Goal: Information Seeking & Learning: Learn about a topic

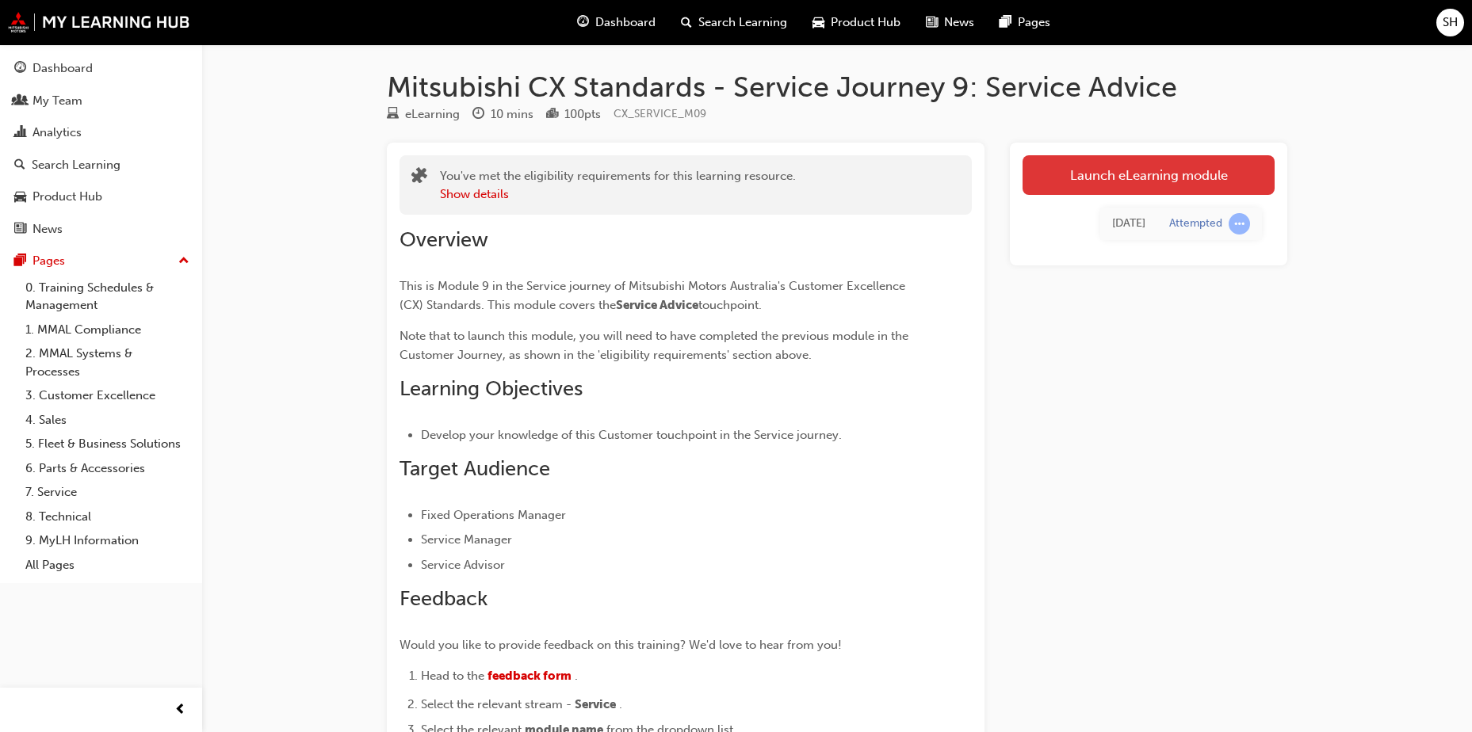
click at [1087, 172] on link "Launch eLearning module" at bounding box center [1148, 175] width 252 height 40
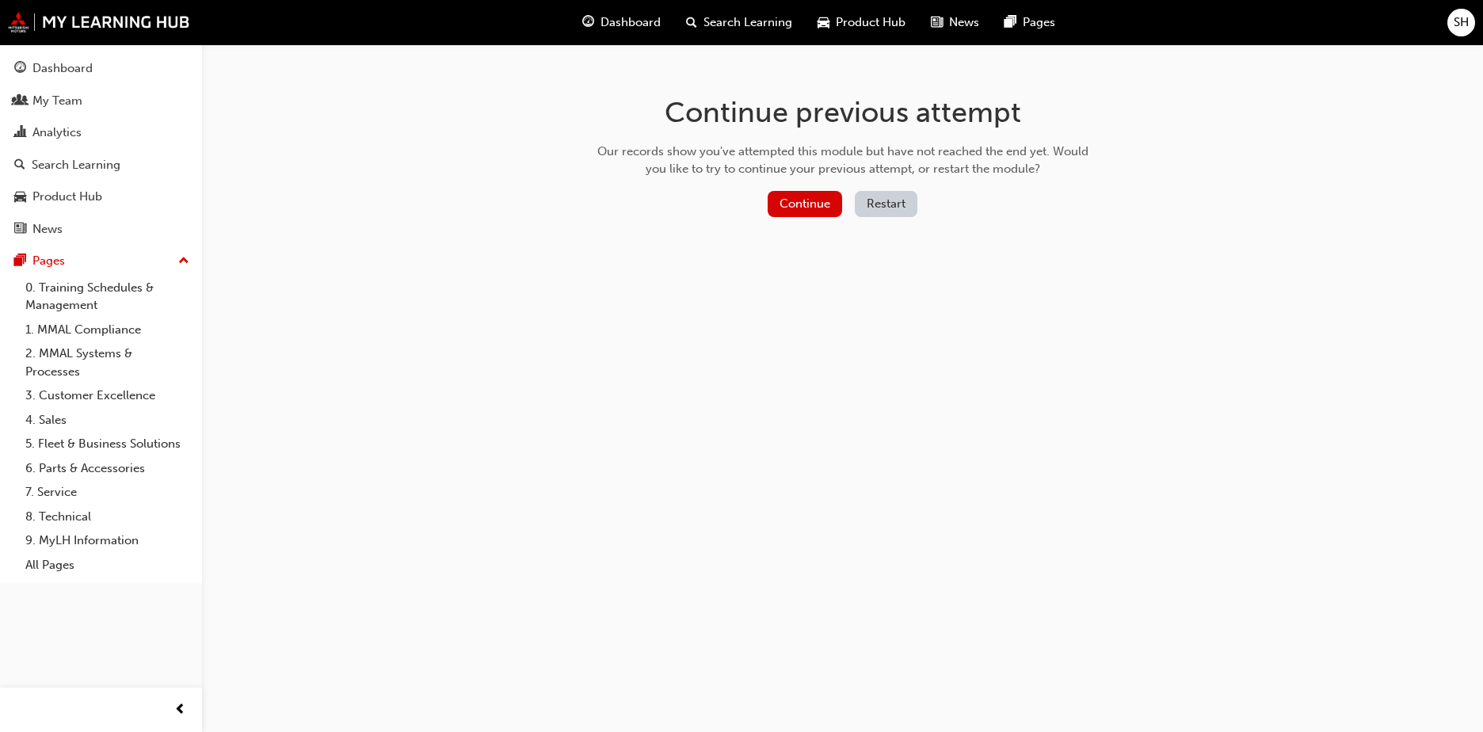
click at [892, 209] on button "Restart" at bounding box center [886, 204] width 63 height 26
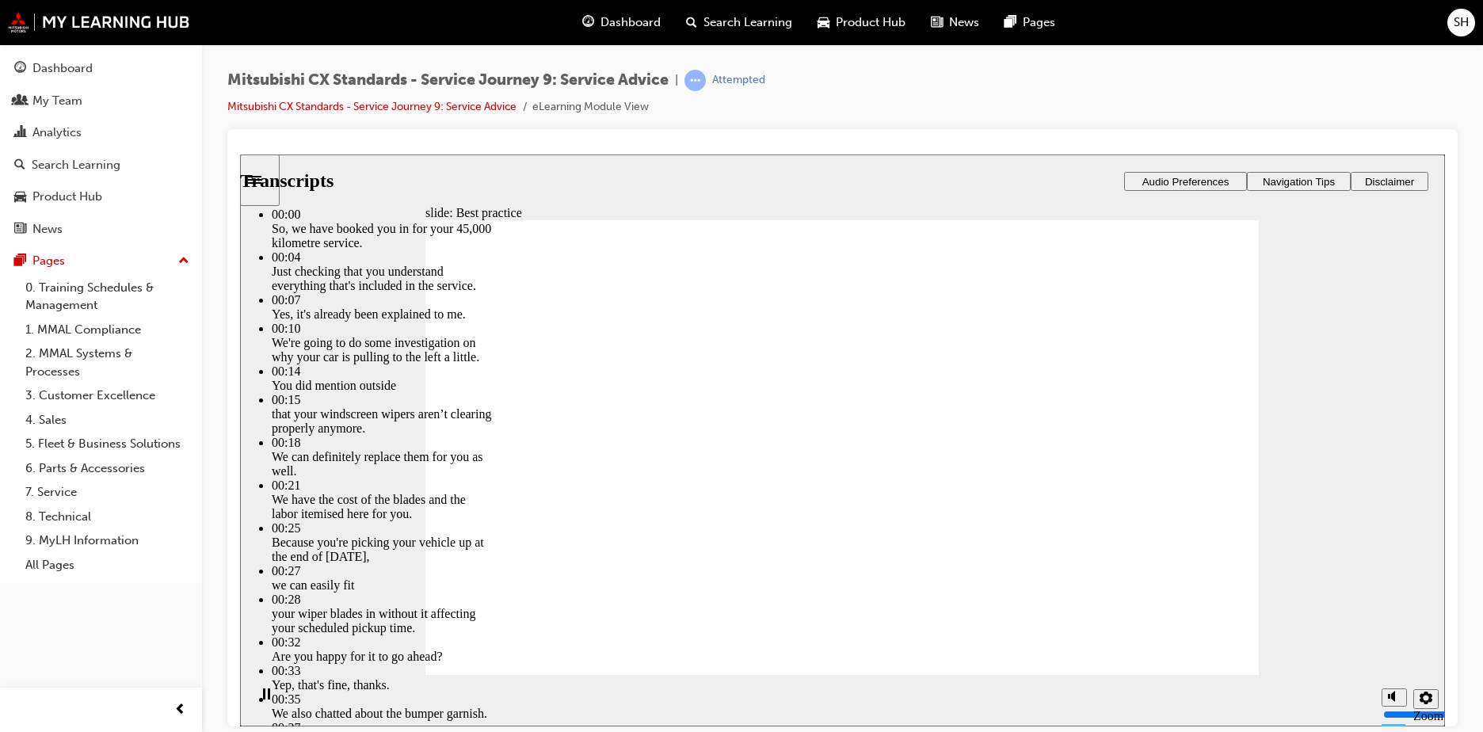
type input "74"
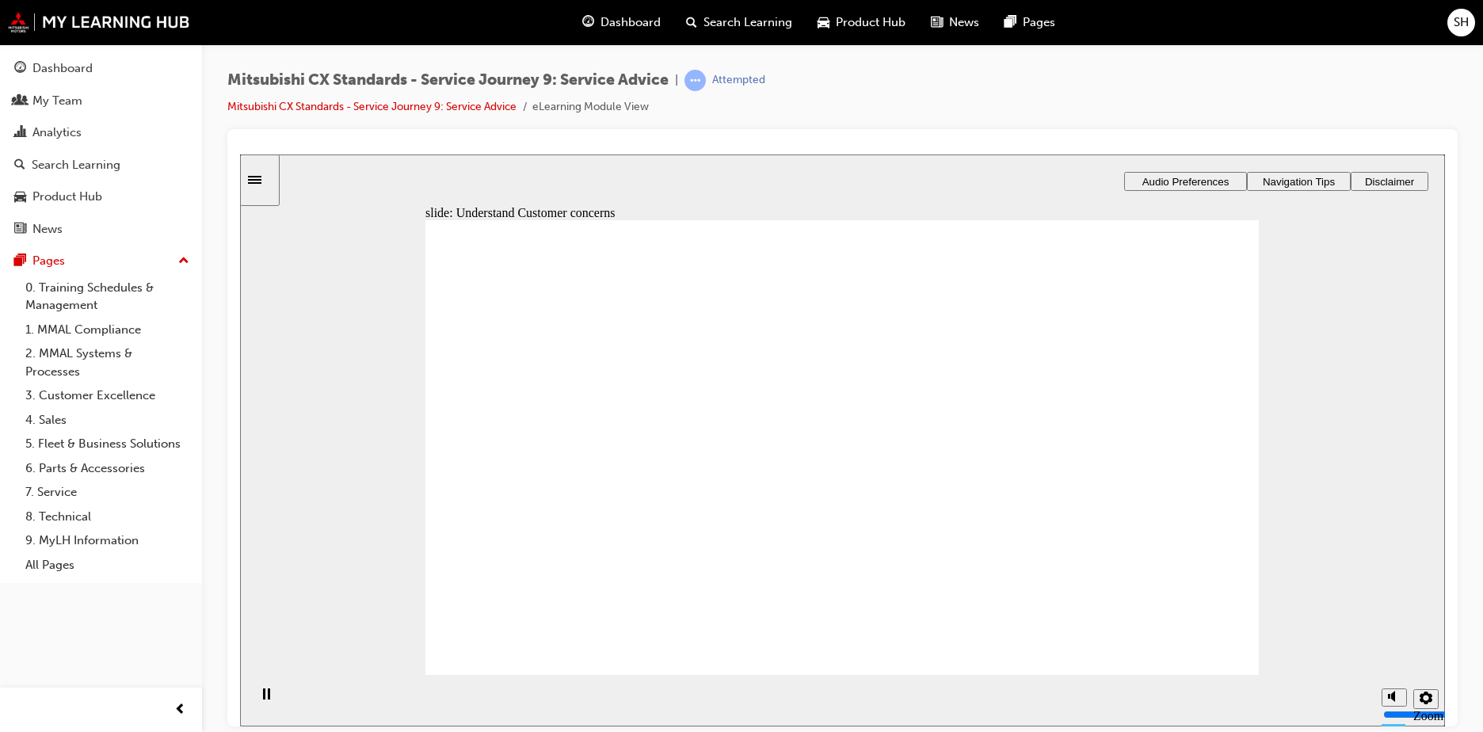
drag, startPoint x: 646, startPoint y: 513, endPoint x: 886, endPoint y: 439, distance: 251.2
drag, startPoint x: 601, startPoint y: 528, endPoint x: 855, endPoint y: 484, distance: 257.3
drag, startPoint x: 579, startPoint y: 492, endPoint x: 1139, endPoint y: 414, distance: 564.8
drag, startPoint x: 610, startPoint y: 478, endPoint x: 783, endPoint y: 510, distance: 175.8
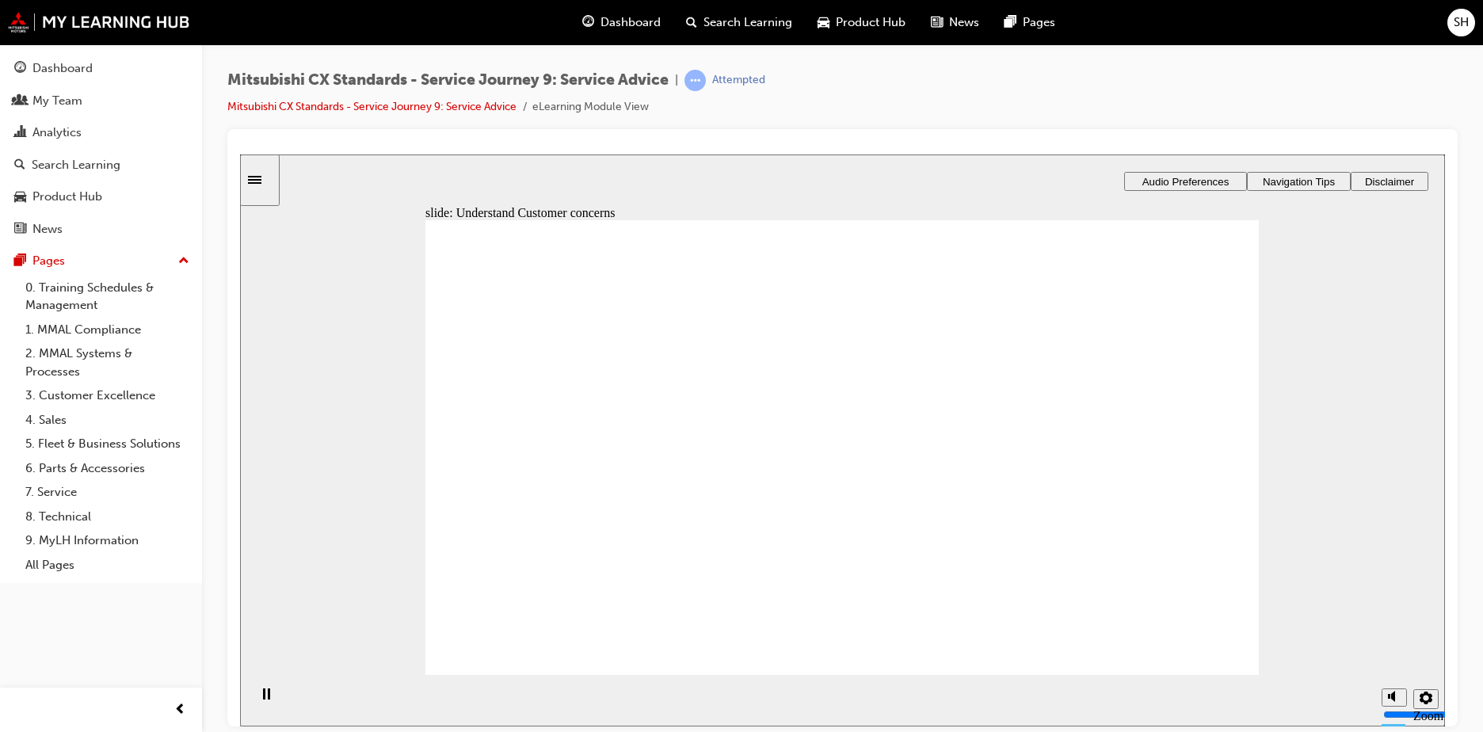
checkbox input "true"
drag, startPoint x: 468, startPoint y: 433, endPoint x: 484, endPoint y: 577, distance: 144.3
checkbox input "true"
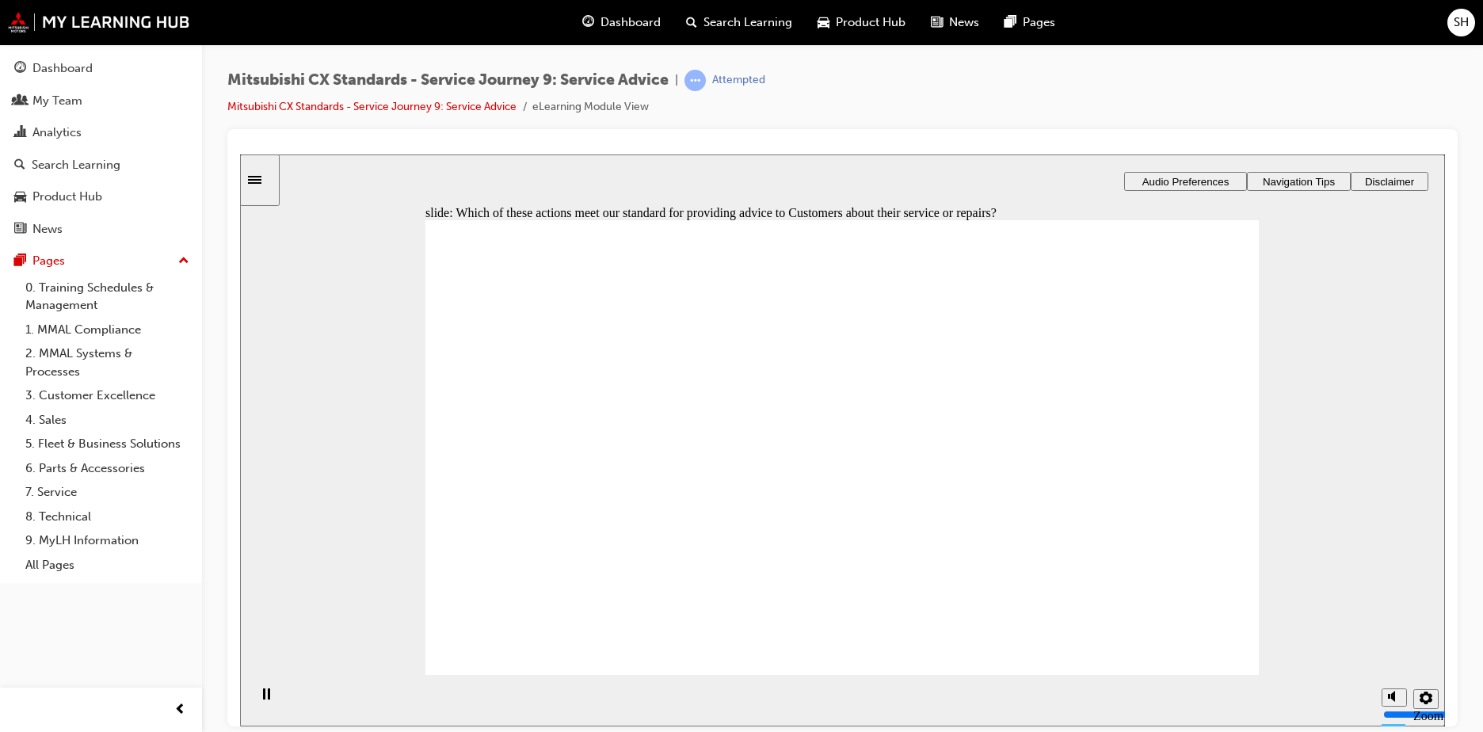
checkbox input "true"
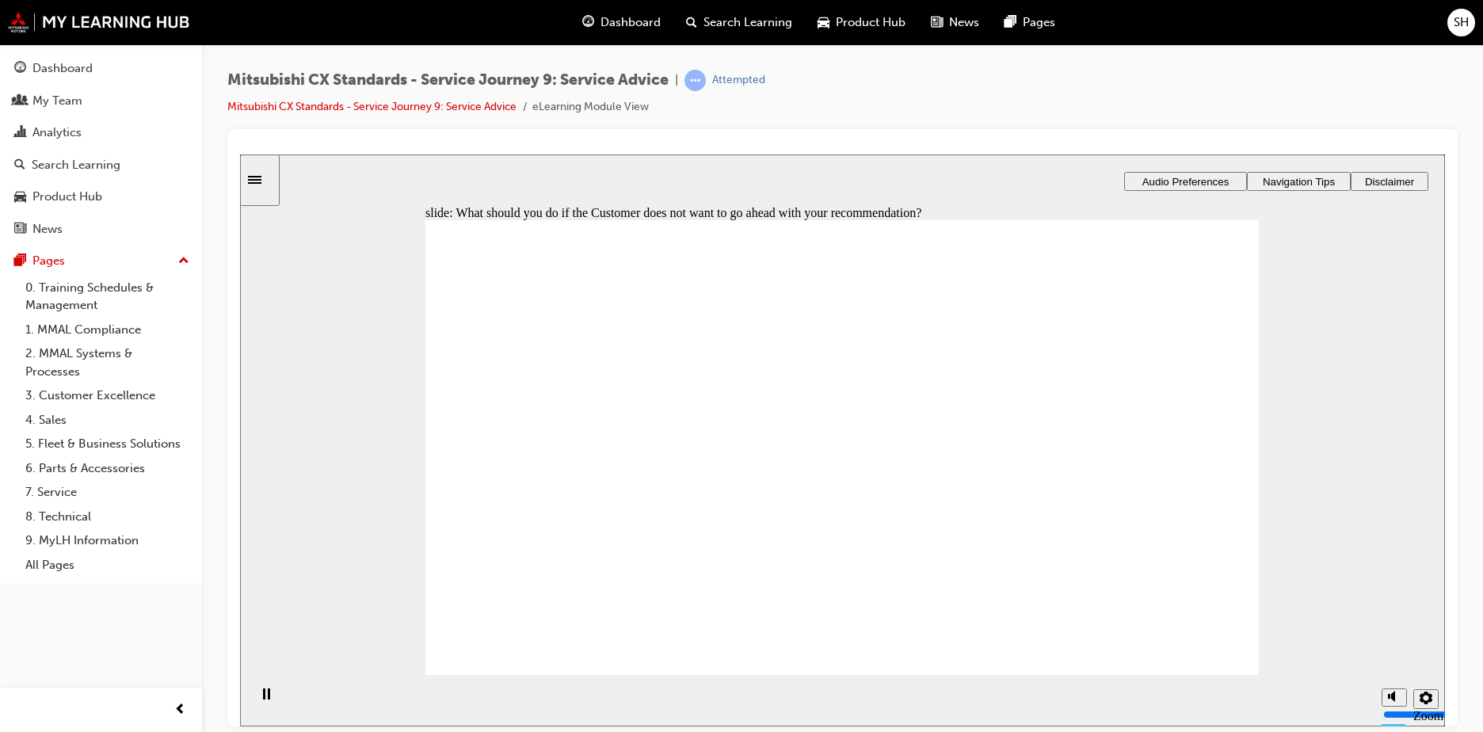
drag, startPoint x: 575, startPoint y: 513, endPoint x: 1145, endPoint y: 433, distance: 576.0
drag, startPoint x: 572, startPoint y: 507, endPoint x: 812, endPoint y: 429, distance: 252.6
drag, startPoint x: 563, startPoint y: 505, endPoint x: 768, endPoint y: 494, distance: 204.8
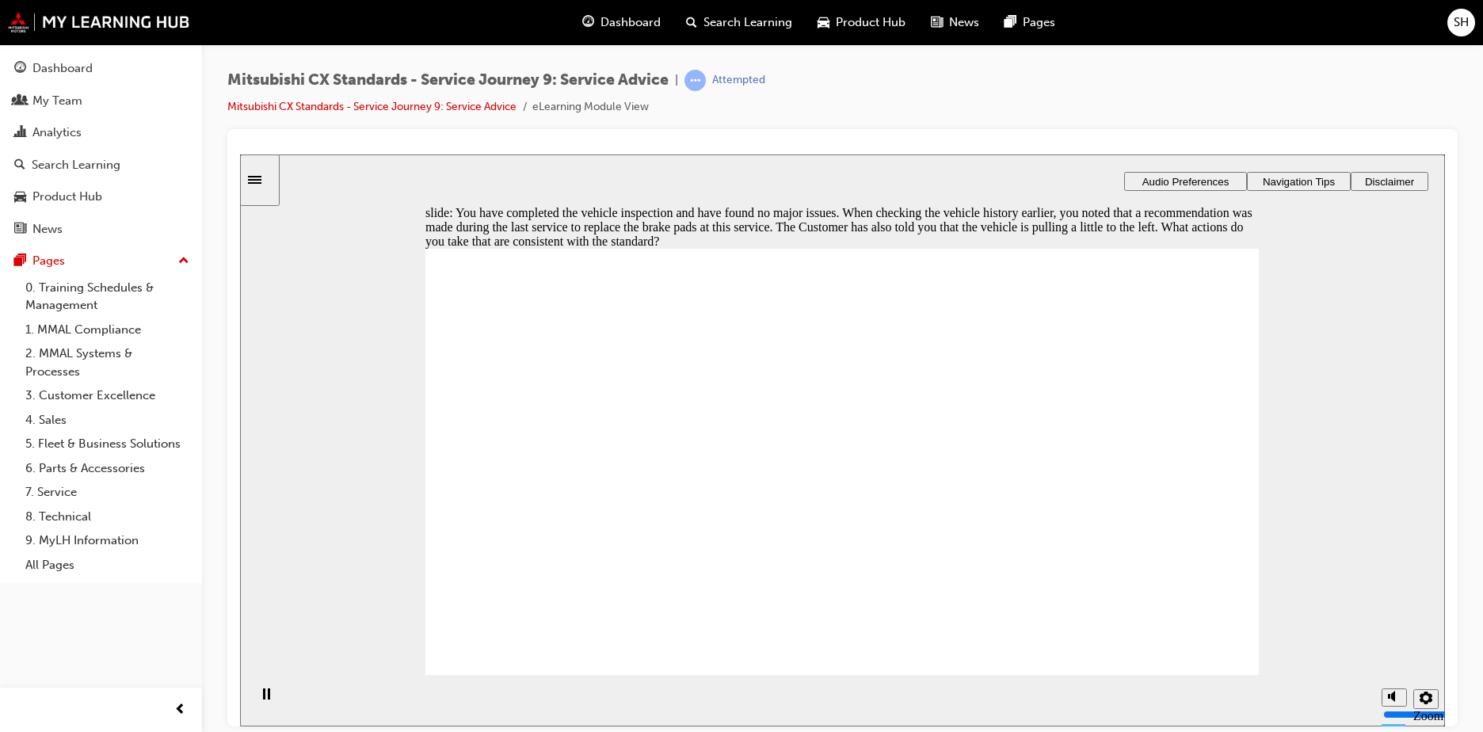
checkbox input "true"
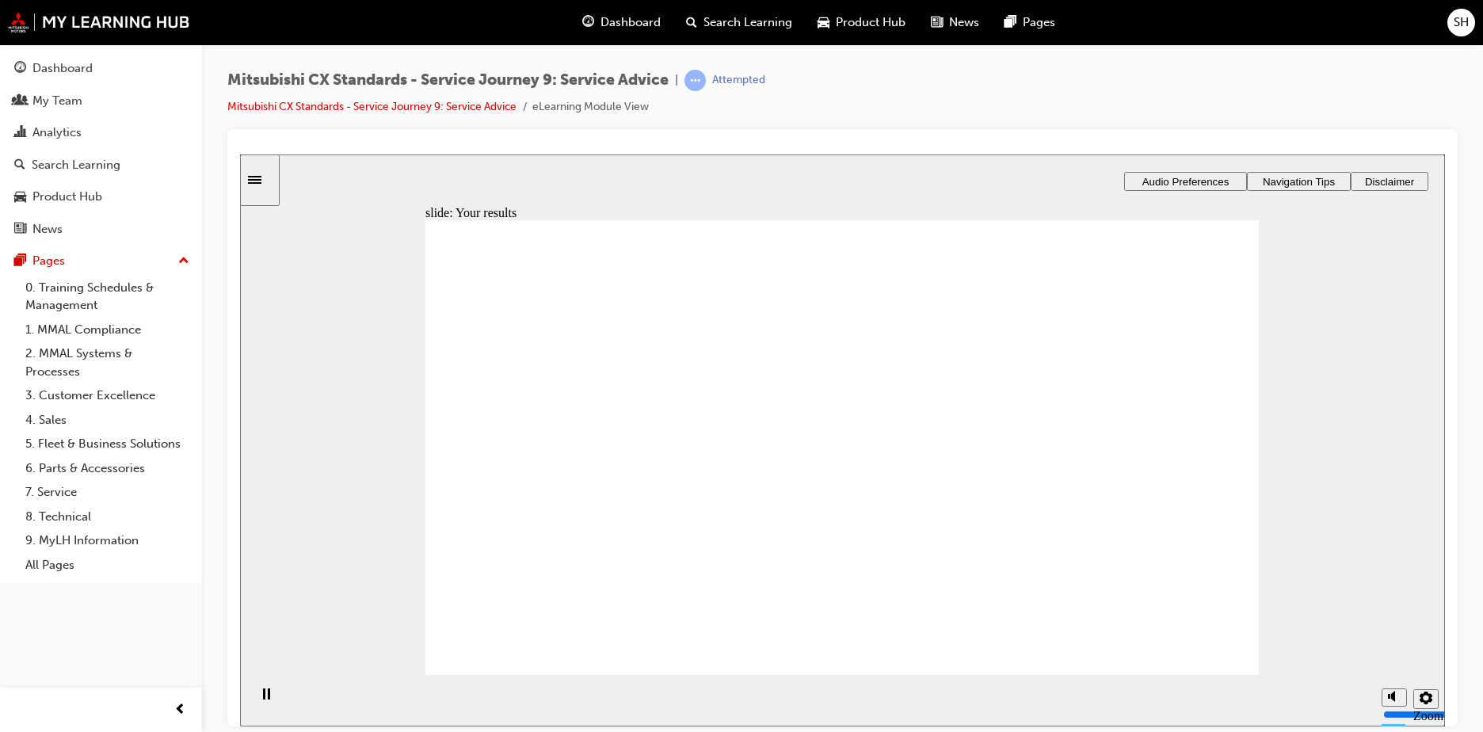
drag, startPoint x: 646, startPoint y: 497, endPoint x: 861, endPoint y: 439, distance: 223.2
drag, startPoint x: 526, startPoint y: 498, endPoint x: 806, endPoint y: 473, distance: 280.8
drag, startPoint x: 827, startPoint y: 461, endPoint x: 1050, endPoint y: 403, distance: 230.1
drag, startPoint x: 1108, startPoint y: 396, endPoint x: 1107, endPoint y: 410, distance: 13.5
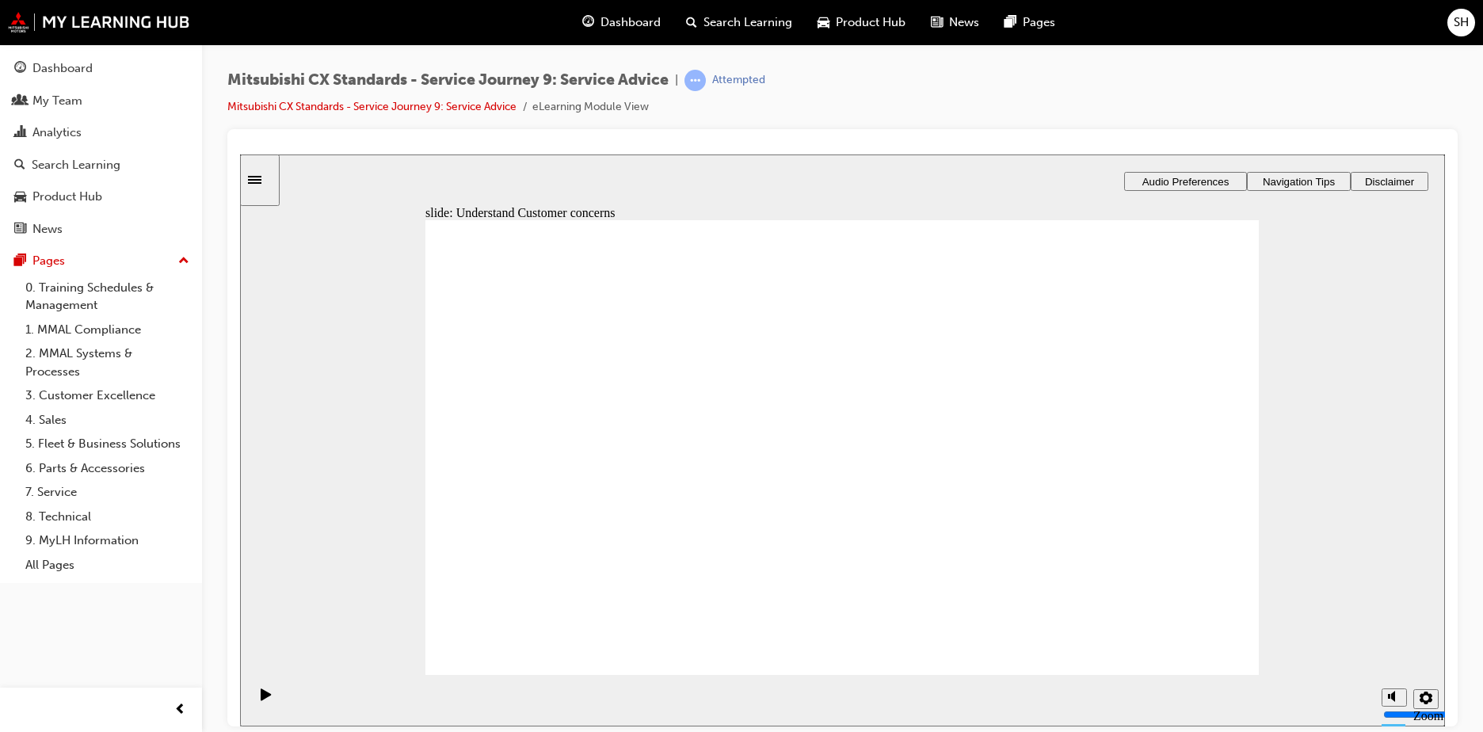
drag, startPoint x: 650, startPoint y: 502, endPoint x: 1179, endPoint y: 475, distance: 530.0
drag, startPoint x: 594, startPoint y: 505, endPoint x: 1210, endPoint y: 550, distance: 617.4
drag, startPoint x: 1193, startPoint y: 392, endPoint x: 906, endPoint y: 464, distance: 295.8
drag, startPoint x: 601, startPoint y: 603, endPoint x: 584, endPoint y: 596, distance: 18.8
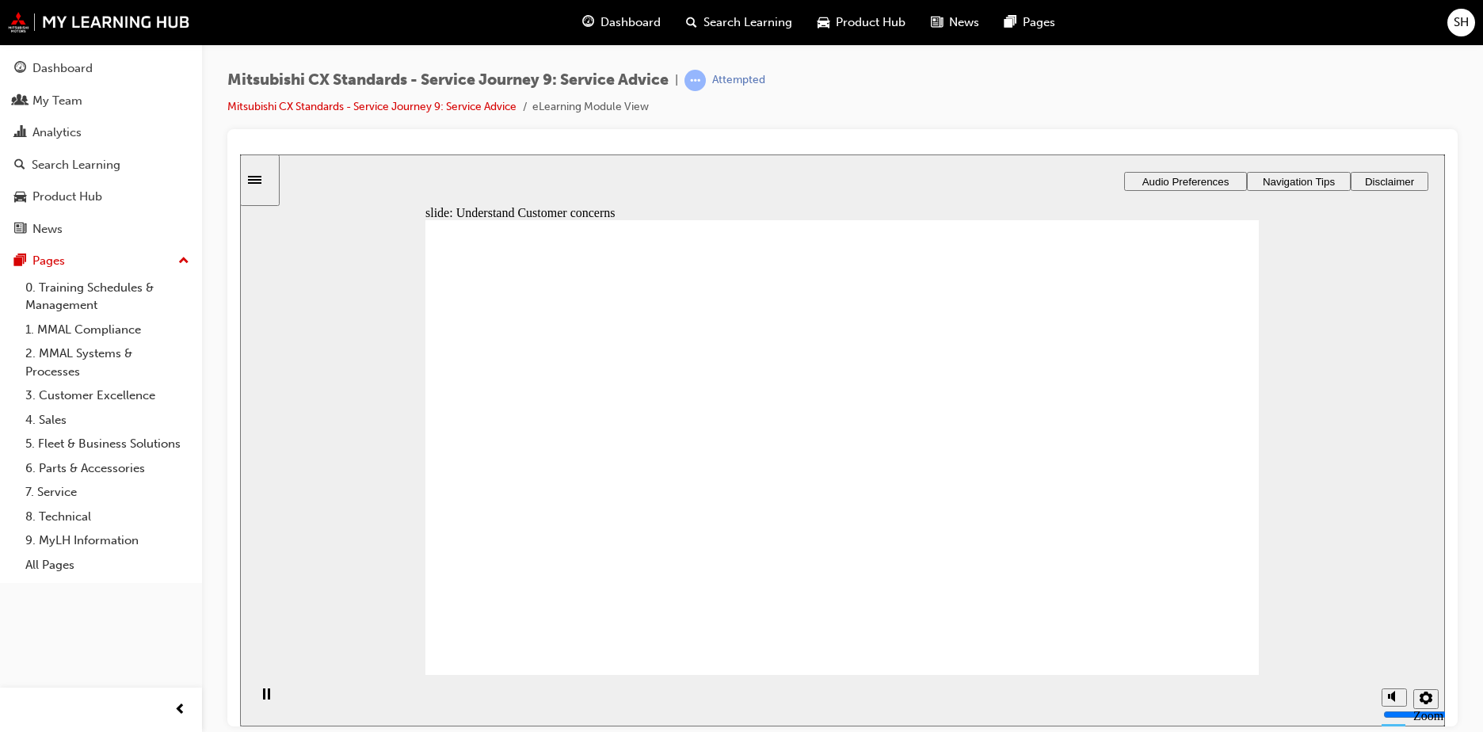
drag, startPoint x: 619, startPoint y: 506, endPoint x: 1173, endPoint y: 416, distance: 561.1
drag, startPoint x: 533, startPoint y: 516, endPoint x: 800, endPoint y: 464, distance: 272.0
drag, startPoint x: 702, startPoint y: 513, endPoint x: 819, endPoint y: 495, distance: 117.8
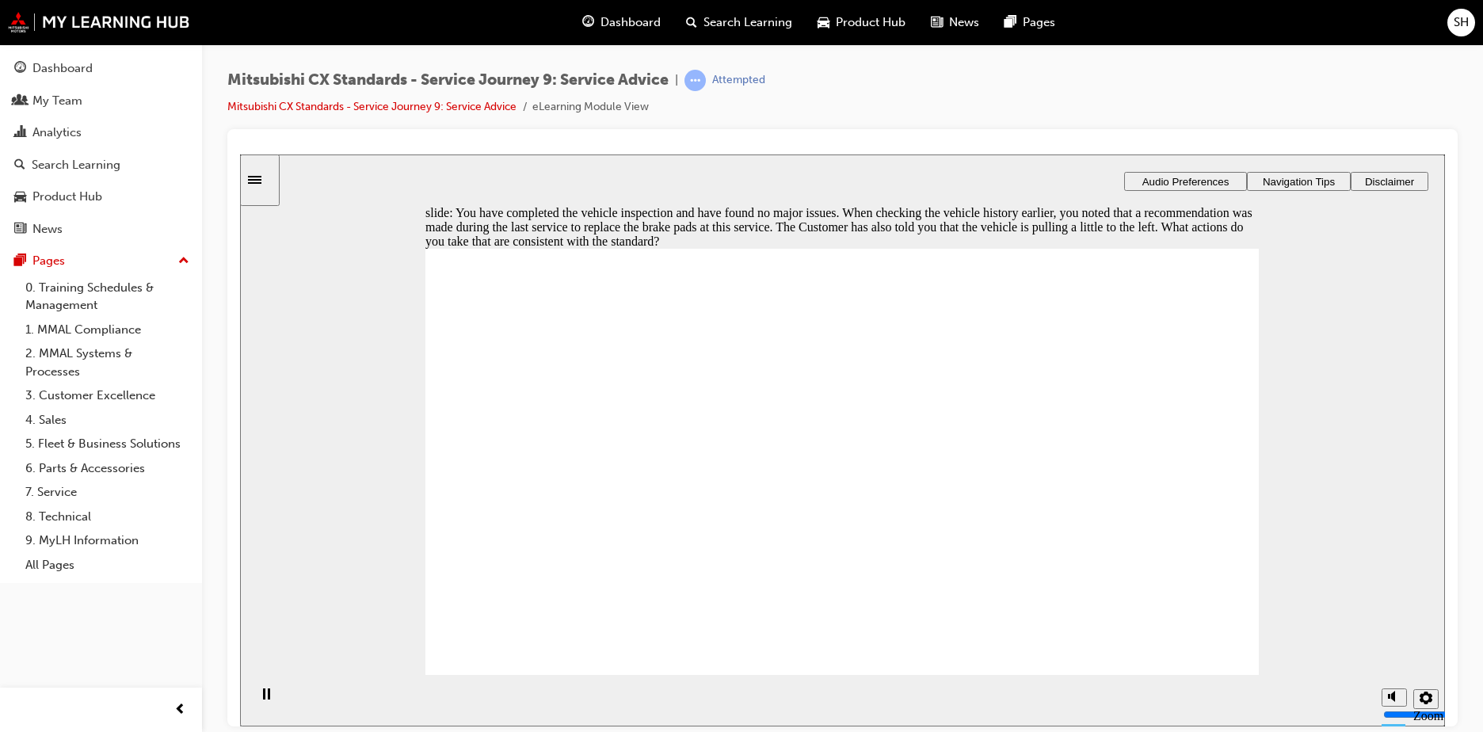
checkbox input "true"
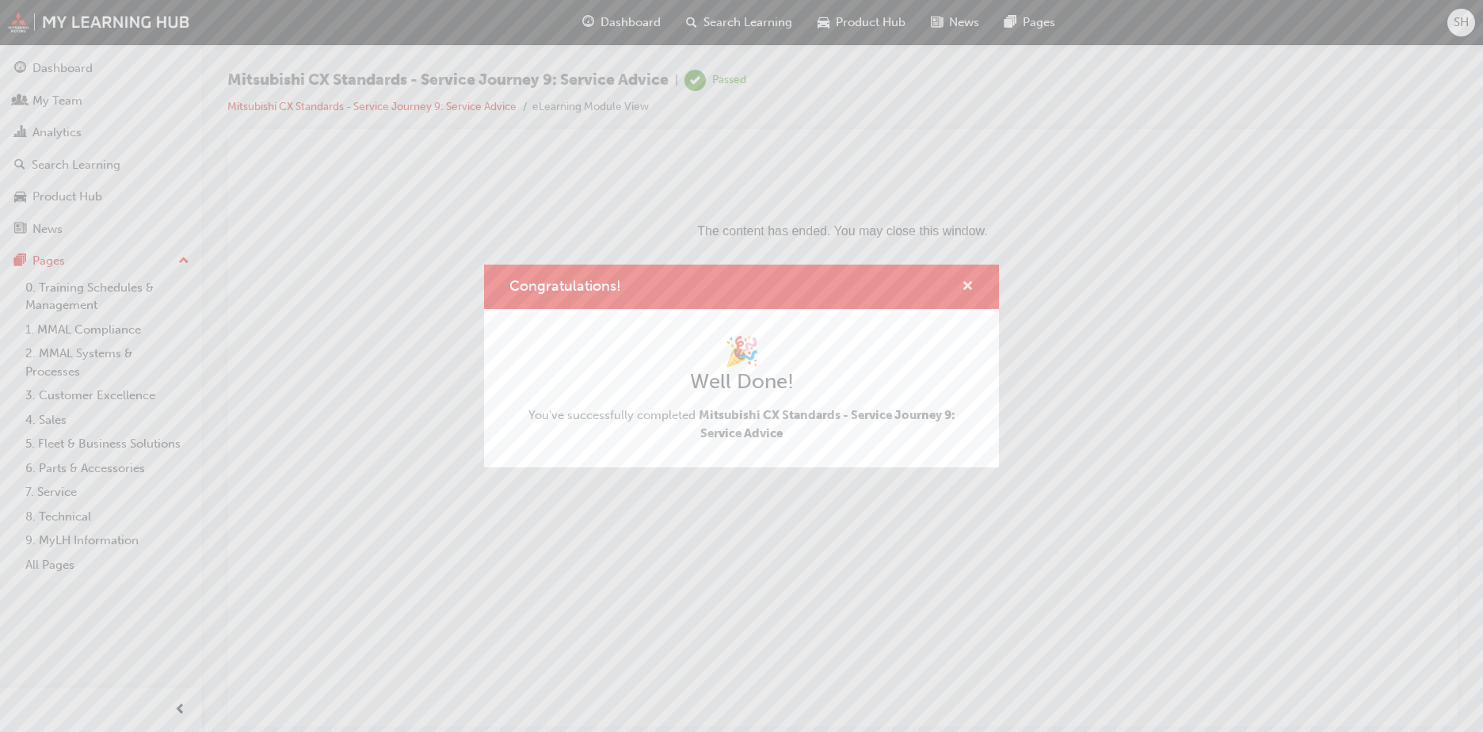
click at [972, 286] on span "cross-icon" at bounding box center [968, 288] width 12 height 14
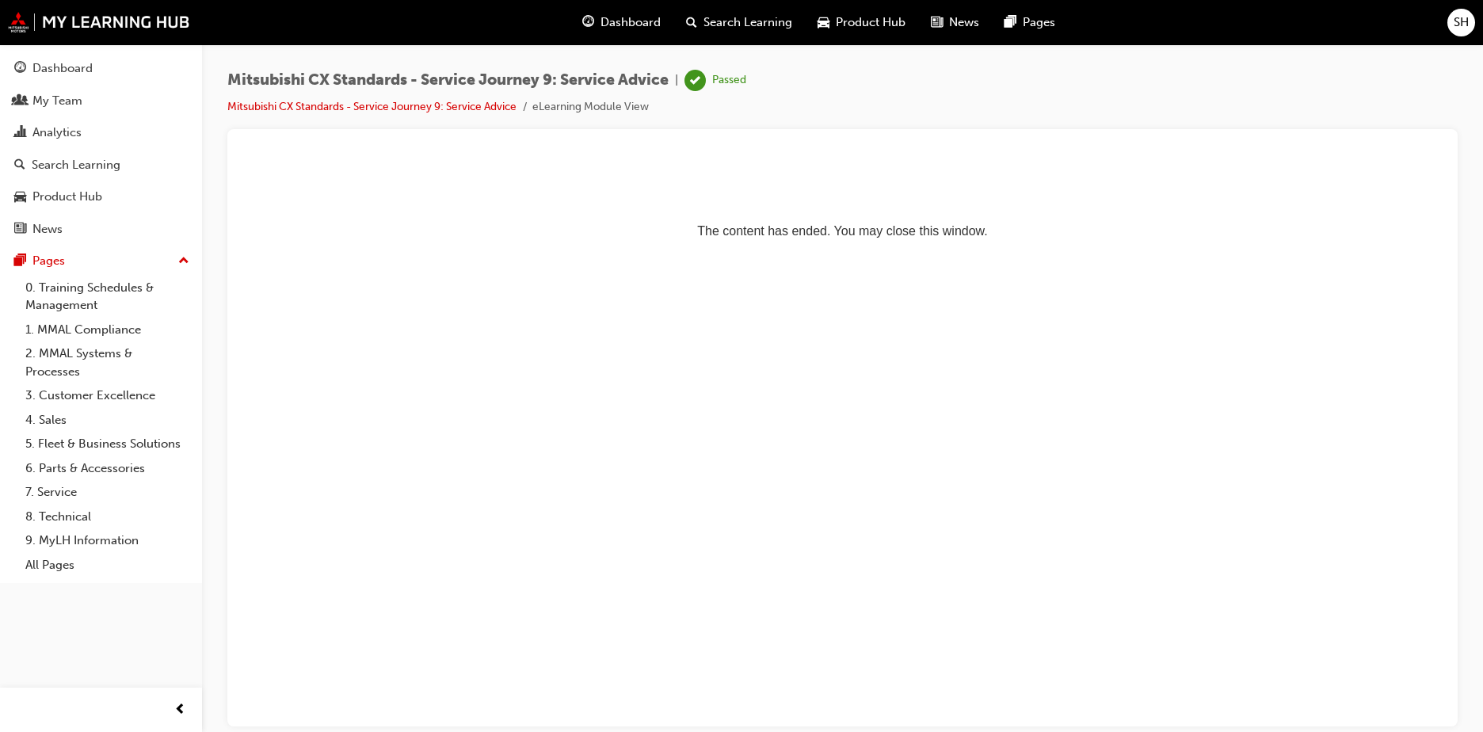
click at [754, 26] on span "Search Learning" at bounding box center [748, 22] width 89 height 18
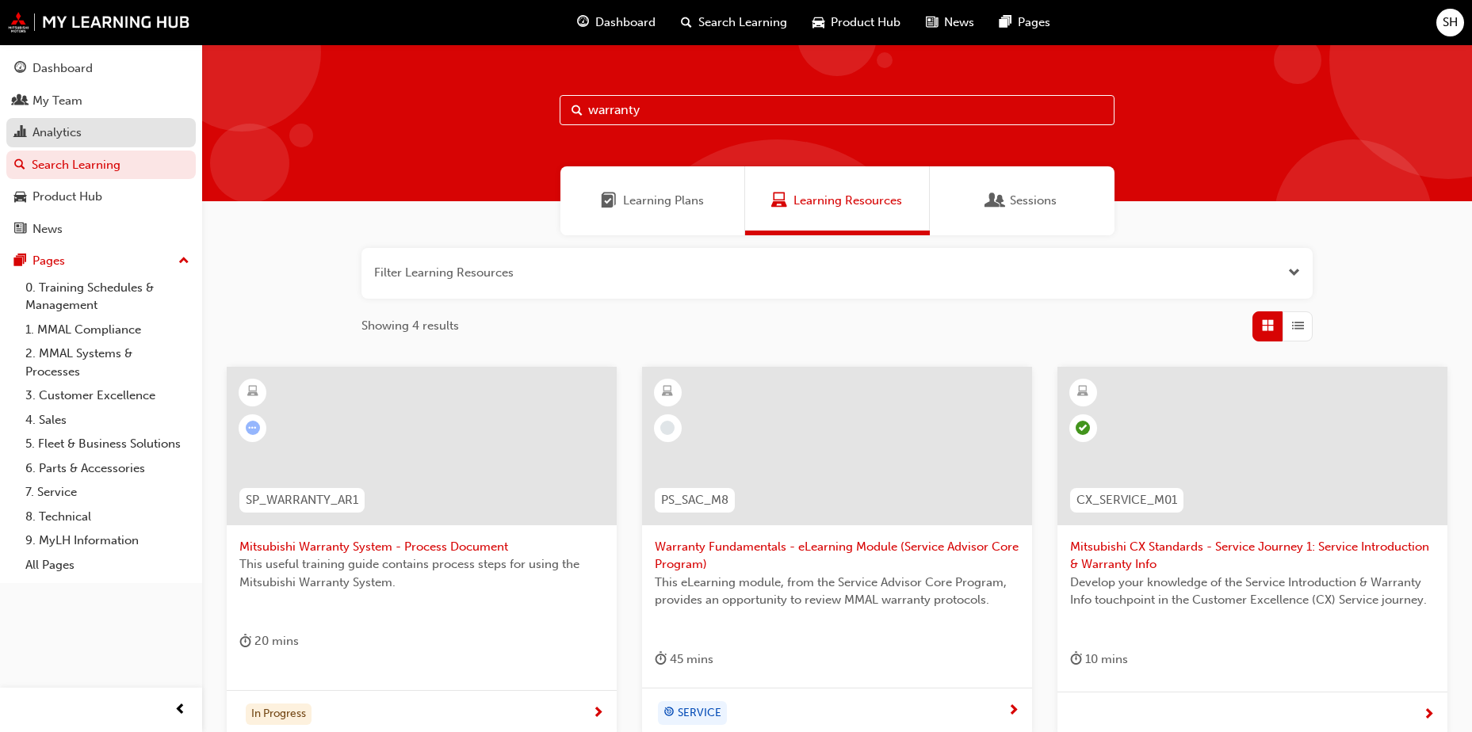
click at [102, 131] on div "Analytics" at bounding box center [101, 133] width 174 height 20
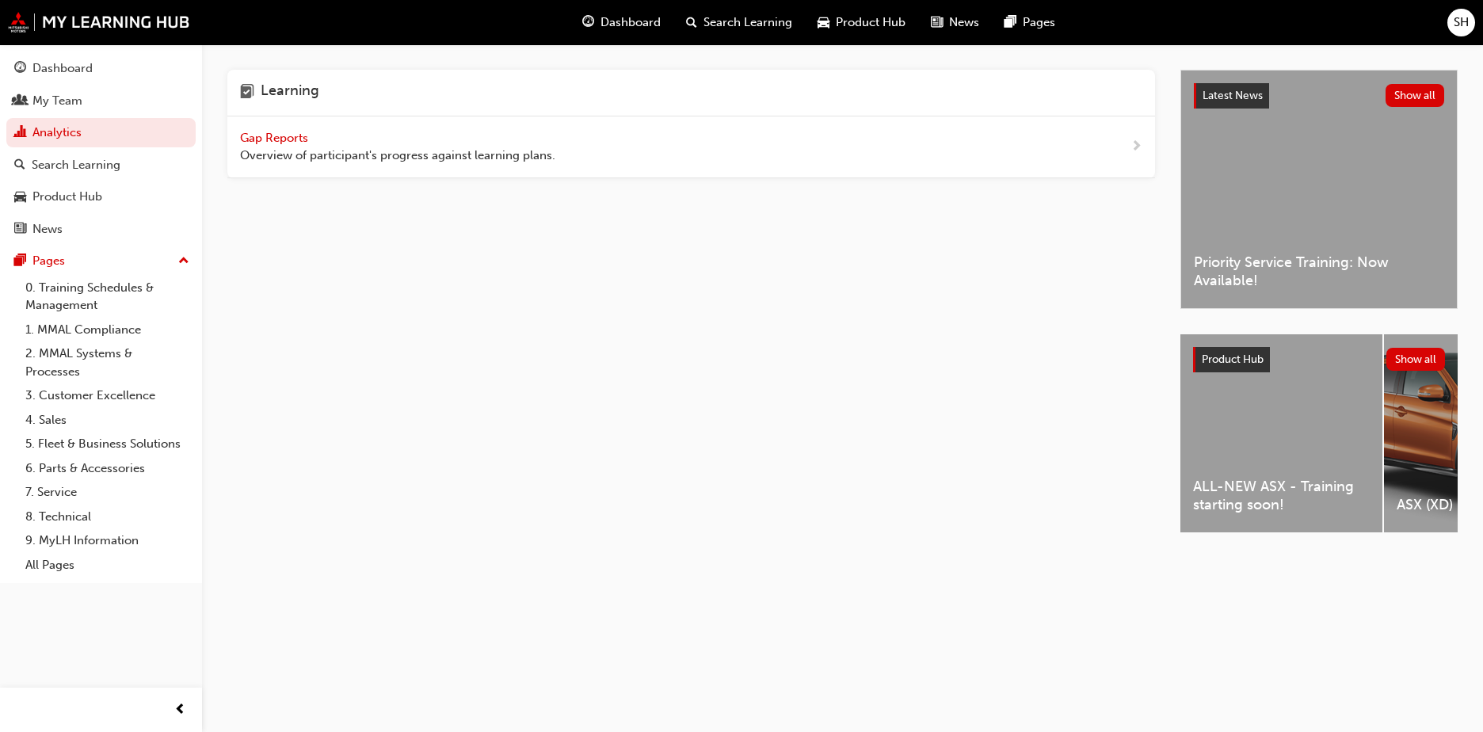
click at [419, 147] on span "Overview of participant's progress against learning plans." at bounding box center [397, 156] width 315 height 18
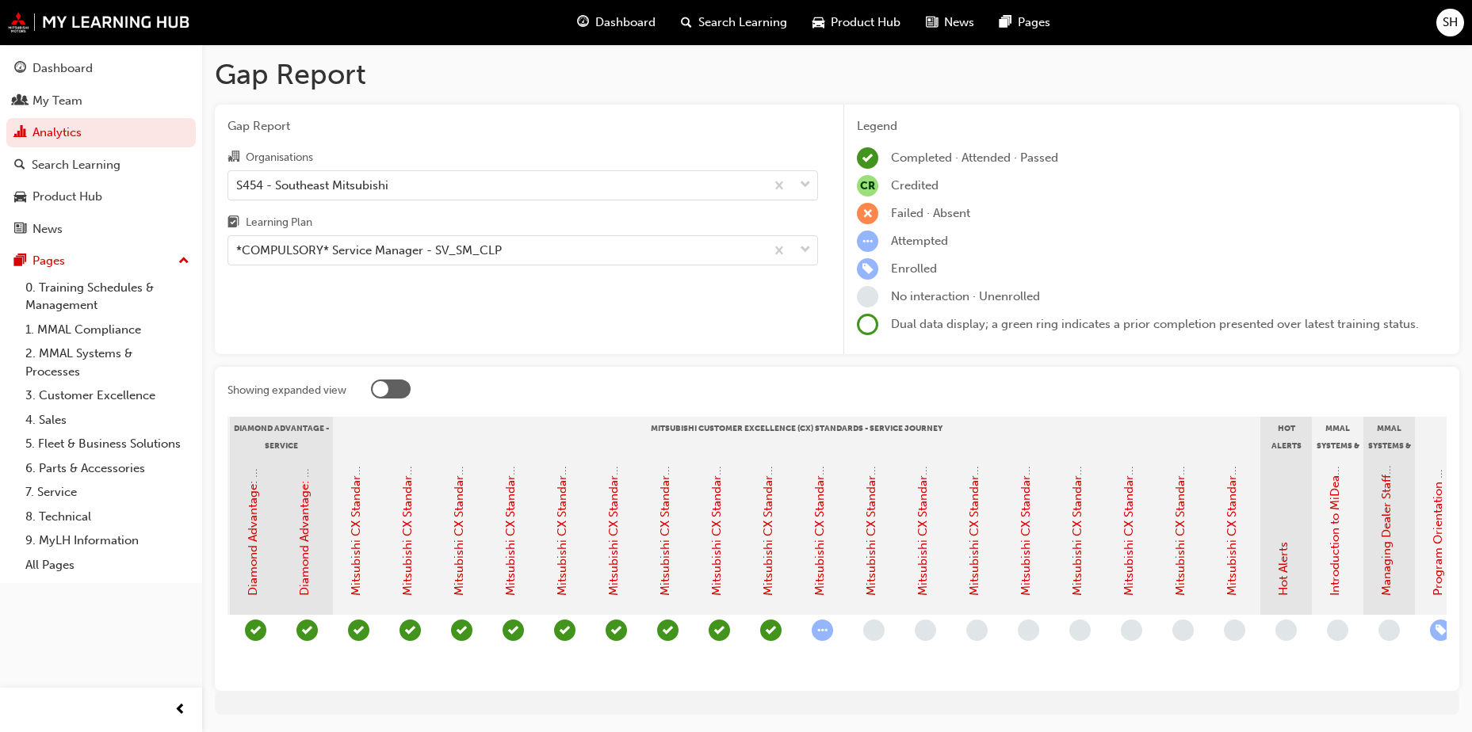
scroll to position [0, 500]
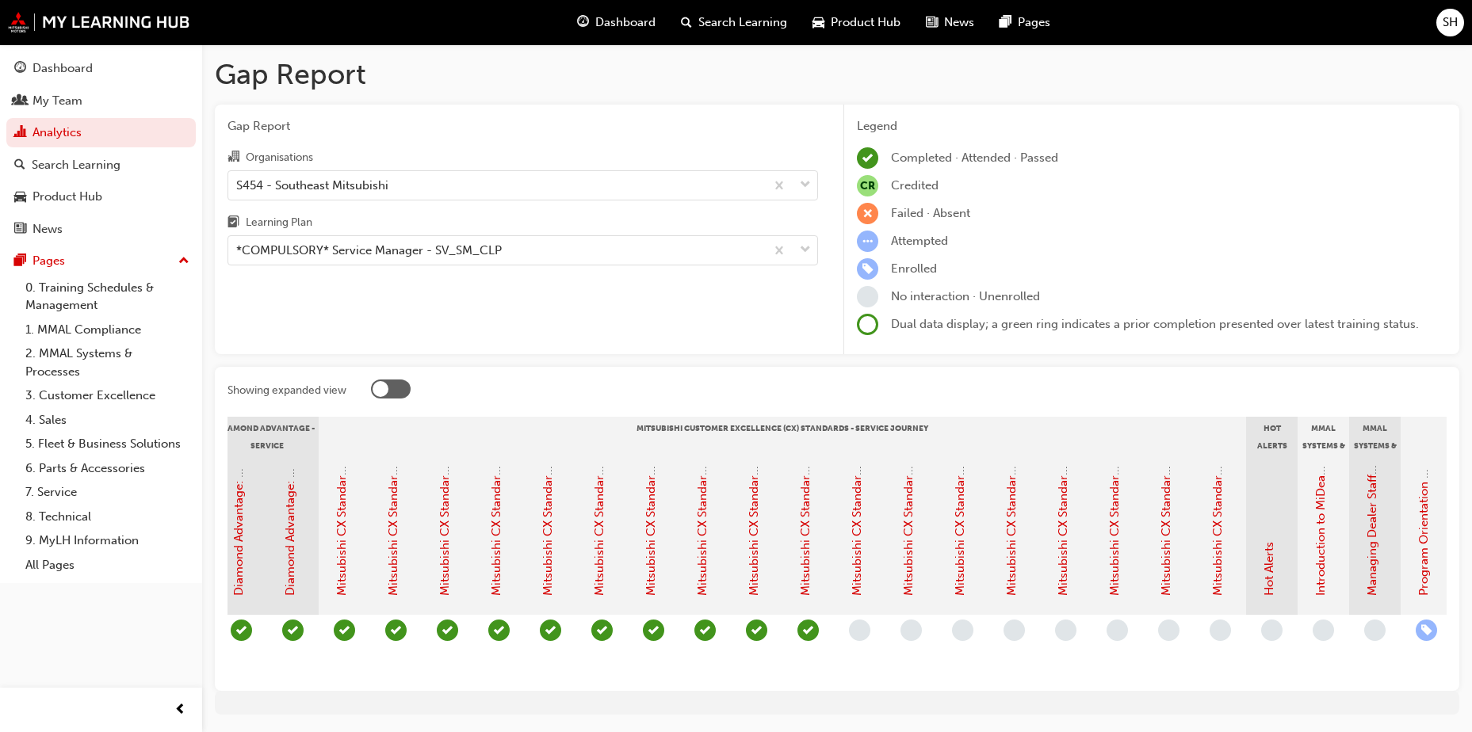
scroll to position [0, 432]
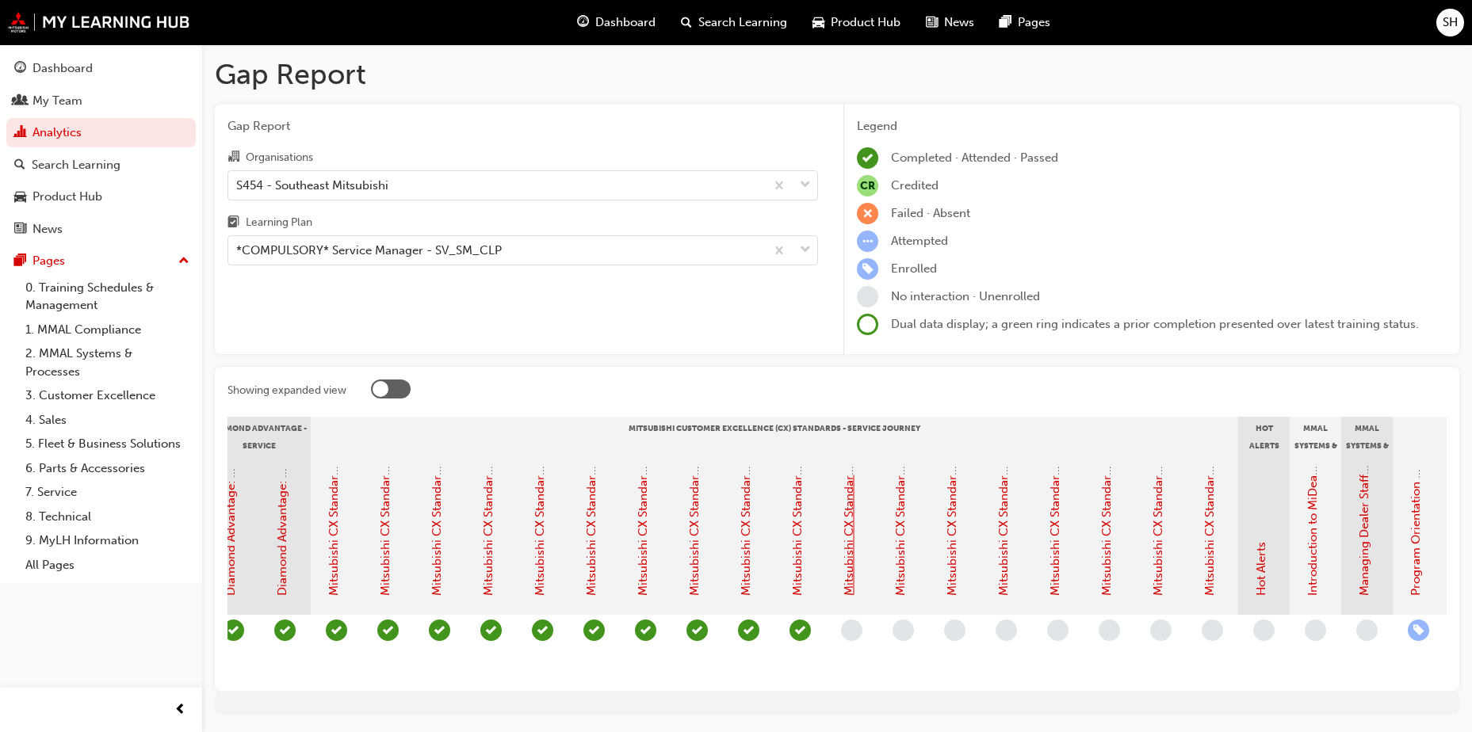
click at [846, 552] on link "Mitsubishi CX Standards - Service Journey 10: Repair & Cost Clarification" at bounding box center [849, 395] width 14 height 401
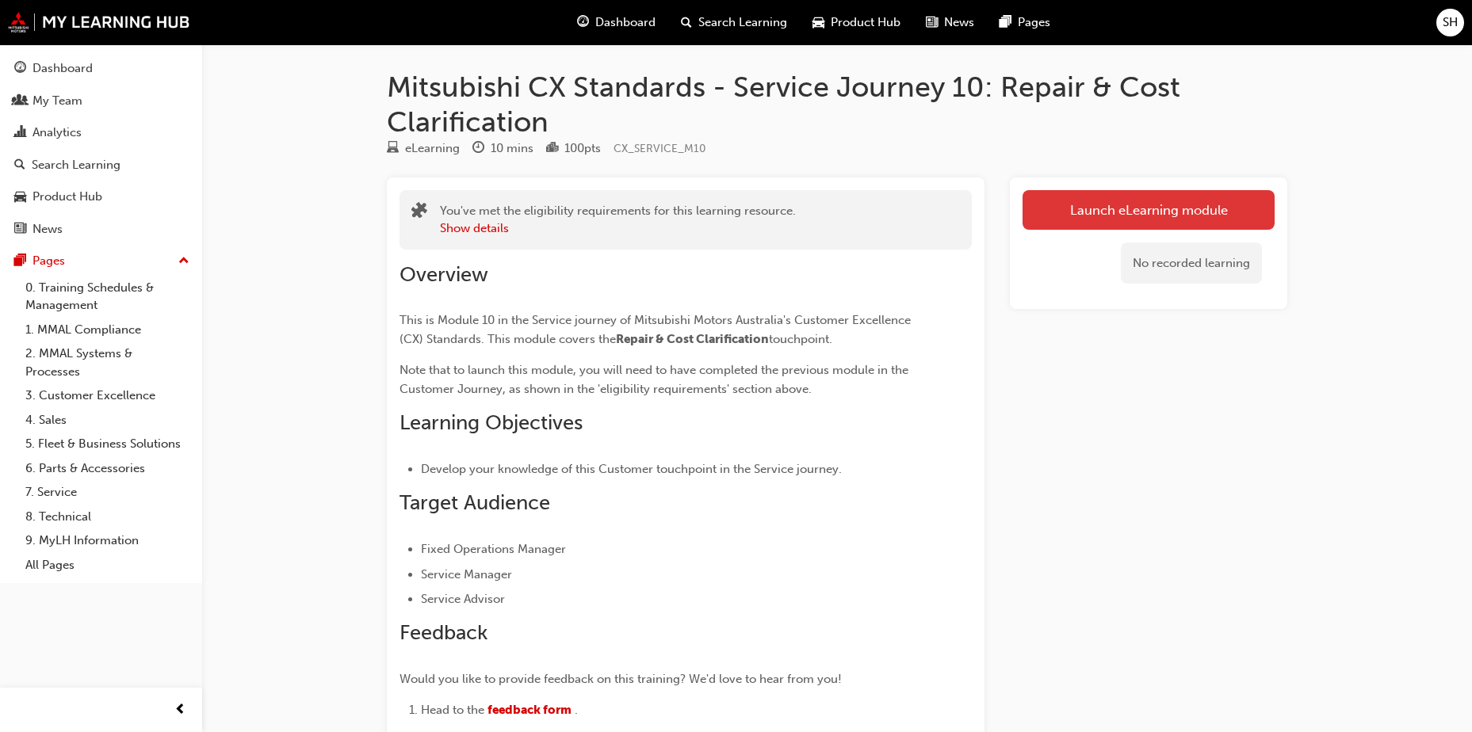
click at [1104, 219] on link "Launch eLearning module" at bounding box center [1148, 210] width 252 height 40
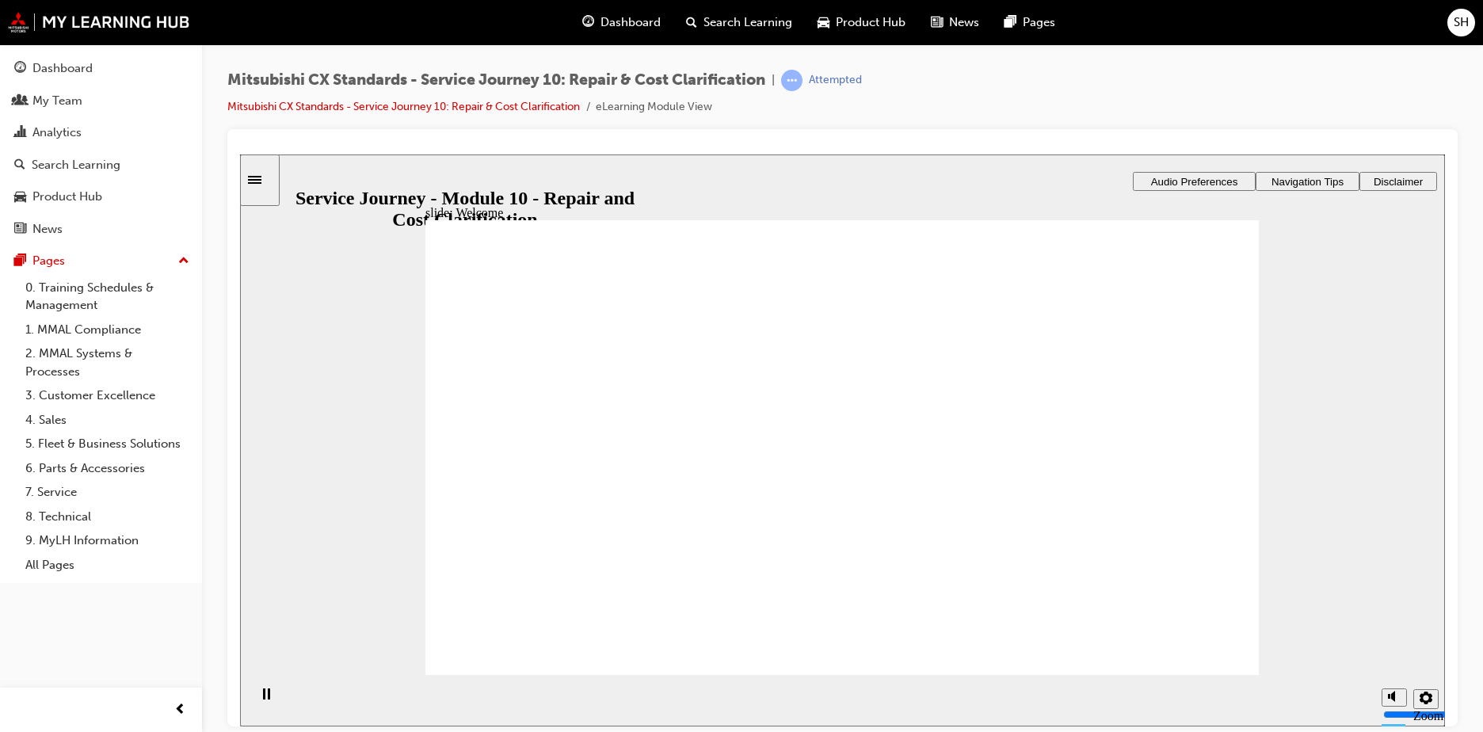
drag, startPoint x: 1165, startPoint y: 629, endPoint x: 1193, endPoint y: 639, distance: 29.3
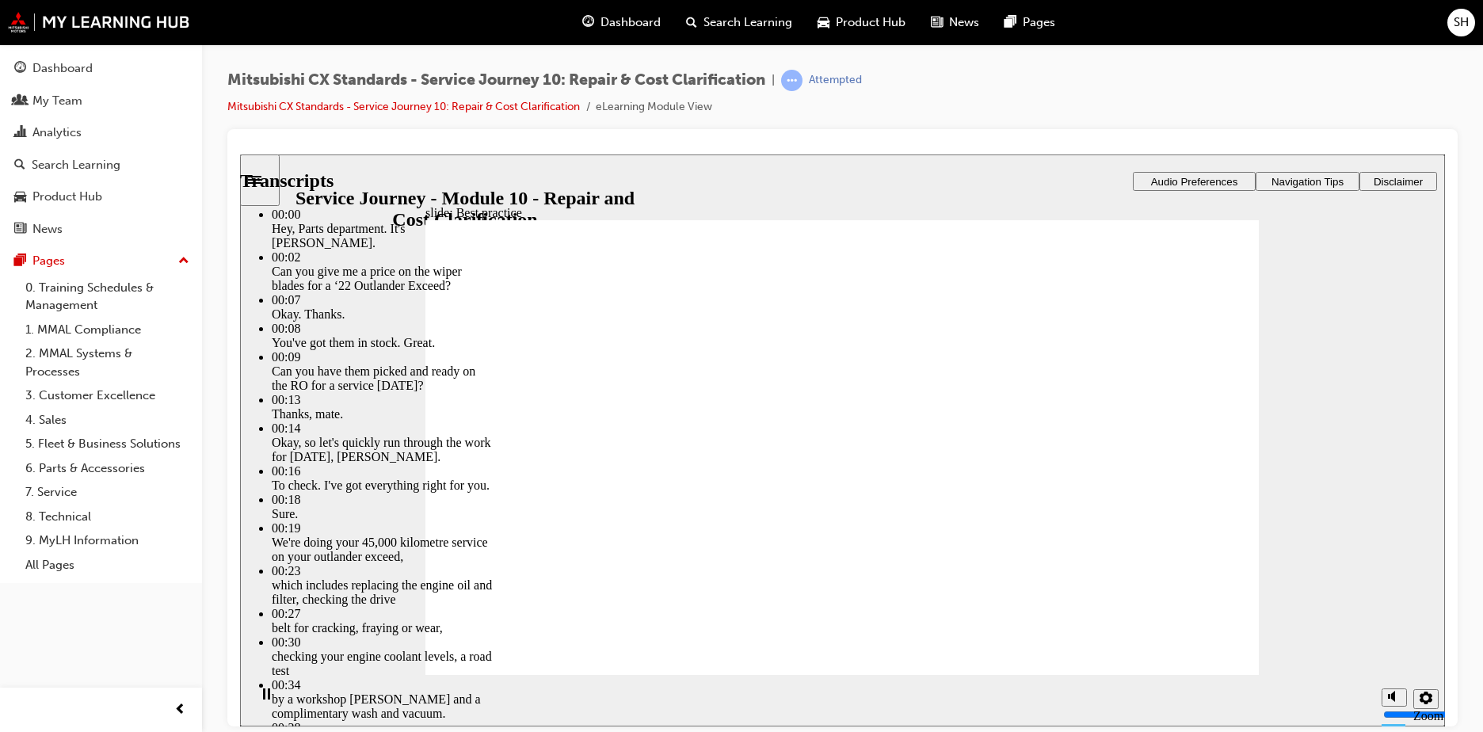
type input "105"
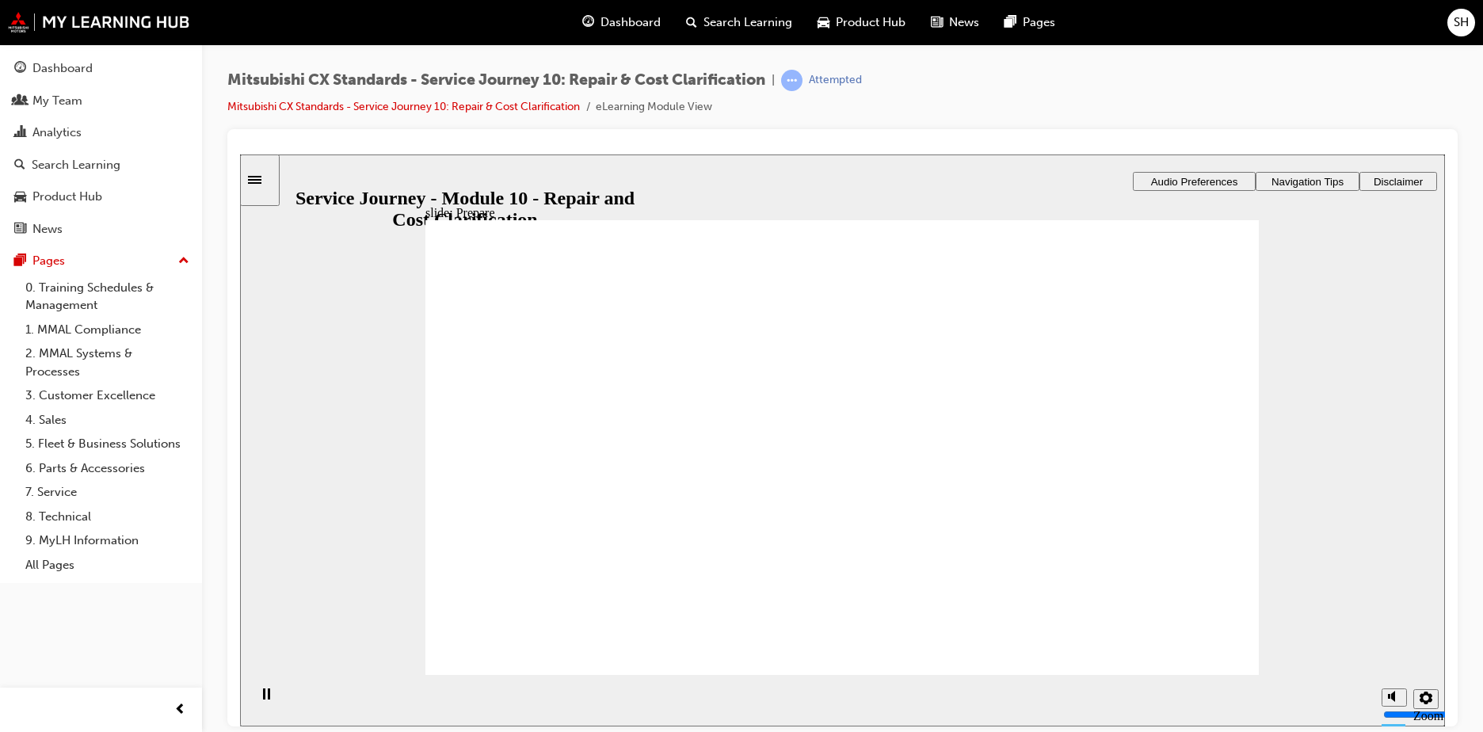
drag, startPoint x: 611, startPoint y: 474, endPoint x: 806, endPoint y: 445, distance: 197.1
drag, startPoint x: 629, startPoint y: 480, endPoint x: 825, endPoint y: 471, distance: 196.0
drag, startPoint x: 620, startPoint y: 475, endPoint x: 769, endPoint y: 499, distance: 150.9
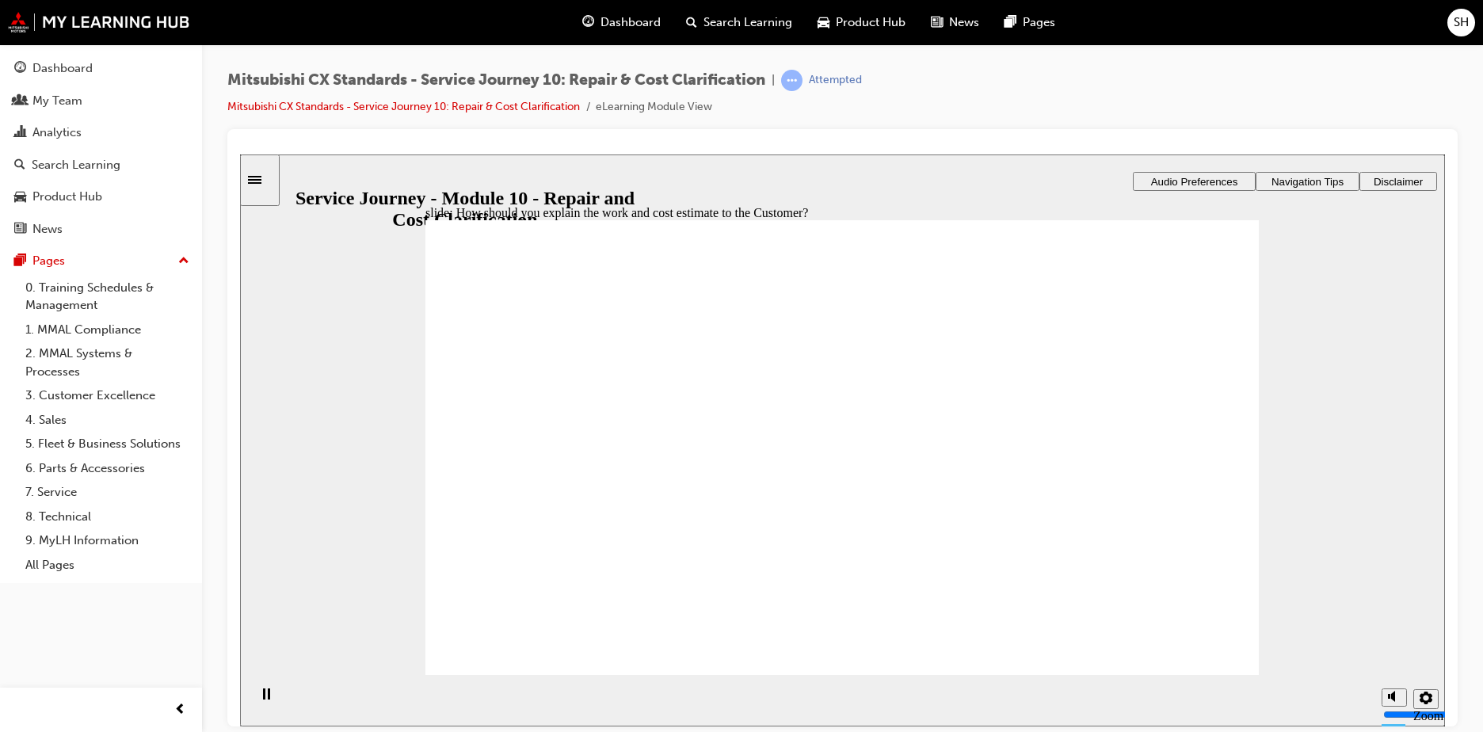
checkbox input "true"
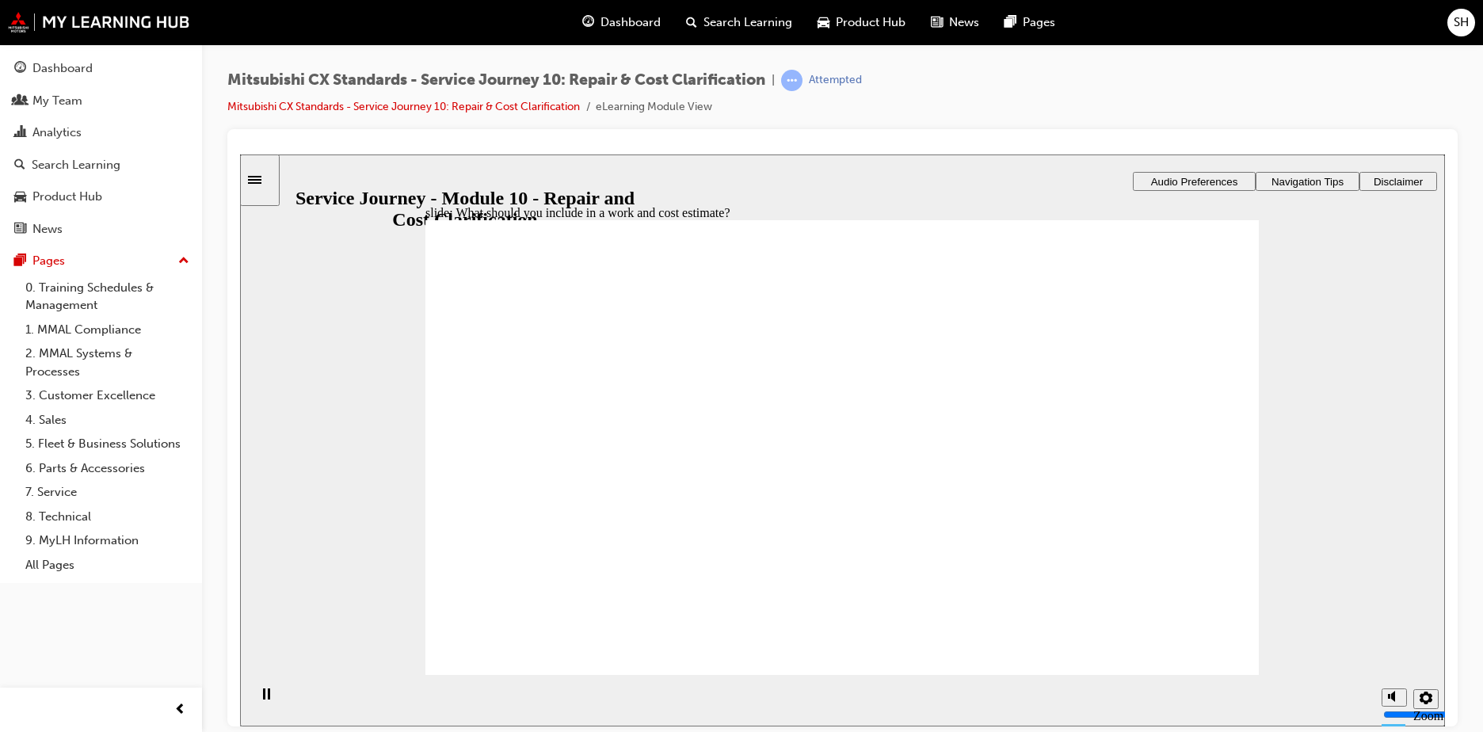
checkbox input "true"
checkbox input "false"
checkbox input "true"
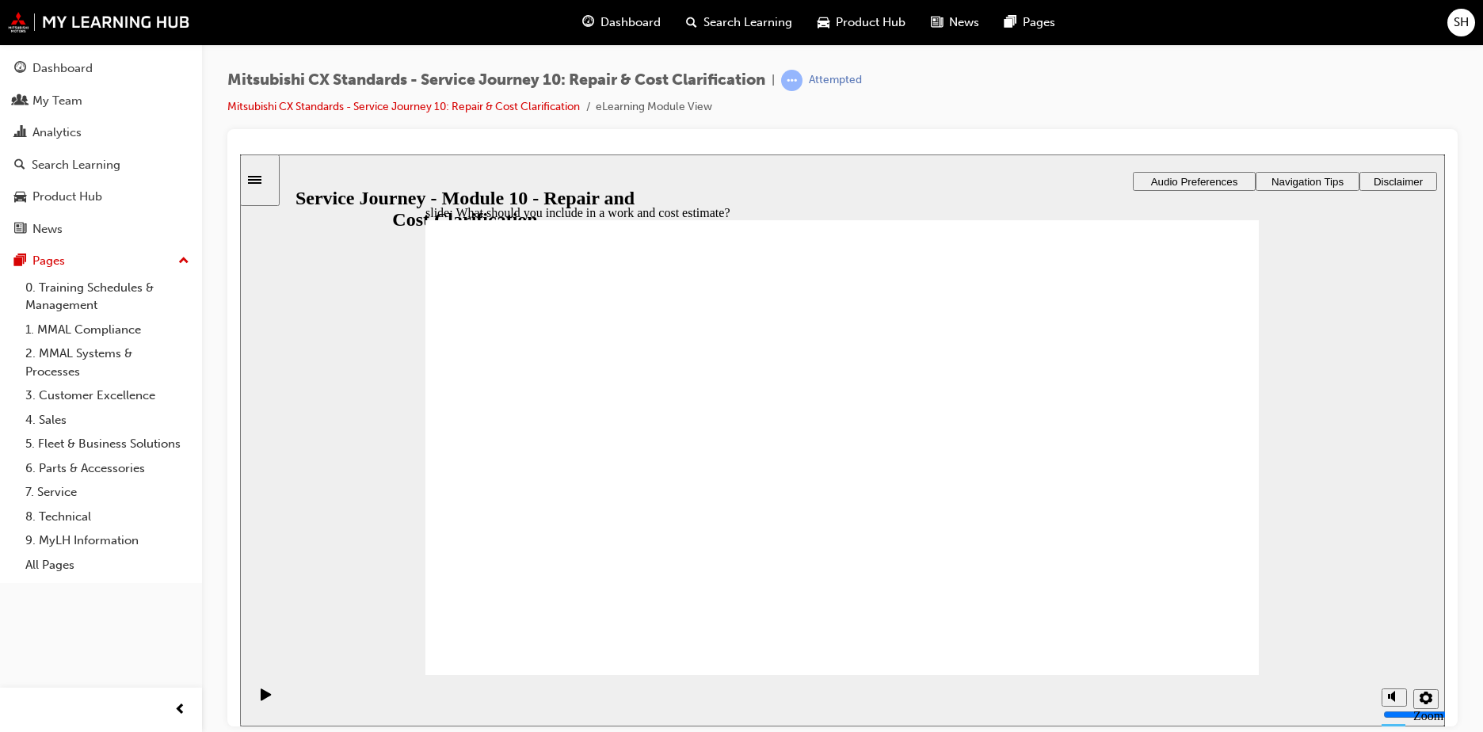
drag, startPoint x: 573, startPoint y: 465, endPoint x: 800, endPoint y: 422, distance: 231.4
drag, startPoint x: 545, startPoint y: 469, endPoint x: 1077, endPoint y: 373, distance: 540.3
drag, startPoint x: 525, startPoint y: 451, endPoint x: 1161, endPoint y: 427, distance: 636.8
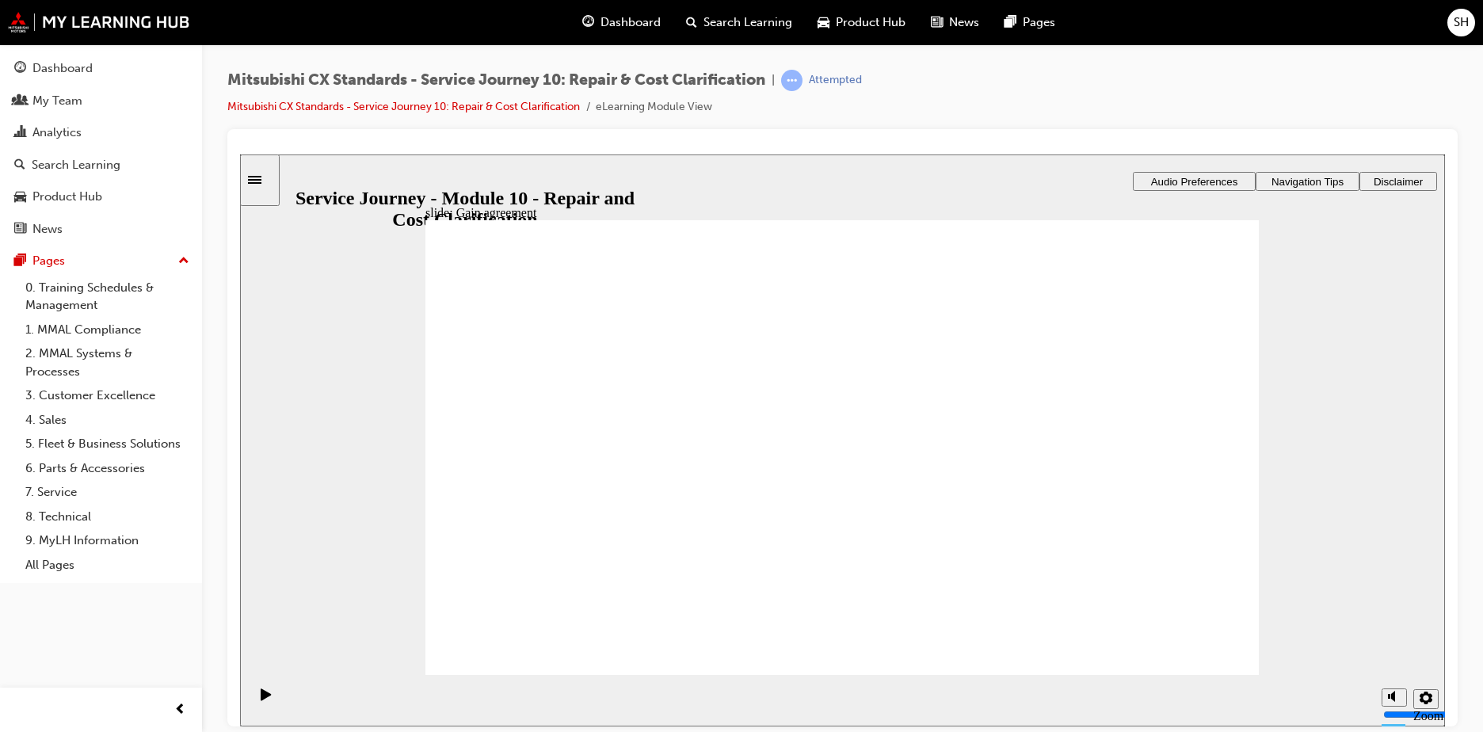
drag, startPoint x: 529, startPoint y: 461, endPoint x: 801, endPoint y: 447, distance: 272.2
drag, startPoint x: 537, startPoint y: 449, endPoint x: 762, endPoint y: 494, distance: 229.4
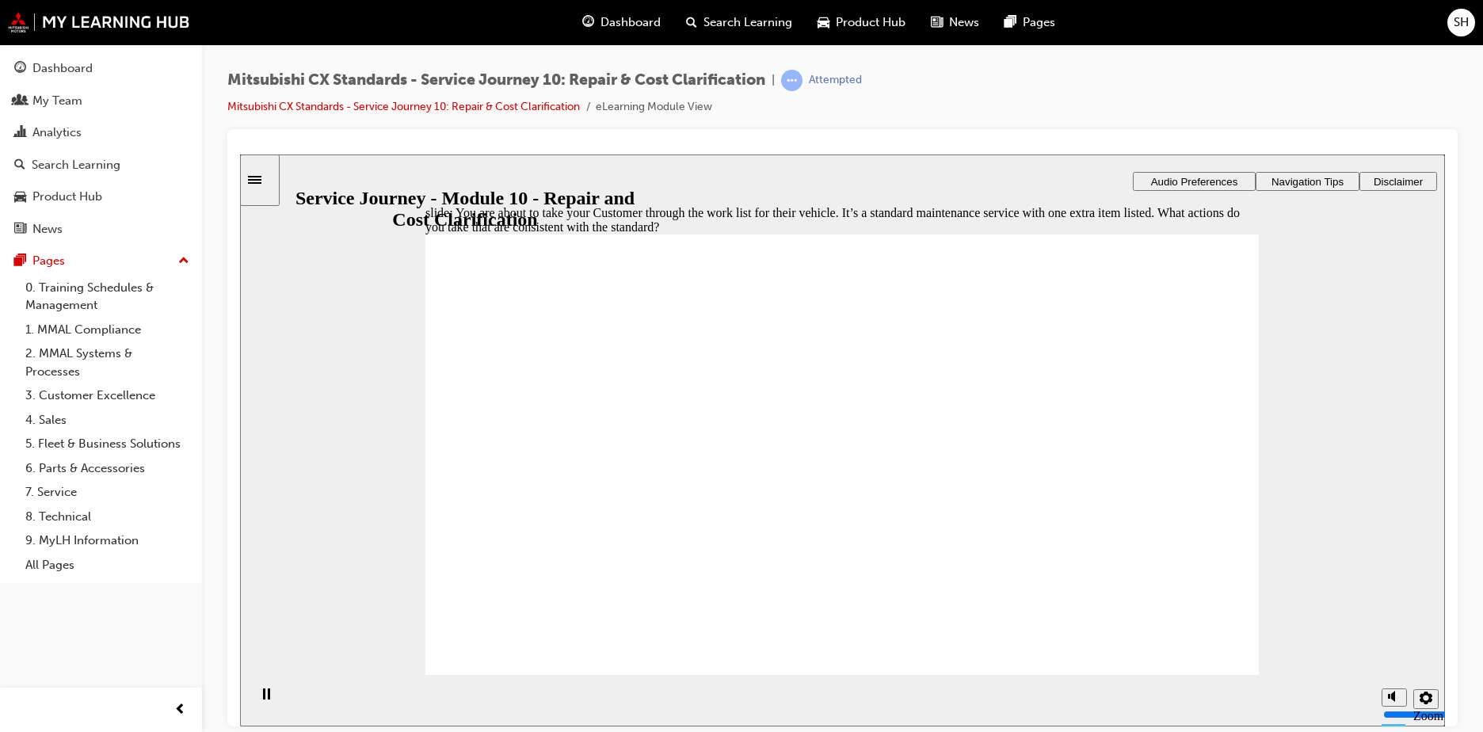
checkbox input "true"
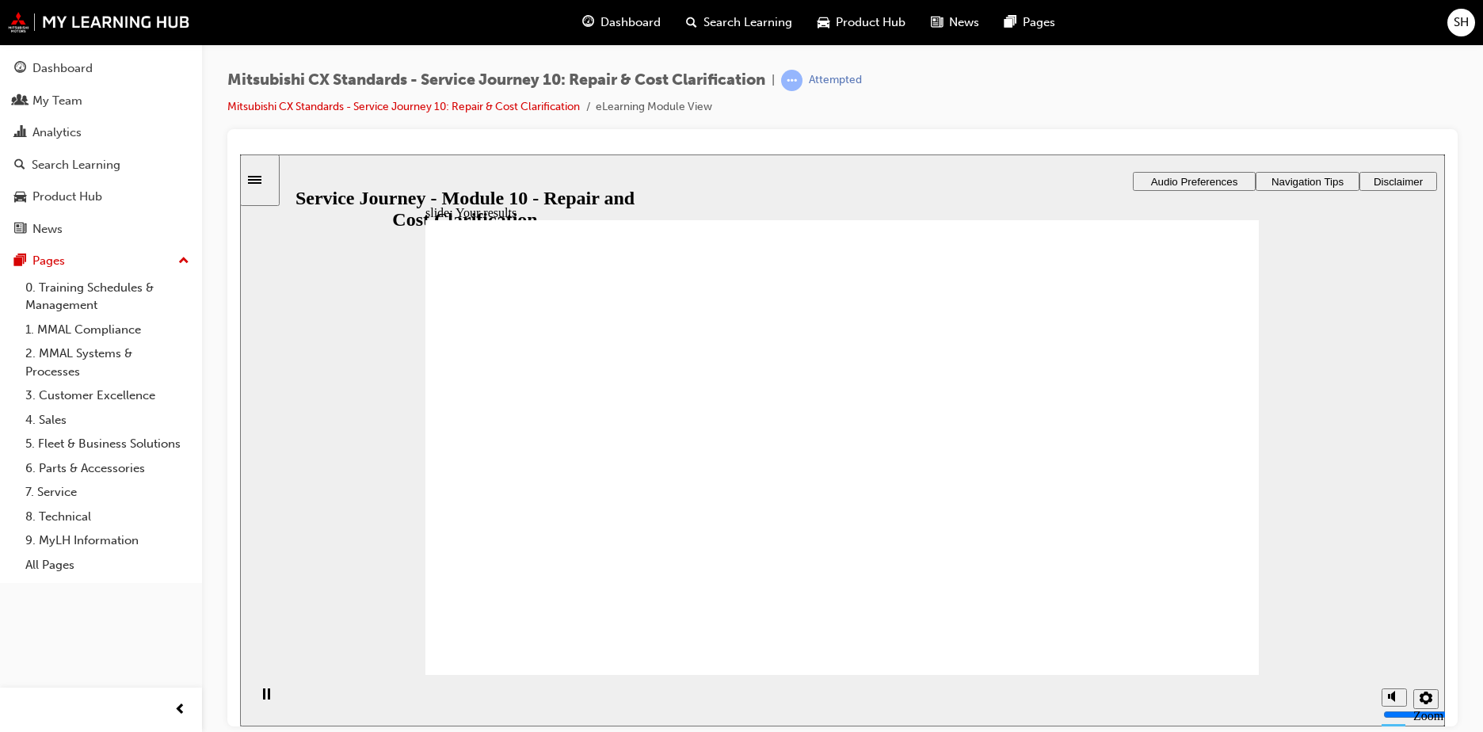
checkbox input "false"
checkbox input "true"
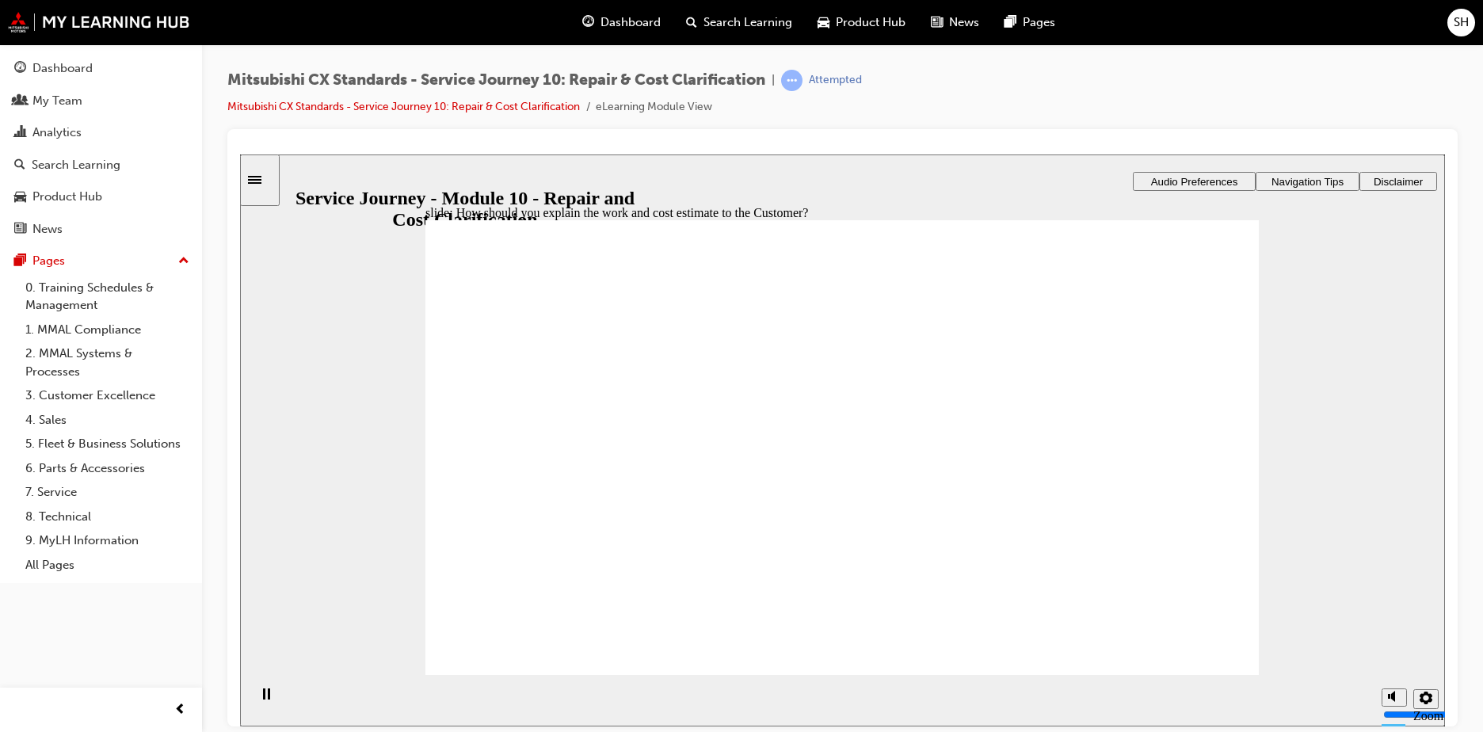
drag, startPoint x: 524, startPoint y: 466, endPoint x: 1080, endPoint y: 403, distance: 559.9
drag, startPoint x: 552, startPoint y: 452, endPoint x: 1008, endPoint y: 441, distance: 455.8
drag, startPoint x: 519, startPoint y: 461, endPoint x: 784, endPoint y: 457, distance: 264.7
drag, startPoint x: 667, startPoint y: 471, endPoint x: 1160, endPoint y: 472, distance: 492.9
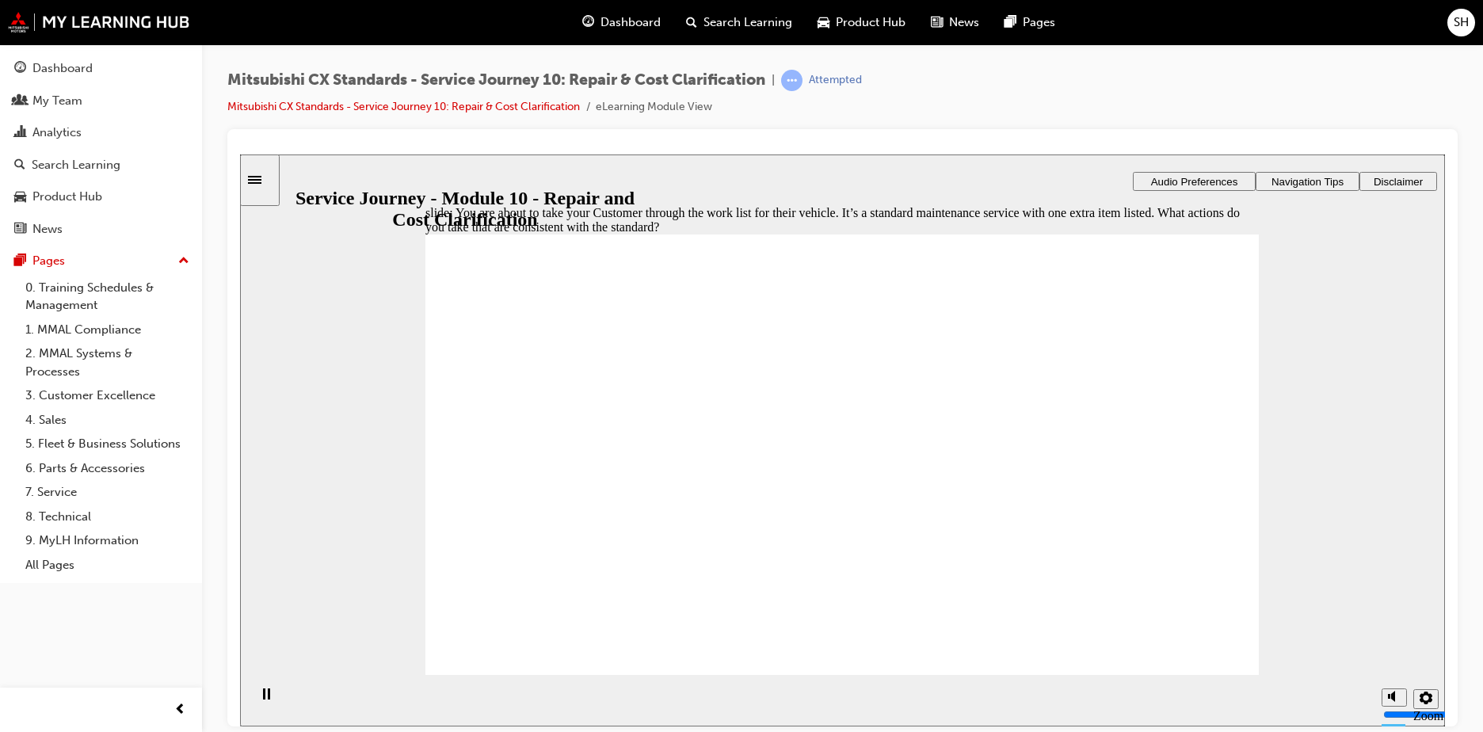
checkbox input "true"
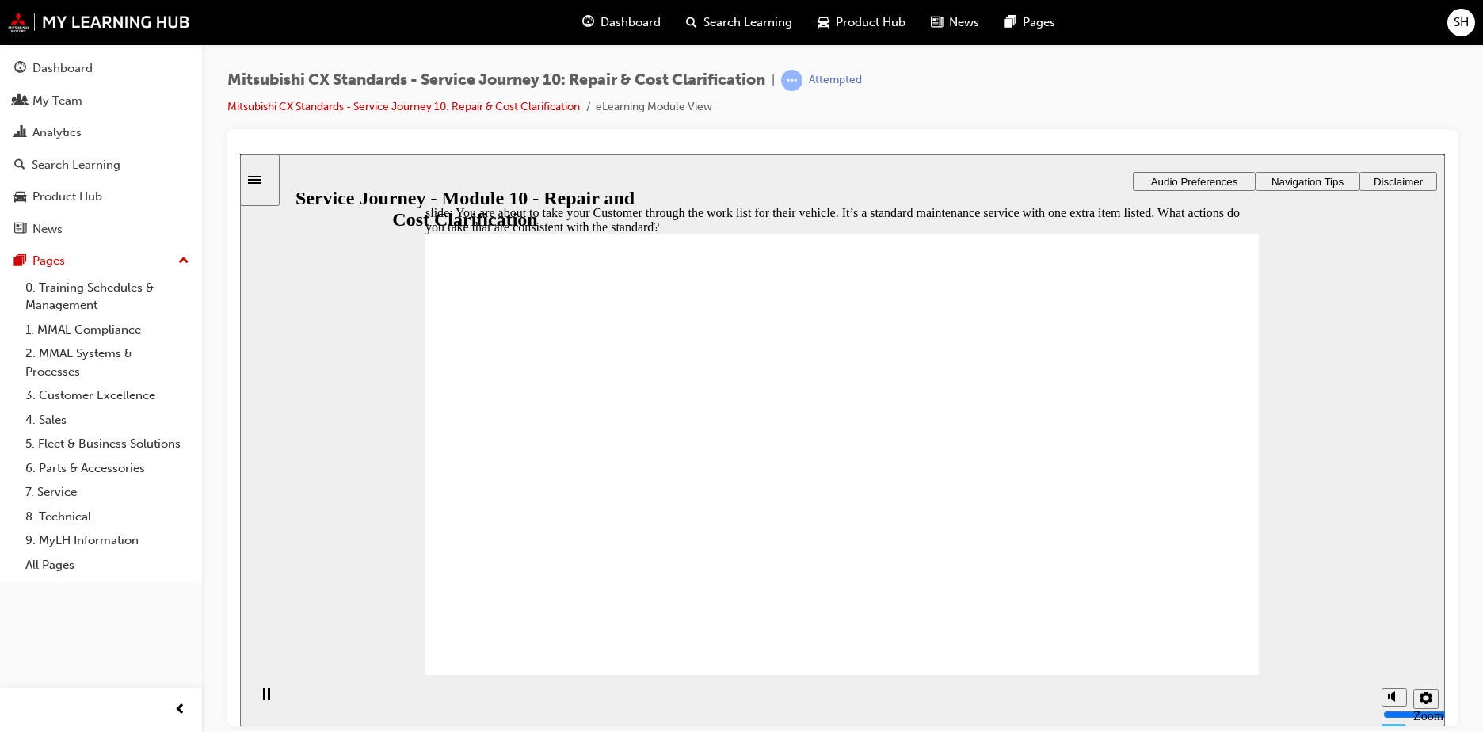
checkbox input "true"
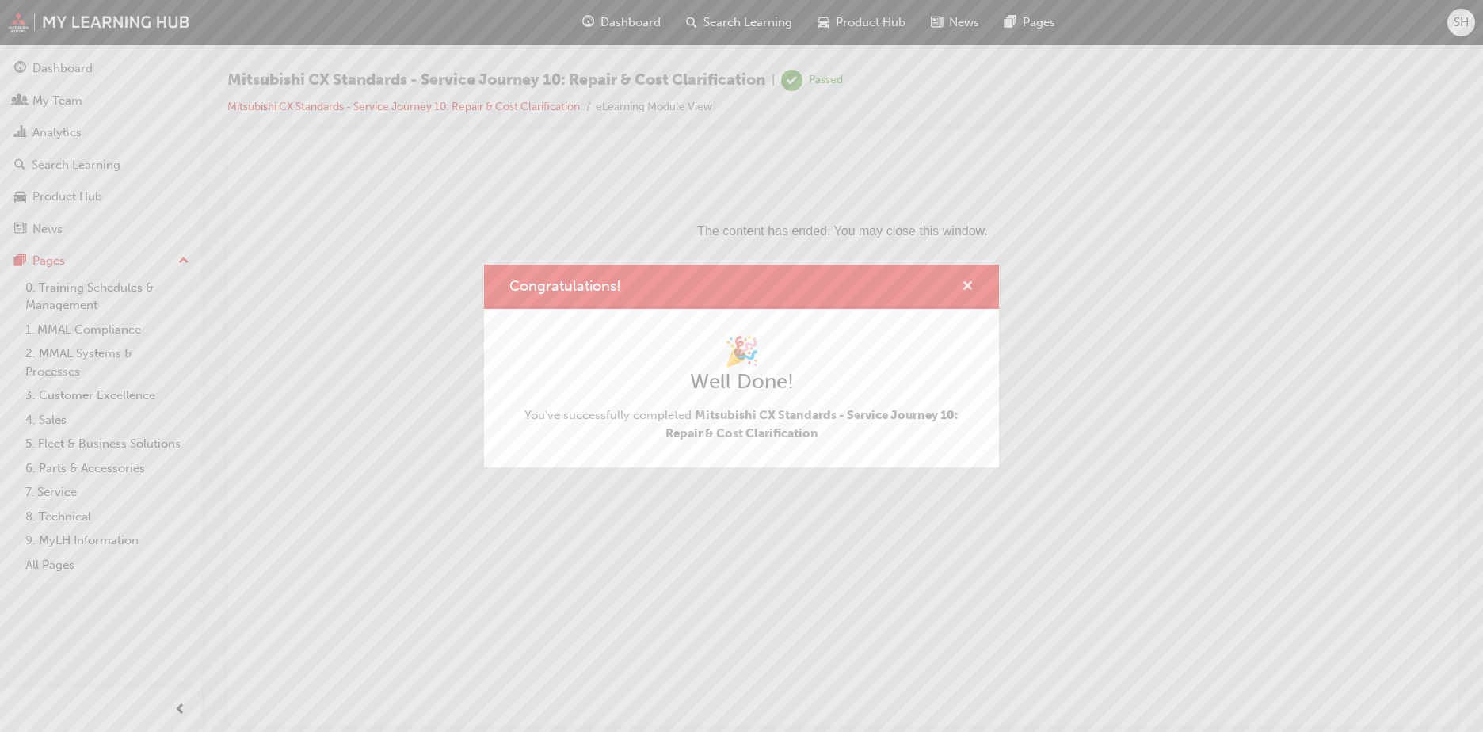
click at [970, 282] on span "cross-icon" at bounding box center [968, 288] width 12 height 14
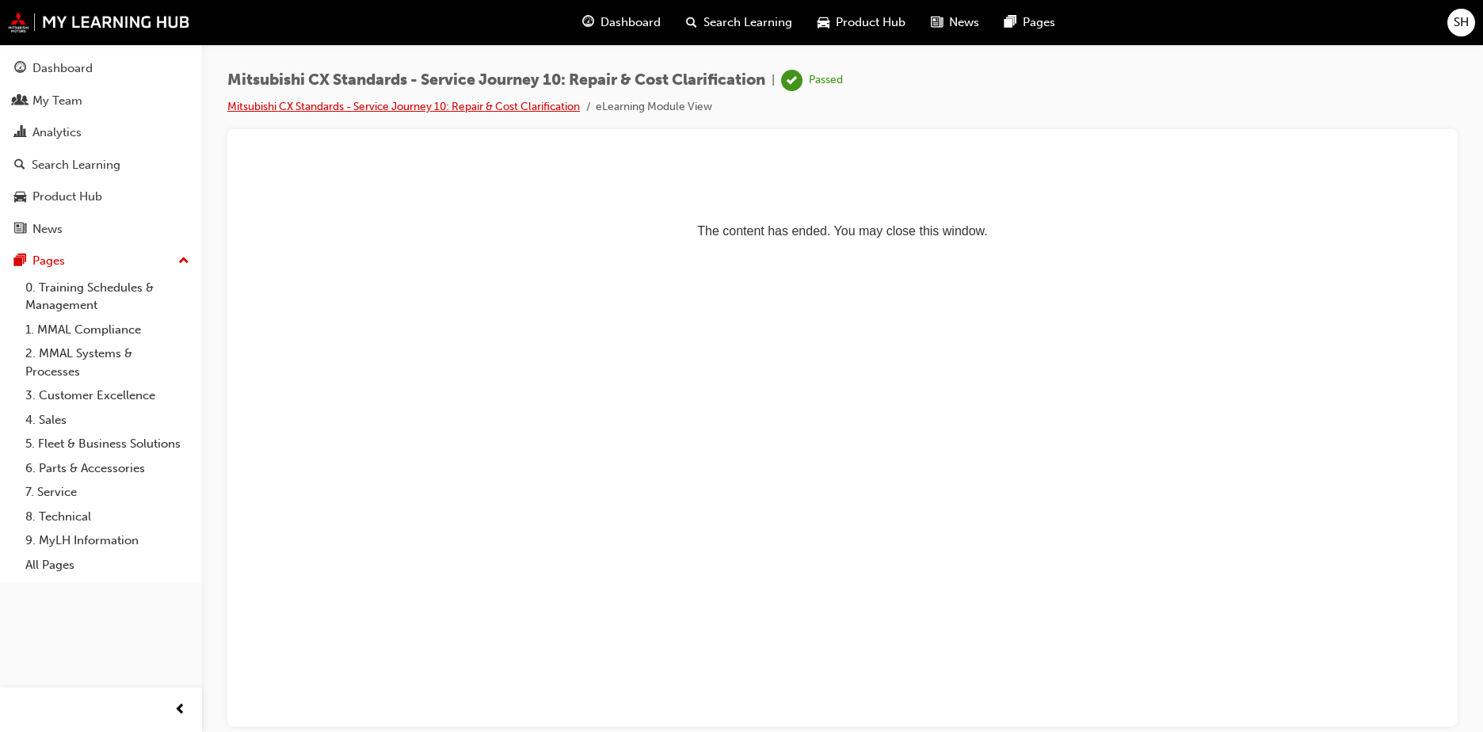
click at [456, 105] on link "Mitsubishi CX Standards - Service Journey 10: Repair & Cost Clarification" at bounding box center [403, 106] width 353 height 13
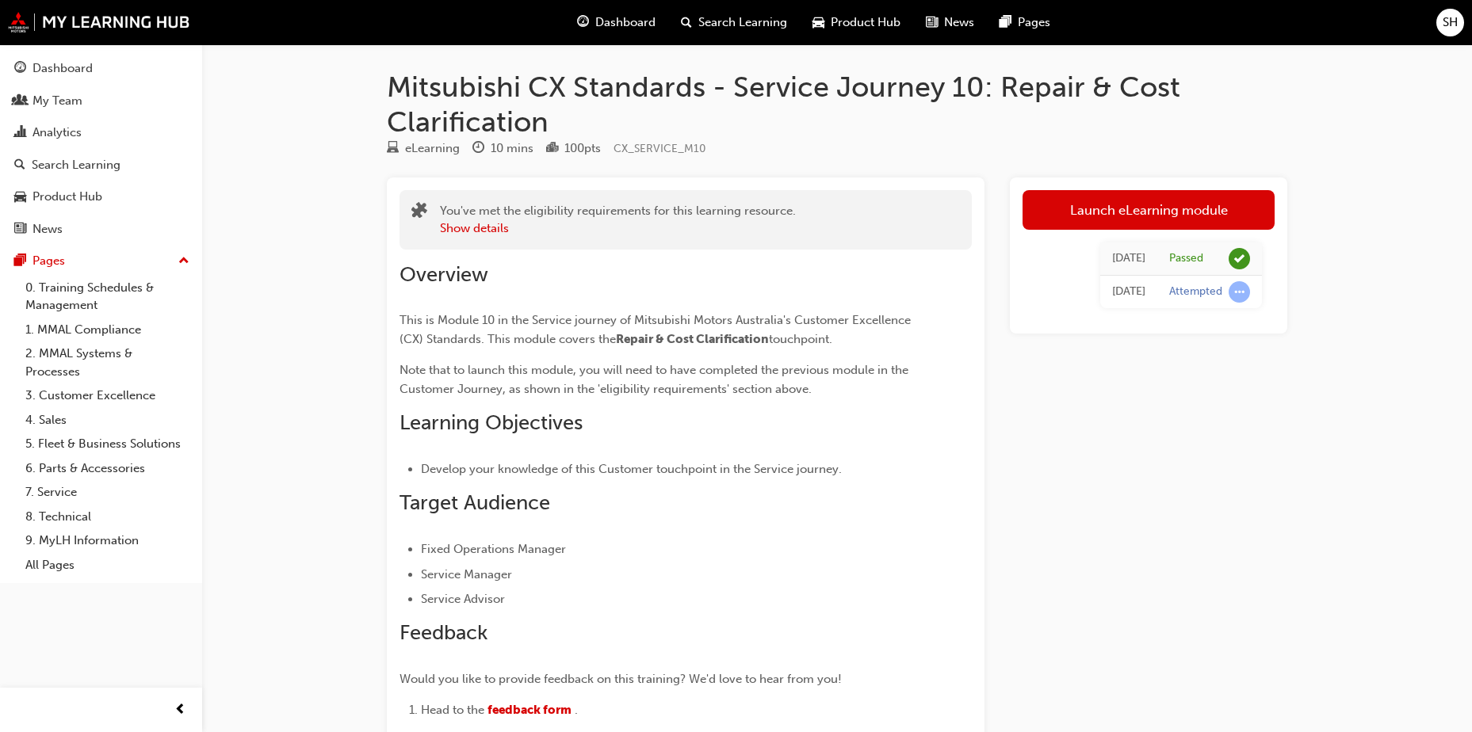
click at [739, 26] on span "Search Learning" at bounding box center [742, 22] width 89 height 18
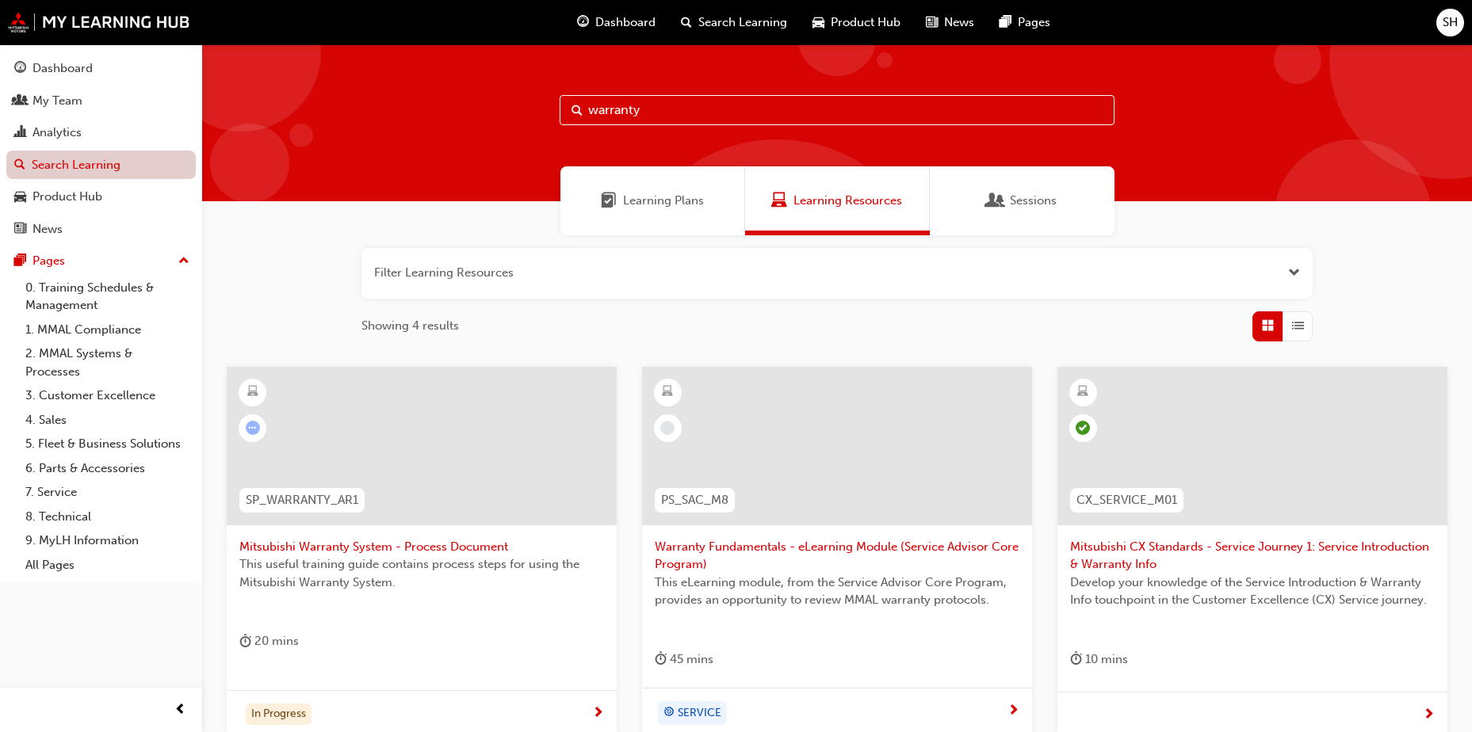
click at [105, 162] on link "Search Learning" at bounding box center [100, 165] width 189 height 29
click at [659, 204] on span "Learning Plans" at bounding box center [663, 201] width 81 height 18
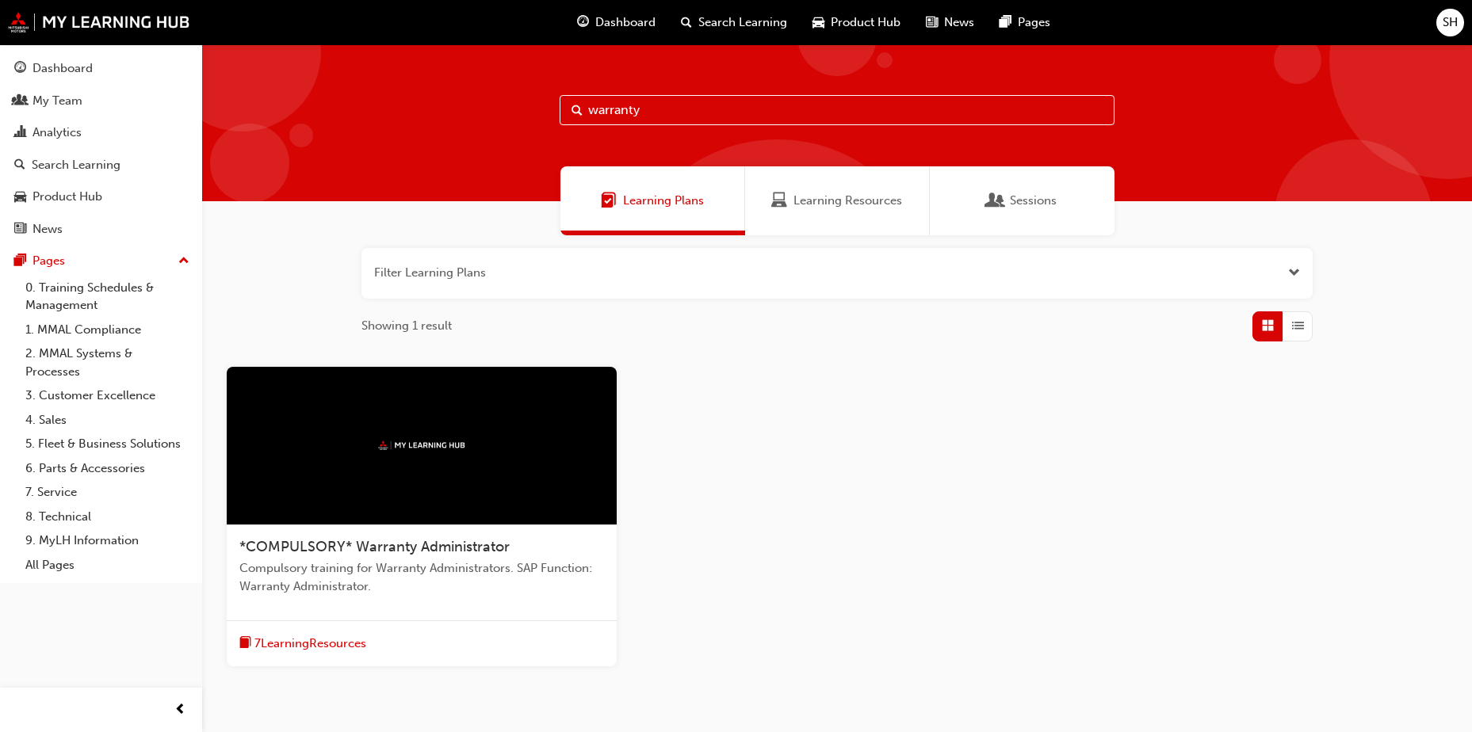
click at [714, 21] on span "Search Learning" at bounding box center [742, 22] width 89 height 18
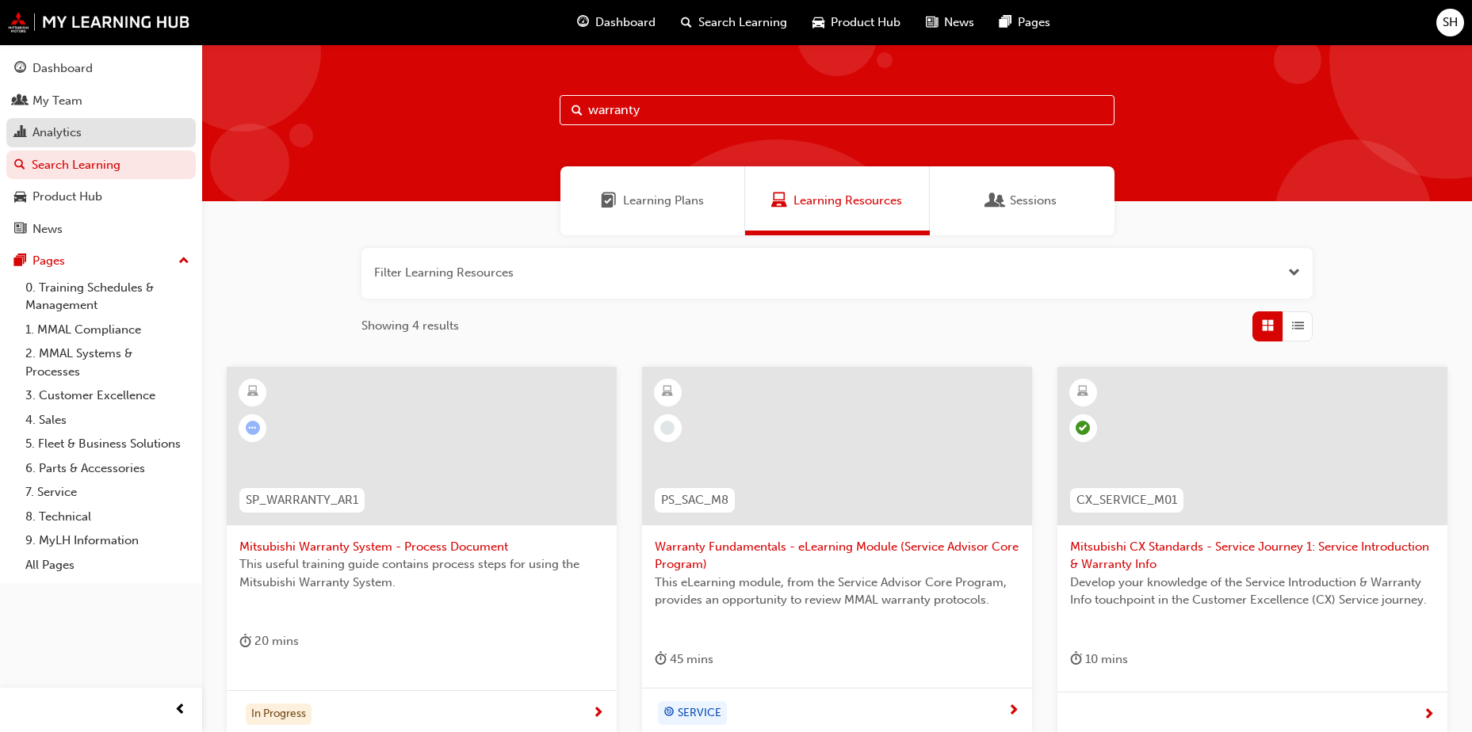
click at [95, 134] on div "Analytics" at bounding box center [101, 133] width 174 height 20
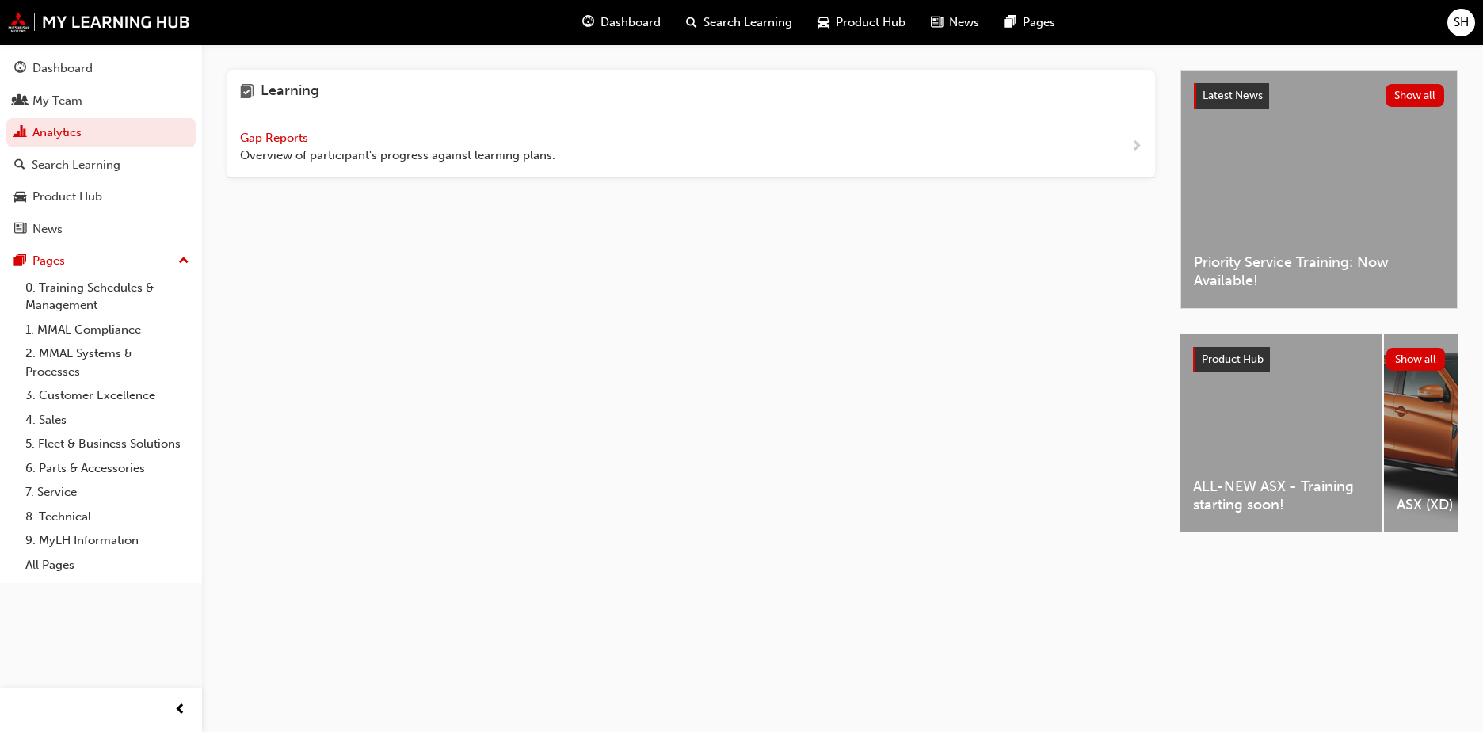
click at [311, 137] on span "Gap Reports" at bounding box center [275, 138] width 71 height 14
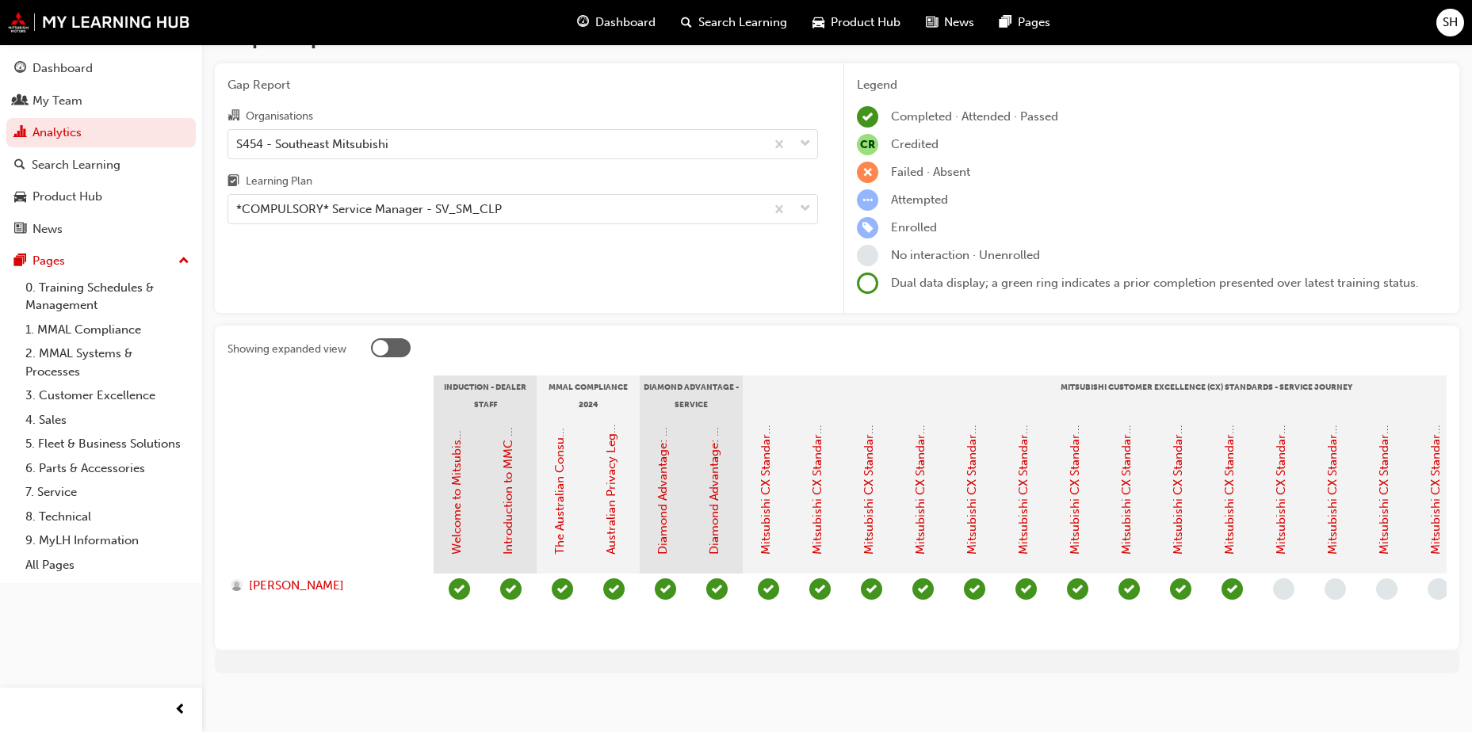
scroll to position [59, 0]
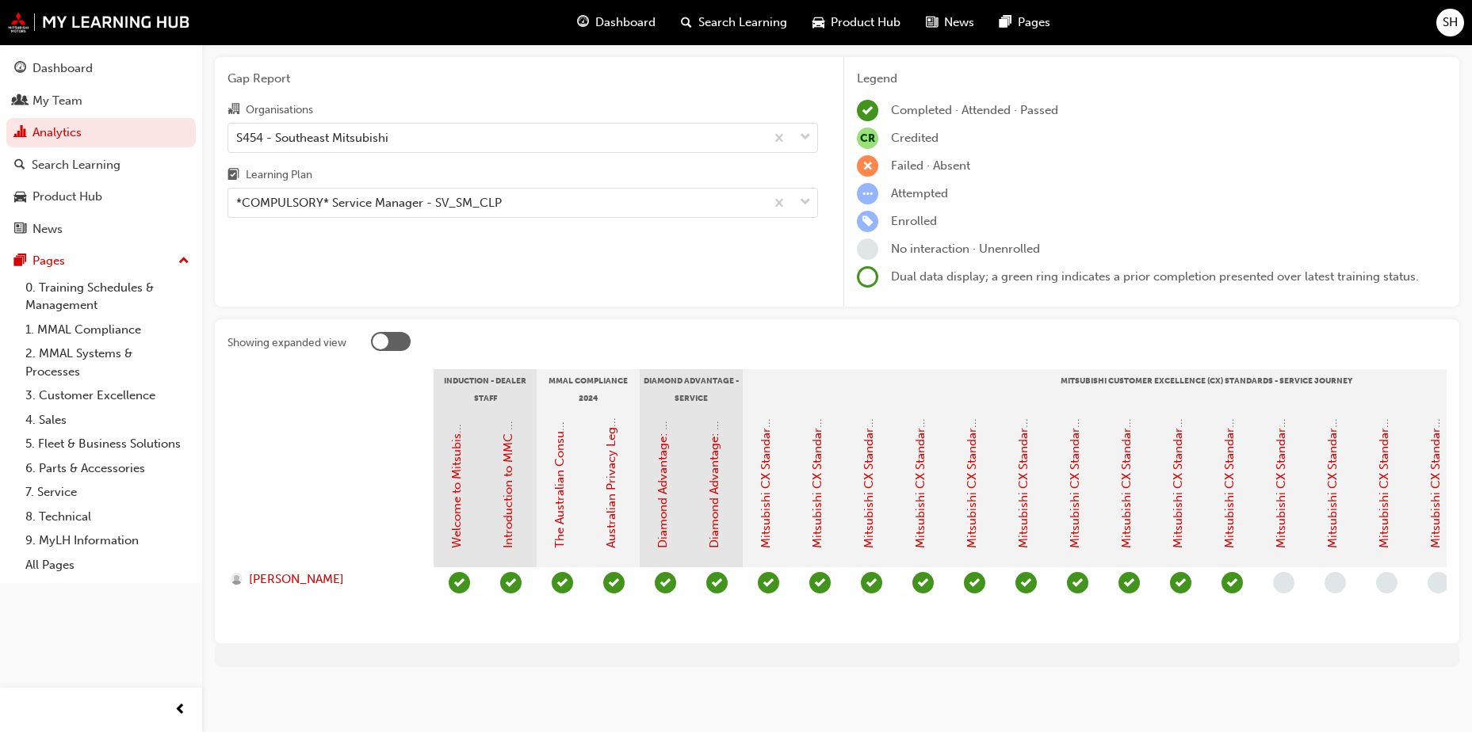
drag, startPoint x: 777, startPoint y: 630, endPoint x: 947, endPoint y: 608, distance: 171.0
click at [947, 608] on section "Induction - Dealer Staff MMAL Compliance 2024 Diamond Advantage - Service Mitsu…" at bounding box center [836, 500] width 1219 height 262
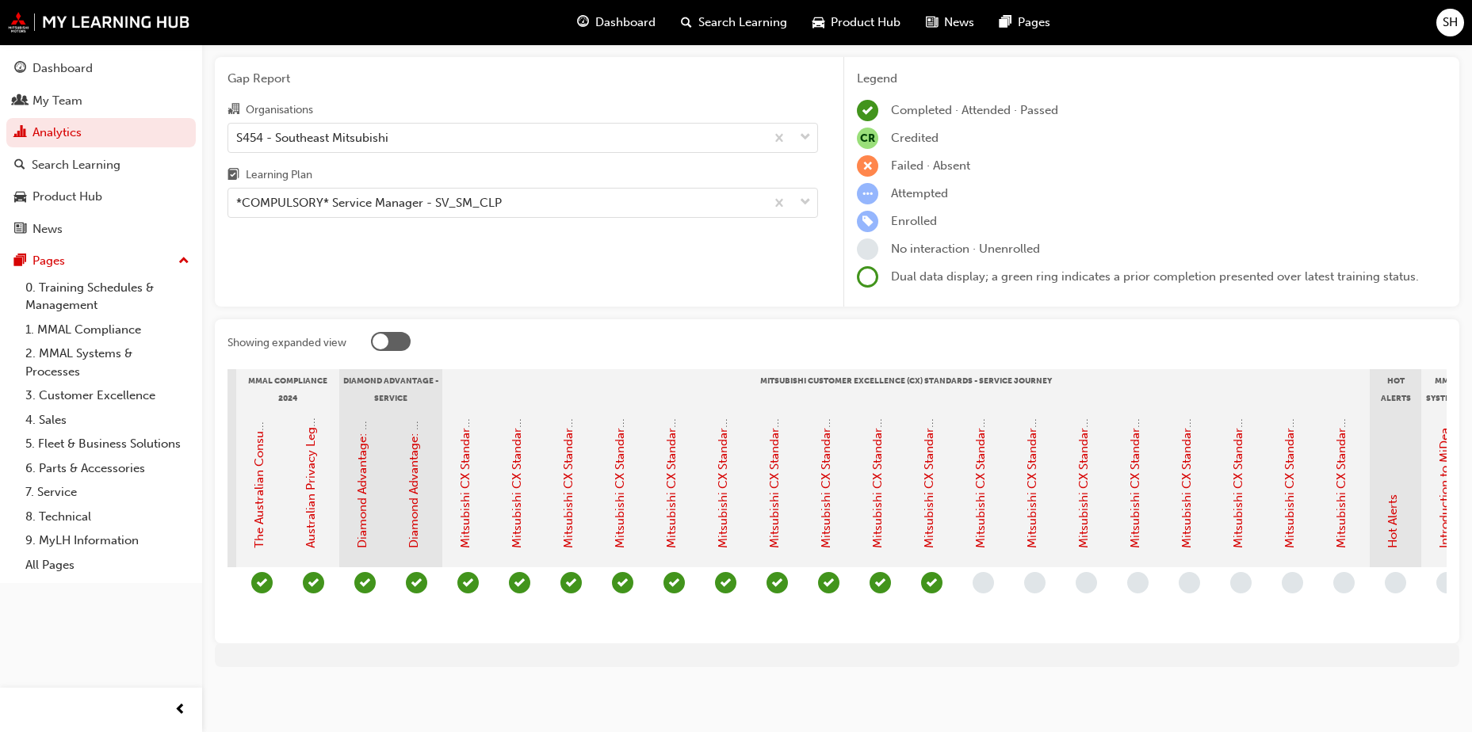
scroll to position [0, 311]
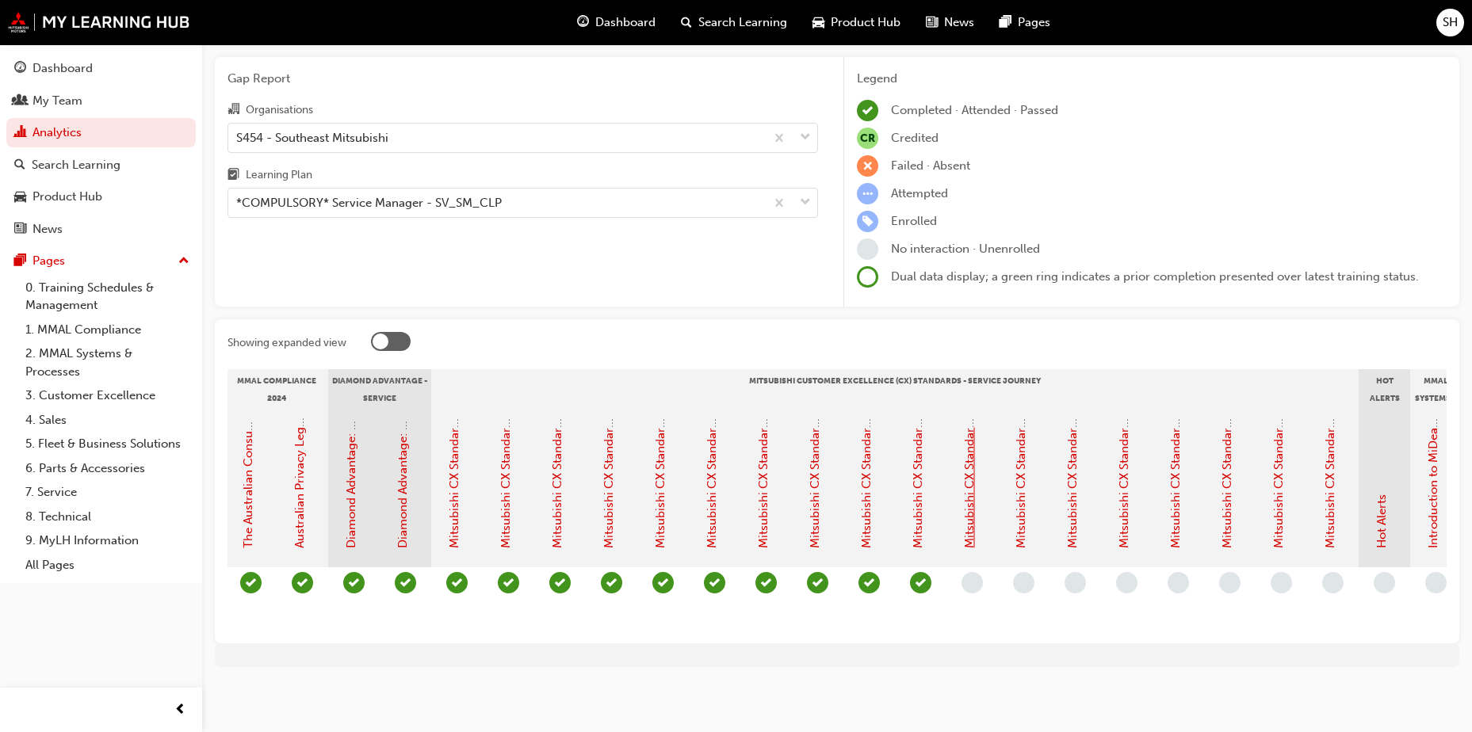
click at [966, 475] on link "Mitsubishi CX Standards - Service Journey 10: Repair & Cost Clarification" at bounding box center [969, 347] width 14 height 401
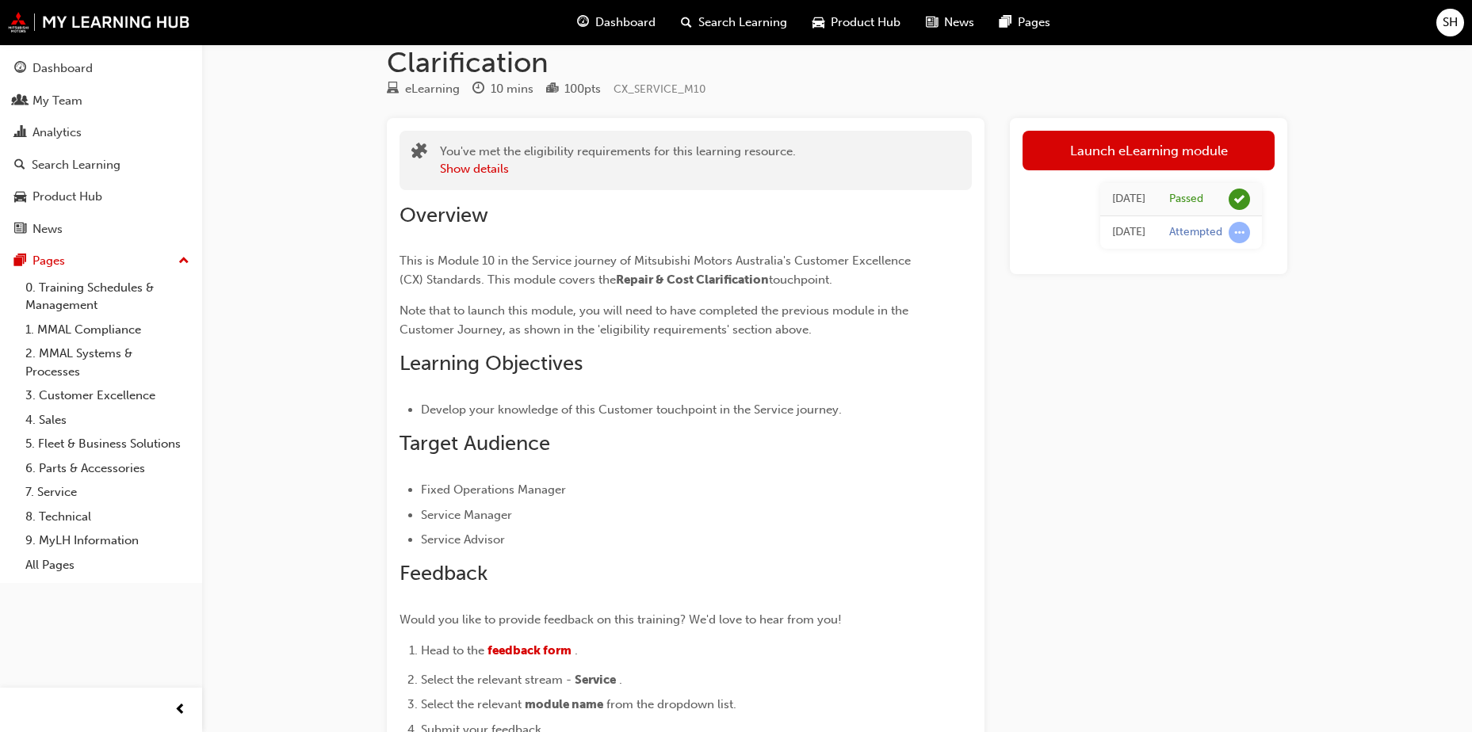
click at [729, 16] on span "Search Learning" at bounding box center [742, 22] width 89 height 18
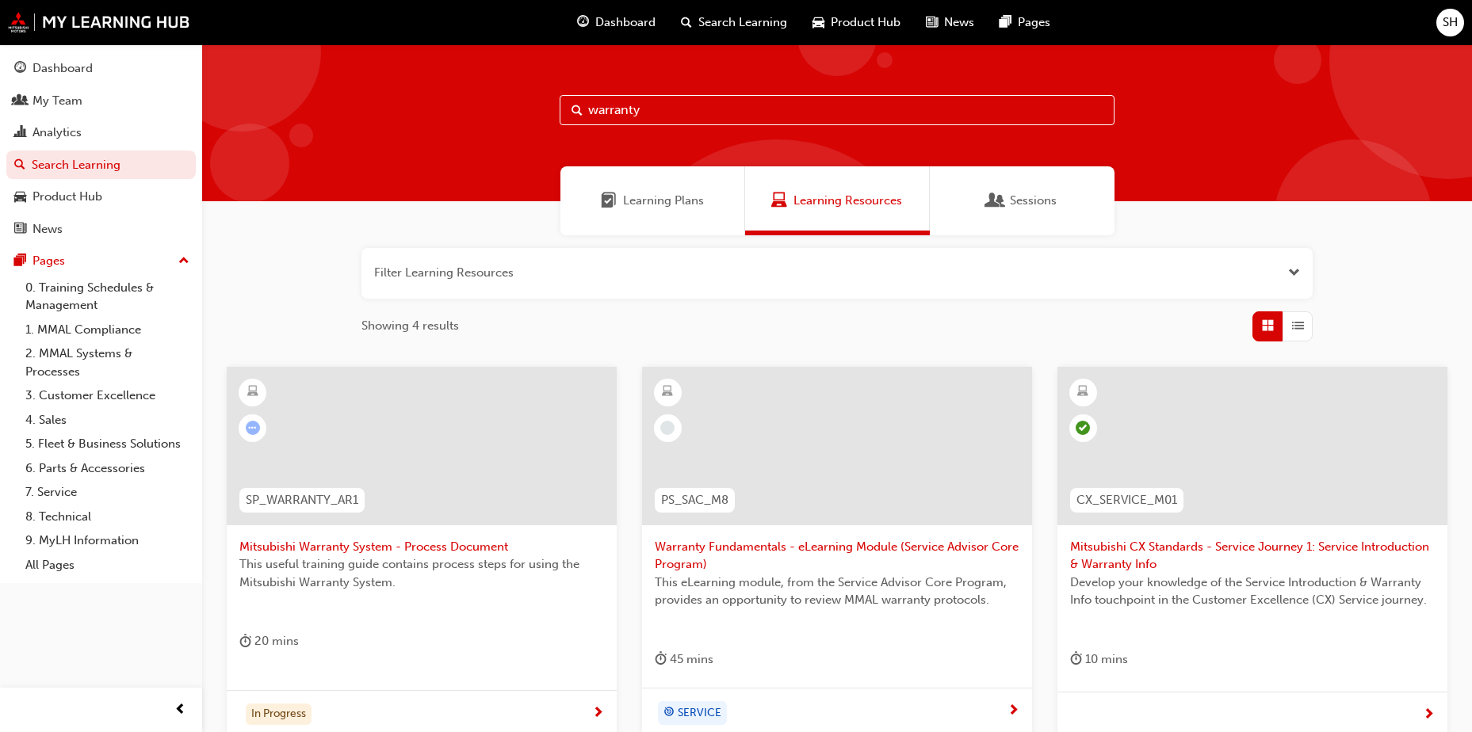
click at [741, 17] on span "Search Learning" at bounding box center [742, 22] width 89 height 18
click at [106, 136] on div "Analytics" at bounding box center [101, 133] width 174 height 20
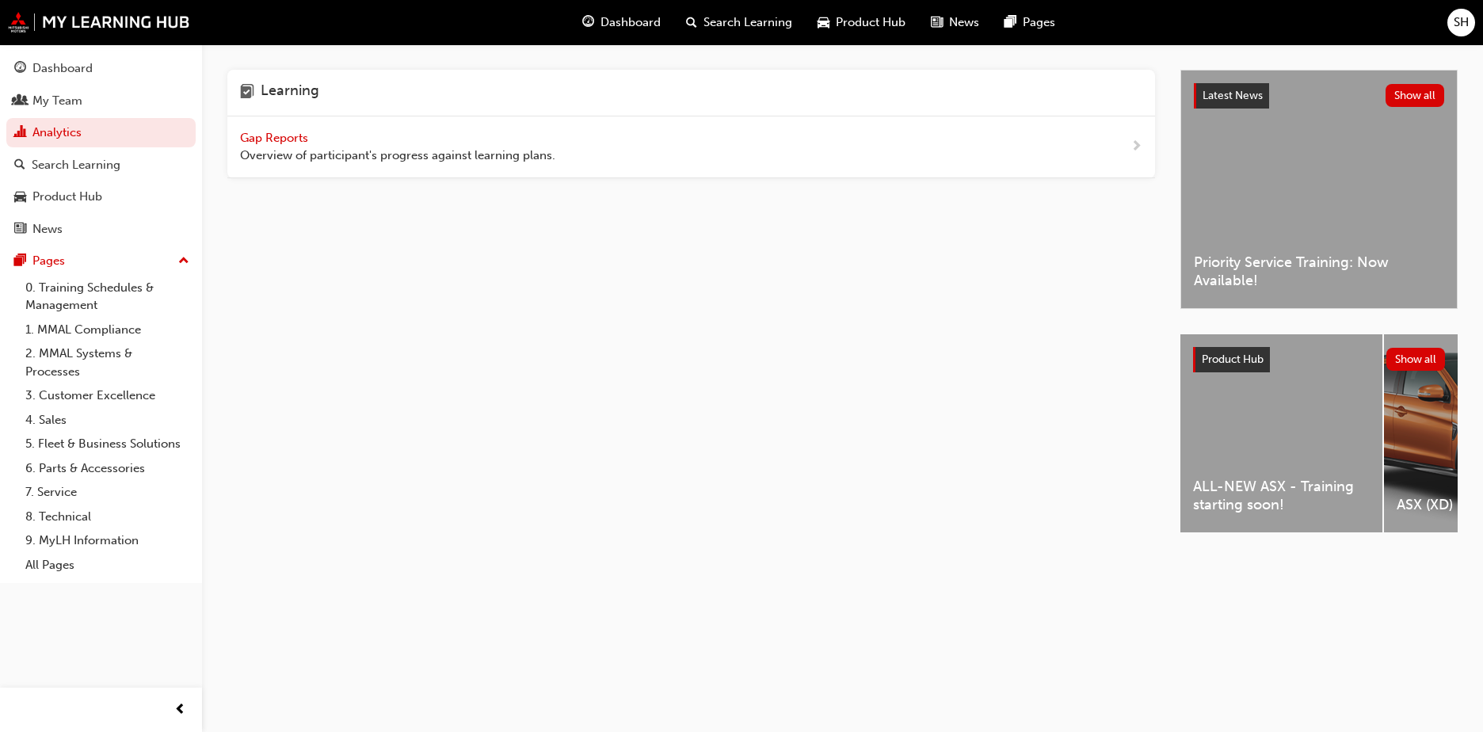
click at [311, 135] on span "Gap Reports" at bounding box center [275, 138] width 71 height 14
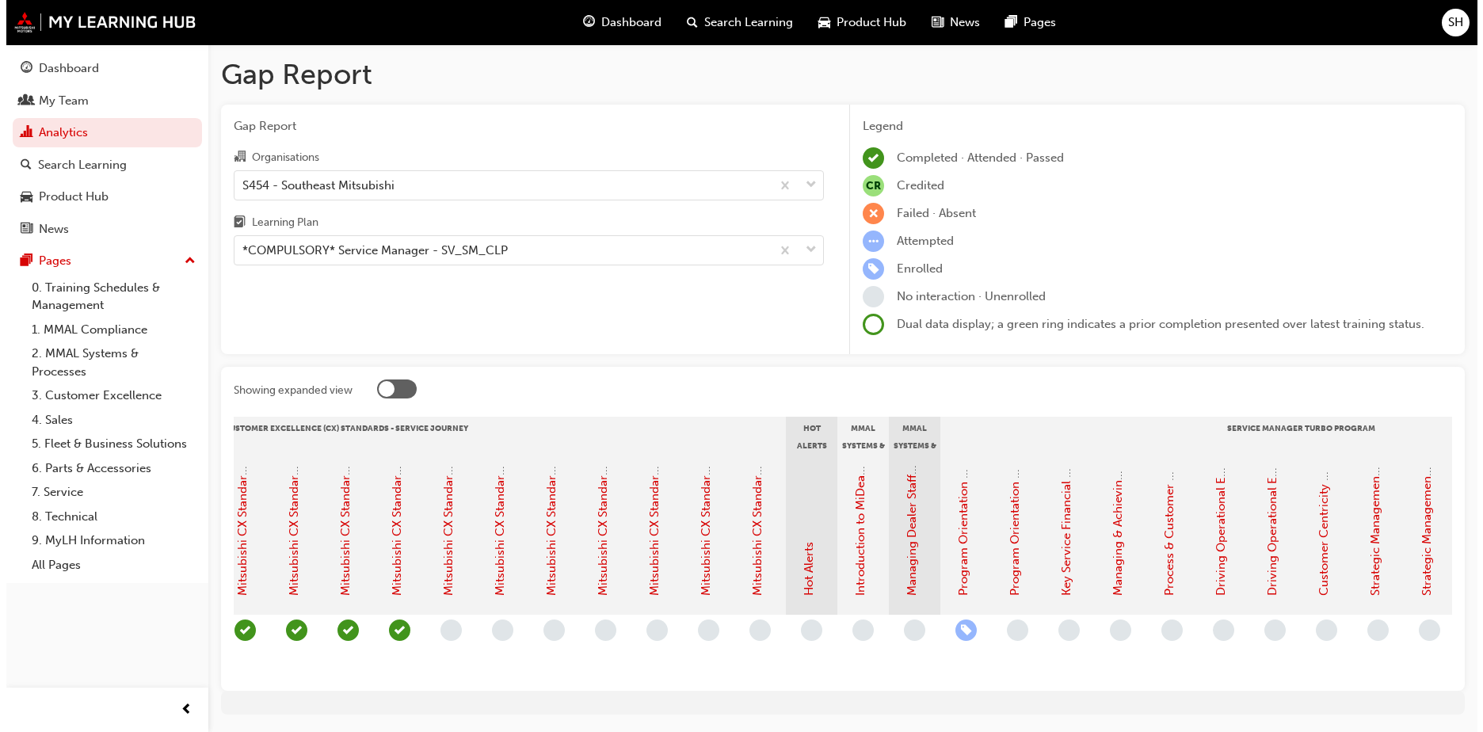
scroll to position [0, 898]
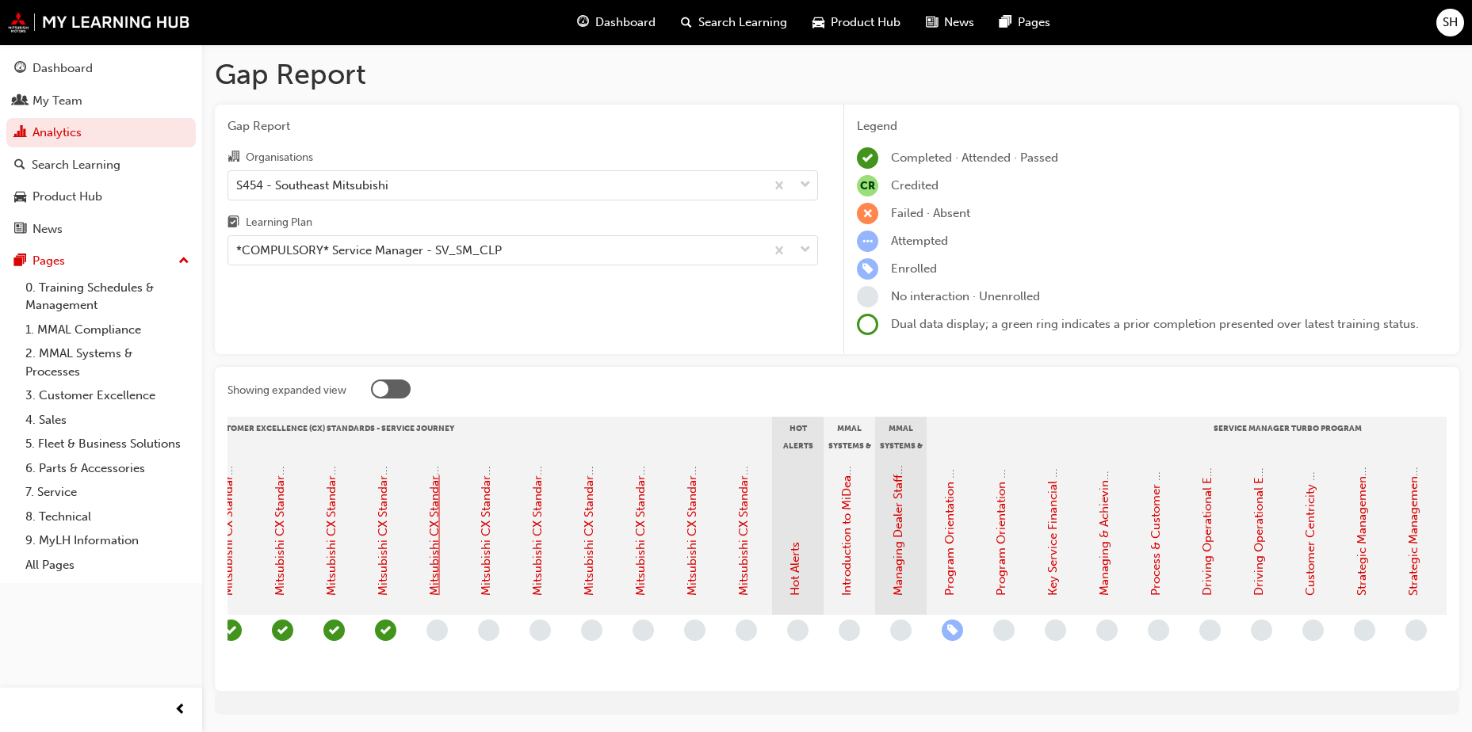
click at [436, 541] on link "Mitsubishi CX Standards - Service Journey 11: Repair Updates & Approvals" at bounding box center [434, 392] width 14 height 407
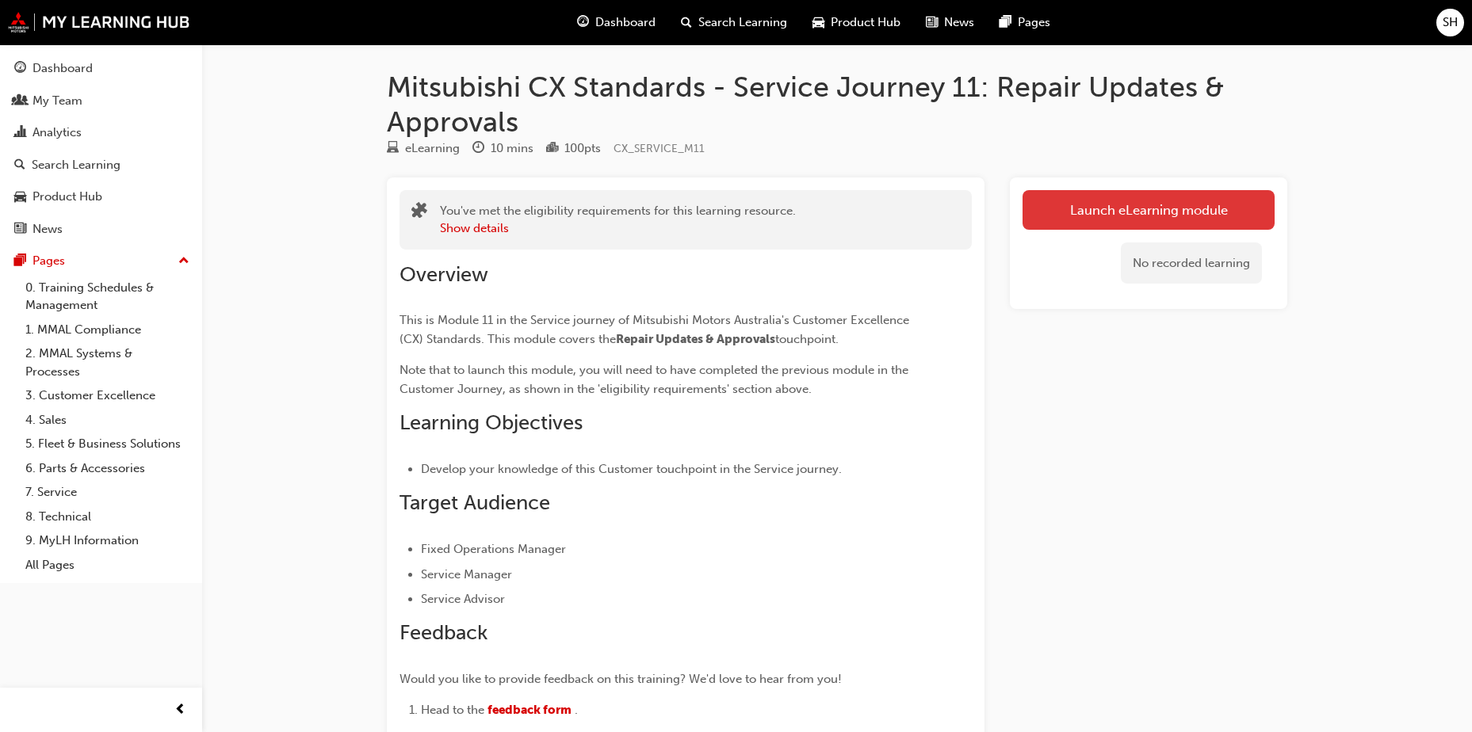
click at [1116, 192] on link "Launch eLearning module" at bounding box center [1148, 210] width 252 height 40
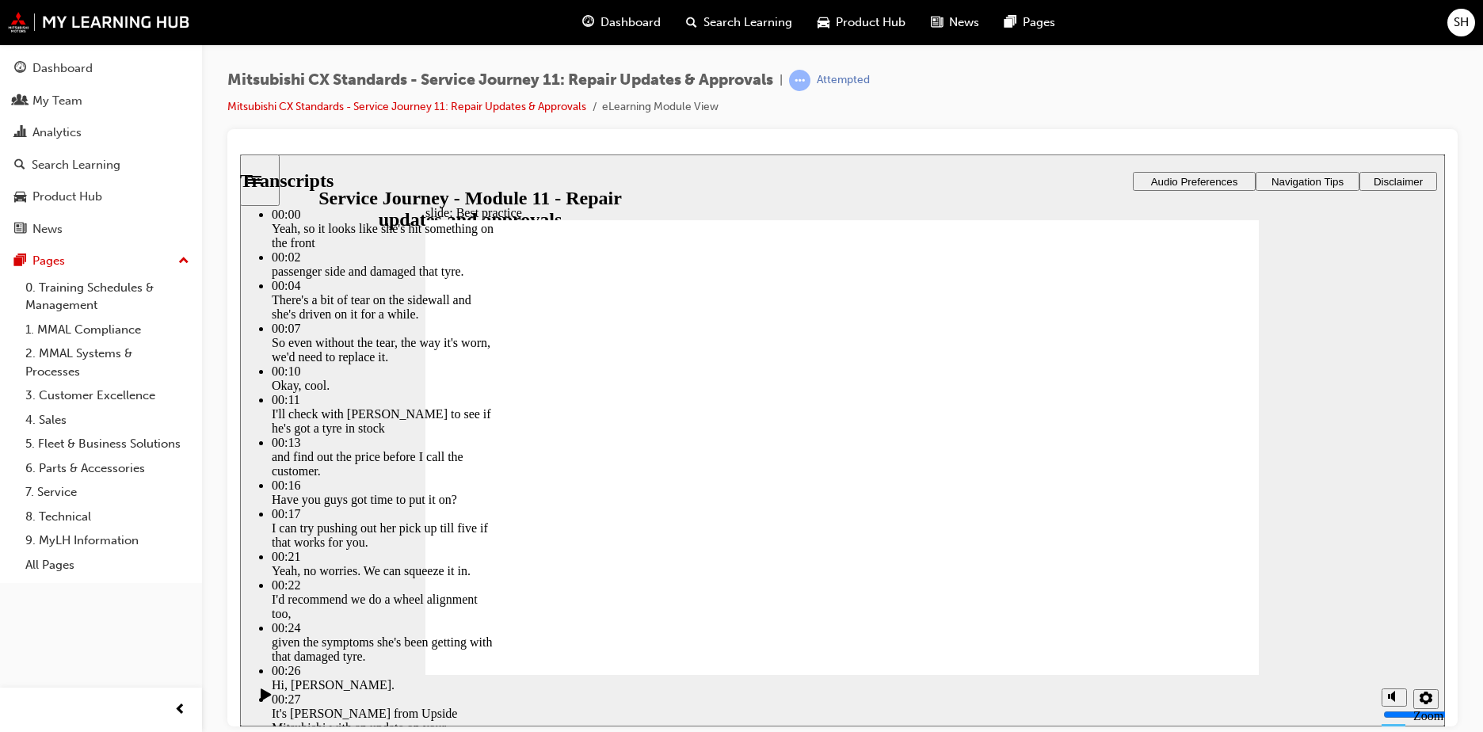
type input "125"
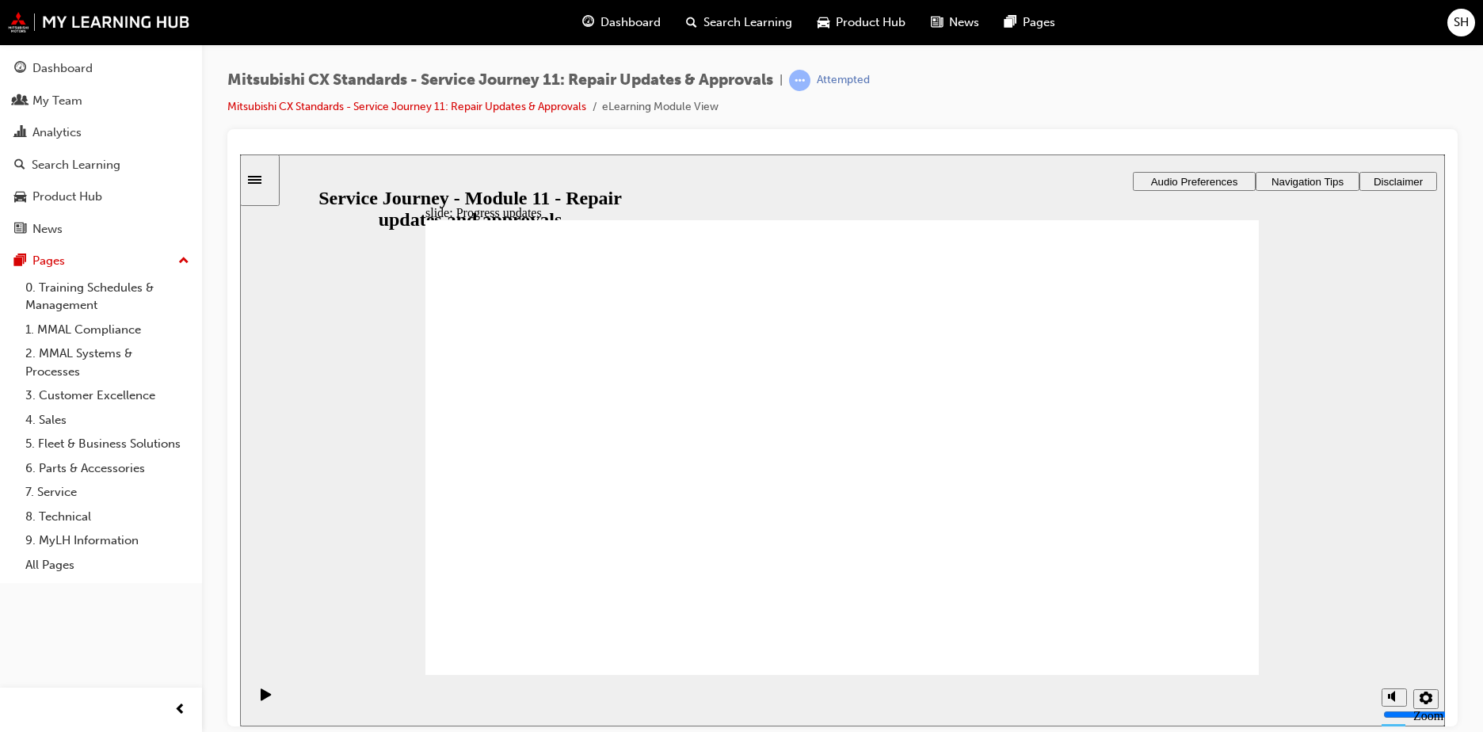
drag, startPoint x: 556, startPoint y: 489, endPoint x: 735, endPoint y: 462, distance: 181.9
drag, startPoint x: 638, startPoint y: 487, endPoint x: 888, endPoint y: 468, distance: 251.2
drag, startPoint x: 639, startPoint y: 483, endPoint x: 841, endPoint y: 507, distance: 203.6
drag, startPoint x: 659, startPoint y: 506, endPoint x: 818, endPoint y: 559, distance: 166.9
drag, startPoint x: 675, startPoint y: 506, endPoint x: 868, endPoint y: 598, distance: 213.7
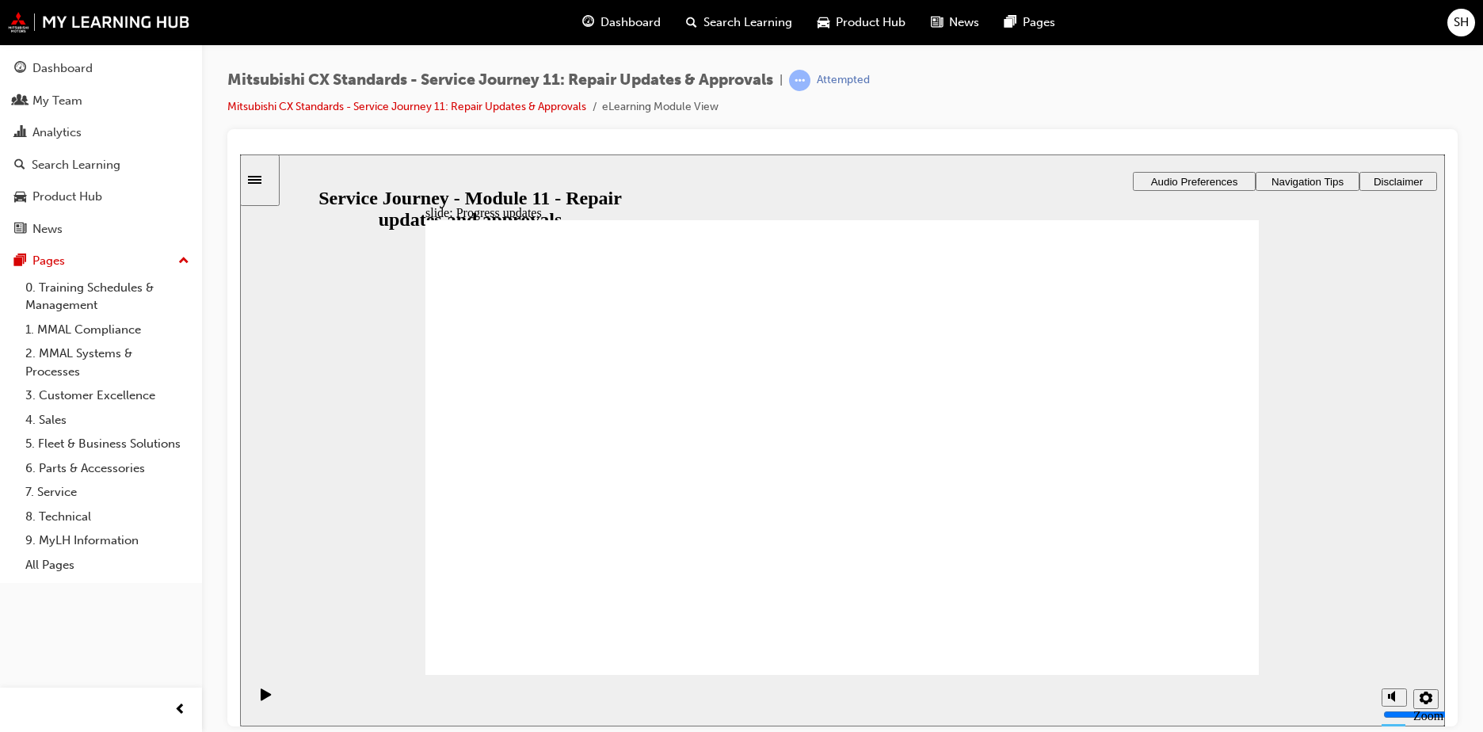
checkbox input "true"
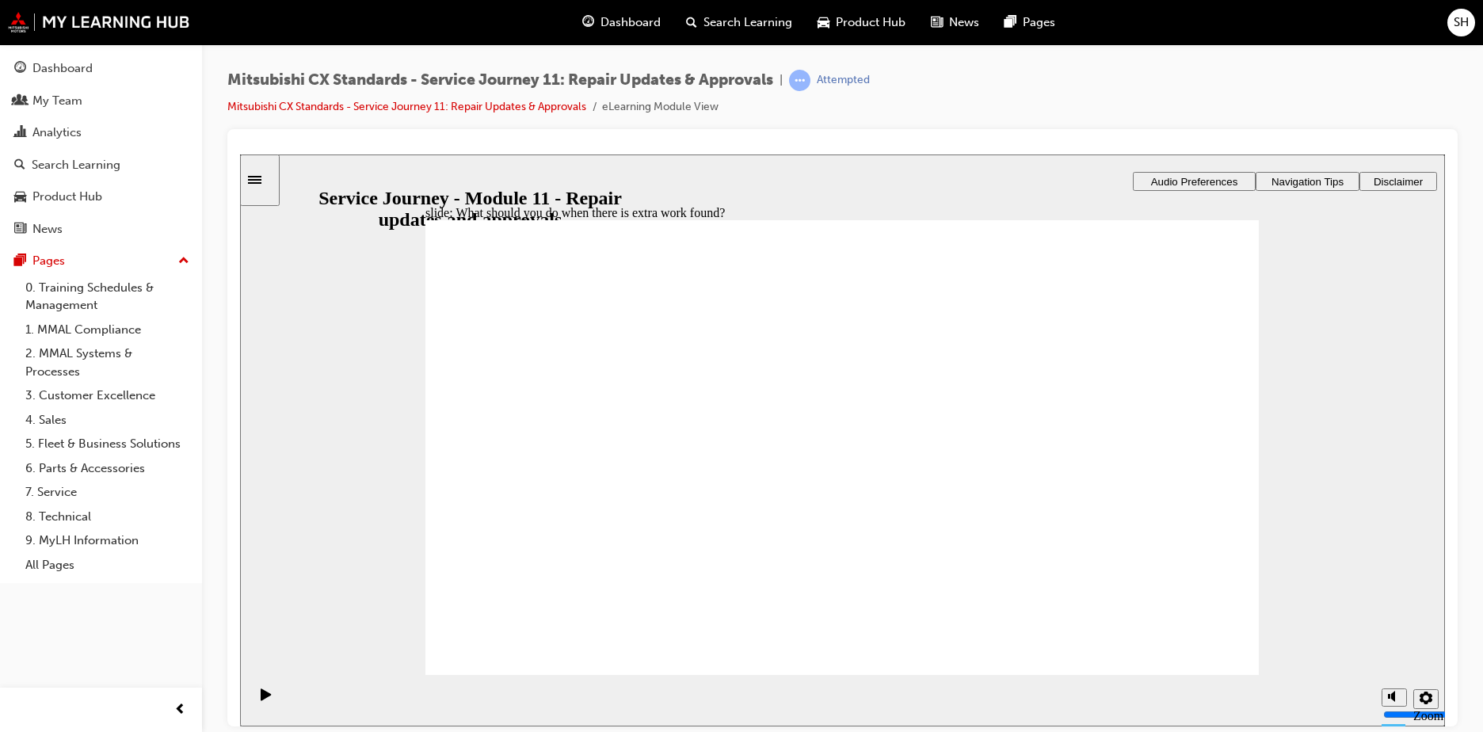
checkbox input "true"
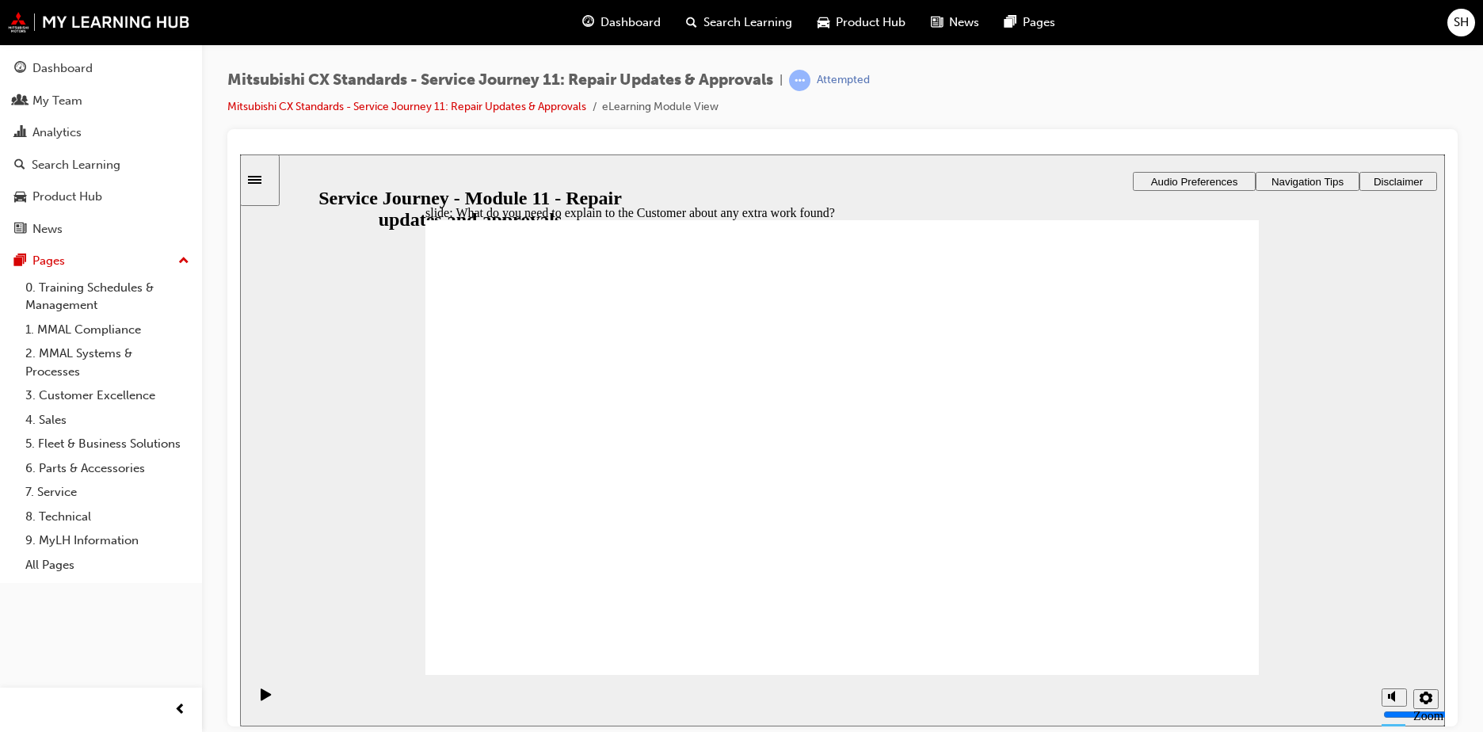
checkbox input "true"
drag, startPoint x: 485, startPoint y: 374, endPoint x: 749, endPoint y: 590, distance: 341.2
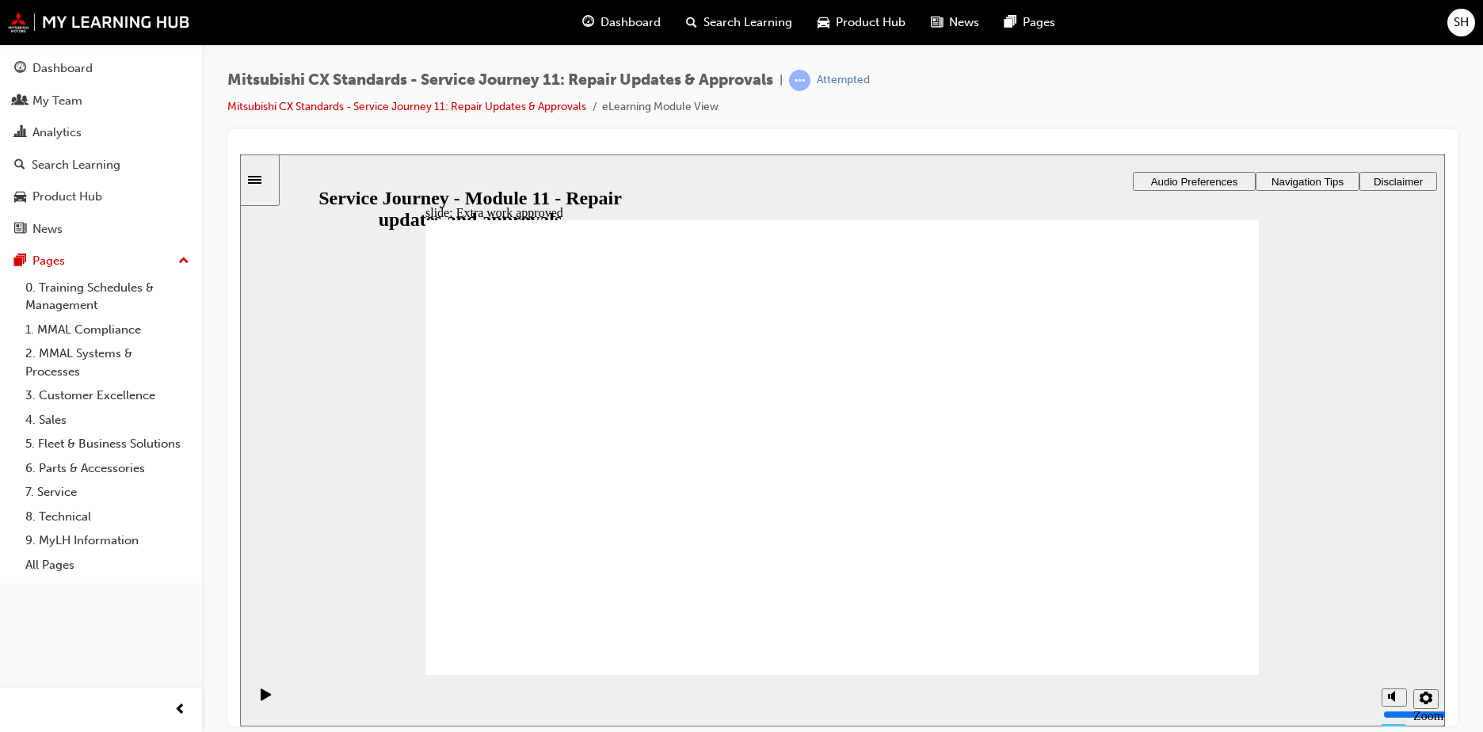
drag, startPoint x: 569, startPoint y: 515, endPoint x: 1104, endPoint y: 414, distance: 544.3
drag, startPoint x: 567, startPoint y: 494, endPoint x: 810, endPoint y: 446, distance: 248.0
drag, startPoint x: 541, startPoint y: 479, endPoint x: 823, endPoint y: 472, distance: 282.2
drag, startPoint x: 539, startPoint y: 491, endPoint x: 1088, endPoint y: 476, distance: 549.4
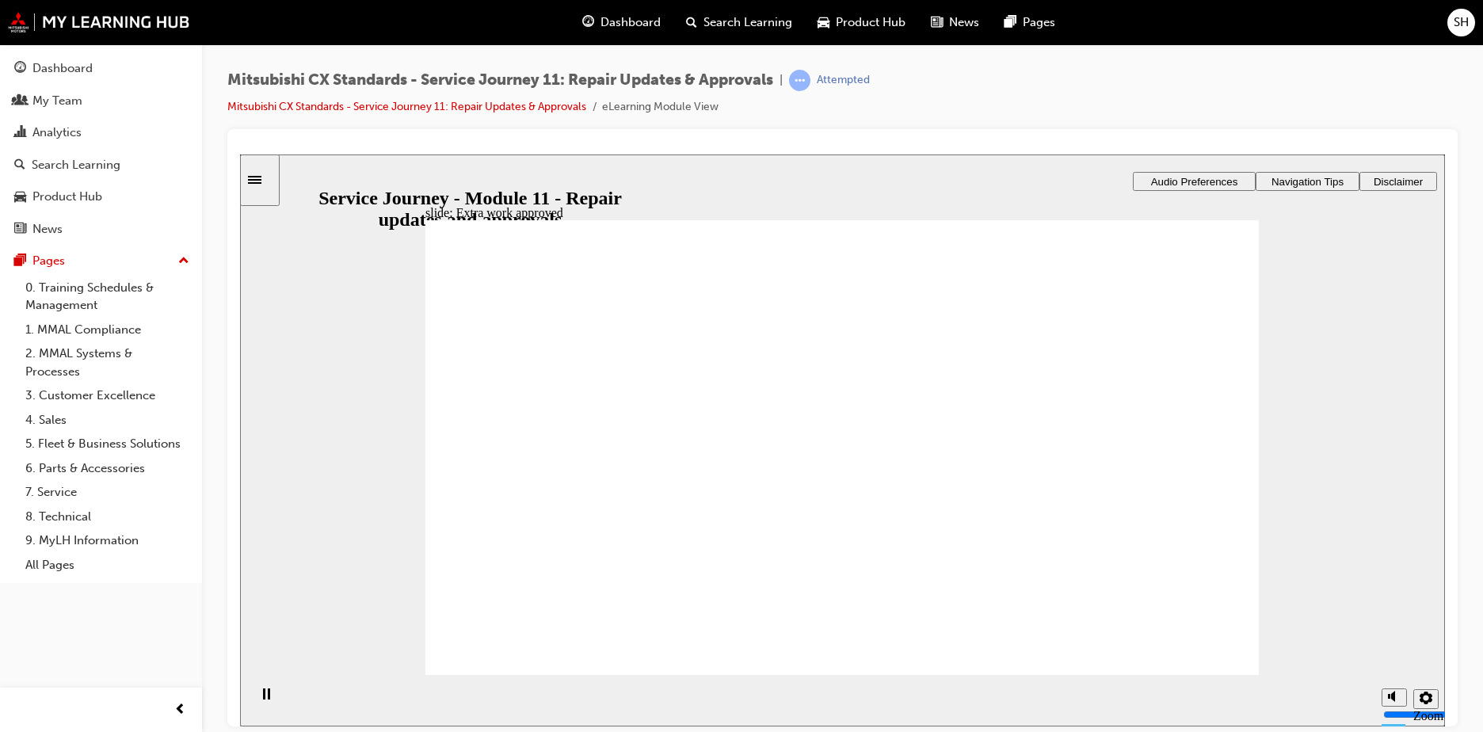
checkbox input "true"
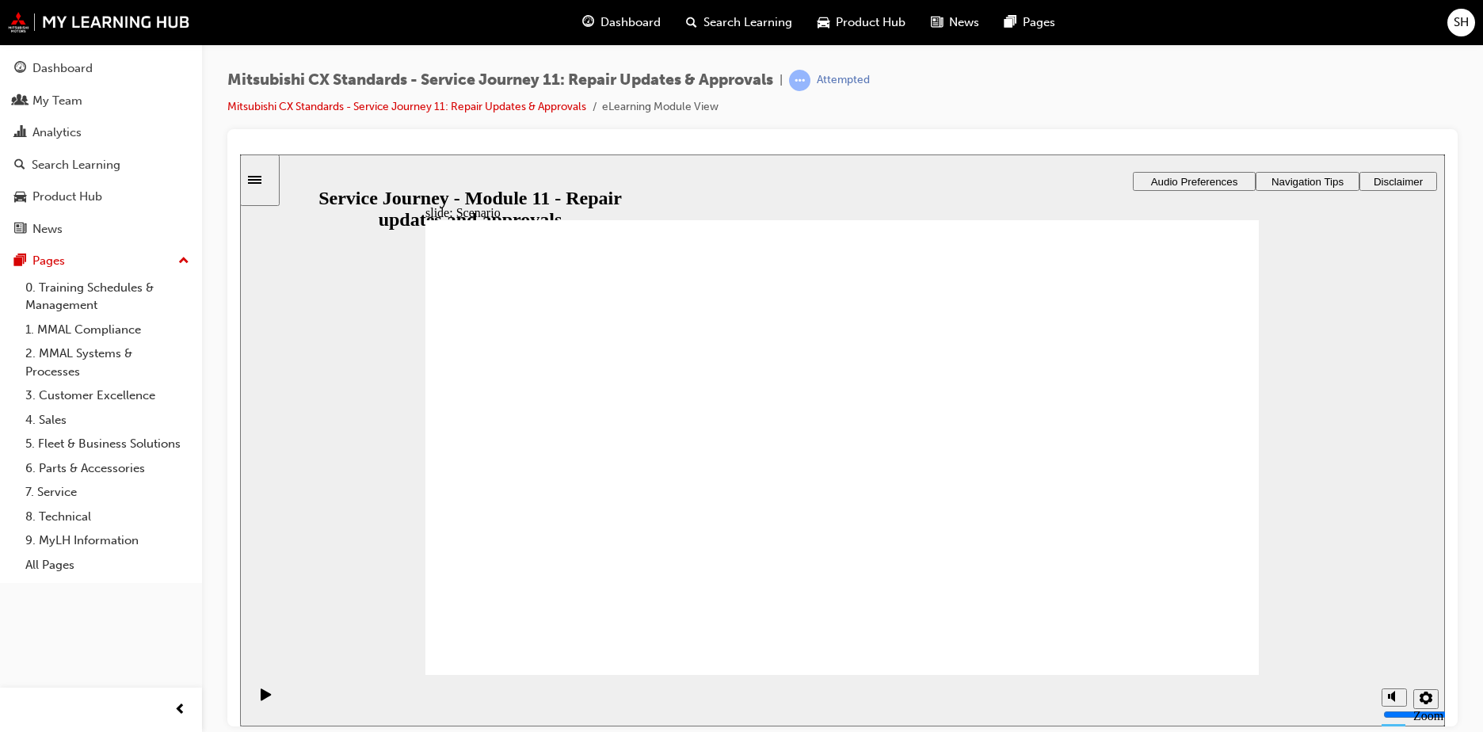
checkbox input "true"
drag, startPoint x: 790, startPoint y: 531, endPoint x: 1021, endPoint y: 628, distance: 250.8
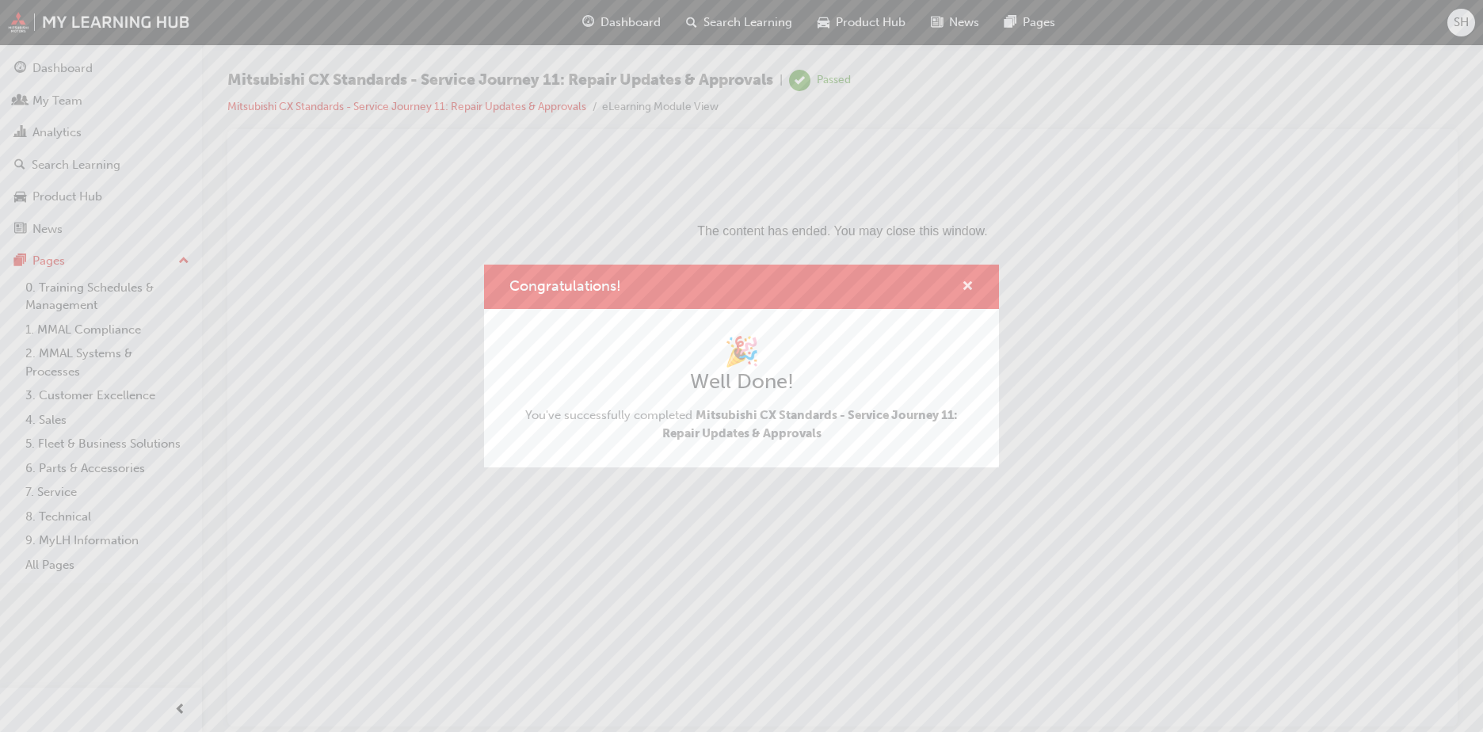
click at [973, 288] on span "cross-icon" at bounding box center [968, 288] width 12 height 14
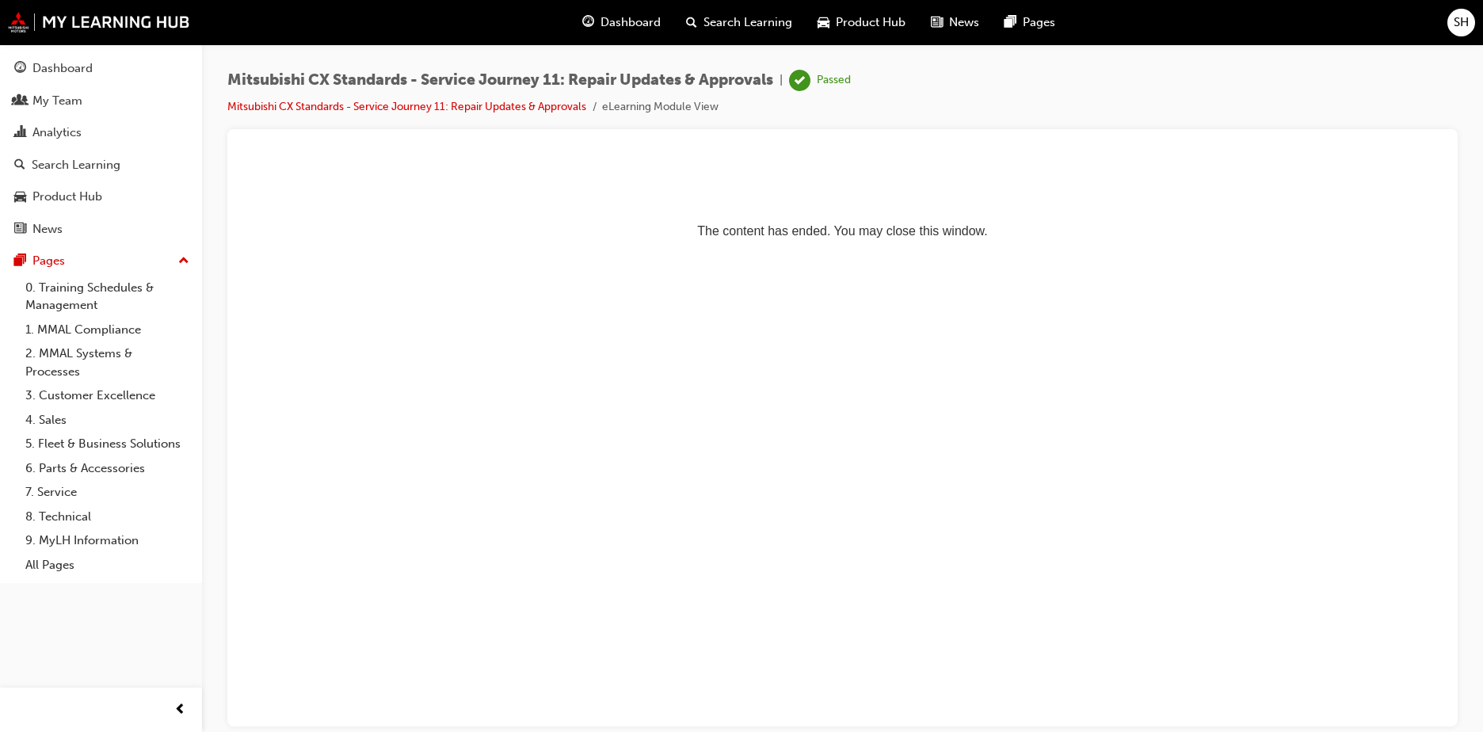
click at [731, 24] on span "Search Learning" at bounding box center [748, 22] width 89 height 18
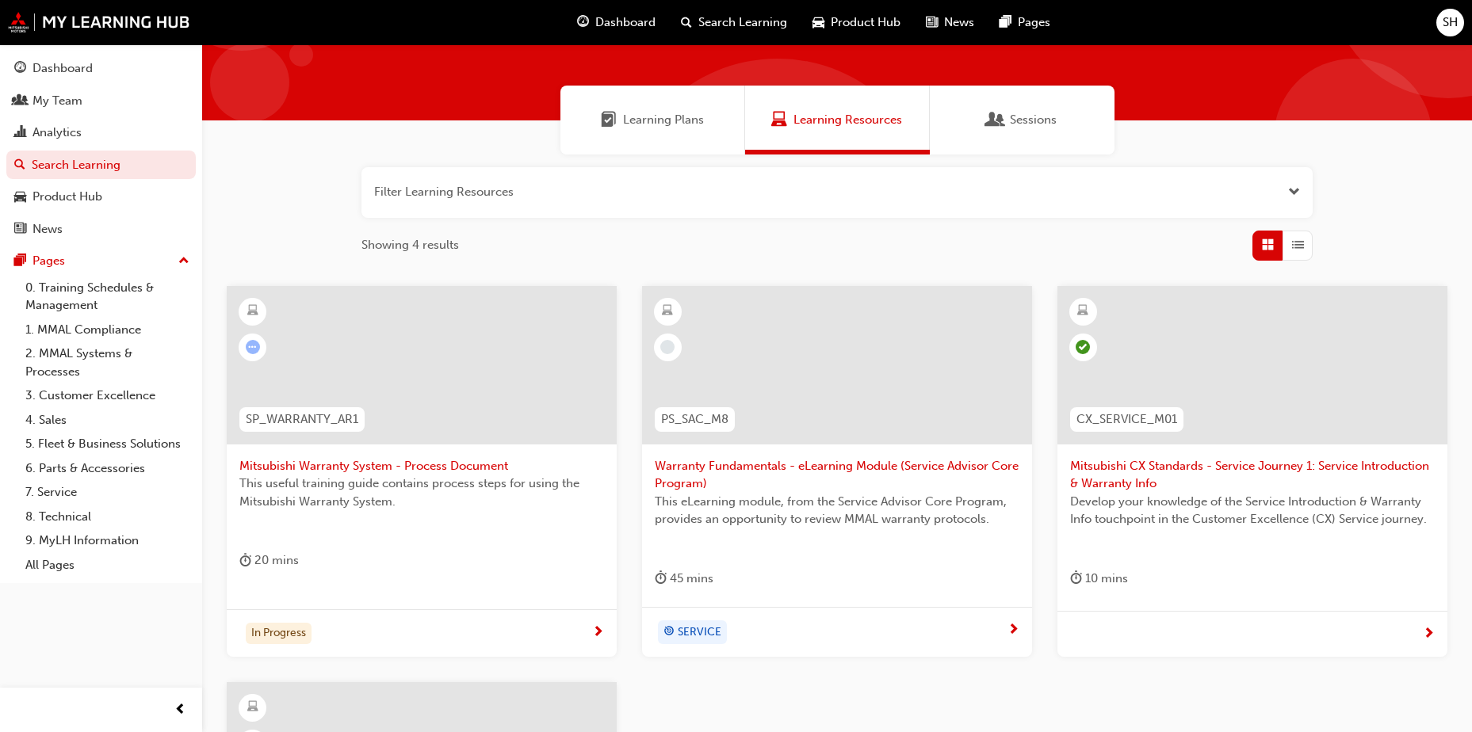
scroll to position [79, 0]
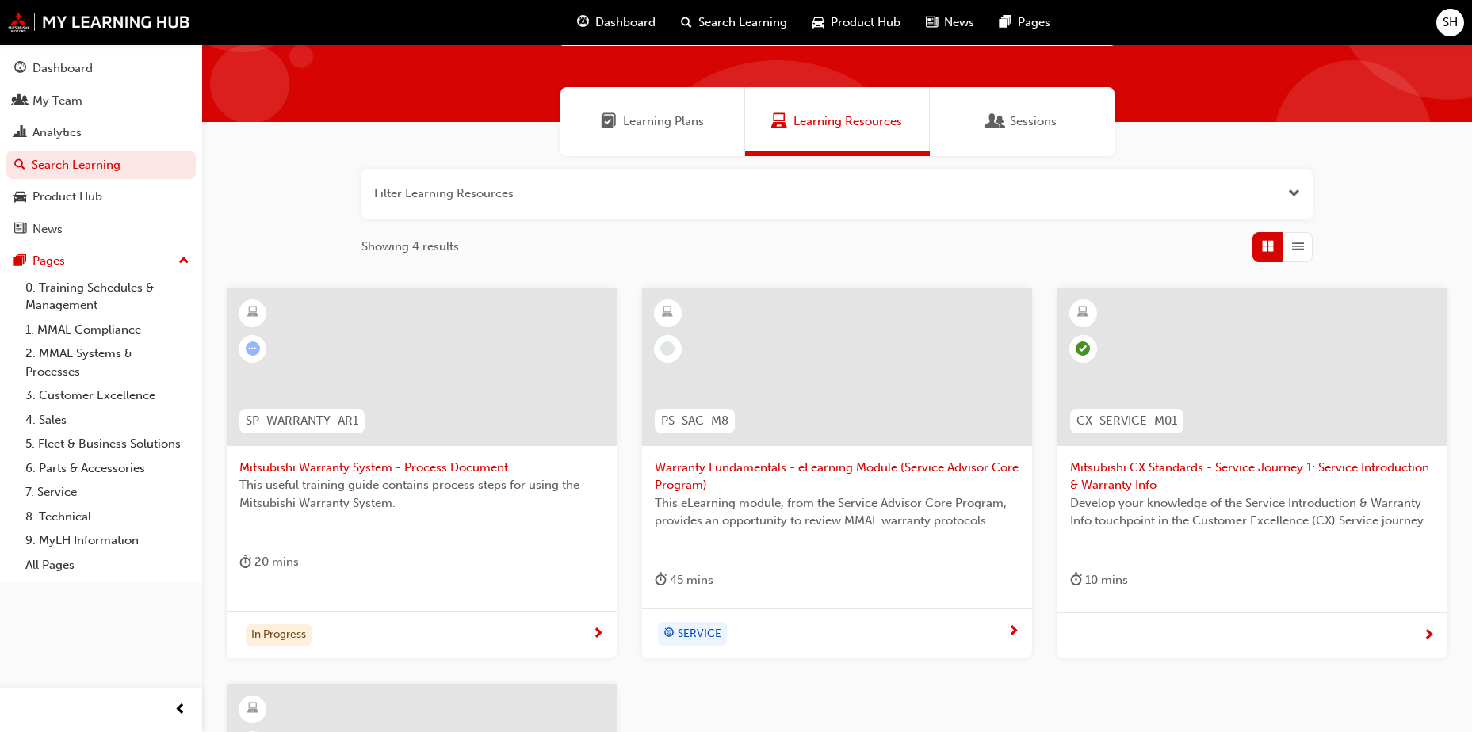
click at [634, 118] on span "Learning Plans" at bounding box center [663, 122] width 81 height 18
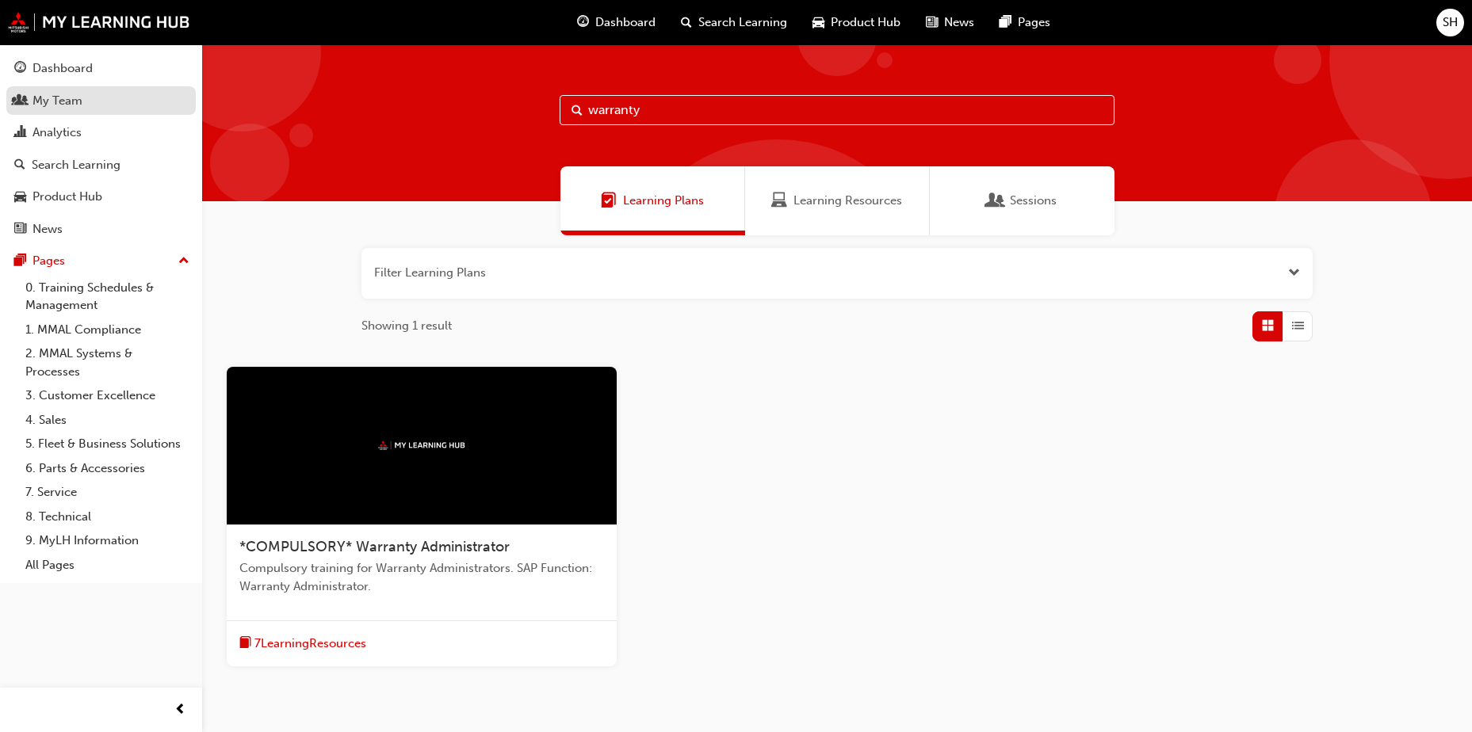
click at [88, 103] on div "My Team" at bounding box center [101, 101] width 174 height 20
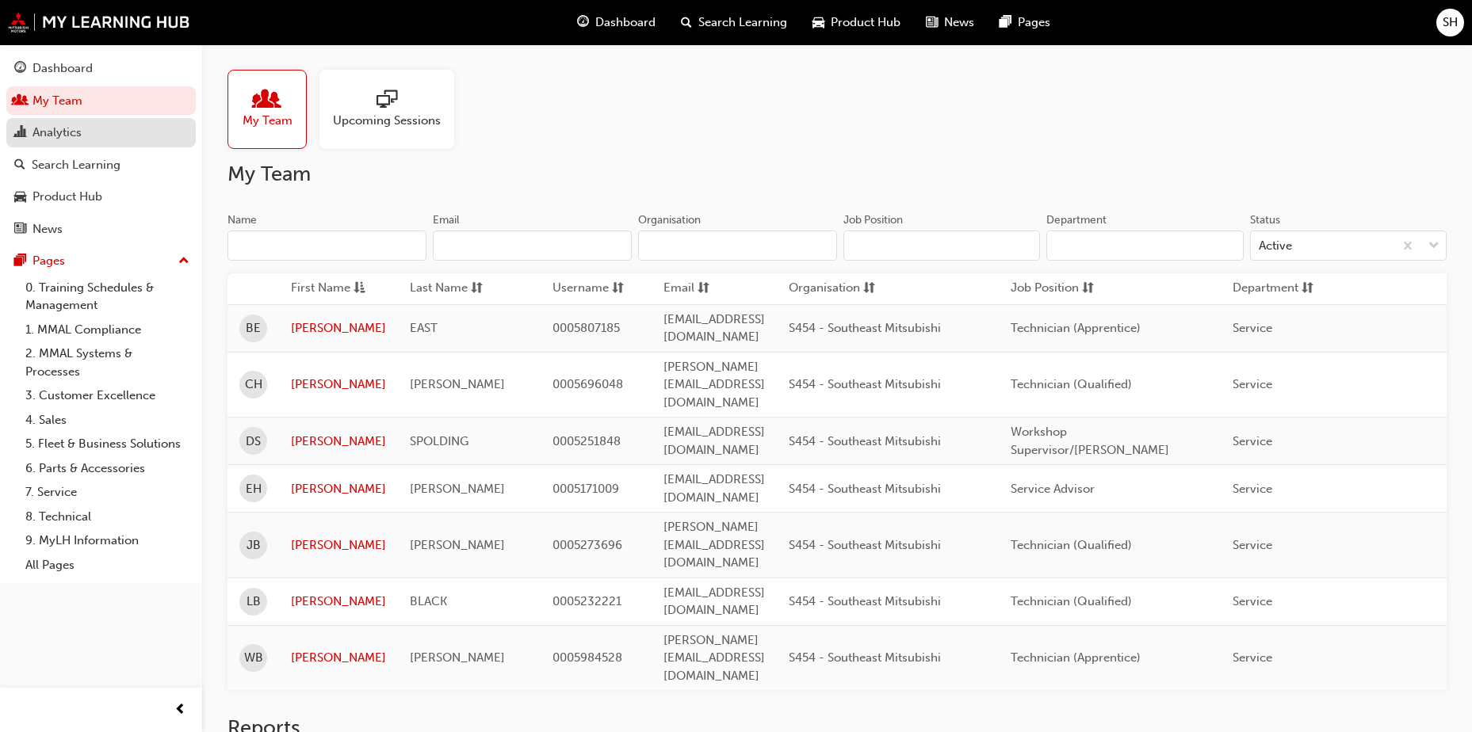
click at [113, 132] on div "Analytics" at bounding box center [101, 133] width 174 height 20
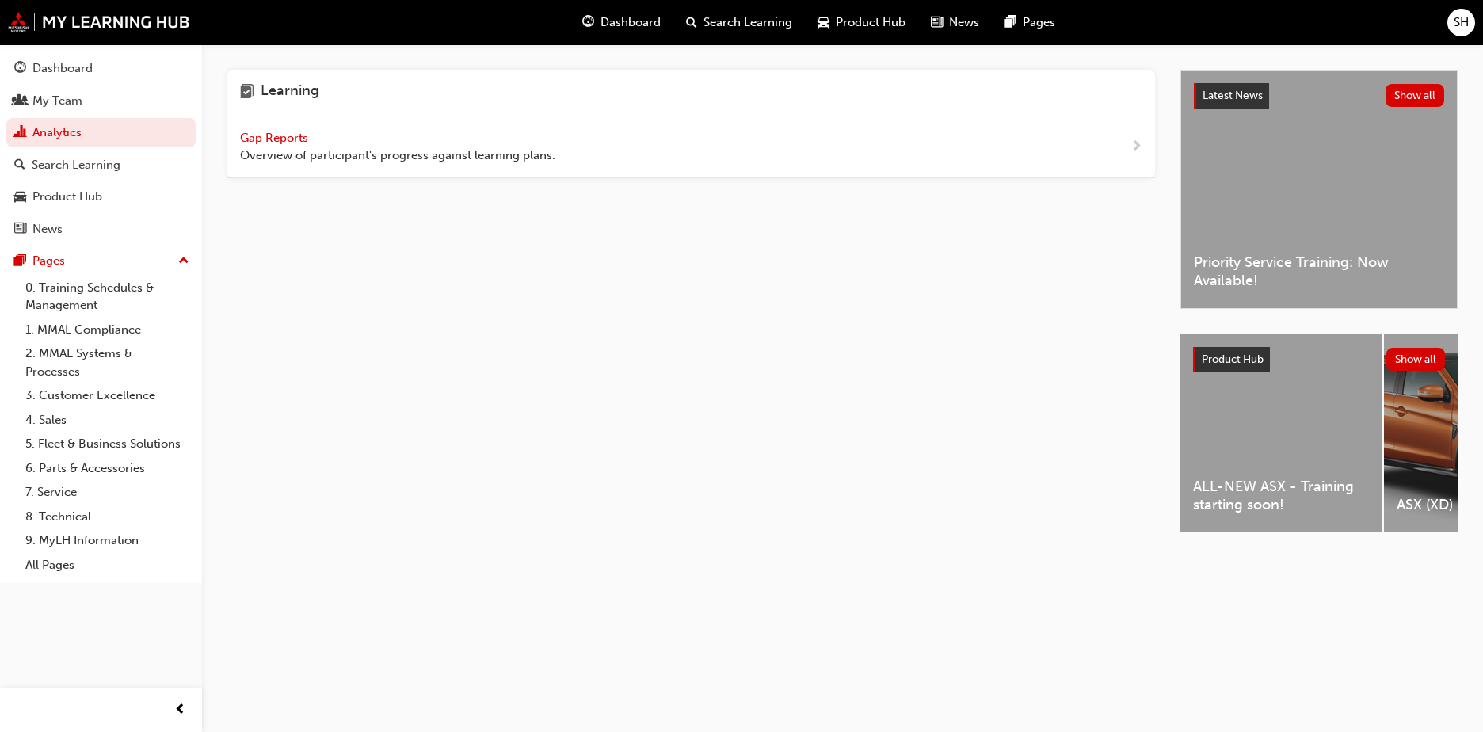
click at [307, 132] on span "Gap Reports" at bounding box center [275, 138] width 71 height 14
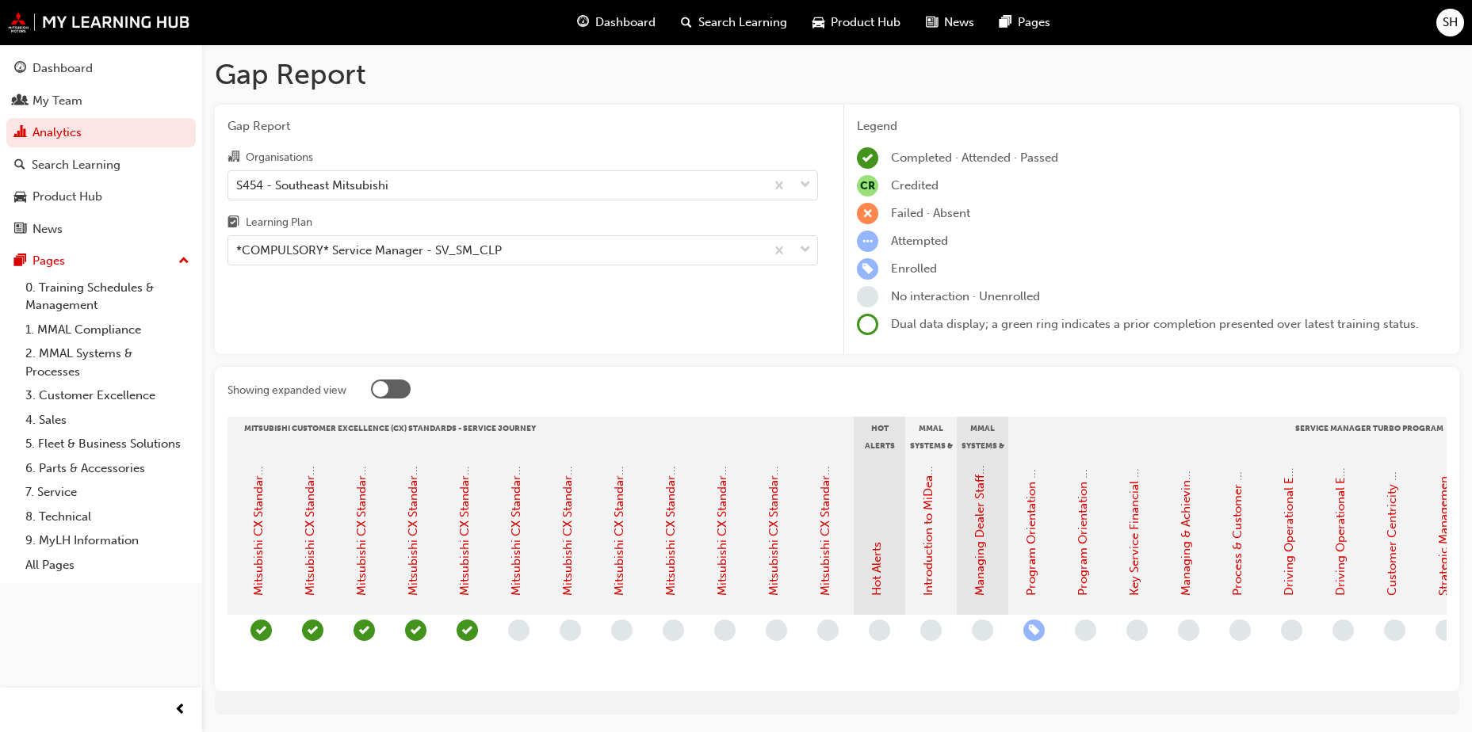
scroll to position [0, 861]
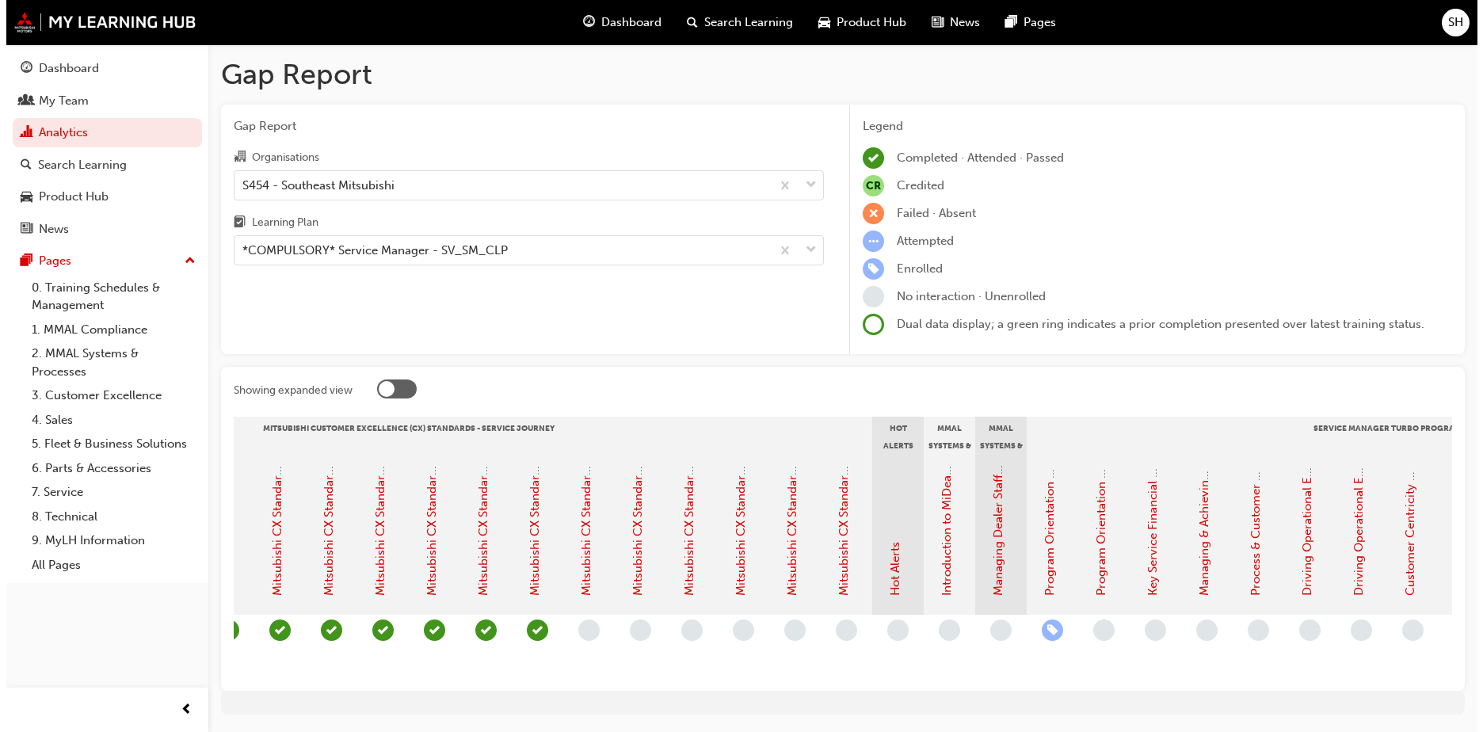
scroll to position [0, 884]
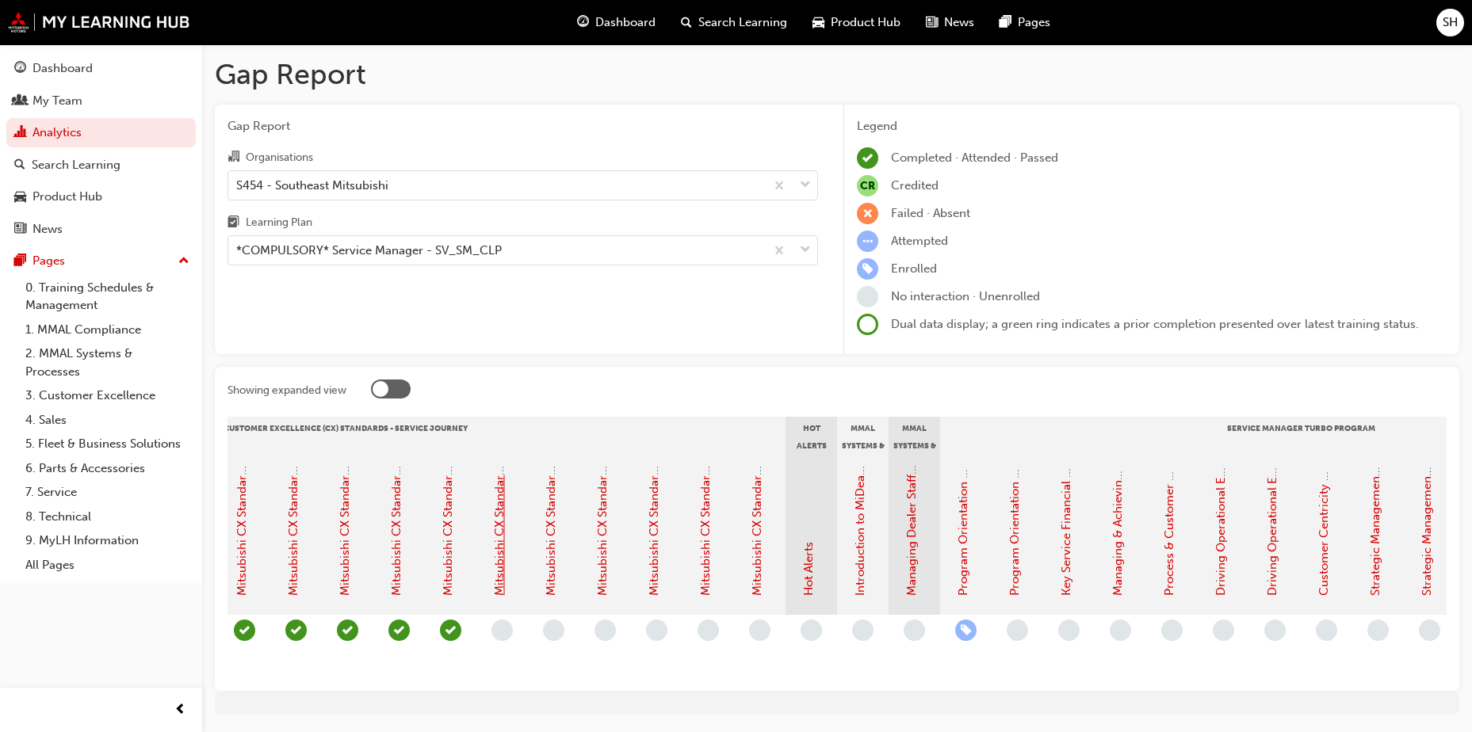
click at [494, 528] on link "Mitsubishi CX Standards - Service Journey 12: Vehicle Handover Scheduling" at bounding box center [499, 388] width 14 height 416
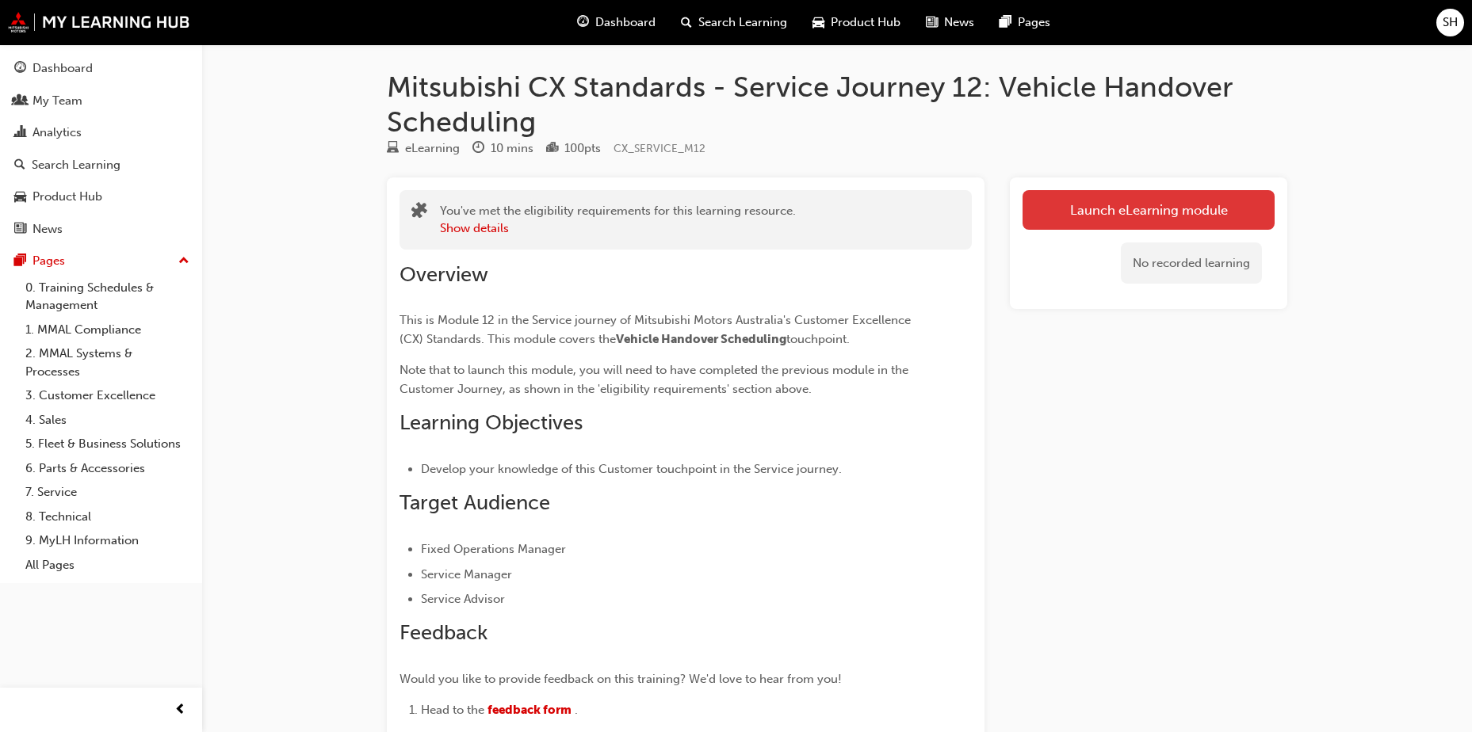
click at [1117, 203] on link "Launch eLearning module" at bounding box center [1148, 210] width 252 height 40
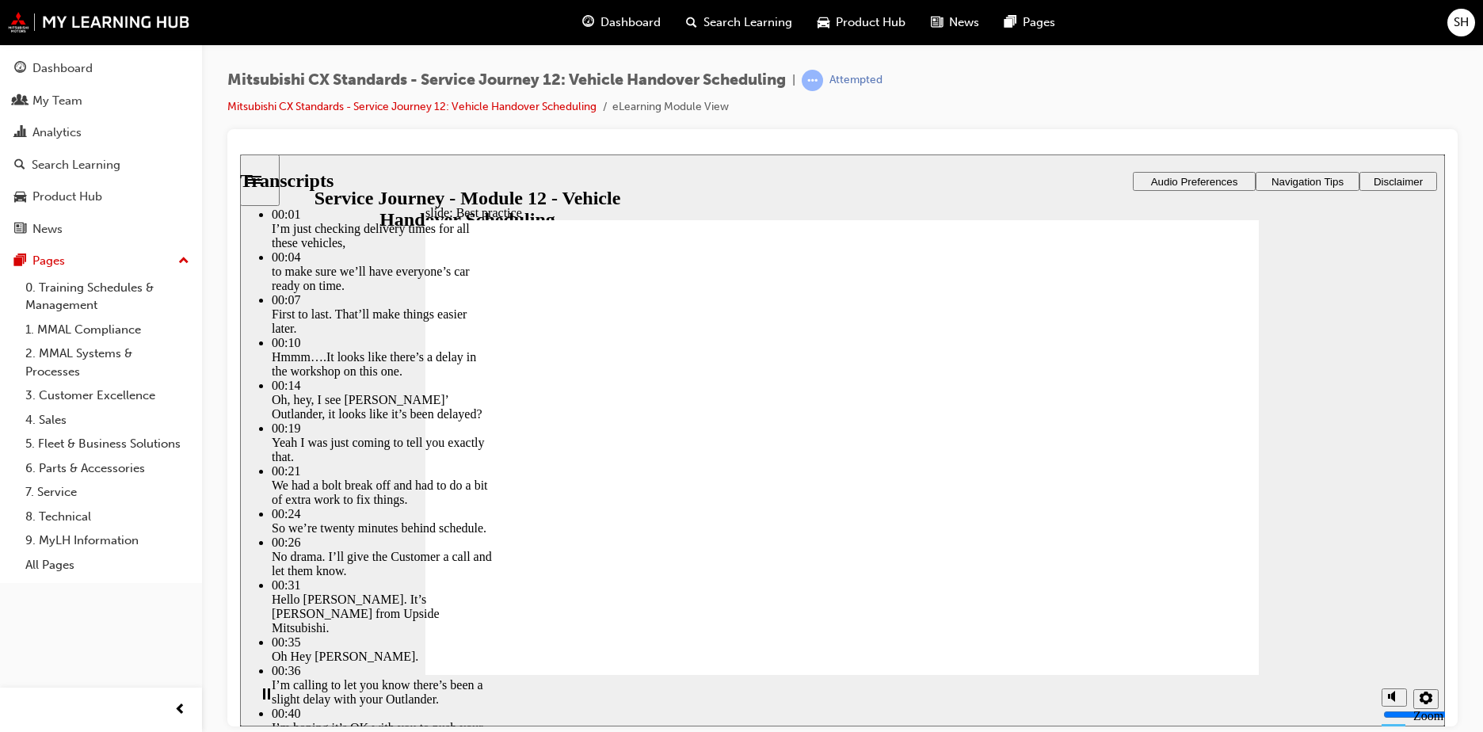
type input "116"
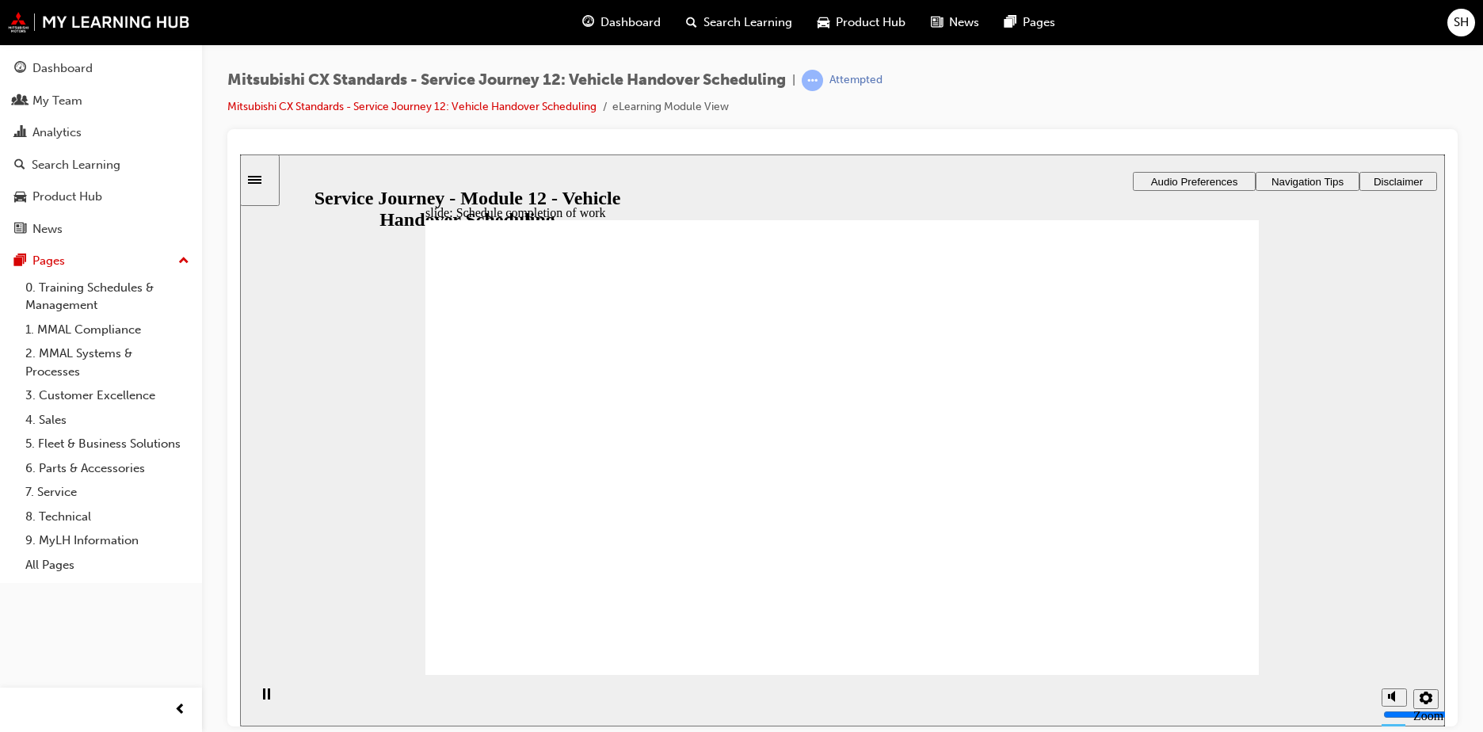
drag, startPoint x: 578, startPoint y: 468, endPoint x: 790, endPoint y: 449, distance: 212.5
drag, startPoint x: 652, startPoint y: 464, endPoint x: 819, endPoint y: 475, distance: 167.6
drag, startPoint x: 685, startPoint y: 493, endPoint x: 831, endPoint y: 517, distance: 148.6
drag, startPoint x: 615, startPoint y: 460, endPoint x: 1075, endPoint y: 415, distance: 461.8
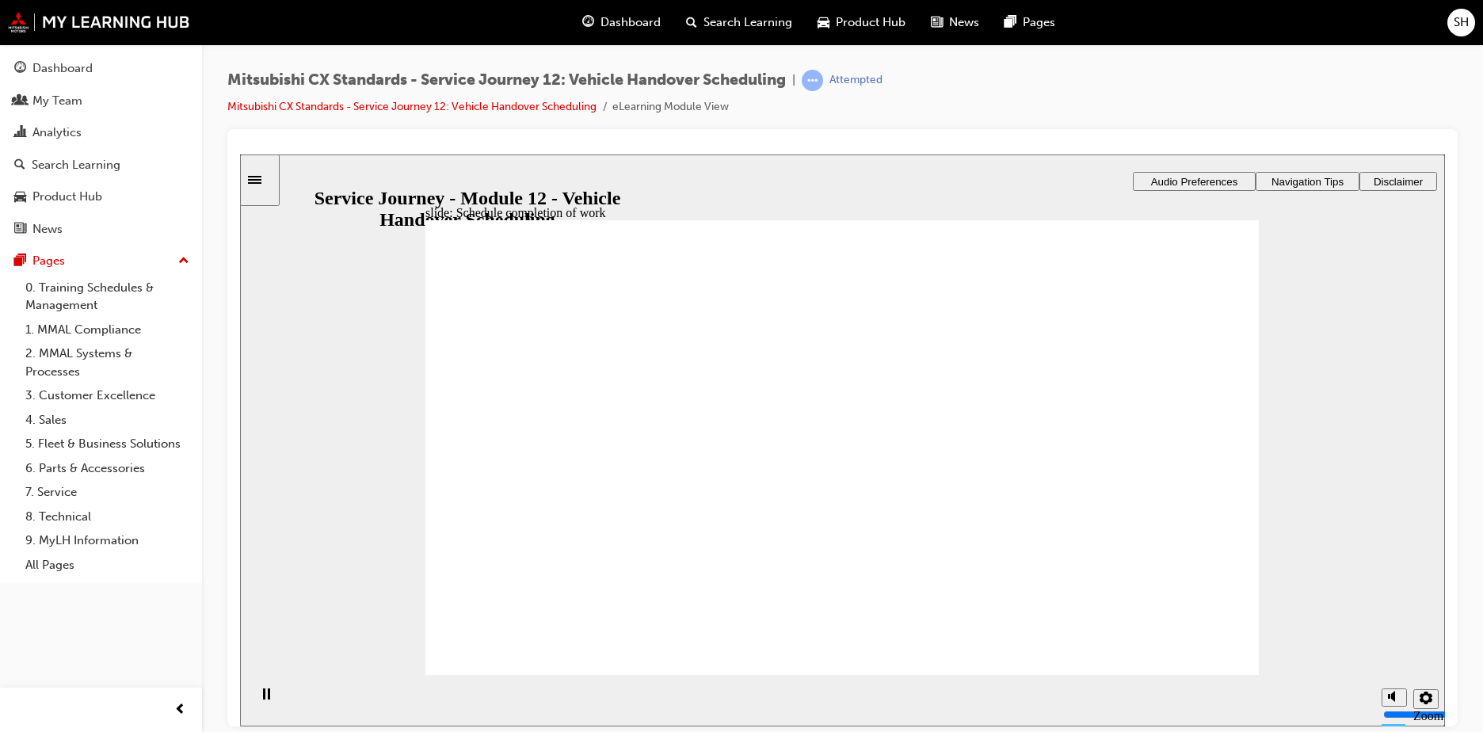
drag, startPoint x: 500, startPoint y: 456, endPoint x: 818, endPoint y: 467, distance: 318.0
drag, startPoint x: 557, startPoint y: 455, endPoint x: 566, endPoint y: 473, distance: 20.2
drag, startPoint x: 623, startPoint y: 479, endPoint x: 875, endPoint y: 590, distance: 275.3
drag, startPoint x: 659, startPoint y: 506, endPoint x: 771, endPoint y: 563, distance: 125.8
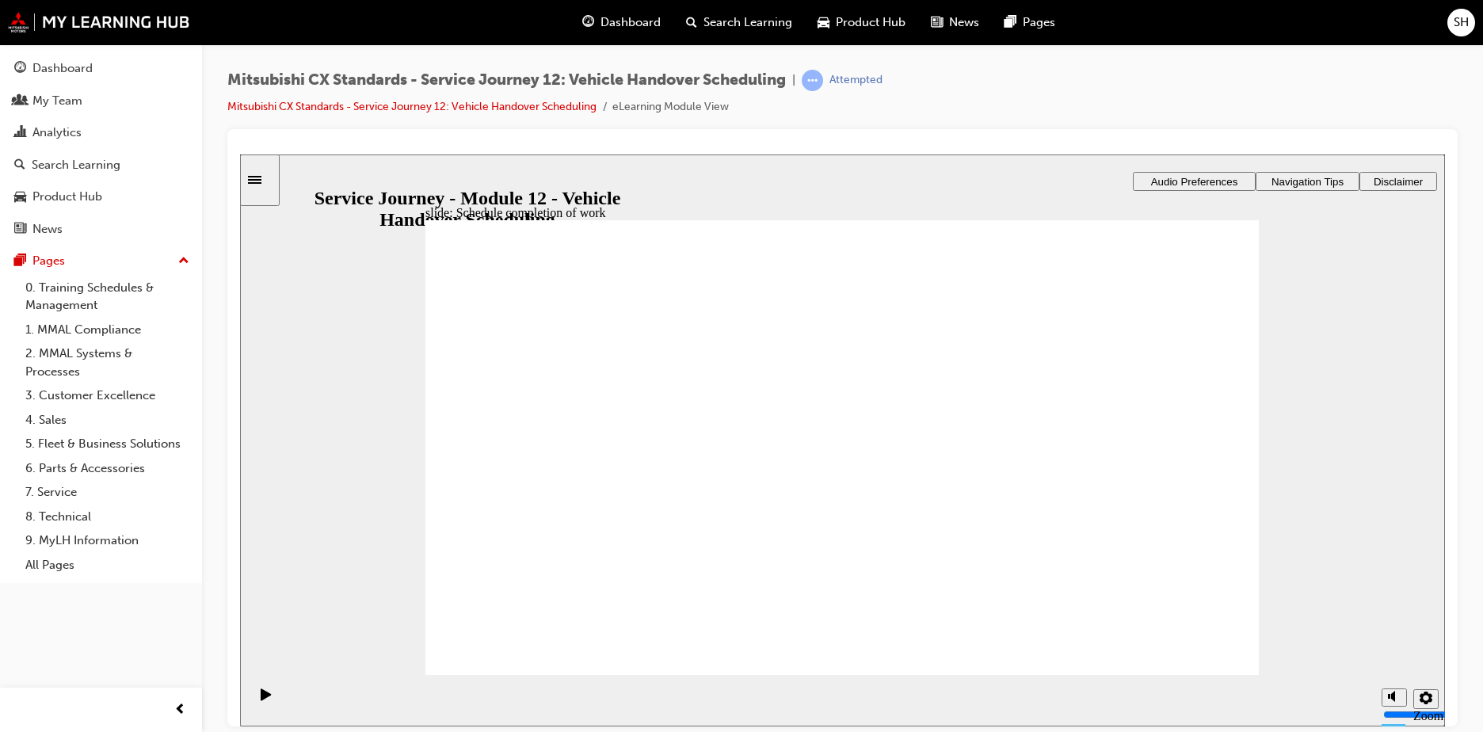
checkbox input "false"
checkbox input "true"
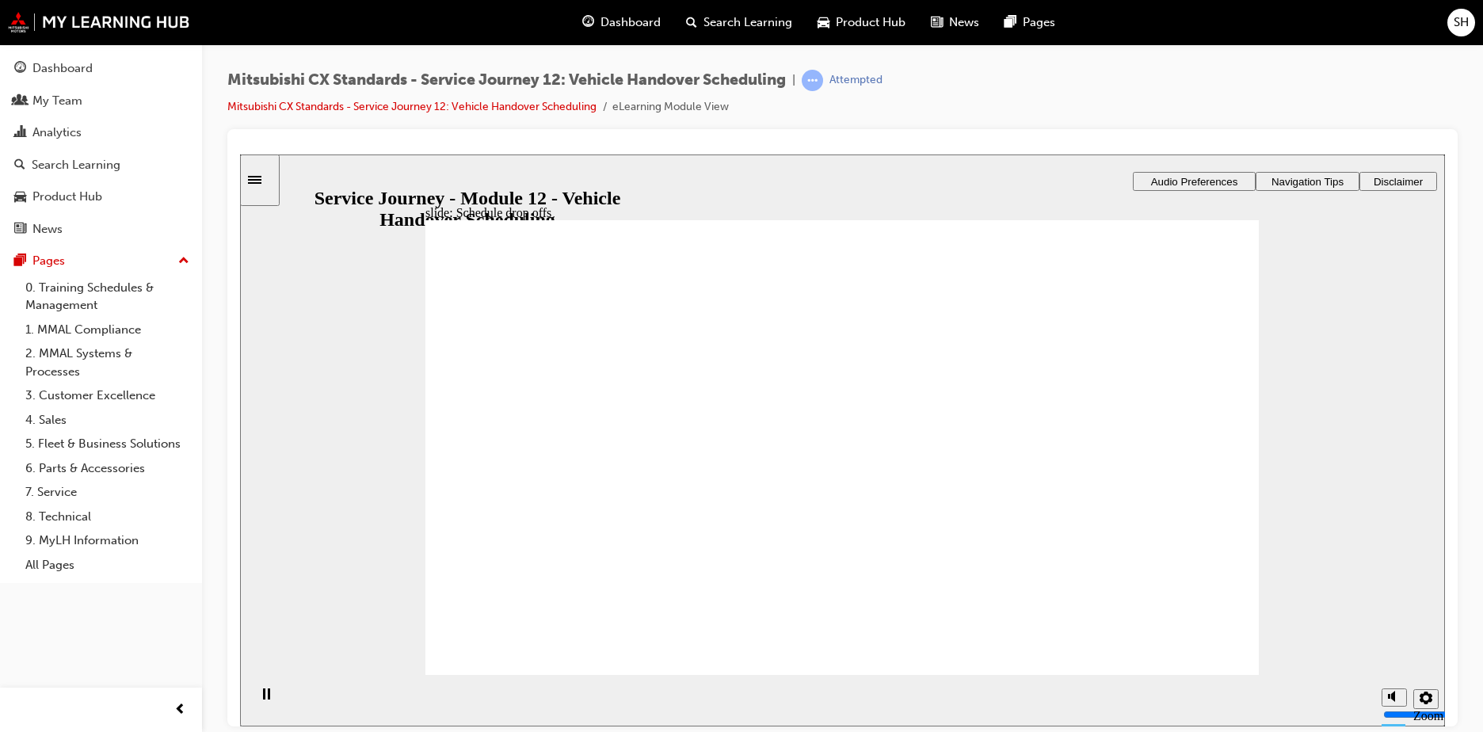
checkbox input "true"
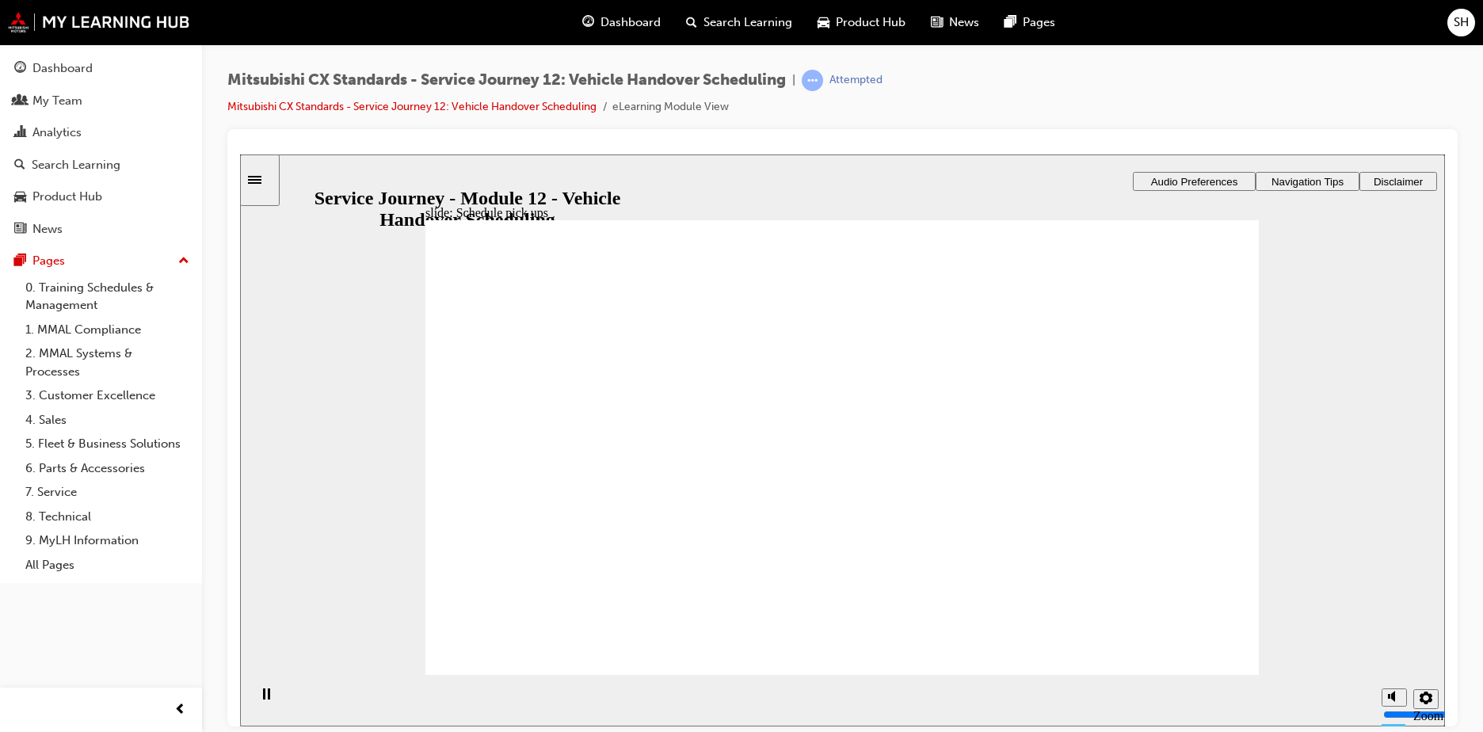
checkbox input "true"
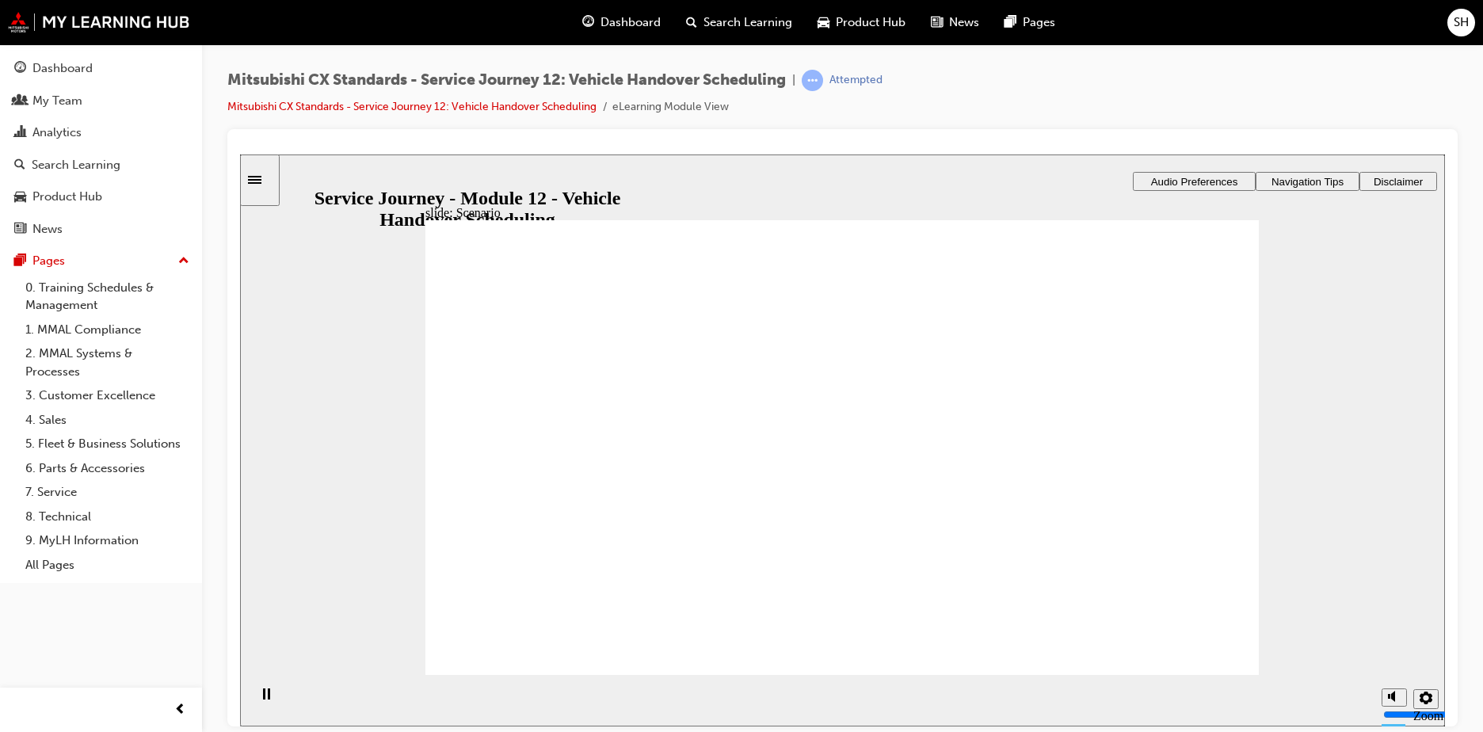
checkbox input "true"
checkbox input "false"
checkbox input "true"
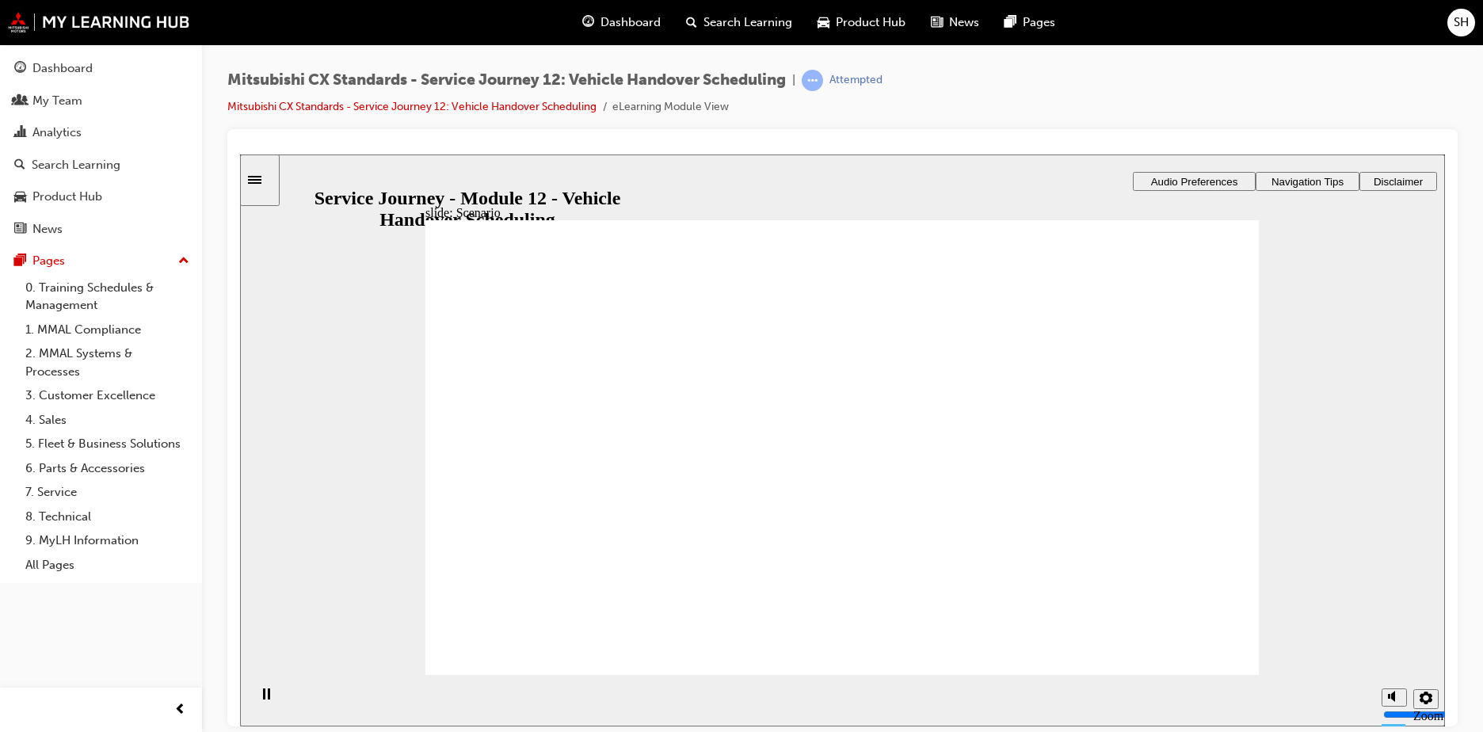
drag, startPoint x: 593, startPoint y: 468, endPoint x: 872, endPoint y: 474, distance: 279.0
drag, startPoint x: 628, startPoint y: 459, endPoint x: 1135, endPoint y: 443, distance: 506.6
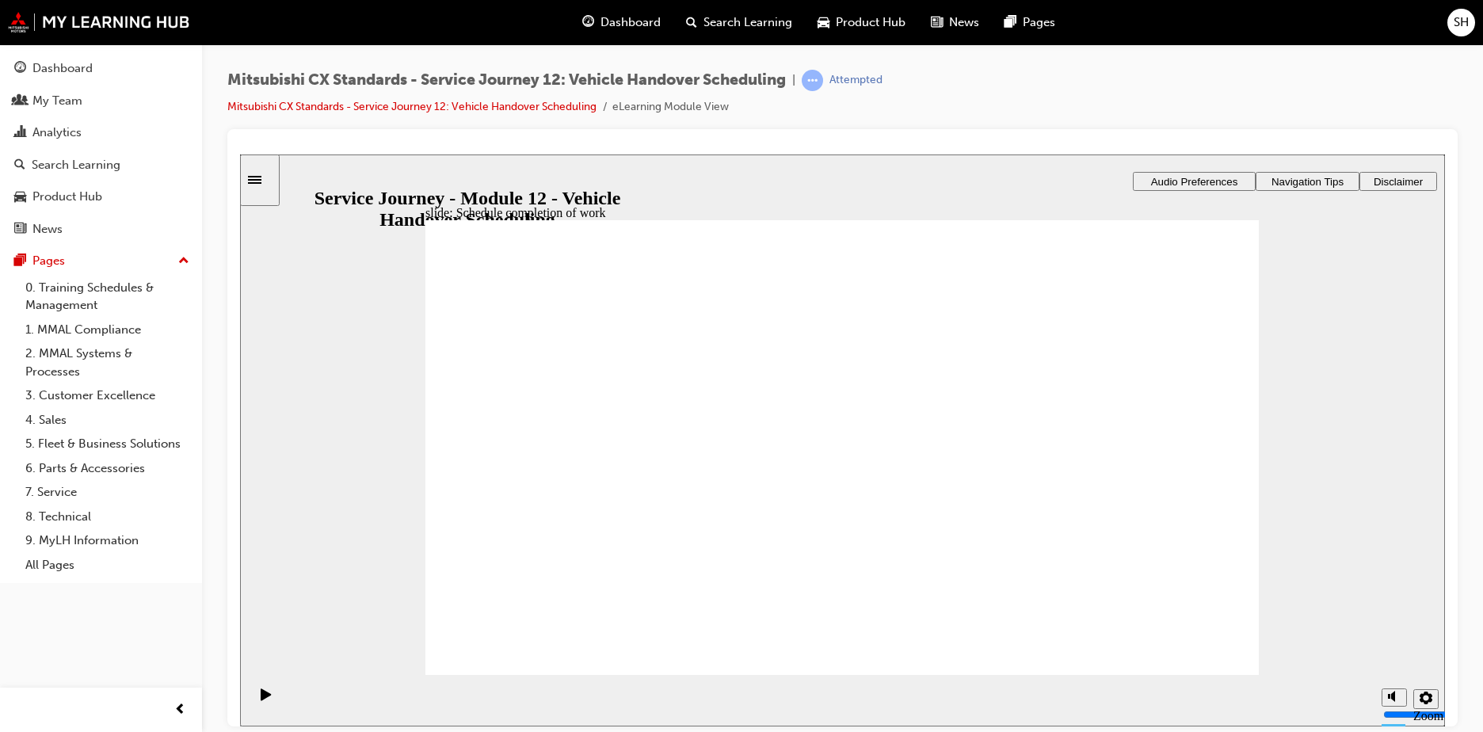
drag, startPoint x: 569, startPoint y: 463, endPoint x: 831, endPoint y: 514, distance: 267.2
checkbox input "true"
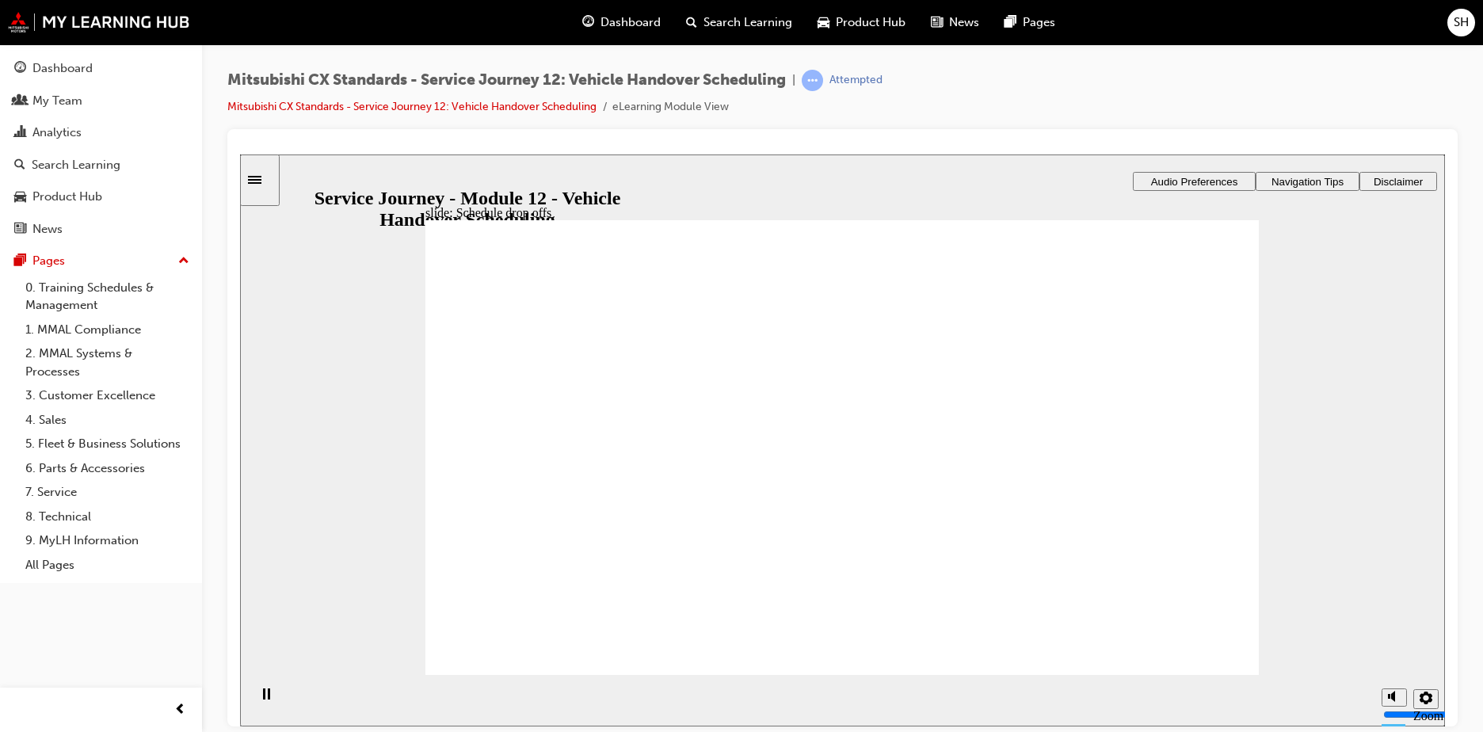
checkbox input "true"
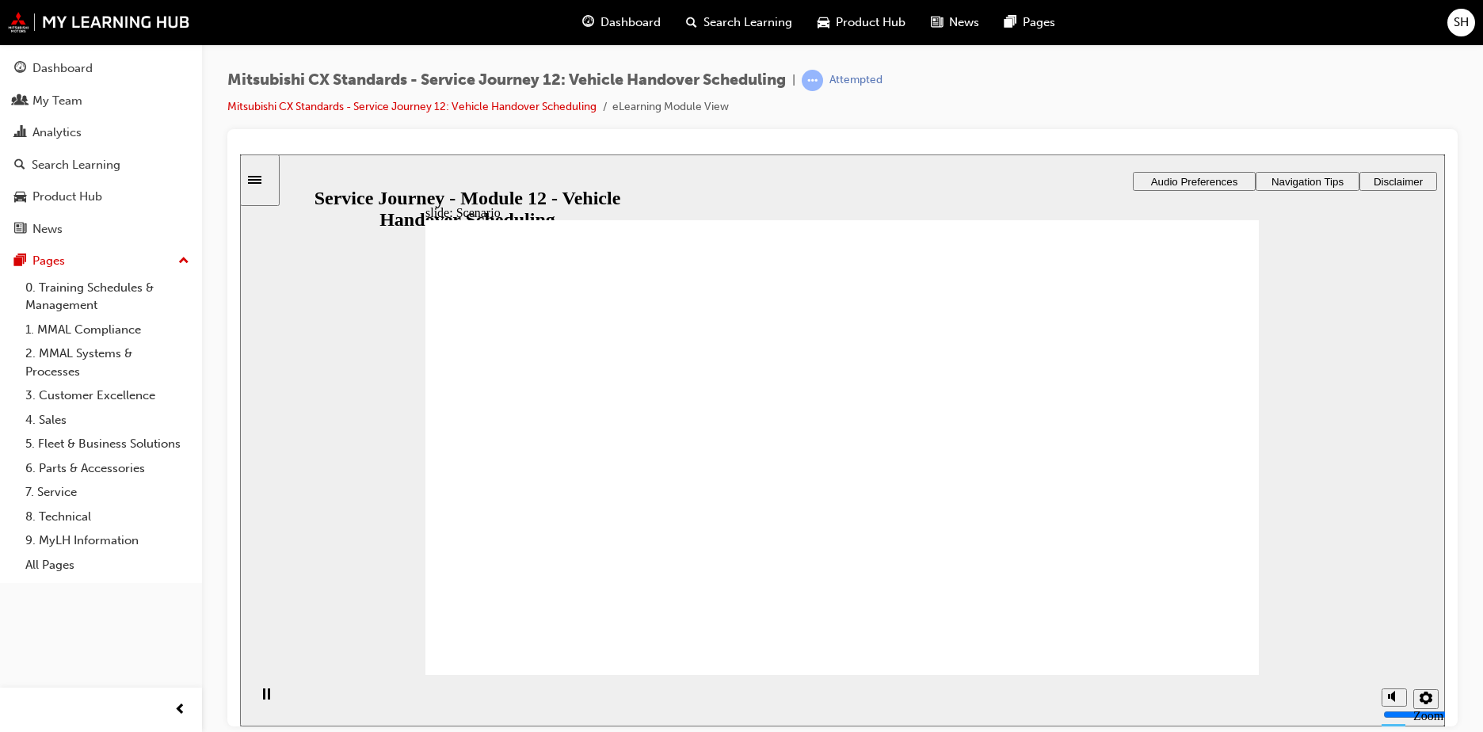
checkbox input "true"
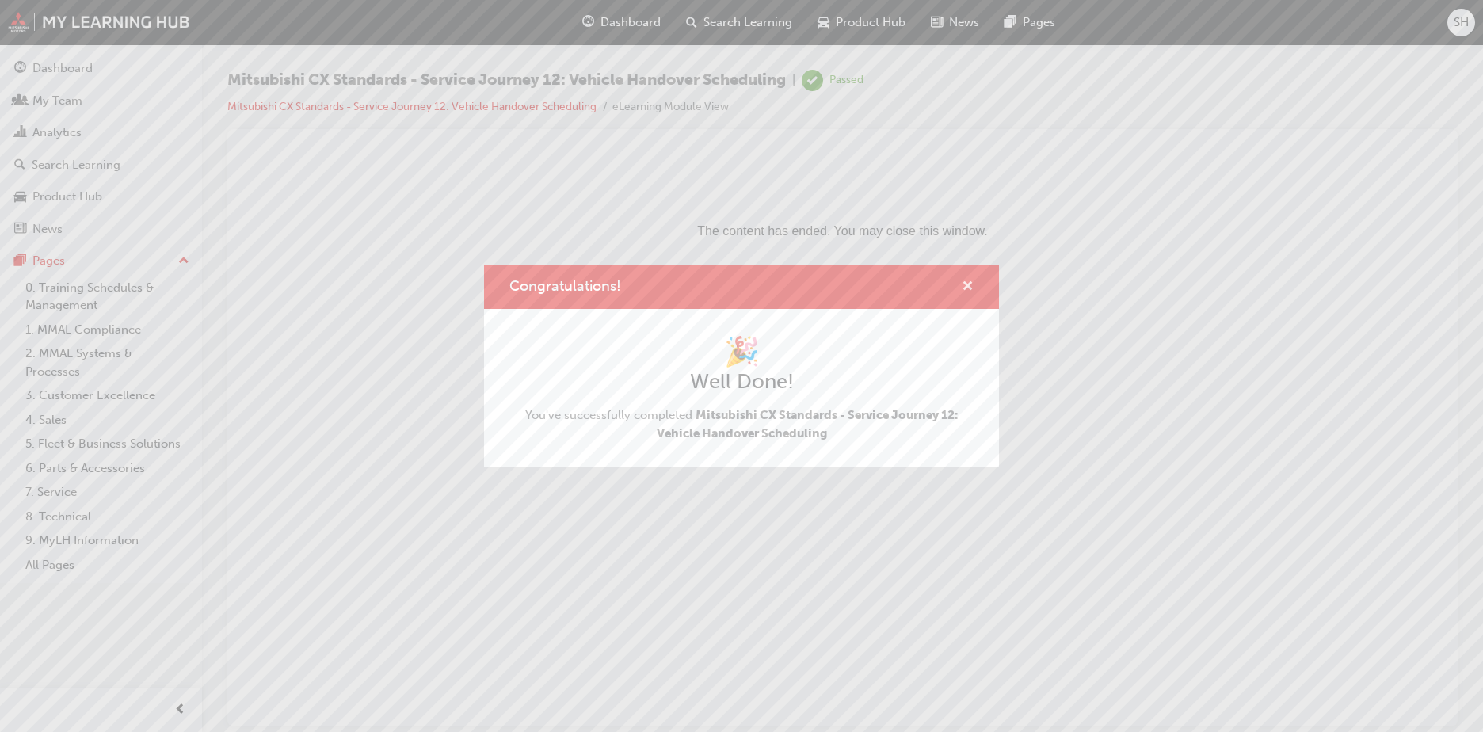
click at [968, 286] on span "cross-icon" at bounding box center [968, 288] width 12 height 14
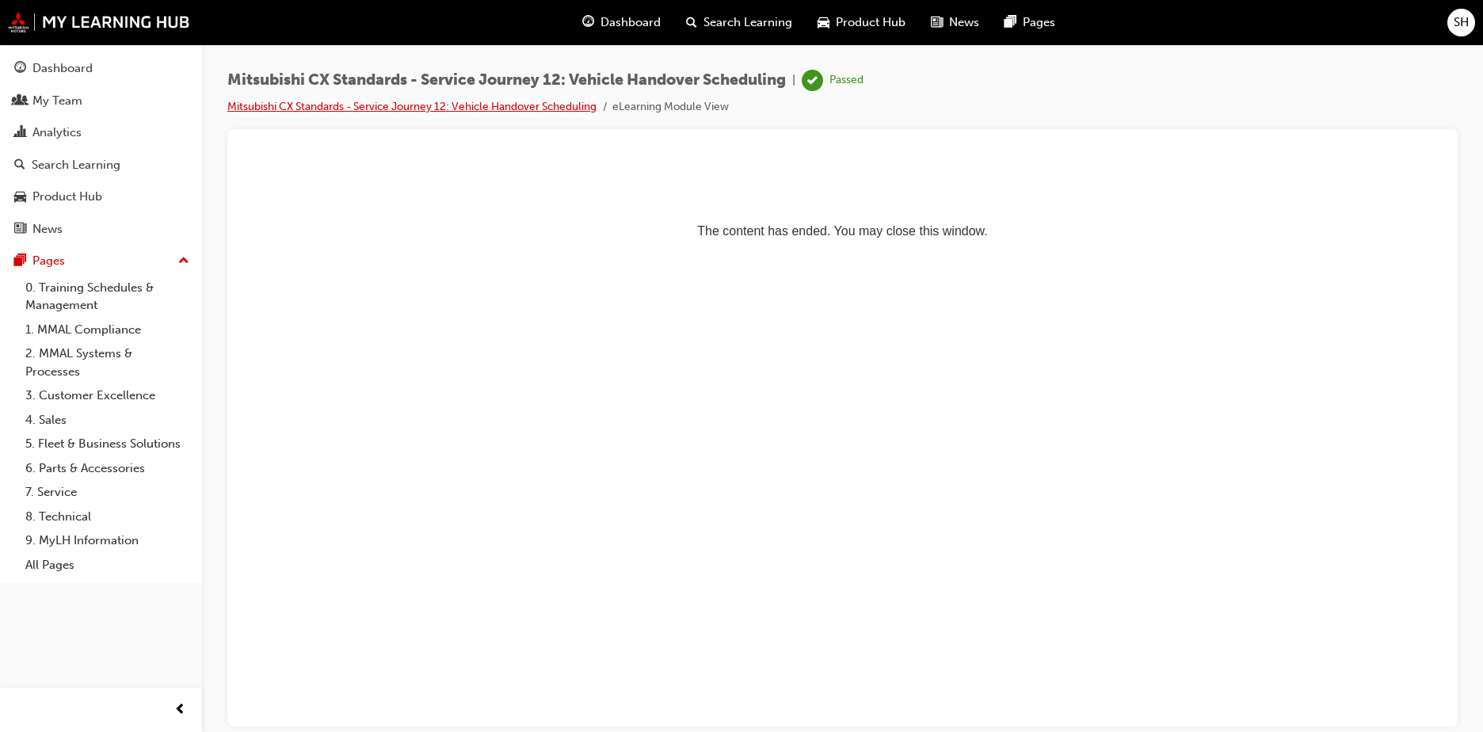
click at [559, 113] on link "Mitsubishi CX Standards - Service Journey 12: Vehicle Handover Scheduling" at bounding box center [411, 106] width 369 height 13
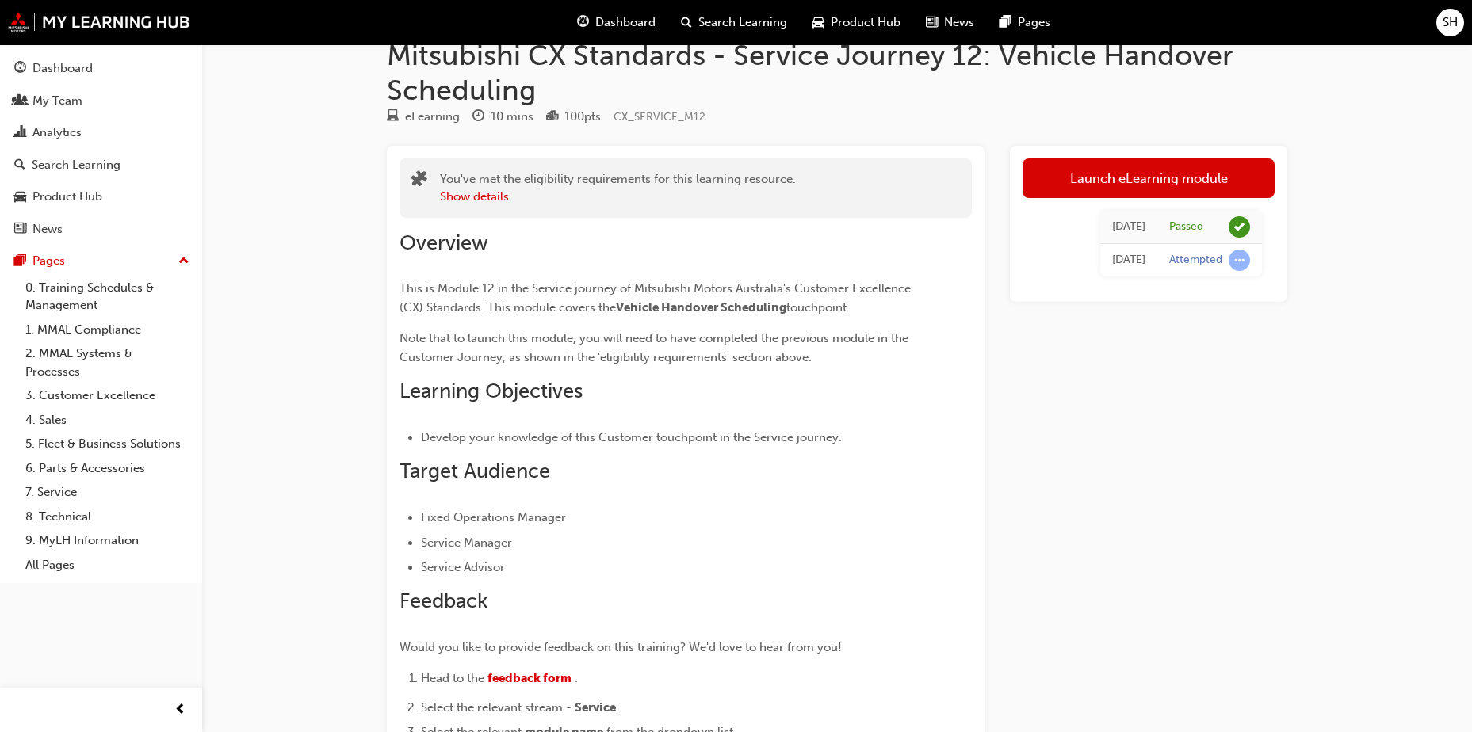
scroll to position [5, 0]
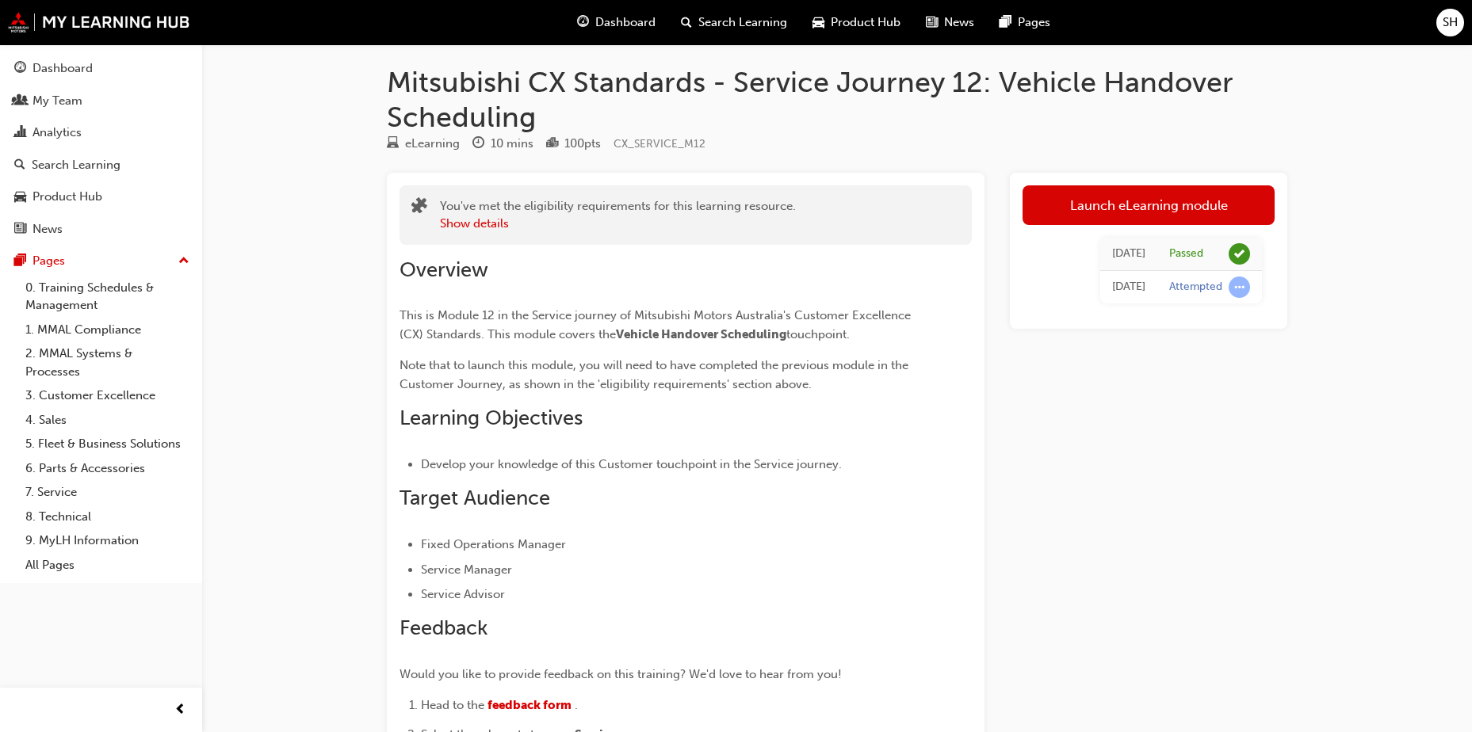
click at [625, 28] on span "Dashboard" at bounding box center [625, 22] width 60 height 18
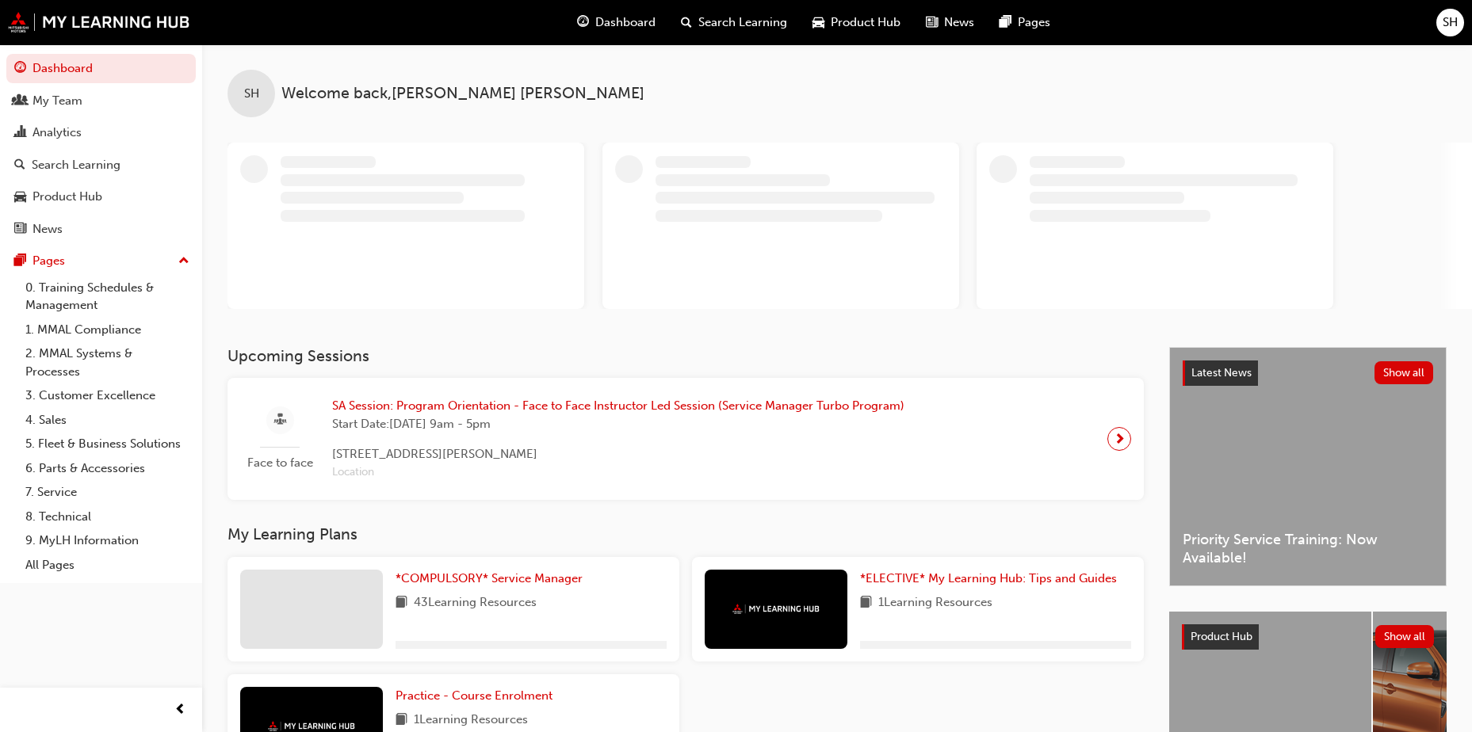
click at [735, 21] on span "Search Learning" at bounding box center [742, 22] width 89 height 18
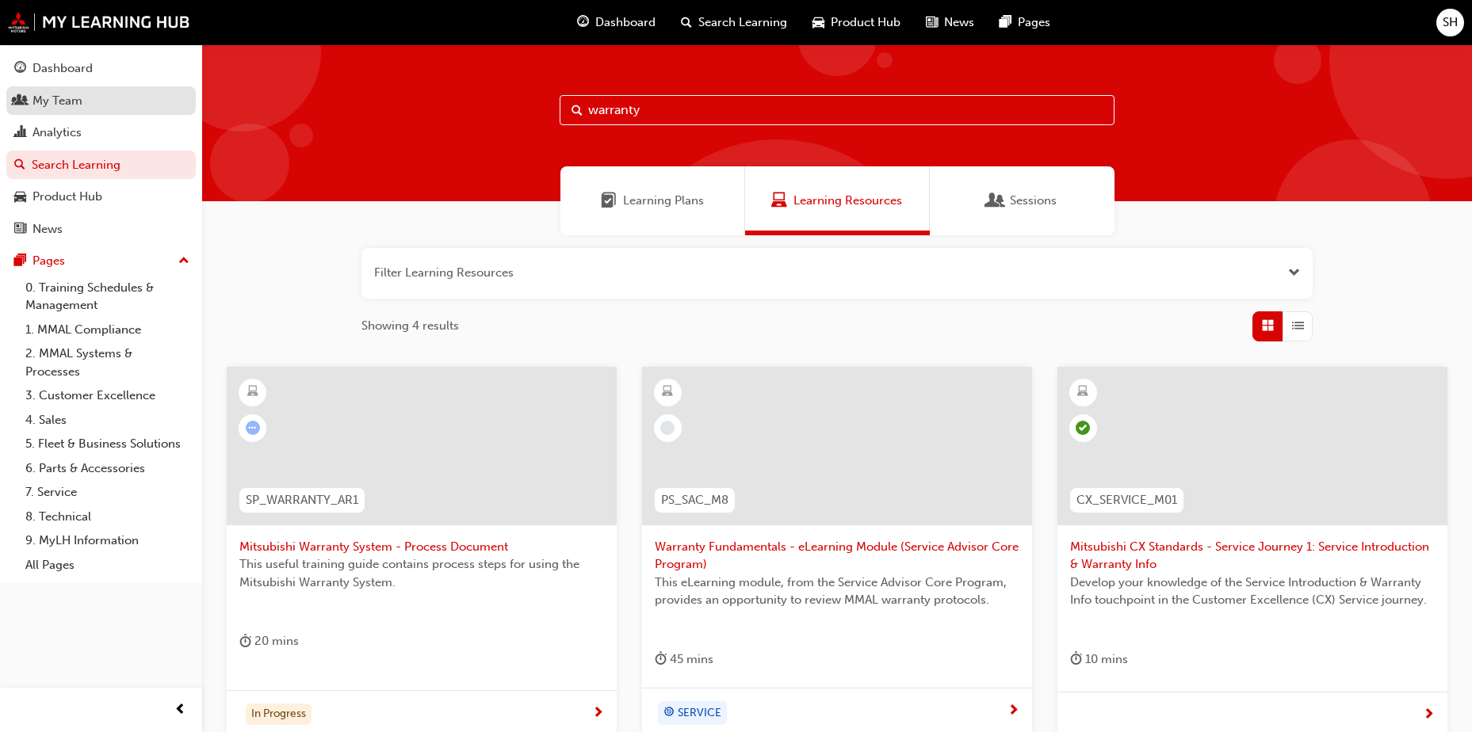
click at [101, 103] on div "My Team" at bounding box center [101, 101] width 174 height 20
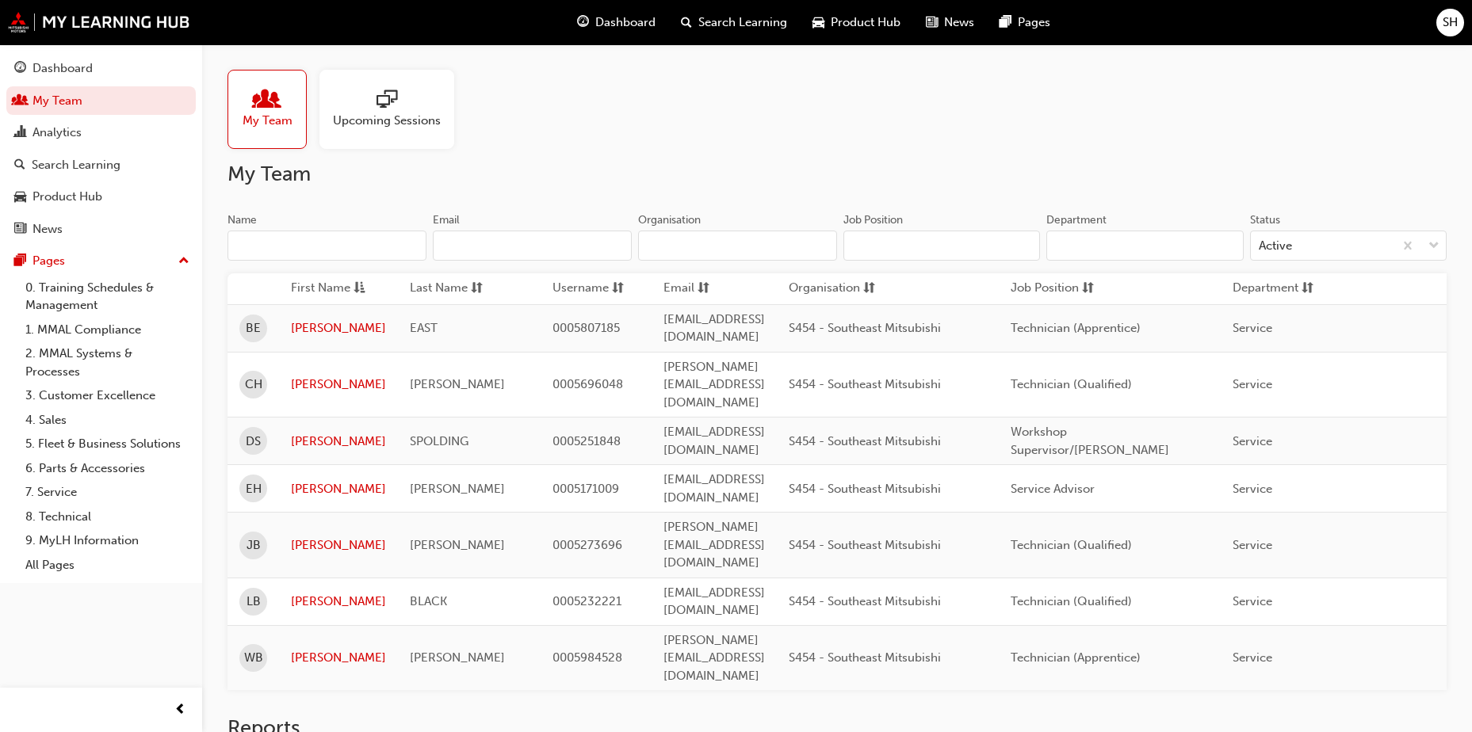
click at [759, 20] on span "Search Learning" at bounding box center [742, 22] width 89 height 18
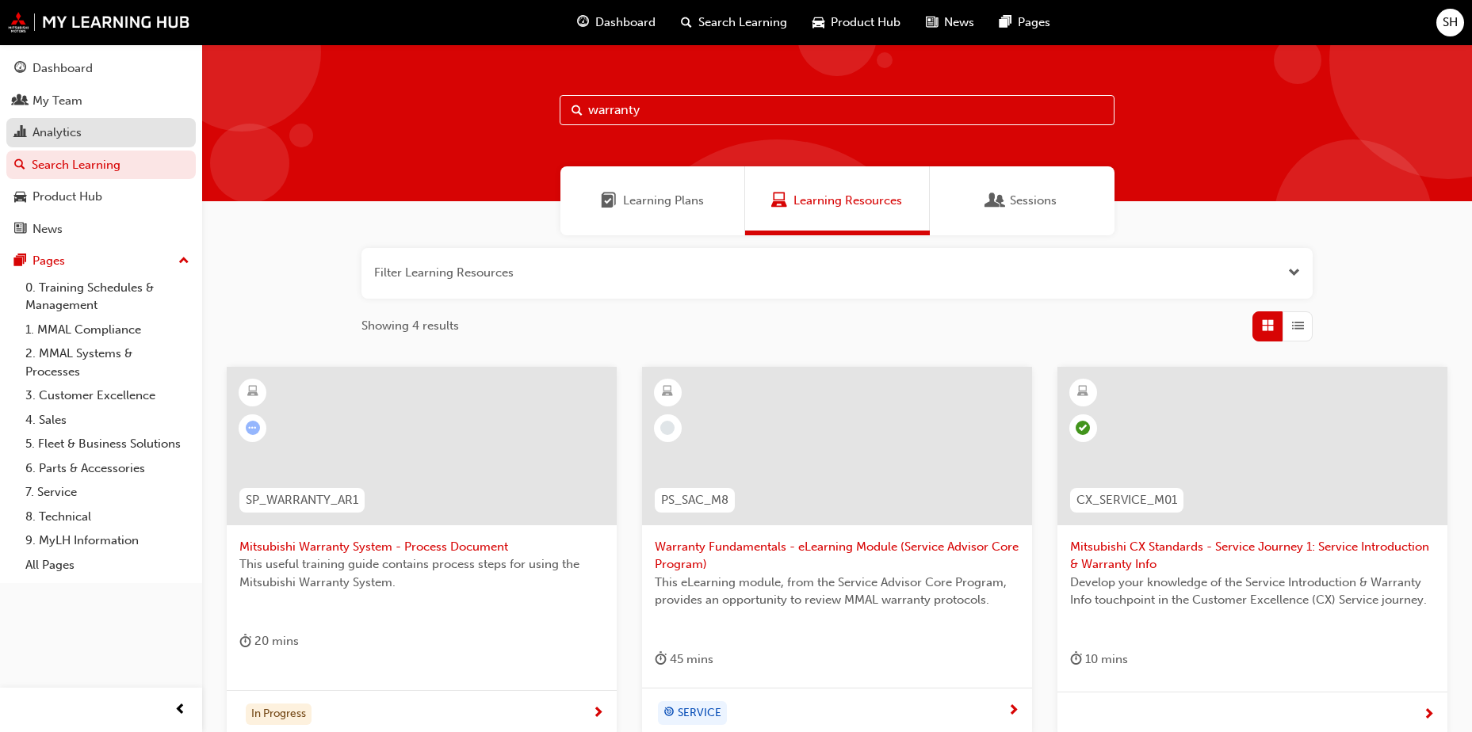
click at [78, 134] on div "Analytics" at bounding box center [56, 133] width 49 height 18
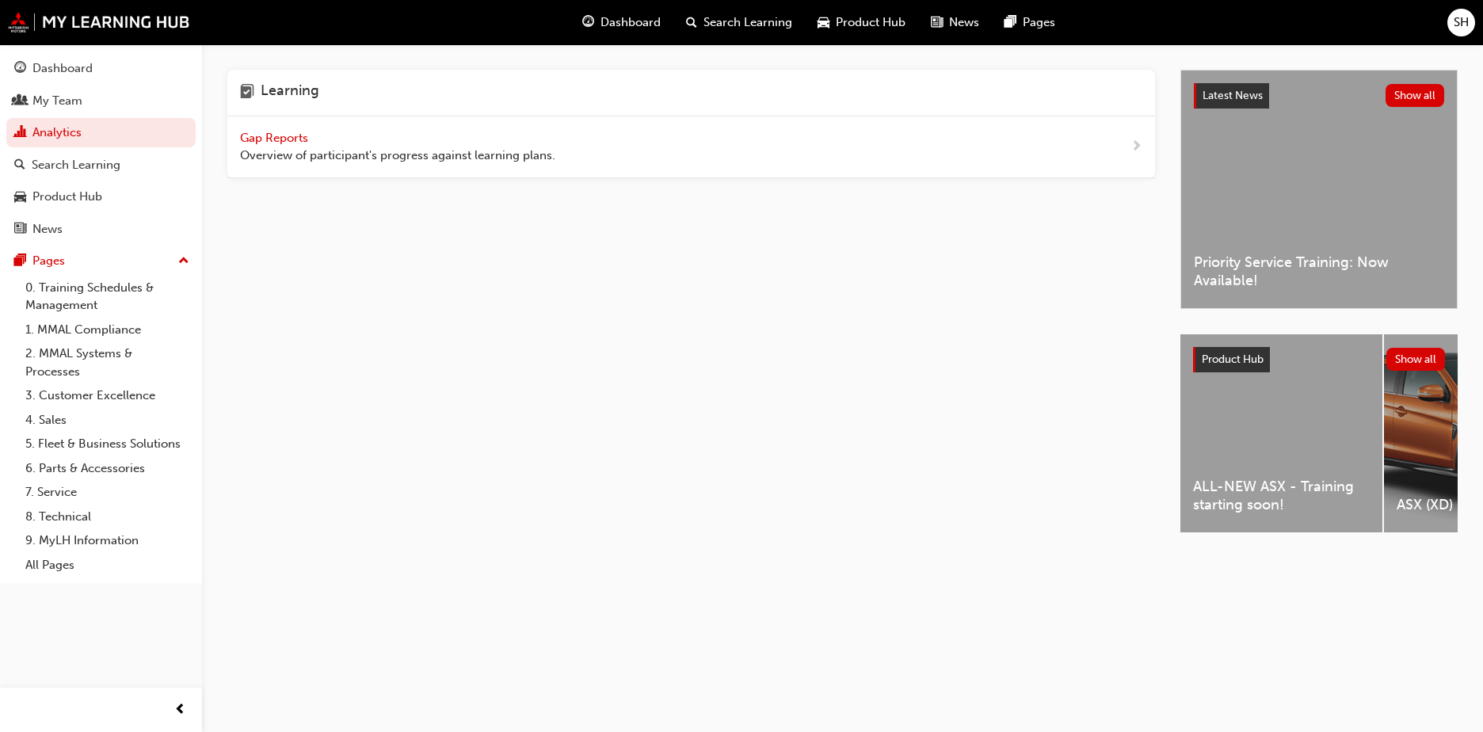
click at [313, 133] on div "Gap Reports Overview of participant's progress against learning plans." at bounding box center [397, 147] width 315 height 36
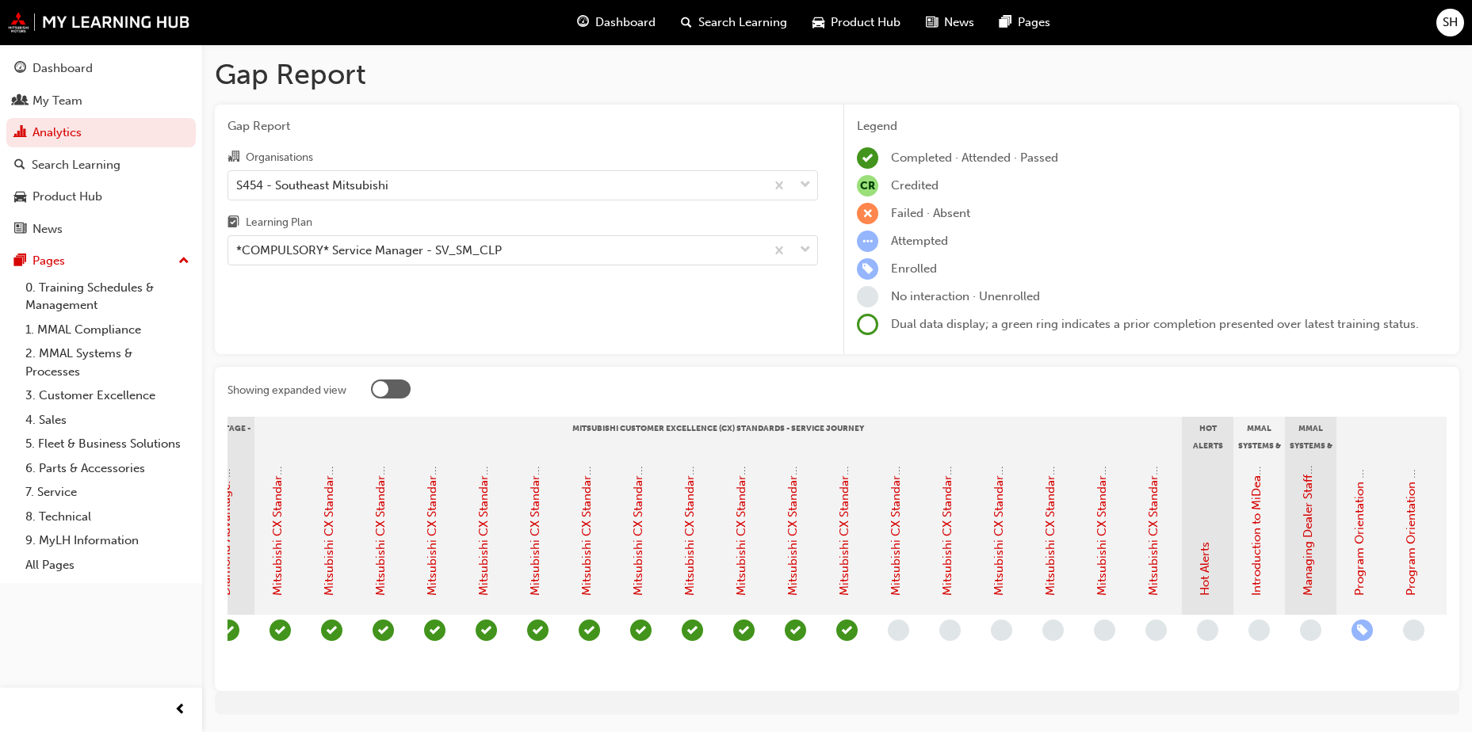
scroll to position [0, 495]
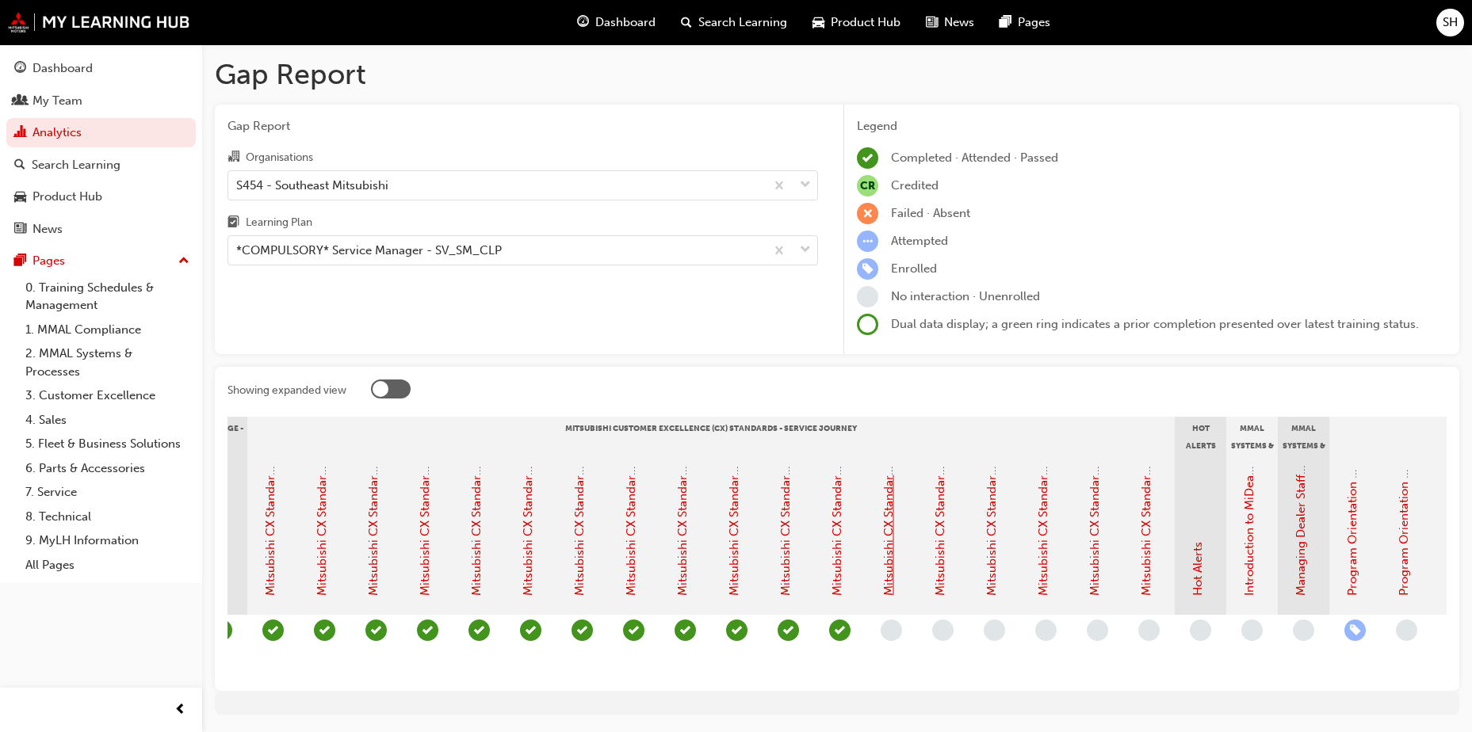
click at [892, 575] on link "Mitsubishi CX Standards - Service Journey 12: Vehicle Handover Scheduling" at bounding box center [888, 388] width 14 height 416
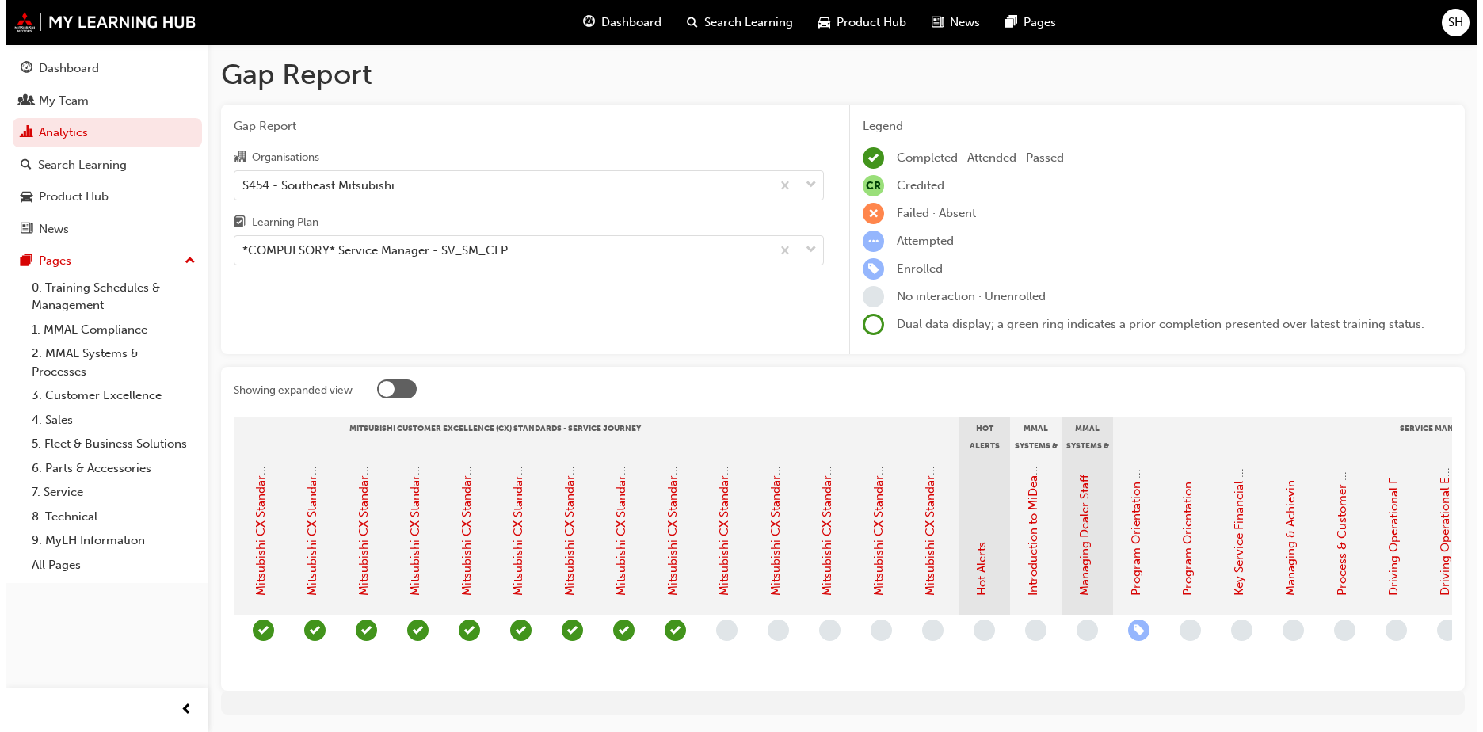
scroll to position [0, 737]
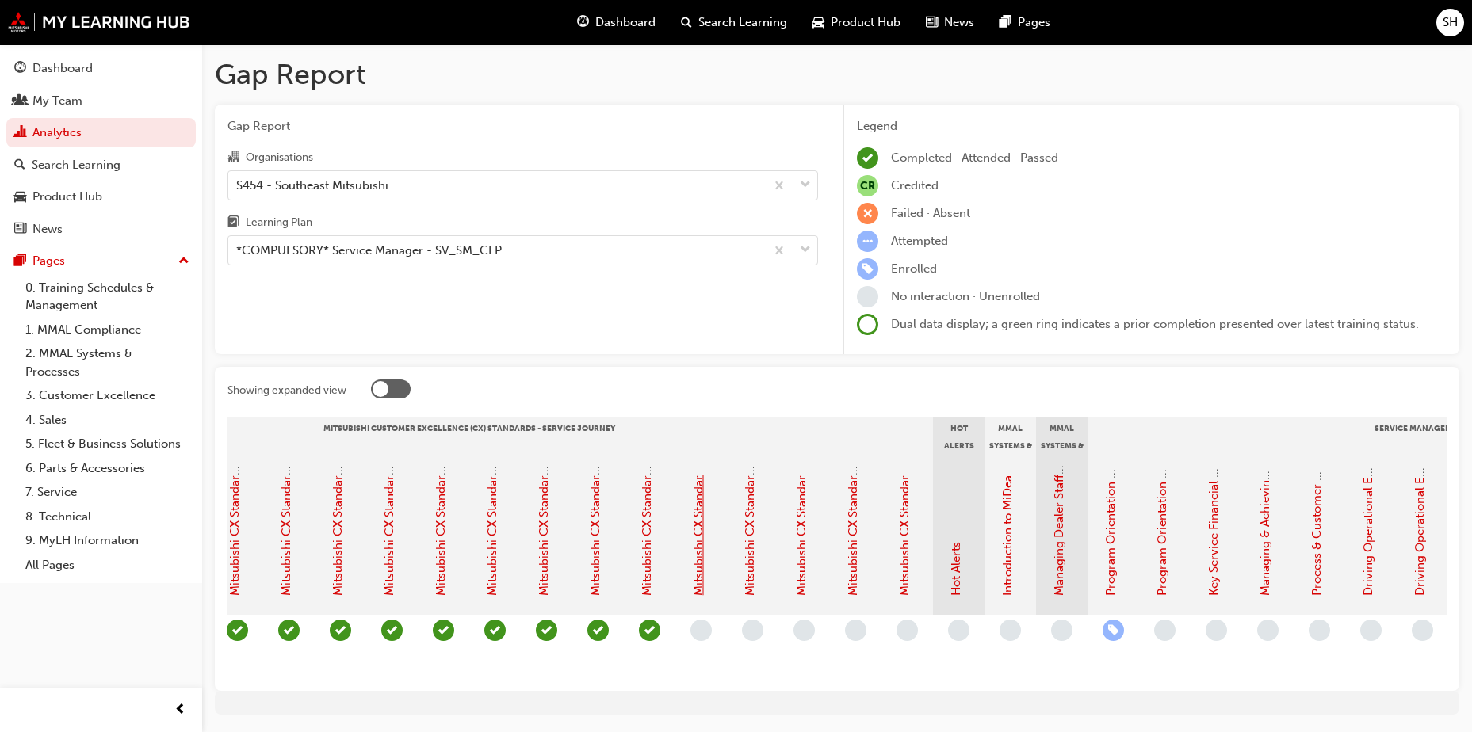
click at [701, 533] on link "Mitsubishi CX Standards - Service Journey 13: Vehicle Preparation" at bounding box center [698, 415] width 14 height 362
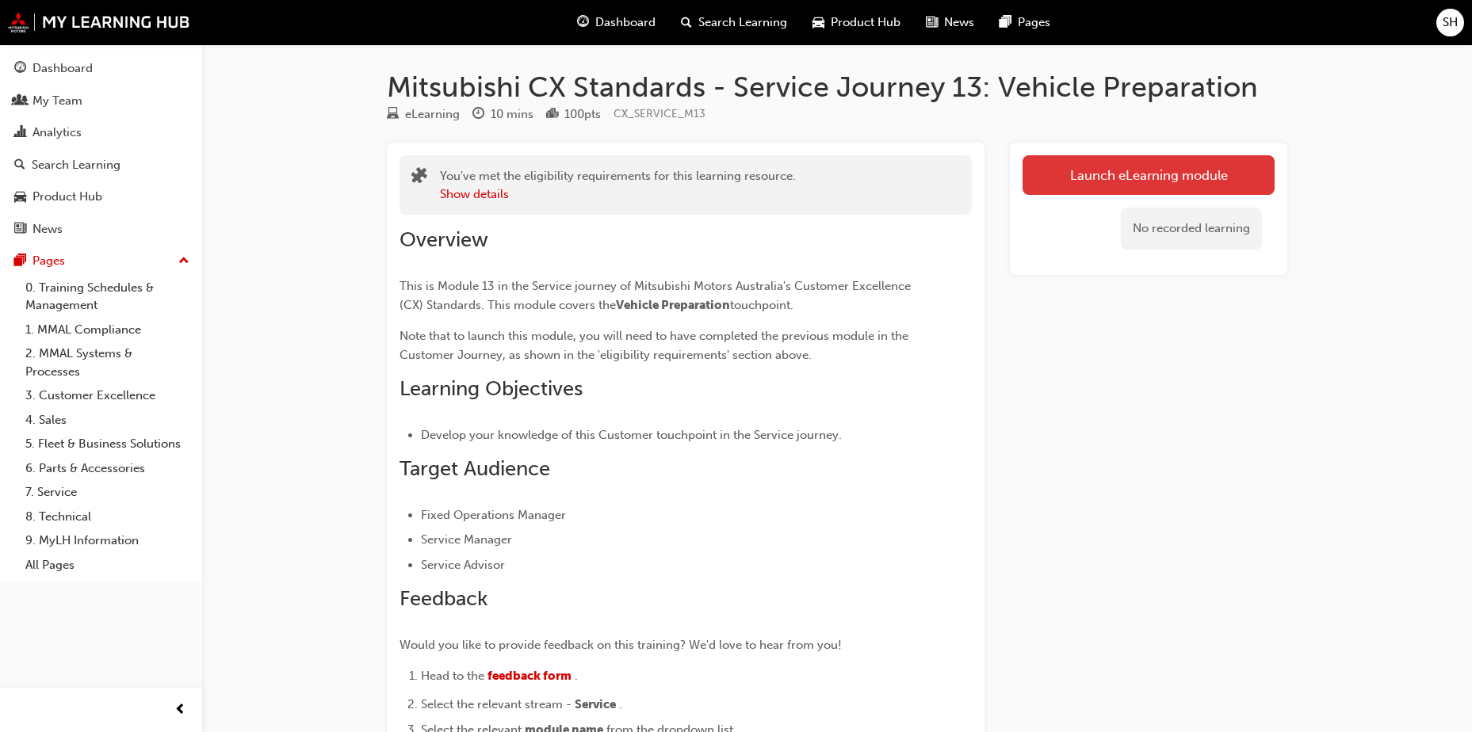
click at [1082, 178] on link "Launch eLearning module" at bounding box center [1148, 175] width 252 height 40
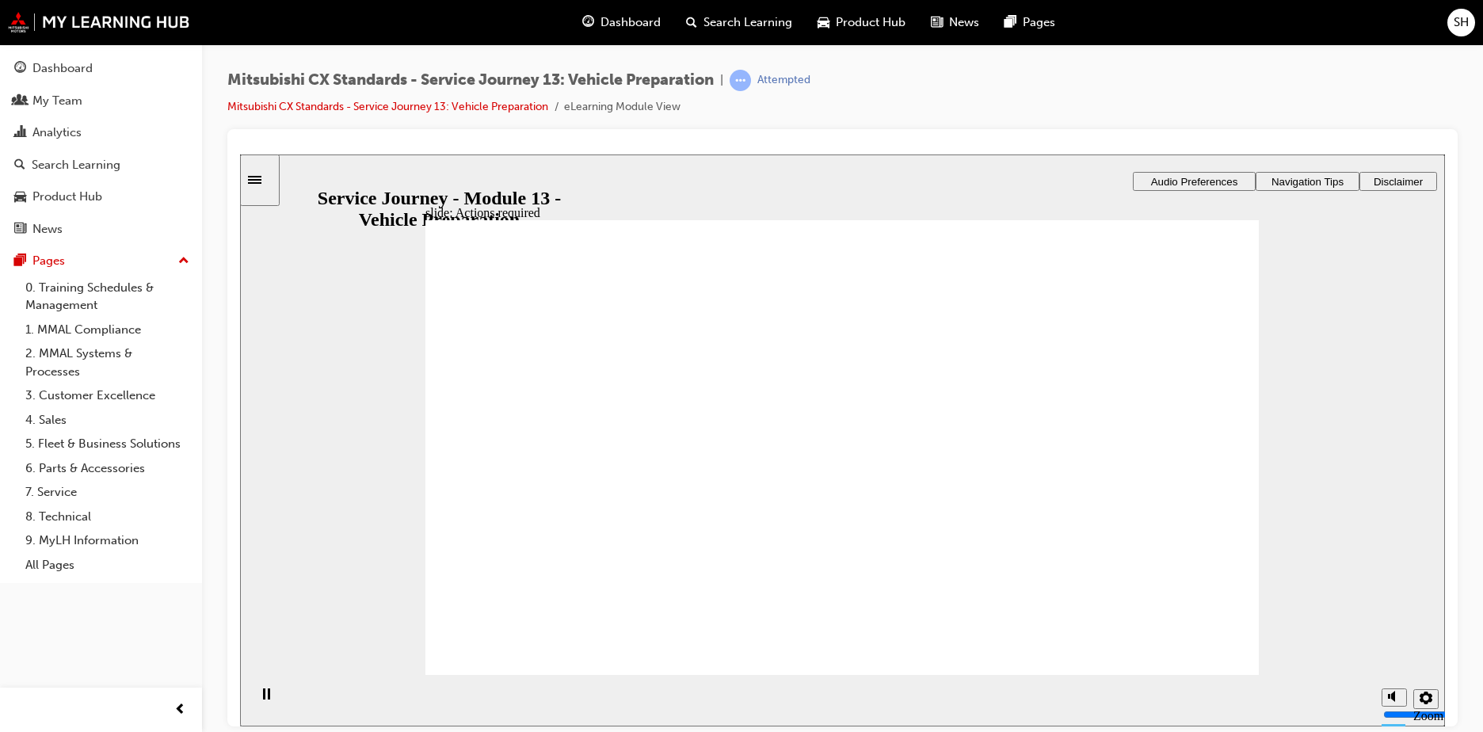
drag, startPoint x: 878, startPoint y: 539, endPoint x: 878, endPoint y: 529, distance: 9.5
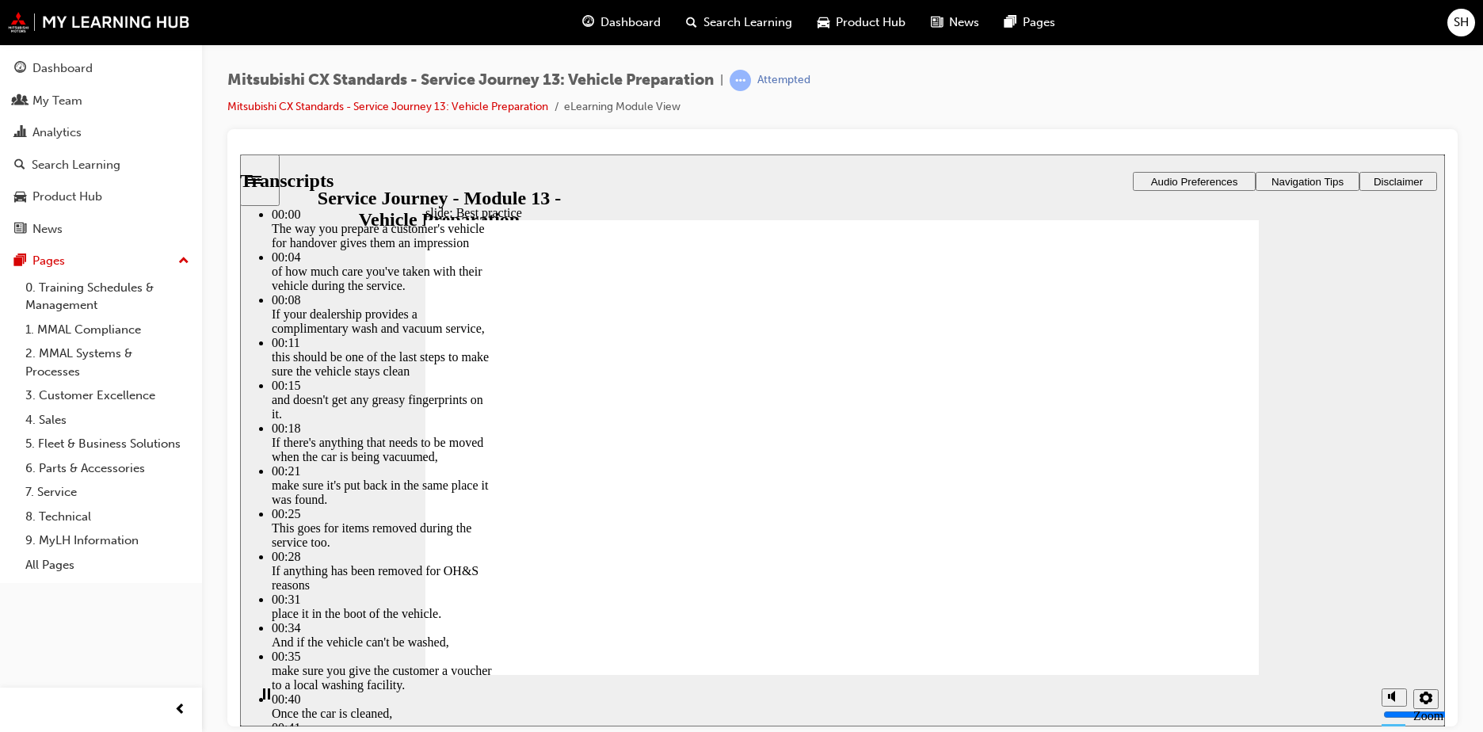
type input "136"
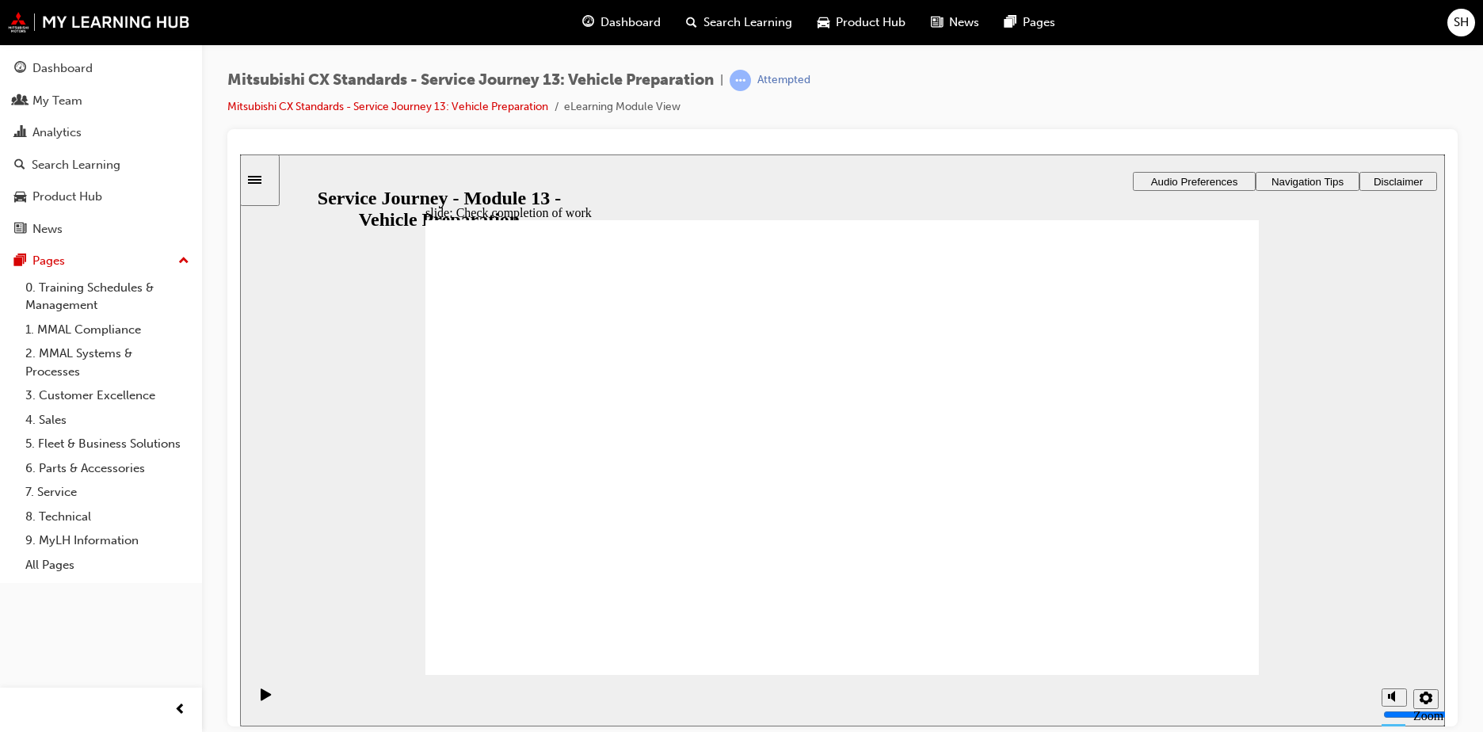
drag, startPoint x: 653, startPoint y: 502, endPoint x: 884, endPoint y: 484, distance: 232.1
drag, startPoint x: 651, startPoint y: 502, endPoint x: 899, endPoint y: 464, distance: 250.9
drag, startPoint x: 600, startPoint y: 506, endPoint x: 850, endPoint y: 575, distance: 259.9
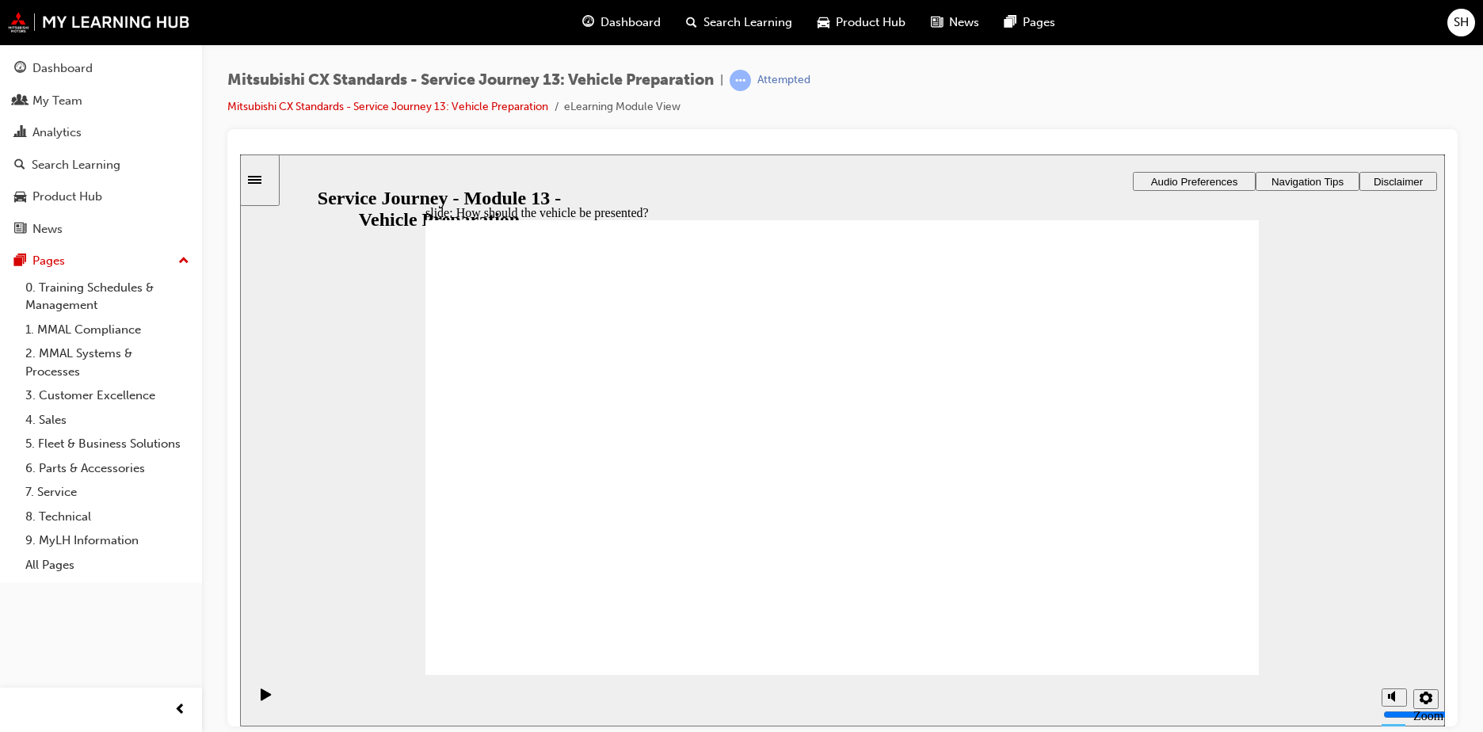
checkbox input "true"
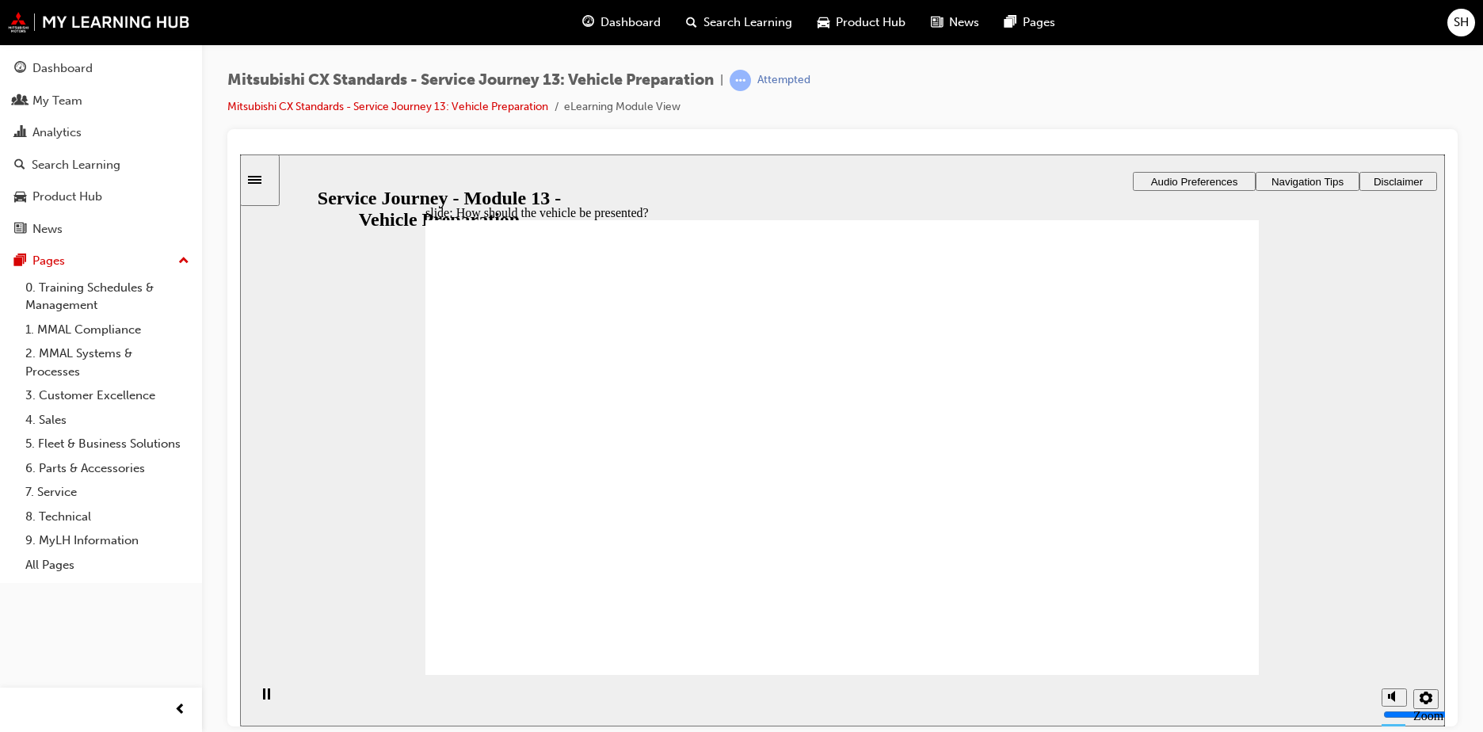
drag, startPoint x: 627, startPoint y: 505, endPoint x: 954, endPoint y: 386, distance: 348.2
drag, startPoint x: 486, startPoint y: 526, endPoint x: 759, endPoint y: 439, distance: 287.0
drag, startPoint x: 506, startPoint y: 525, endPoint x: 1040, endPoint y: 382, distance: 552.8
drag, startPoint x: 561, startPoint y: 506, endPoint x: 825, endPoint y: 496, distance: 264.1
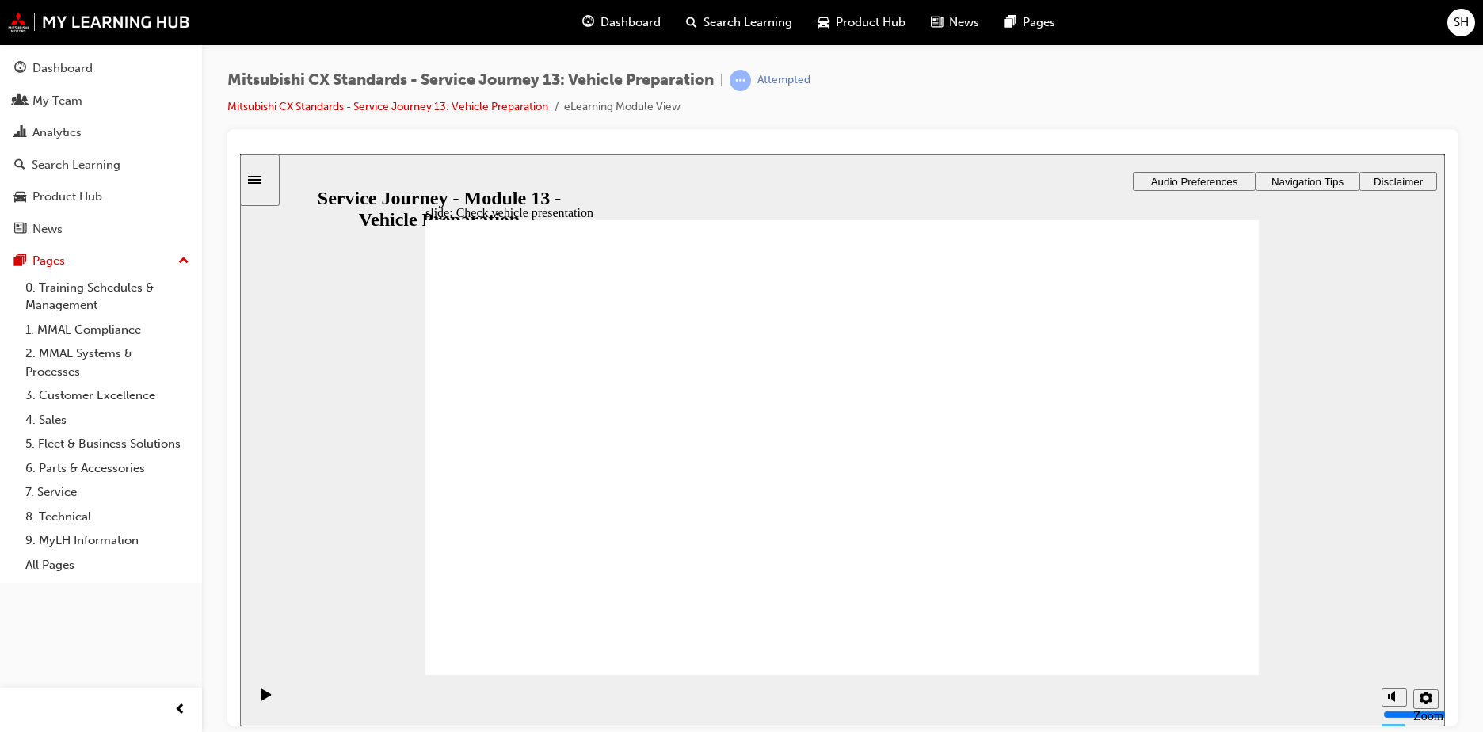
drag, startPoint x: 677, startPoint y: 540, endPoint x: 752, endPoint y: 544, distance: 75.4
drag, startPoint x: 559, startPoint y: 484, endPoint x: 1090, endPoint y: 414, distance: 535.5
drag, startPoint x: 583, startPoint y: 499, endPoint x: 857, endPoint y: 422, distance: 284.0
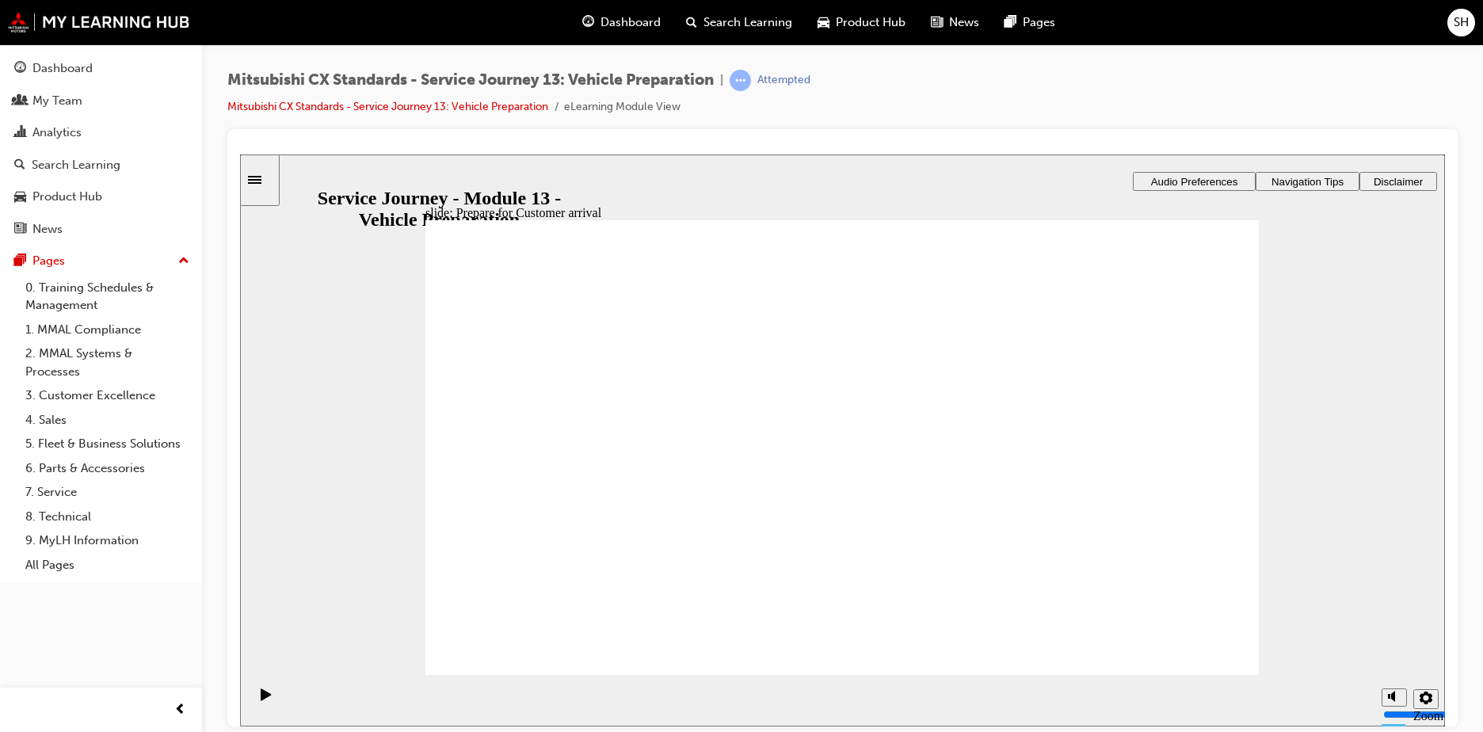
drag, startPoint x: 668, startPoint y: 493, endPoint x: 851, endPoint y: 466, distance: 185.0
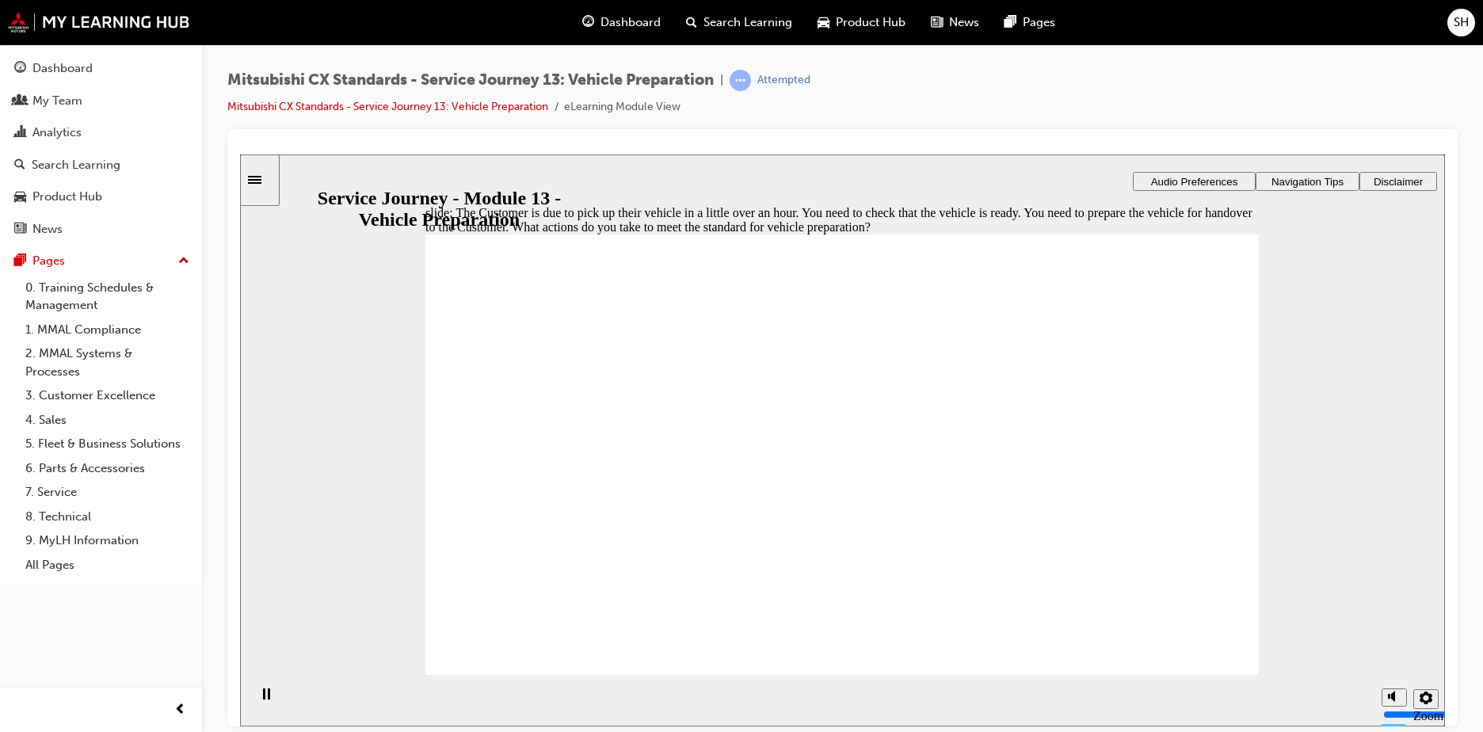
checkbox input "true"
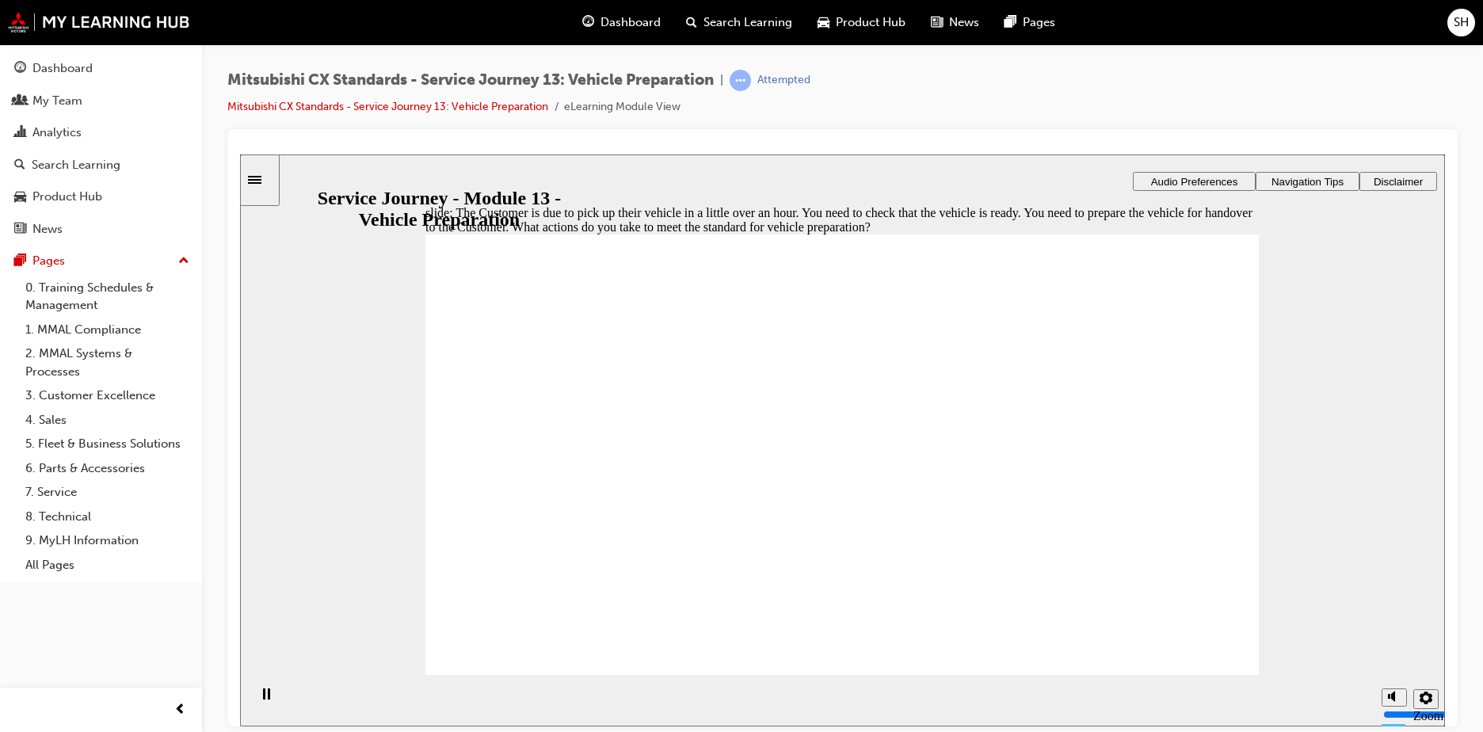
checkbox input "true"
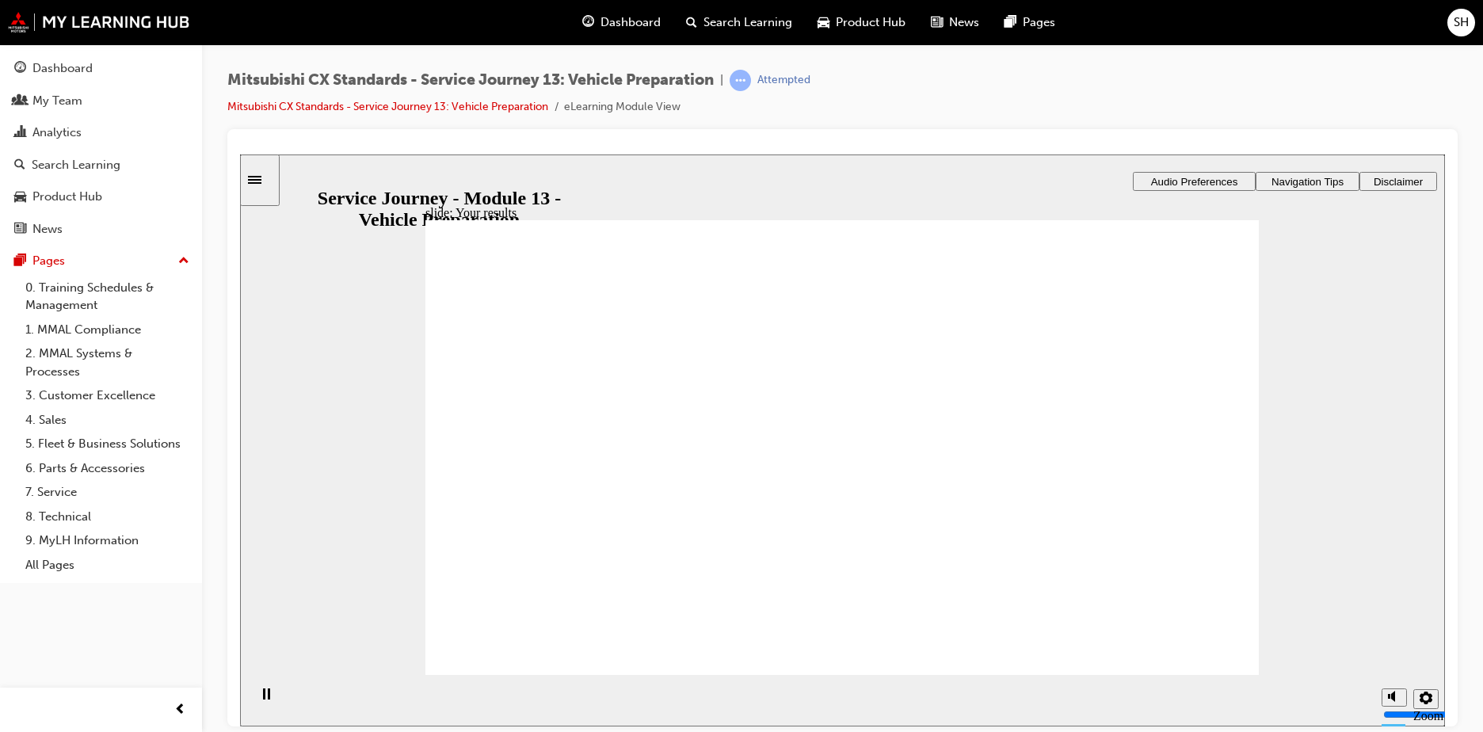
drag, startPoint x: 623, startPoint y: 521, endPoint x: 907, endPoint y: 440, distance: 295.2
drag, startPoint x: 672, startPoint y: 484, endPoint x: 1209, endPoint y: 476, distance: 537.3
drag, startPoint x: 583, startPoint y: 499, endPoint x: 665, endPoint y: 496, distance: 81.7
drag, startPoint x: 514, startPoint y: 491, endPoint x: 699, endPoint y: 494, distance: 185.5
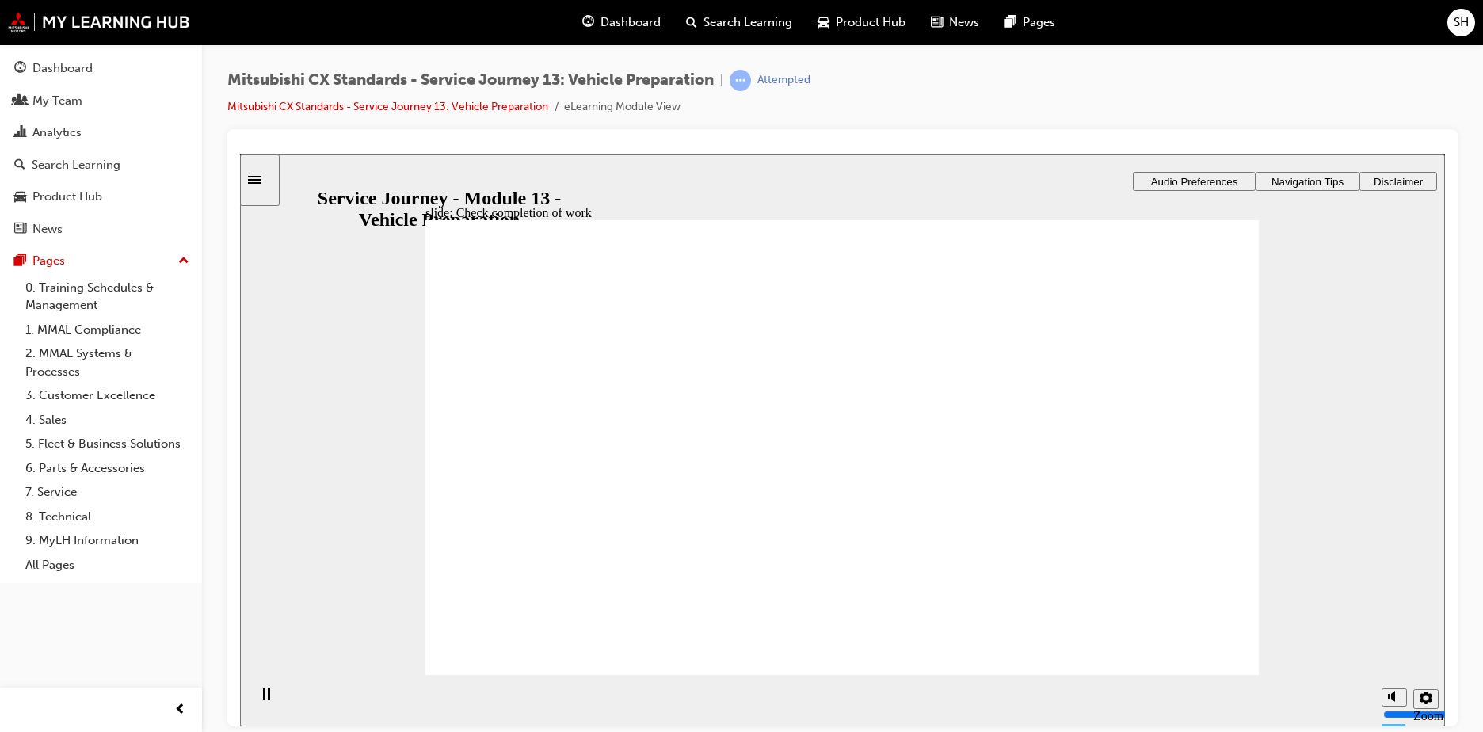
drag, startPoint x: 702, startPoint y: 512, endPoint x: 758, endPoint y: 449, distance: 84.2
drag, startPoint x: 494, startPoint y: 503, endPoint x: 725, endPoint y: 475, distance: 232.4
drag, startPoint x: 599, startPoint y: 508, endPoint x: 1159, endPoint y: 369, distance: 576.4
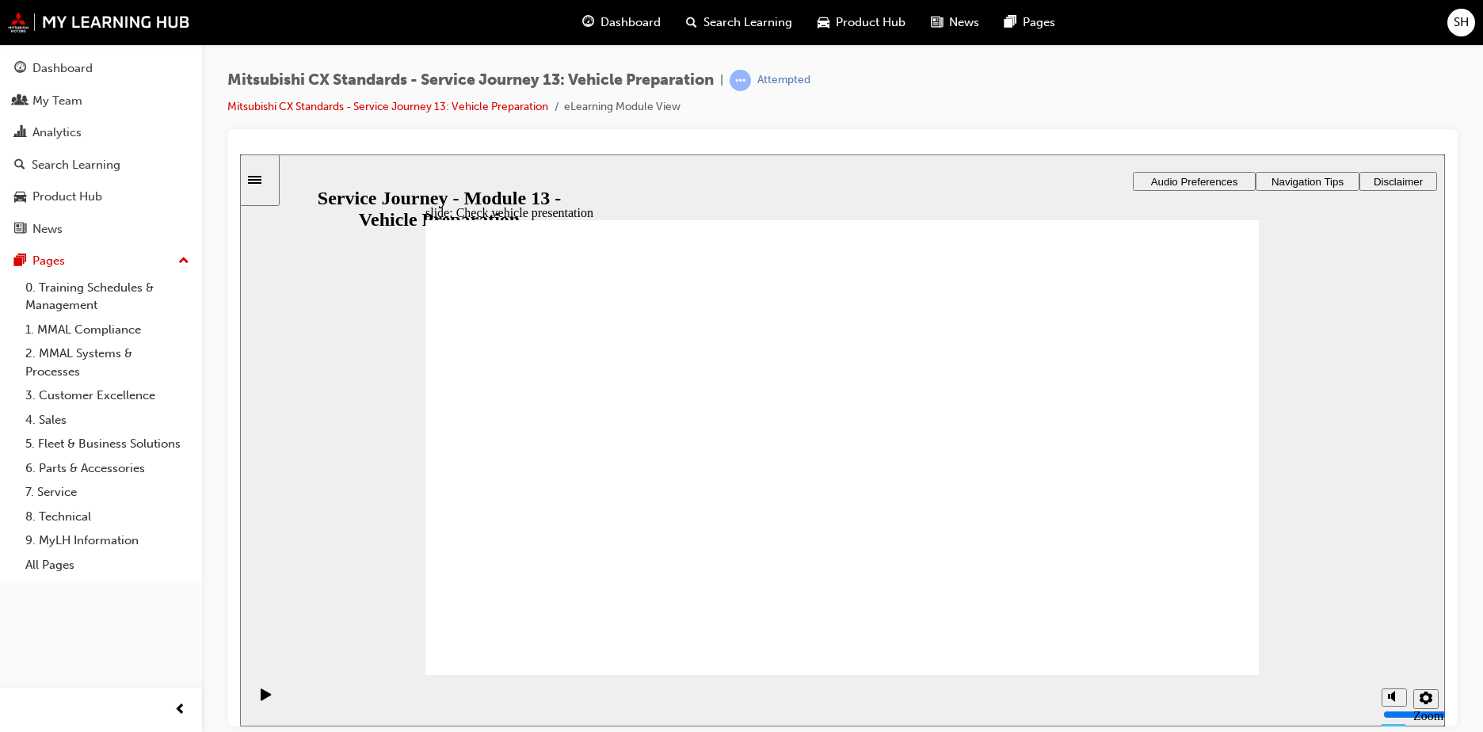
drag, startPoint x: 554, startPoint y: 506, endPoint x: 1090, endPoint y: 425, distance: 541.9
drag, startPoint x: 490, startPoint y: 501, endPoint x: 754, endPoint y: 477, distance: 265.7
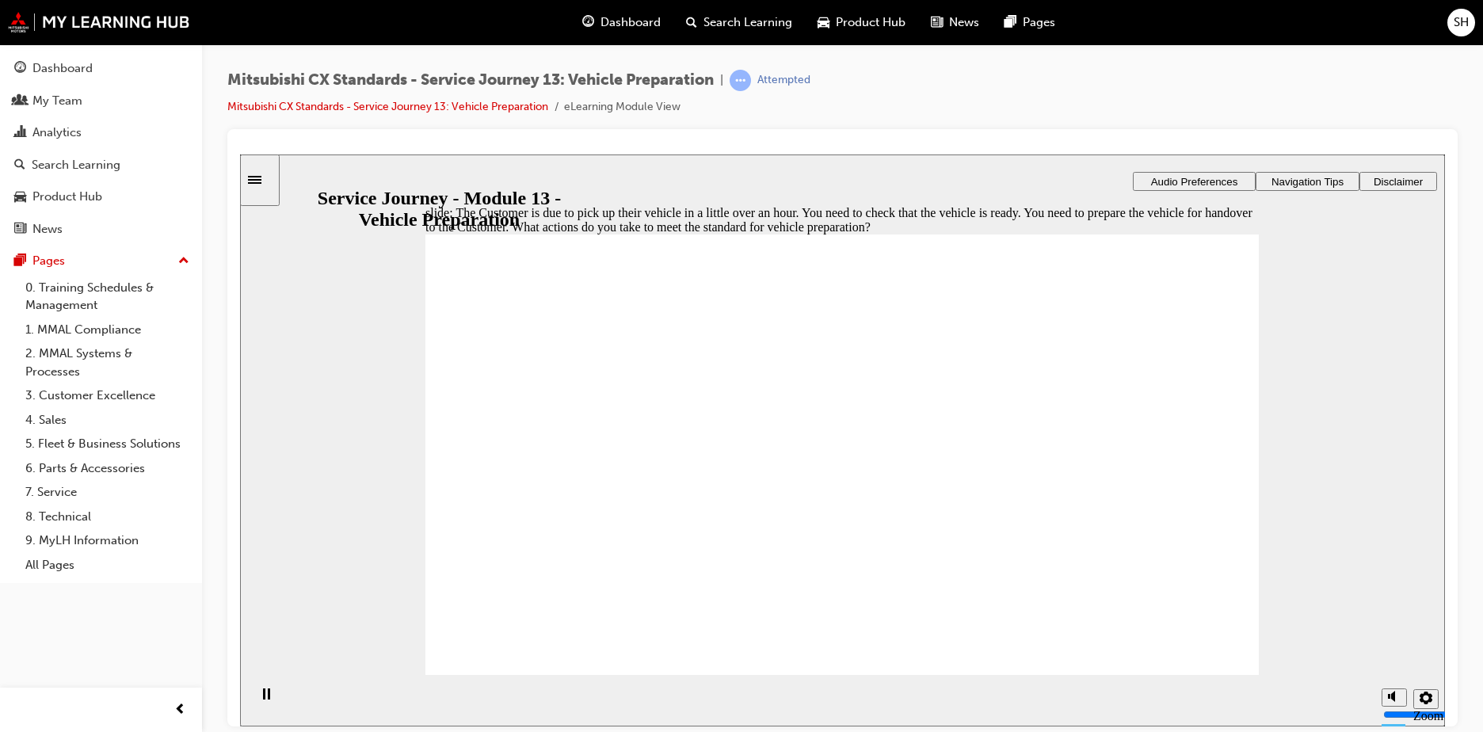
checkbox input "true"
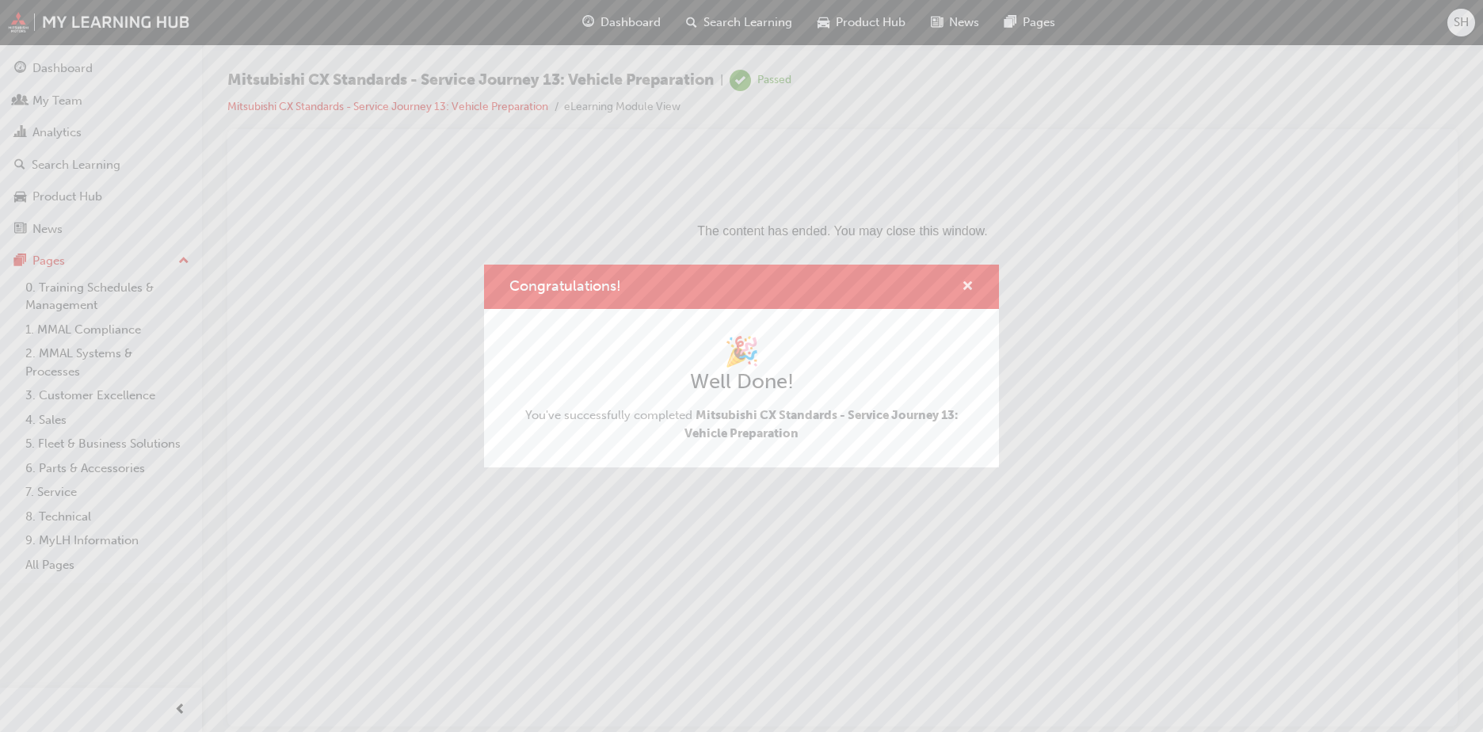
click at [964, 281] on span "cross-icon" at bounding box center [968, 288] width 12 height 14
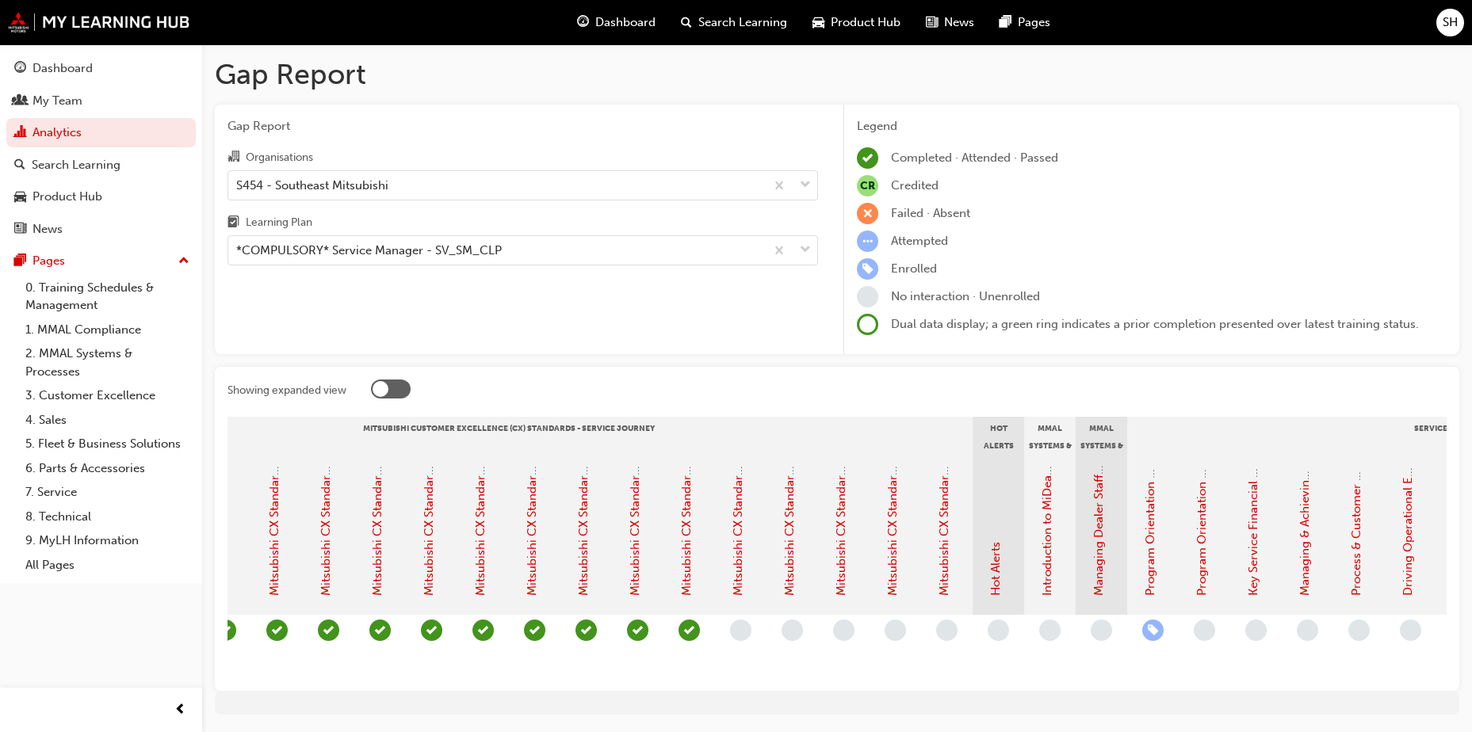
scroll to position [0, 767]
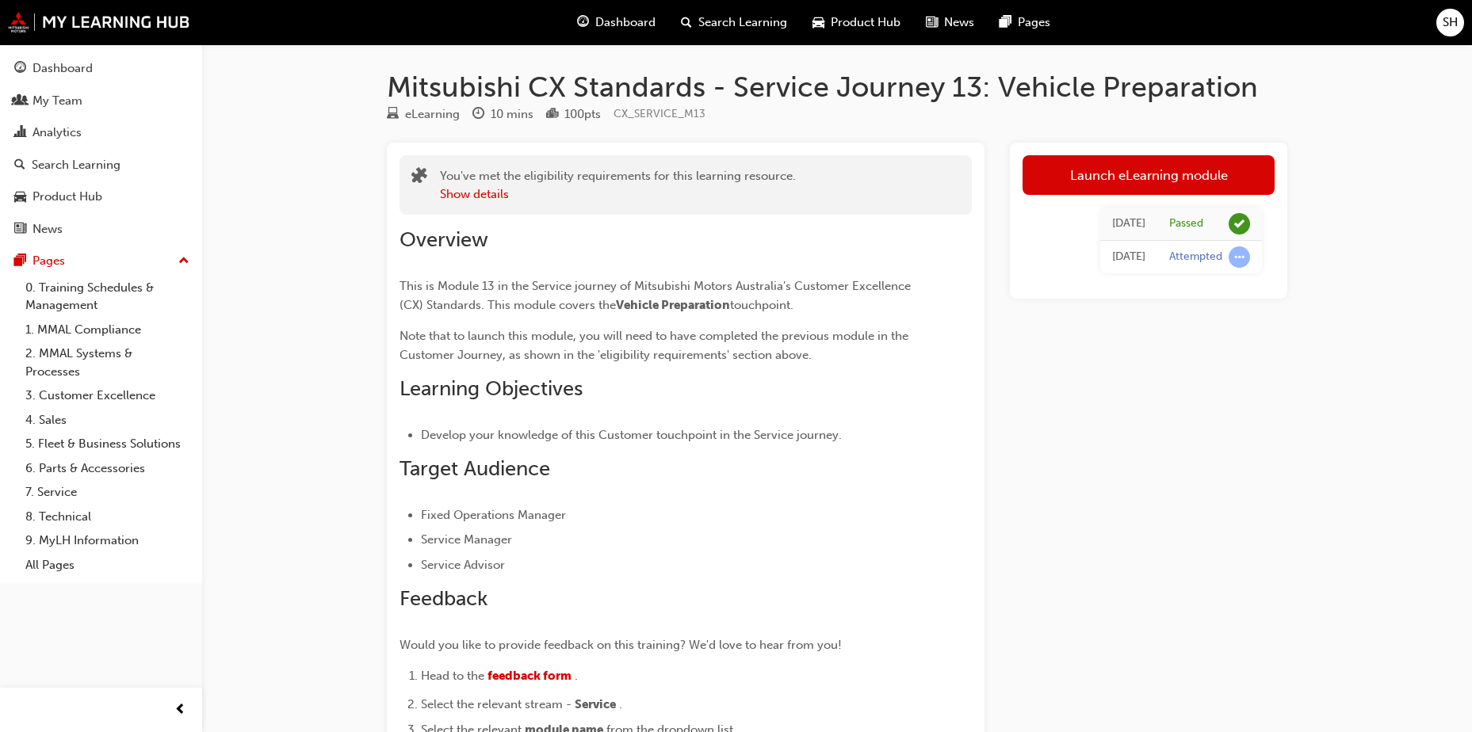
click at [726, 21] on span "Search Learning" at bounding box center [742, 22] width 89 height 18
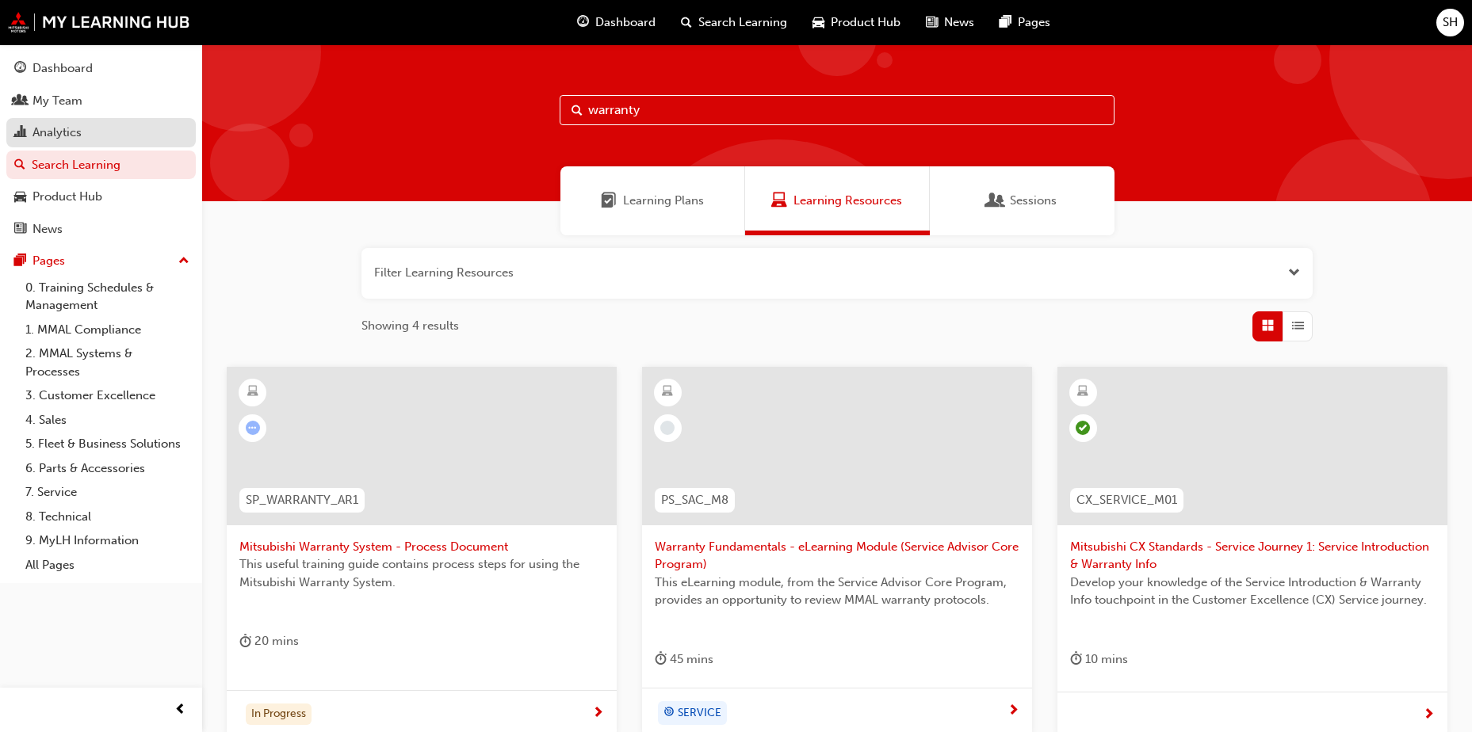
click at [77, 132] on div "Analytics" at bounding box center [56, 133] width 49 height 18
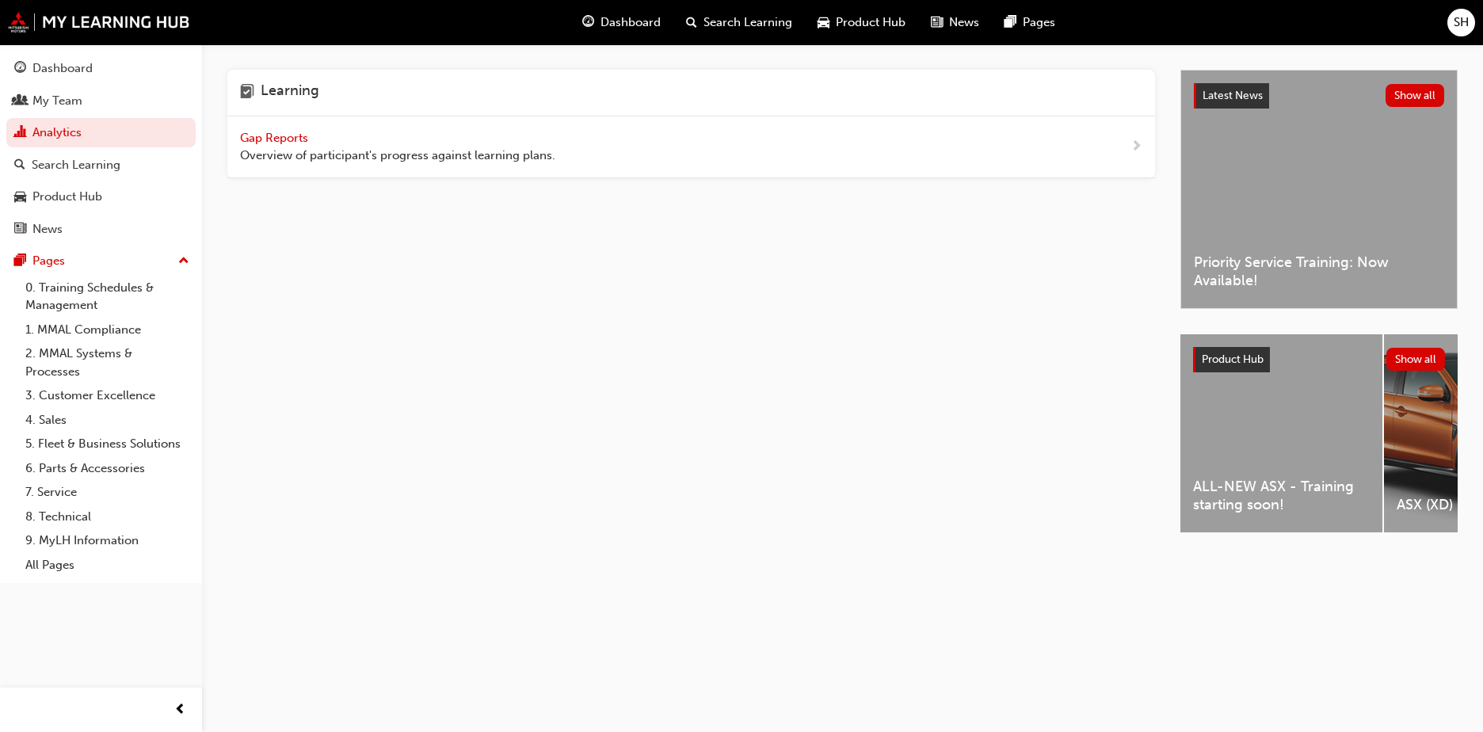
click at [312, 140] on div "Gap Reports Overview of participant's progress against learning plans." at bounding box center [397, 147] width 315 height 36
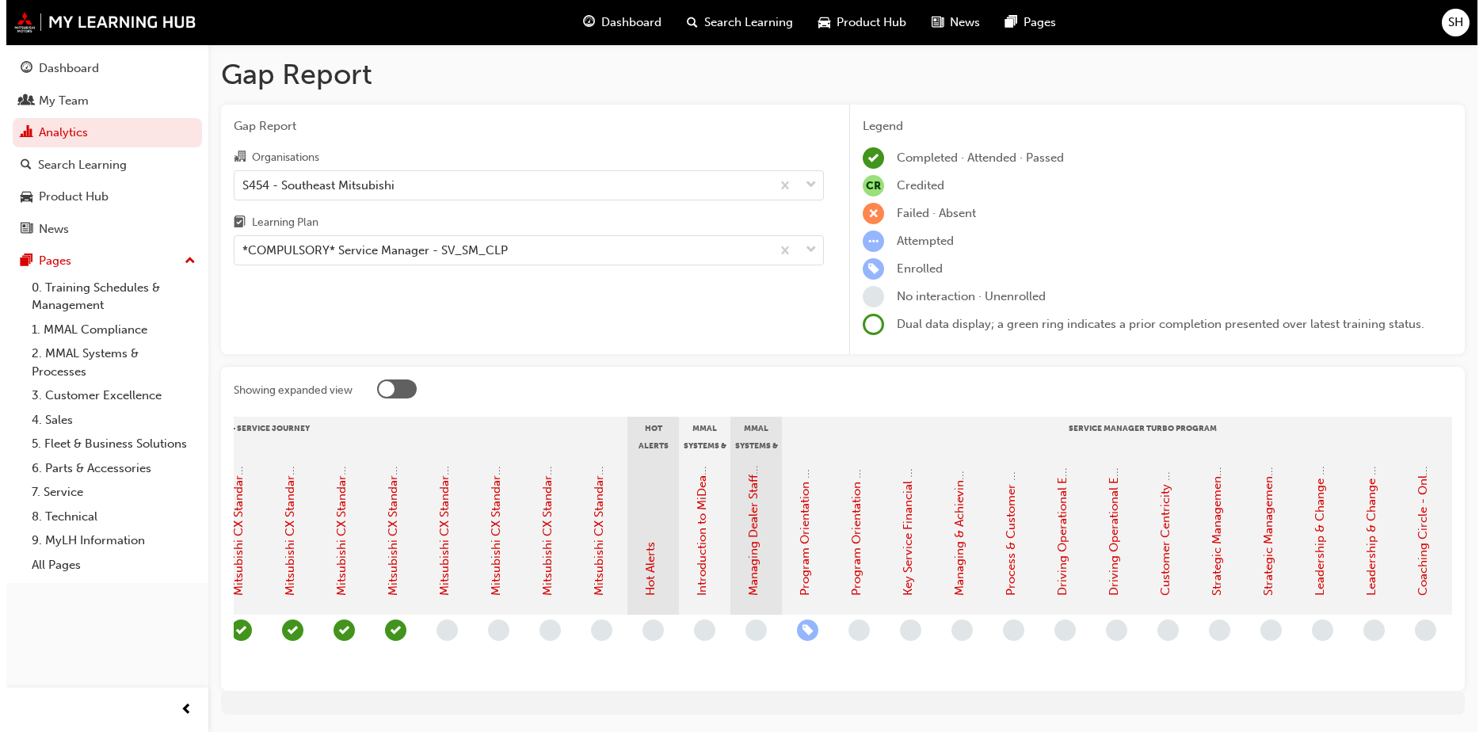
scroll to position [0, 1050]
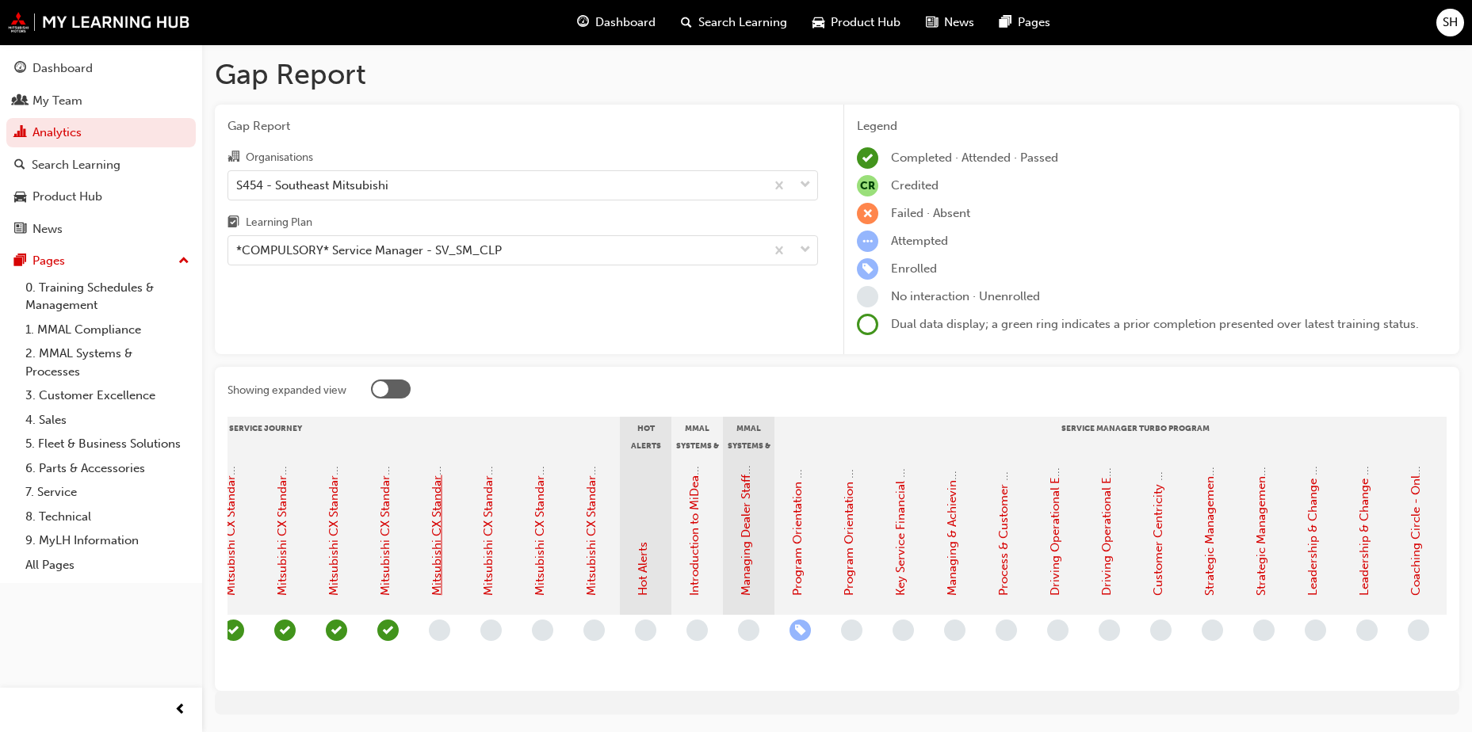
click at [442, 559] on link "Mitsubishi CX Standards - Service Journey 14: Explanation of Final Invoice" at bounding box center [437, 392] width 14 height 407
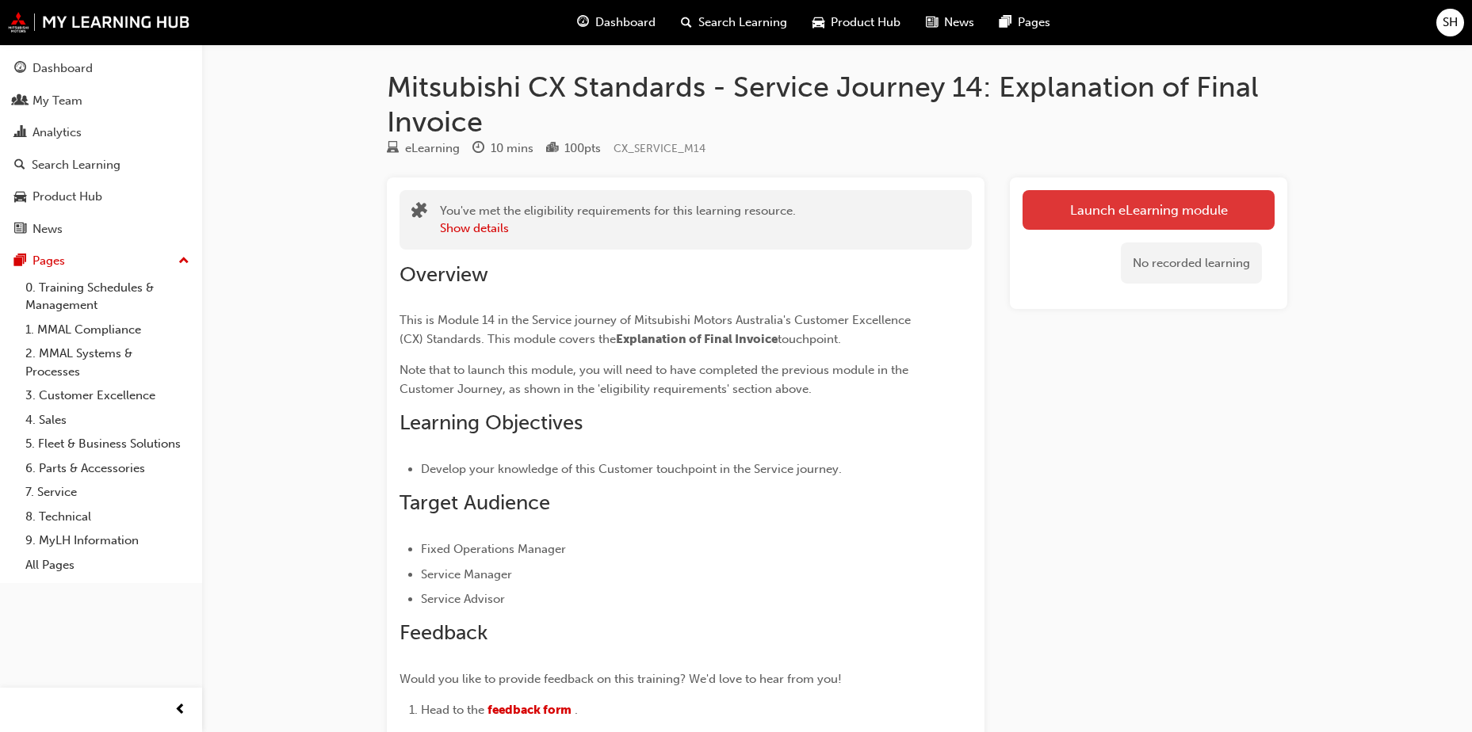
click at [1119, 205] on link "Launch eLearning module" at bounding box center [1148, 210] width 252 height 40
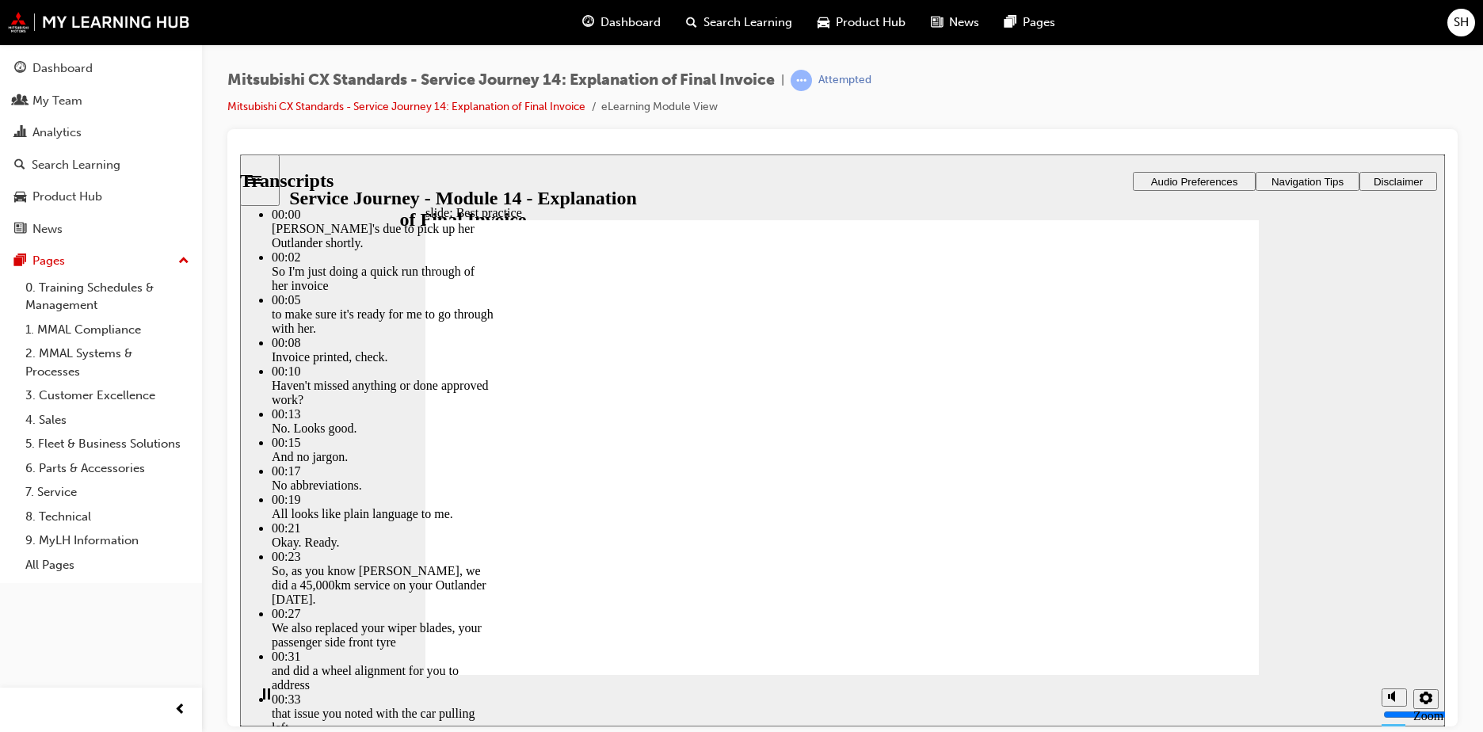
drag, startPoint x: 472, startPoint y: 643, endPoint x: 1163, endPoint y: 655, distance: 691.1
type input "130"
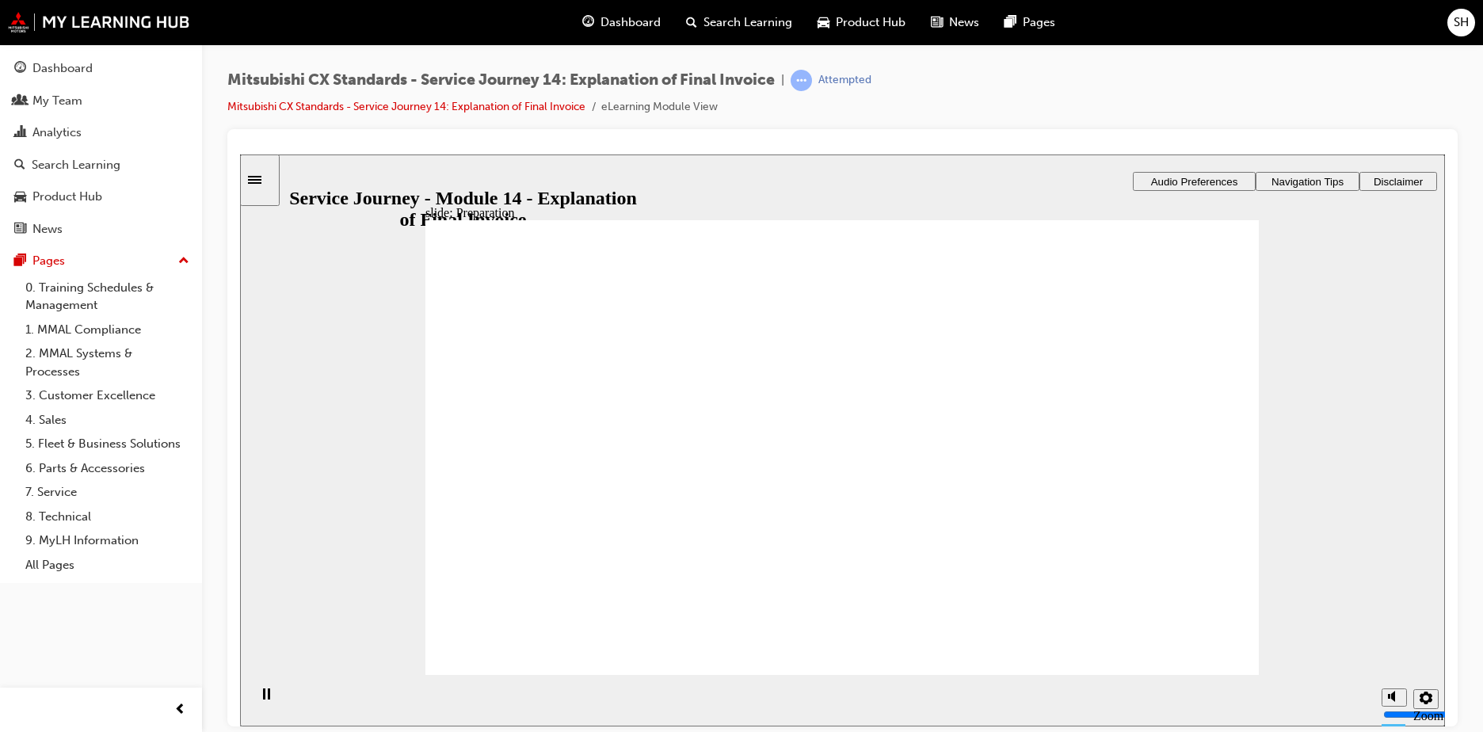
drag, startPoint x: 555, startPoint y: 487, endPoint x: 1086, endPoint y: 453, distance: 532.8
drag, startPoint x: 548, startPoint y: 468, endPoint x: 834, endPoint y: 438, distance: 288.4
drag, startPoint x: 562, startPoint y: 480, endPoint x: 773, endPoint y: 480, distance: 211.6
drag, startPoint x: 655, startPoint y: 473, endPoint x: 1163, endPoint y: 456, distance: 508.3
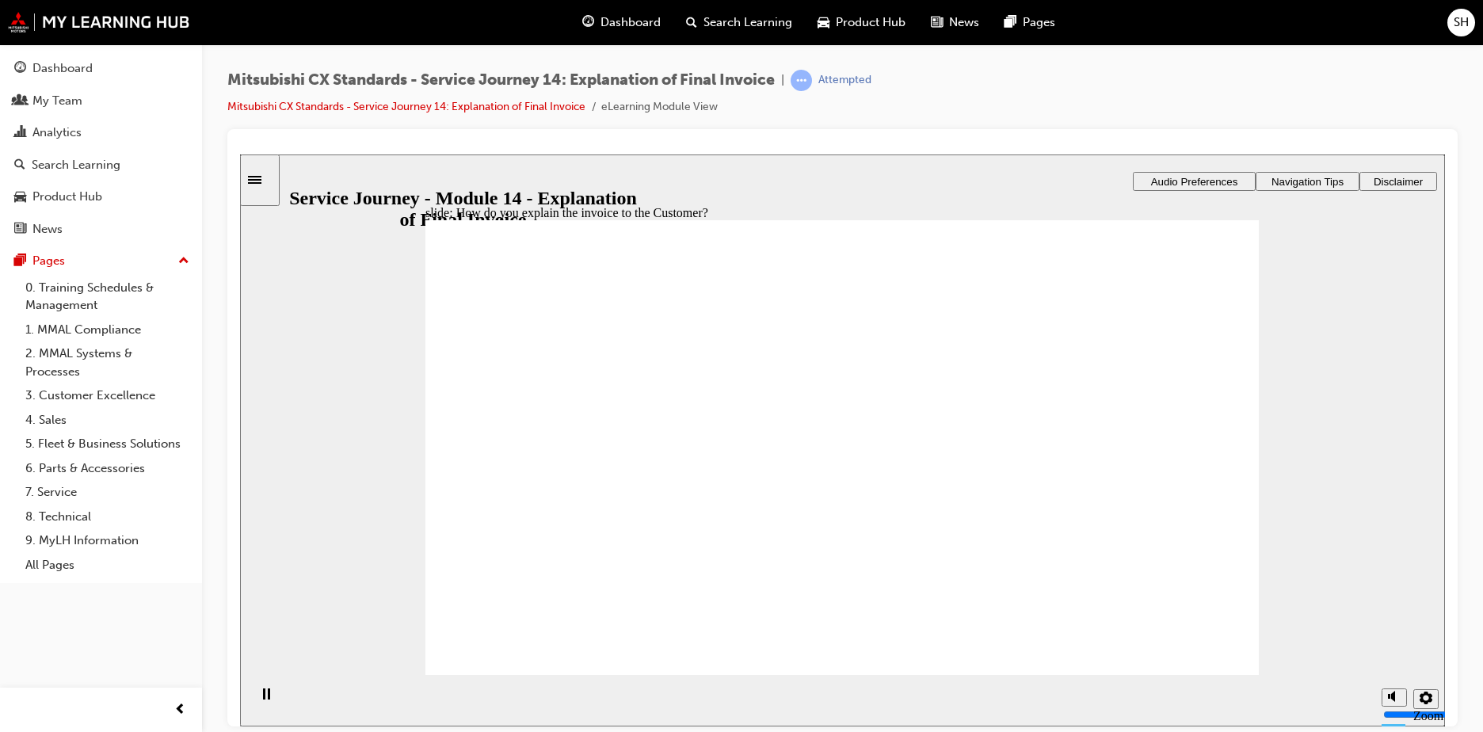
checkbox input "true"
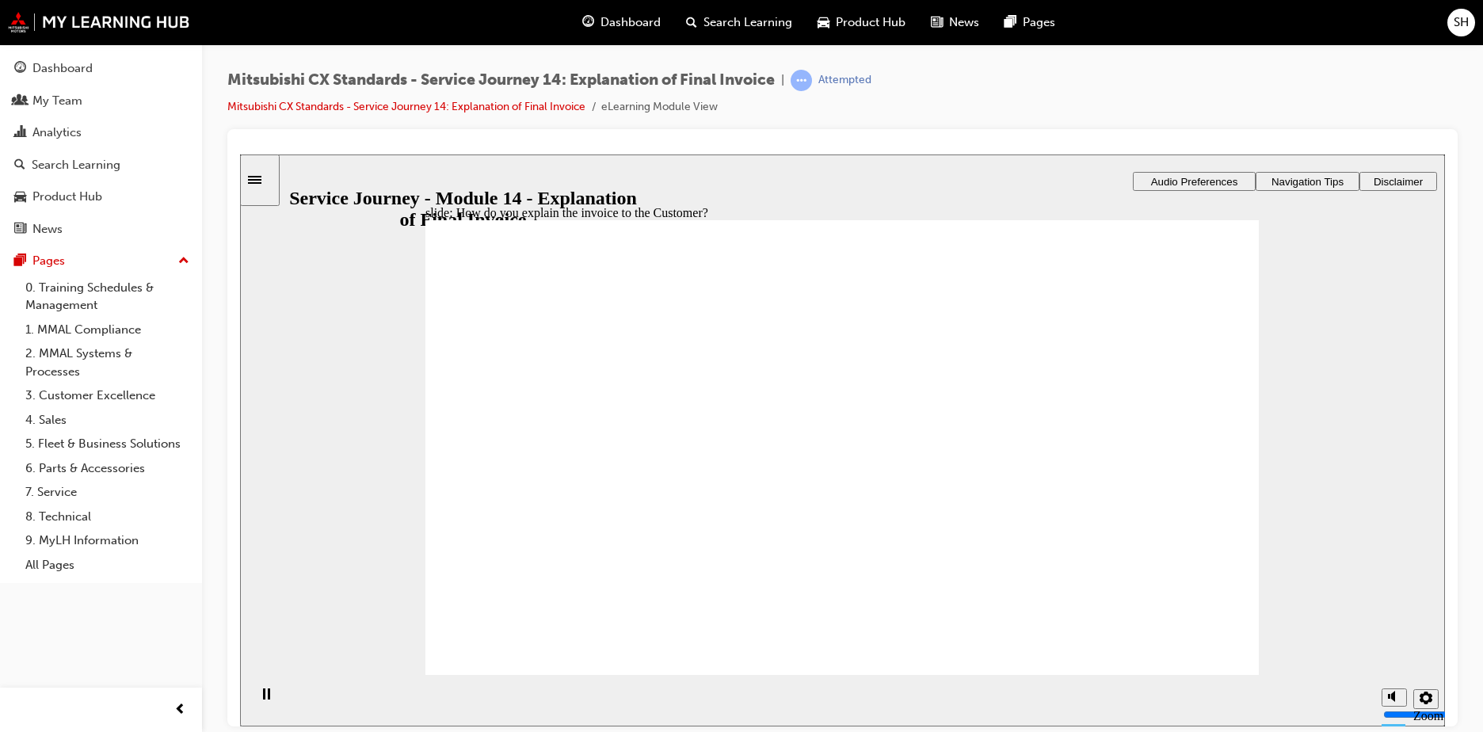
checkbox input "true"
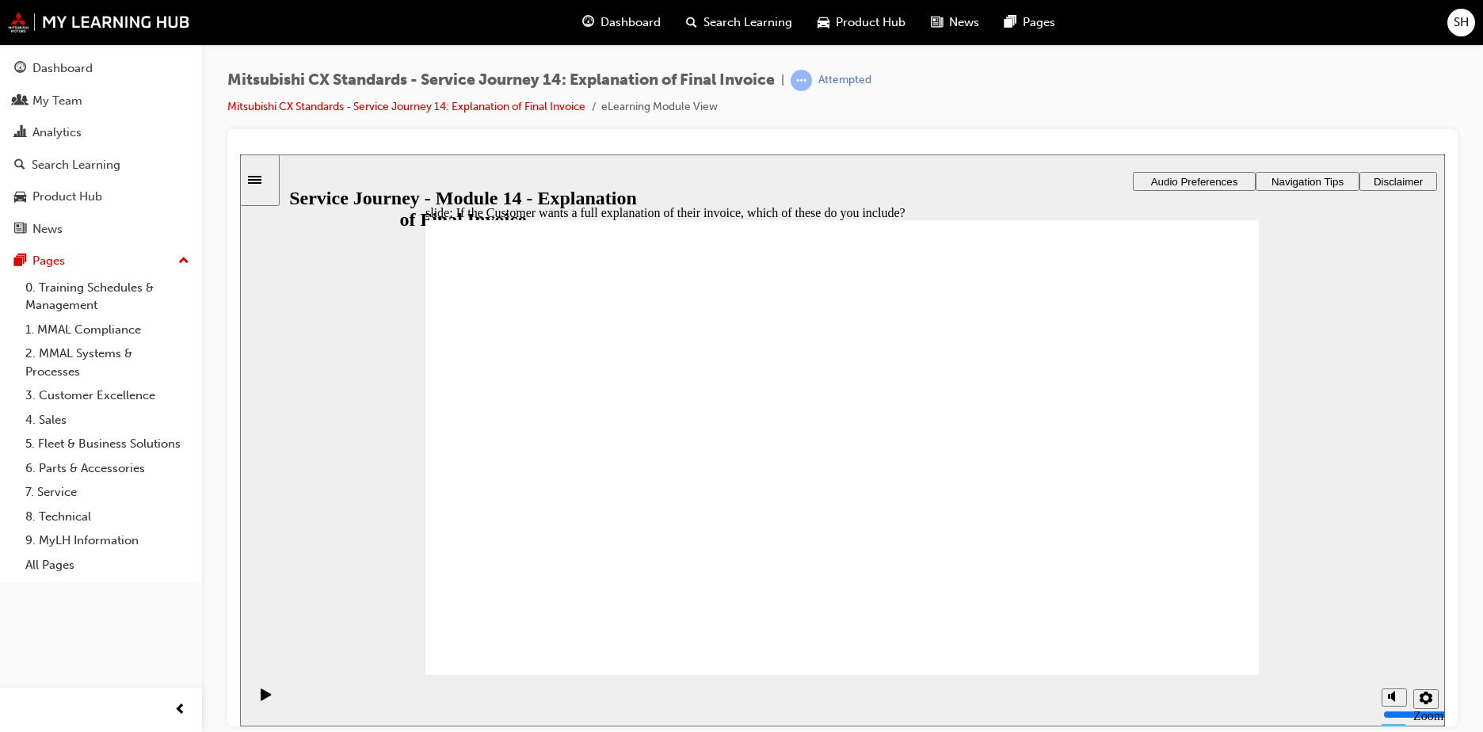
checkbox input "true"
drag, startPoint x: 561, startPoint y: 519, endPoint x: 788, endPoint y: 453, distance: 236.0
drag, startPoint x: 575, startPoint y: 493, endPoint x: 836, endPoint y: 475, distance: 262.1
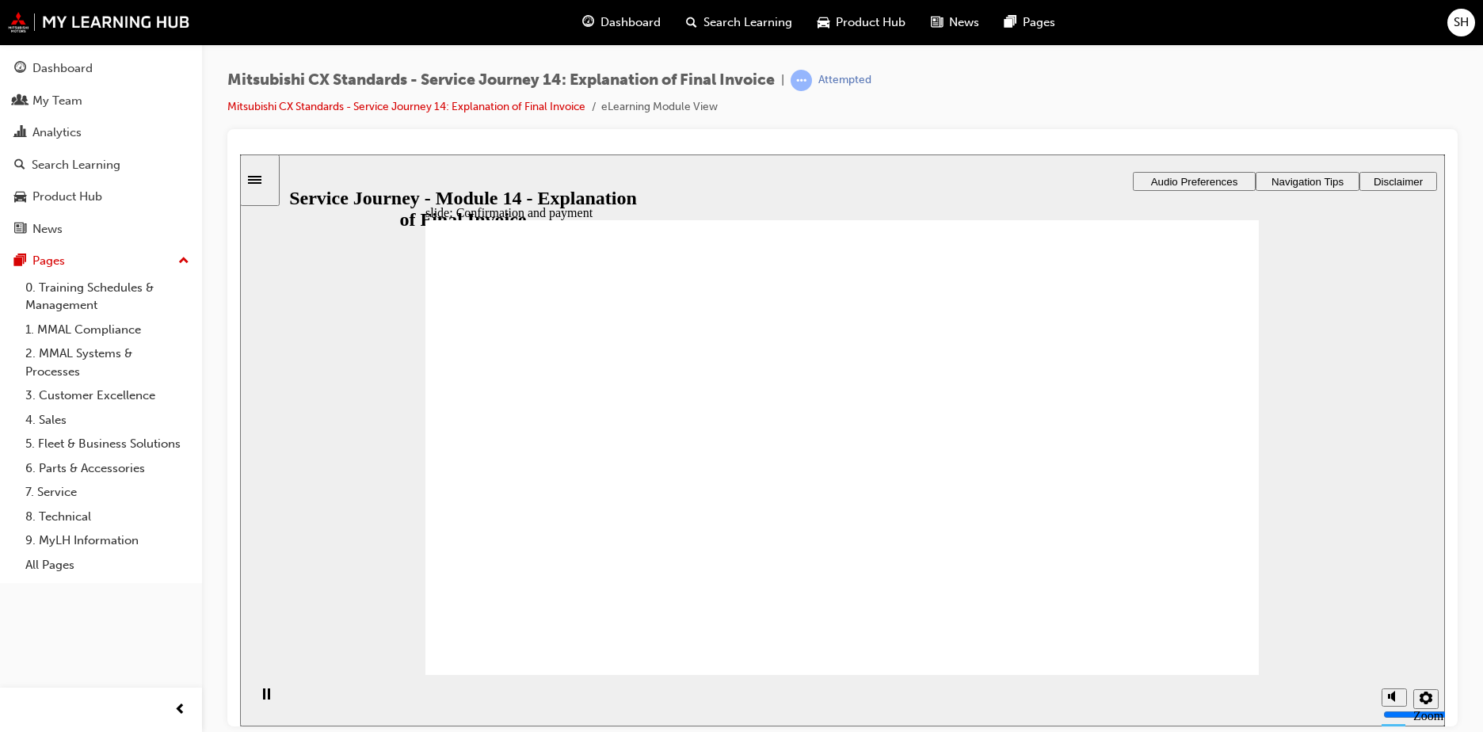
drag, startPoint x: 588, startPoint y: 502, endPoint x: 1132, endPoint y: 422, distance: 550.2
drag, startPoint x: 664, startPoint y: 498, endPoint x: 898, endPoint y: 529, distance: 235.8
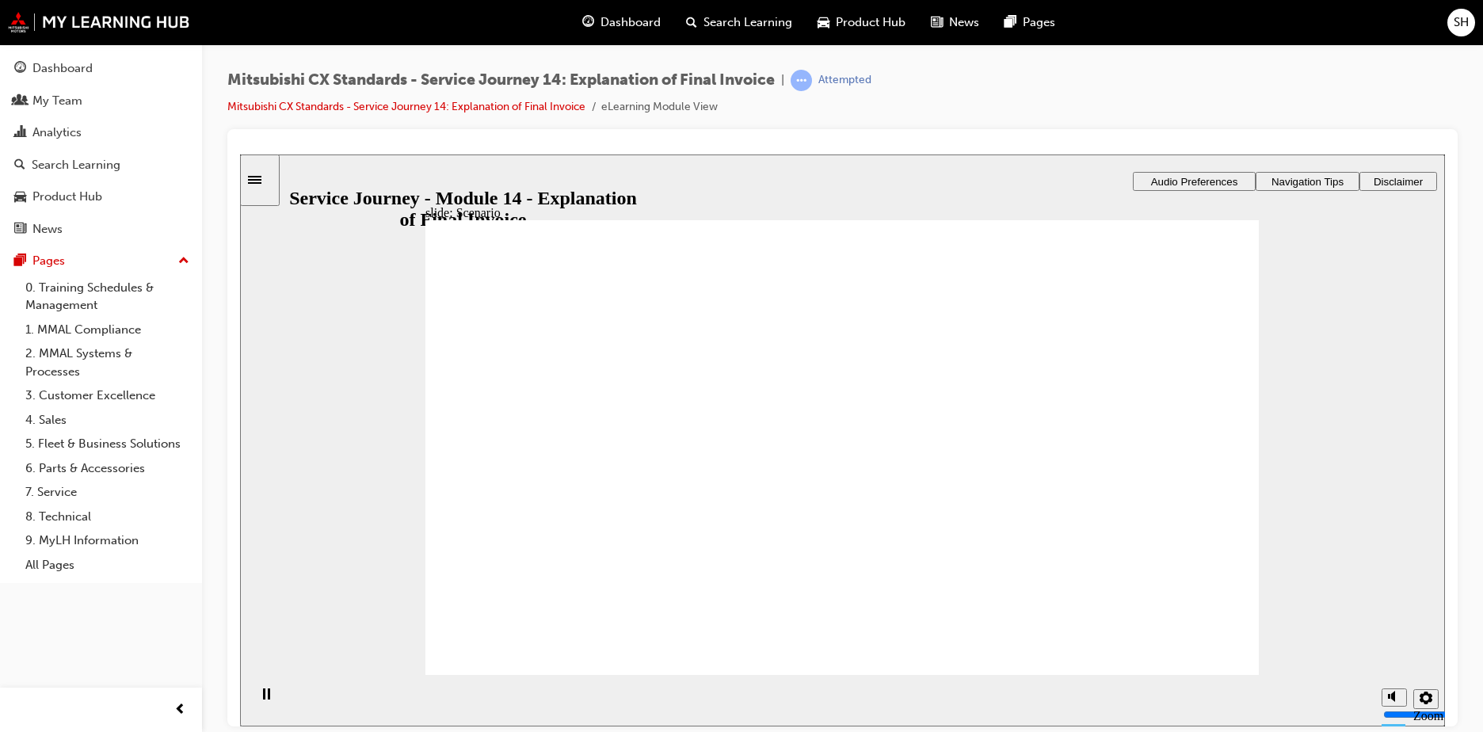
checkbox input "true"
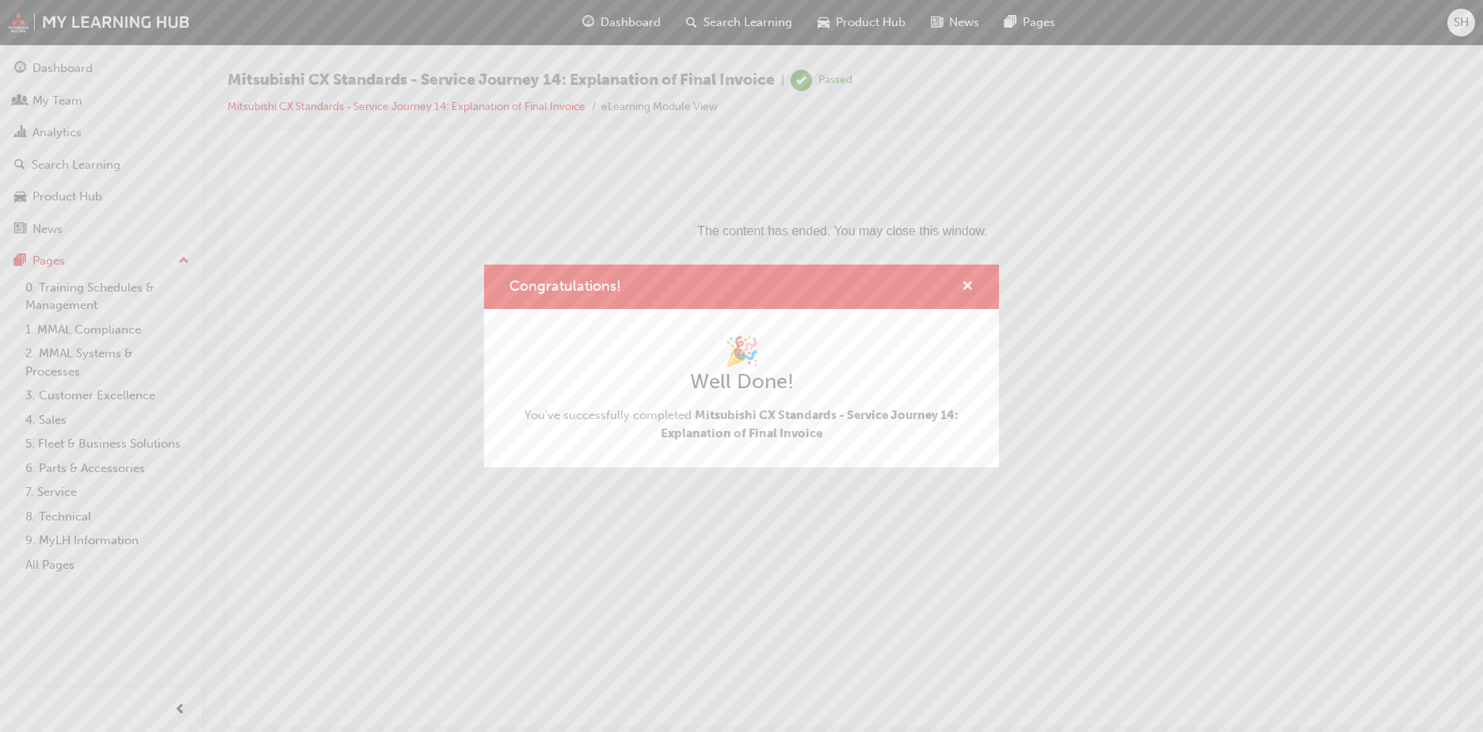
click at [962, 281] on span "cross-icon" at bounding box center [968, 288] width 12 height 14
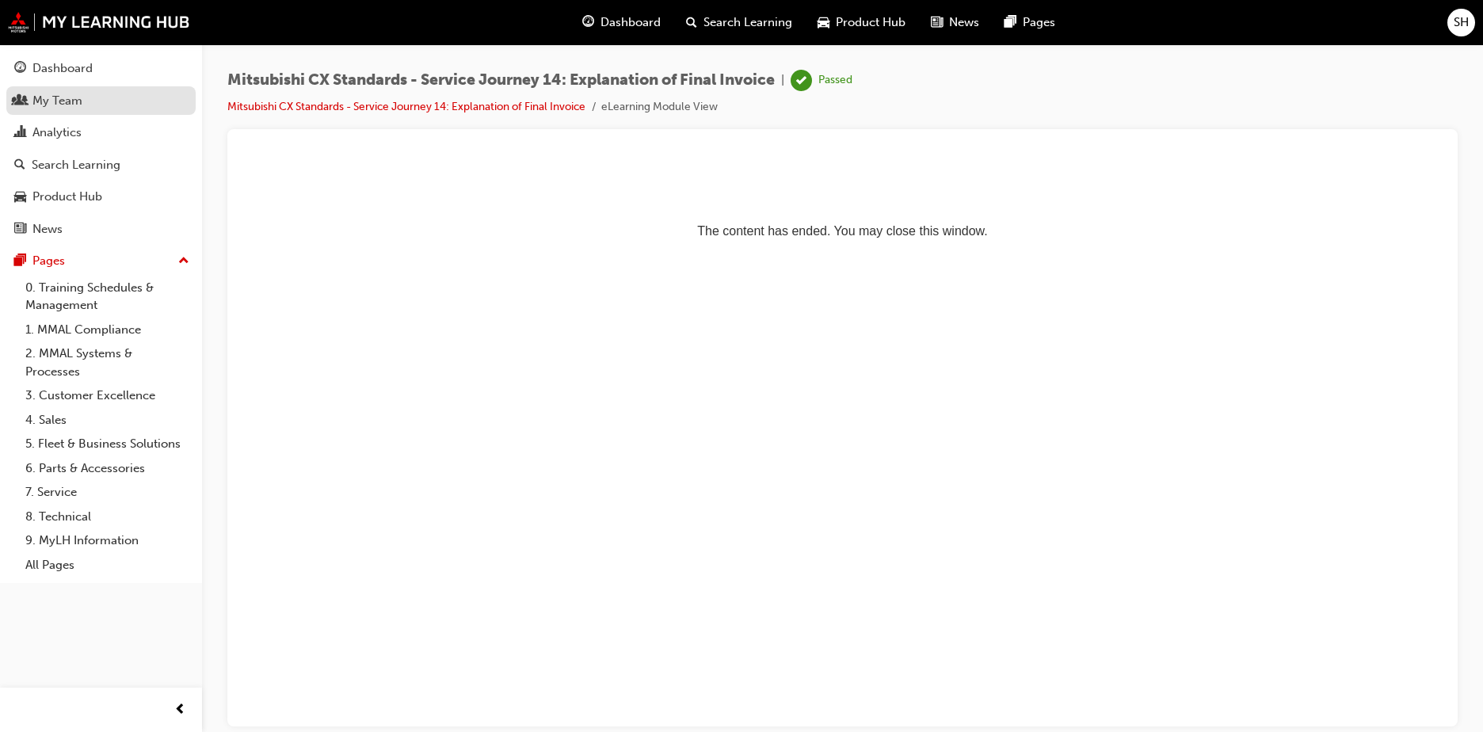
click at [97, 100] on div "My Team" at bounding box center [101, 101] width 174 height 20
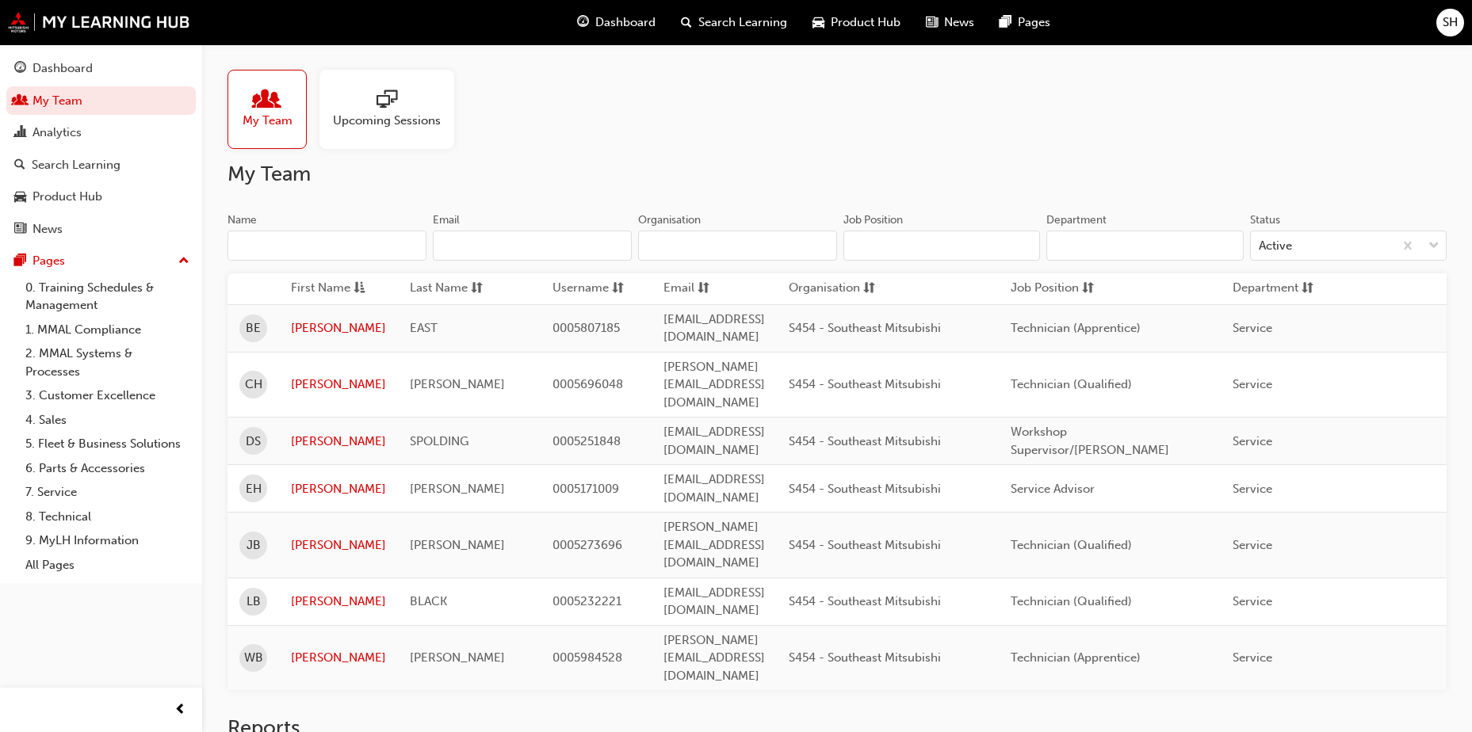
click at [759, 24] on span "Search Learning" at bounding box center [742, 22] width 89 height 18
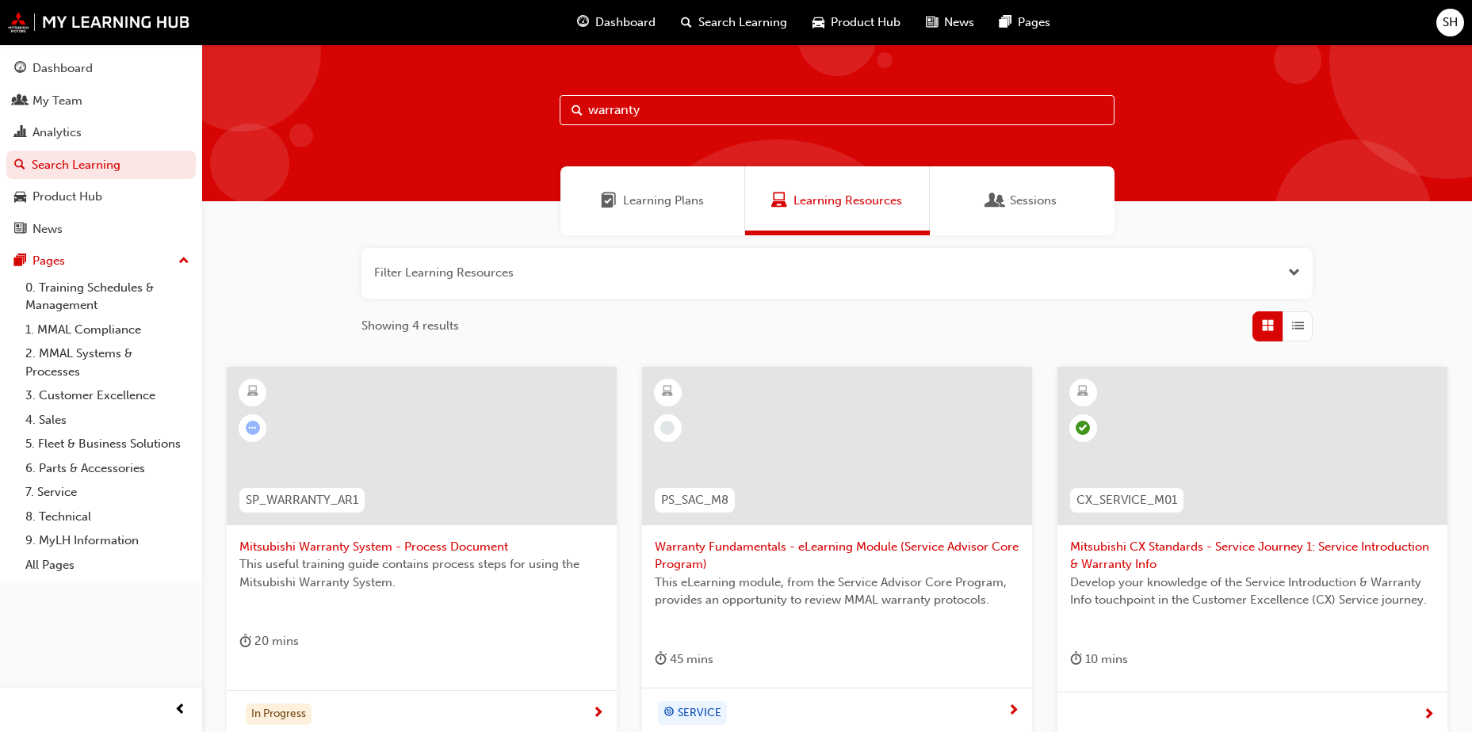
click at [612, 216] on div "Learning Plans" at bounding box center [652, 200] width 185 height 69
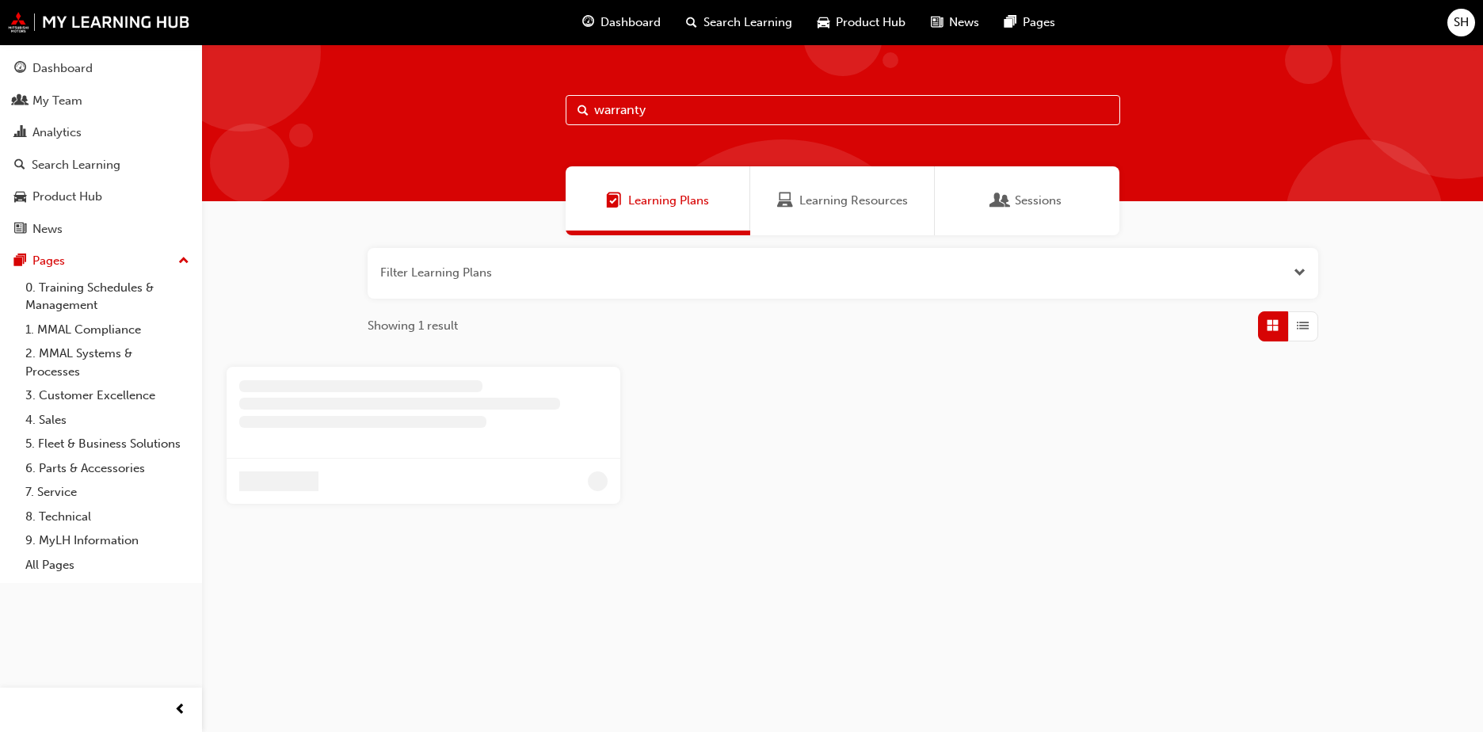
click at [792, 200] on span "Learning Resources" at bounding box center [785, 201] width 16 height 18
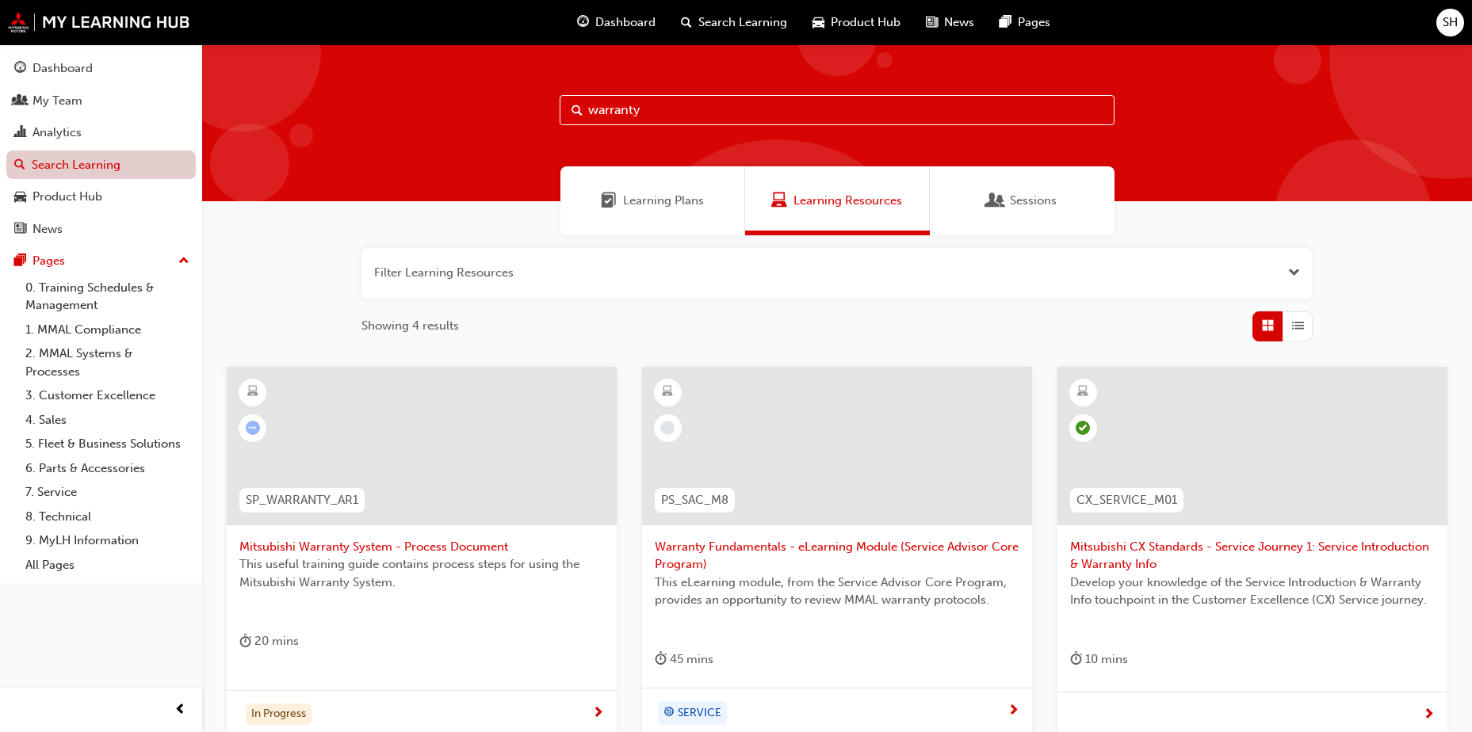
click at [48, 168] on link "Search Learning" at bounding box center [100, 165] width 189 height 29
click at [68, 139] on div "Analytics" at bounding box center [56, 133] width 49 height 18
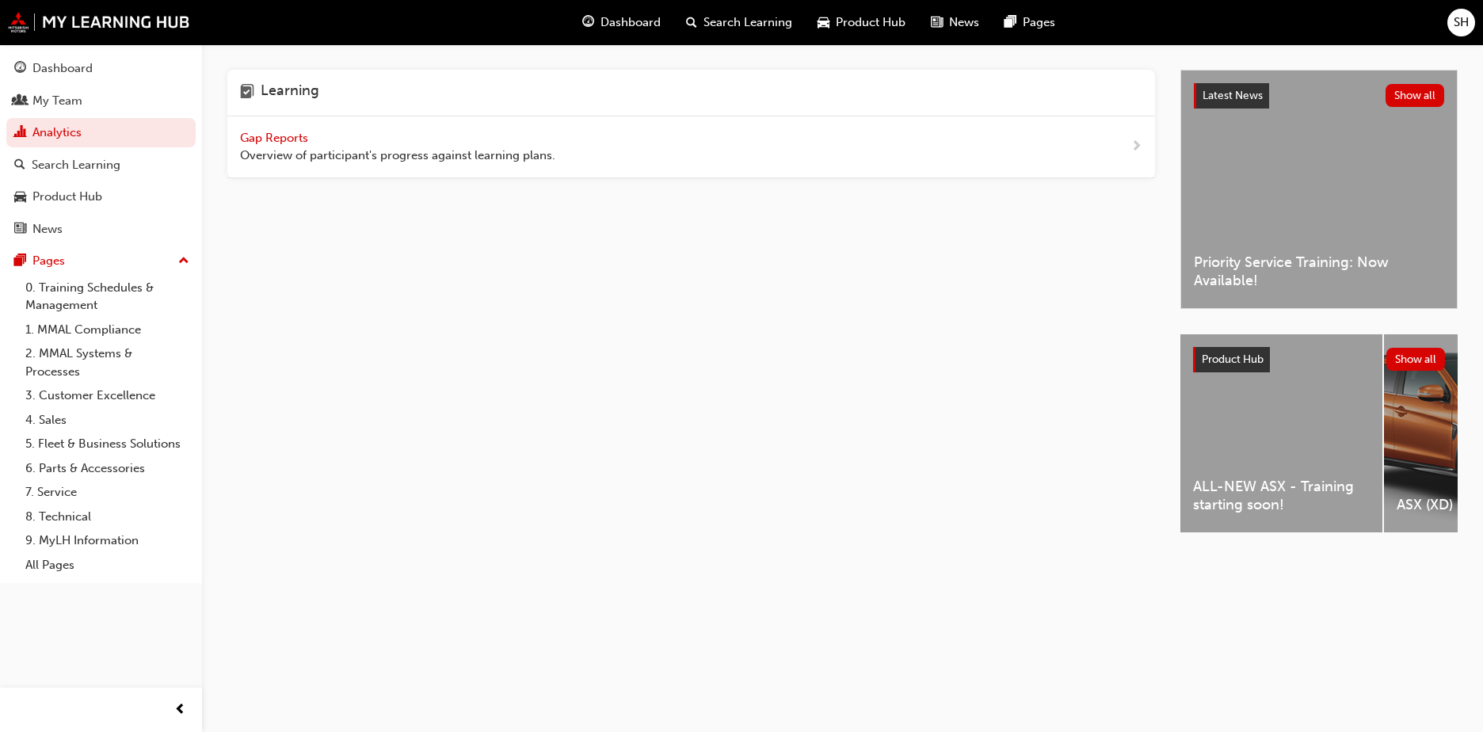
click at [297, 139] on span "Gap Reports" at bounding box center [275, 138] width 71 height 14
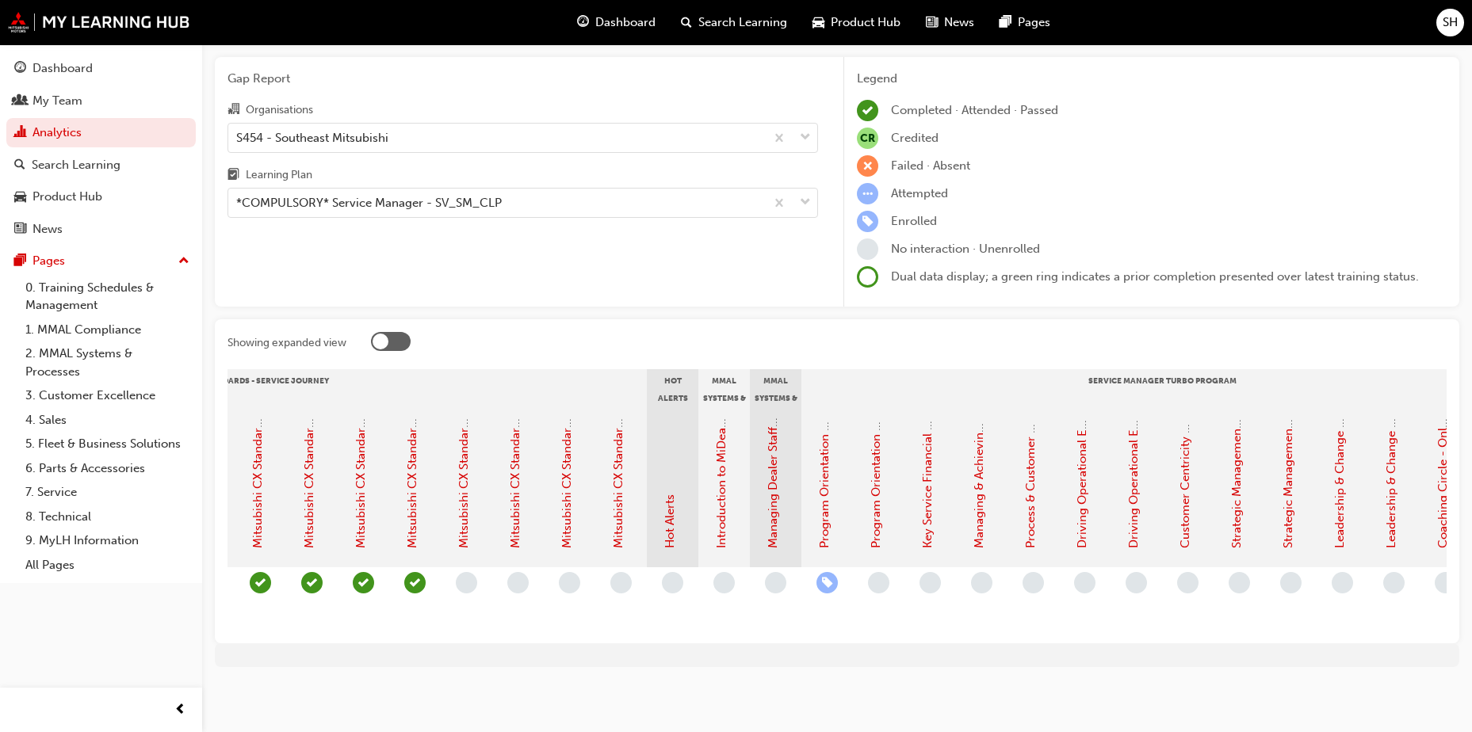
scroll to position [0, 1153]
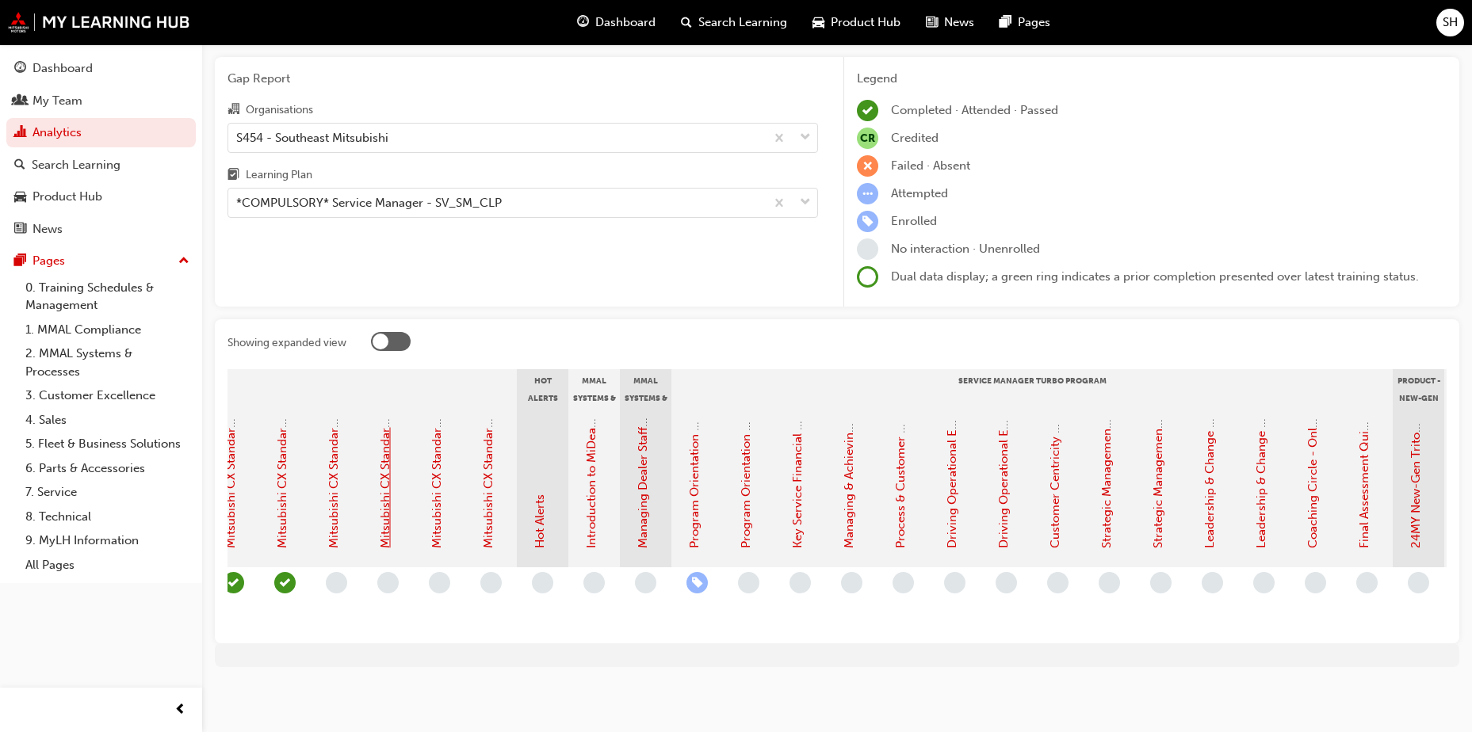
click at [387, 445] on link "Mitsubishi CX Standards - Service Journey 15: Vehicle Handover" at bounding box center [385, 372] width 14 height 351
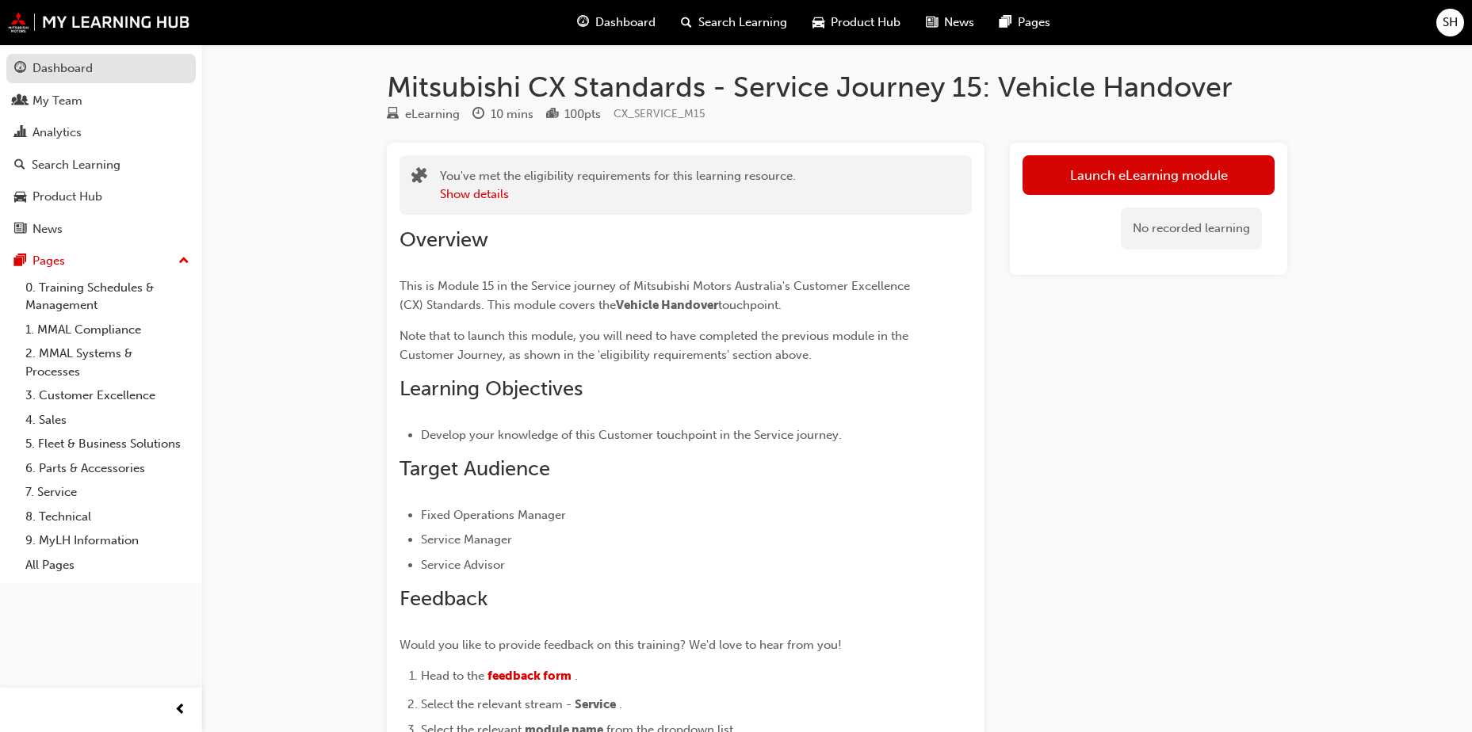
click at [105, 59] on div "Dashboard" at bounding box center [101, 69] width 174 height 20
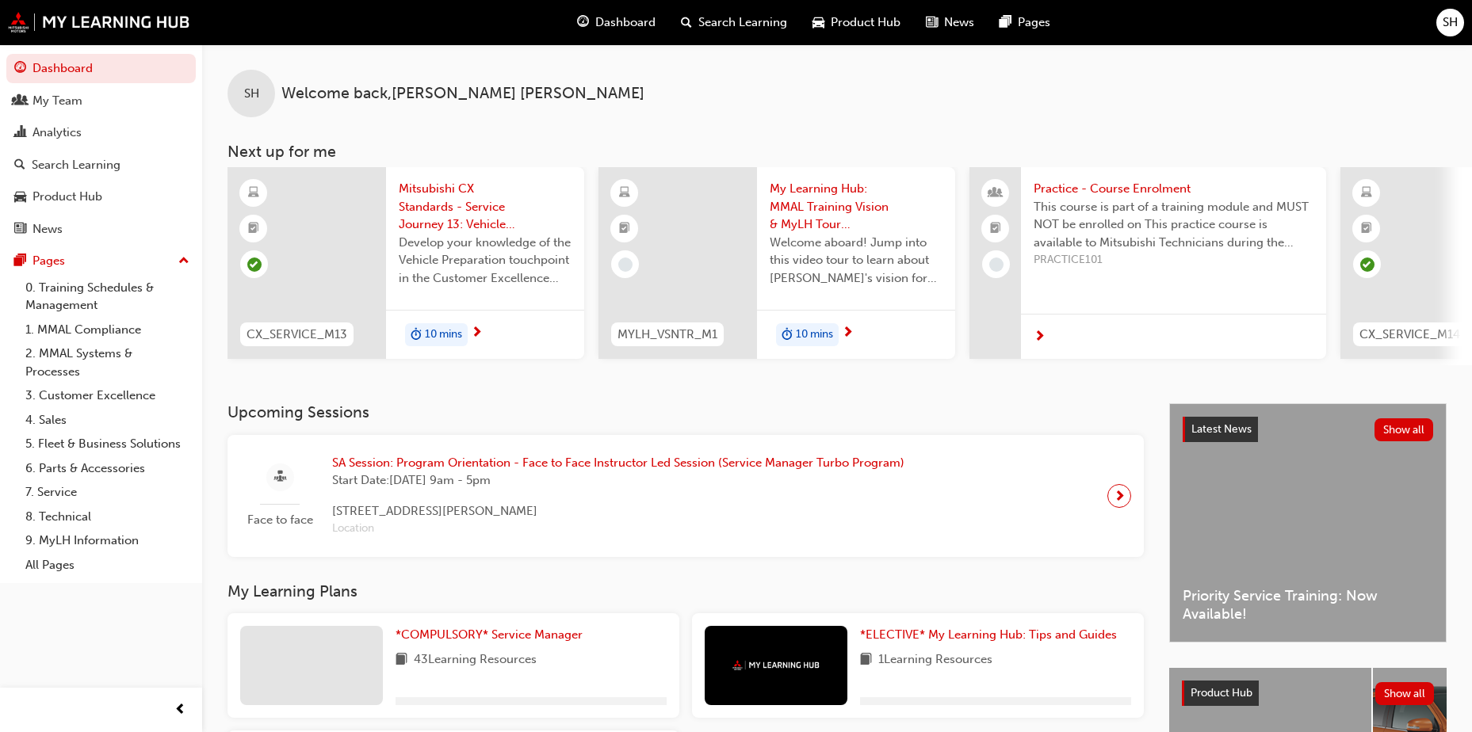
click at [726, 11] on div "Search Learning" at bounding box center [734, 22] width 132 height 32
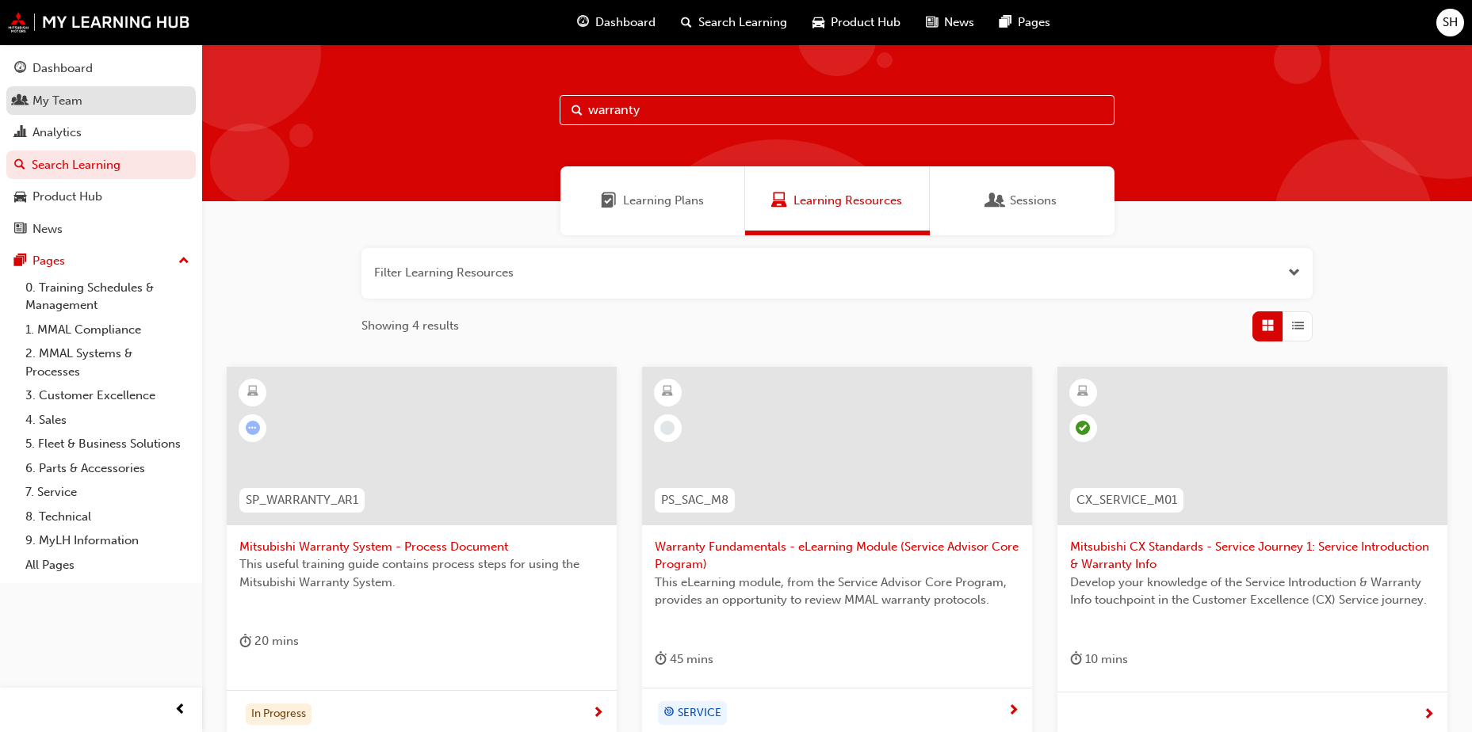
click at [86, 109] on div "My Team" at bounding box center [101, 101] width 174 height 20
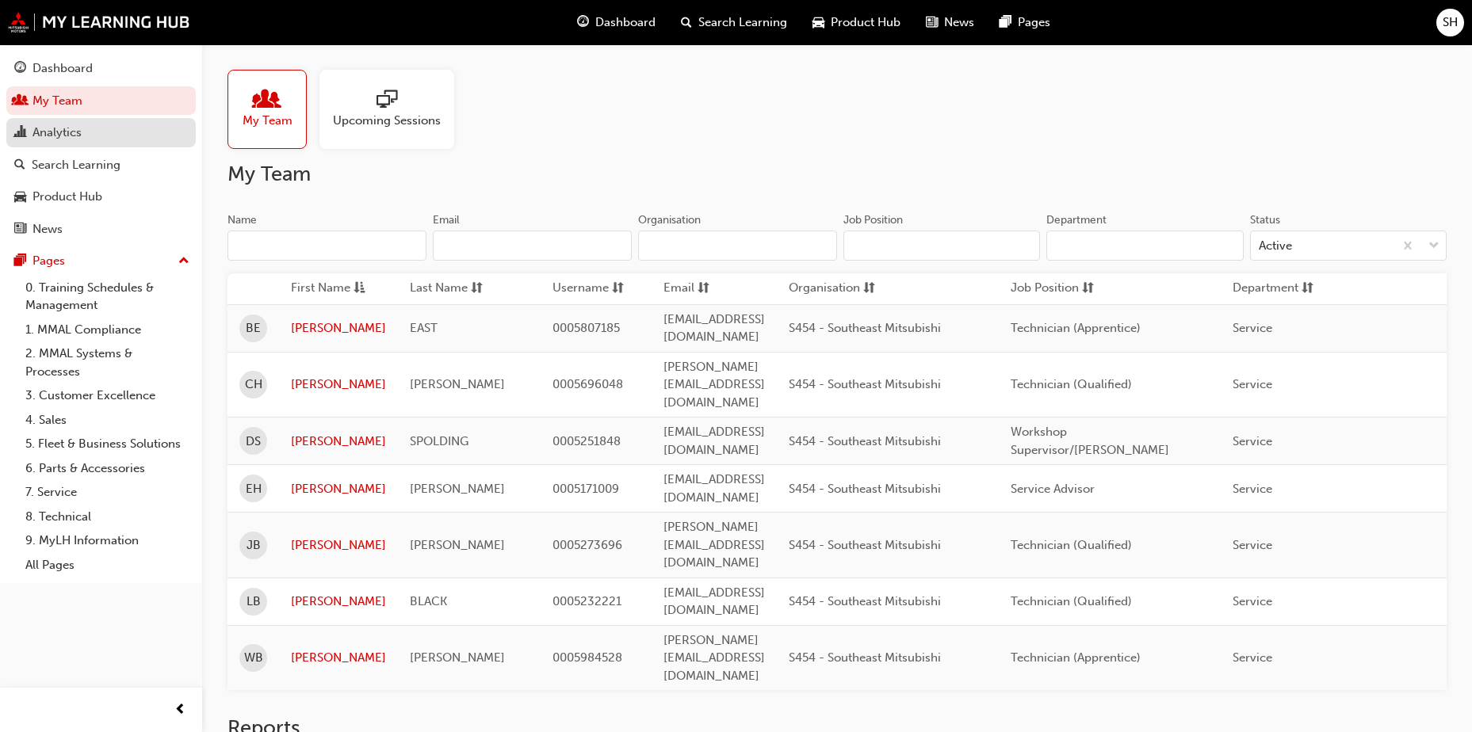
click at [78, 134] on div "Analytics" at bounding box center [56, 133] width 49 height 18
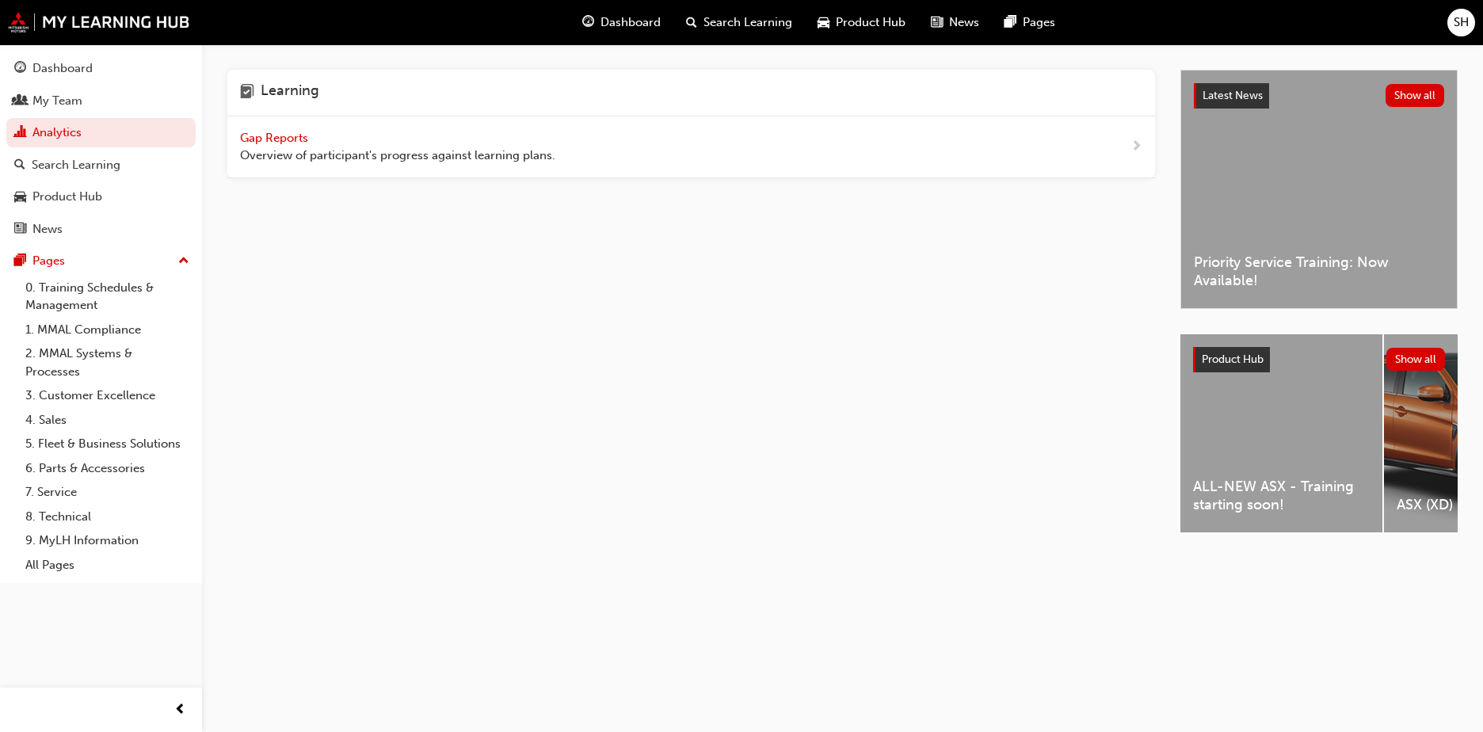
click at [467, 150] on span "Overview of participant's progress against learning plans." at bounding box center [397, 156] width 315 height 18
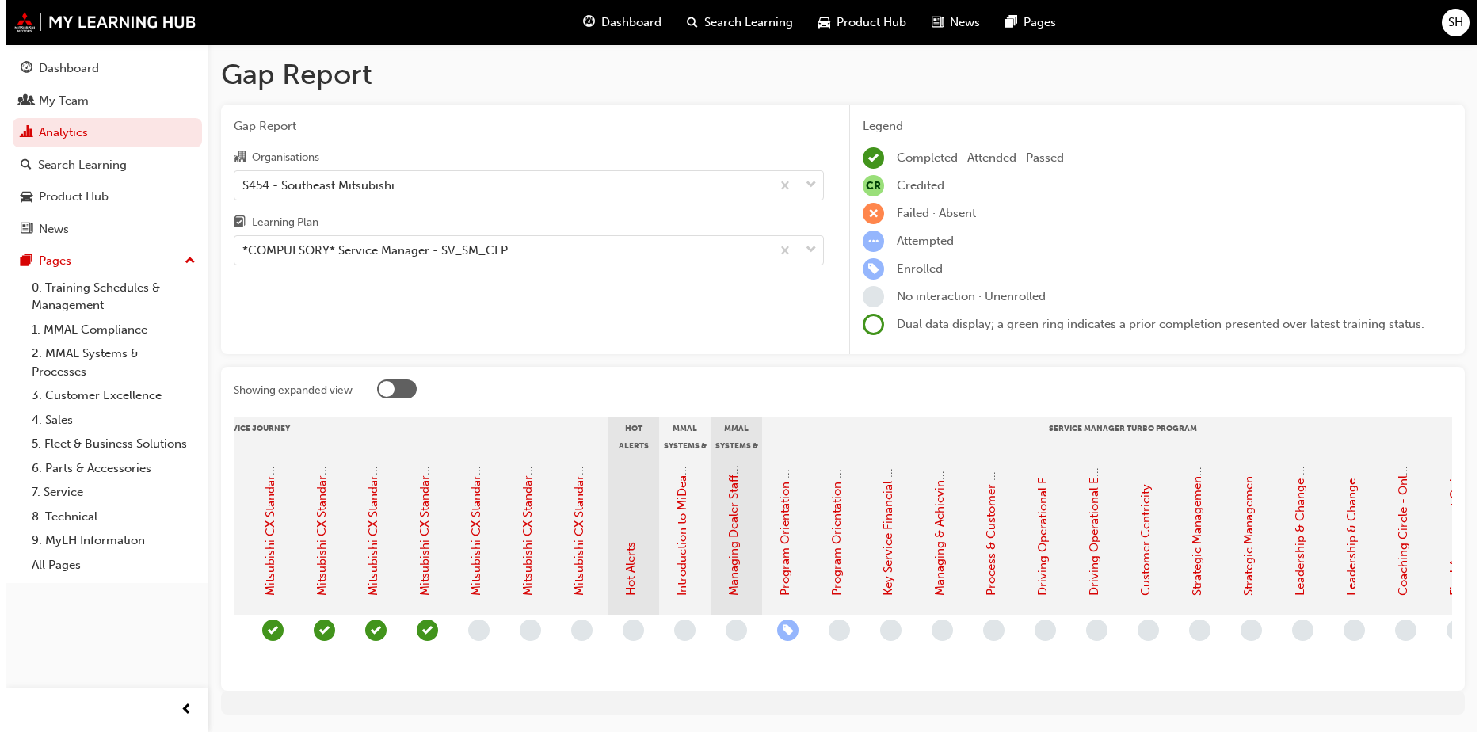
scroll to position [0, 1121]
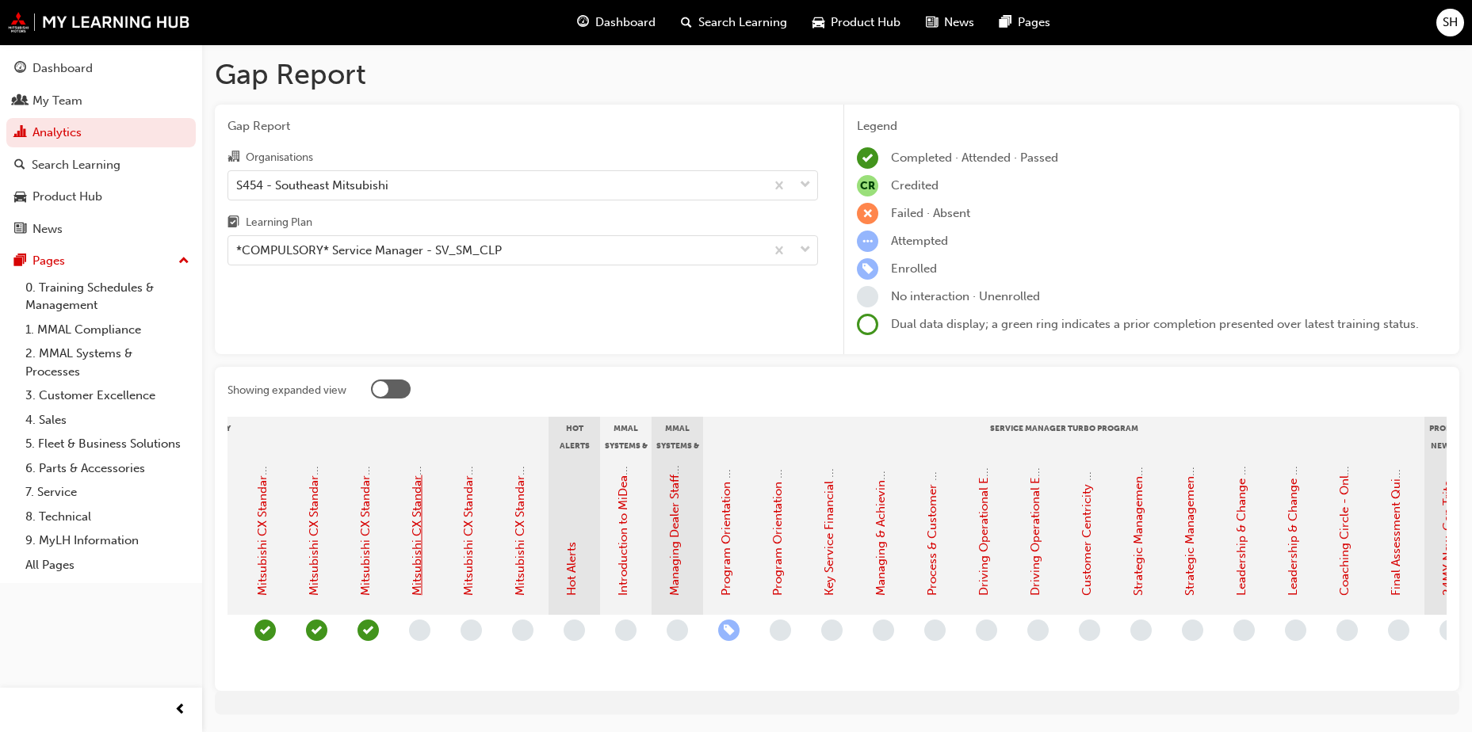
click at [411, 512] on link "Mitsubishi CX Standards - Service Journey 15: Vehicle Handover" at bounding box center [417, 420] width 14 height 351
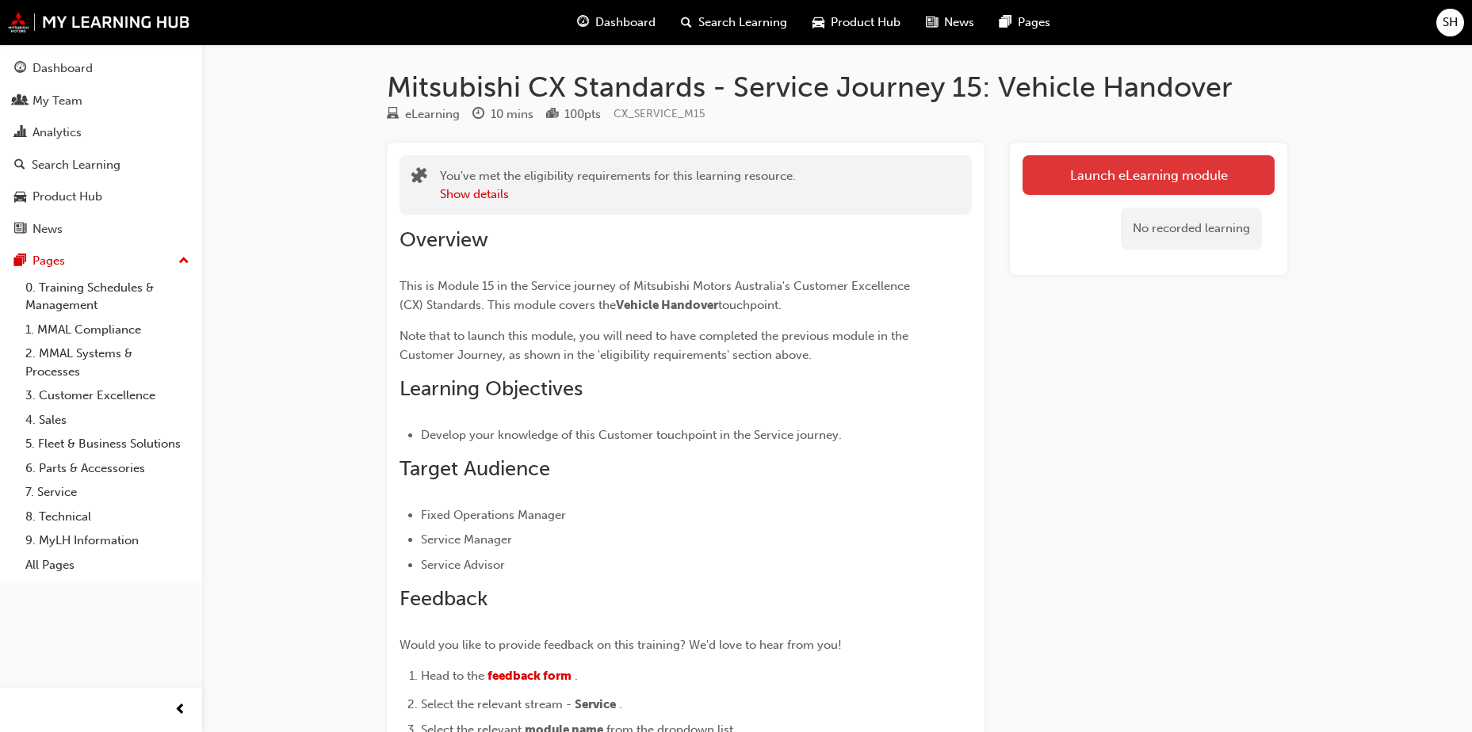
click at [1198, 161] on link "Launch eLearning module" at bounding box center [1148, 175] width 252 height 40
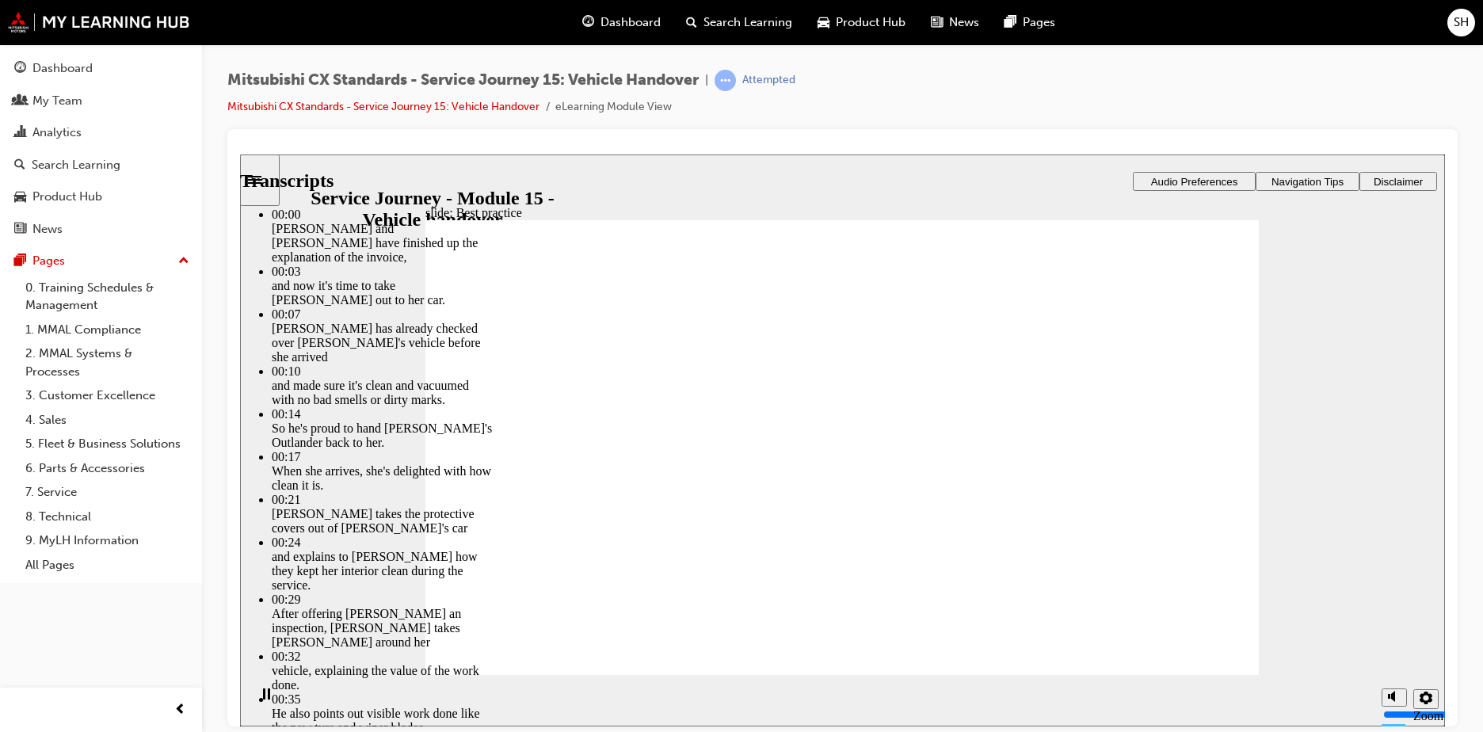
type input "119"
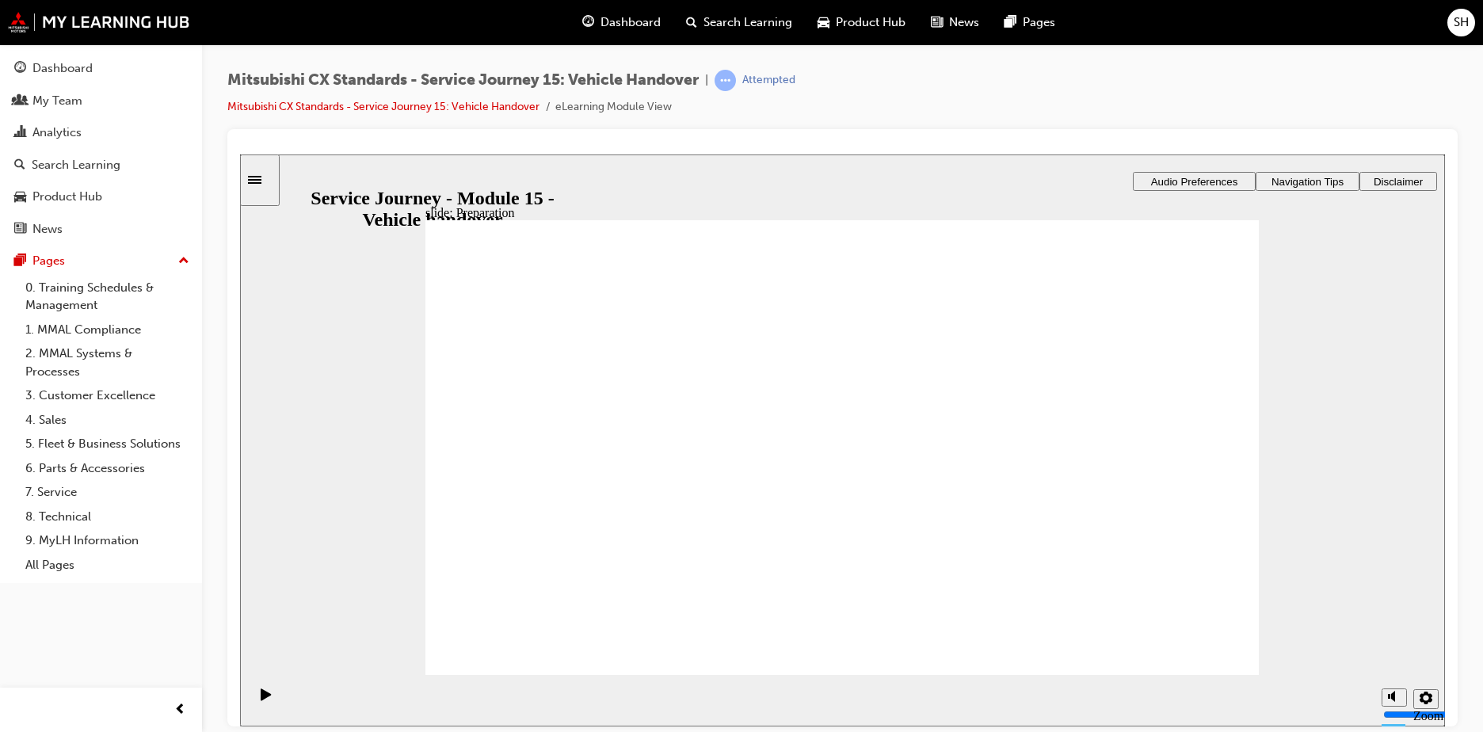
drag, startPoint x: 628, startPoint y: 455, endPoint x: 937, endPoint y: 410, distance: 312.2
drag, startPoint x: 593, startPoint y: 471, endPoint x: 915, endPoint y: 479, distance: 322.6
drag, startPoint x: 548, startPoint y: 491, endPoint x: 801, endPoint y: 549, distance: 259.3
drag, startPoint x: 817, startPoint y: 566, endPoint x: 1060, endPoint y: 445, distance: 270.8
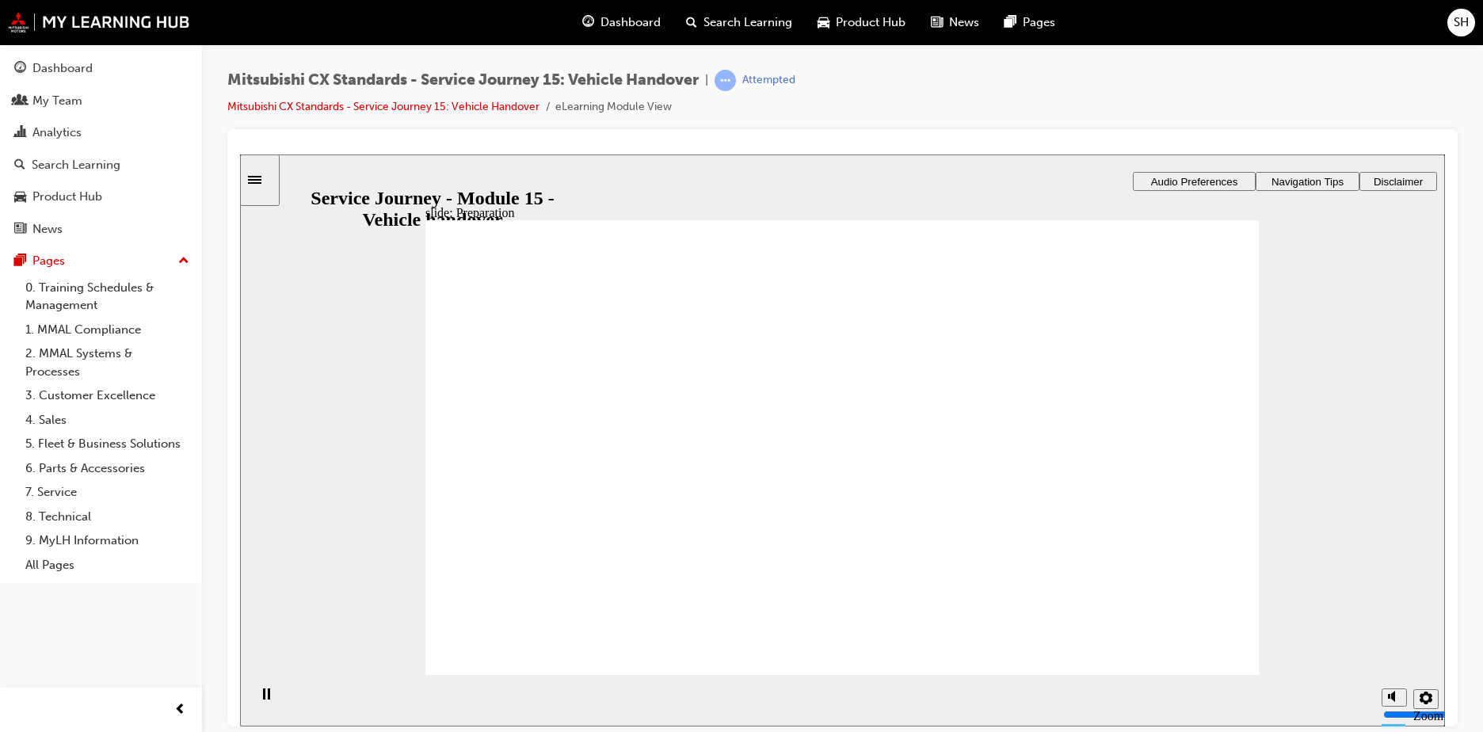
checkbox input "false"
checkbox input "true"
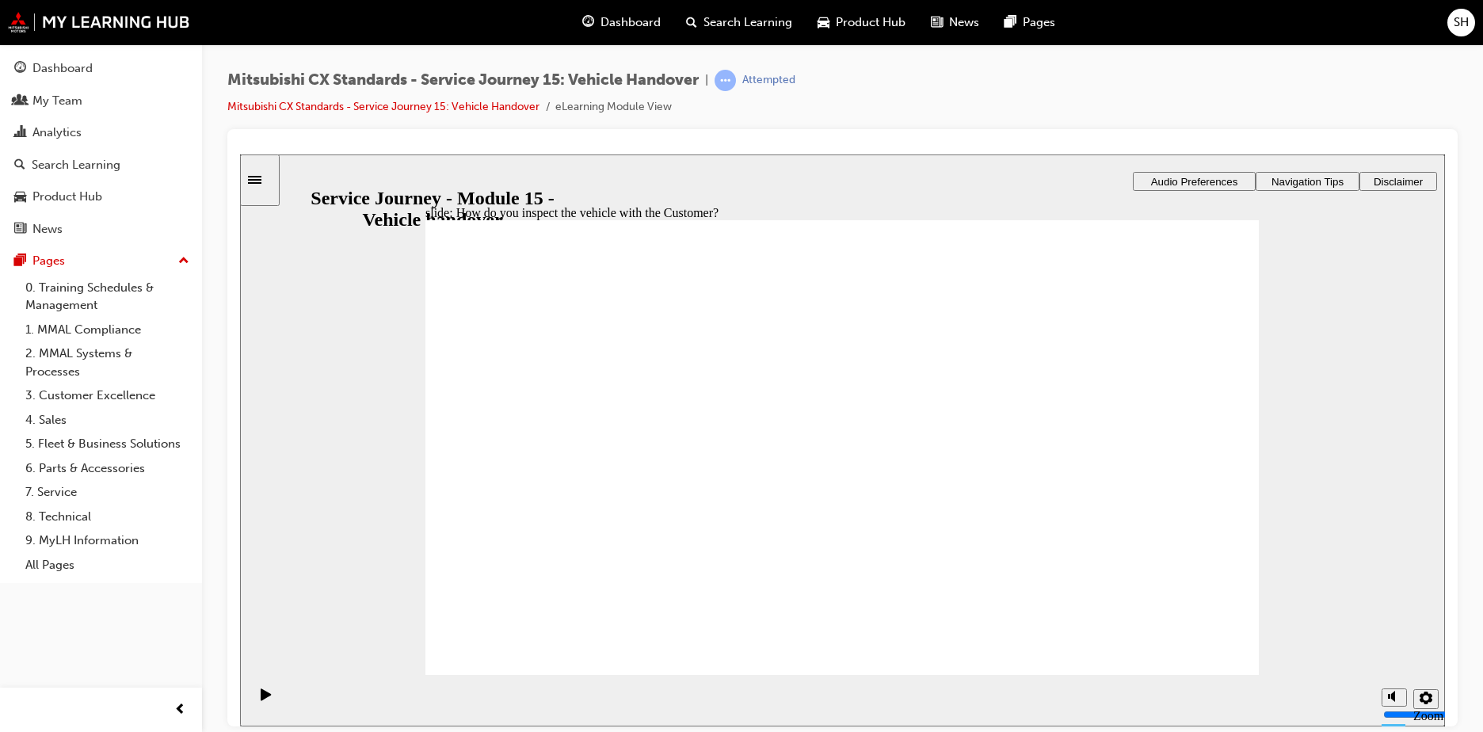
checkbox input "true"
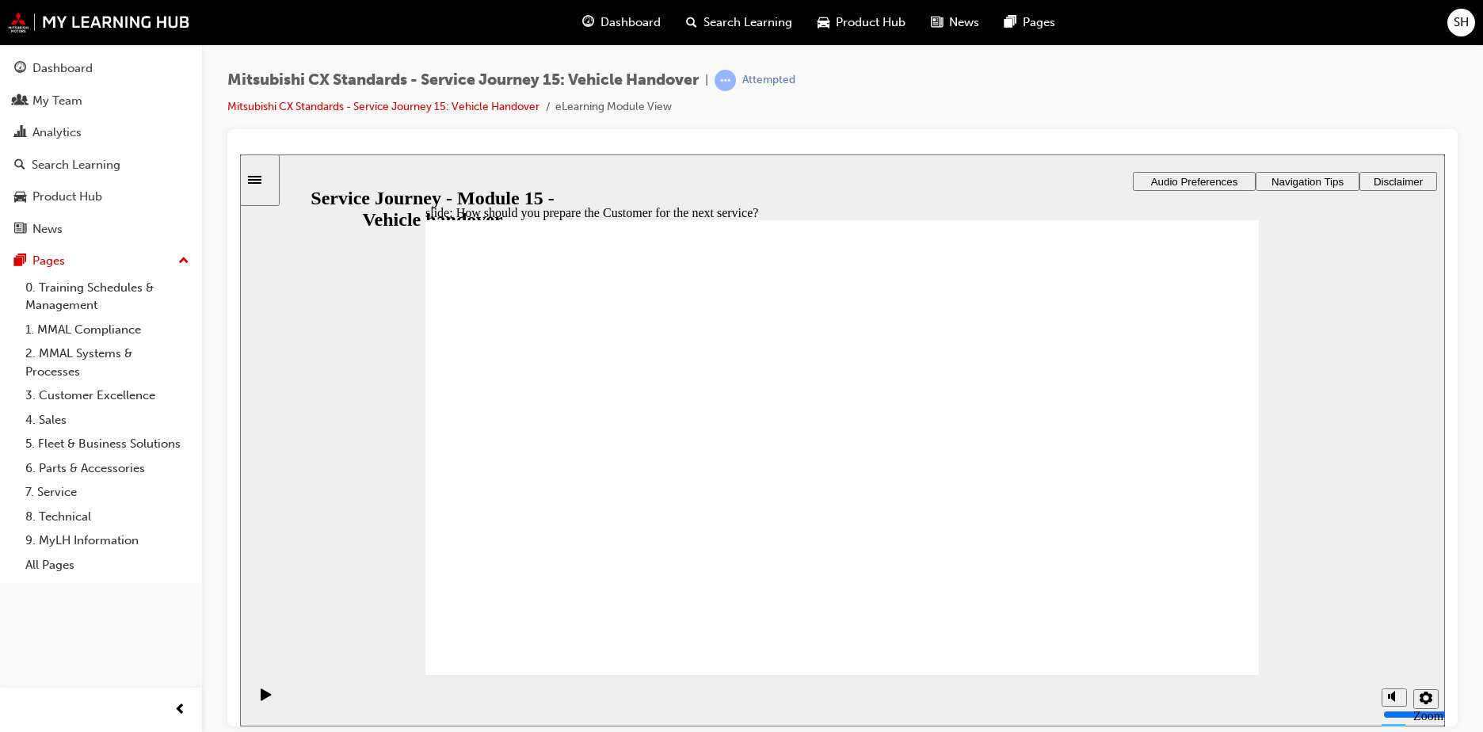
checkbox input "true"
drag, startPoint x: 481, startPoint y: 492, endPoint x: 941, endPoint y: 578, distance: 467.5
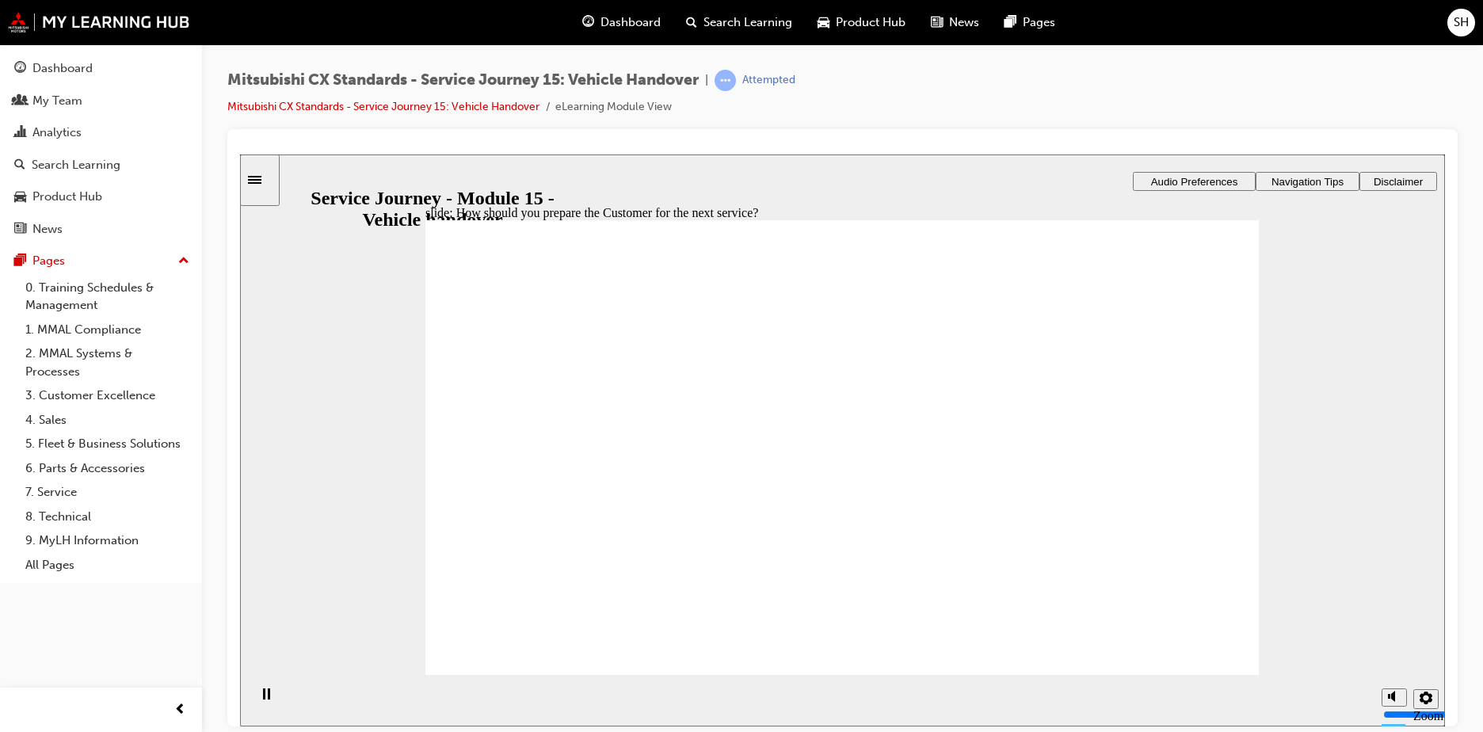
drag, startPoint x: 597, startPoint y: 520, endPoint x: 785, endPoint y: 483, distance: 191.3
drag, startPoint x: 578, startPoint y: 510, endPoint x: 827, endPoint y: 474, distance: 252.3
drag, startPoint x: 566, startPoint y: 506, endPoint x: 751, endPoint y: 508, distance: 185.4
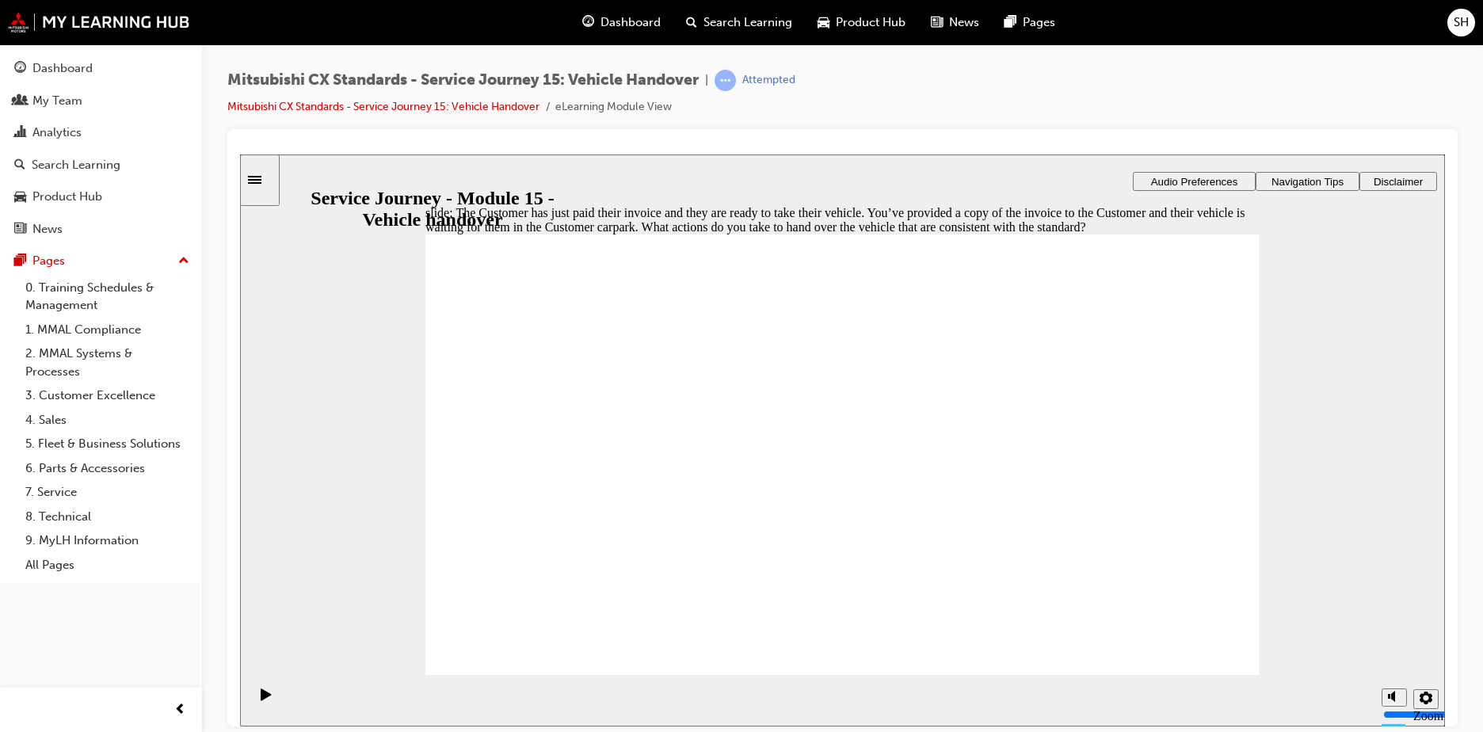
checkbox input "true"
checkbox input "false"
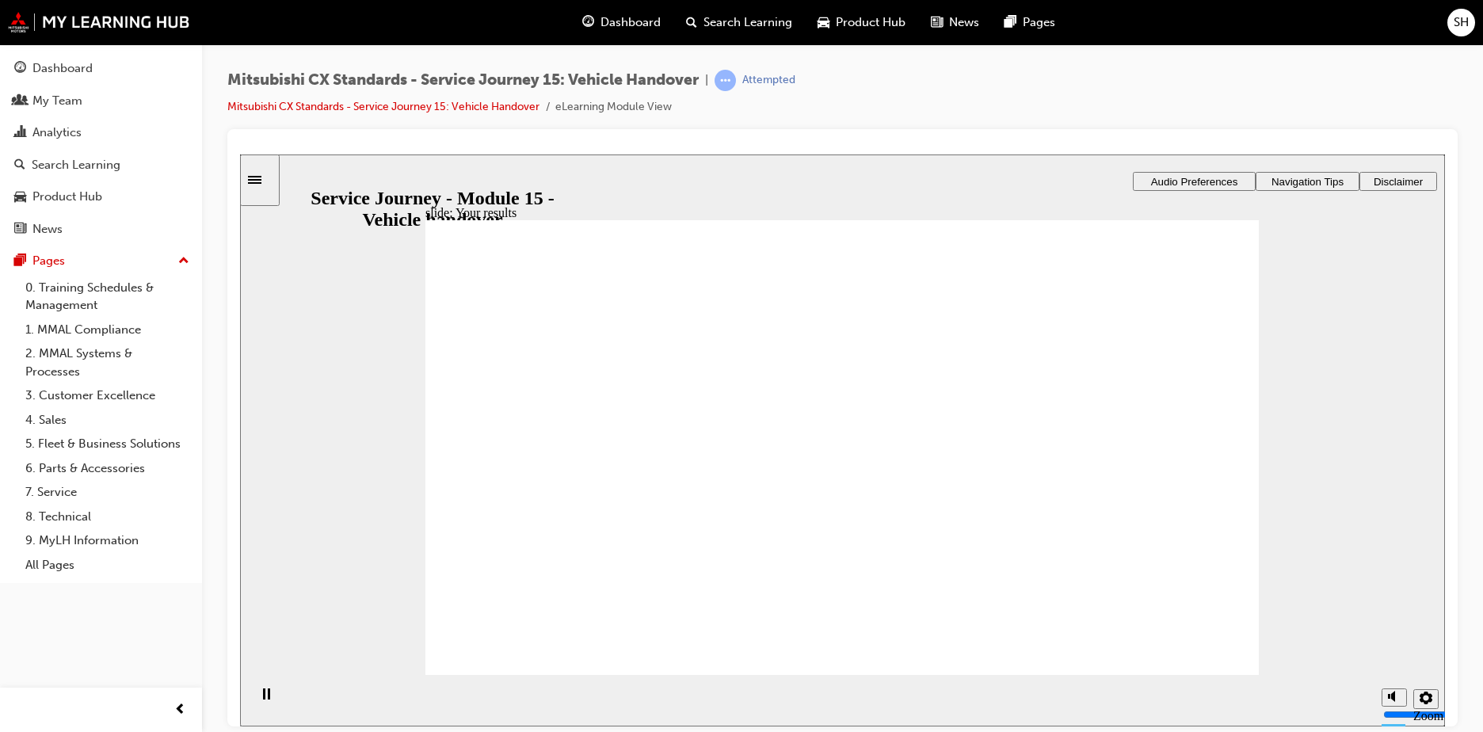
checkbox input "true"
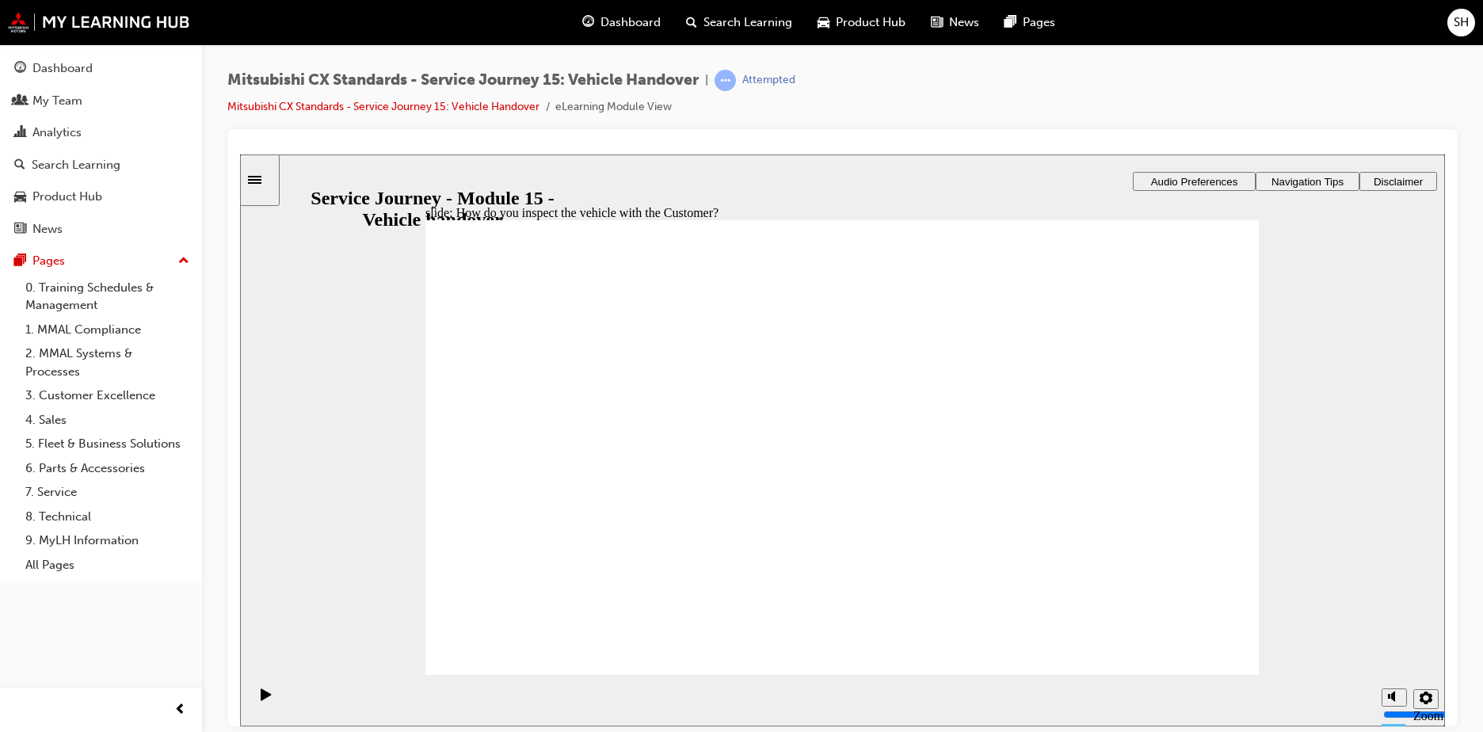
checkbox input "true"
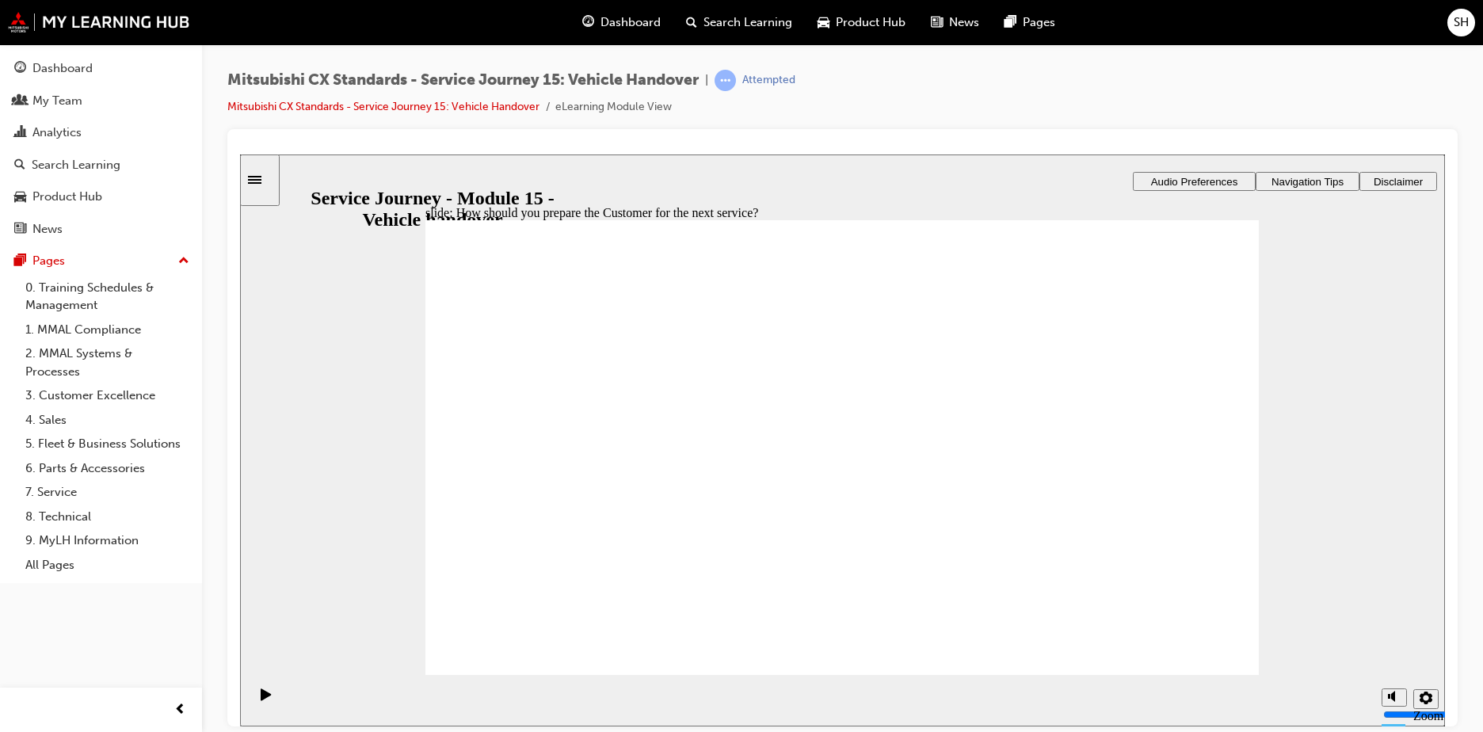
checkbox input "true"
drag, startPoint x: 835, startPoint y: 516, endPoint x: 1199, endPoint y: 415, distance: 377.4
drag, startPoint x: 652, startPoint y: 502, endPoint x: 814, endPoint y: 478, distance: 163.5
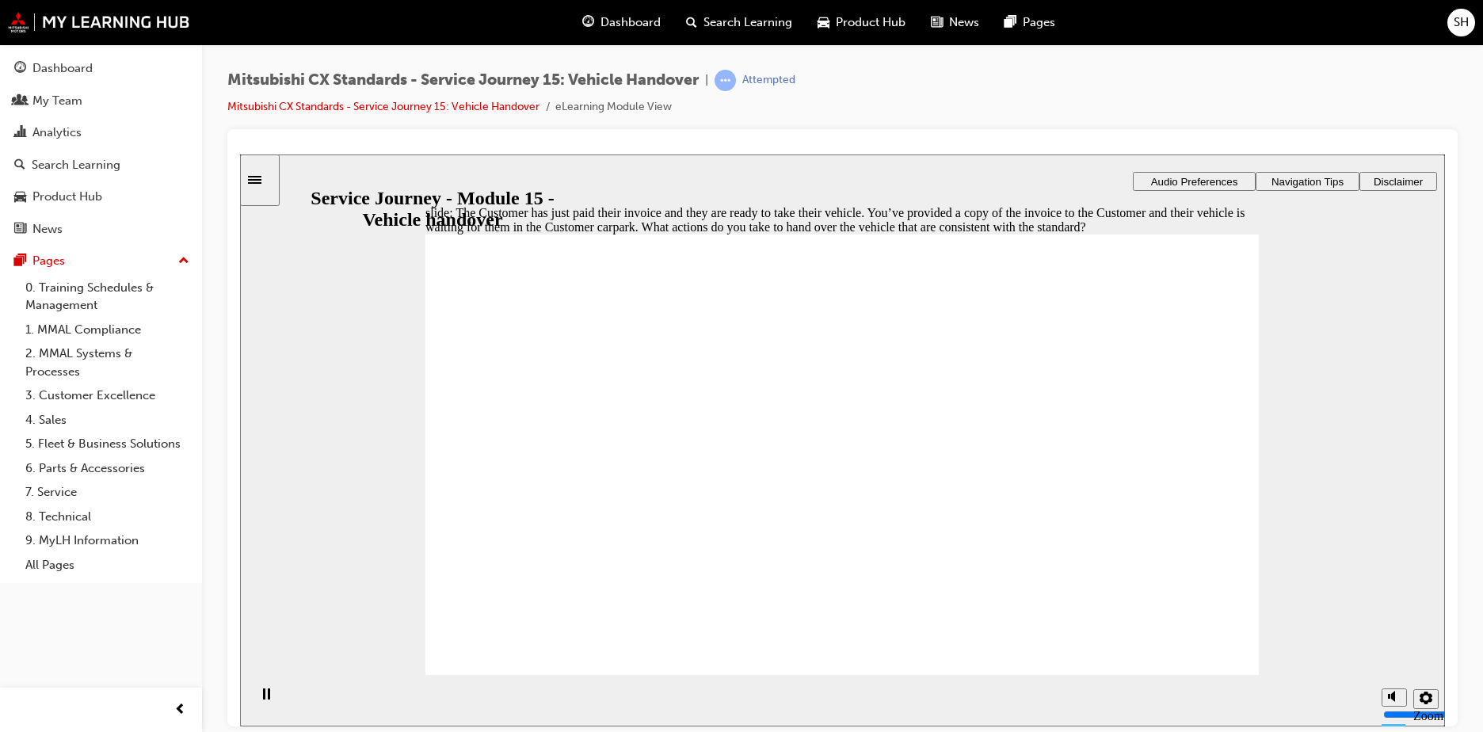
checkbox input "true"
checkbox input "false"
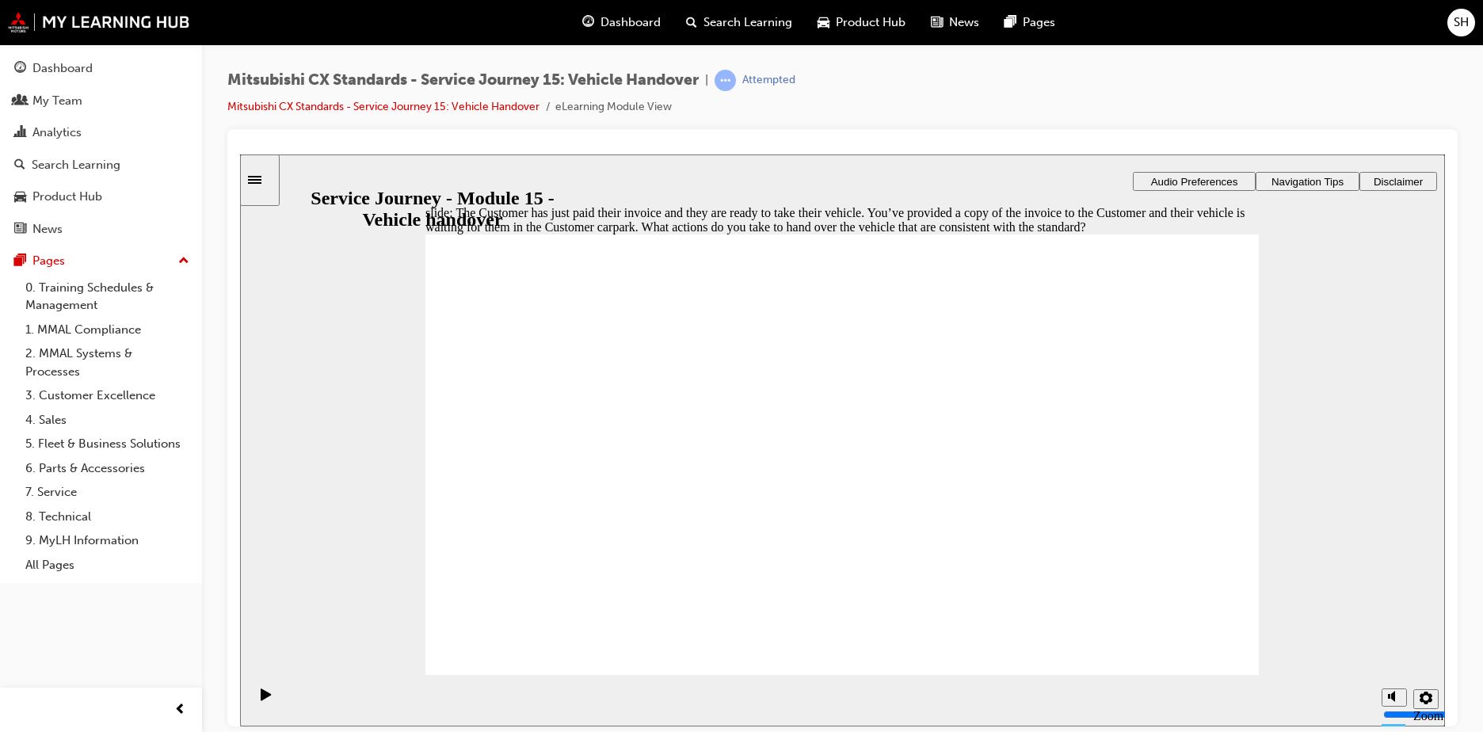
checkbox input "false"
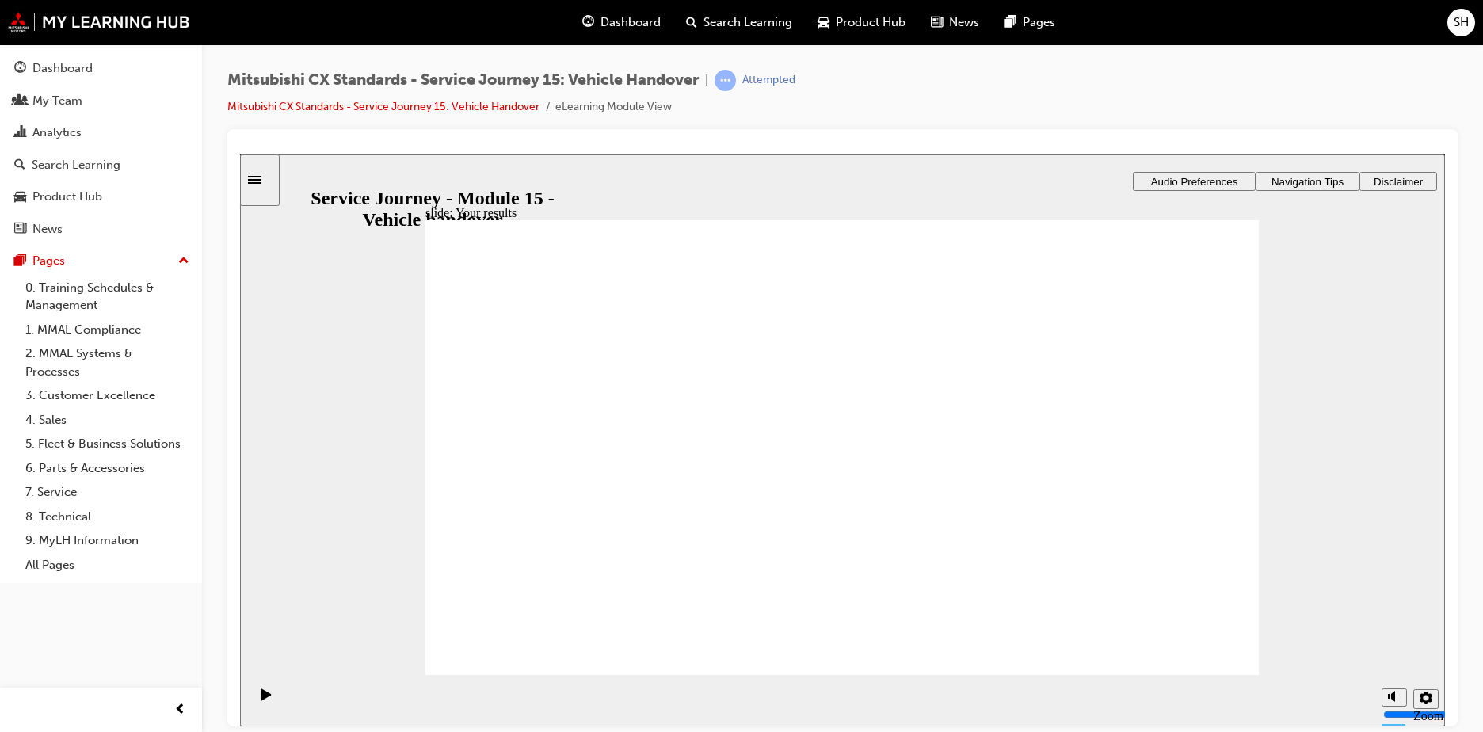
drag, startPoint x: 878, startPoint y: 537, endPoint x: 974, endPoint y: 641, distance: 141.3
checkbox input "true"
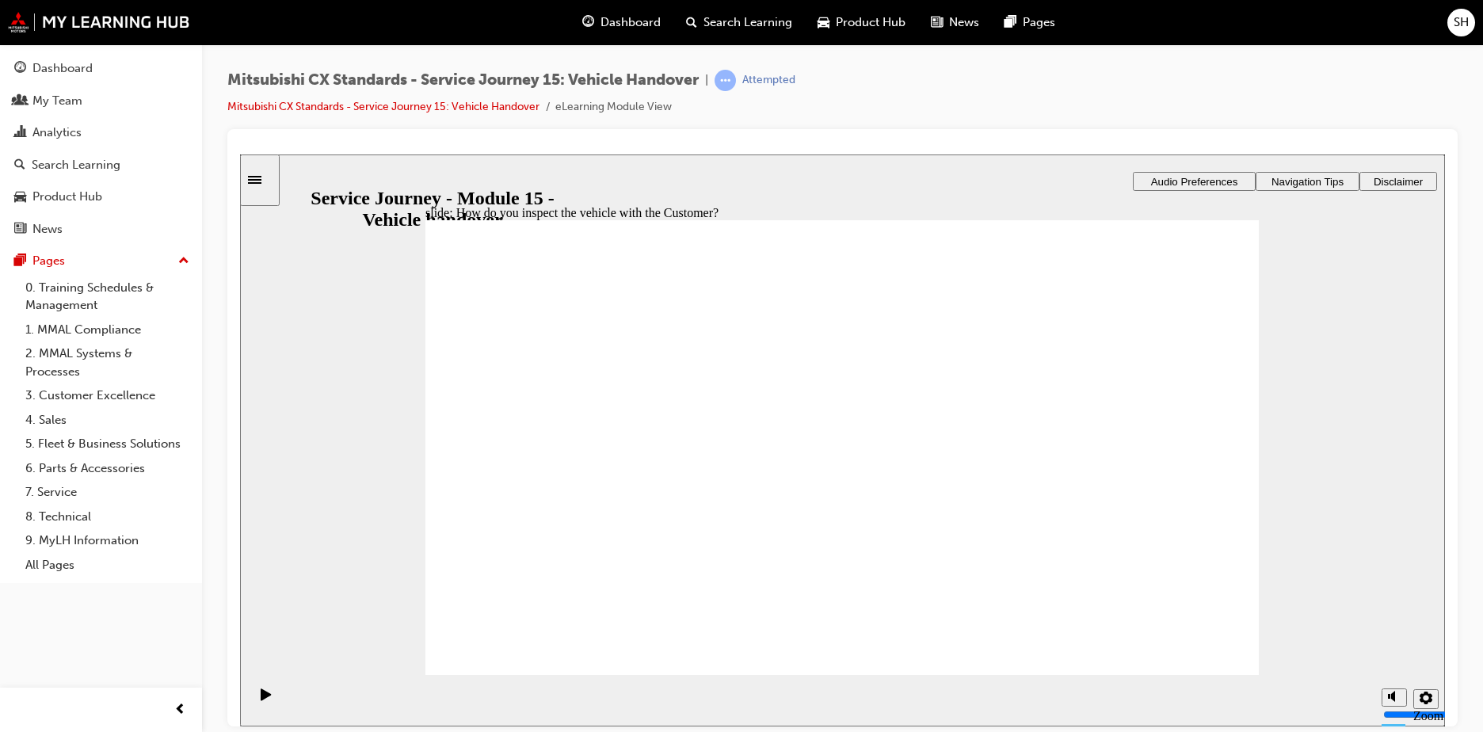
checkbox input "true"
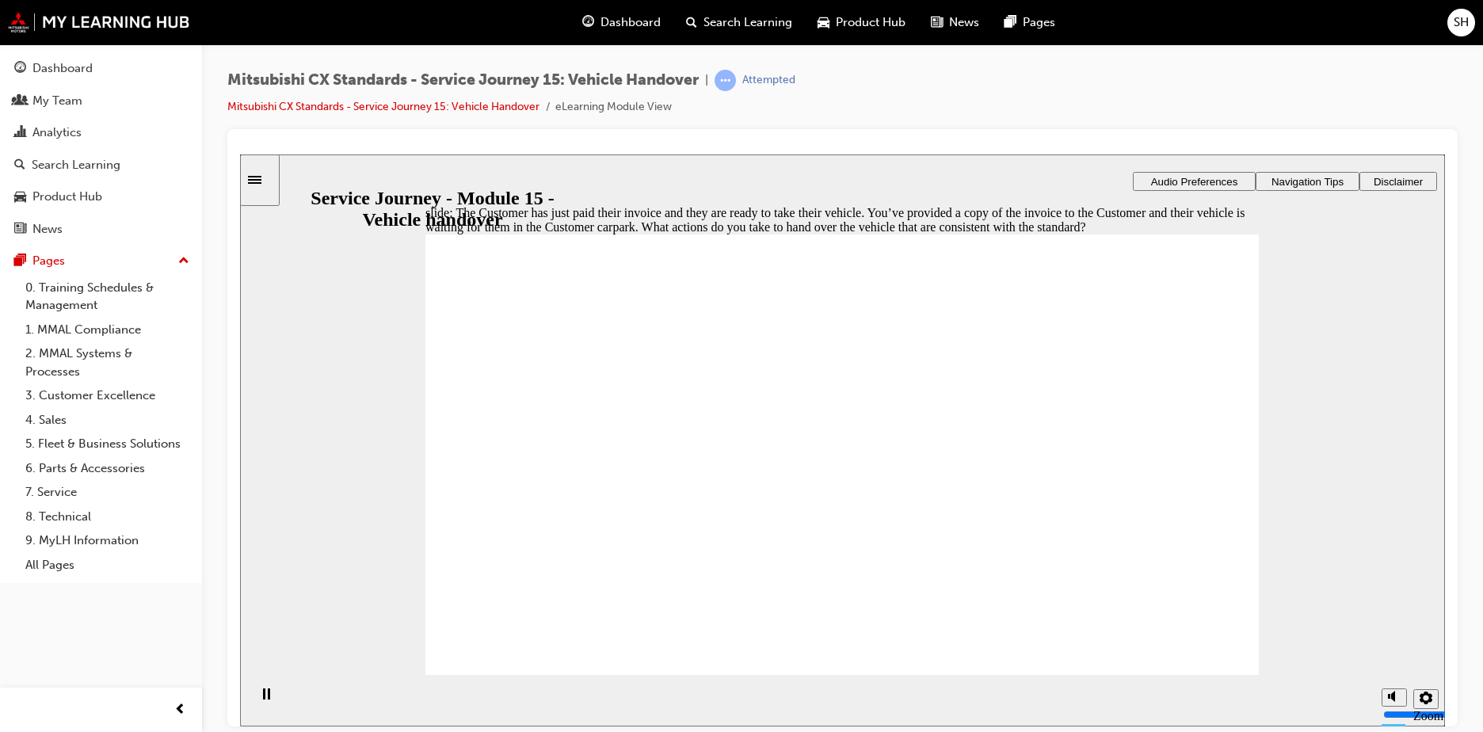
checkbox input "true"
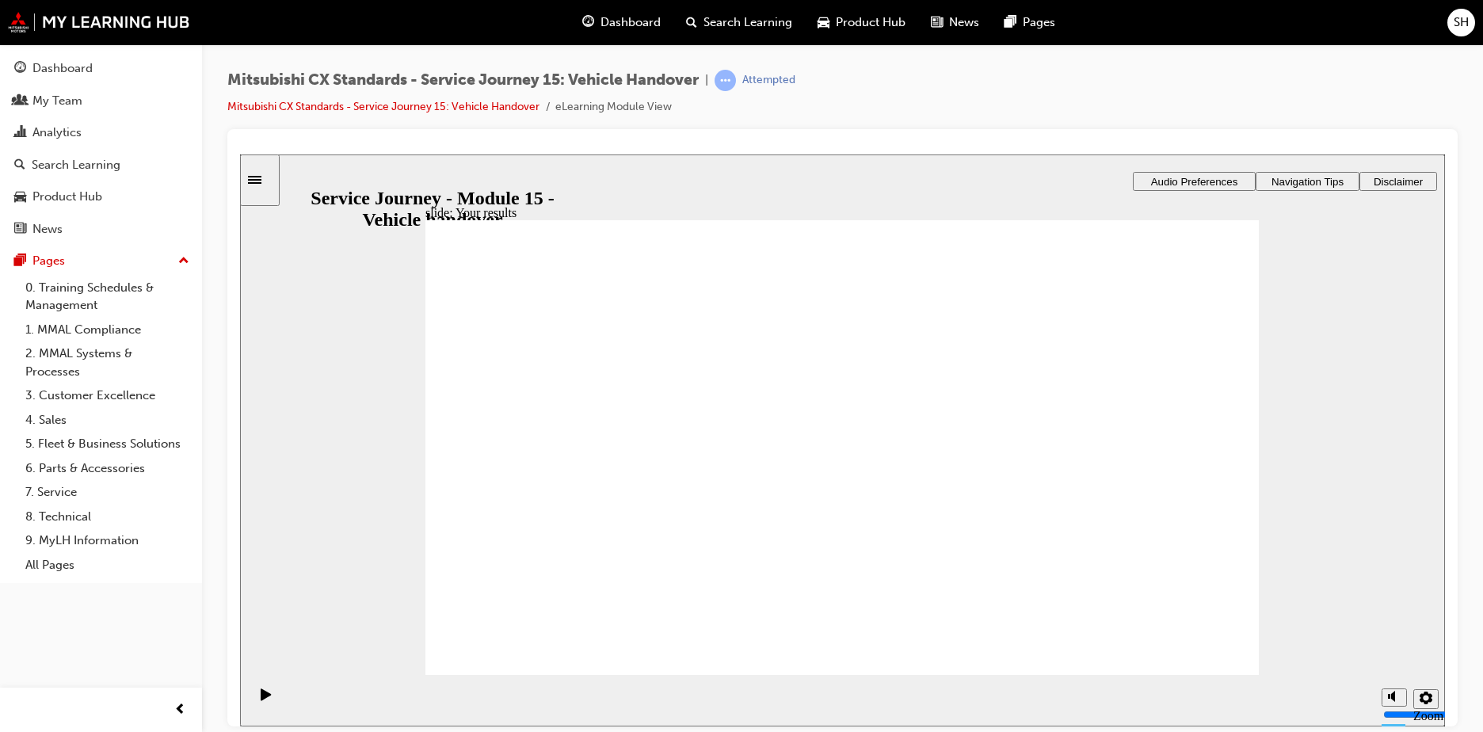
checkbox input "true"
drag, startPoint x: 485, startPoint y: 475, endPoint x: 485, endPoint y: 456, distance: 19.0
checkbox input "true"
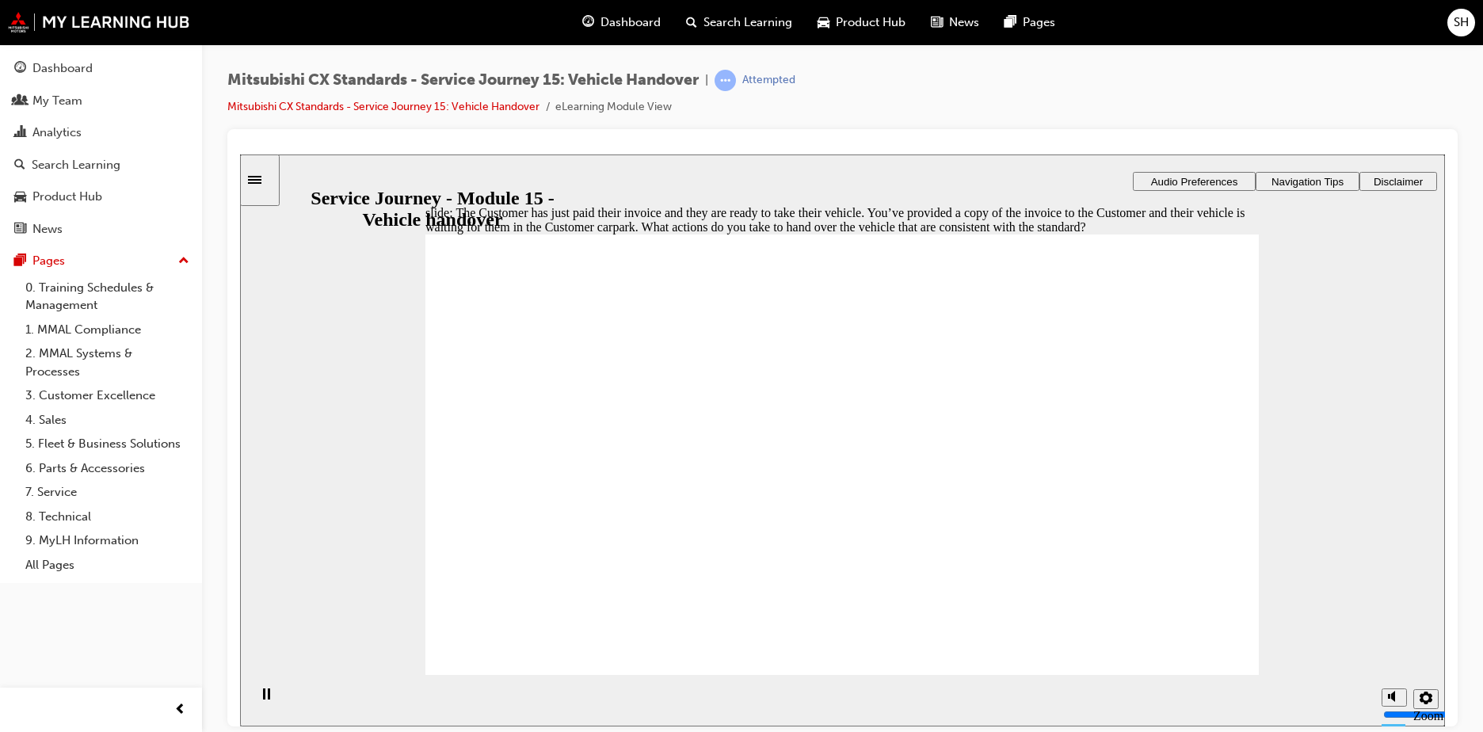
checkbox input "true"
drag, startPoint x: 491, startPoint y: 434, endPoint x: 483, endPoint y: 457, distance: 24.1
checkbox input "true"
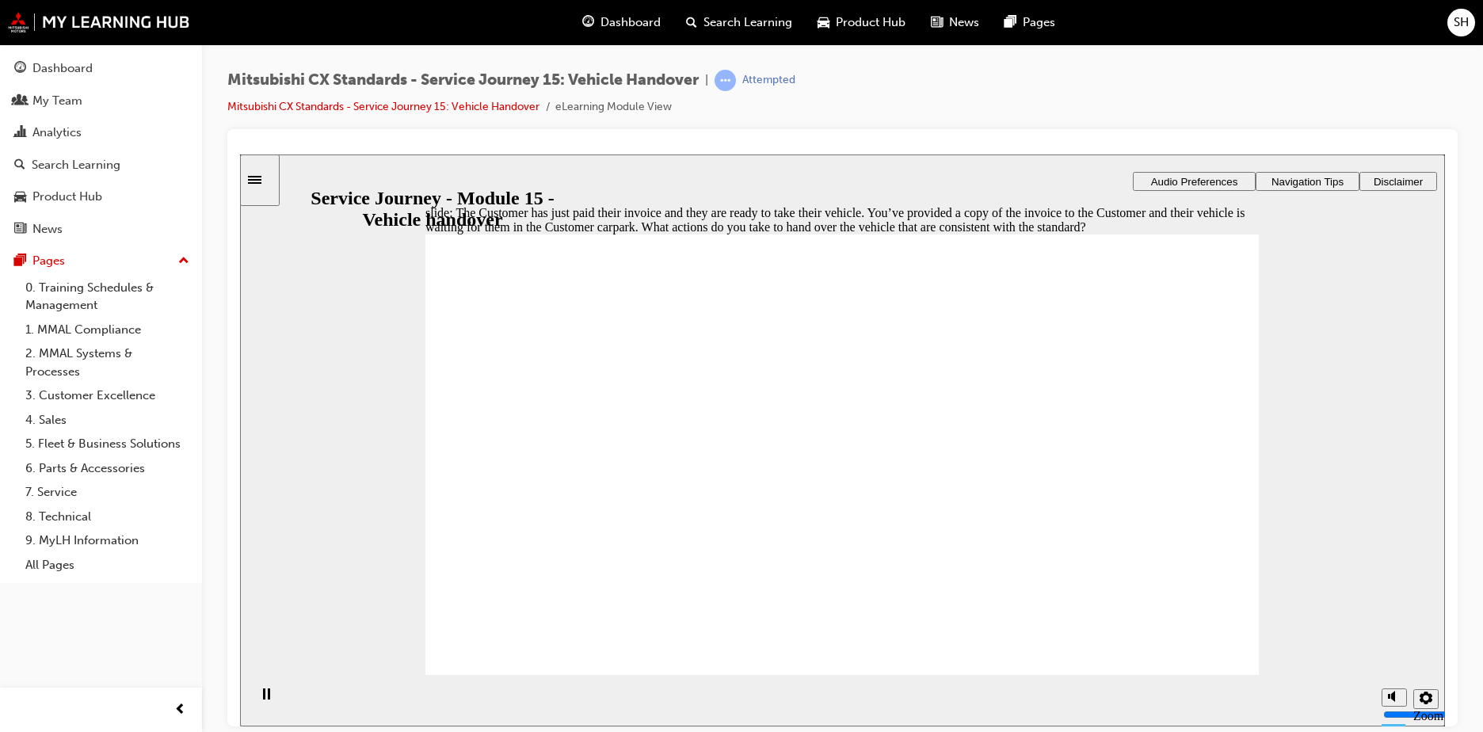
checkbox input "false"
drag, startPoint x: 483, startPoint y: 492, endPoint x: 847, endPoint y: 622, distance: 387.0
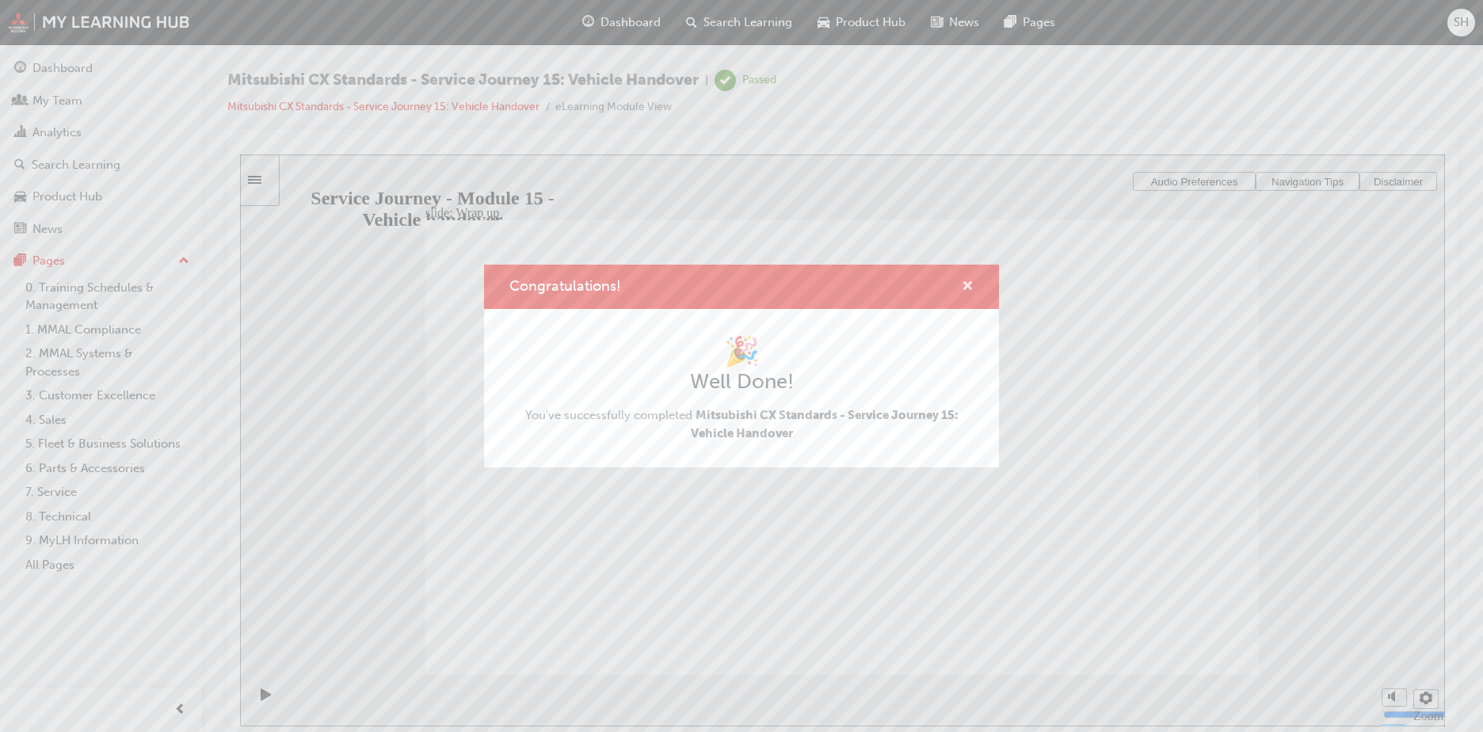
click at [968, 281] on span "cross-icon" at bounding box center [968, 288] width 12 height 14
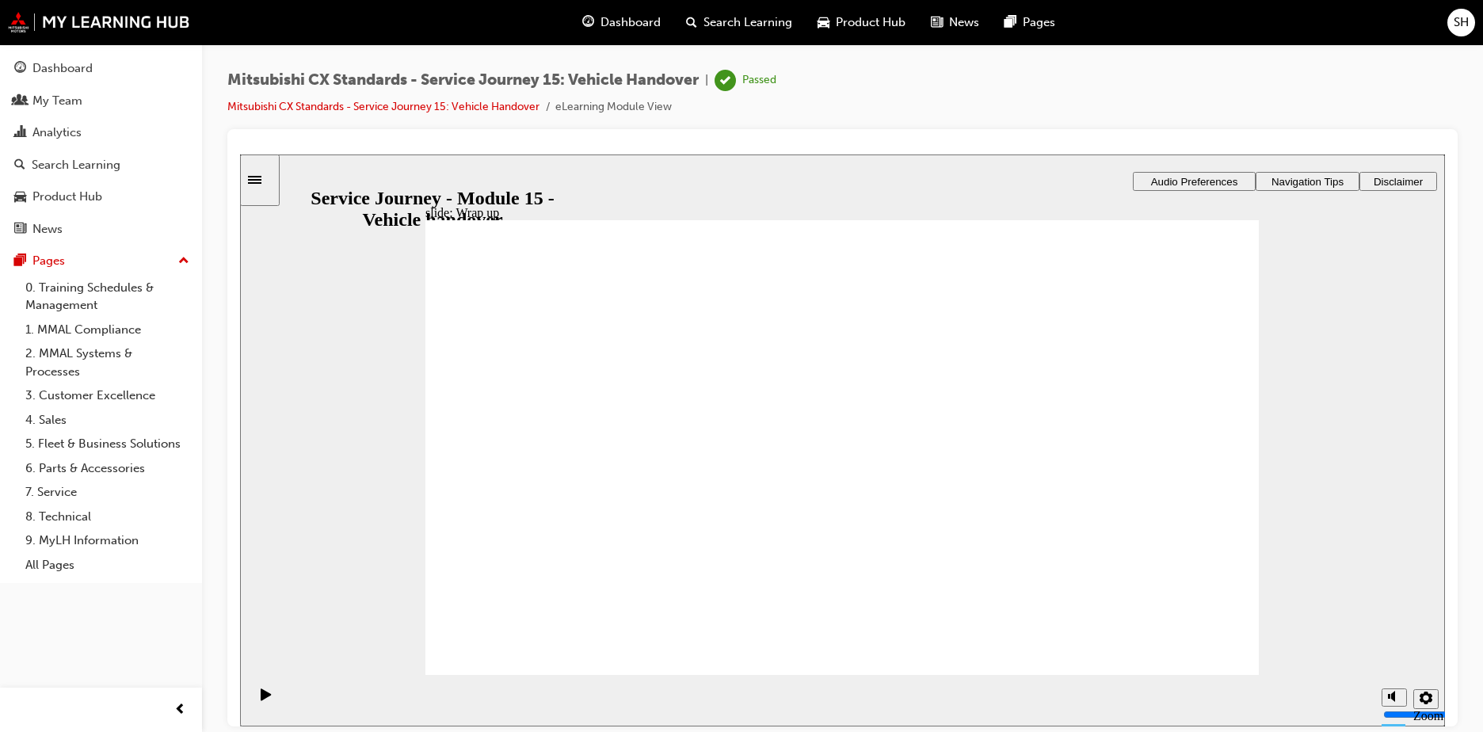
click at [621, 24] on span "Dashboard" at bounding box center [631, 22] width 60 height 18
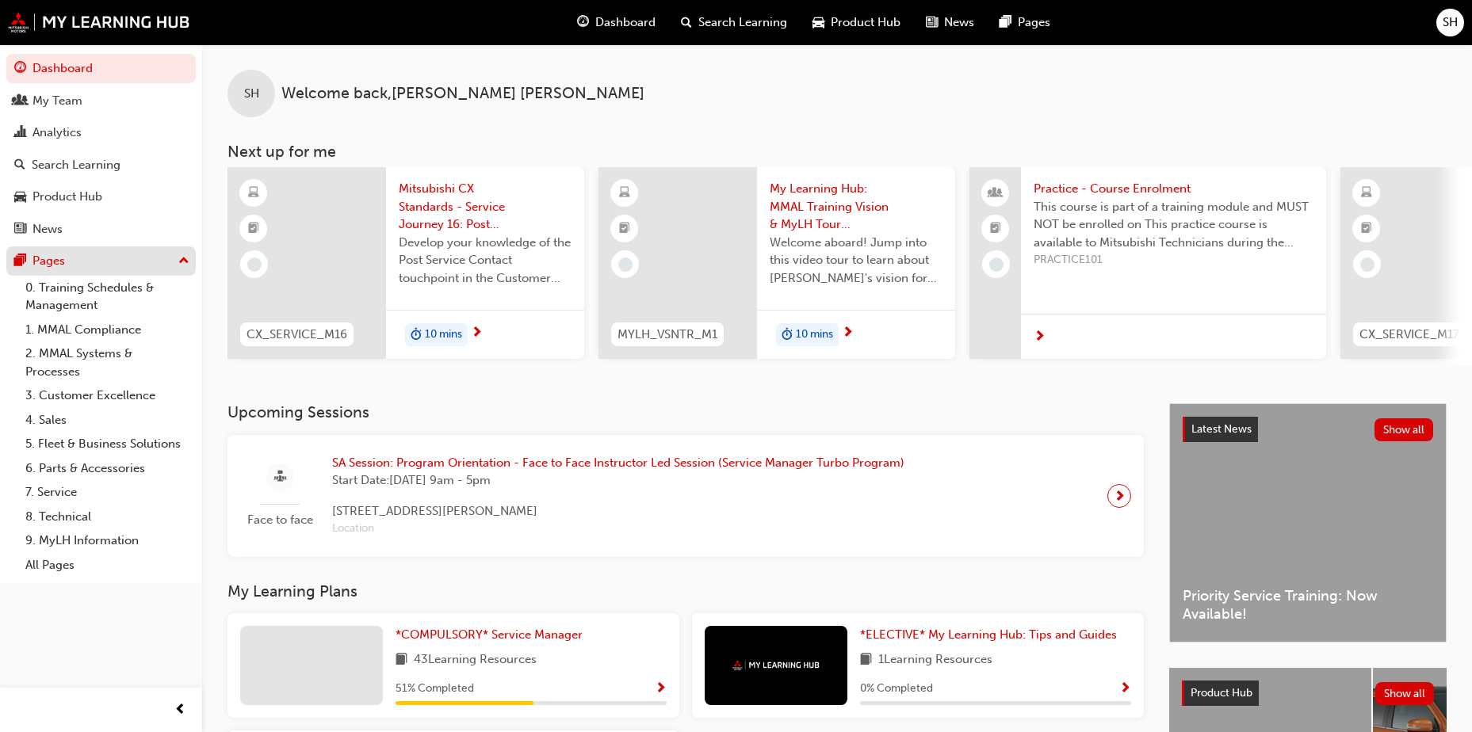
click at [151, 253] on div "Pages" at bounding box center [101, 261] width 174 height 20
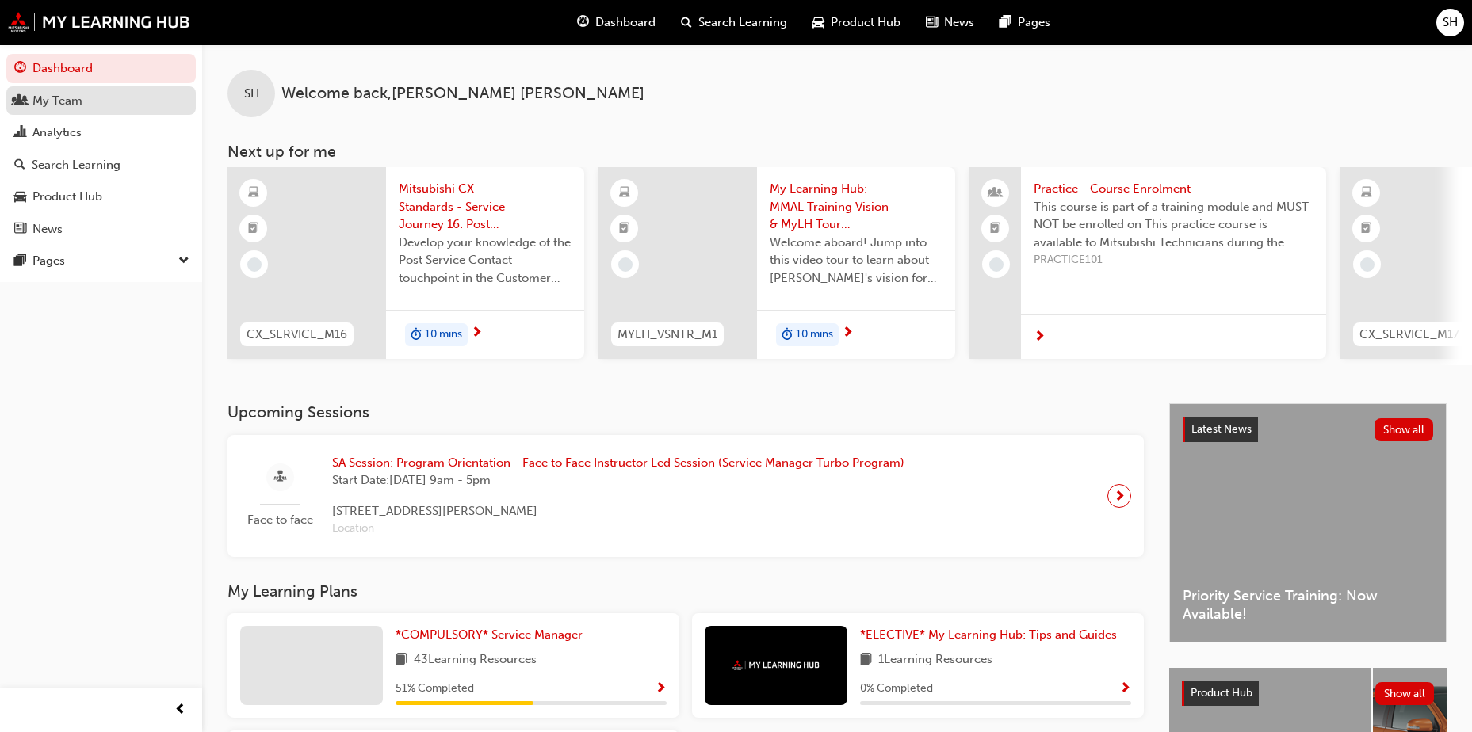
click at [85, 99] on div "My Team" at bounding box center [101, 101] width 174 height 20
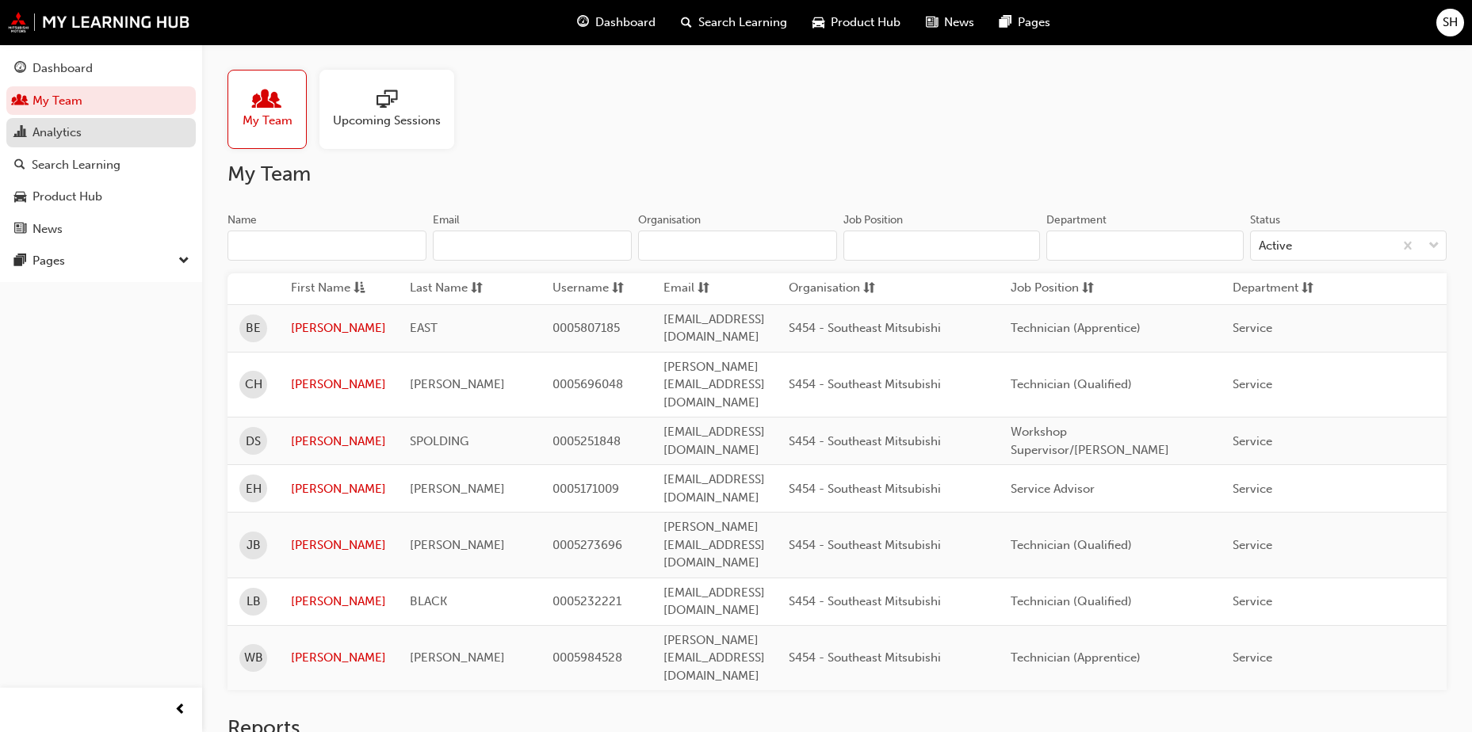
click at [88, 140] on div "Analytics" at bounding box center [101, 133] width 174 height 20
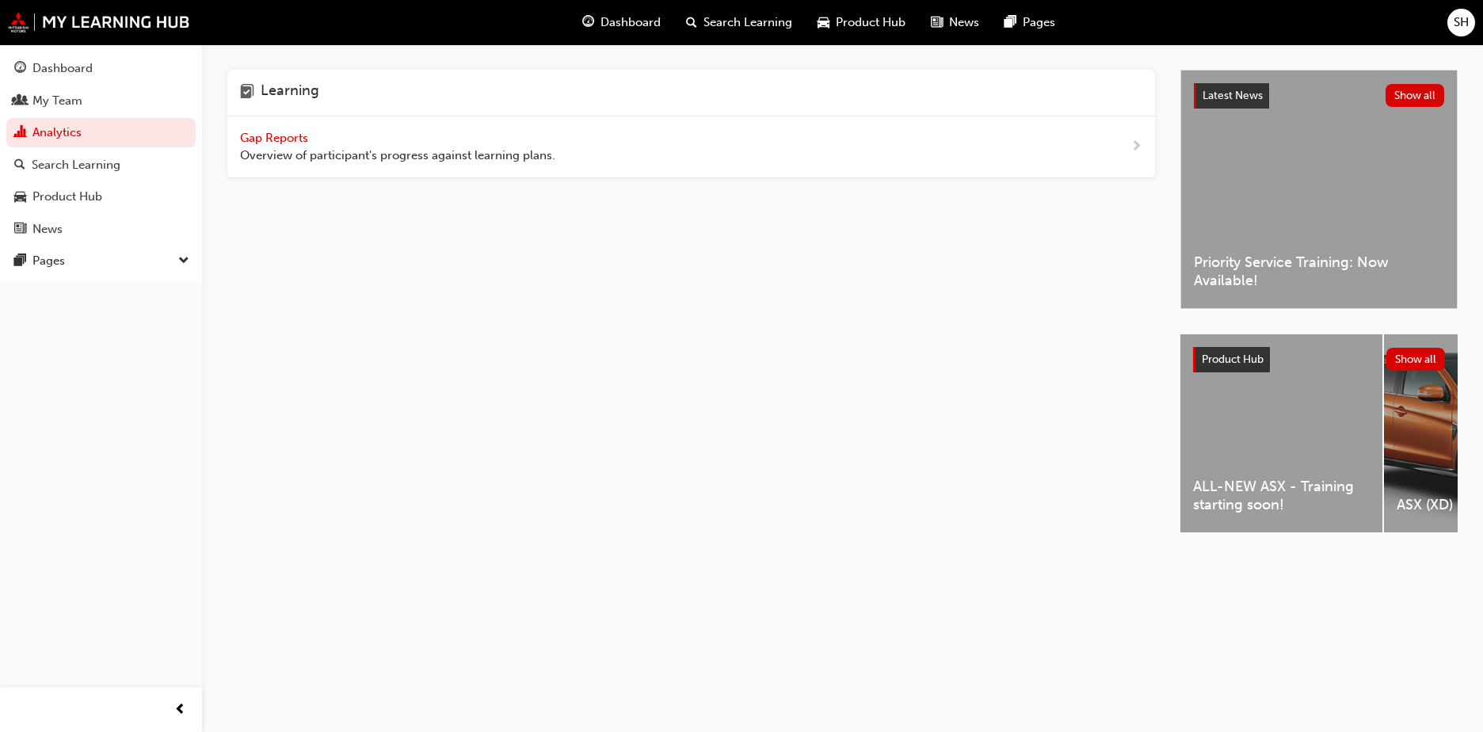
click at [351, 166] on div "Gap Reports Overview of participant's progress against learning plans." at bounding box center [691, 147] width 928 height 62
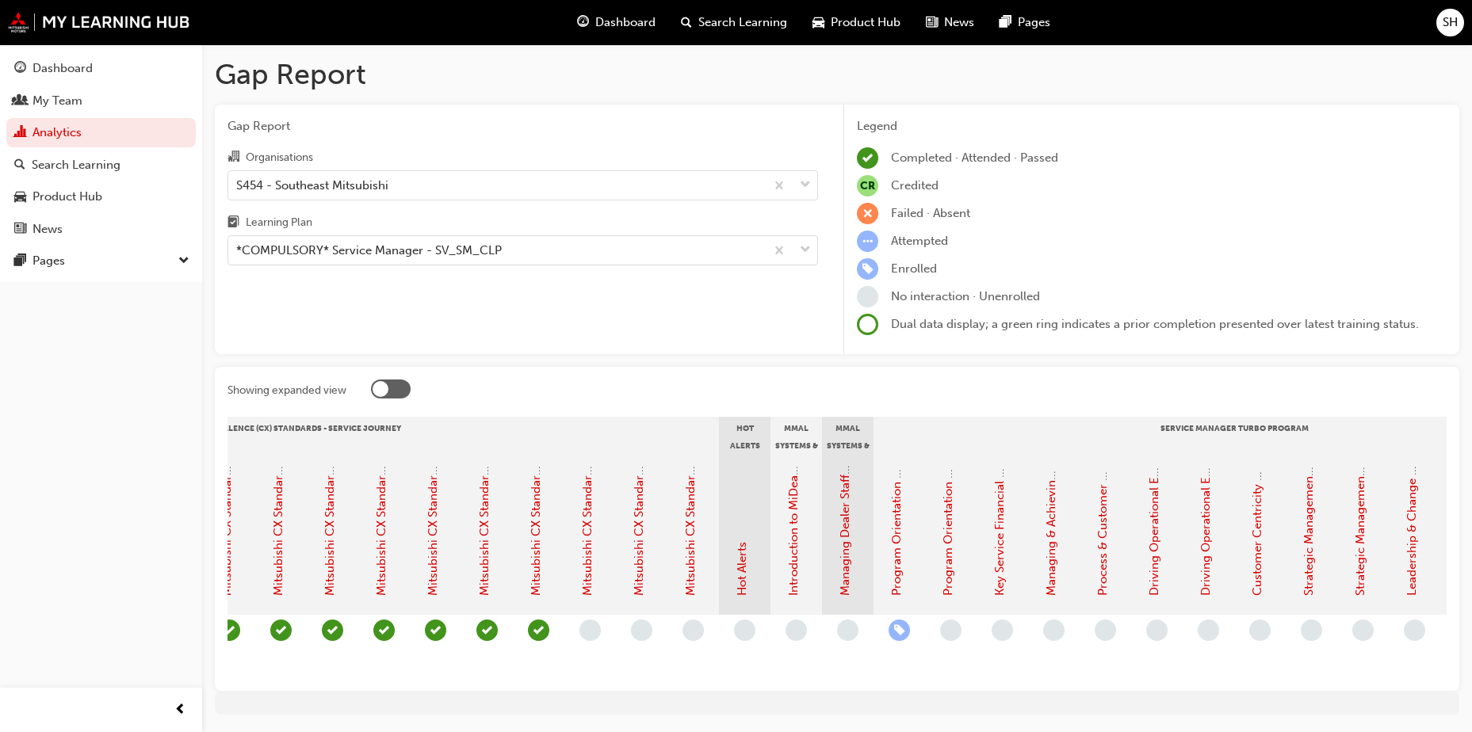
scroll to position [0, 1009]
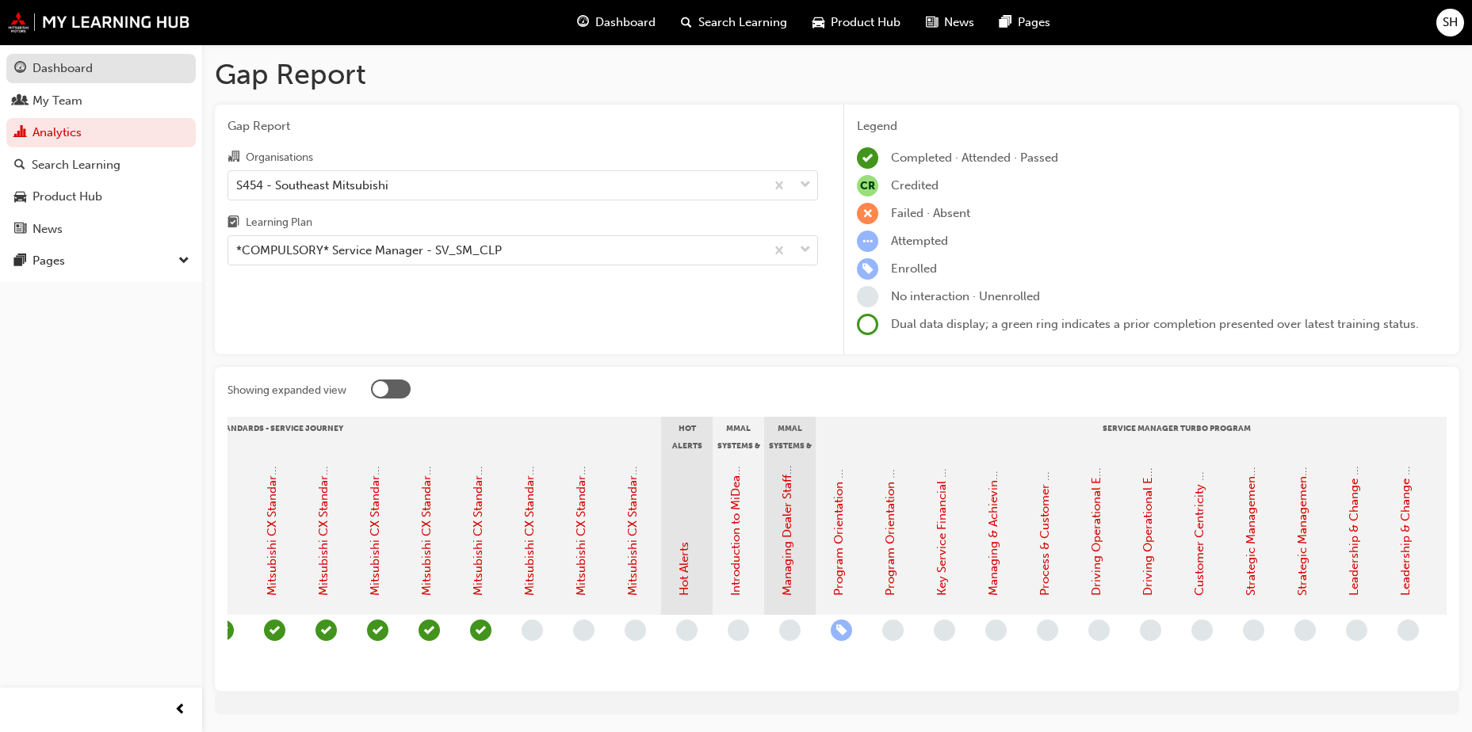
click at [108, 76] on div "Dashboard" at bounding box center [101, 69] width 174 height 20
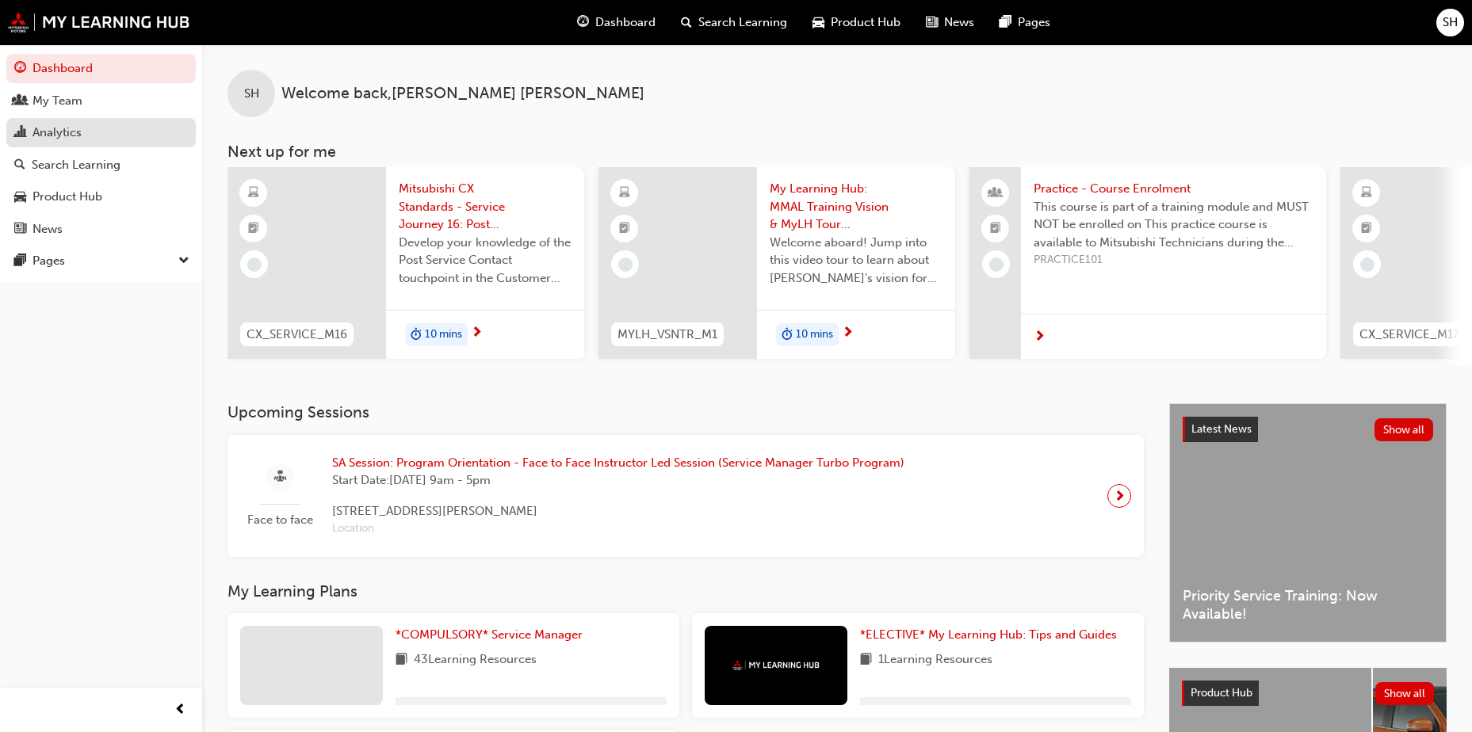
click at [82, 138] on div "Analytics" at bounding box center [101, 133] width 174 height 20
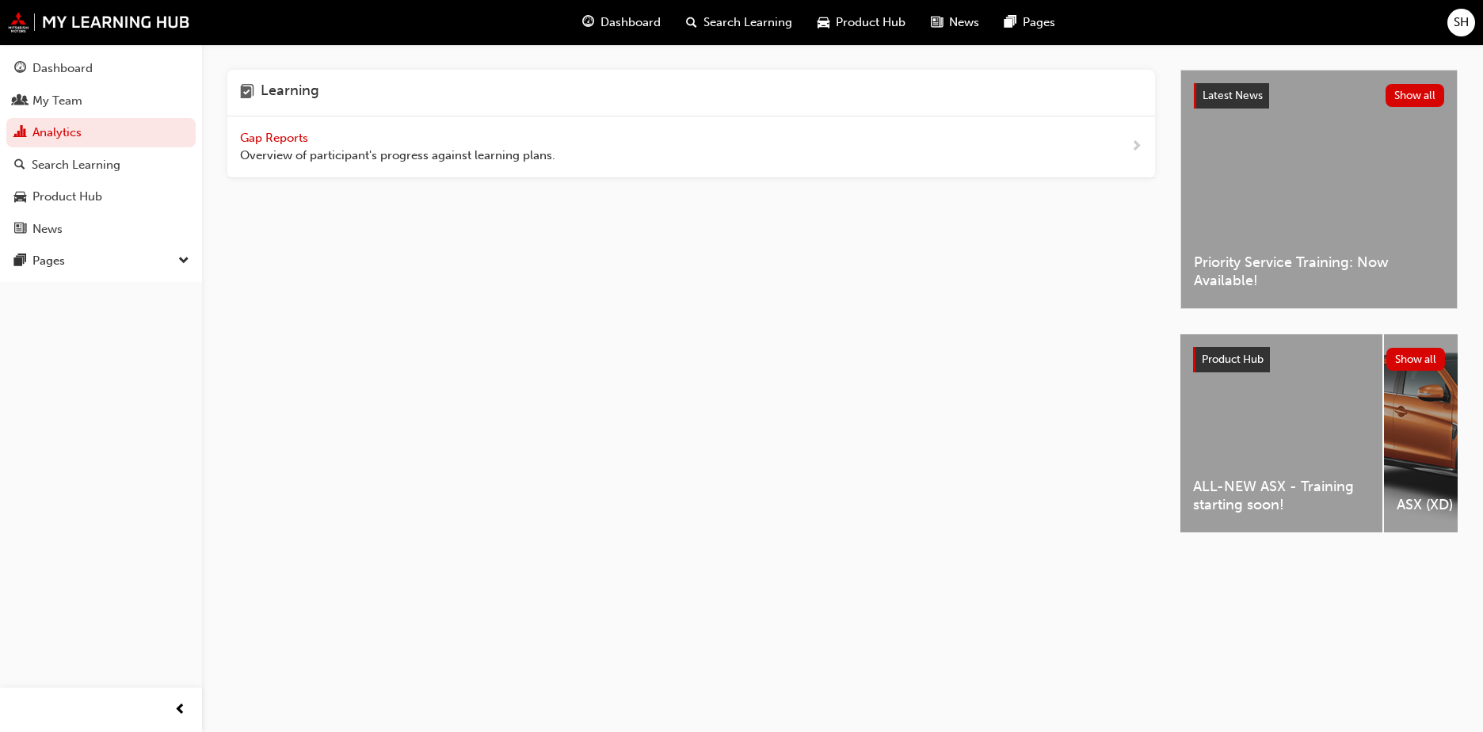
click at [405, 155] on span "Overview of participant's progress against learning plans." at bounding box center [397, 156] width 315 height 18
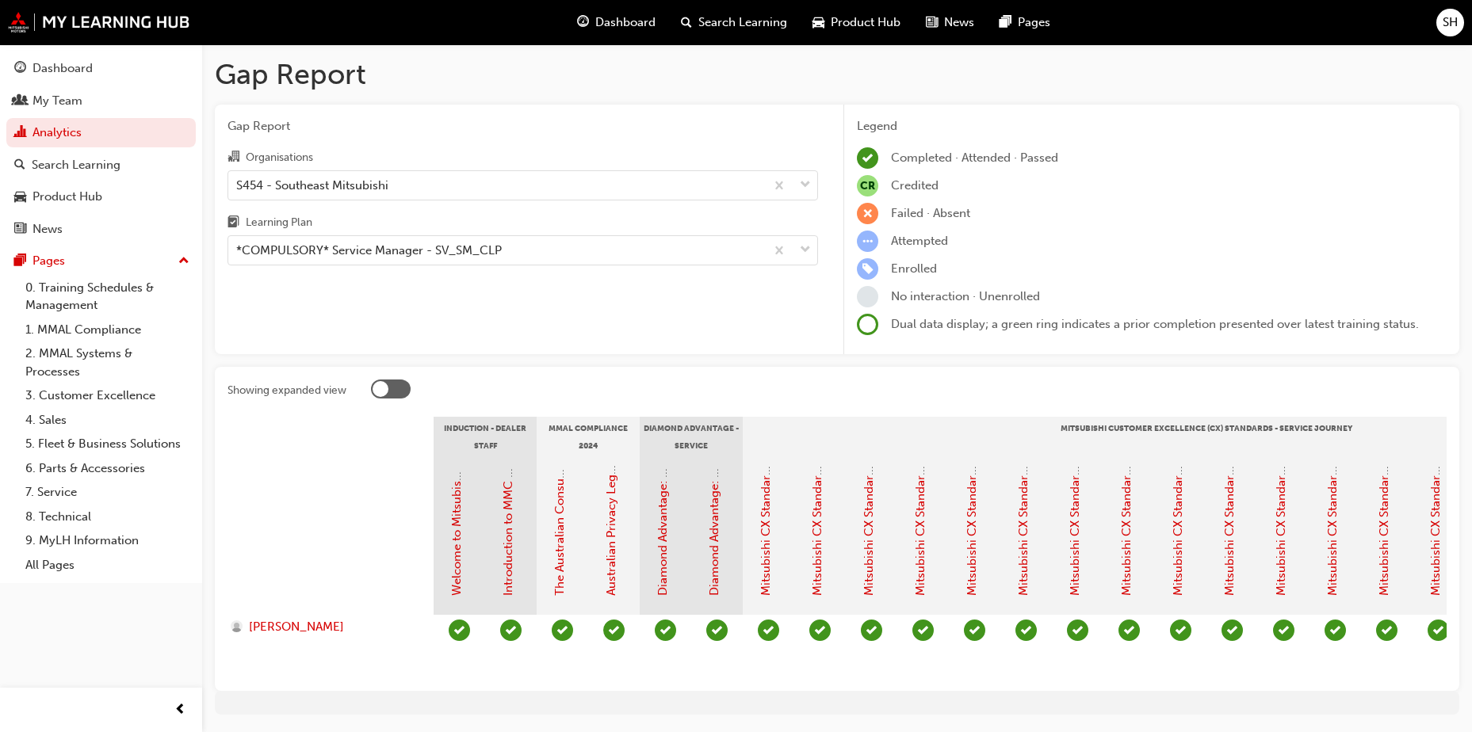
drag, startPoint x: 743, startPoint y: 691, endPoint x: 1321, endPoint y: 670, distance: 578.1
click at [1321, 670] on div "Showing expanded view Induction - Dealer Staff MMAL Compliance 2024 Diamond Adv…" at bounding box center [837, 529] width 1244 height 324
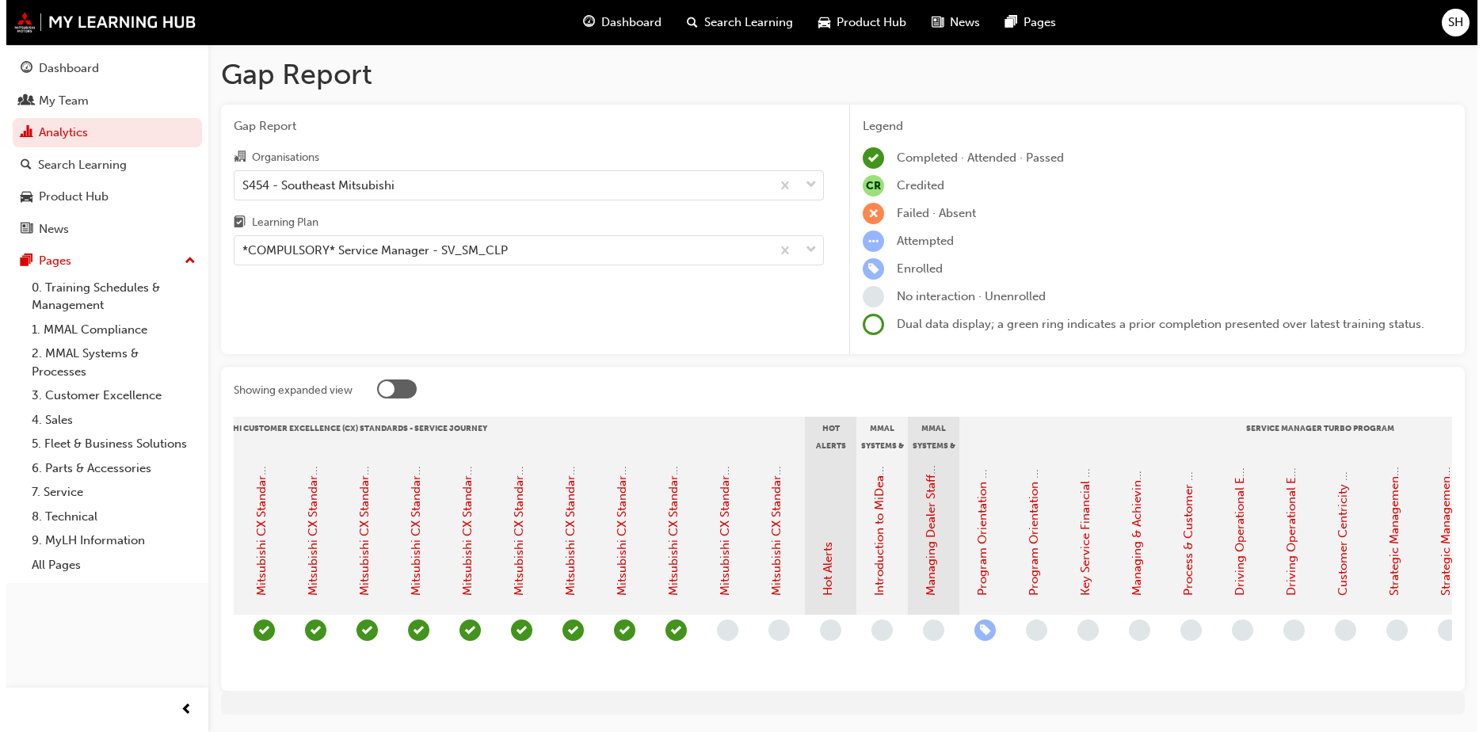
scroll to position [0, 1254]
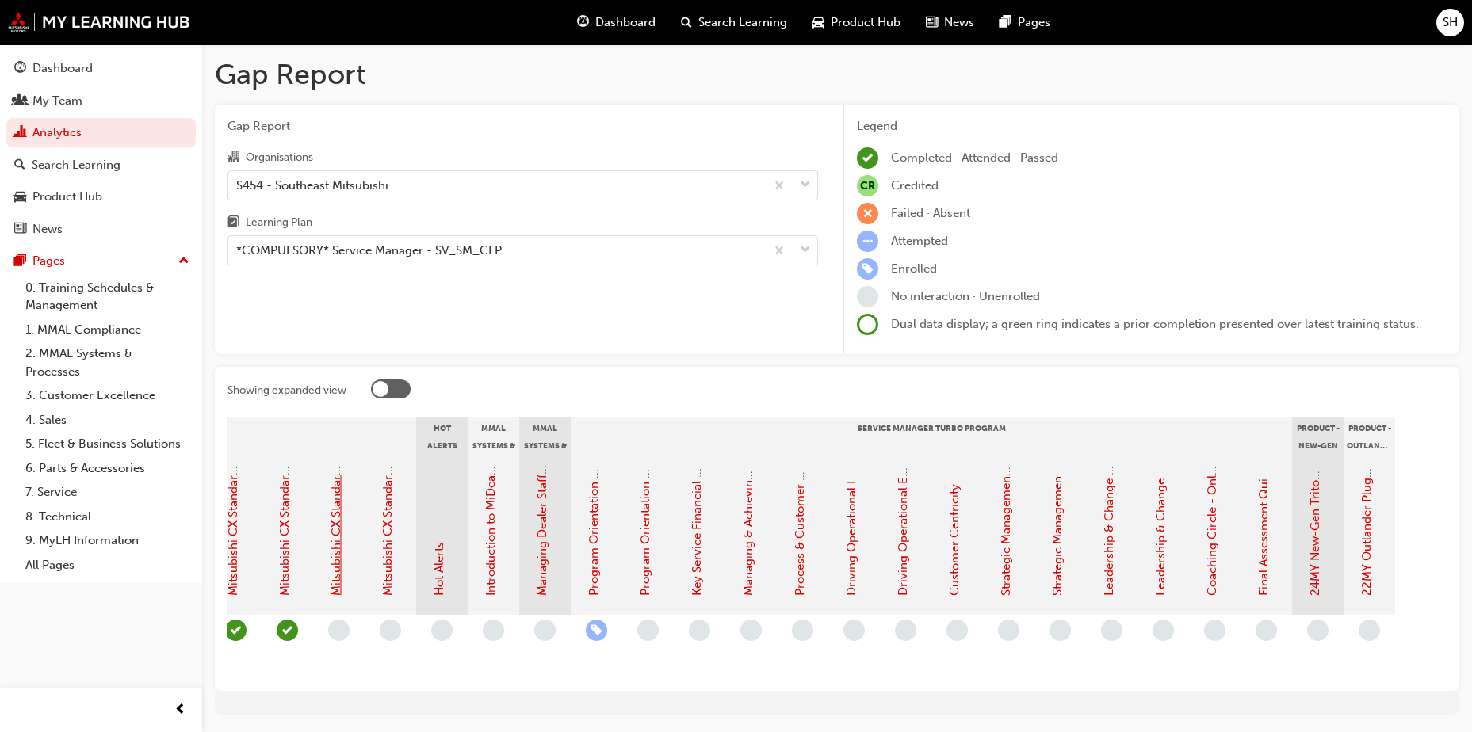
click at [337, 534] on link "Mitsubishi CX Standards - Service Journey 16: Post Service Contact" at bounding box center [336, 411] width 14 height 368
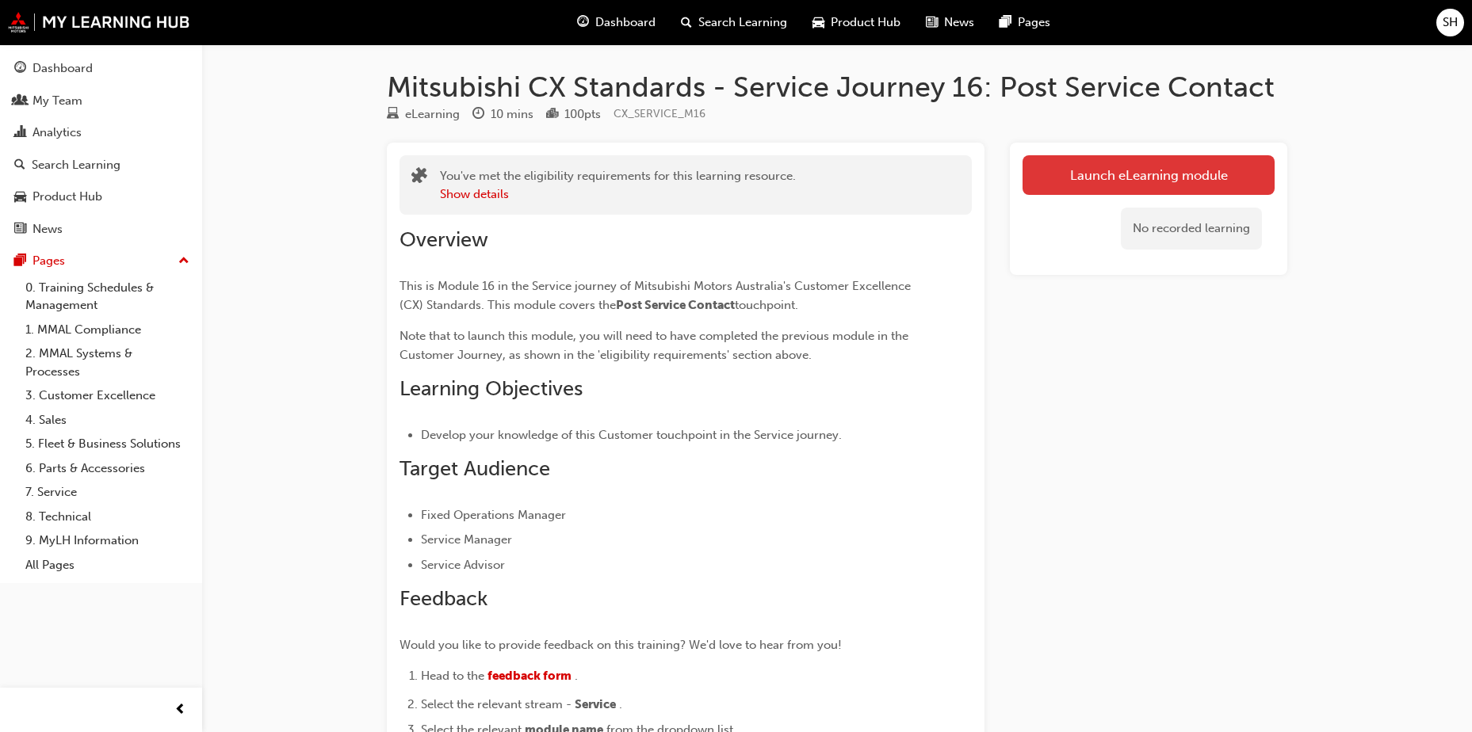
click at [1180, 180] on link "Launch eLearning module" at bounding box center [1148, 175] width 252 height 40
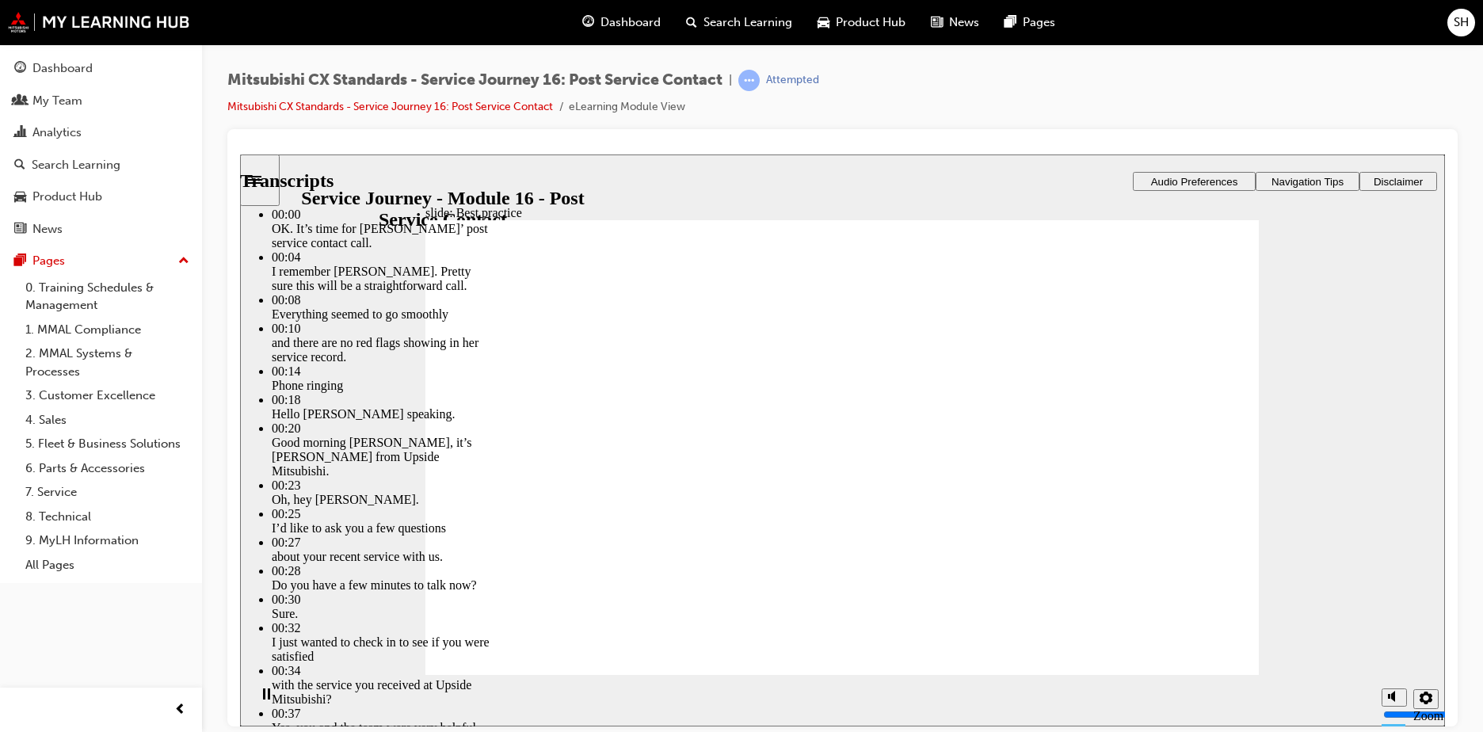
drag, startPoint x: 485, startPoint y: 640, endPoint x: 1212, endPoint y: 644, distance: 727.5
type input "261"
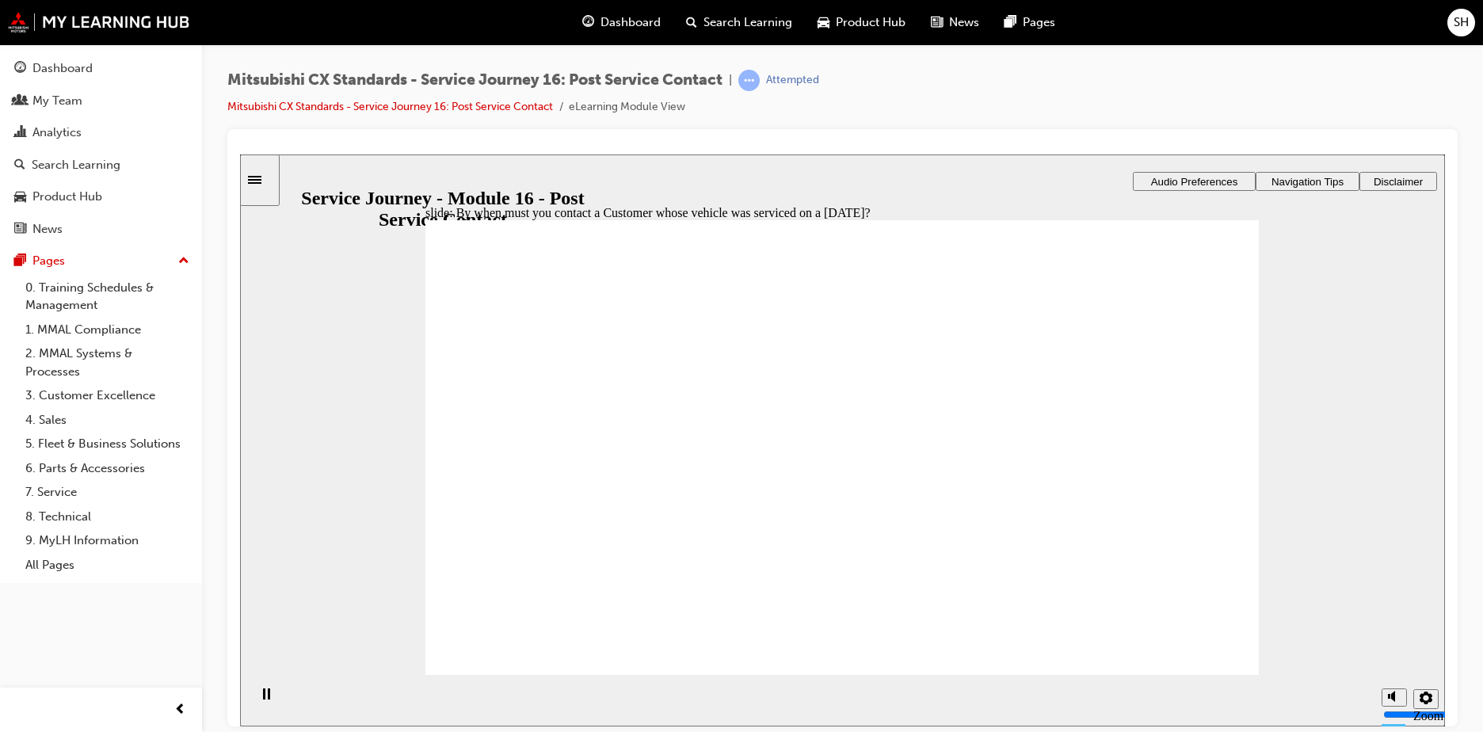
radio input "true"
drag, startPoint x: 593, startPoint y: 501, endPoint x: 828, endPoint y: 430, distance: 245.7
drag, startPoint x: 585, startPoint y: 507, endPoint x: 802, endPoint y: 466, distance: 221.0
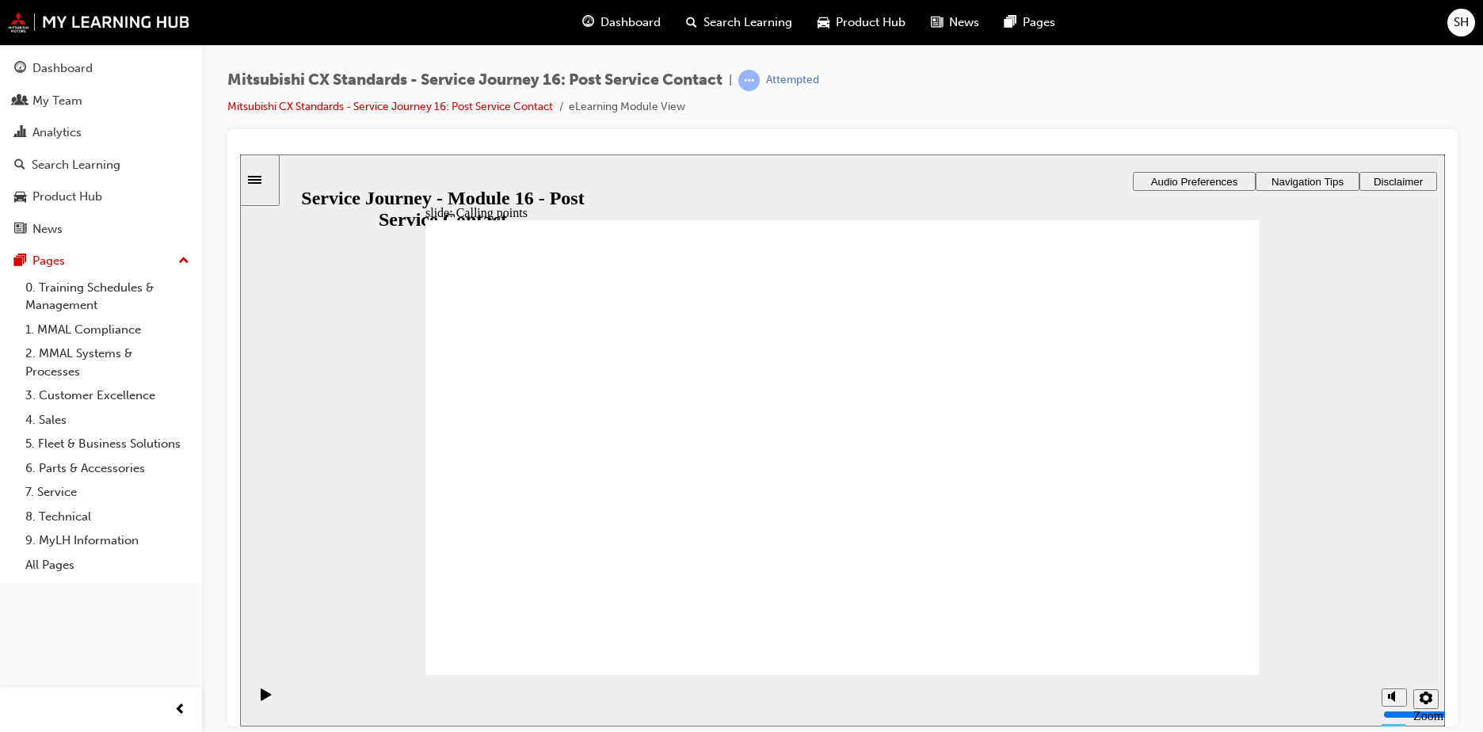
drag, startPoint x: 542, startPoint y: 498, endPoint x: 1062, endPoint y: 430, distance: 524.4
drag, startPoint x: 556, startPoint y: 500, endPoint x: 818, endPoint y: 511, distance: 261.7
checkbox input "true"
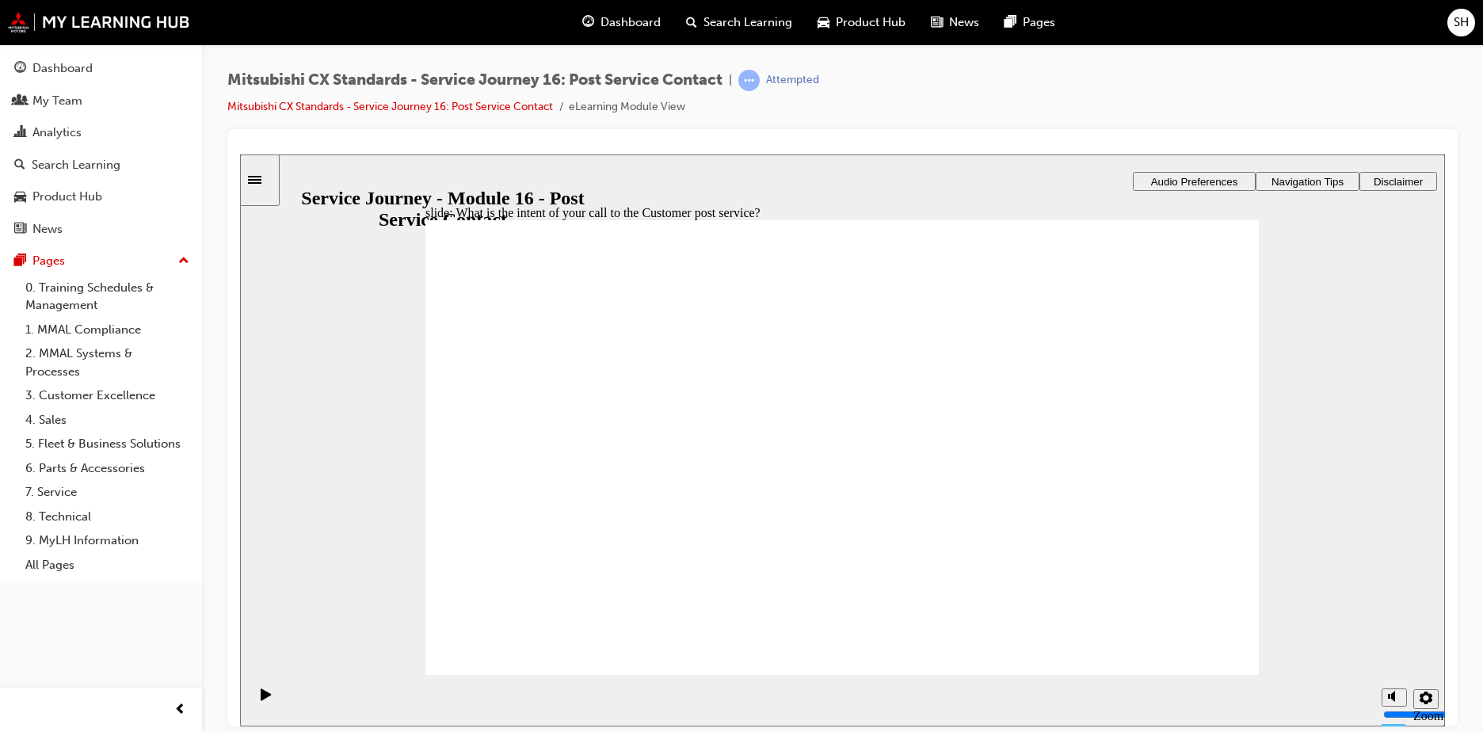
checkbox input "true"
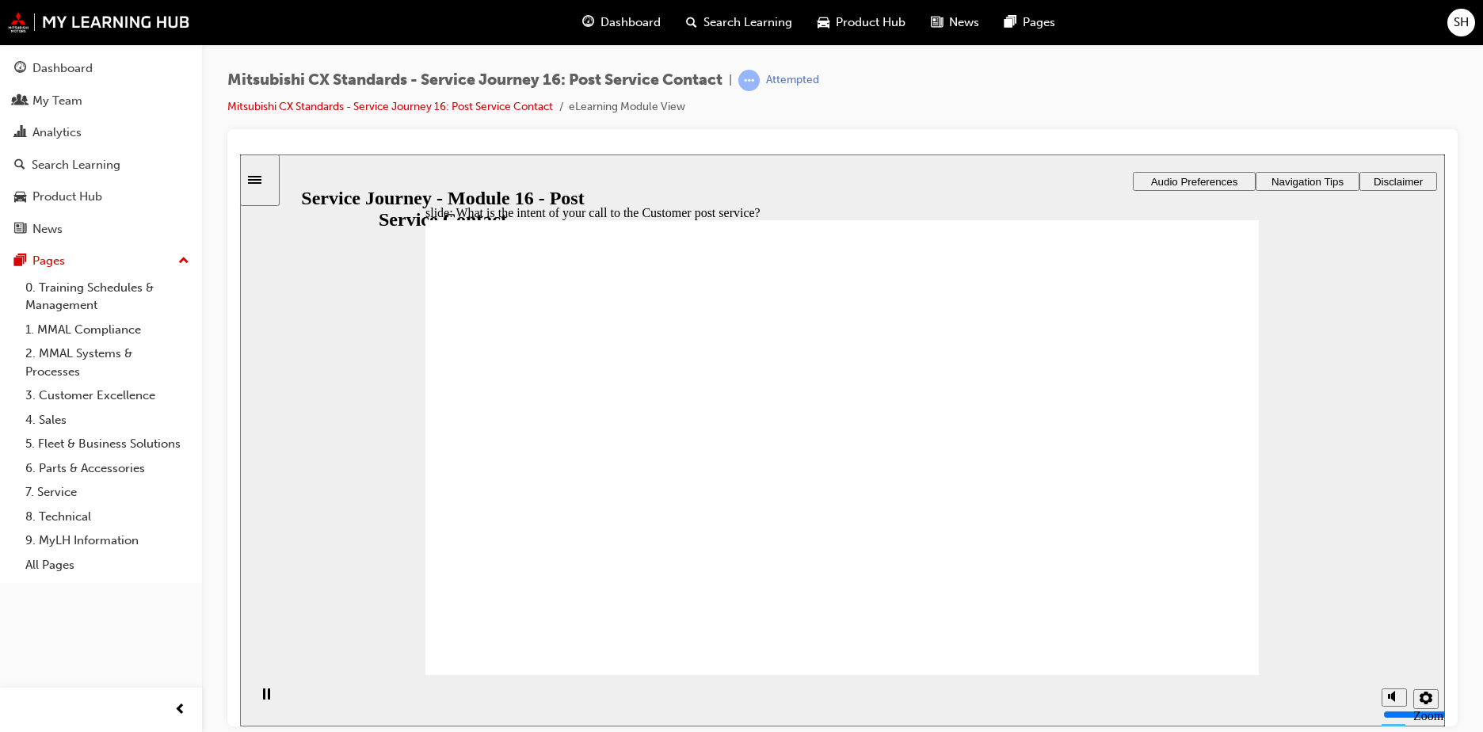
radio input "true"
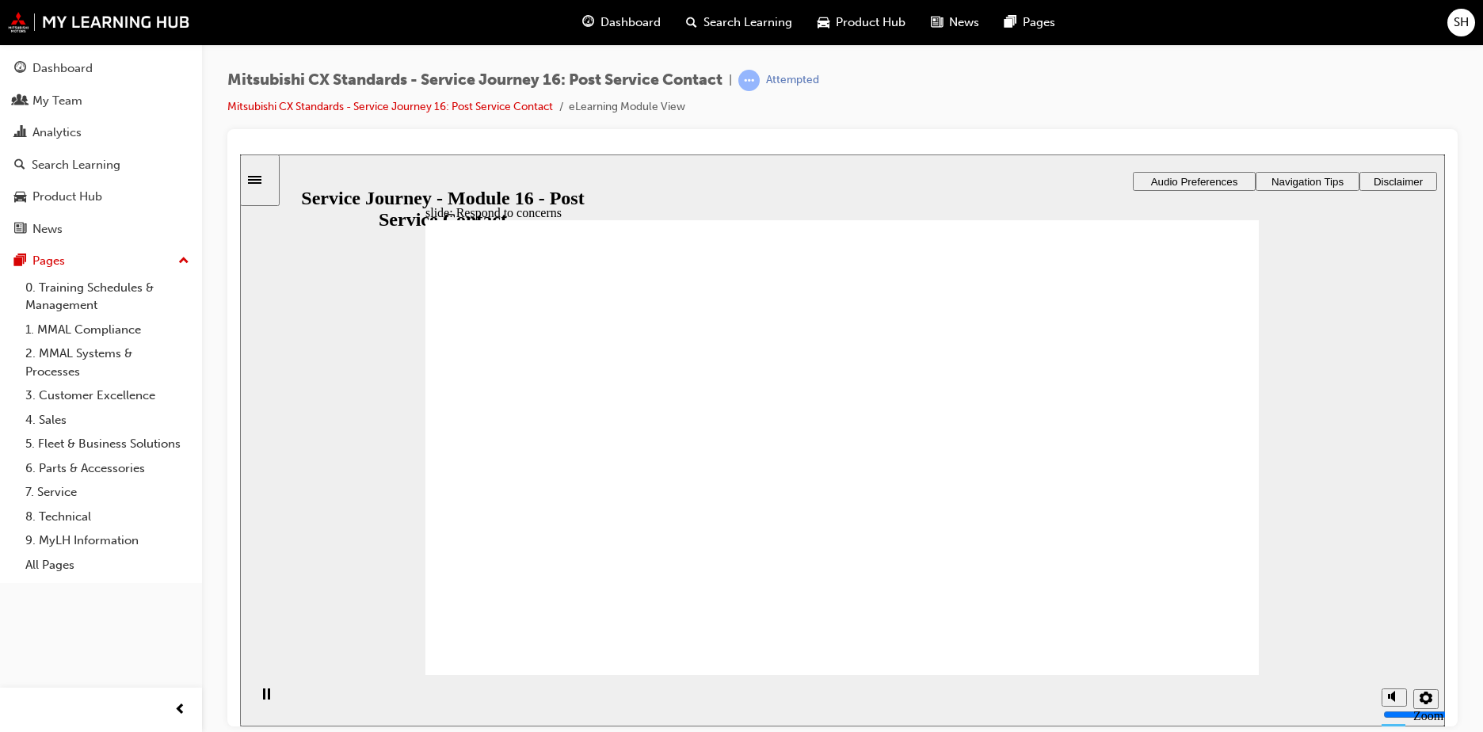
drag, startPoint x: 617, startPoint y: 481, endPoint x: 791, endPoint y: 432, distance: 180.4
drag, startPoint x: 533, startPoint y: 490, endPoint x: 785, endPoint y: 468, distance: 253.7
drag, startPoint x: 611, startPoint y: 517, endPoint x: 790, endPoint y: 517, distance: 179.1
drag, startPoint x: 621, startPoint y: 468, endPoint x: 859, endPoint y: 564, distance: 256.3
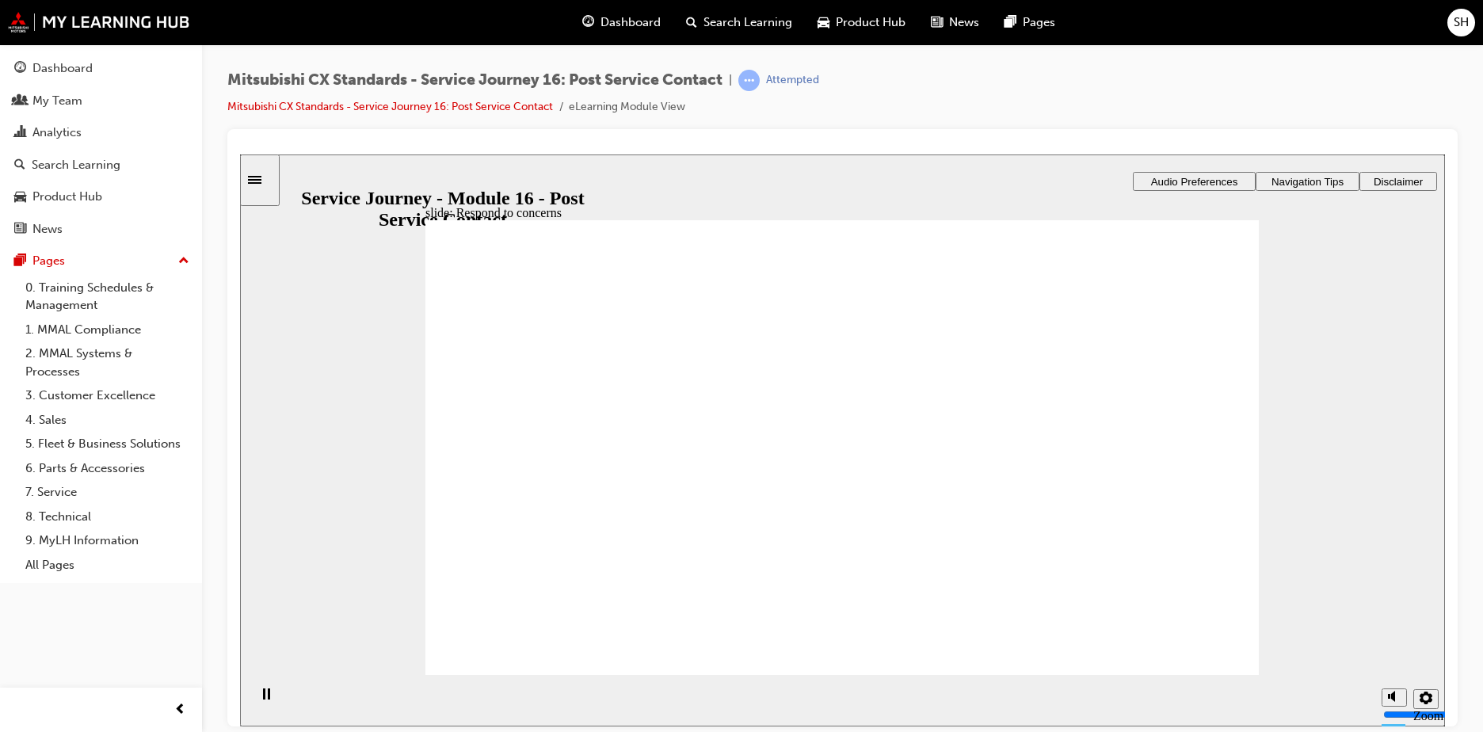
radio input "false"
radio input "true"
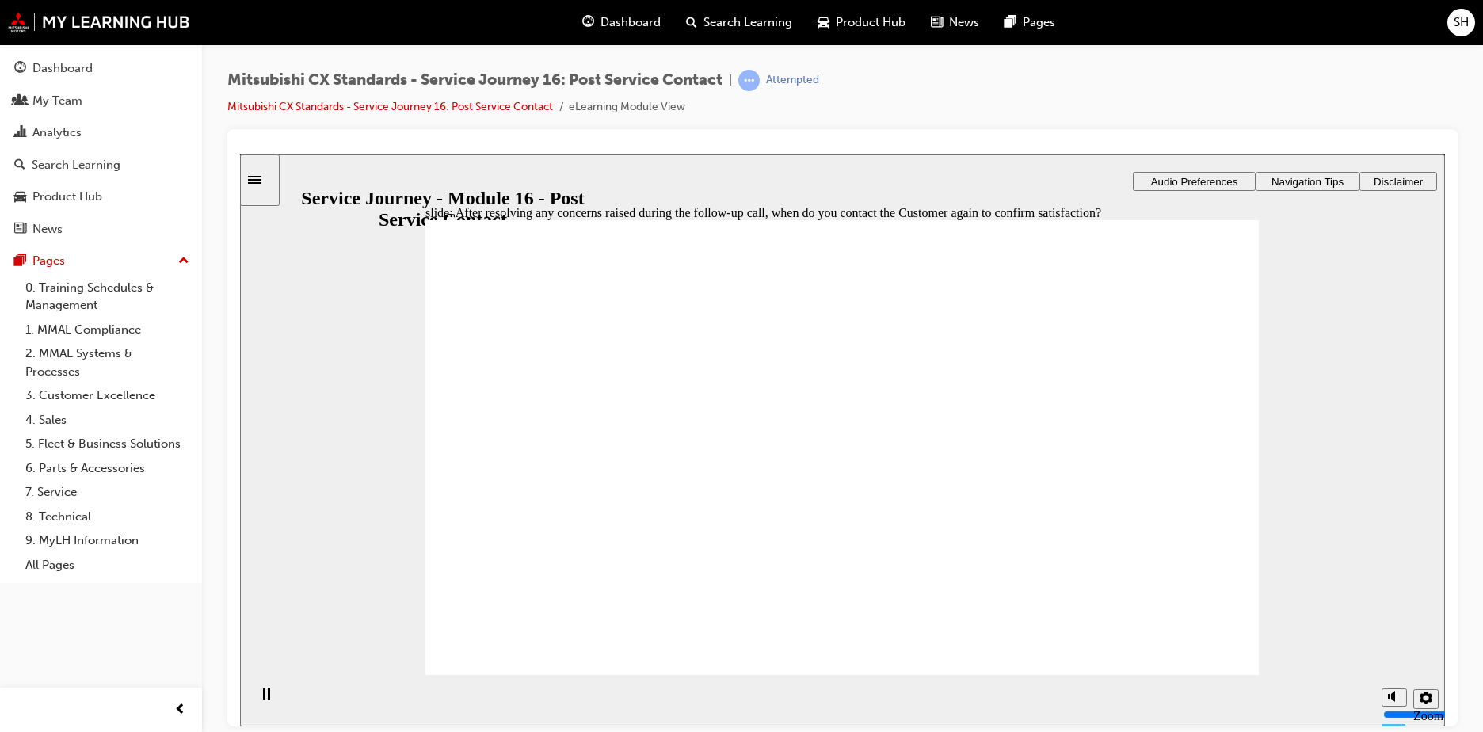
radio input "true"
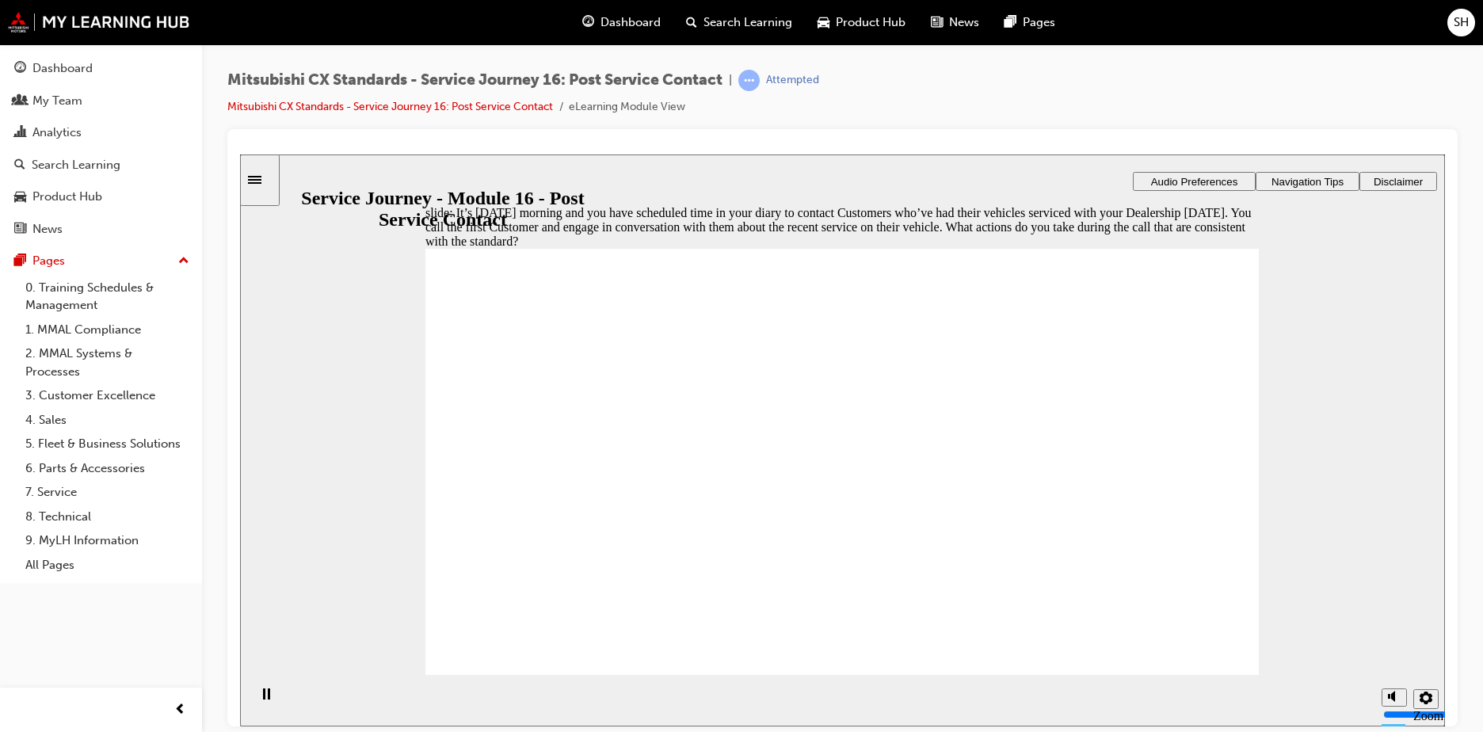
checkbox input "true"
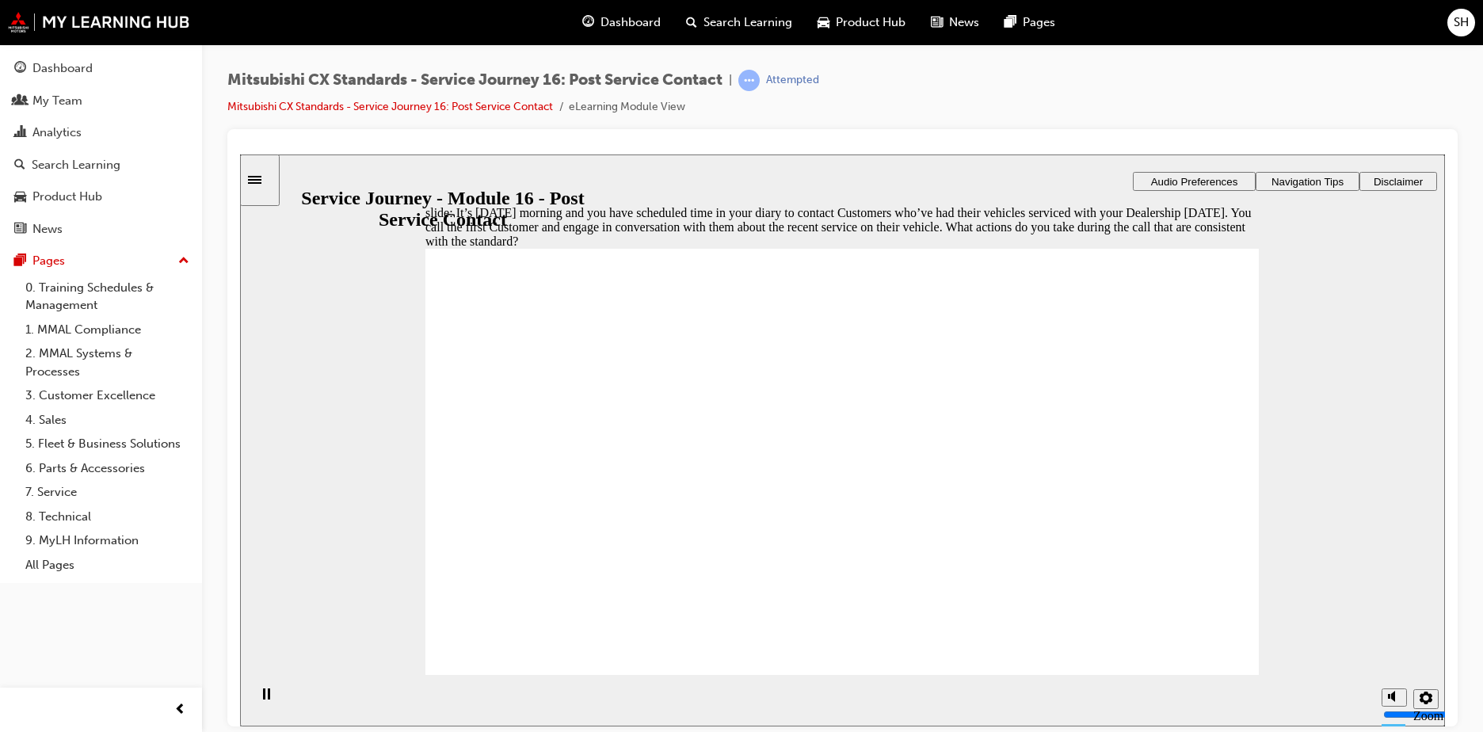
checkbox input "true"
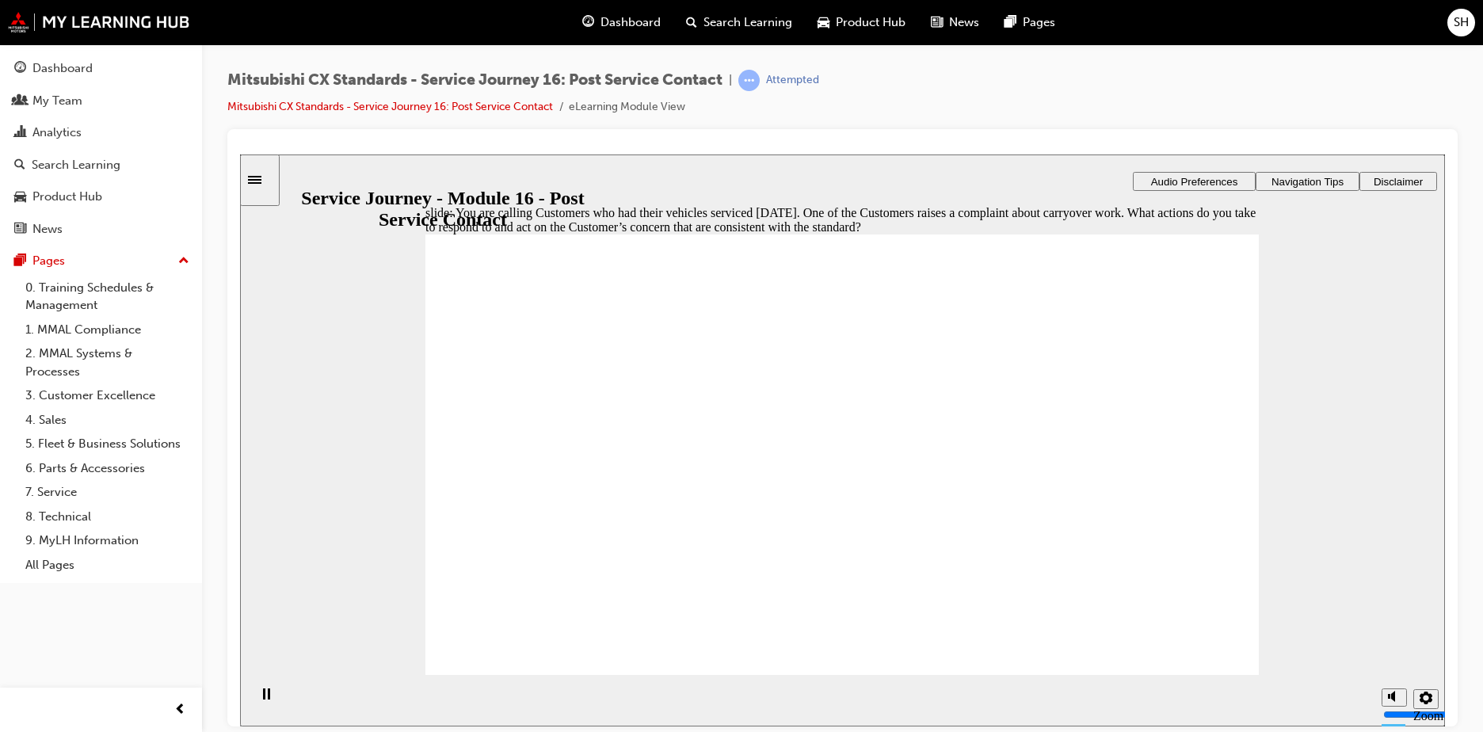
checkbox input "true"
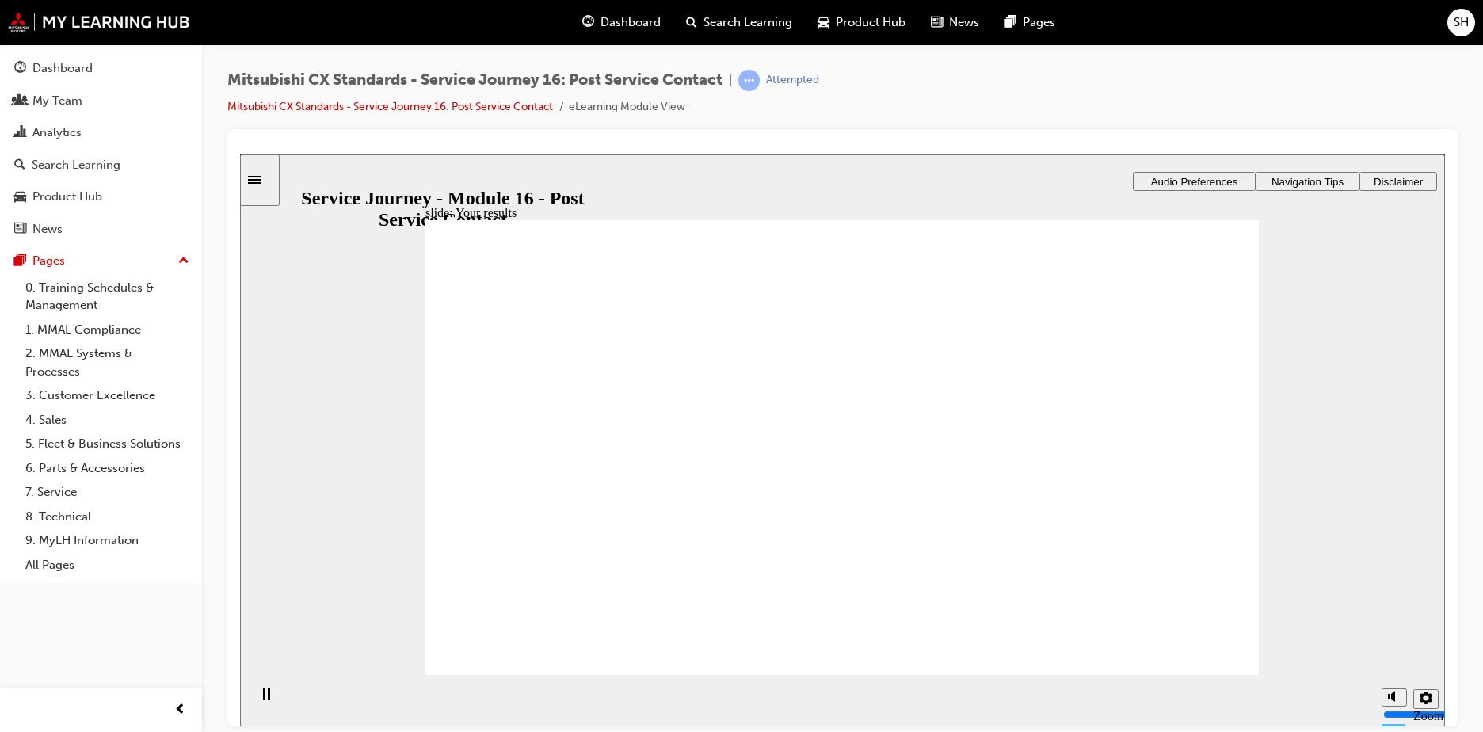
checkbox input "true"
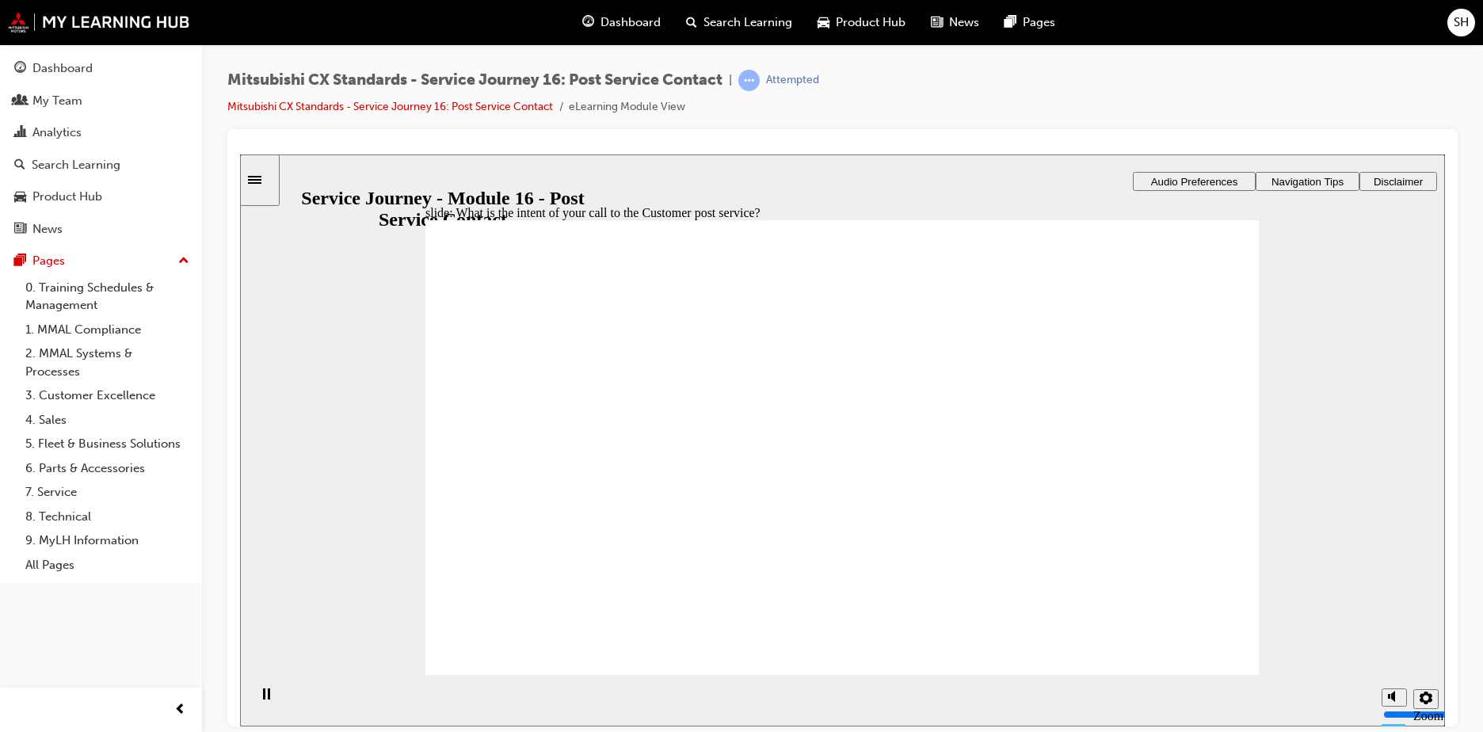
radio input "true"
drag, startPoint x: 575, startPoint y: 415, endPoint x: 867, endPoint y: 571, distance: 330.4
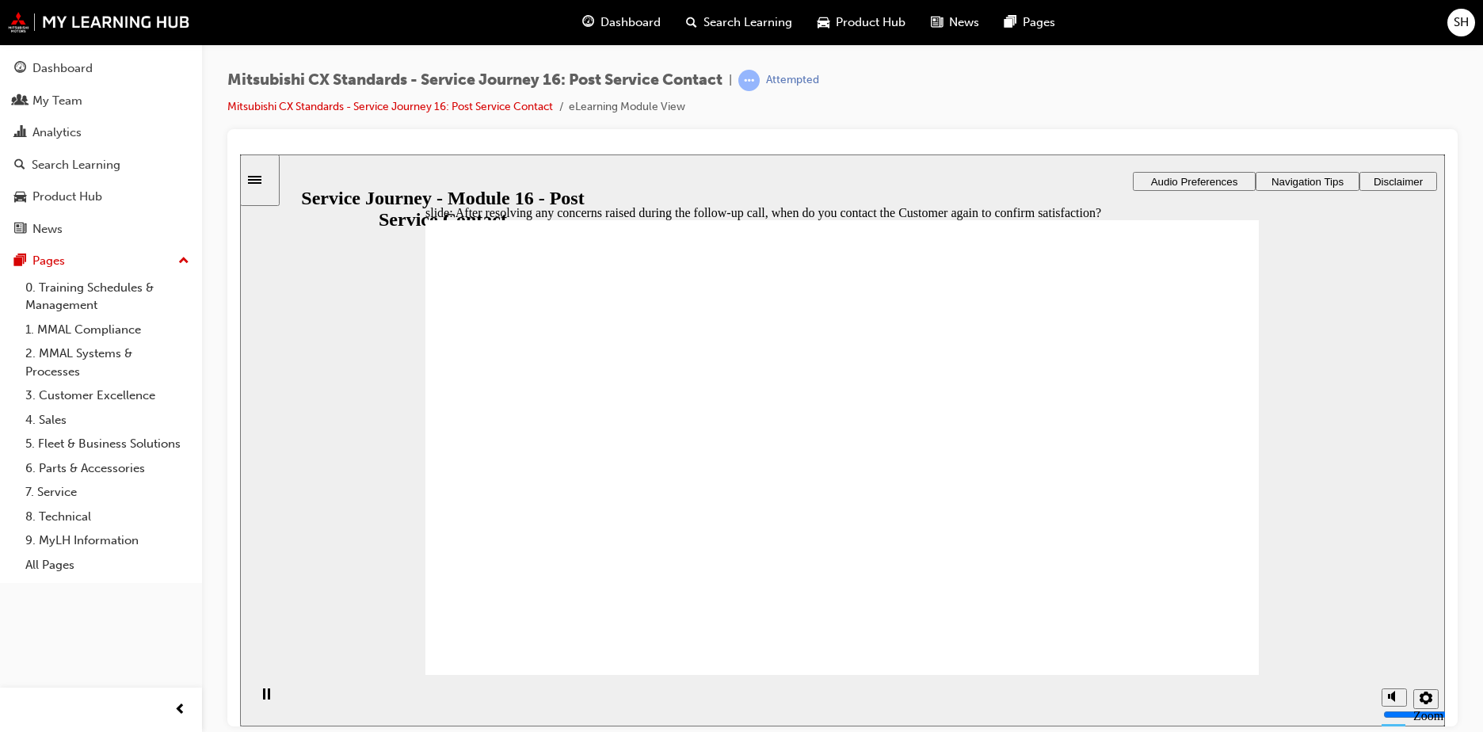
radio input "true"
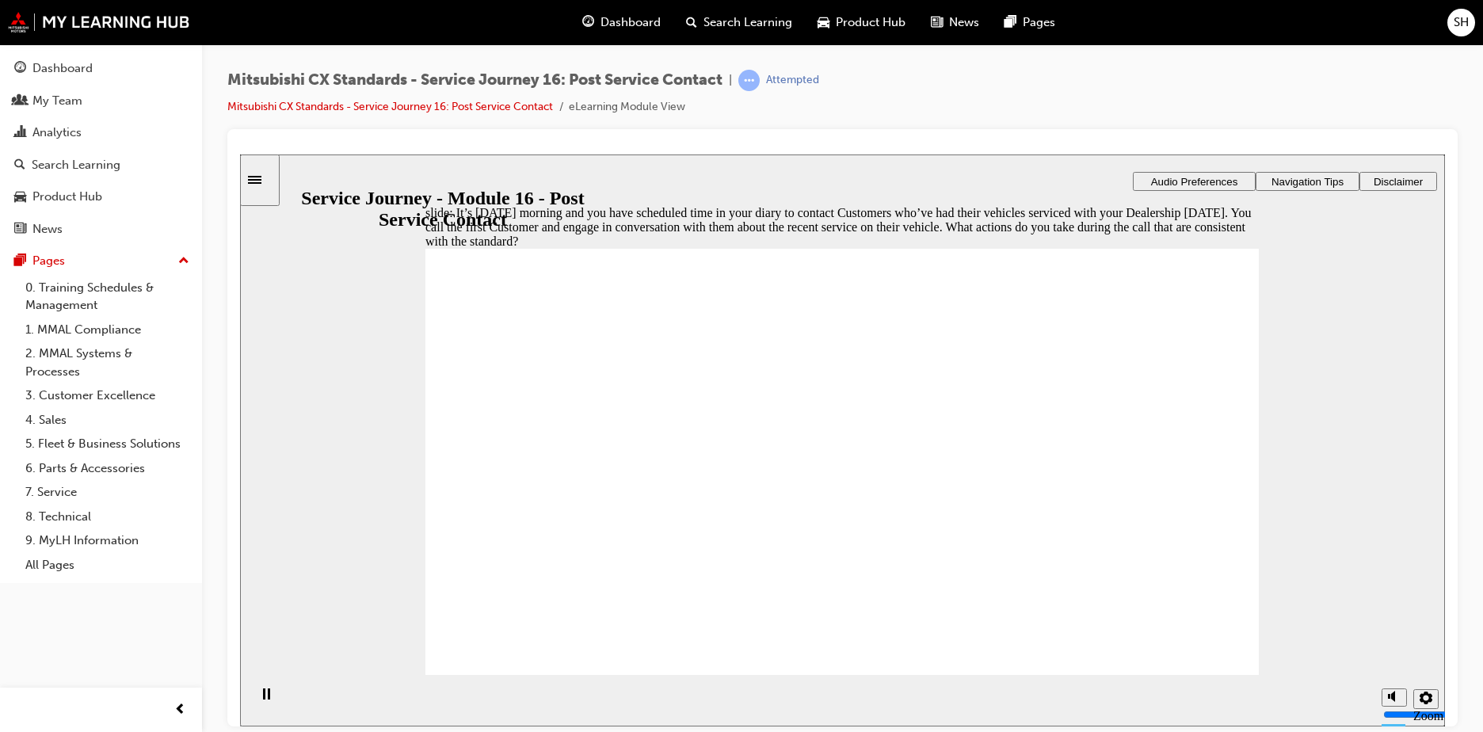
checkbox input "true"
checkbox input "false"
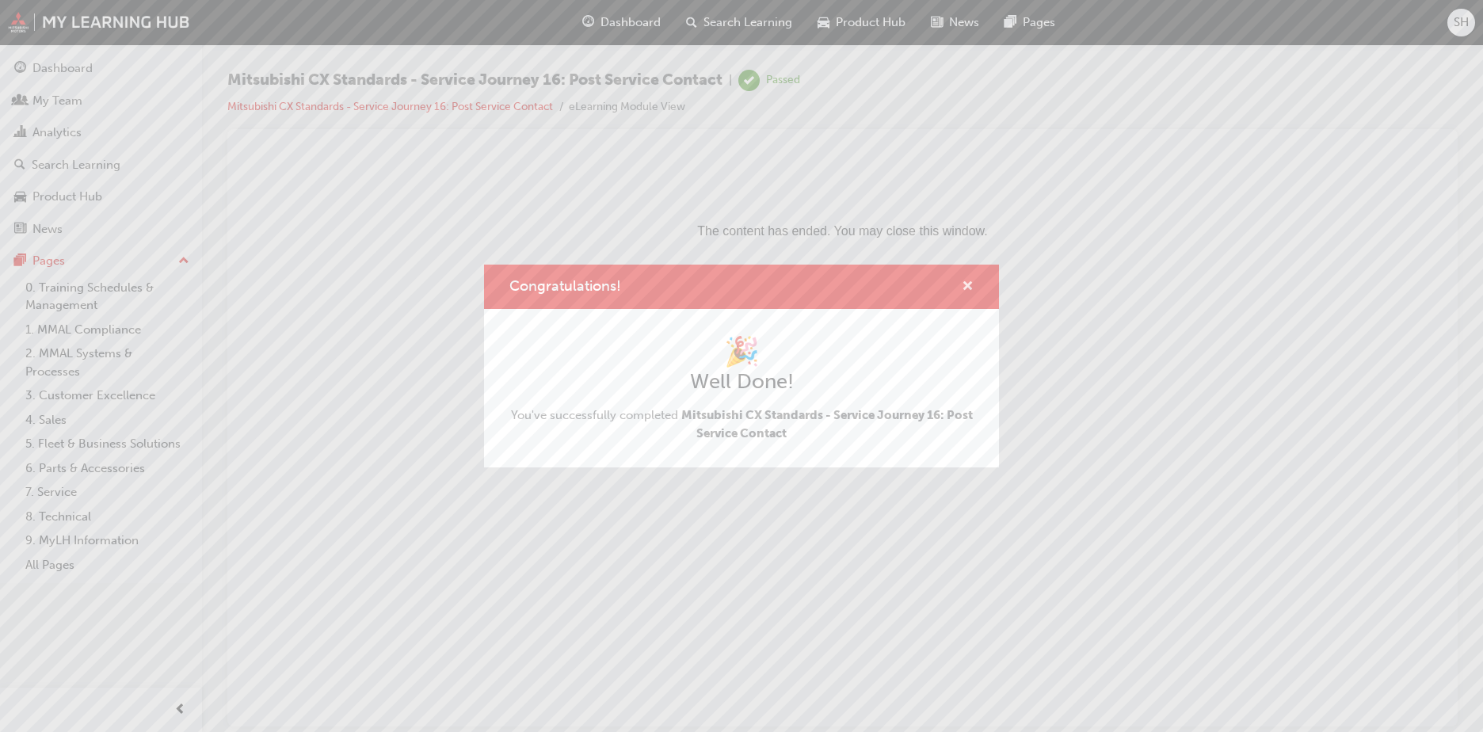
click at [965, 284] on span "cross-icon" at bounding box center [968, 288] width 12 height 14
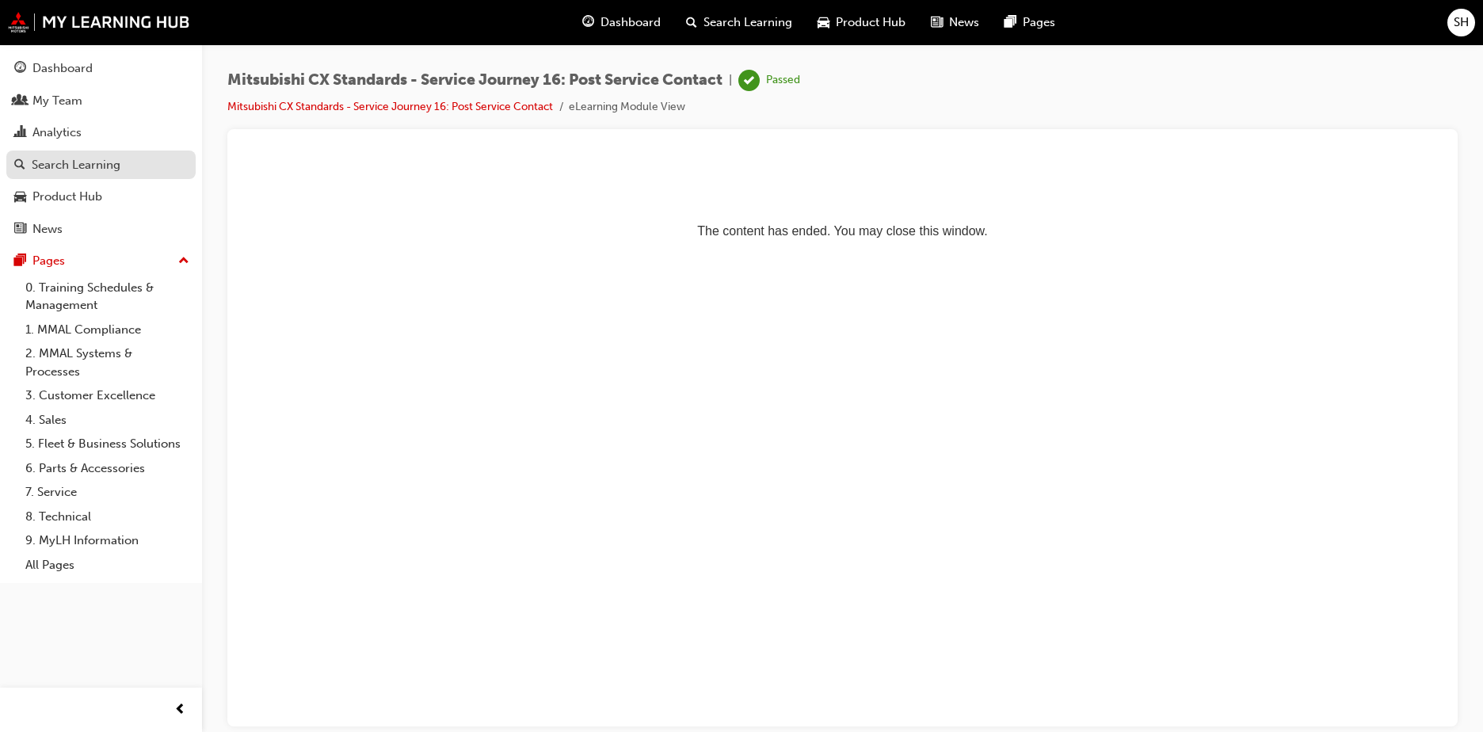
click at [65, 162] on div "Search Learning" at bounding box center [76, 165] width 89 height 18
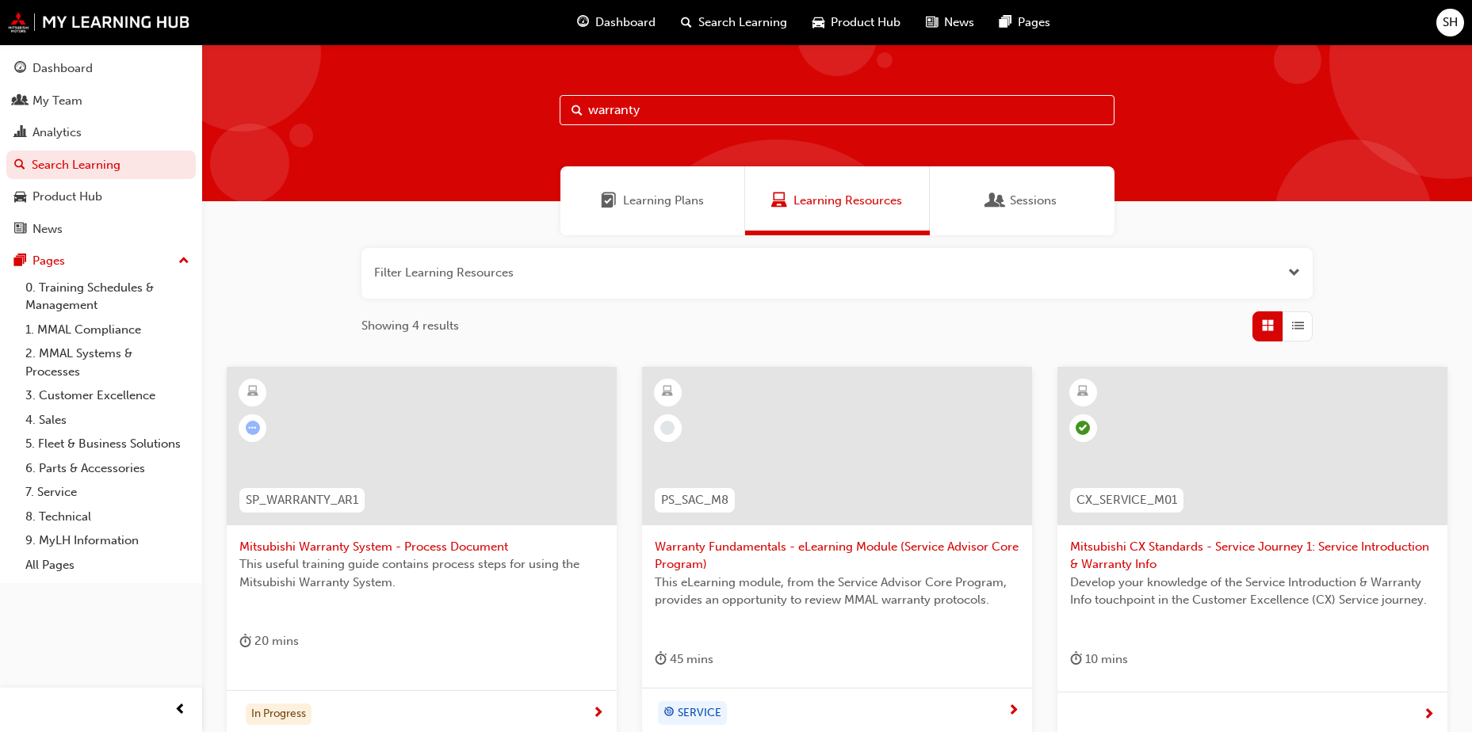
click at [621, 6] on div "Dashboard Search Learning Product Hub News Pages" at bounding box center [813, 22] width 511 height 45
click at [85, 140] on div "Analytics" at bounding box center [101, 133] width 174 height 20
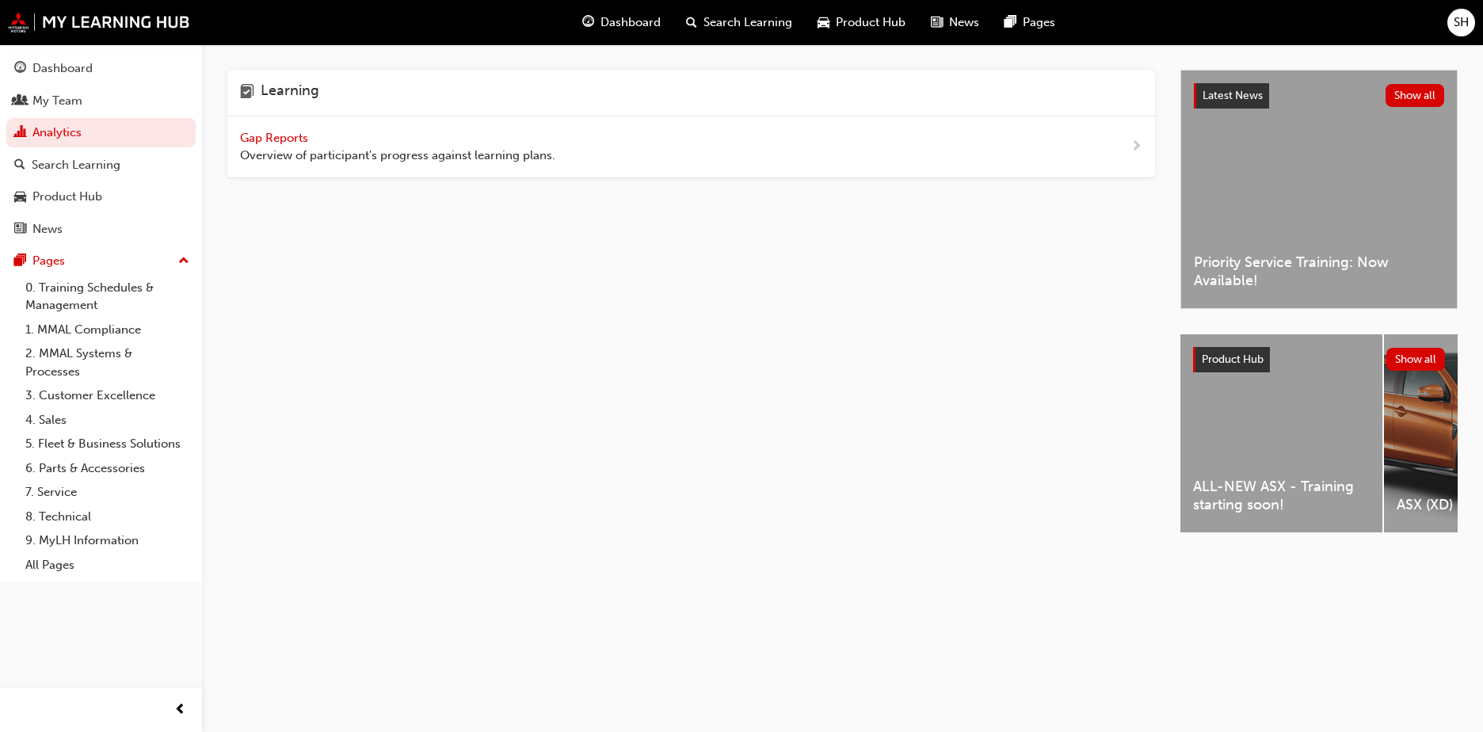
click at [246, 132] on span "Gap Reports" at bounding box center [275, 138] width 71 height 14
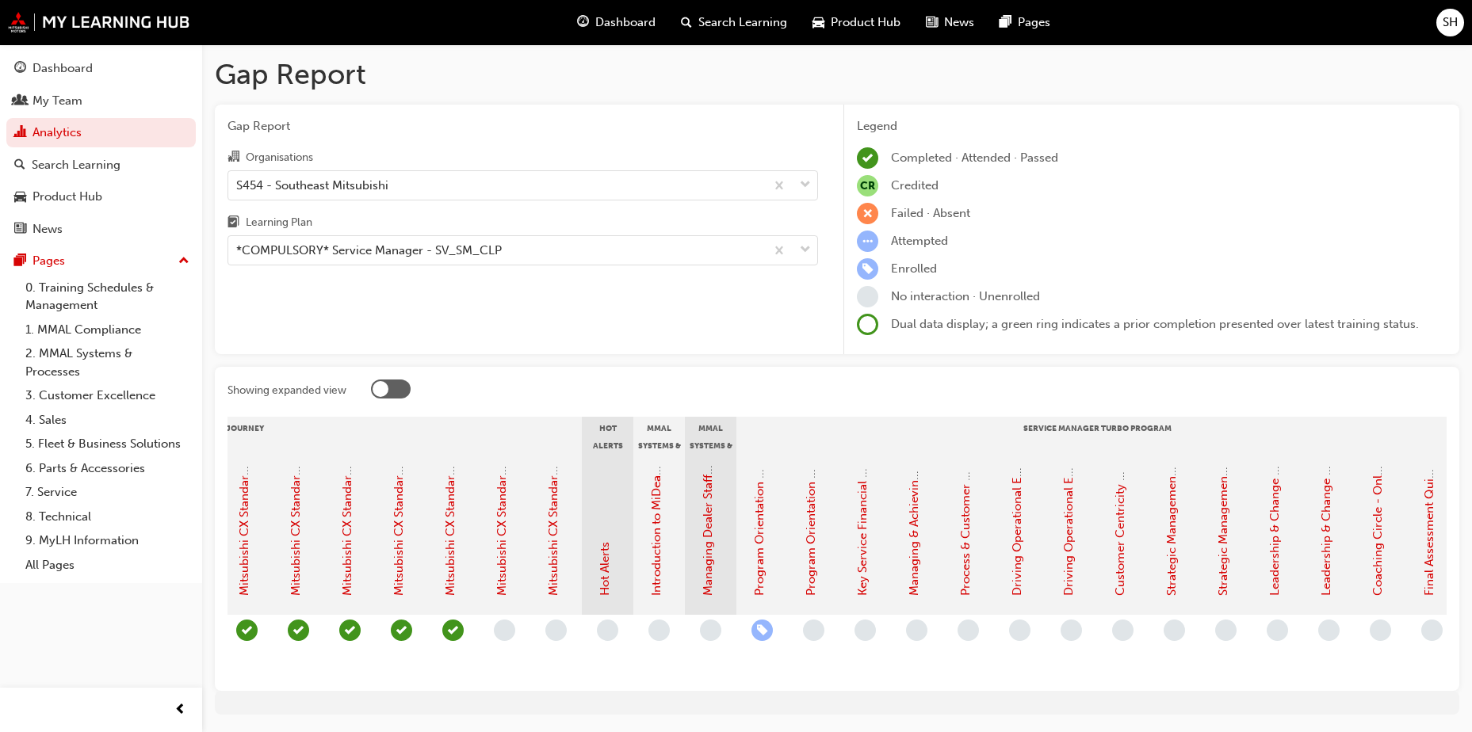
scroll to position [0, 1144]
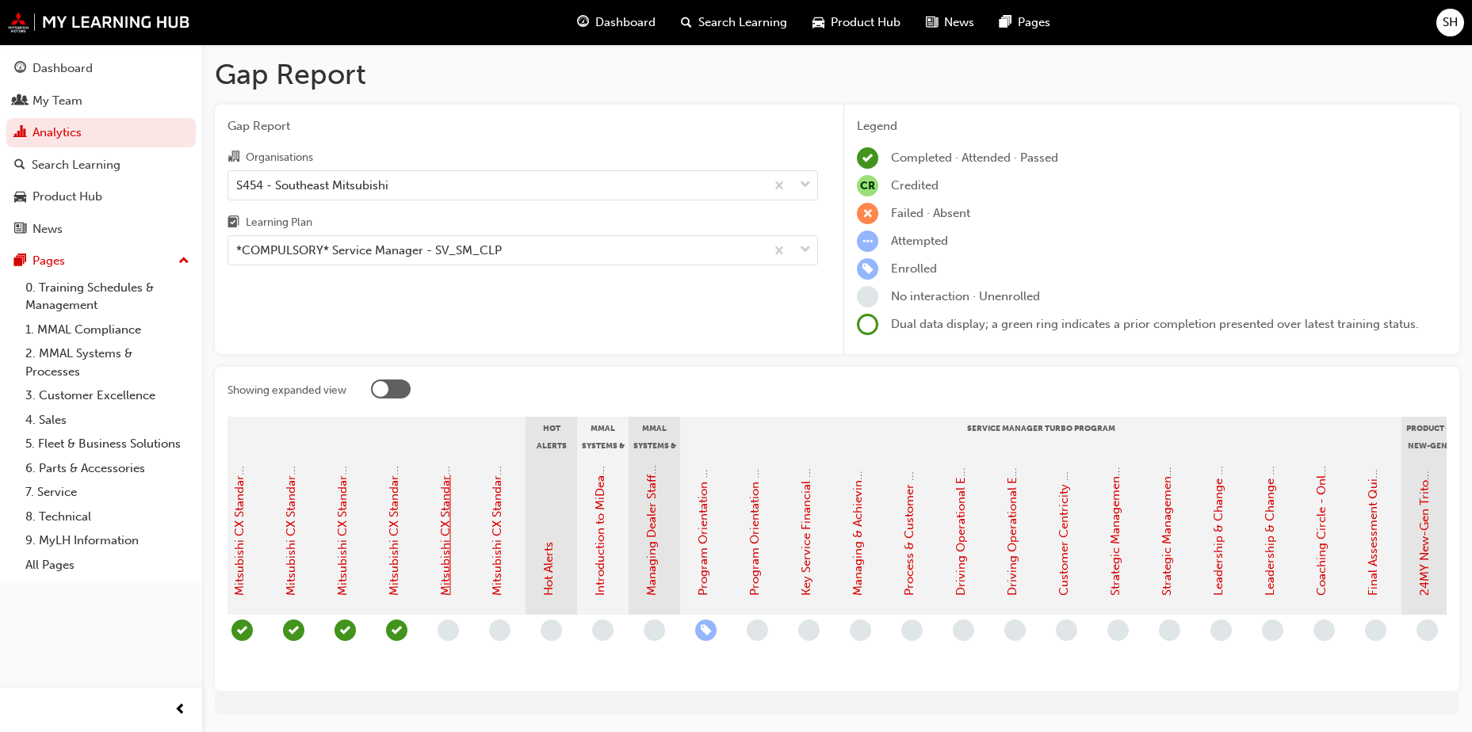
click at [447, 570] on link "Mitsubishi CX Standards - Service Journey 16: Post Service Contact" at bounding box center [445, 411] width 14 height 368
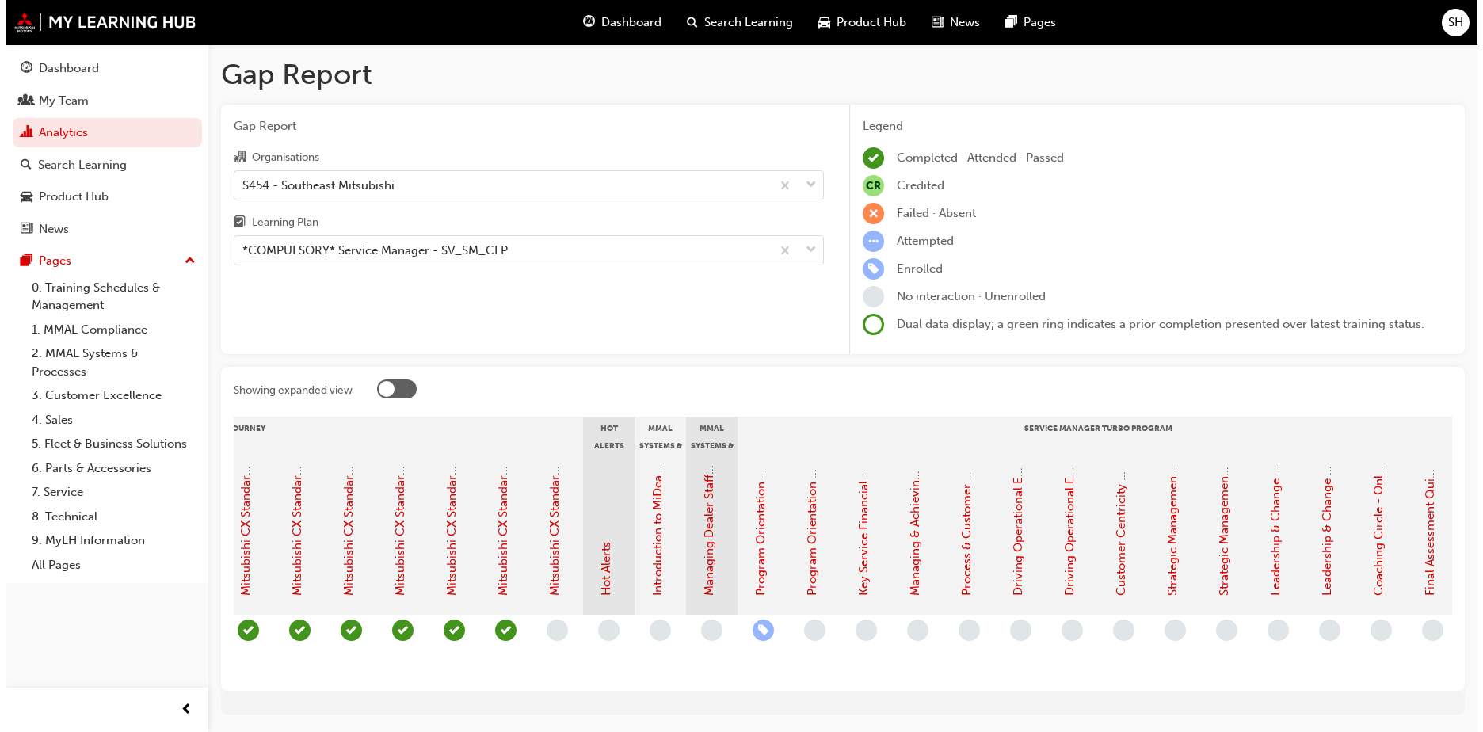
scroll to position [0, 1212]
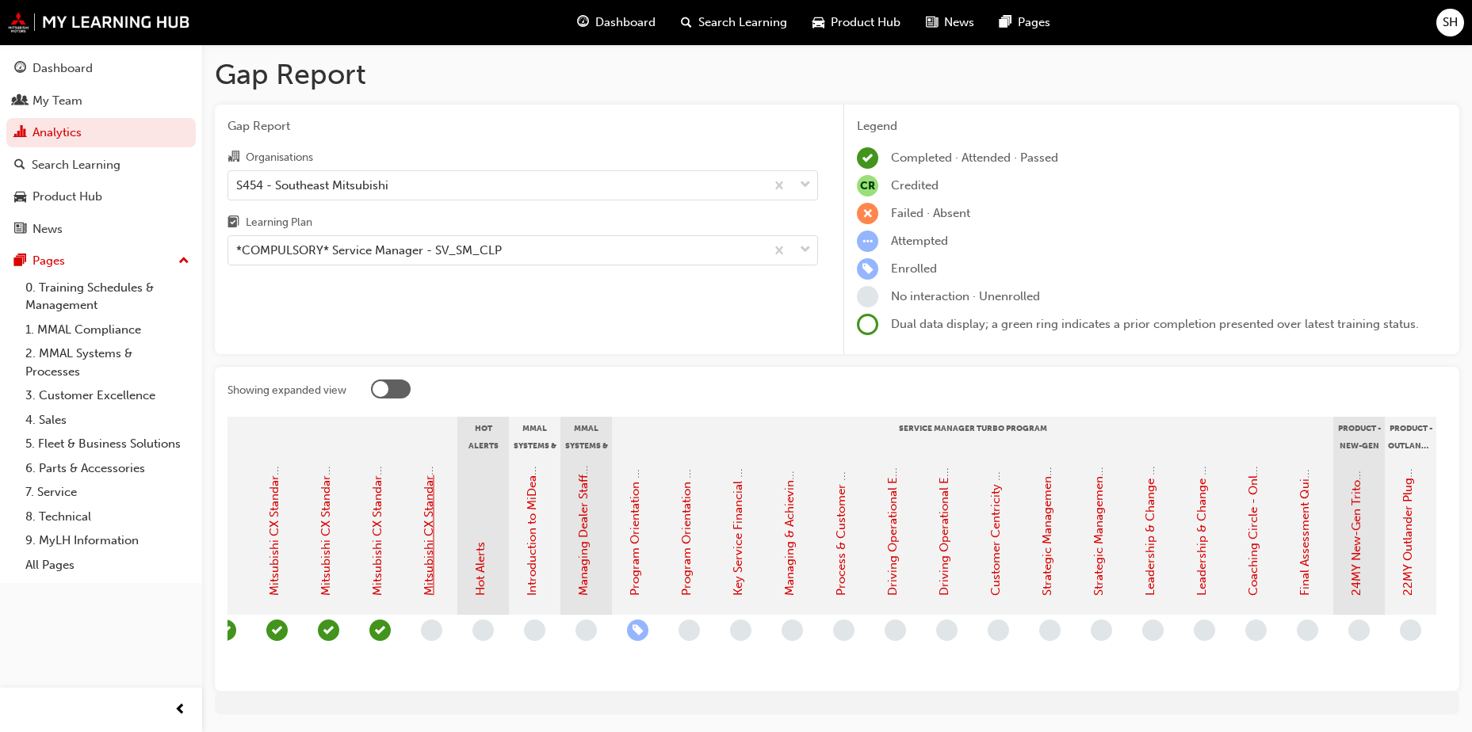
click at [430, 548] on link "Mitsubishi CX Standards - Sales Journey for Service Staff" at bounding box center [429, 440] width 14 height 311
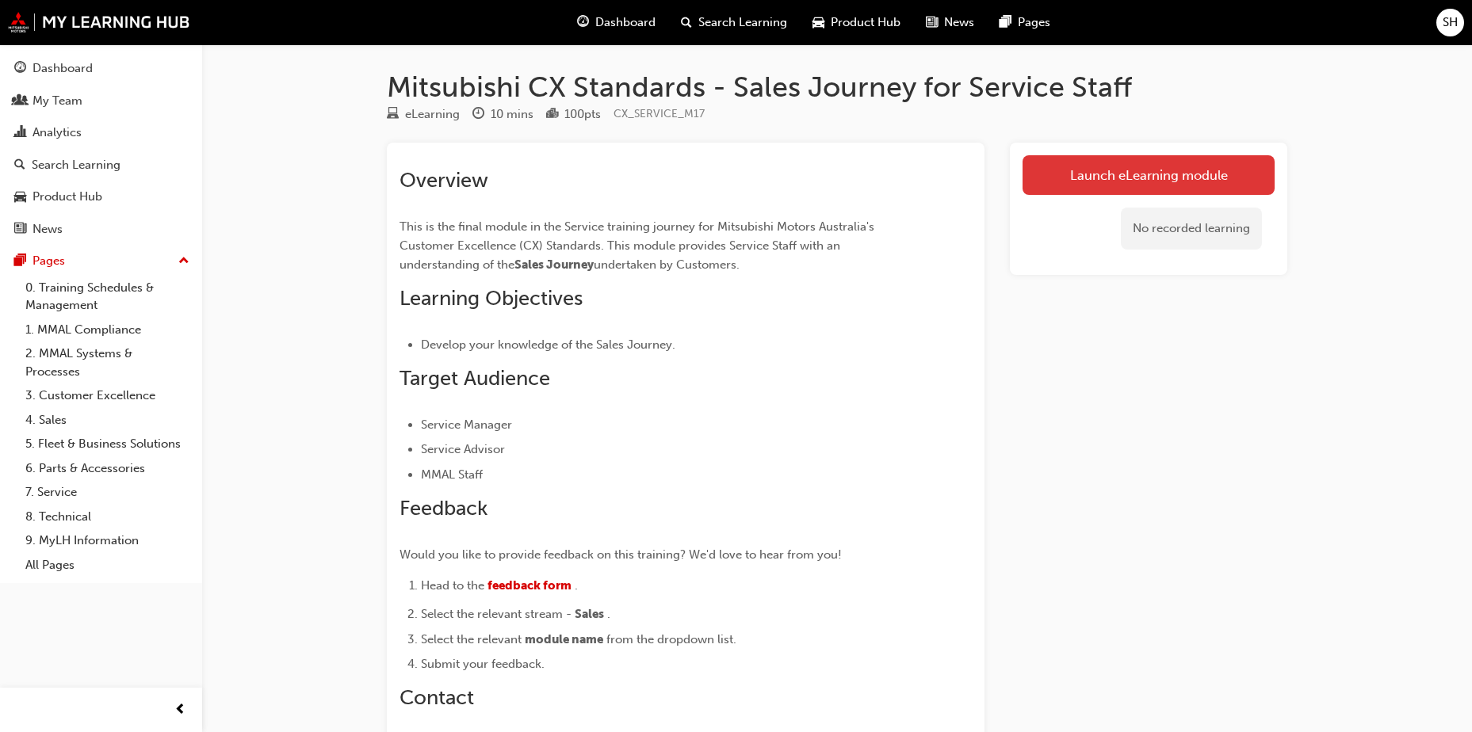
click at [1166, 179] on link "Launch eLearning module" at bounding box center [1148, 175] width 252 height 40
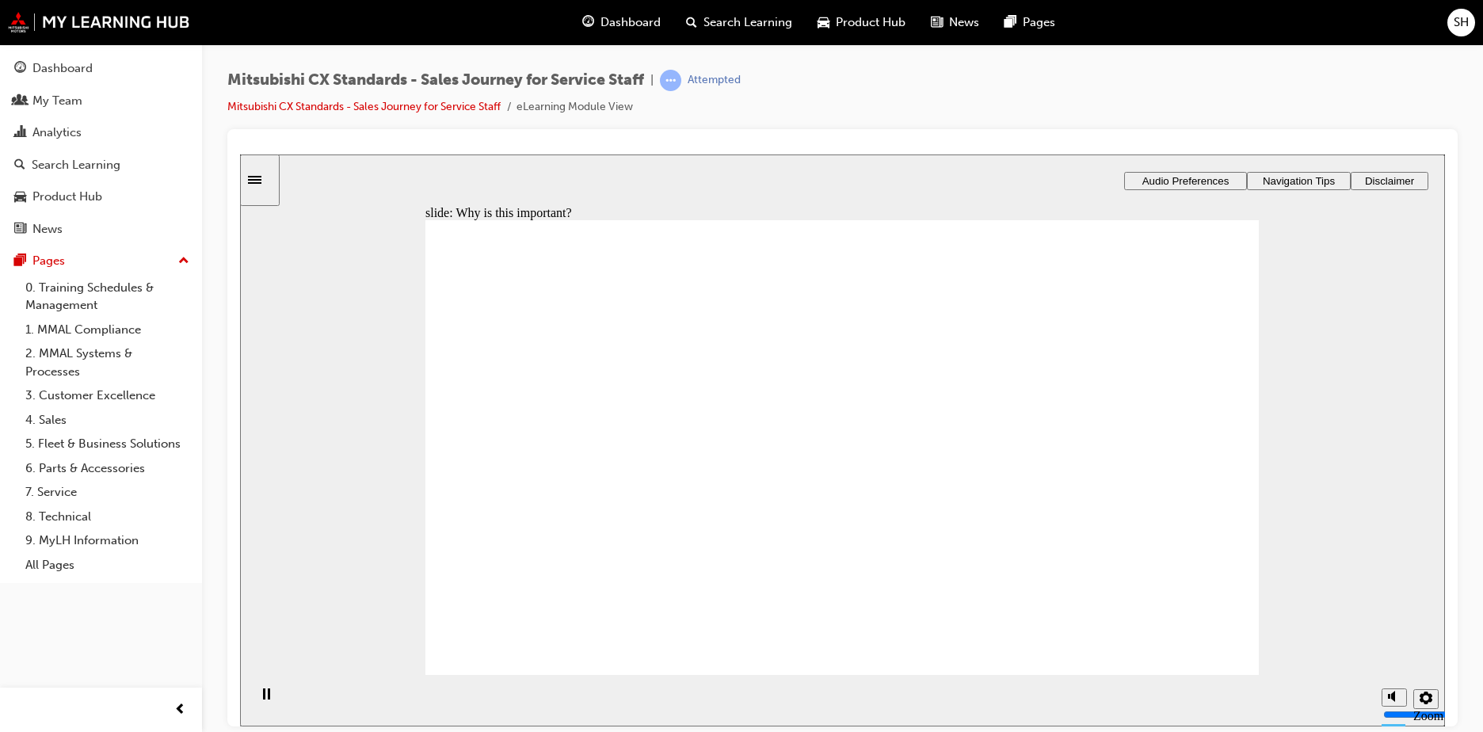
drag, startPoint x: 507, startPoint y: 393, endPoint x: 628, endPoint y: 404, distance: 121.0
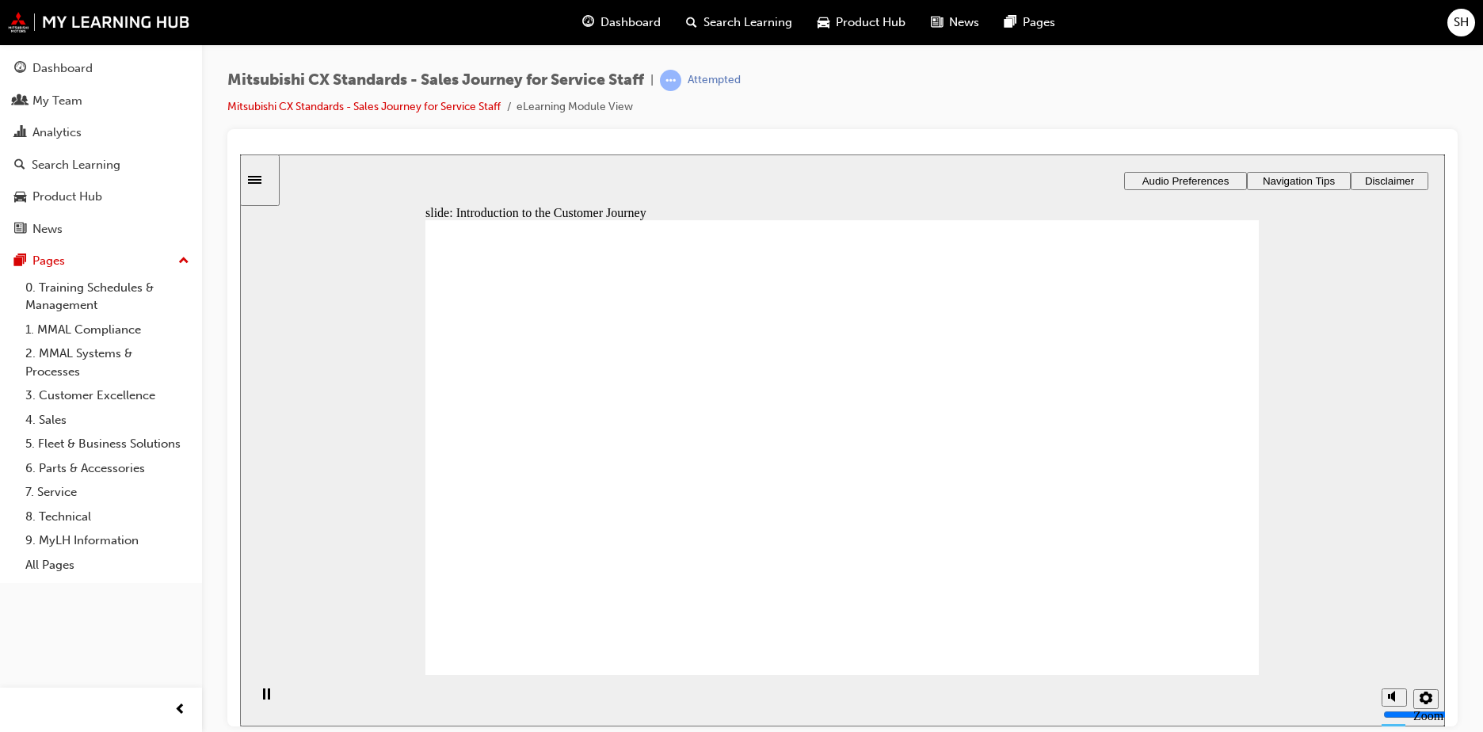
drag, startPoint x: 513, startPoint y: 399, endPoint x: 623, endPoint y: 411, distance: 110.8
drag, startPoint x: 572, startPoint y: 418, endPoint x: 612, endPoint y: 423, distance: 39.9
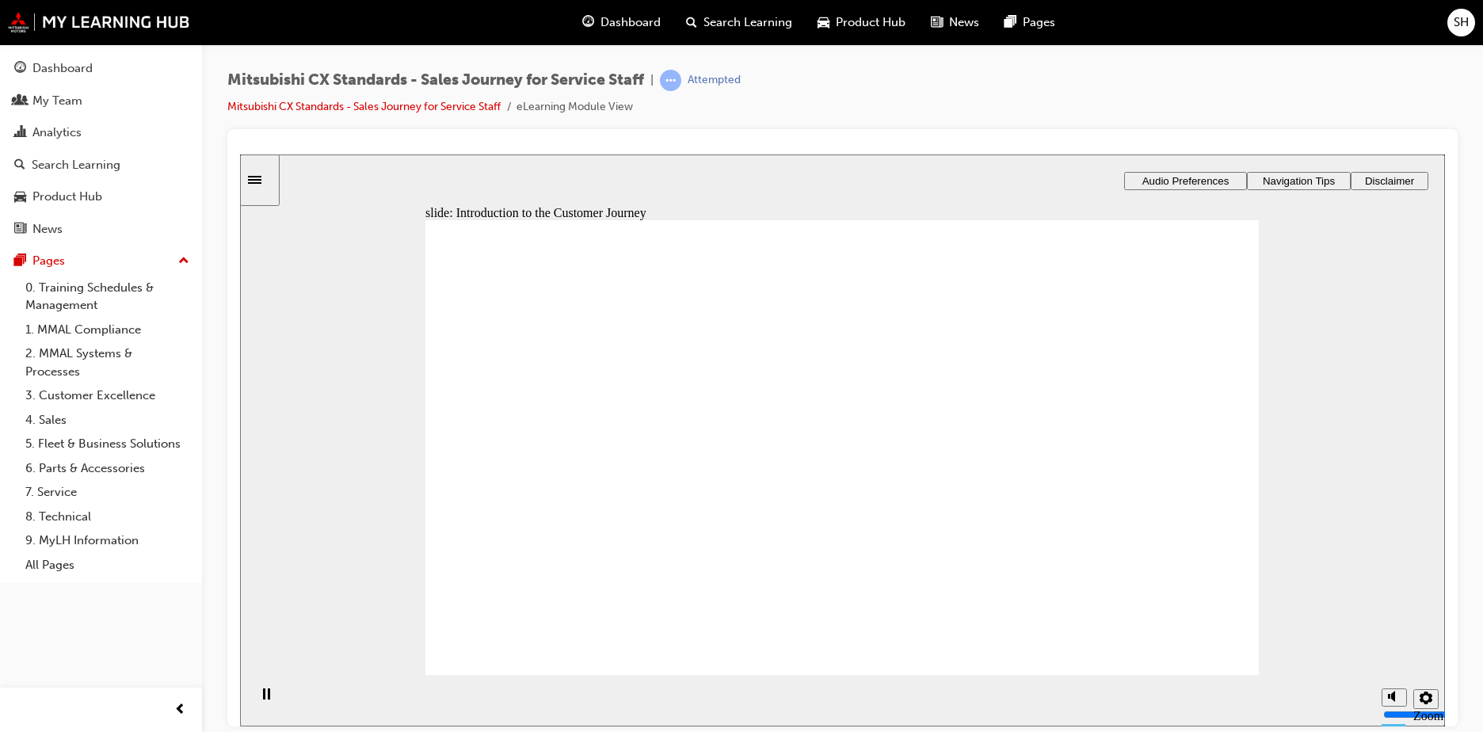
drag, startPoint x: 1165, startPoint y: 475, endPoint x: 1048, endPoint y: 605, distance: 174.5
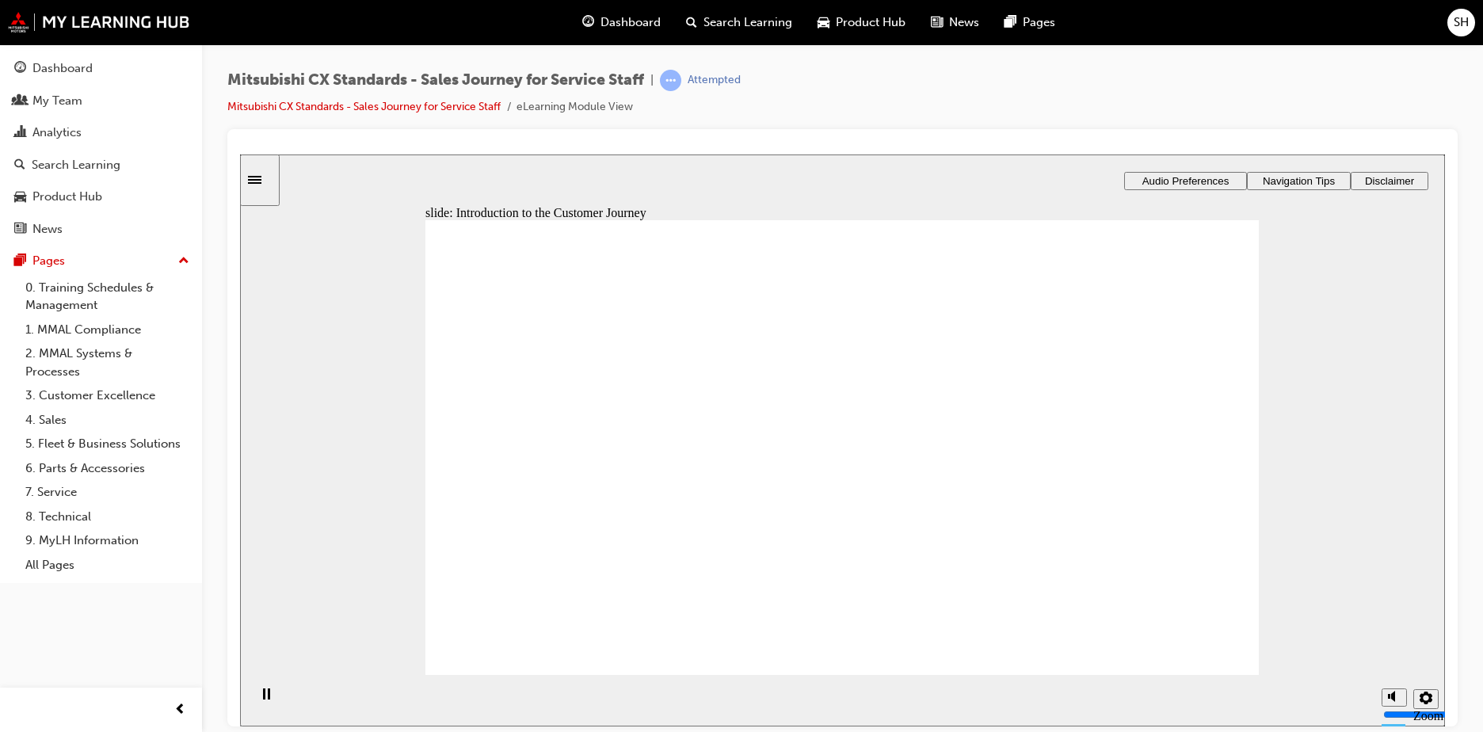
drag, startPoint x: 1091, startPoint y: 461, endPoint x: 1094, endPoint y: 578, distance: 116.5
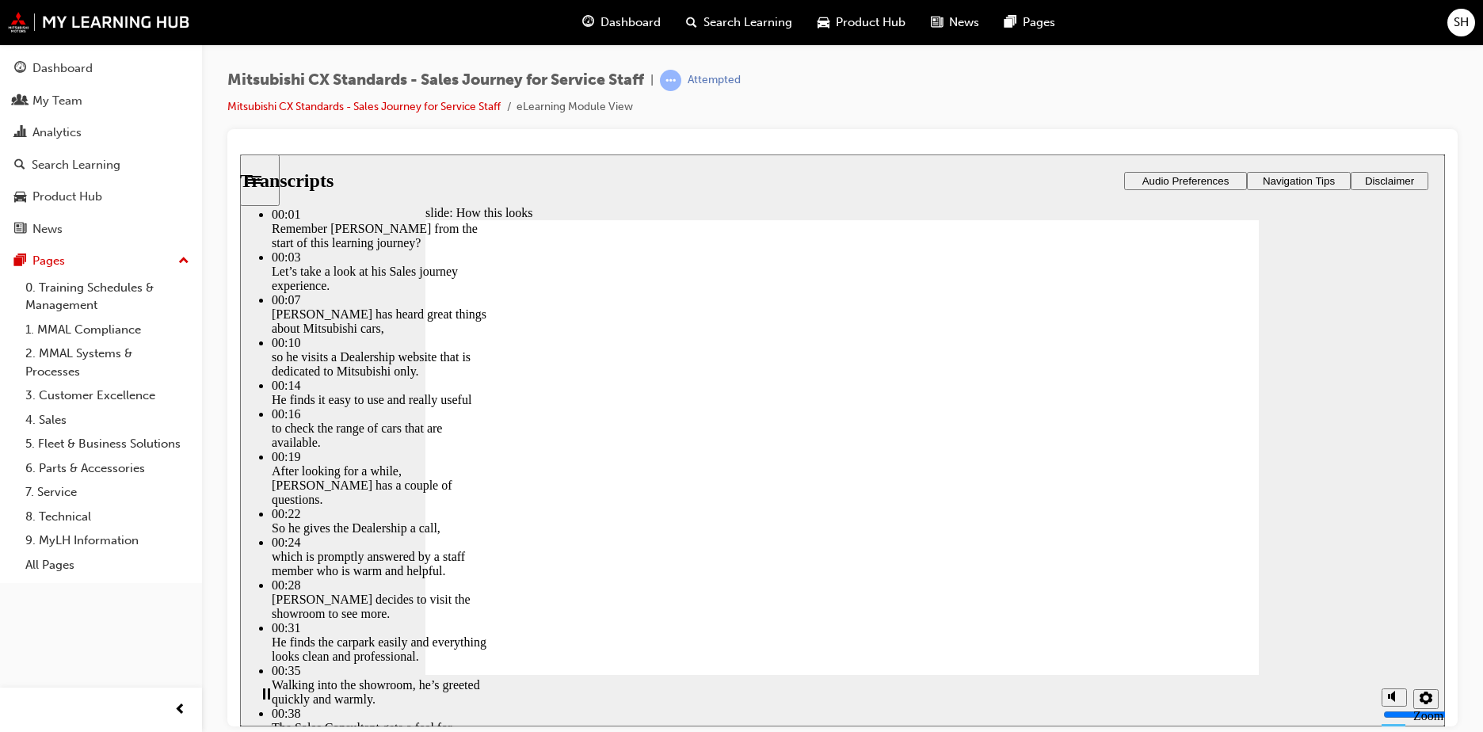
type input "264"
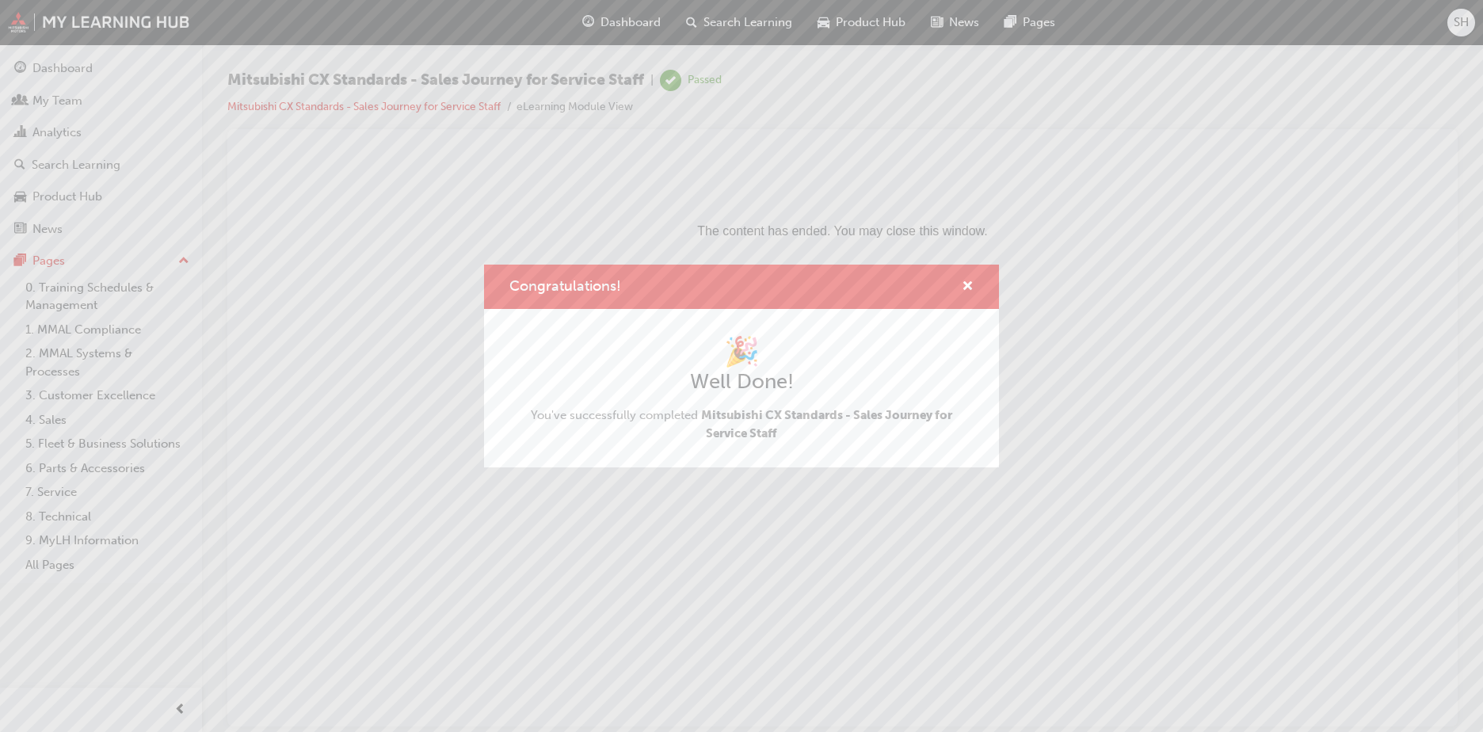
click at [958, 275] on div "Congratulations!" at bounding box center [741, 287] width 515 height 45
click at [964, 281] on span "cross-icon" at bounding box center [968, 288] width 12 height 14
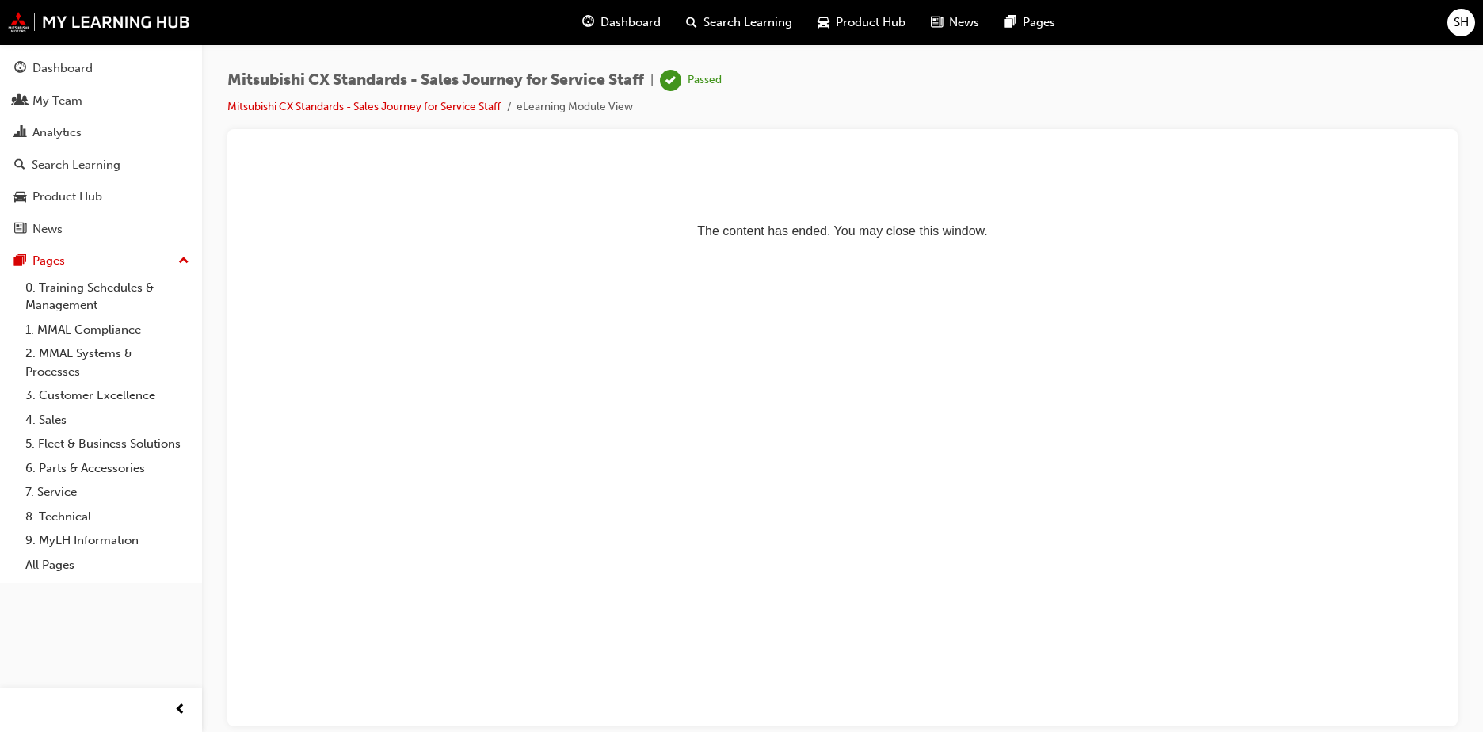
click at [647, 23] on span "Dashboard" at bounding box center [631, 22] width 60 height 18
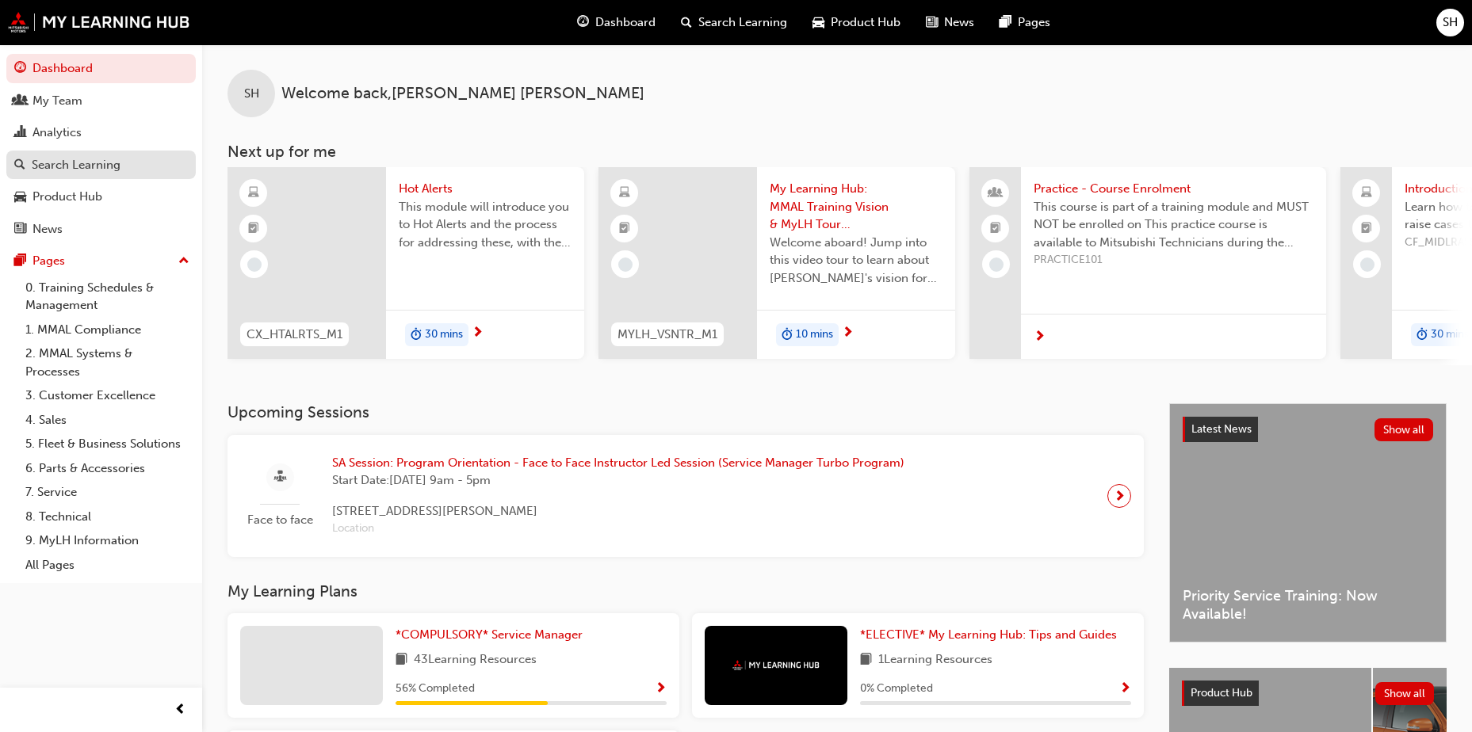
click at [74, 152] on link "Search Learning" at bounding box center [100, 165] width 189 height 29
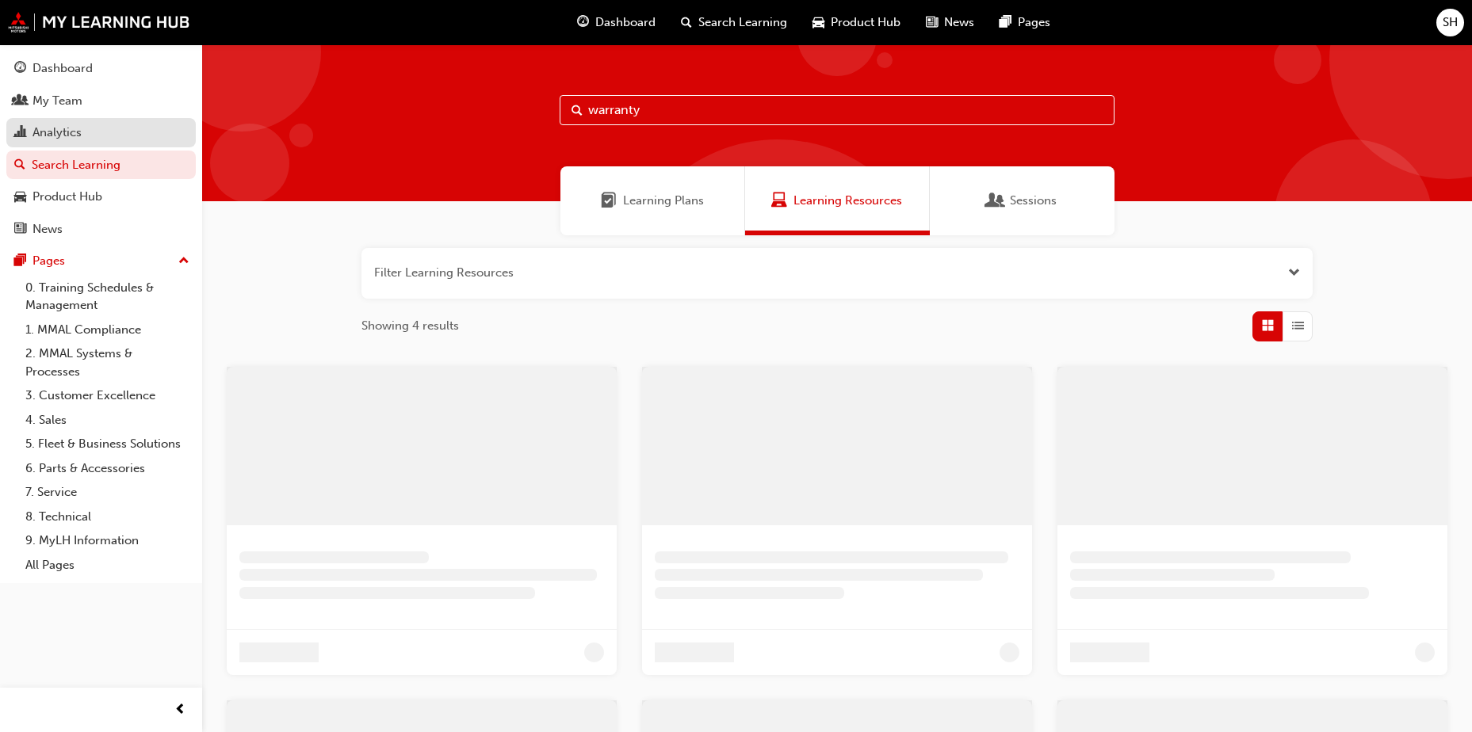
click at [72, 124] on div "Analytics" at bounding box center [56, 133] width 49 height 18
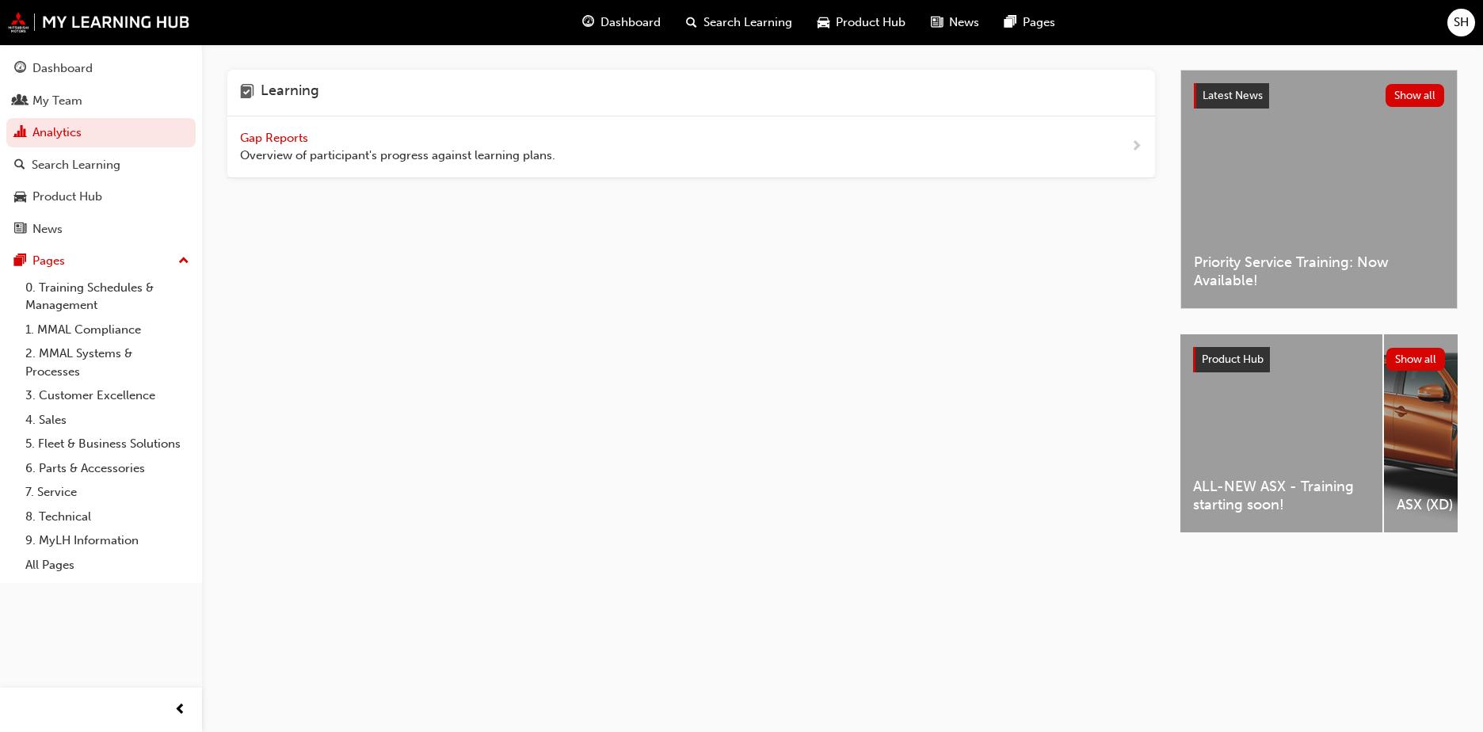
click at [278, 139] on span "Gap Reports" at bounding box center [275, 138] width 71 height 14
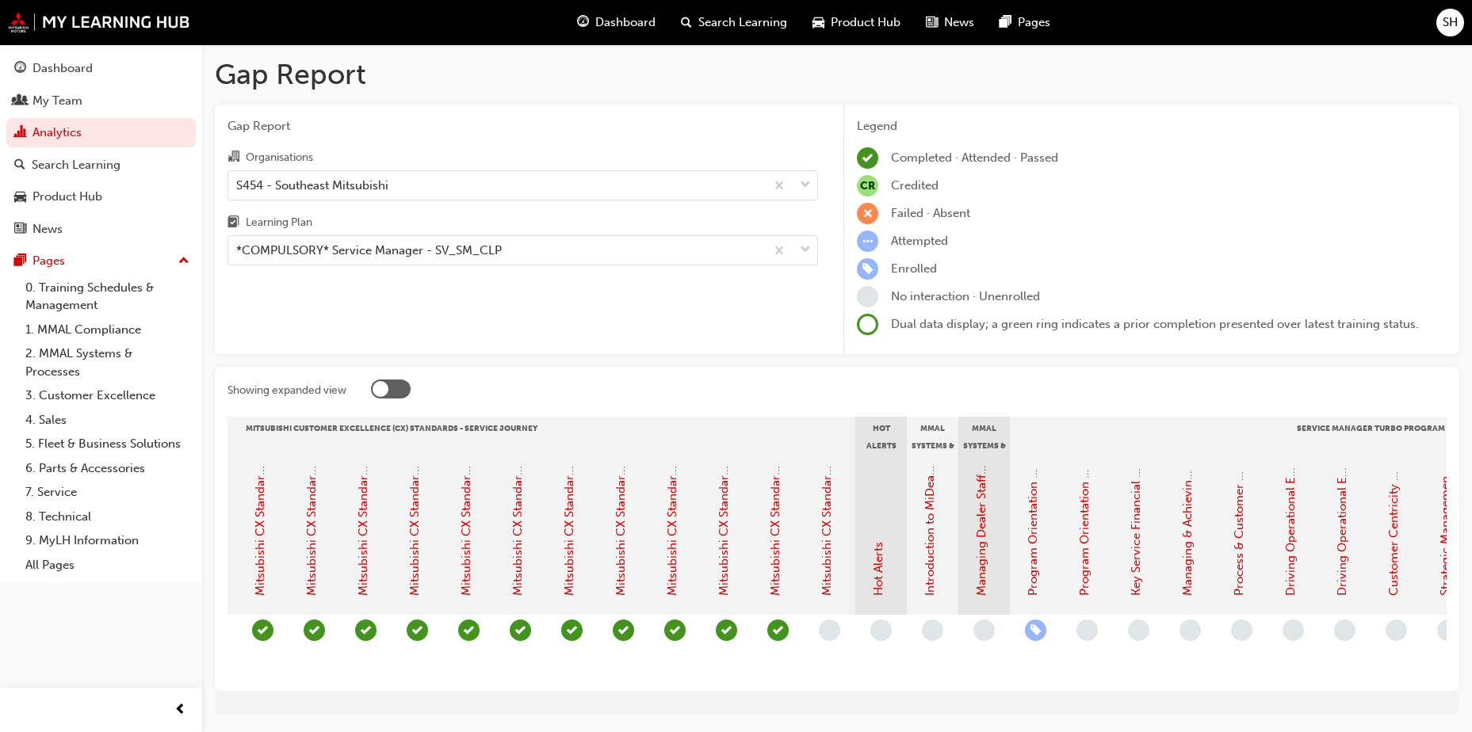
scroll to position [0, 919]
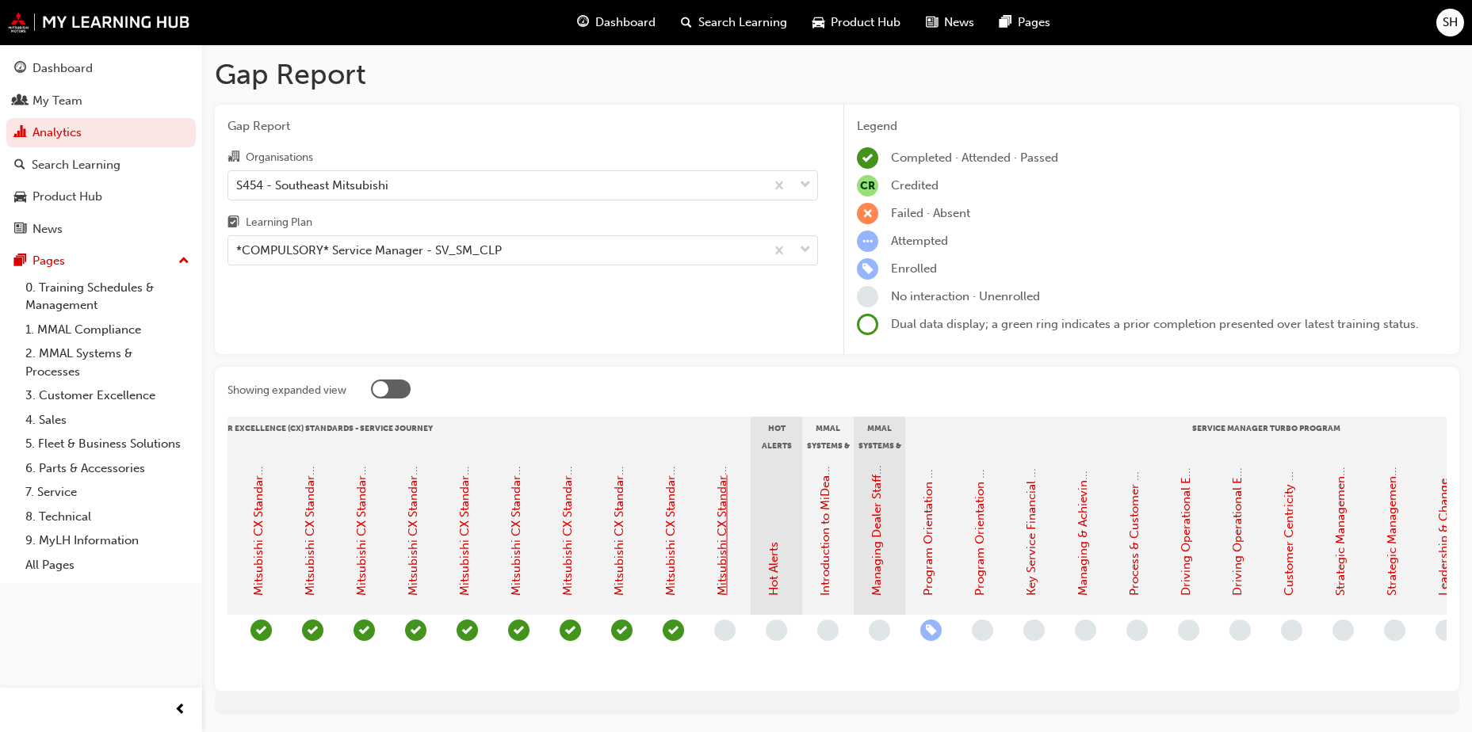
click at [727, 552] on link "Mitsubishi CX Standards - Sales Journey for Service Staff" at bounding box center [722, 440] width 14 height 311
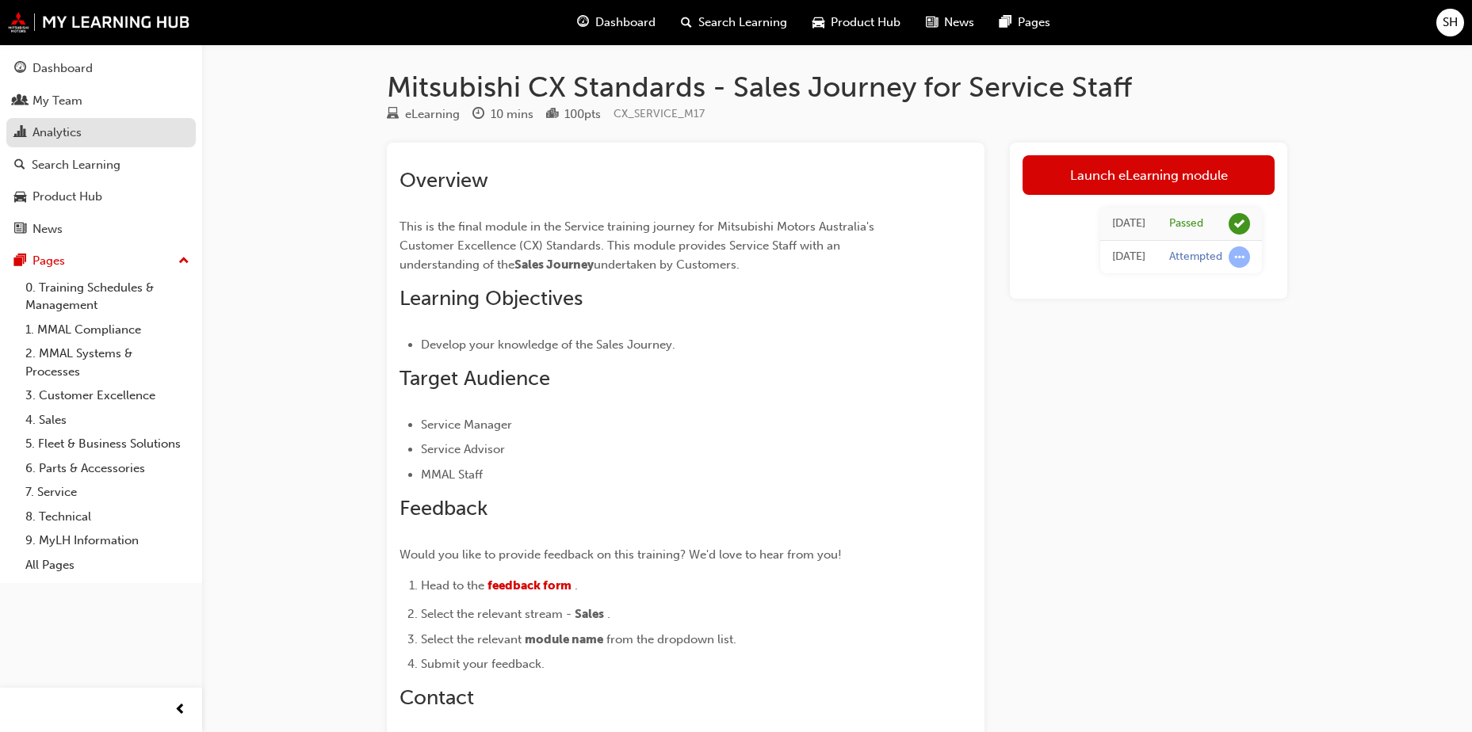
click at [48, 134] on div "Analytics" at bounding box center [56, 133] width 49 height 18
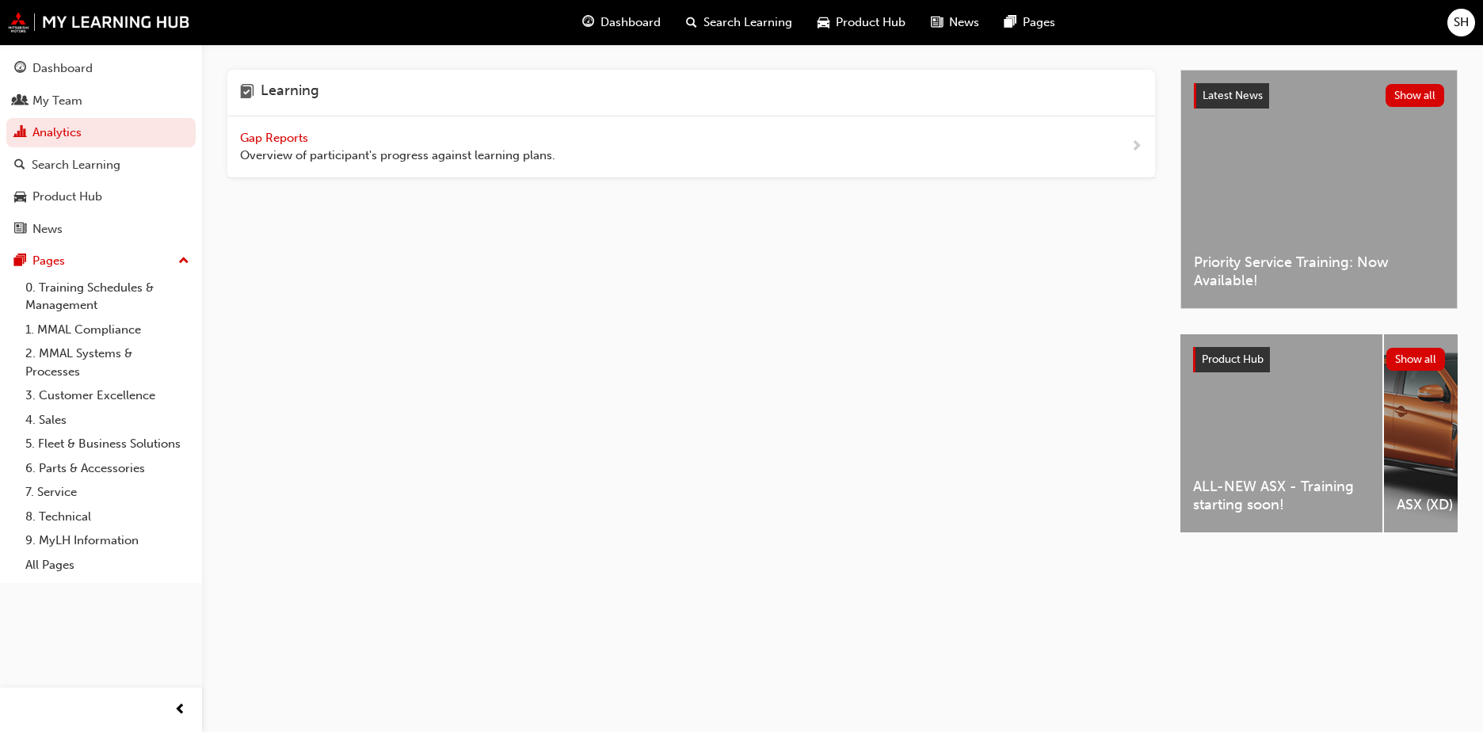
click at [309, 155] on span "Overview of participant's progress against learning plans." at bounding box center [397, 156] width 315 height 18
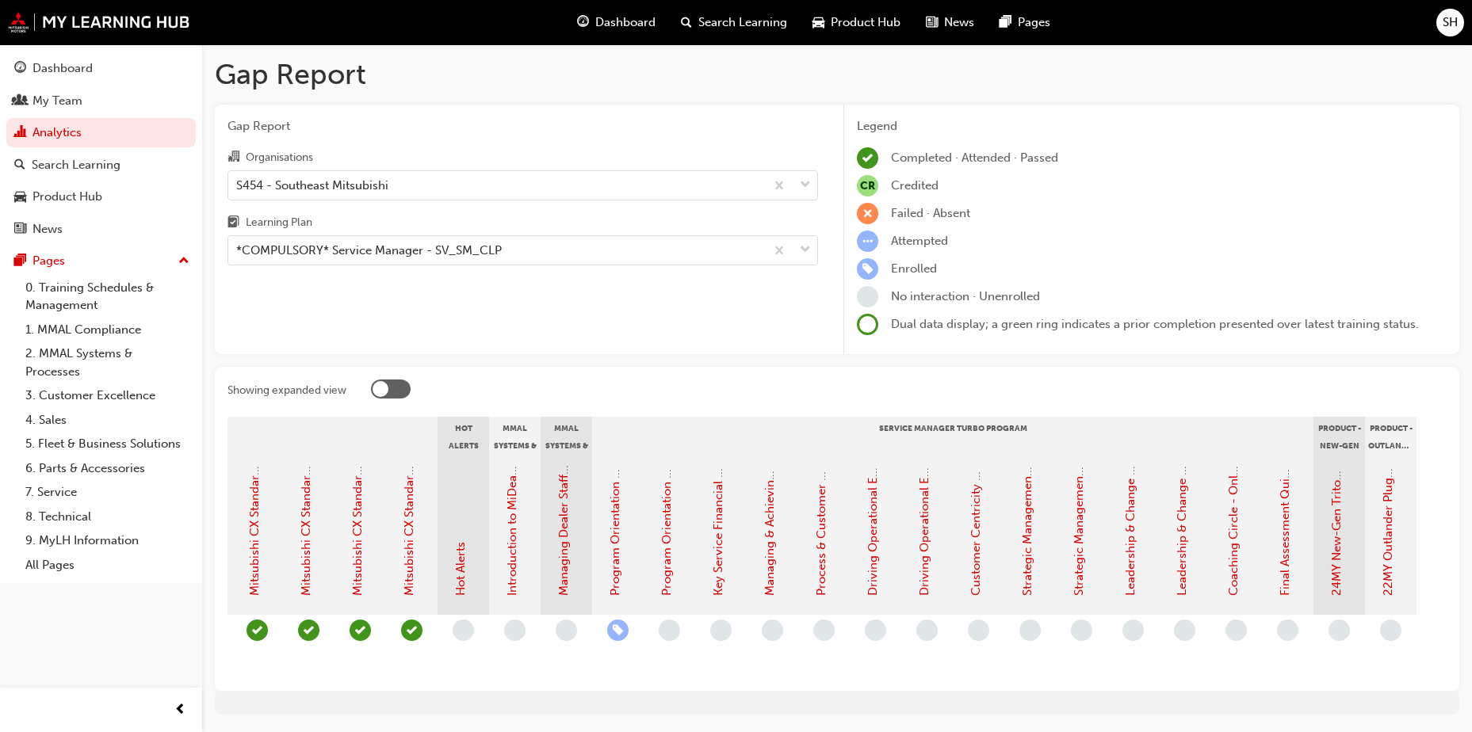
scroll to position [0, 1254]
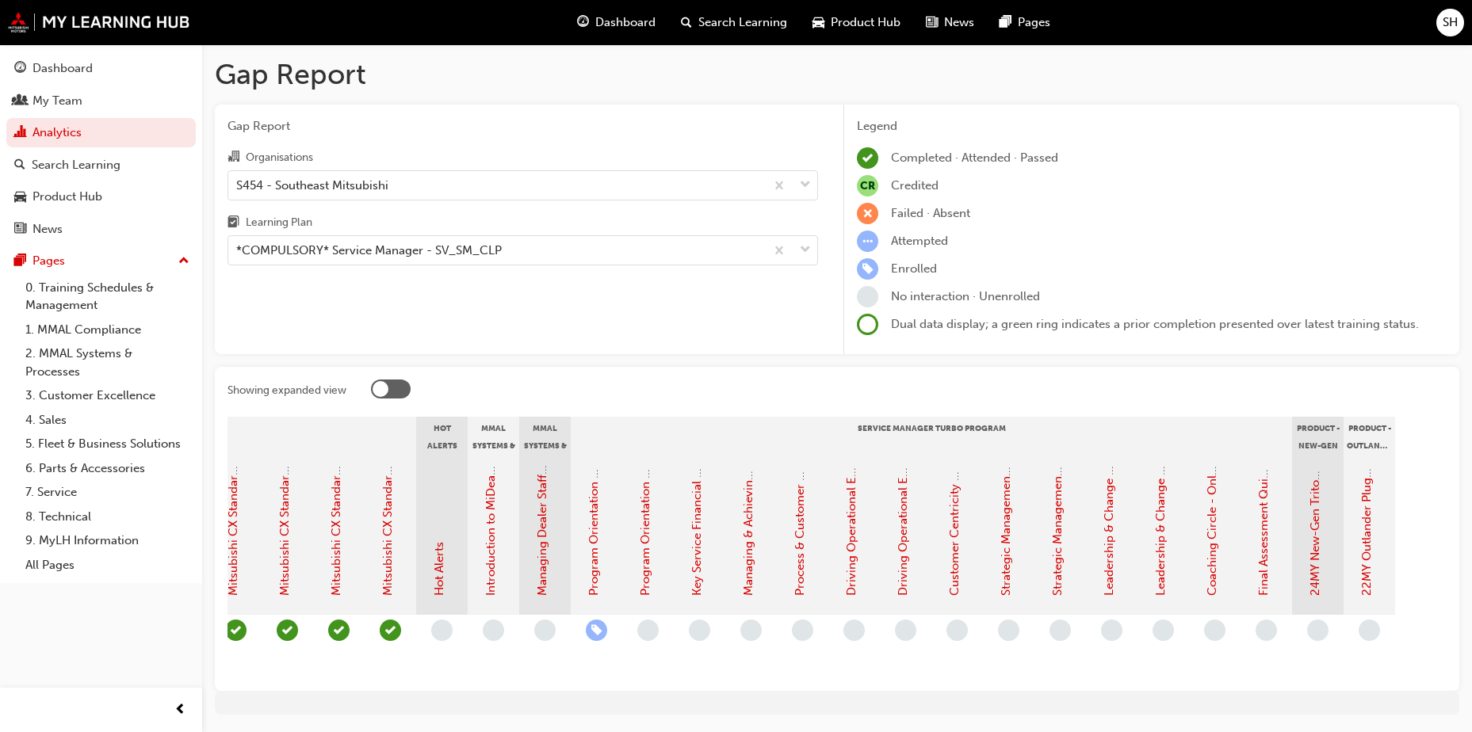
drag, startPoint x: 1100, startPoint y: 693, endPoint x: 860, endPoint y: 702, distance: 240.3
click at [860, 702] on div "Gap Report Gap Report Organisations S454 - Southeast Mitsubishi Learning Plan *…" at bounding box center [837, 392] width 1270 height 696
click at [104, 82] on link "Dashboard" at bounding box center [100, 68] width 189 height 29
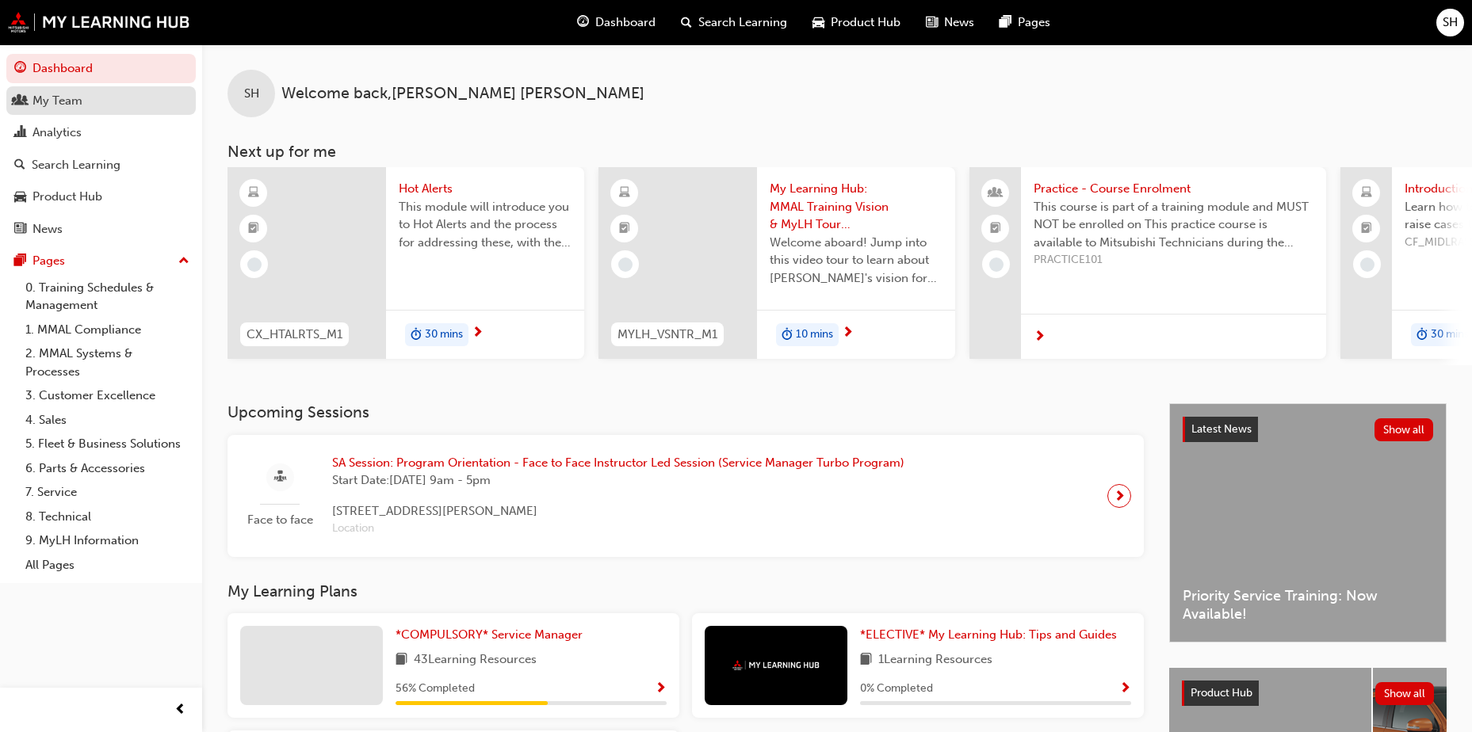
click at [57, 90] on link "My Team" at bounding box center [100, 100] width 189 height 29
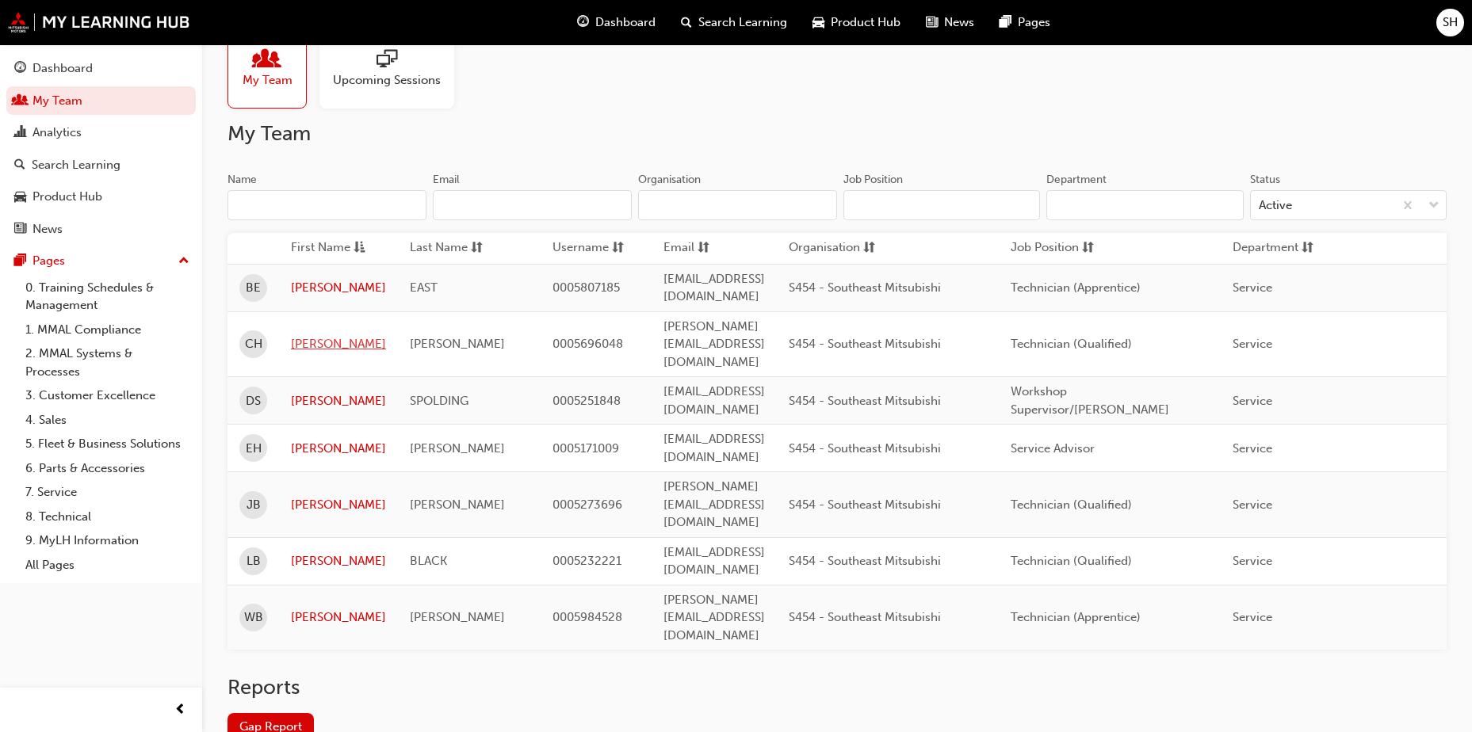
scroll to position [41, 0]
click at [94, 201] on div "Product Hub" at bounding box center [67, 197] width 70 height 18
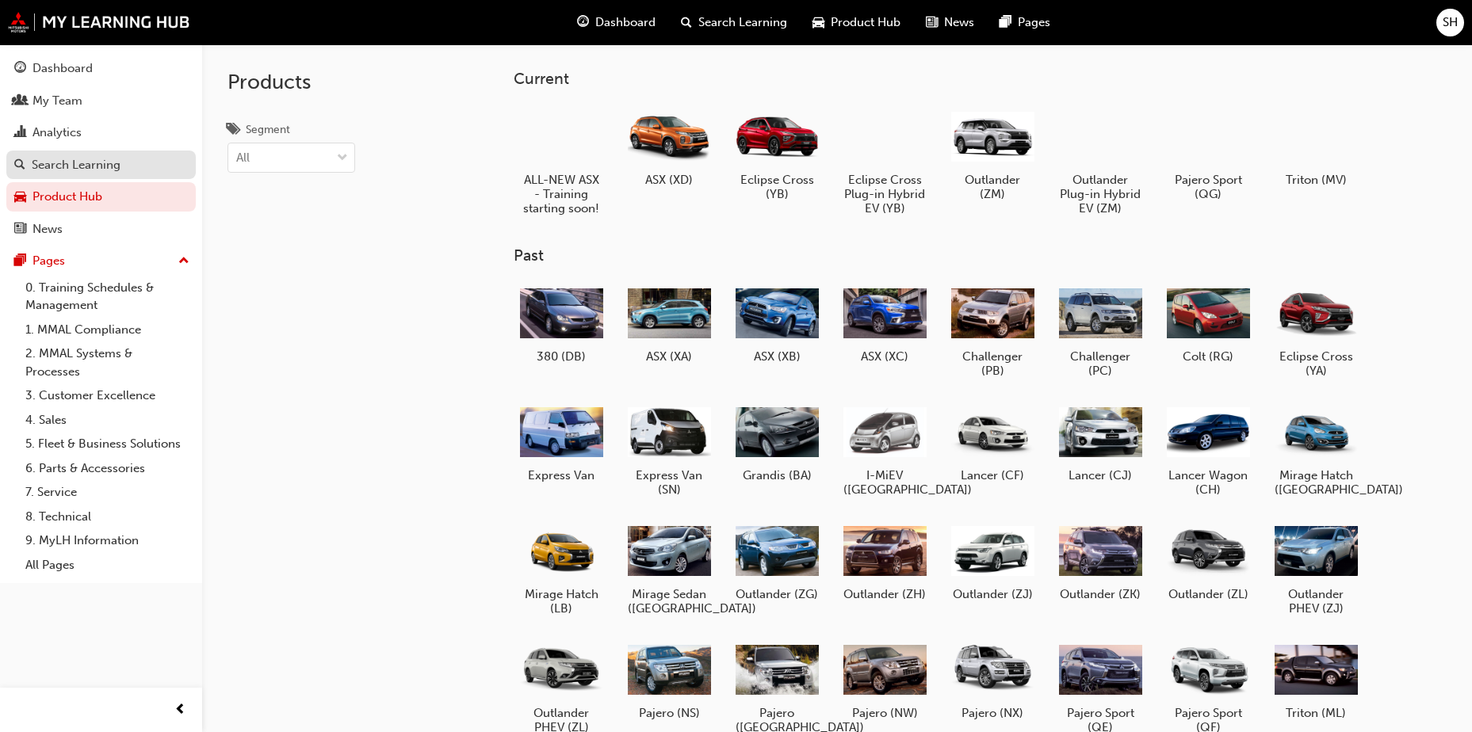
click at [92, 169] on div "Search Learning" at bounding box center [76, 165] width 89 height 18
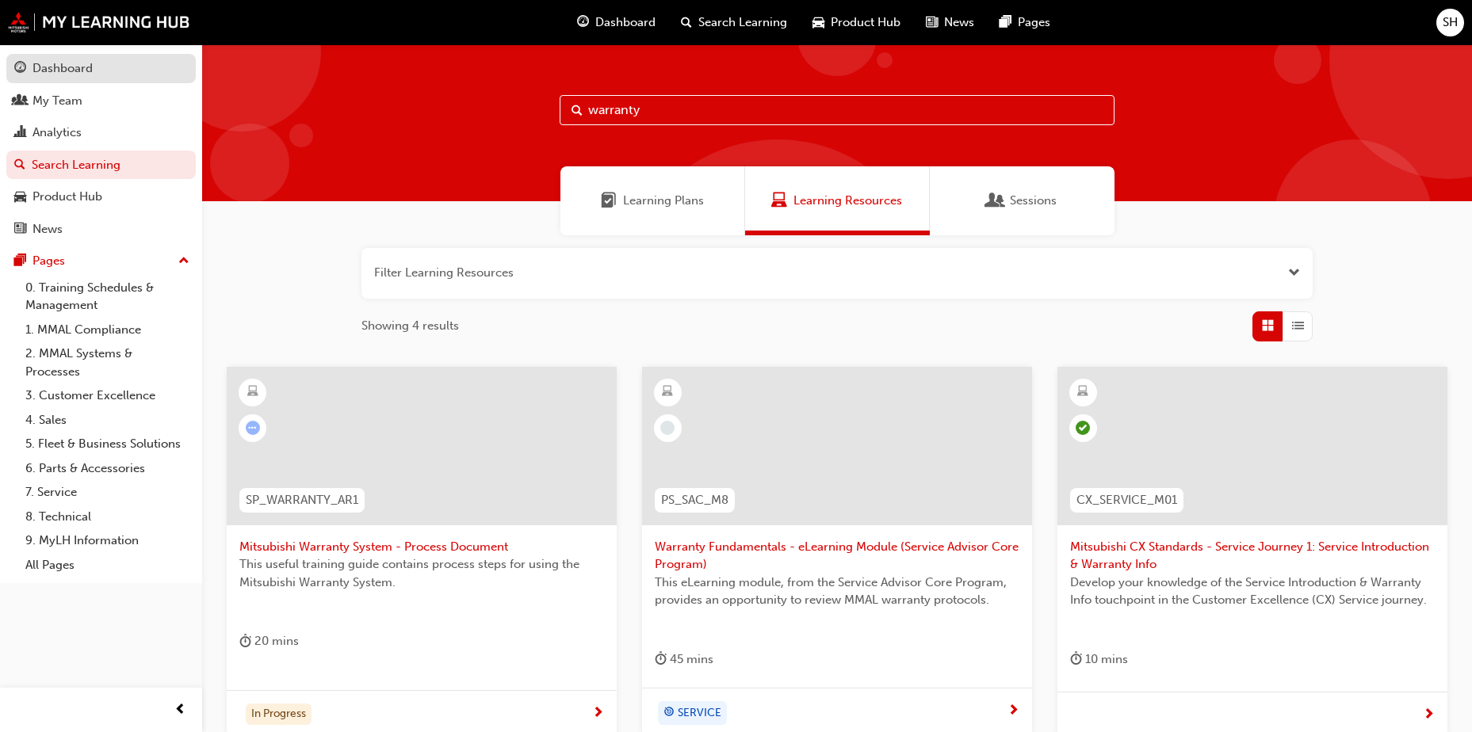
click at [78, 80] on link "Dashboard" at bounding box center [100, 68] width 189 height 29
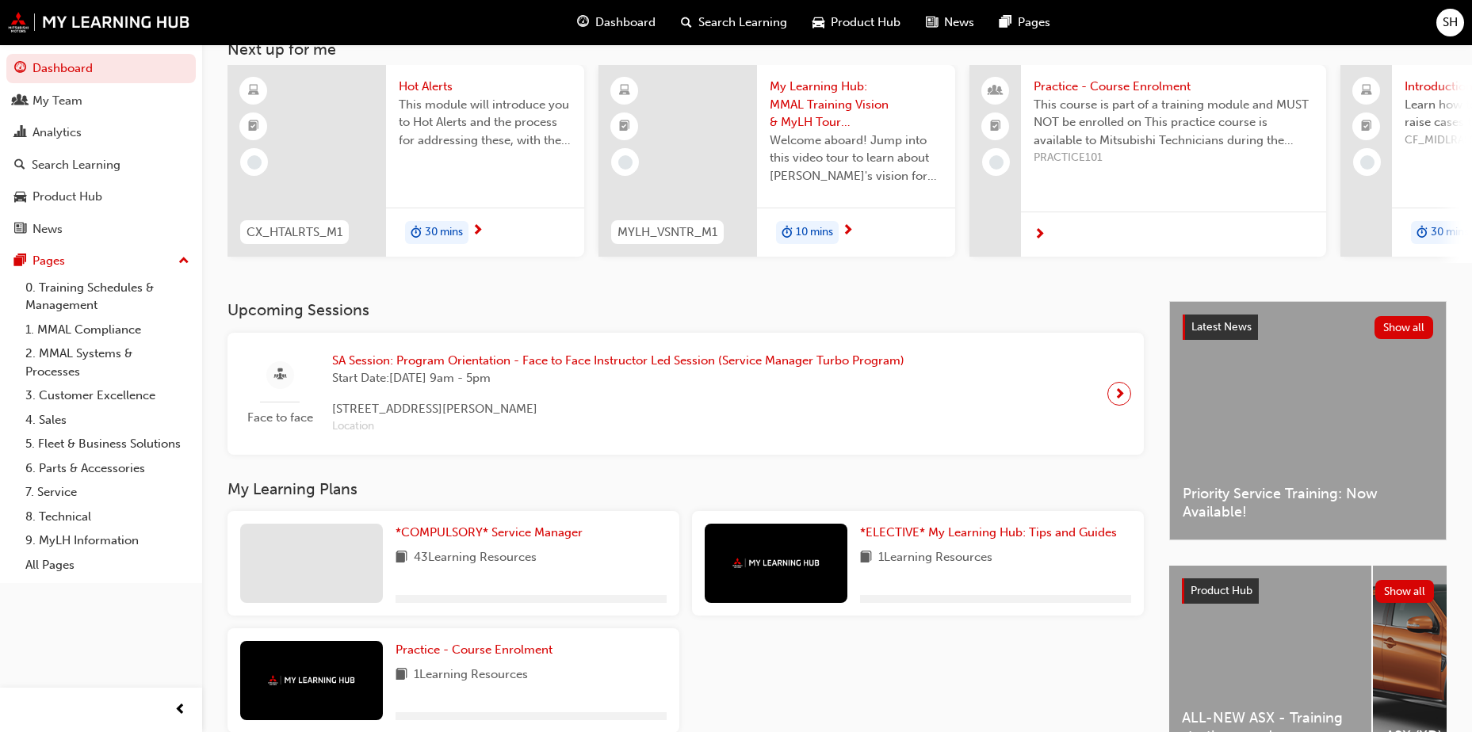
scroll to position [215, 0]
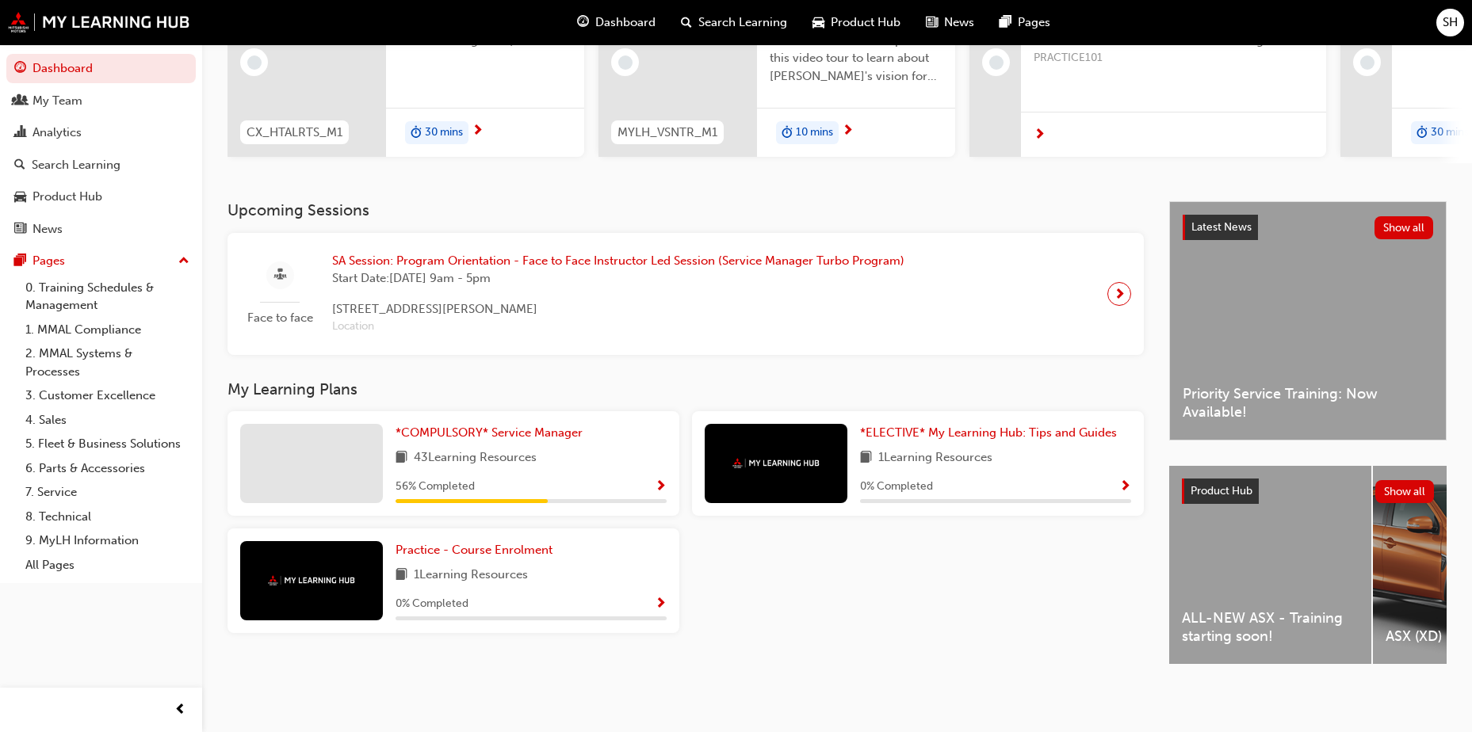
click at [662, 480] on span "Show Progress" at bounding box center [661, 487] width 12 height 14
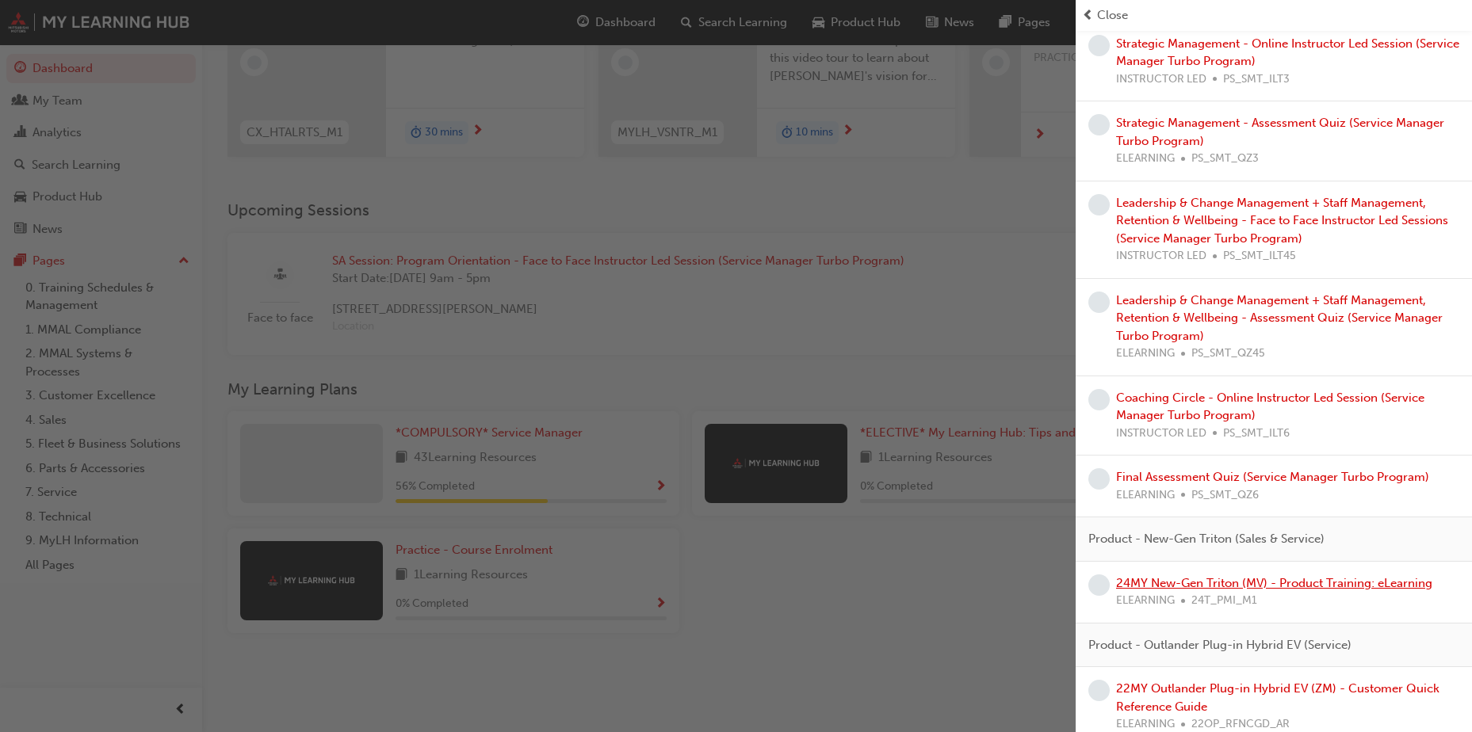
scroll to position [1354, 0]
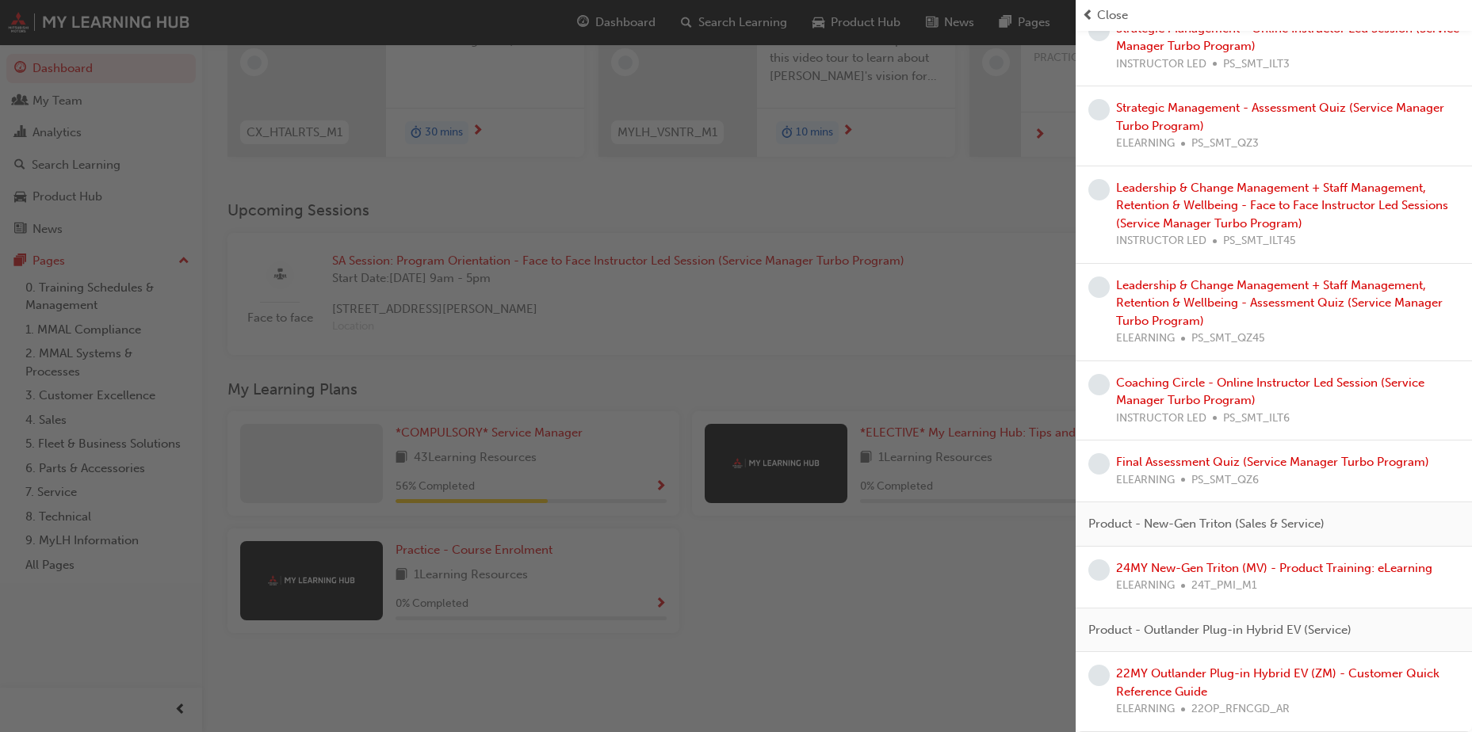
click at [742, 628] on div "button" at bounding box center [537, 366] width 1075 height 732
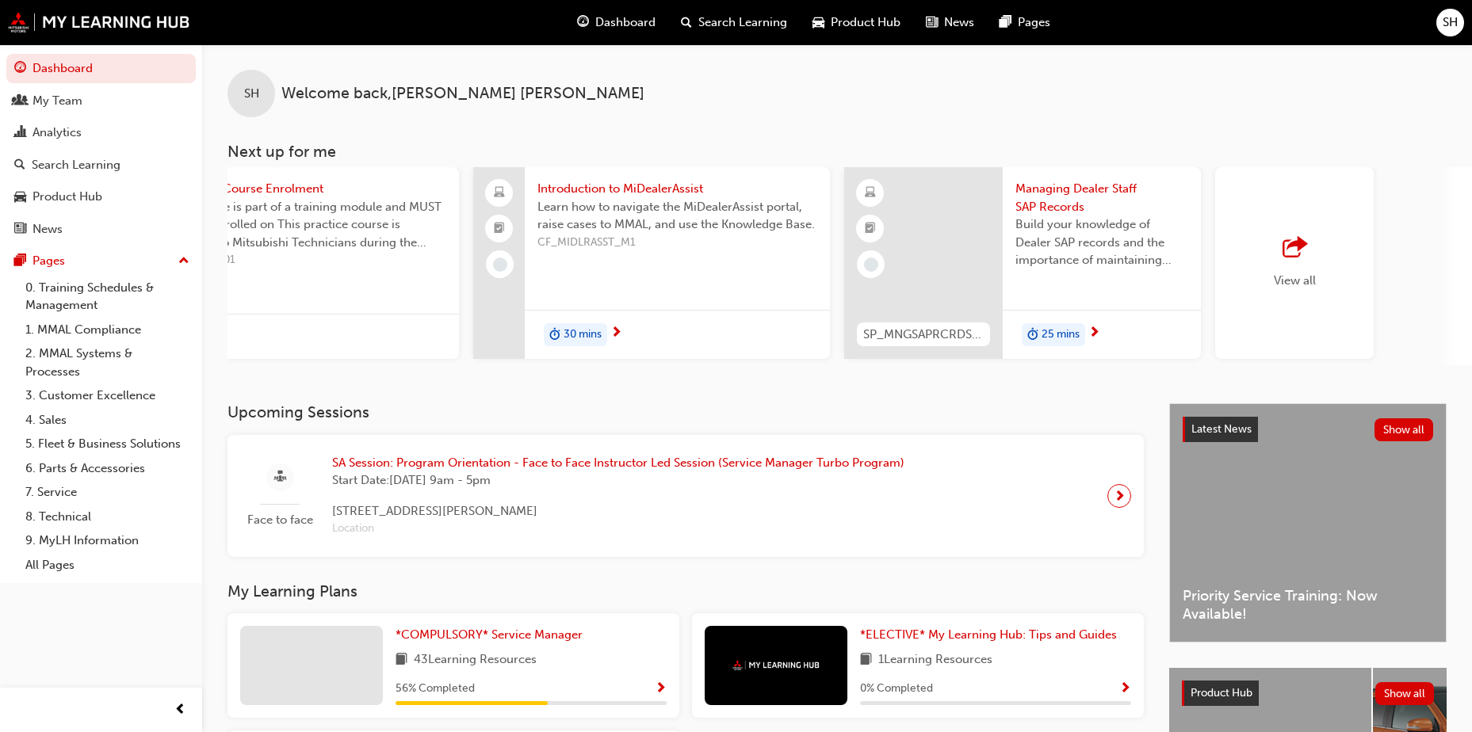
scroll to position [0, 979]
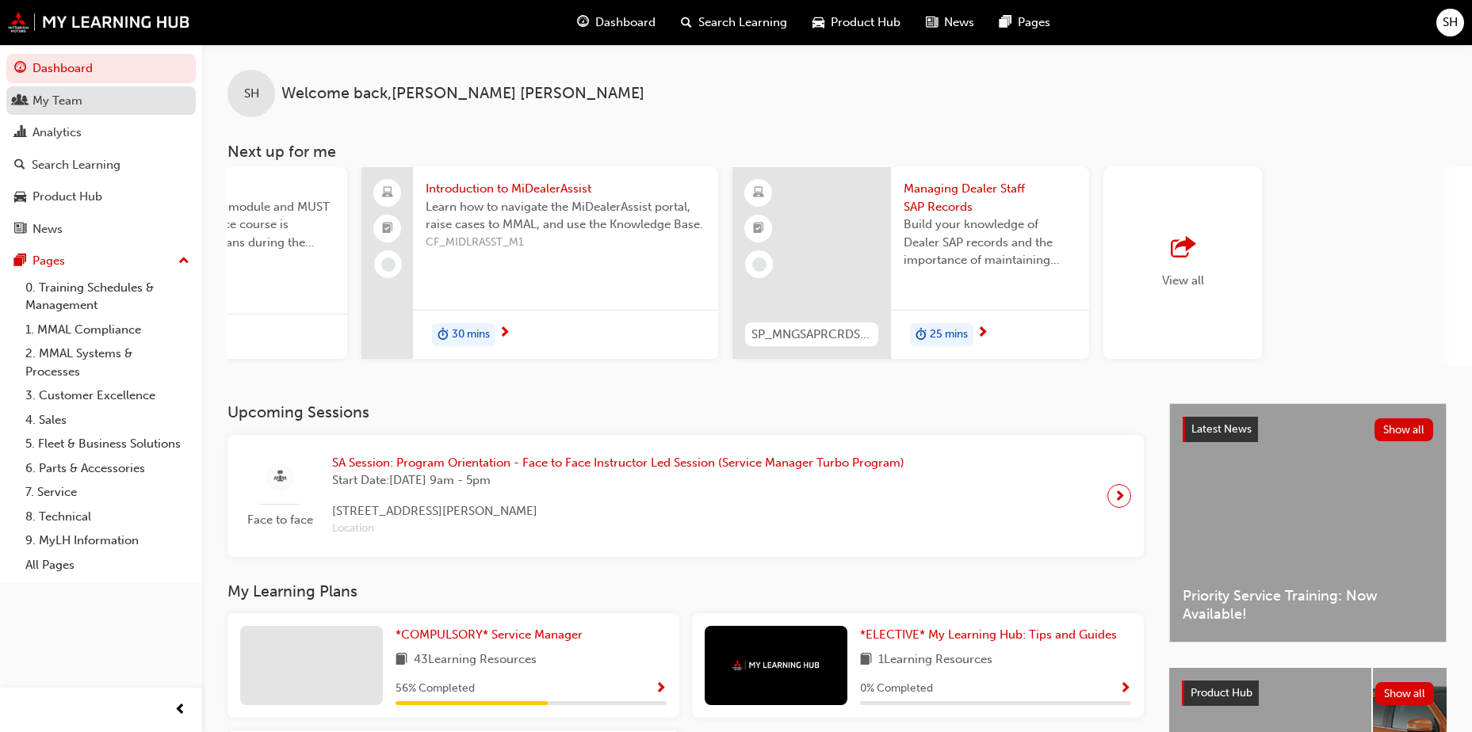
click at [71, 101] on div "My Team" at bounding box center [57, 101] width 50 height 18
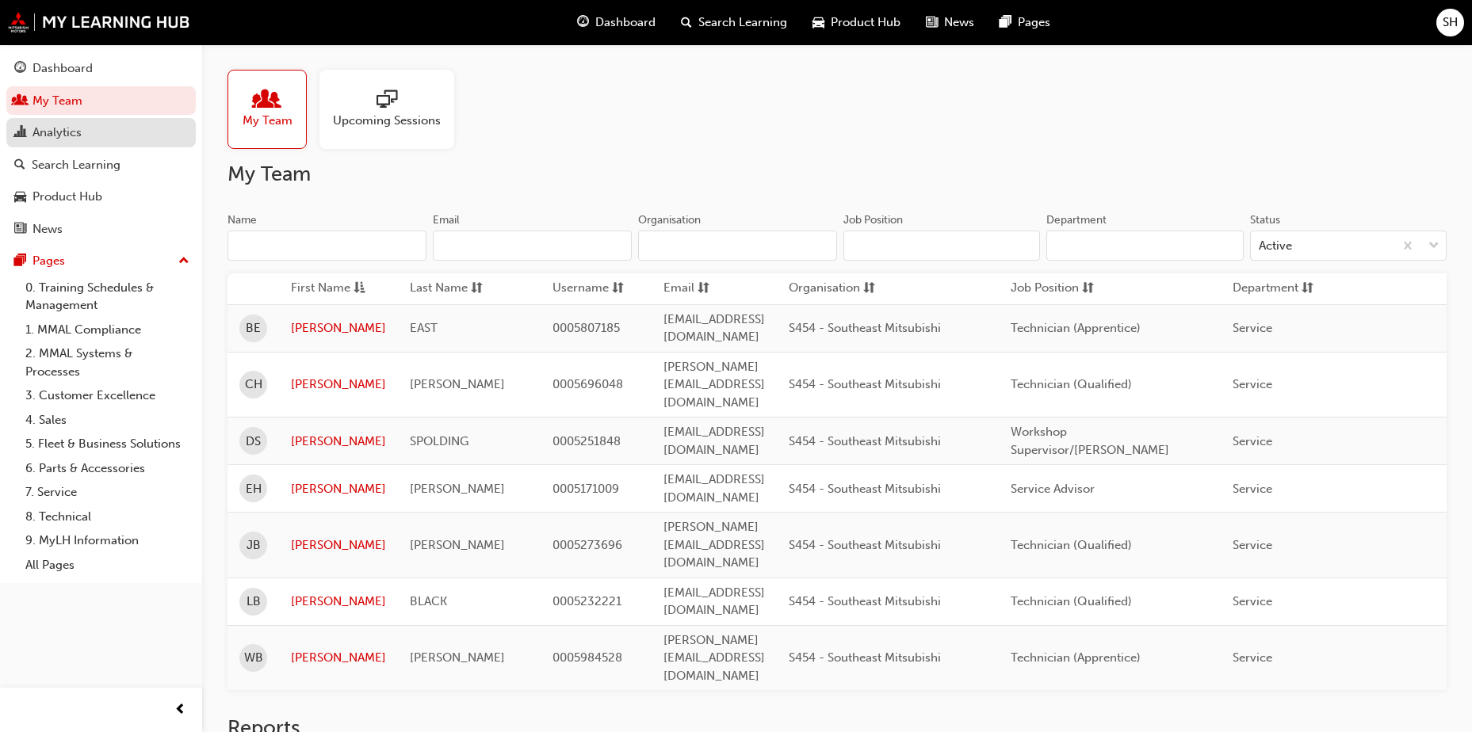
click at [71, 127] on div "Analytics" at bounding box center [56, 133] width 49 height 18
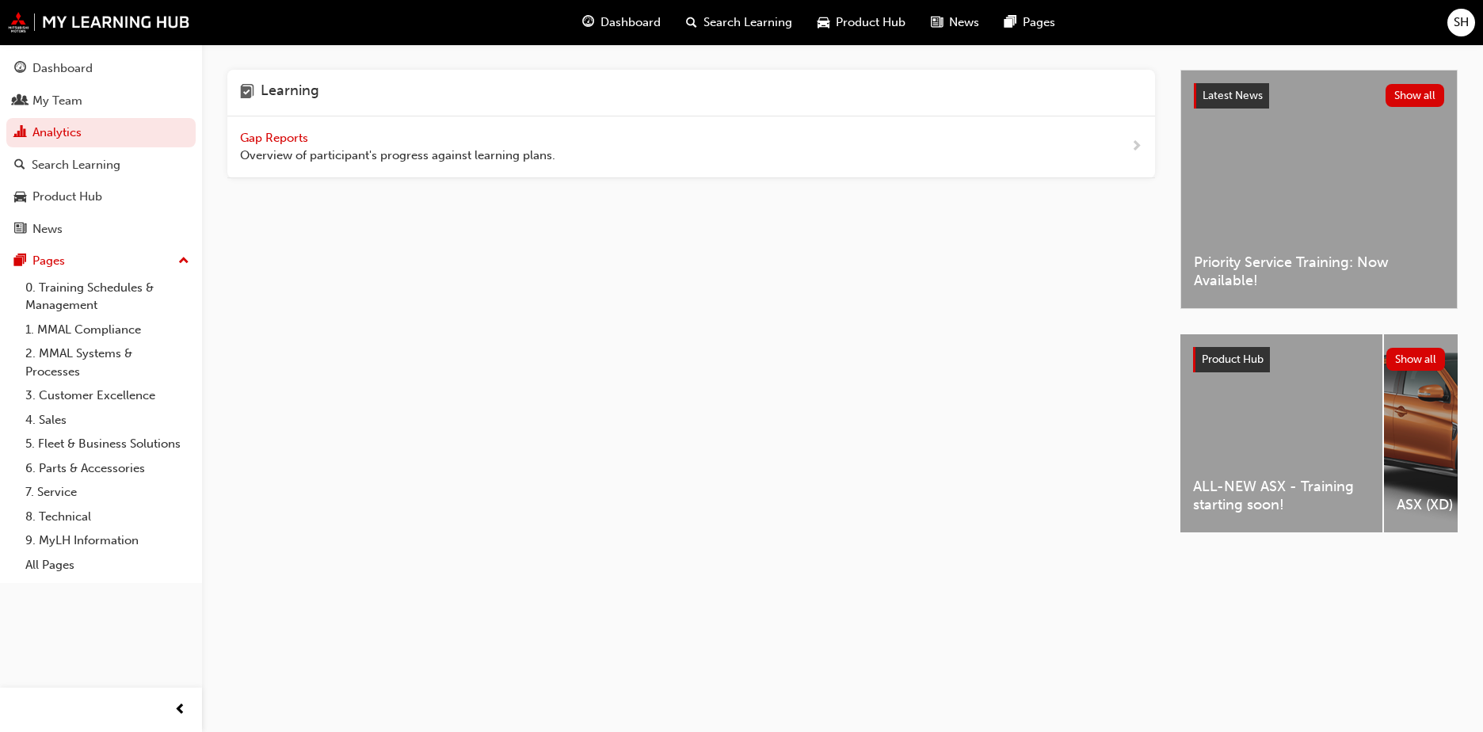
click at [297, 140] on span "Gap Reports" at bounding box center [275, 138] width 71 height 14
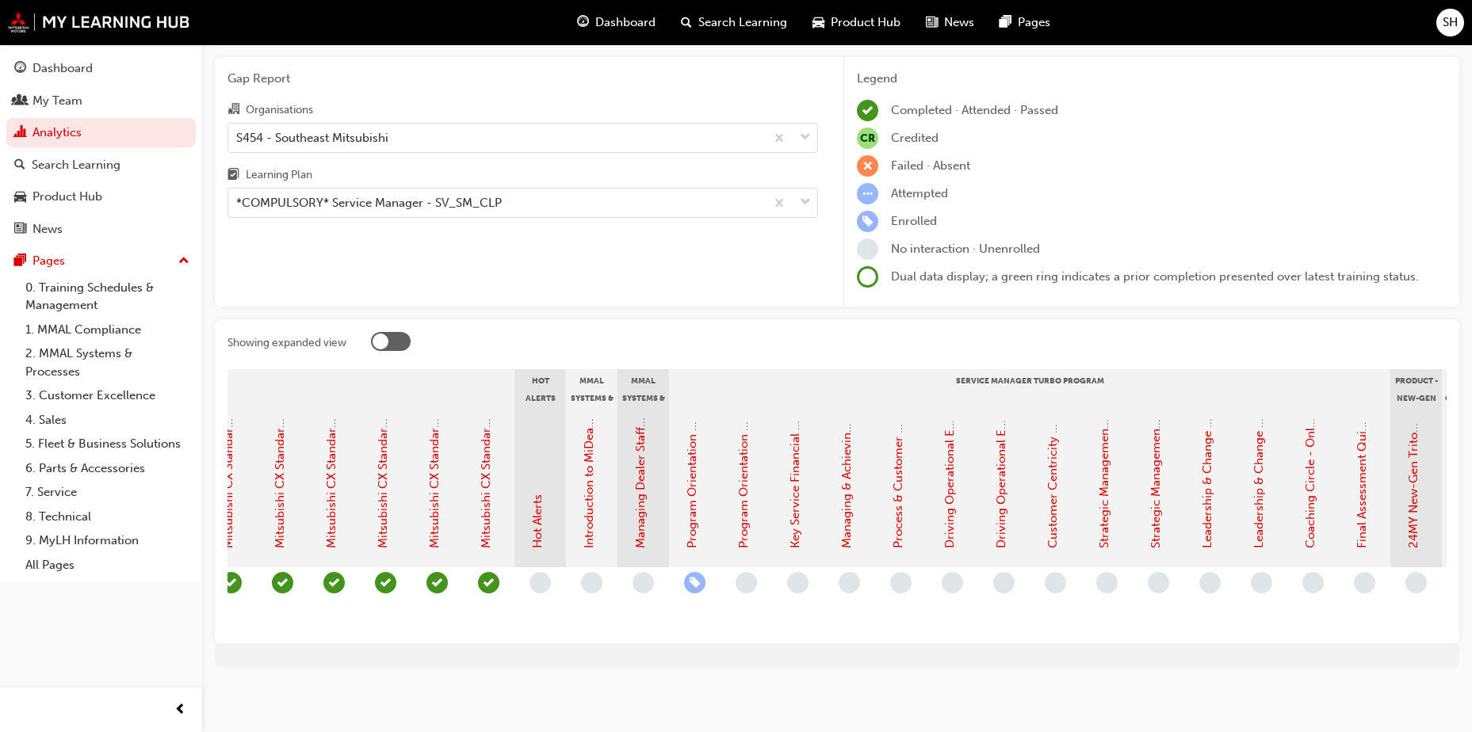
scroll to position [0, 1254]
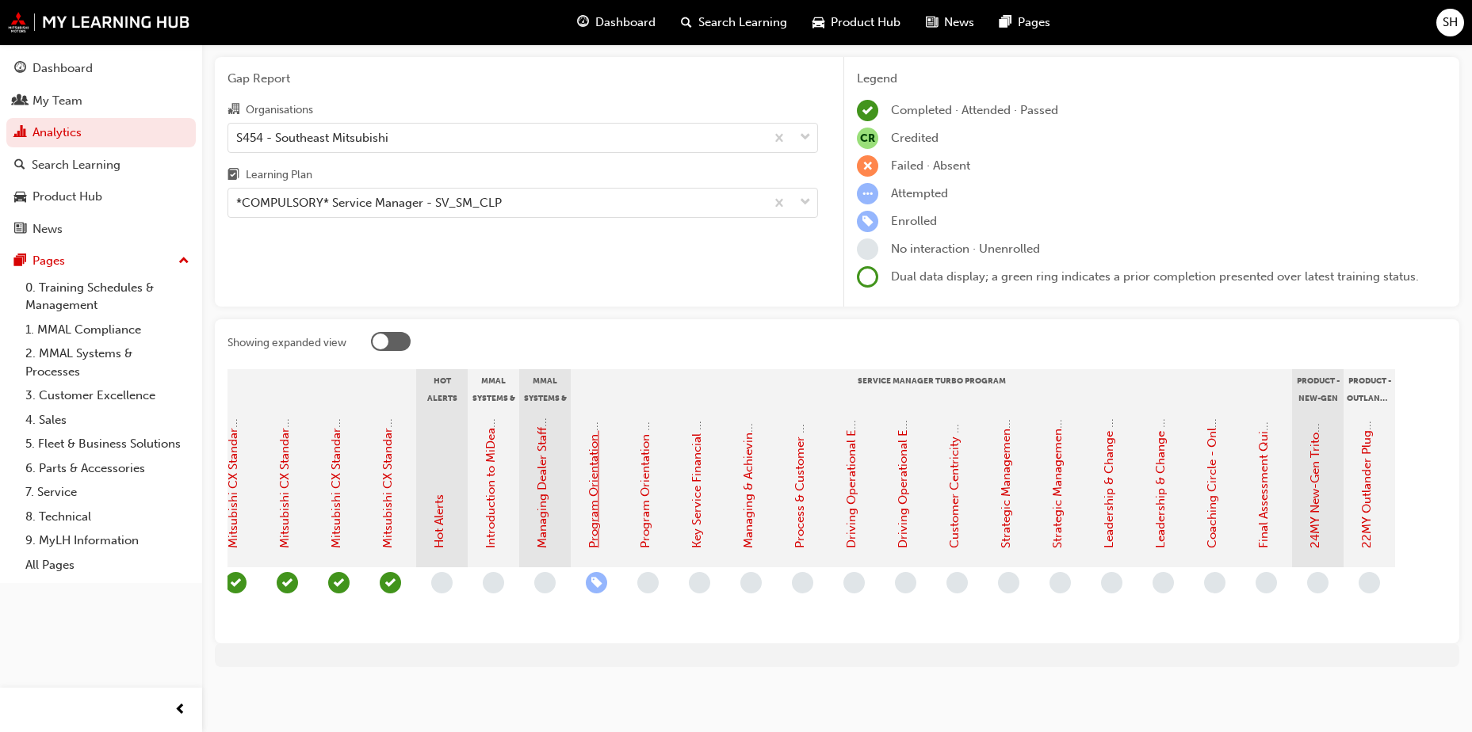
click at [595, 502] on link "Program Orientation - Face to Face Instructor Led Session (Service Manager Turb…" at bounding box center [593, 294] width 14 height 508
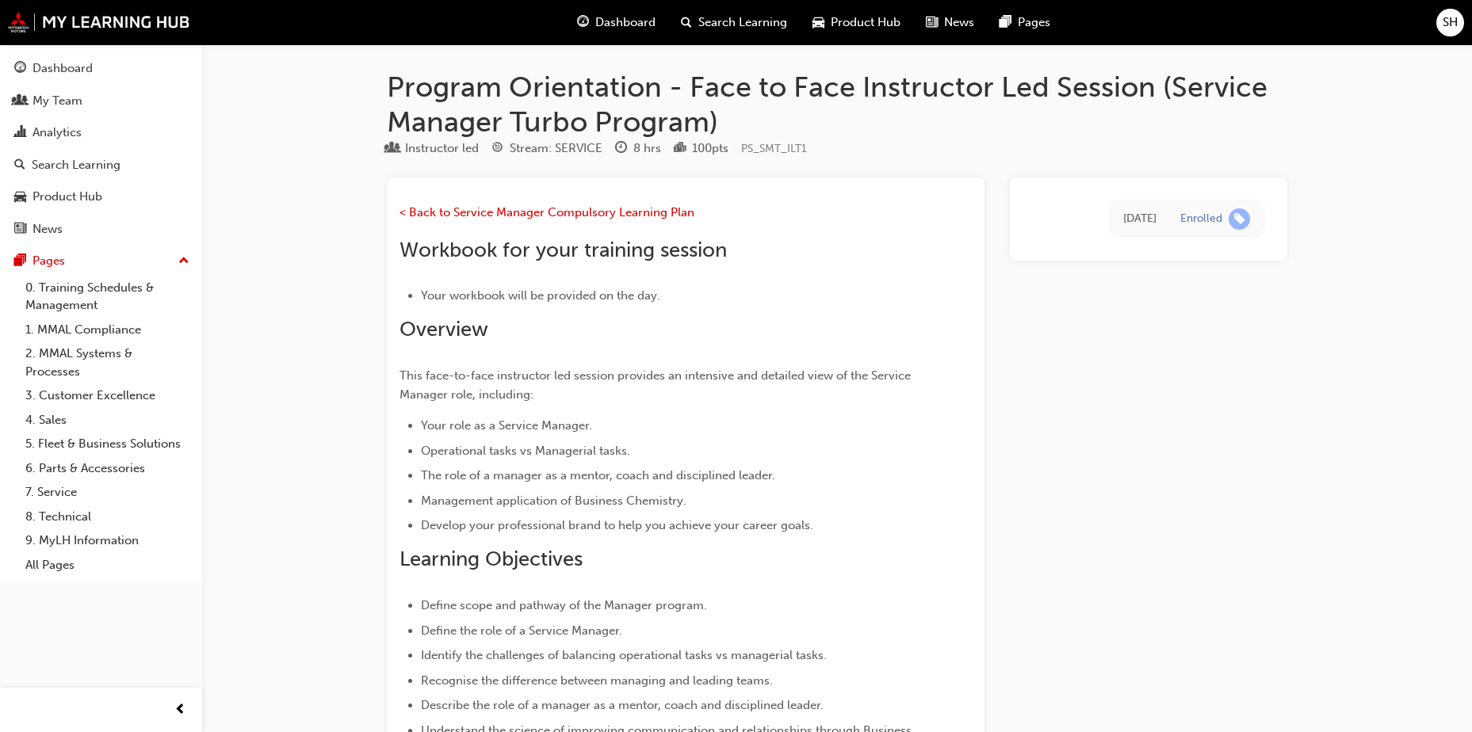
click at [620, 17] on span "Dashboard" at bounding box center [625, 22] width 60 height 18
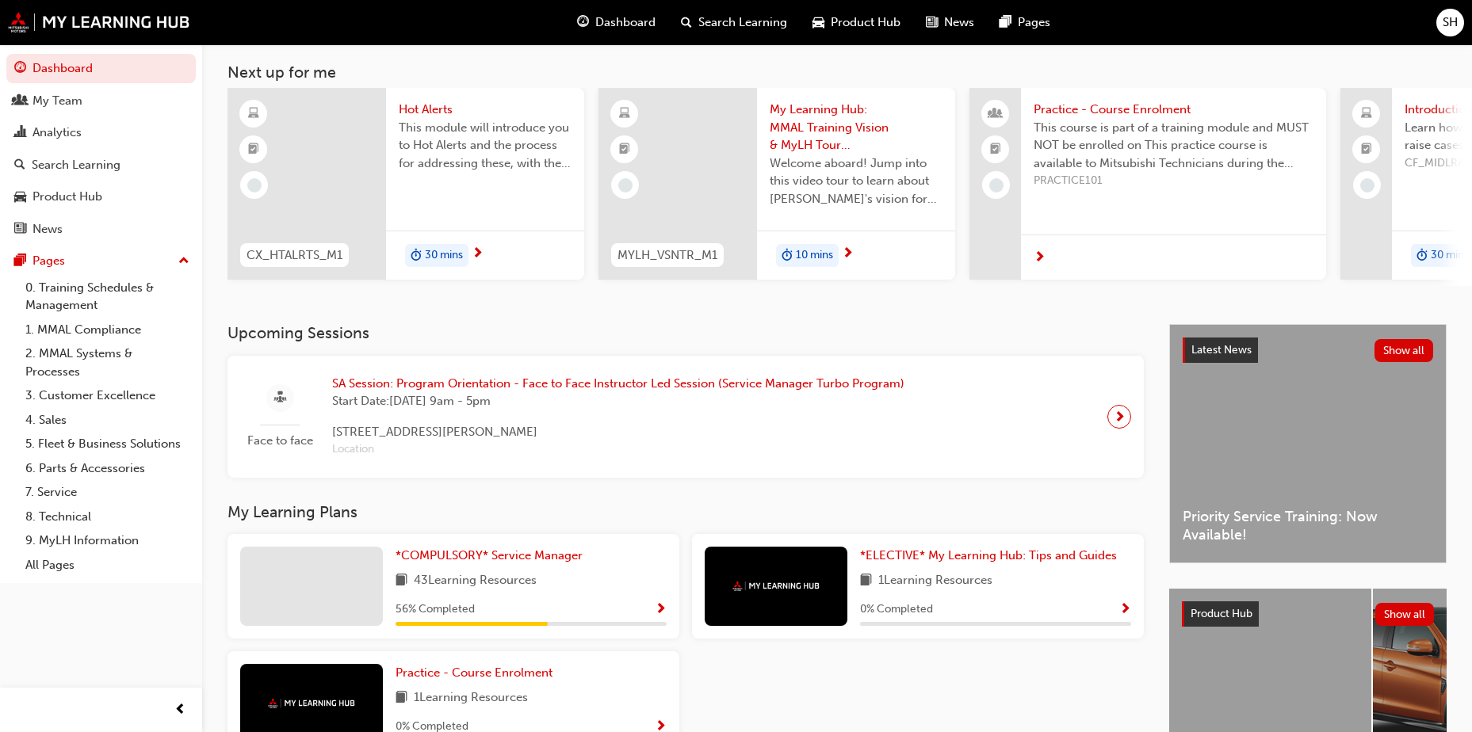
scroll to position [158, 0]
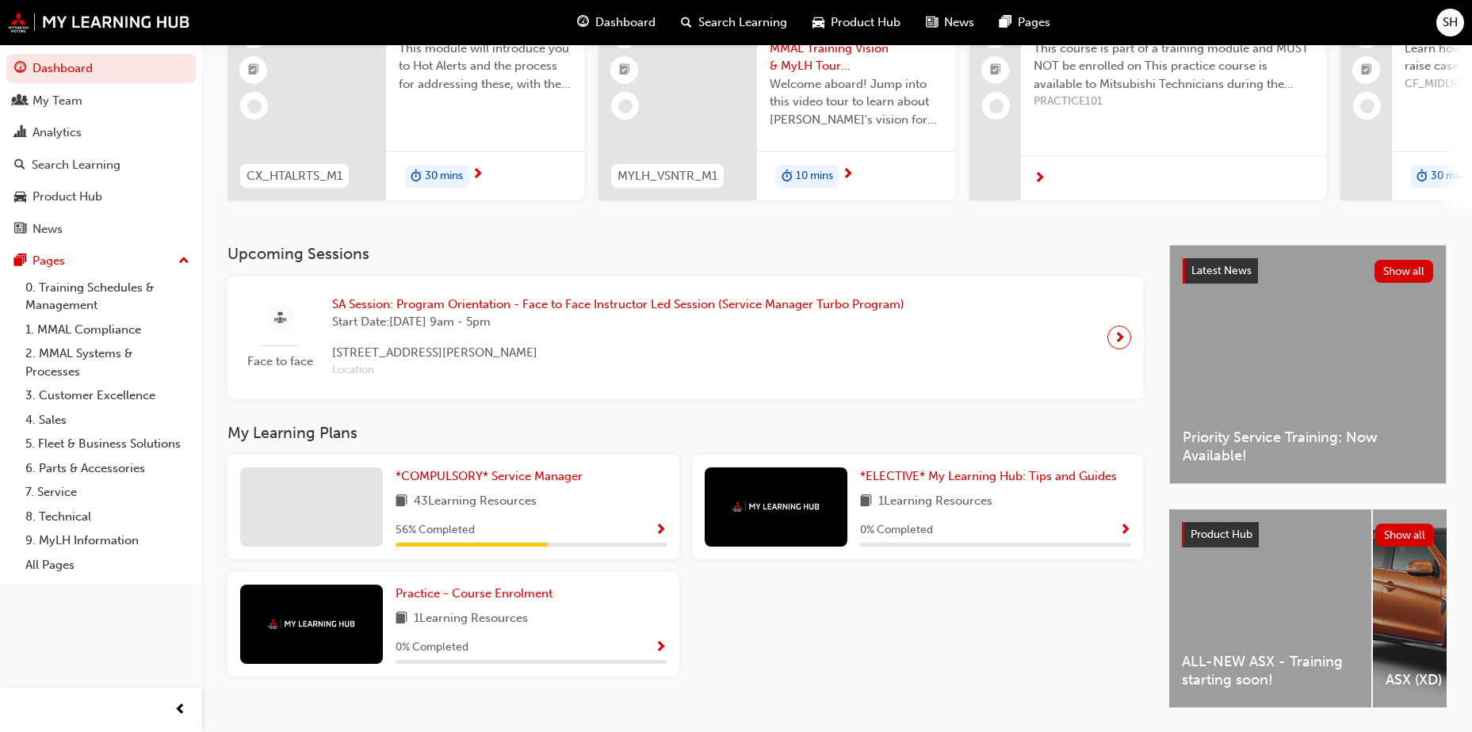
click at [563, 510] on div "43 Learning Resources" at bounding box center [530, 502] width 271 height 20
click at [540, 482] on span "*COMPULSORY* Service Manager" at bounding box center [488, 476] width 187 height 14
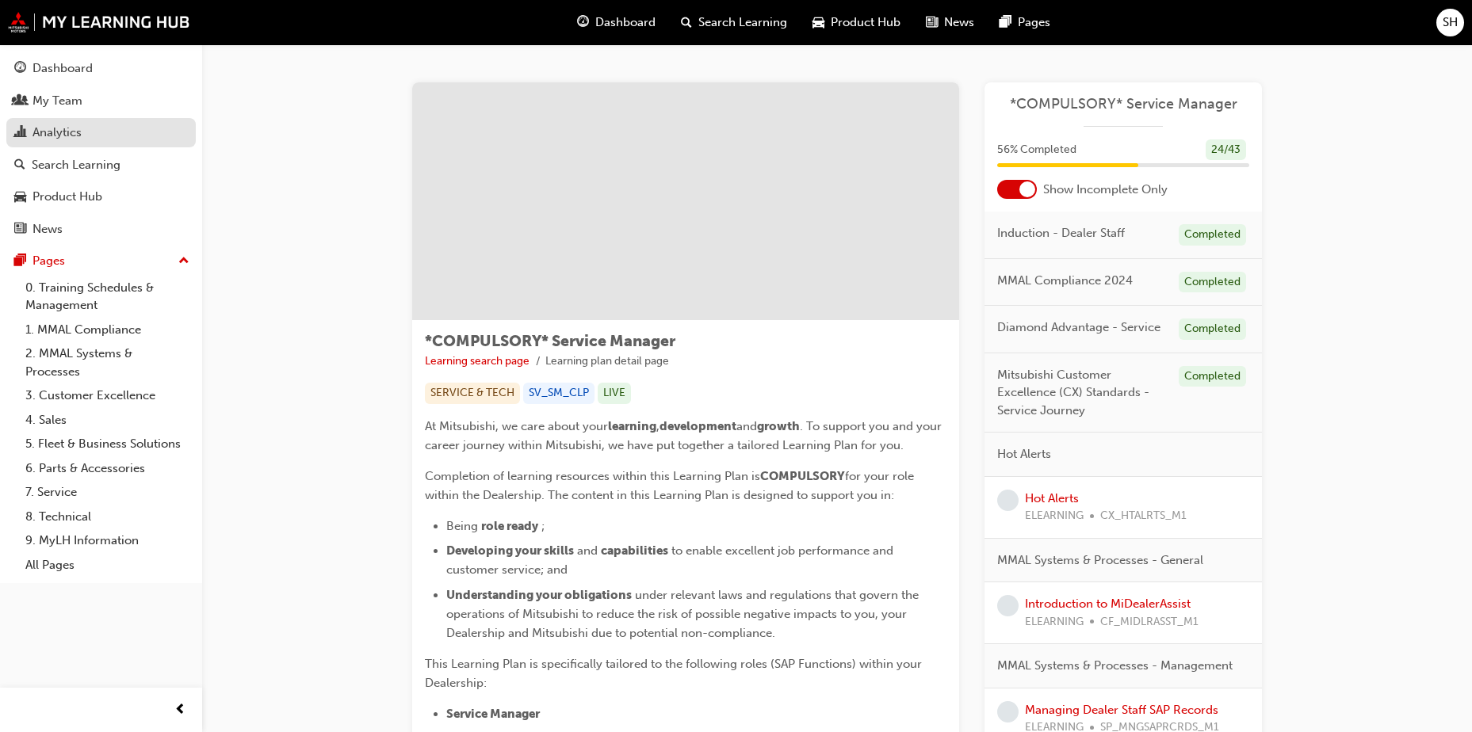
click at [55, 142] on div "Analytics" at bounding box center [101, 133] width 174 height 20
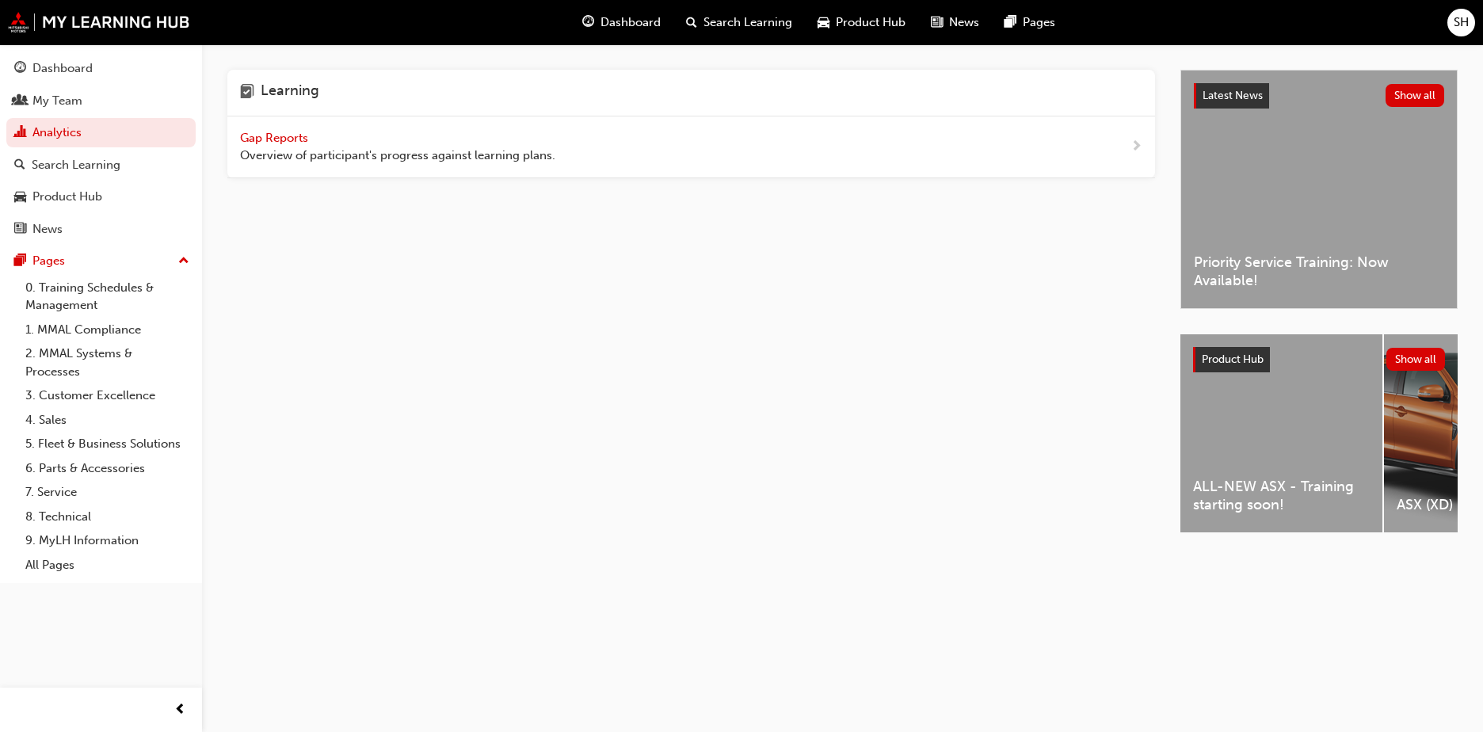
click at [397, 136] on div "Gap Reports Overview of participant's progress against learning plans." at bounding box center [397, 147] width 315 height 36
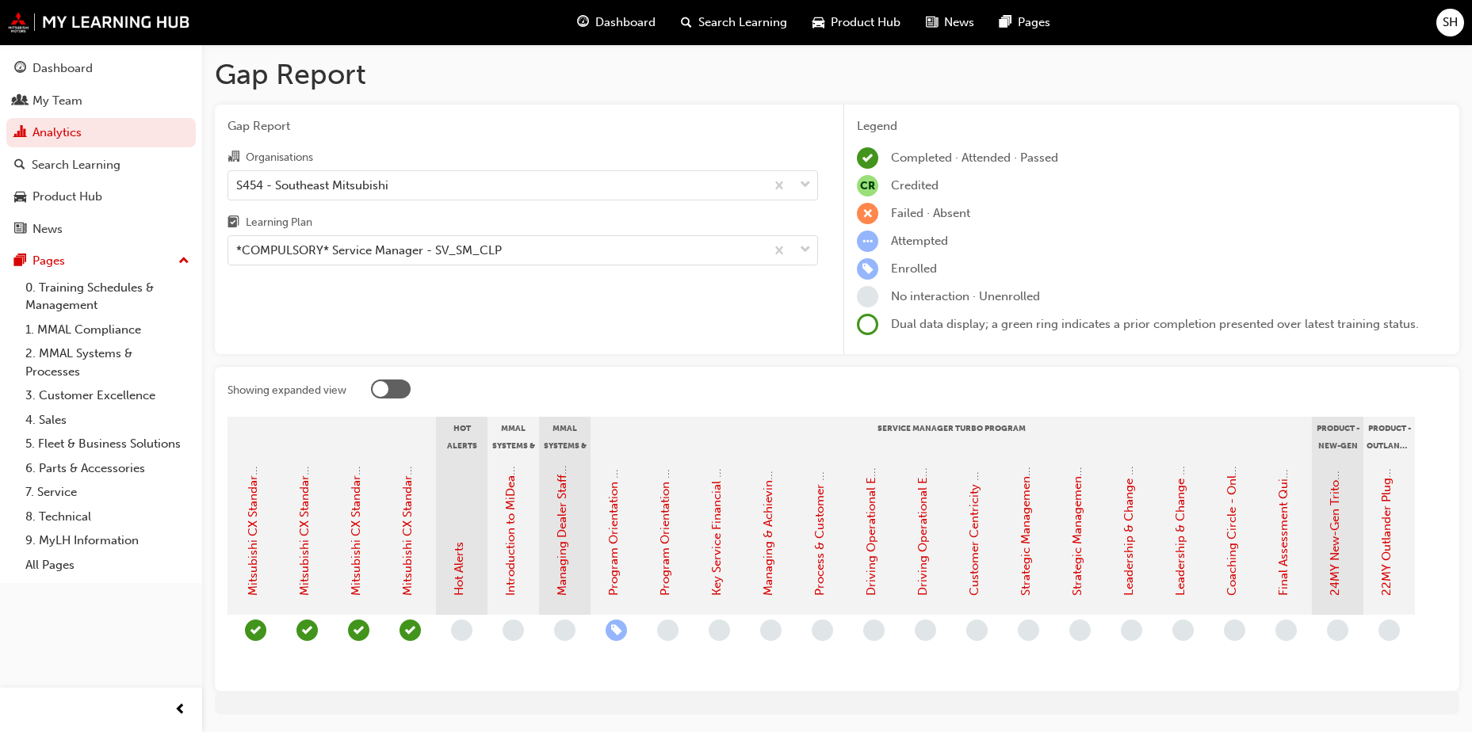
scroll to position [0, 1254]
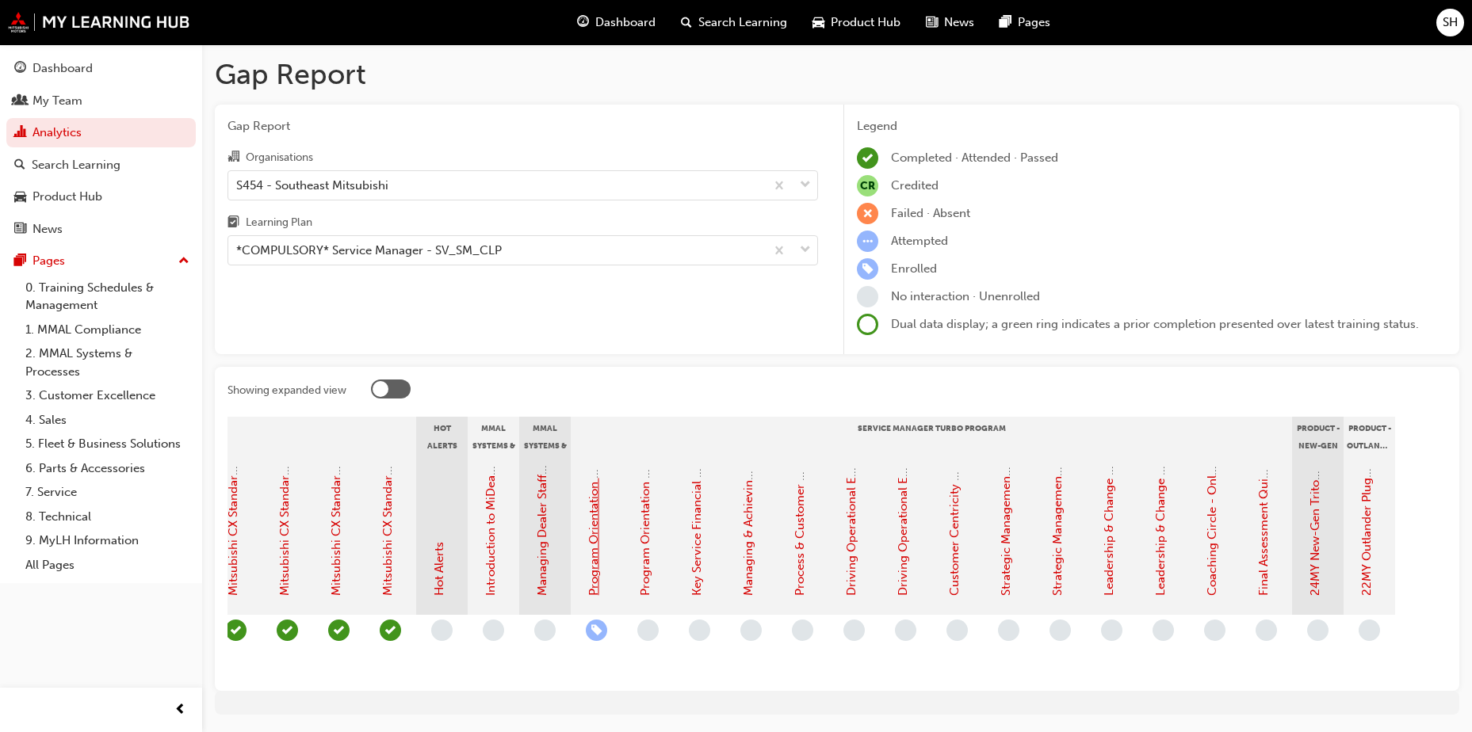
click at [592, 525] on link "Program Orientation - Face to Face Instructor Led Session (Service Manager Turb…" at bounding box center [593, 342] width 14 height 508
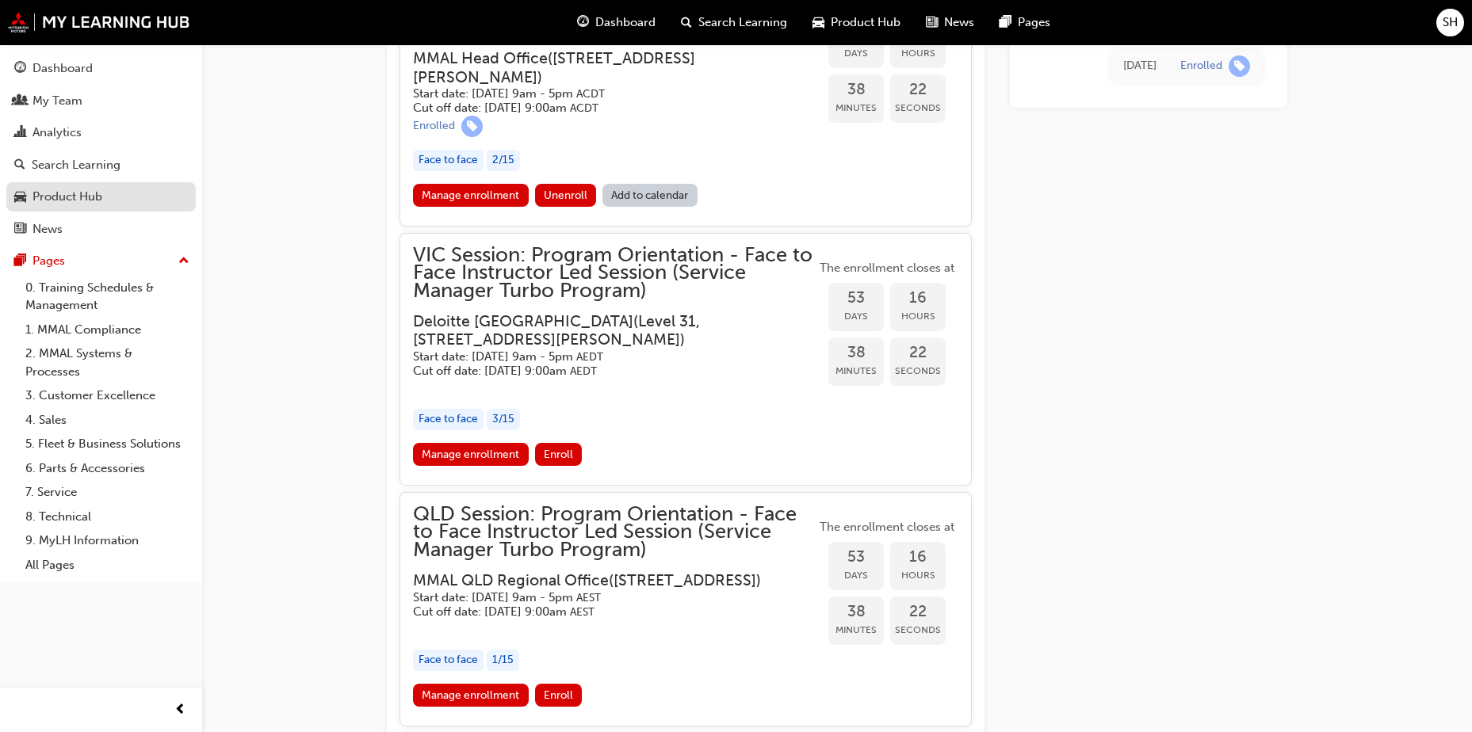
scroll to position [1659, 0]
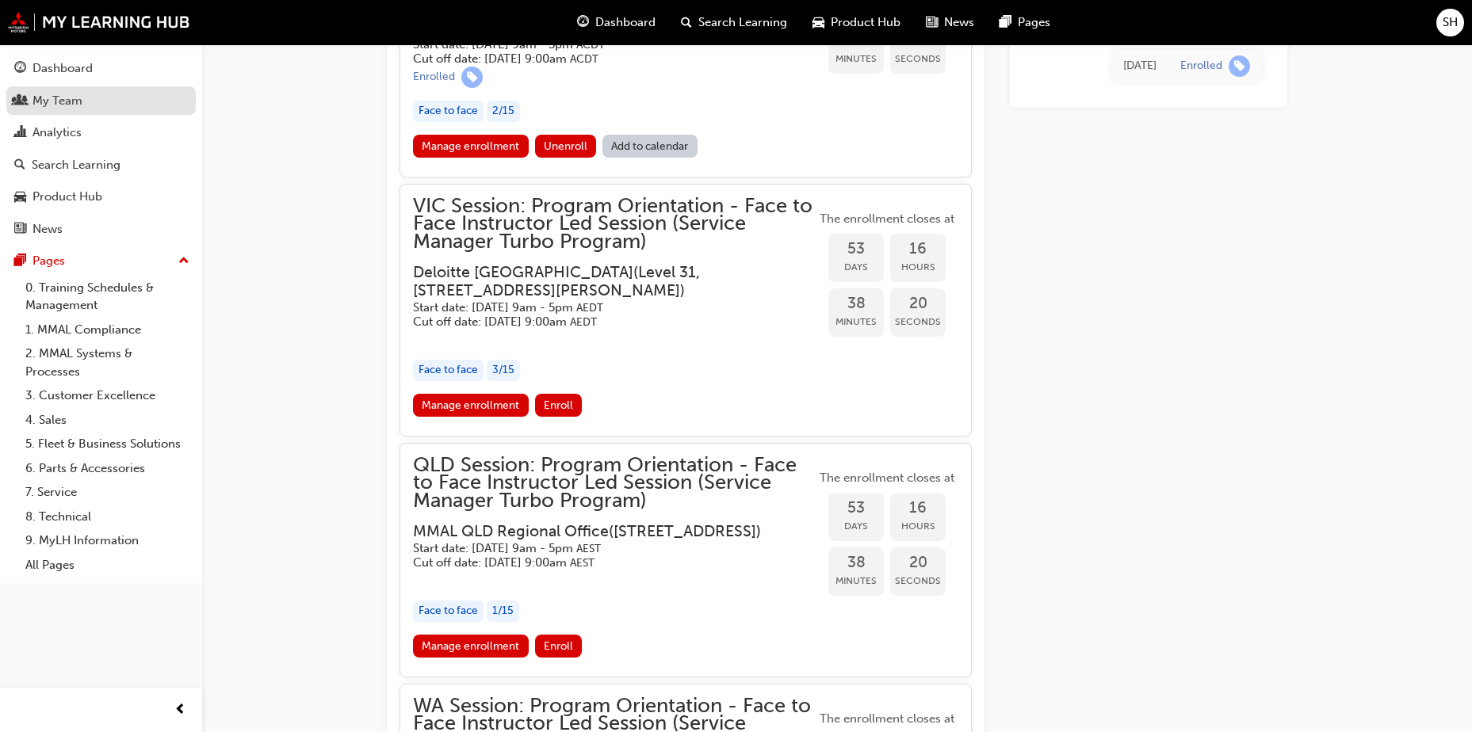
click at [76, 101] on div "My Team" at bounding box center [57, 101] width 50 height 18
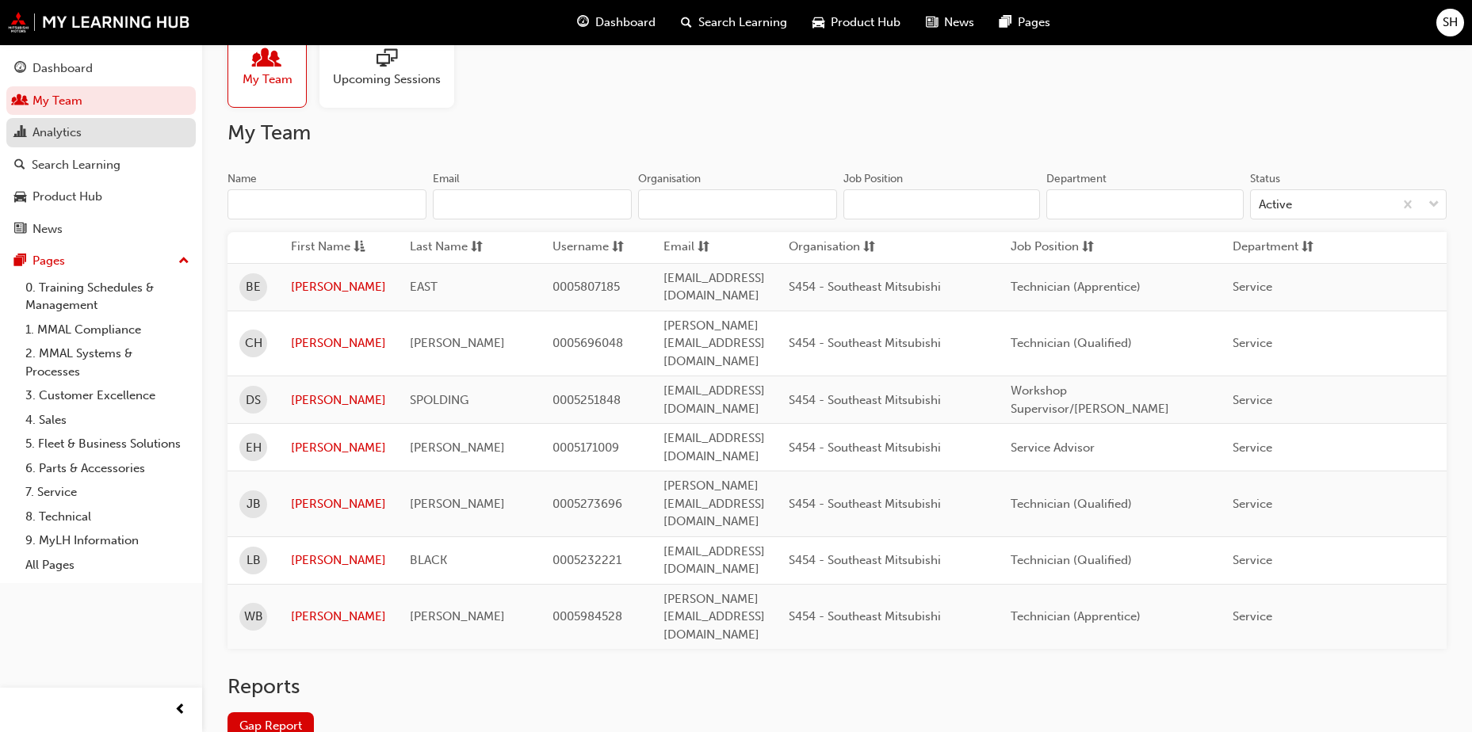
click at [70, 121] on link "Analytics" at bounding box center [100, 132] width 189 height 29
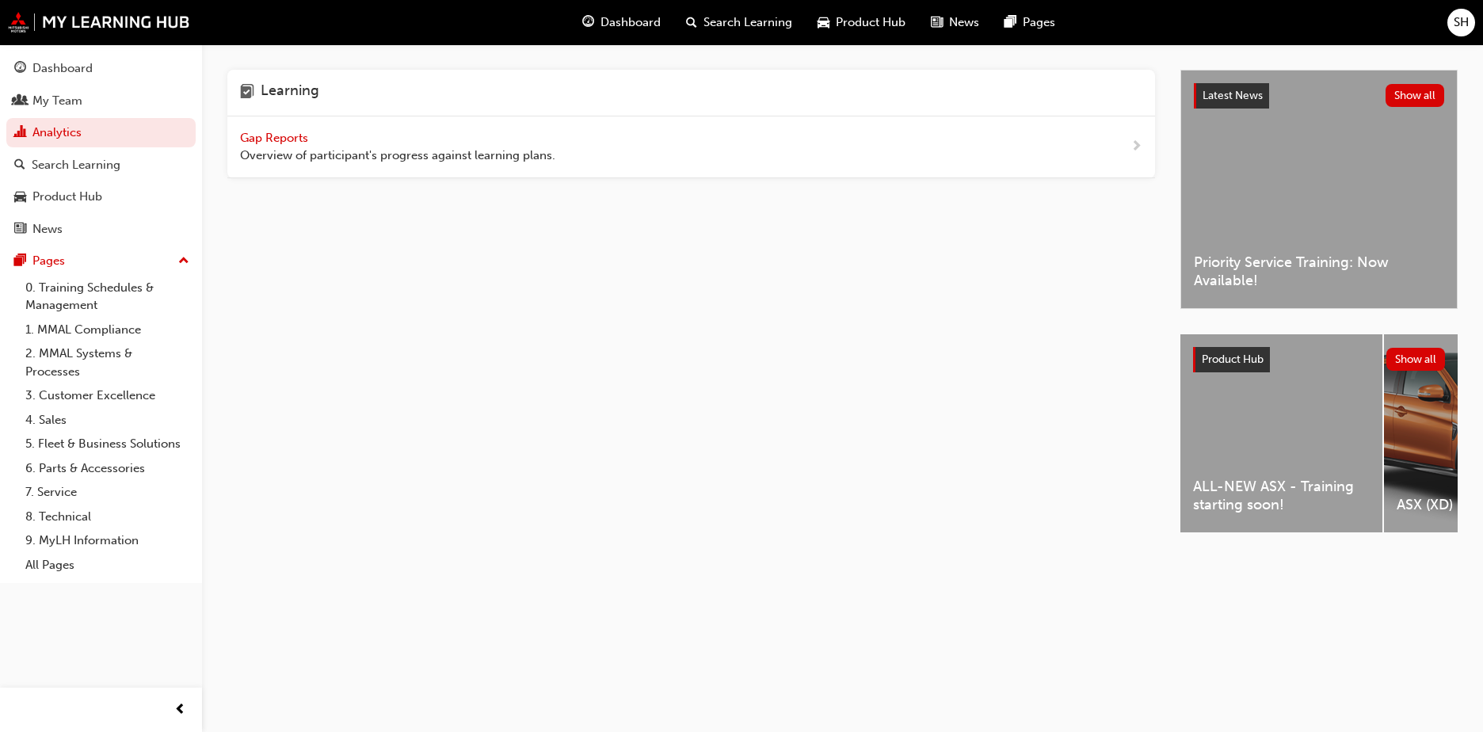
click at [425, 155] on span "Overview of participant's progress against learning plans." at bounding box center [397, 156] width 315 height 18
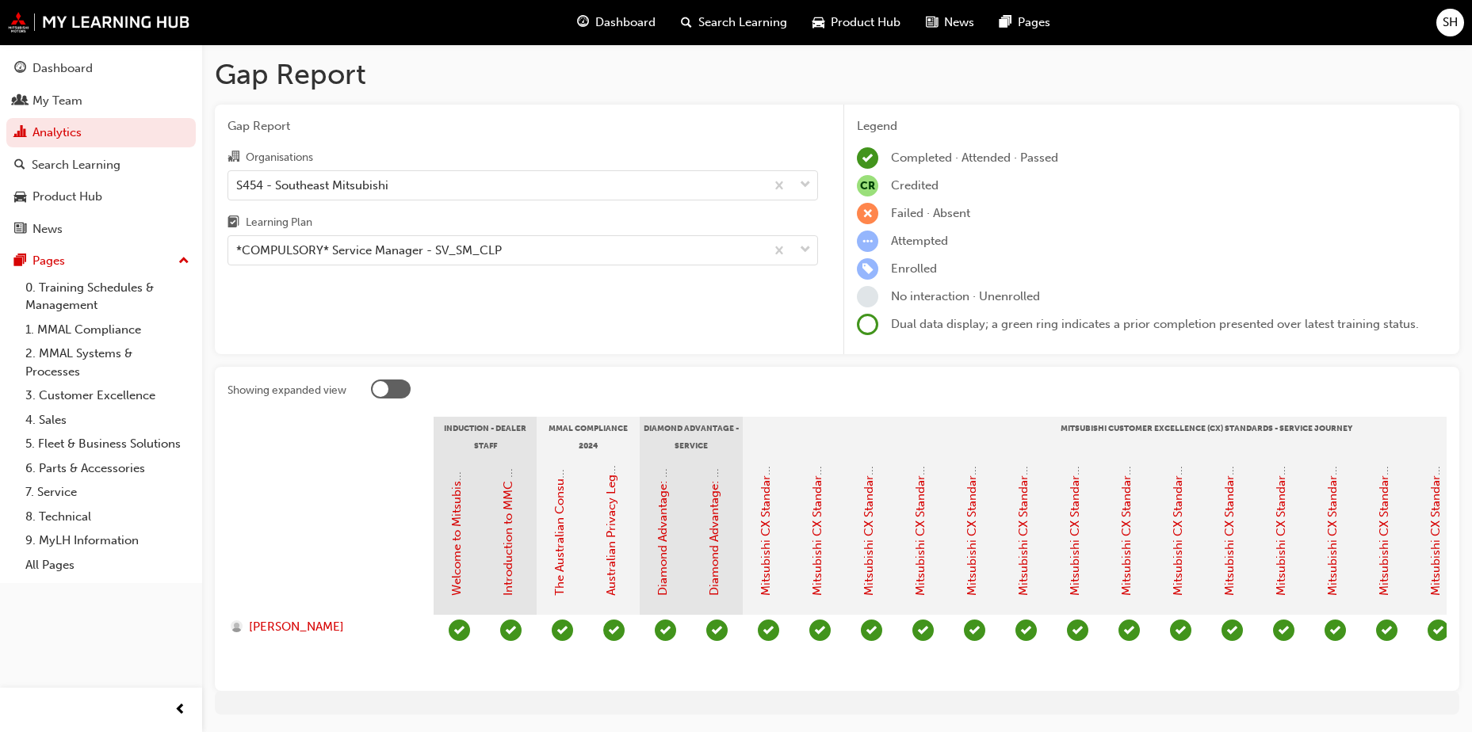
drag, startPoint x: 762, startPoint y: 690, endPoint x: 849, endPoint y: 689, distance: 87.2
click at [849, 689] on div "Showing expanded view Induction - Dealer Staff MMAL Compliance 2024 Diamond Adv…" at bounding box center [837, 529] width 1244 height 324
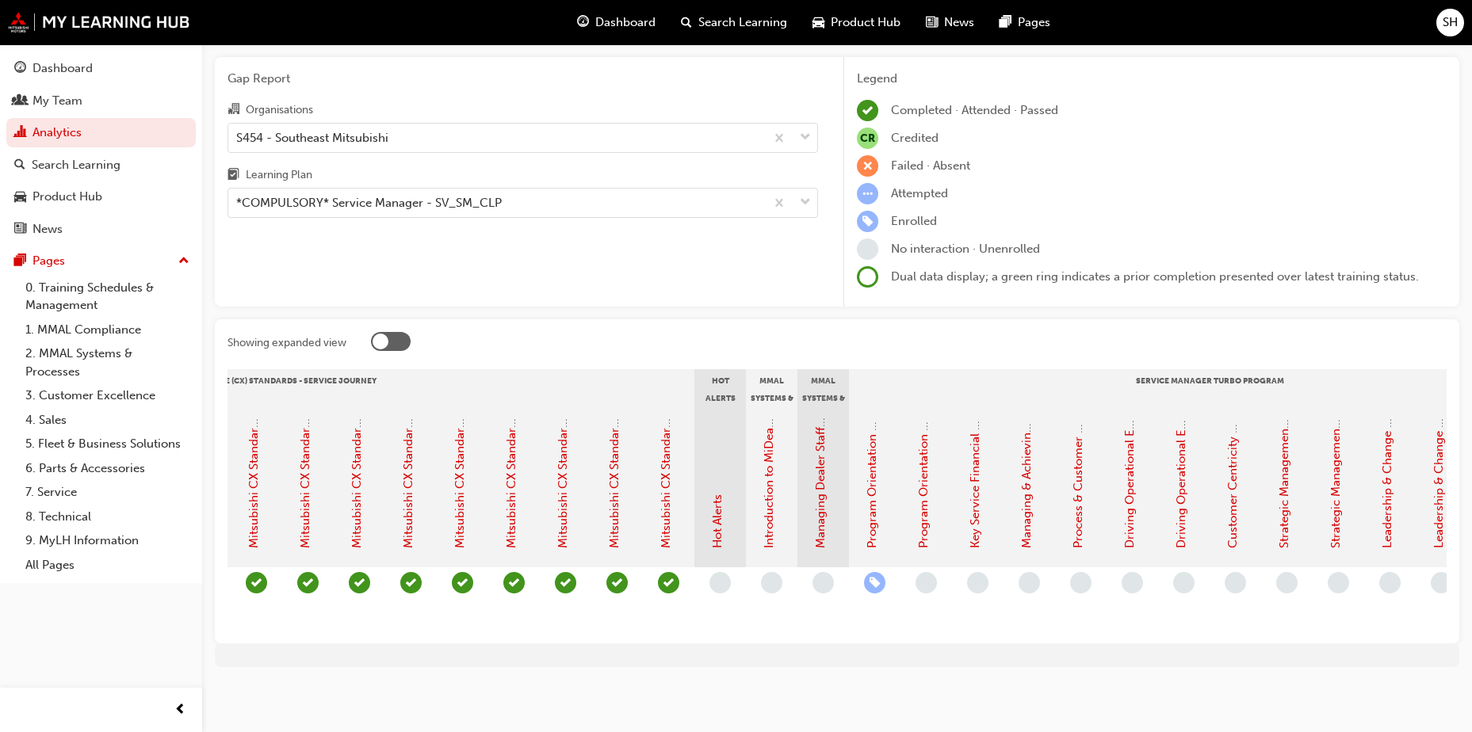
scroll to position [0, 1254]
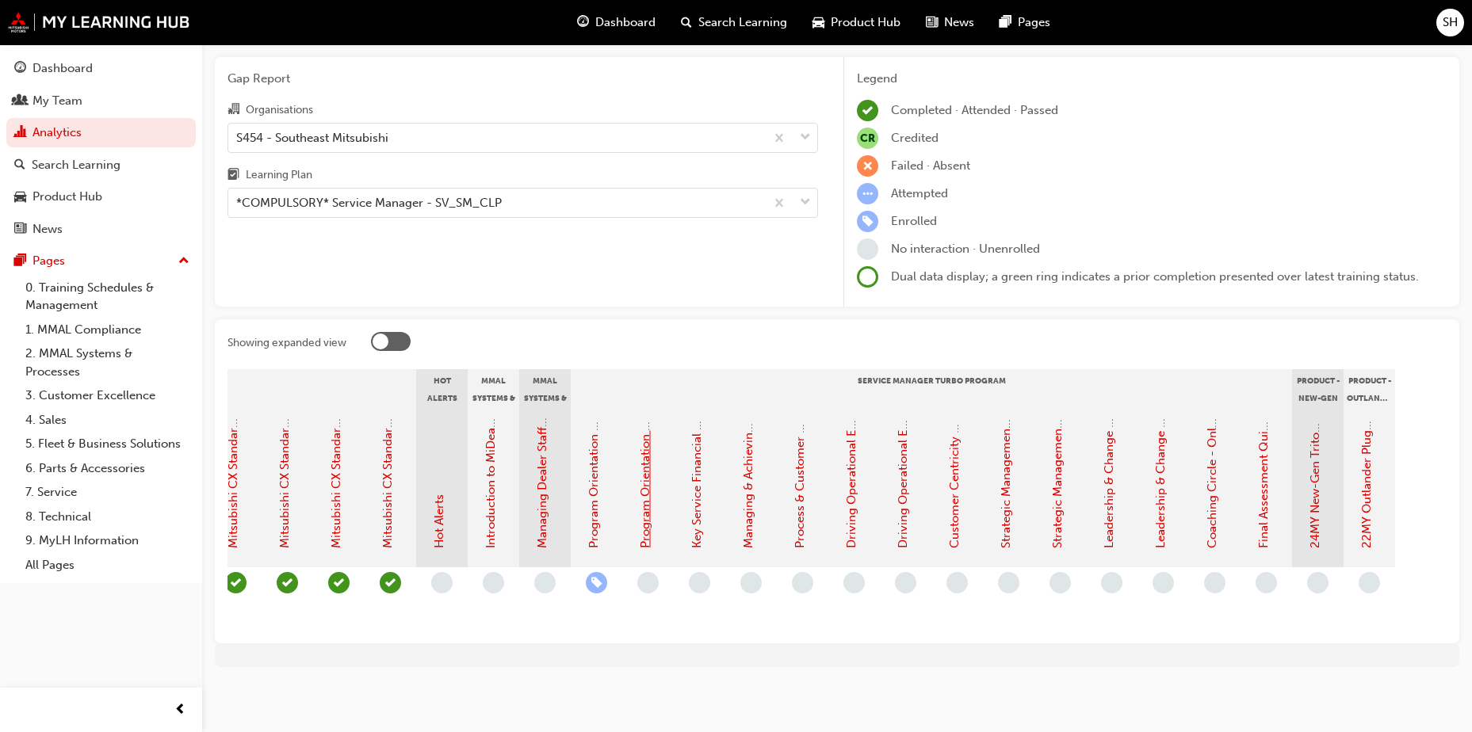
click at [643, 449] on link "Program Orientation - Assessment Quiz (Service Manager Turbo Program)" at bounding box center [645, 344] width 14 height 410
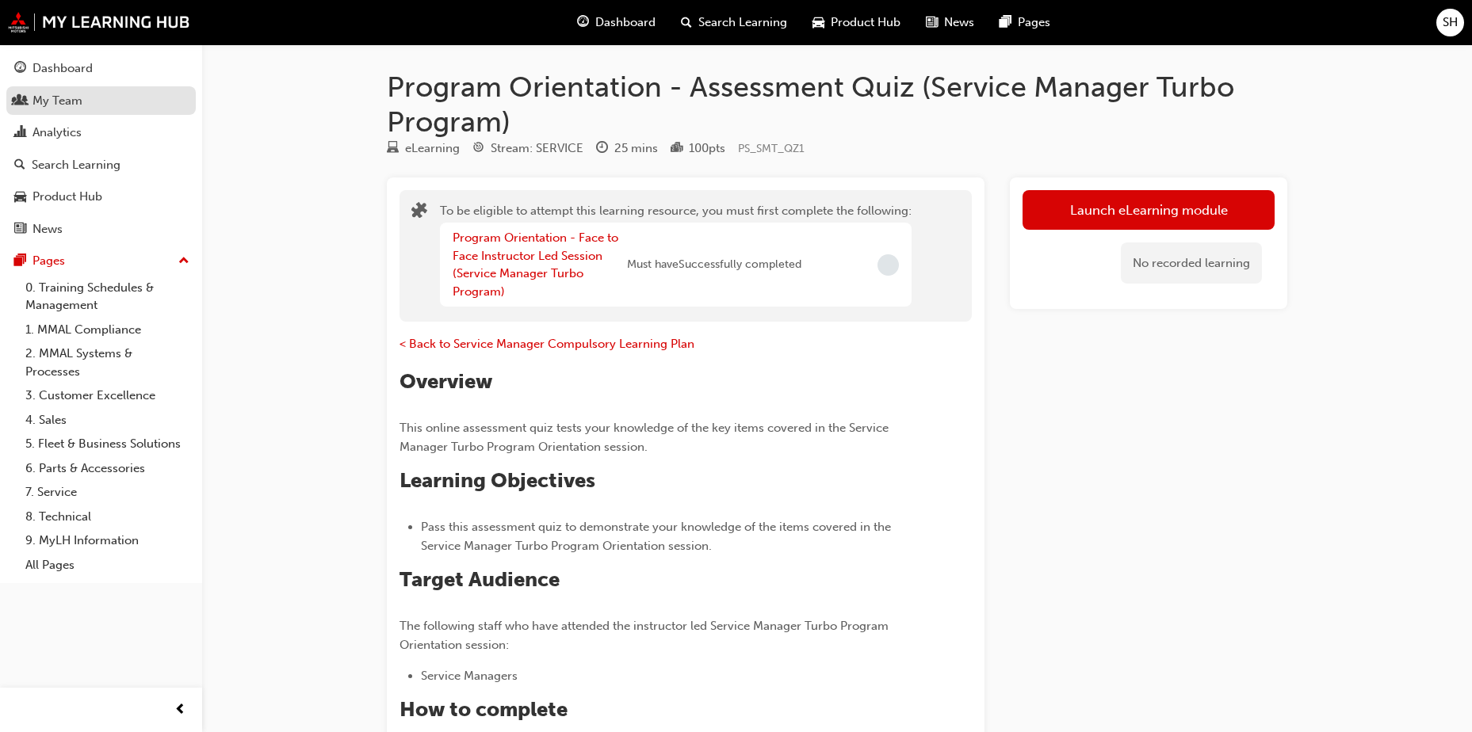
click at [96, 105] on div "My Team" at bounding box center [101, 101] width 174 height 20
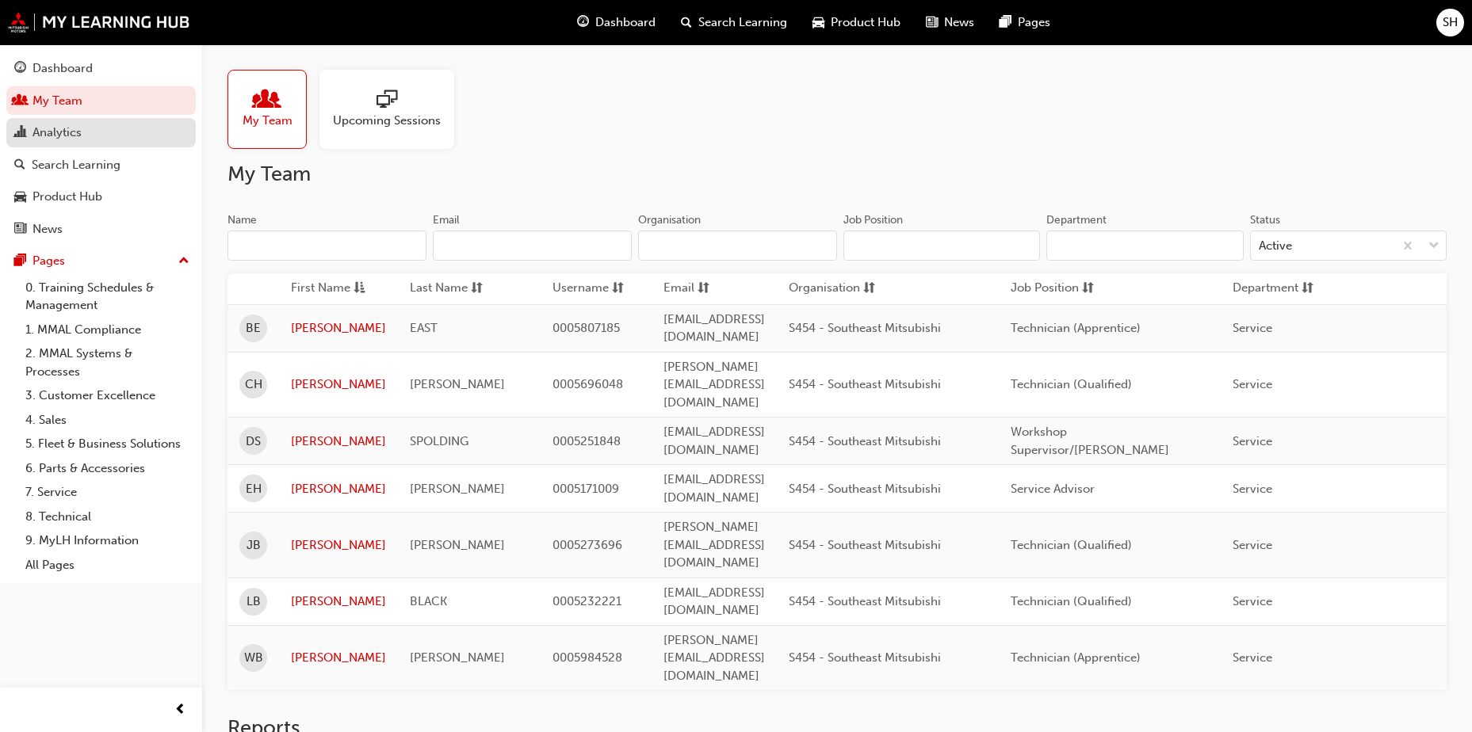
click at [78, 130] on div "Analytics" at bounding box center [56, 133] width 49 height 18
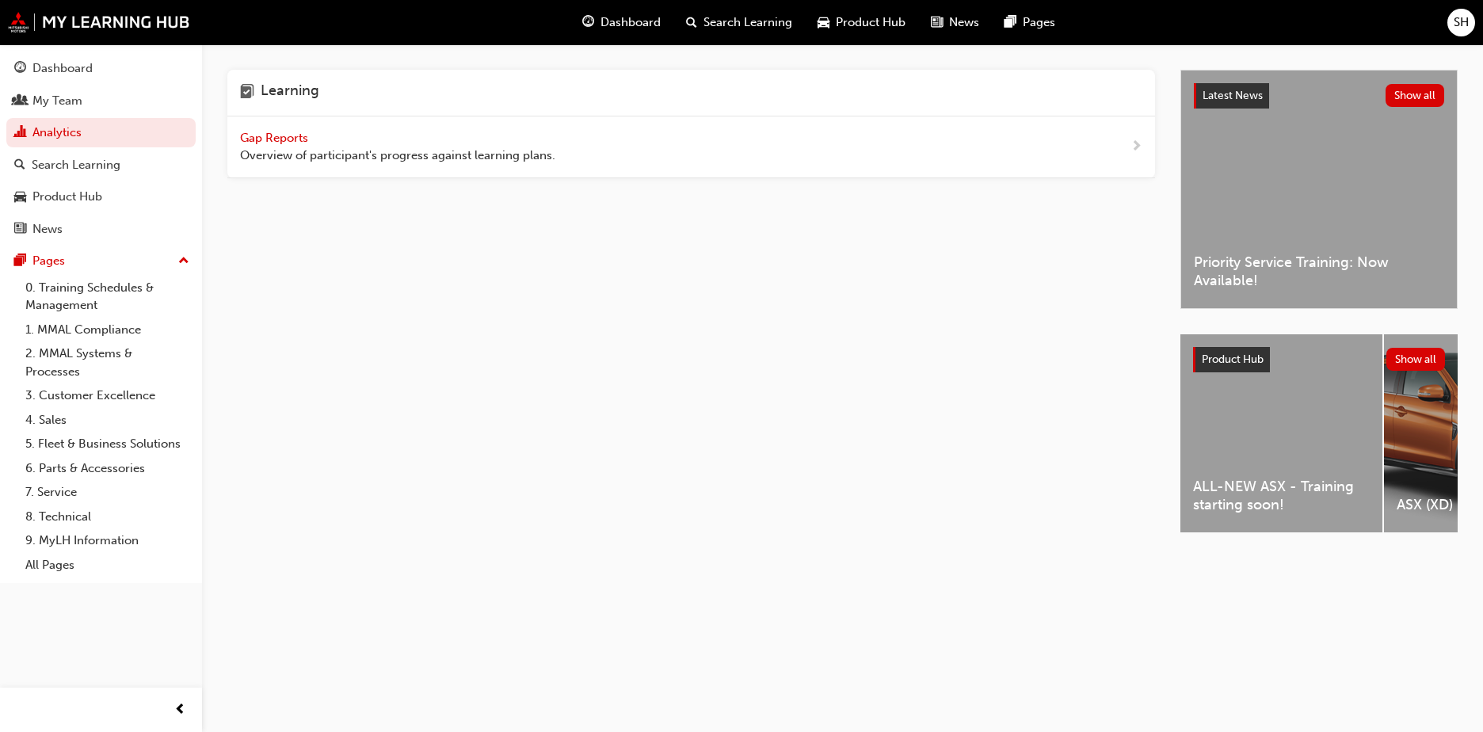
click at [281, 131] on span "Gap Reports" at bounding box center [275, 138] width 71 height 14
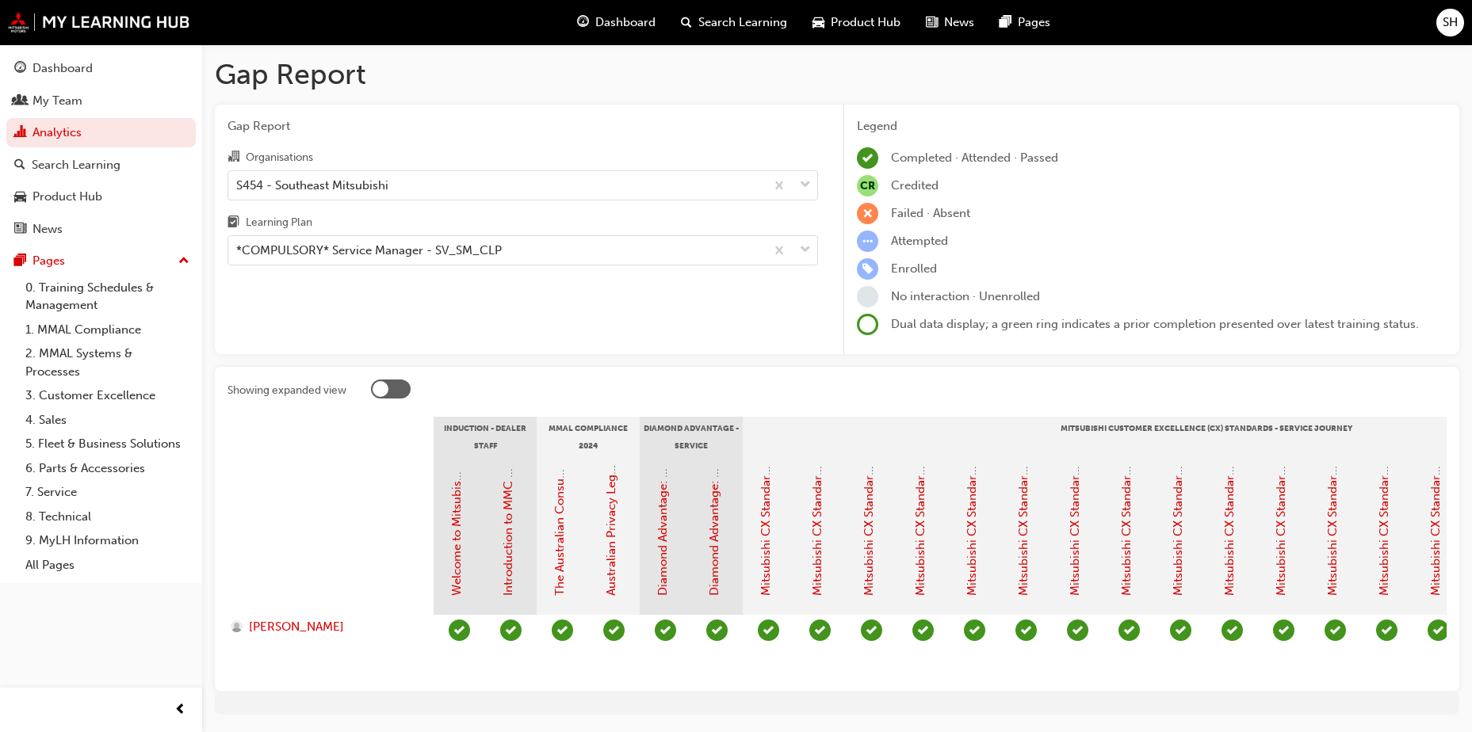
drag, startPoint x: 744, startPoint y: 674, endPoint x: 1228, endPoint y: 682, distance: 483.5
click at [1228, 678] on section "Induction - Dealer Staff MMAL Compliance 2024 Diamond Advantage - Service Mitsu…" at bounding box center [836, 548] width 1219 height 262
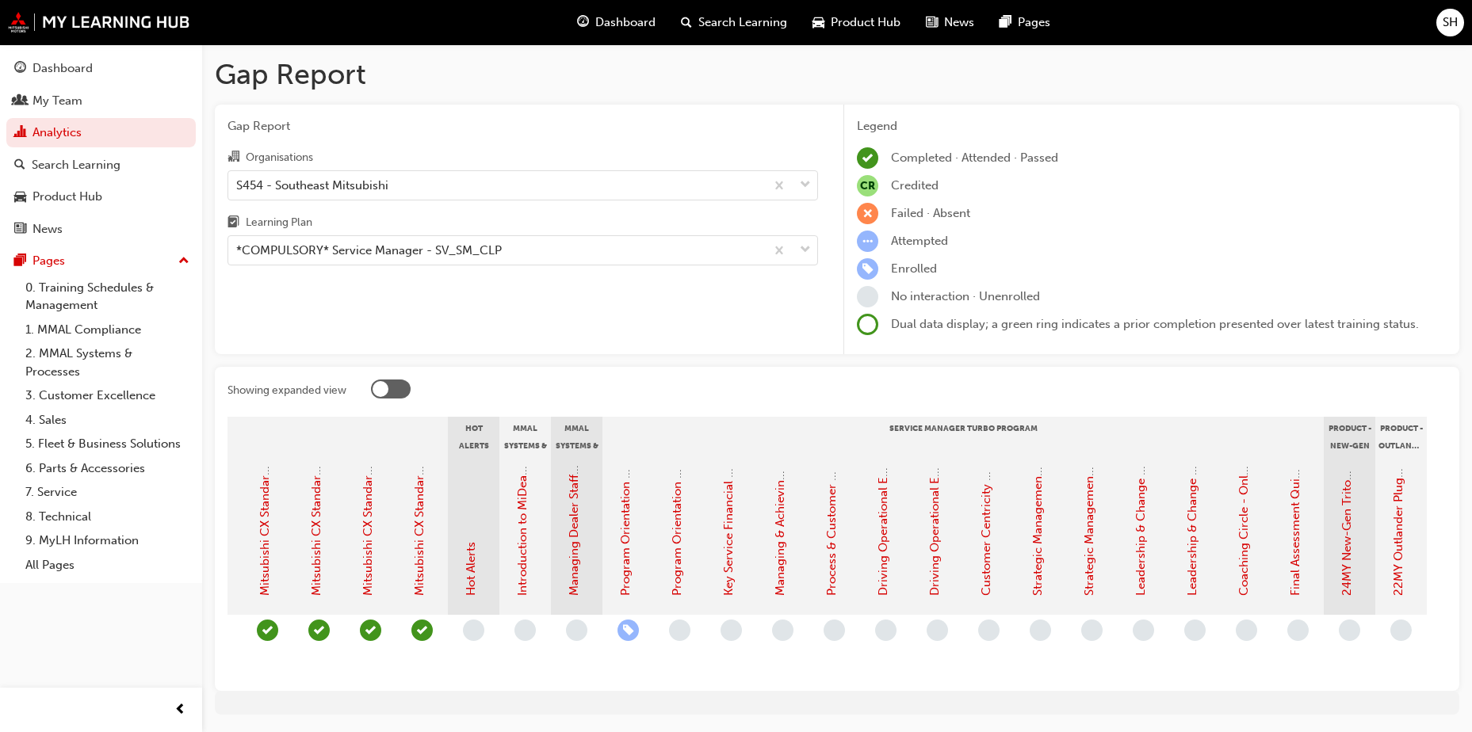
scroll to position [0, 1254]
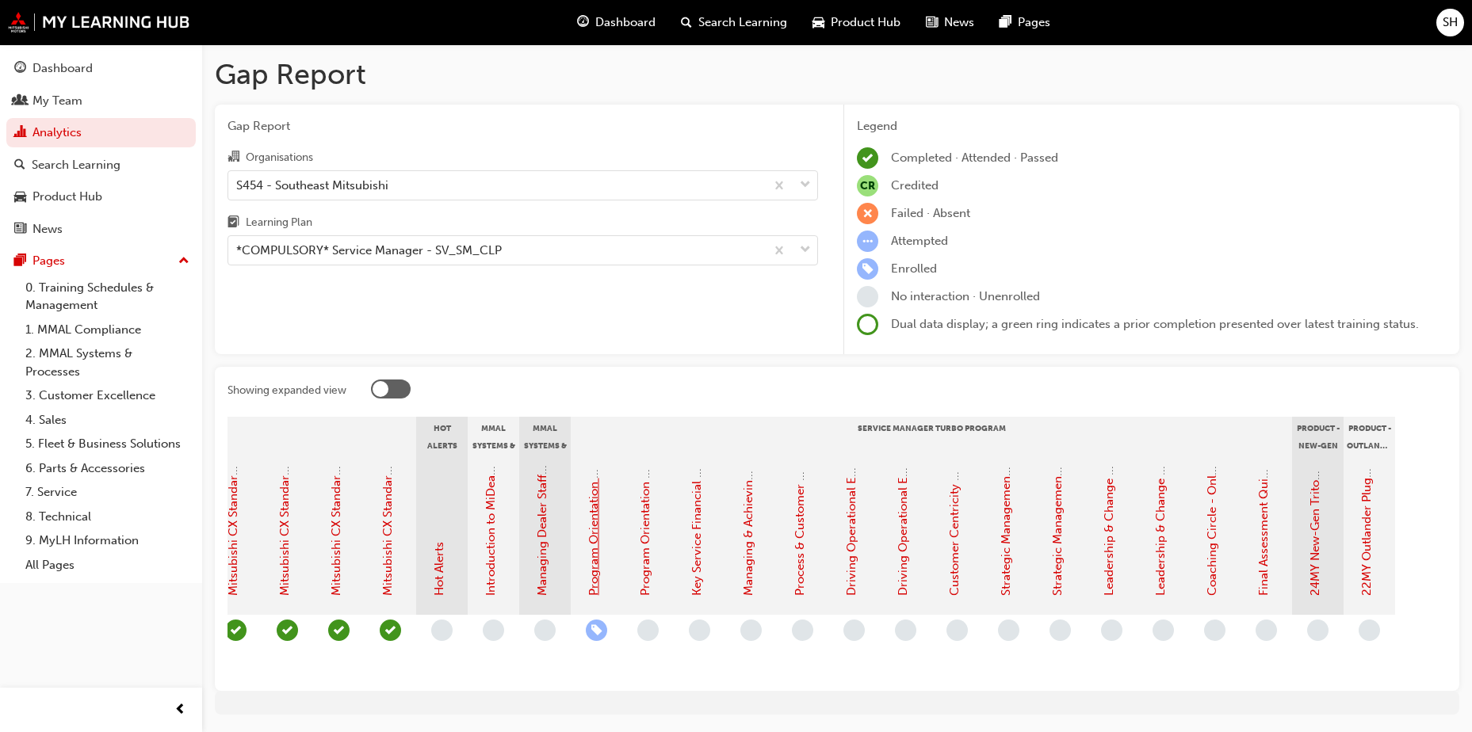
click at [597, 544] on link "Program Orientation - Face to Face Instructor Led Session (Service Manager Turb…" at bounding box center [593, 342] width 14 height 508
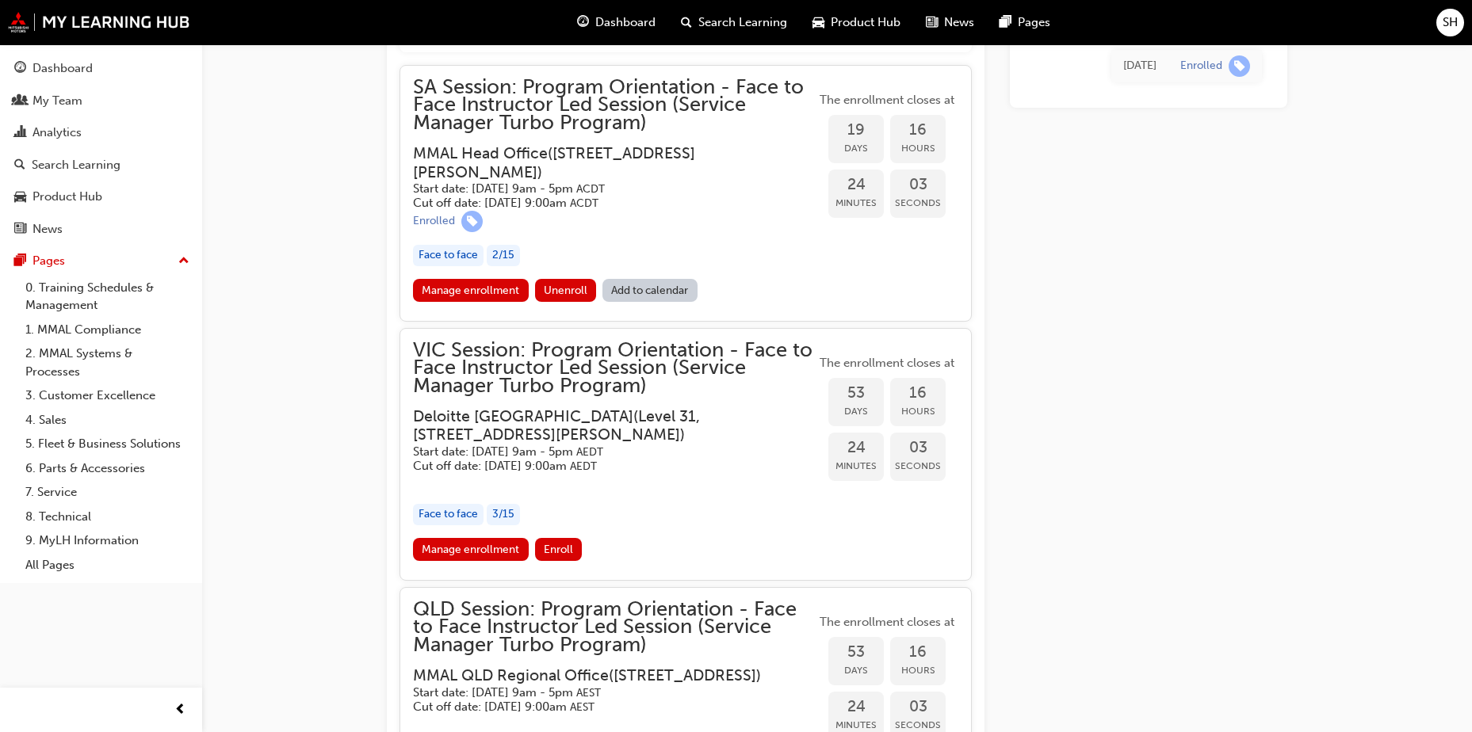
scroll to position [1579, 0]
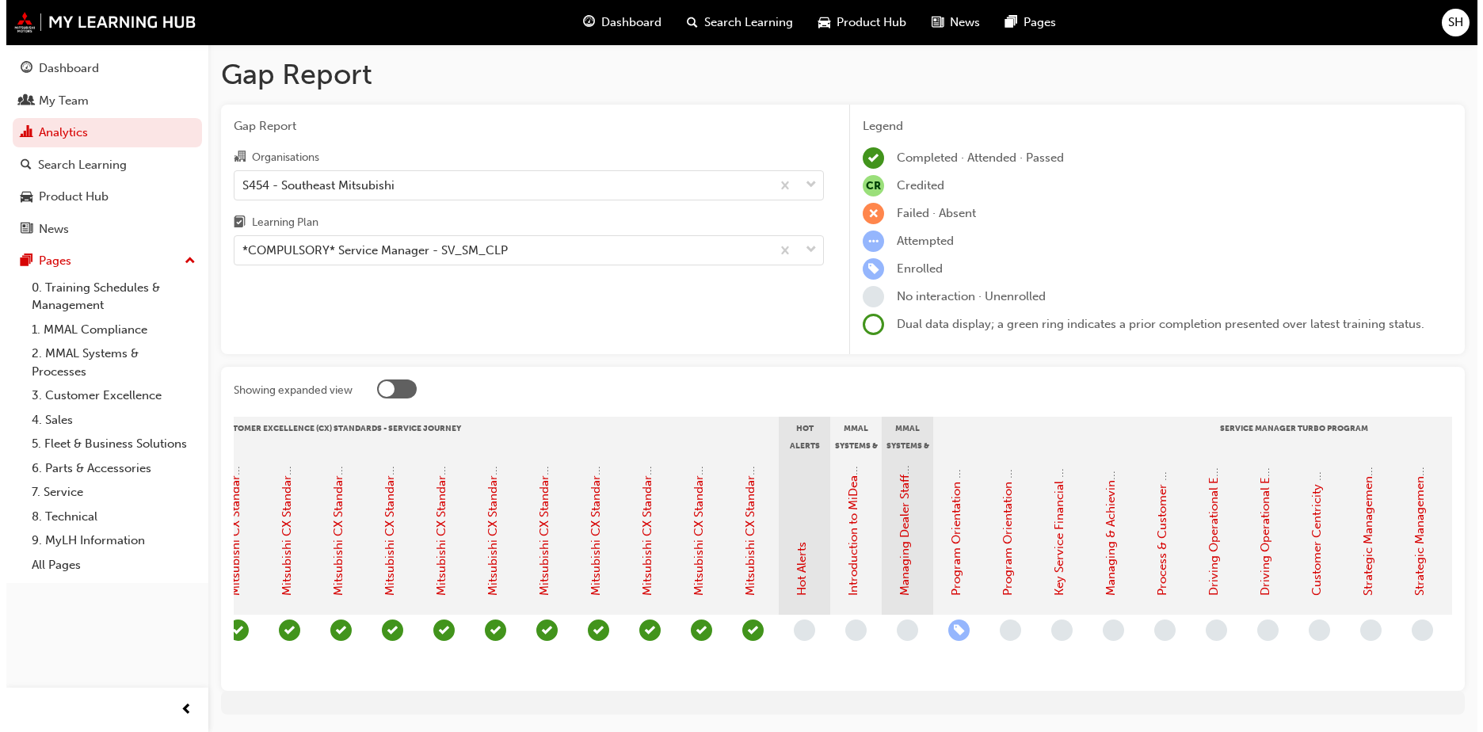
scroll to position [0, 903]
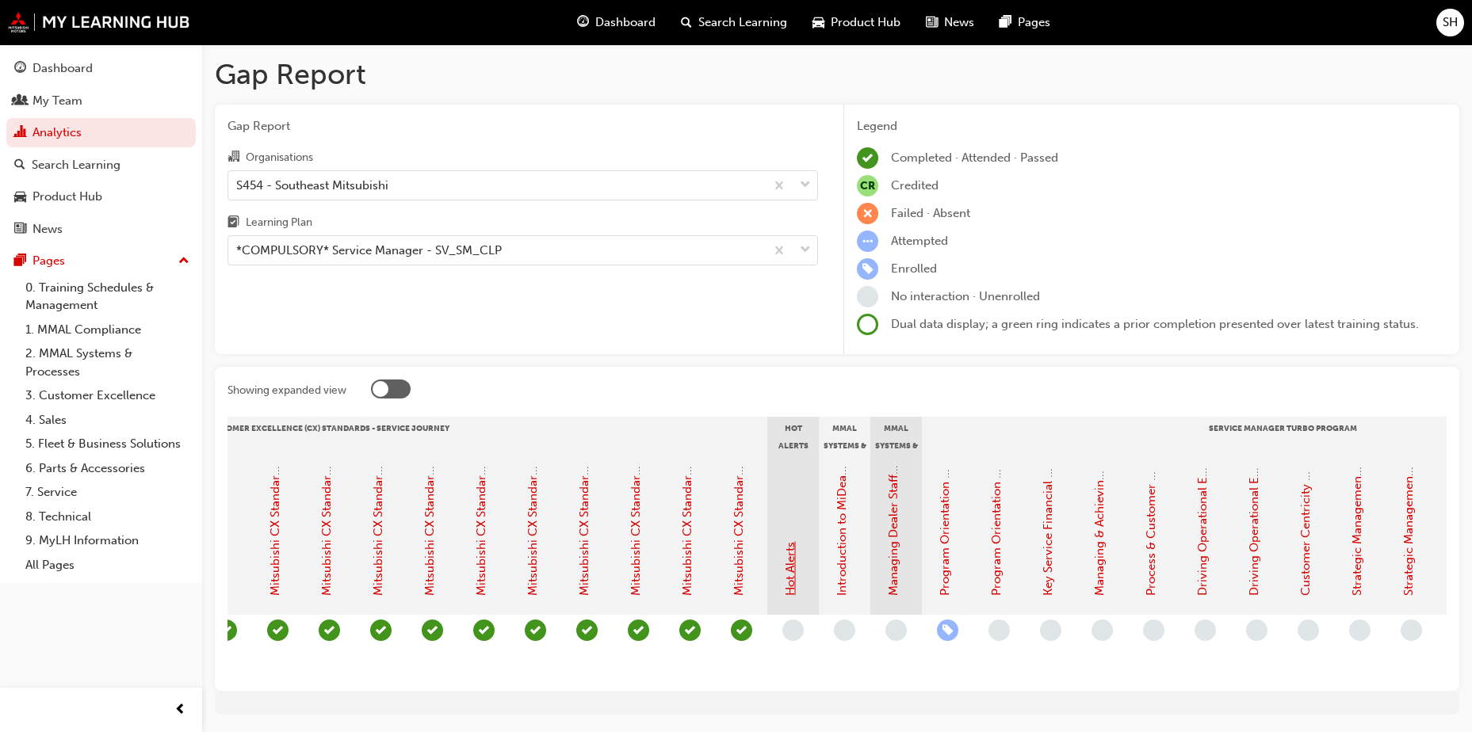
click at [784, 575] on link "Hot Alerts" at bounding box center [790, 569] width 14 height 54
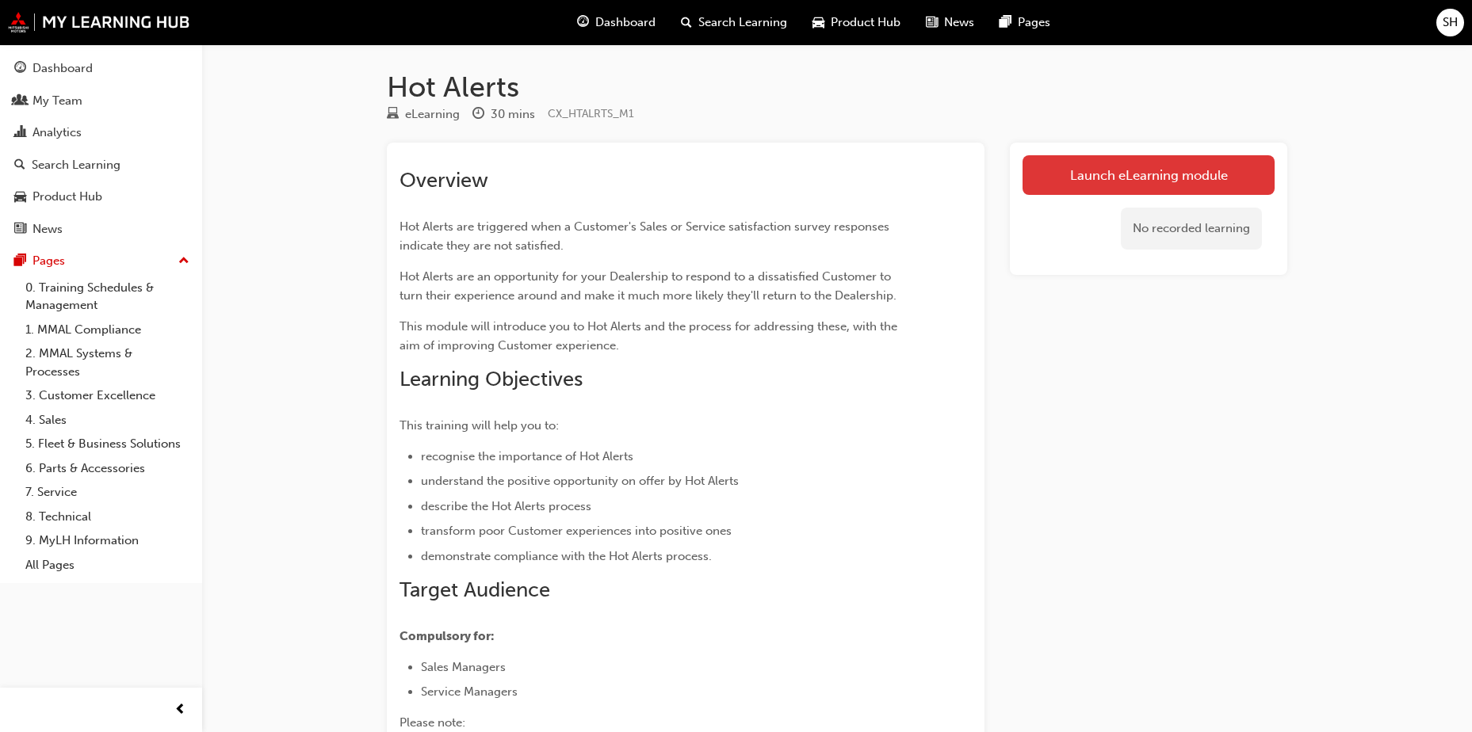
click at [1060, 184] on link "Launch eLearning module" at bounding box center [1148, 175] width 252 height 40
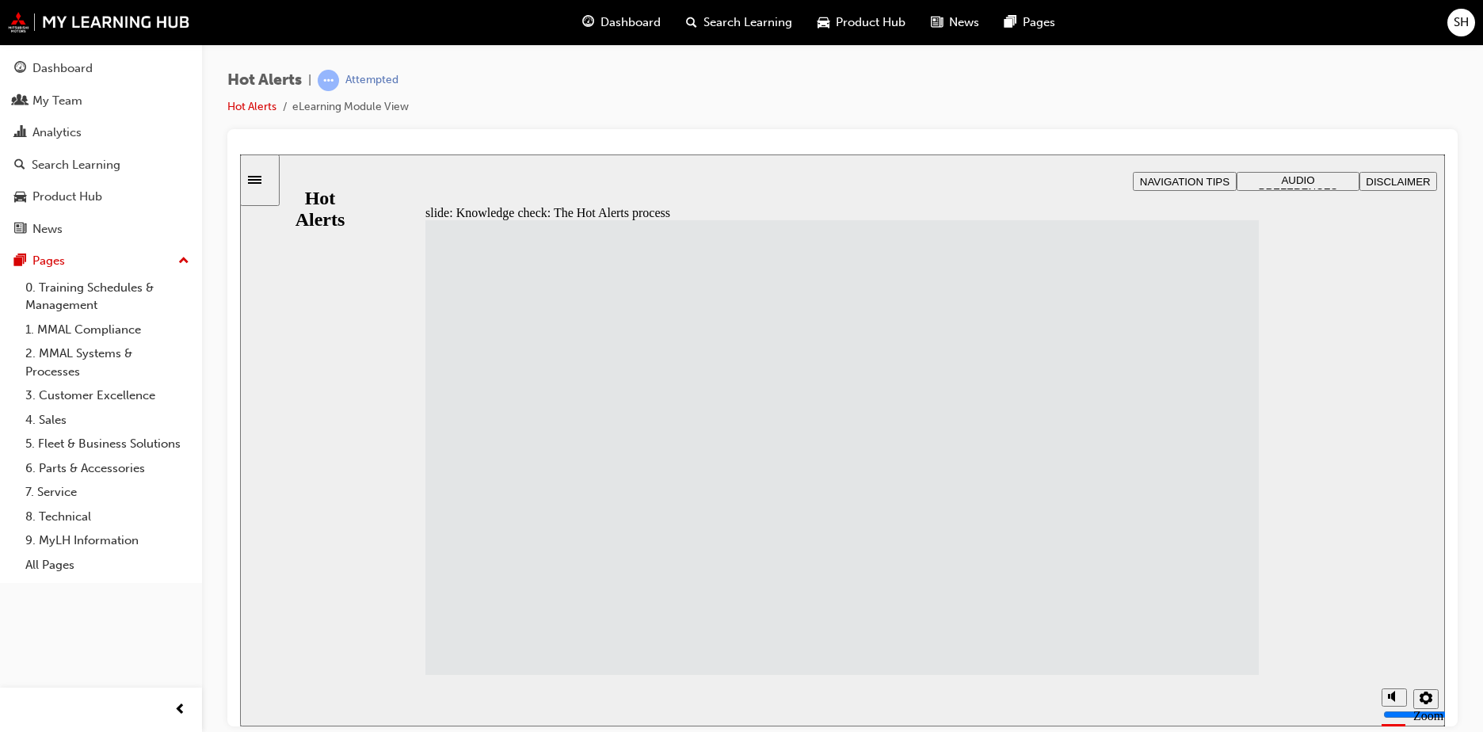
drag, startPoint x: 632, startPoint y: 526, endPoint x: 957, endPoint y: 294, distance: 399.3
drag, startPoint x: 640, startPoint y: 647, endPoint x: 927, endPoint y: 656, distance: 287.0
drag, startPoint x: 586, startPoint y: 292, endPoint x: 895, endPoint y: 573, distance: 418.0
drag, startPoint x: 513, startPoint y: 416, endPoint x: 823, endPoint y: 357, distance: 316.3
drag, startPoint x: 596, startPoint y: 350, endPoint x: 912, endPoint y: 417, distance: 323.1
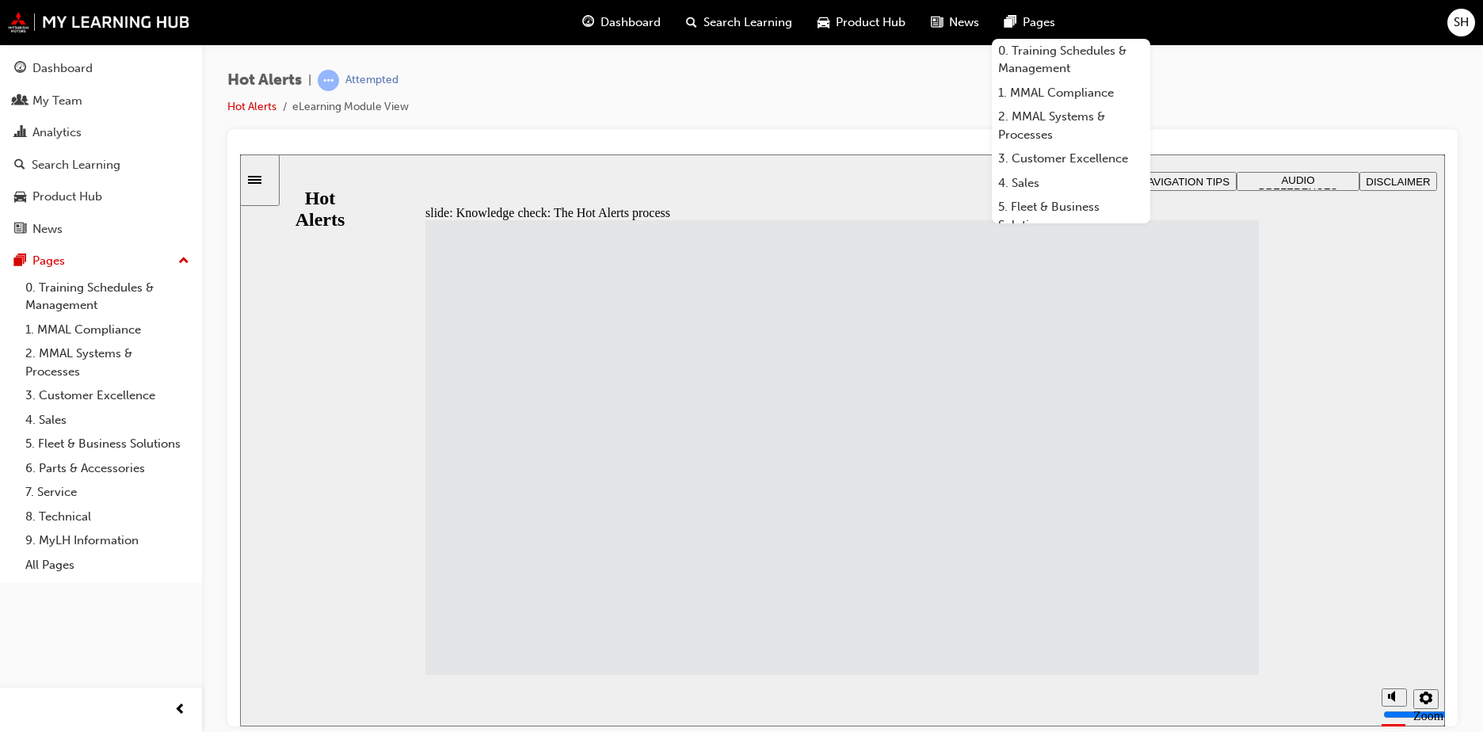
drag, startPoint x: 903, startPoint y: 403, endPoint x: 902, endPoint y: 455, distance: 51.5
drag, startPoint x: 943, startPoint y: 345, endPoint x: 945, endPoint y: 395, distance: 50.8
drag, startPoint x: 932, startPoint y: 313, endPoint x: 929, endPoint y: 344, distance: 31.1
drag, startPoint x: 929, startPoint y: 344, endPoint x: 923, endPoint y: 300, distance: 44.7
drag, startPoint x: 544, startPoint y: 478, endPoint x: 532, endPoint y: 440, distance: 39.9
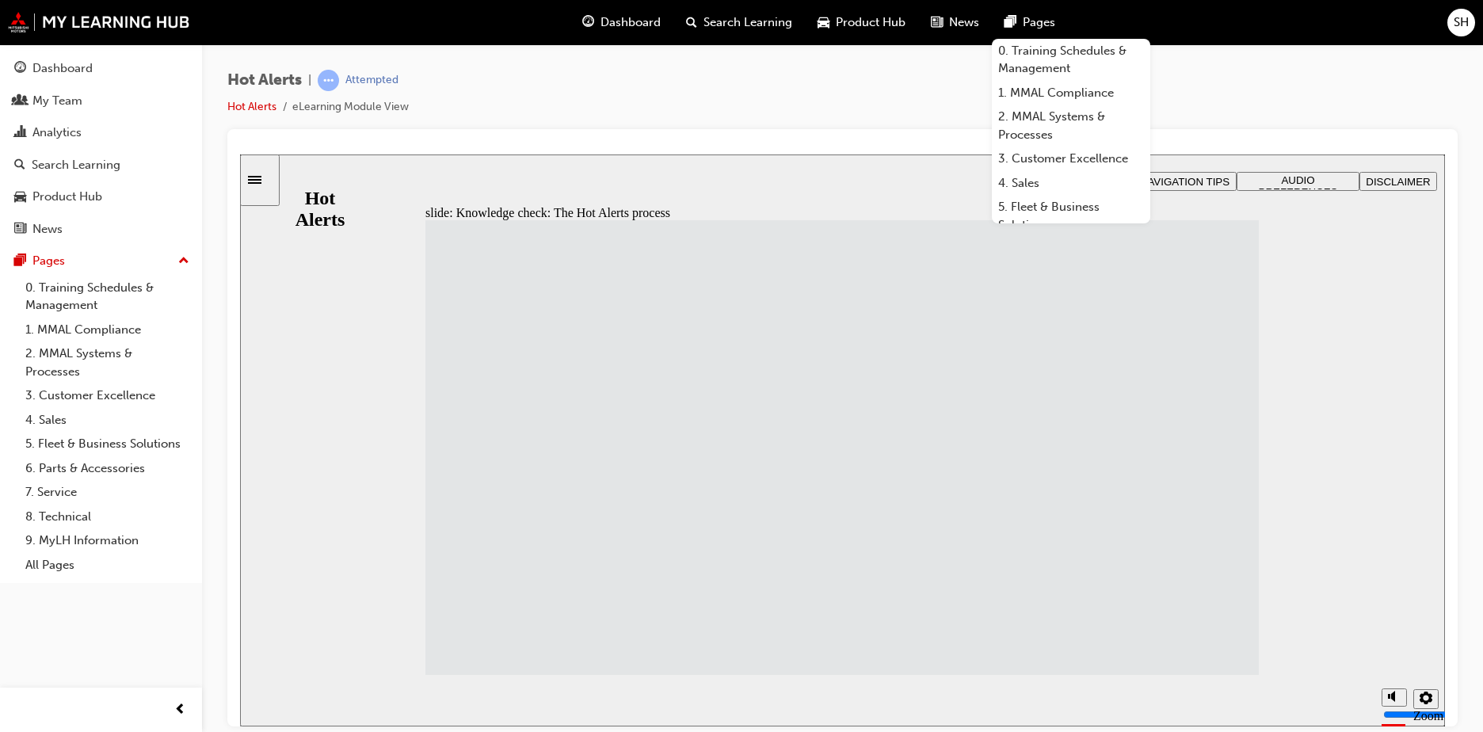
drag, startPoint x: 867, startPoint y: 594, endPoint x: 869, endPoint y: 540, distance: 53.1
drag, startPoint x: 587, startPoint y: 437, endPoint x: 896, endPoint y: 590, distance: 344.5
drag, startPoint x: 861, startPoint y: 425, endPoint x: 861, endPoint y: 372, distance: 52.3
drag, startPoint x: 678, startPoint y: 561, endPoint x: 939, endPoint y: 410, distance: 301.8
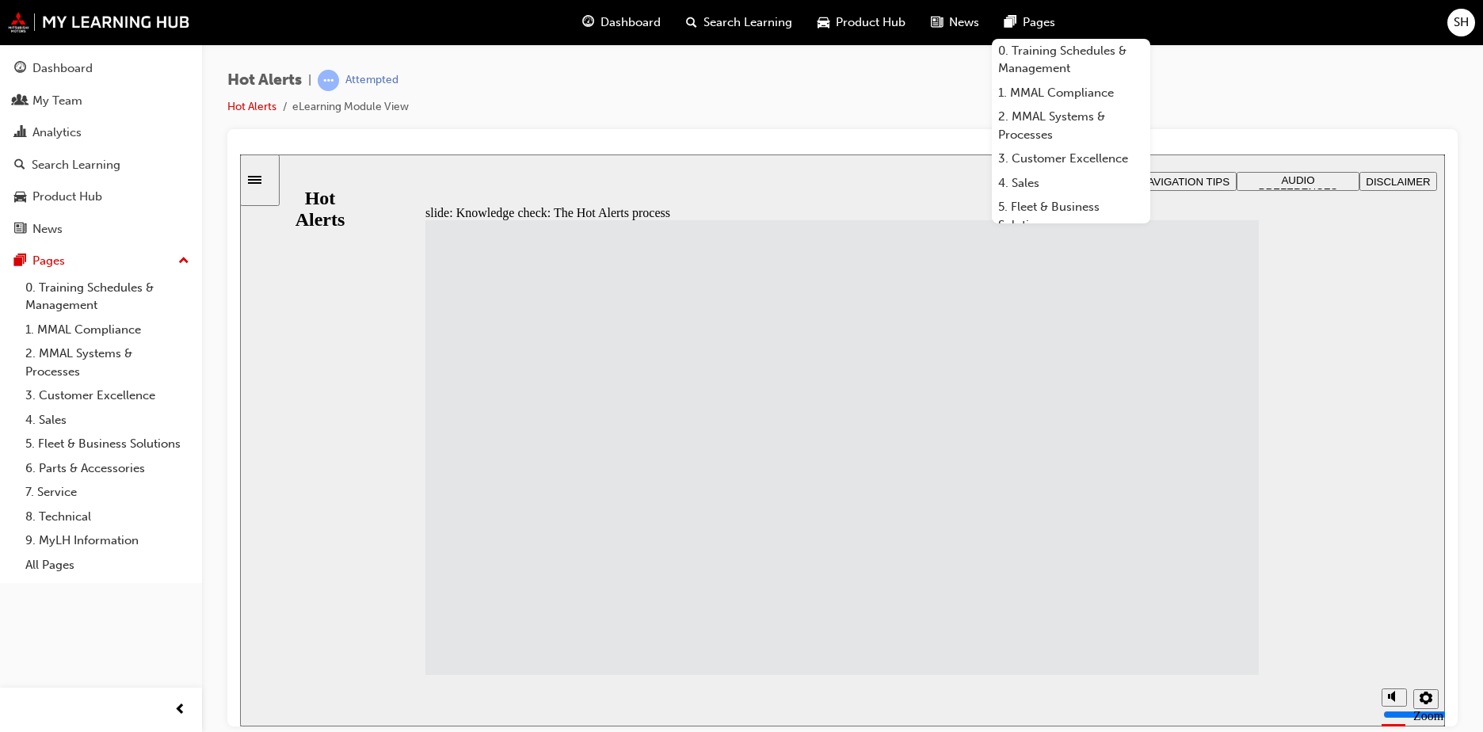
drag, startPoint x: 818, startPoint y: 384, endPoint x: 818, endPoint y: 353, distance: 30.1
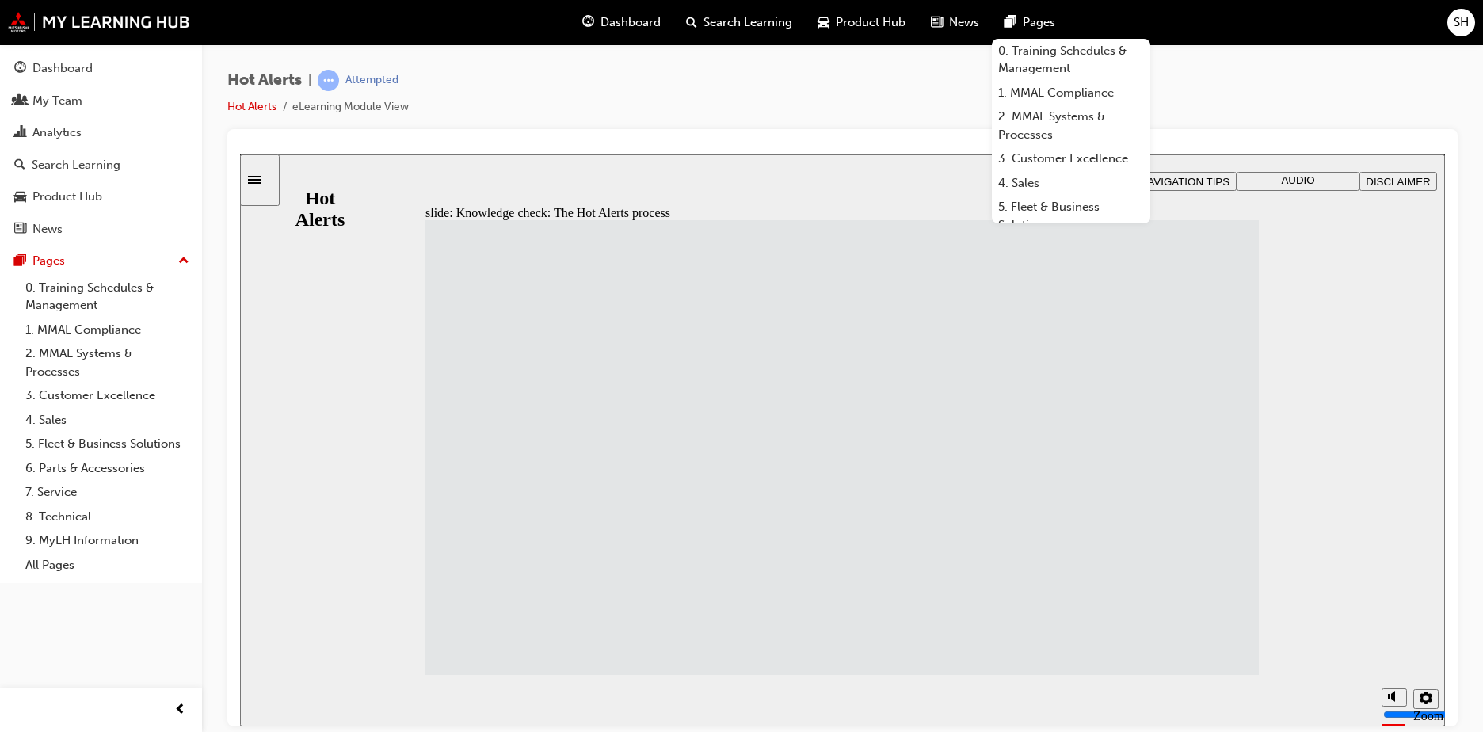
drag, startPoint x: 739, startPoint y: 372, endPoint x: 646, endPoint y: 367, distance: 93.7
drag, startPoint x: 679, startPoint y: 395, endPoint x: 797, endPoint y: 422, distance: 120.9
drag, startPoint x: 861, startPoint y: 430, endPoint x: 665, endPoint y: 493, distance: 206.3
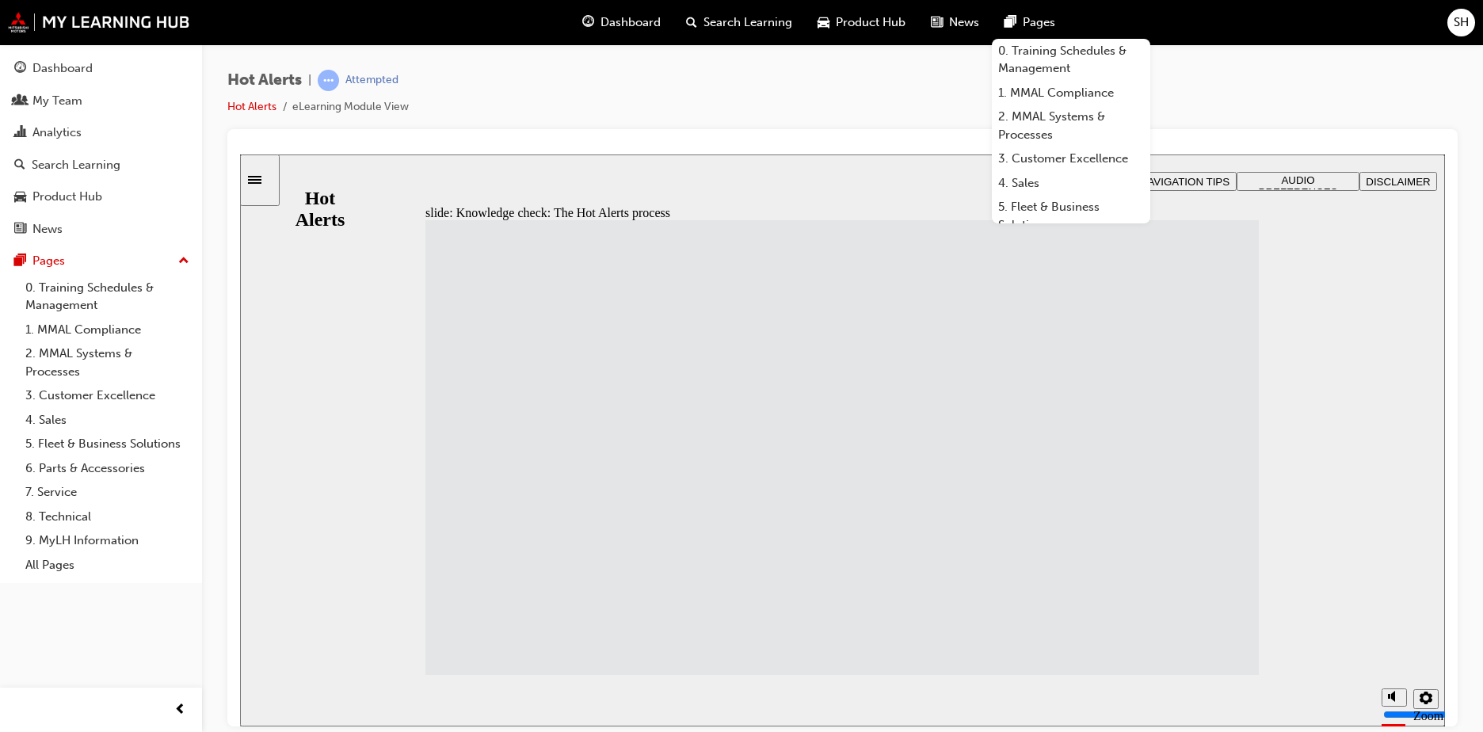
drag, startPoint x: 597, startPoint y: 513, endPoint x: 958, endPoint y: 273, distance: 433.4
drag, startPoint x: 575, startPoint y: 576, endPoint x: 913, endPoint y: 324, distance: 421.9
drag, startPoint x: 533, startPoint y: 289, endPoint x: 865, endPoint y: 420, distance: 357.6
drag, startPoint x: 556, startPoint y: 426, endPoint x: 781, endPoint y: 489, distance: 233.6
drag, startPoint x: 558, startPoint y: 464, endPoint x: 843, endPoint y: 540, distance: 295.3
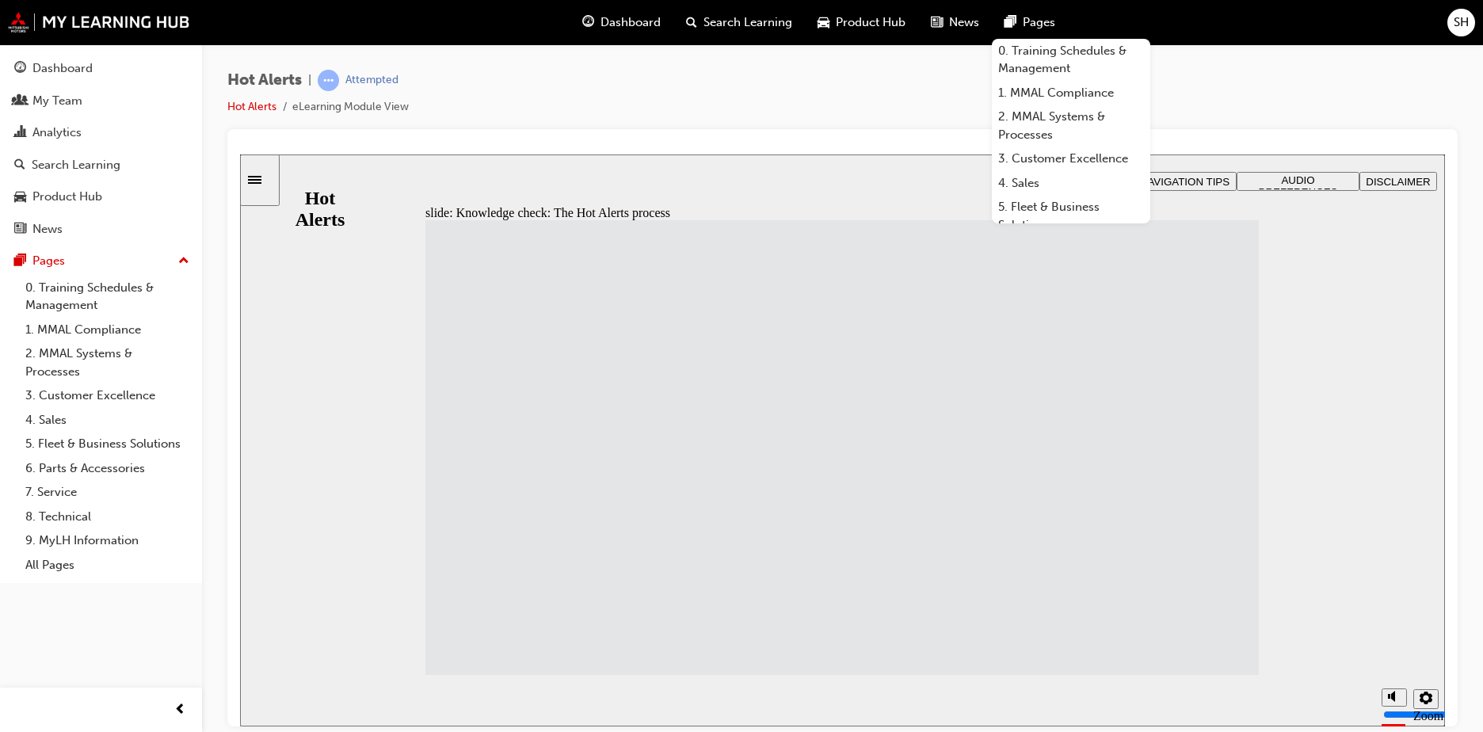
drag, startPoint x: 621, startPoint y: 643, endPoint x: 865, endPoint y: 598, distance: 248.4
drag, startPoint x: 605, startPoint y: 355, endPoint x: 922, endPoint y: 642, distance: 427.5
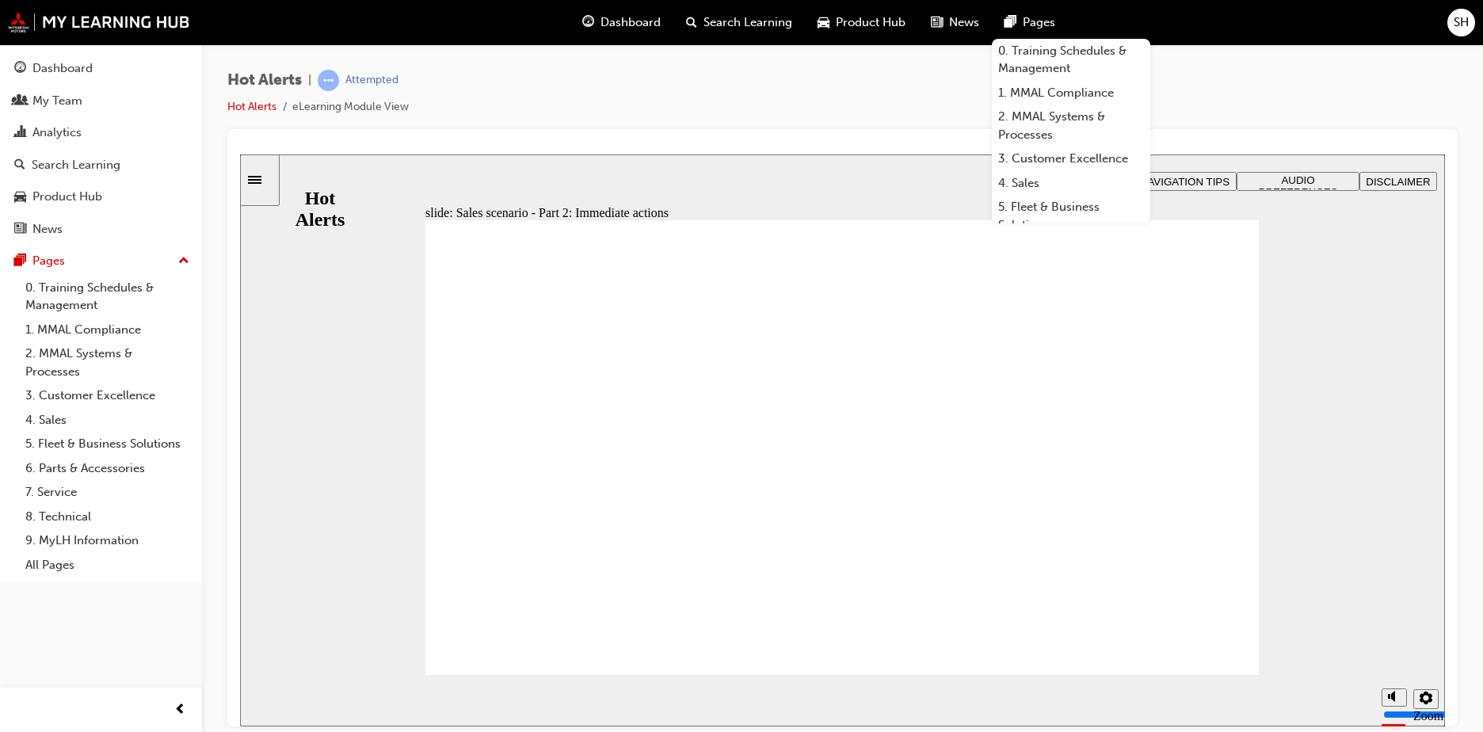
checkbox input "true"
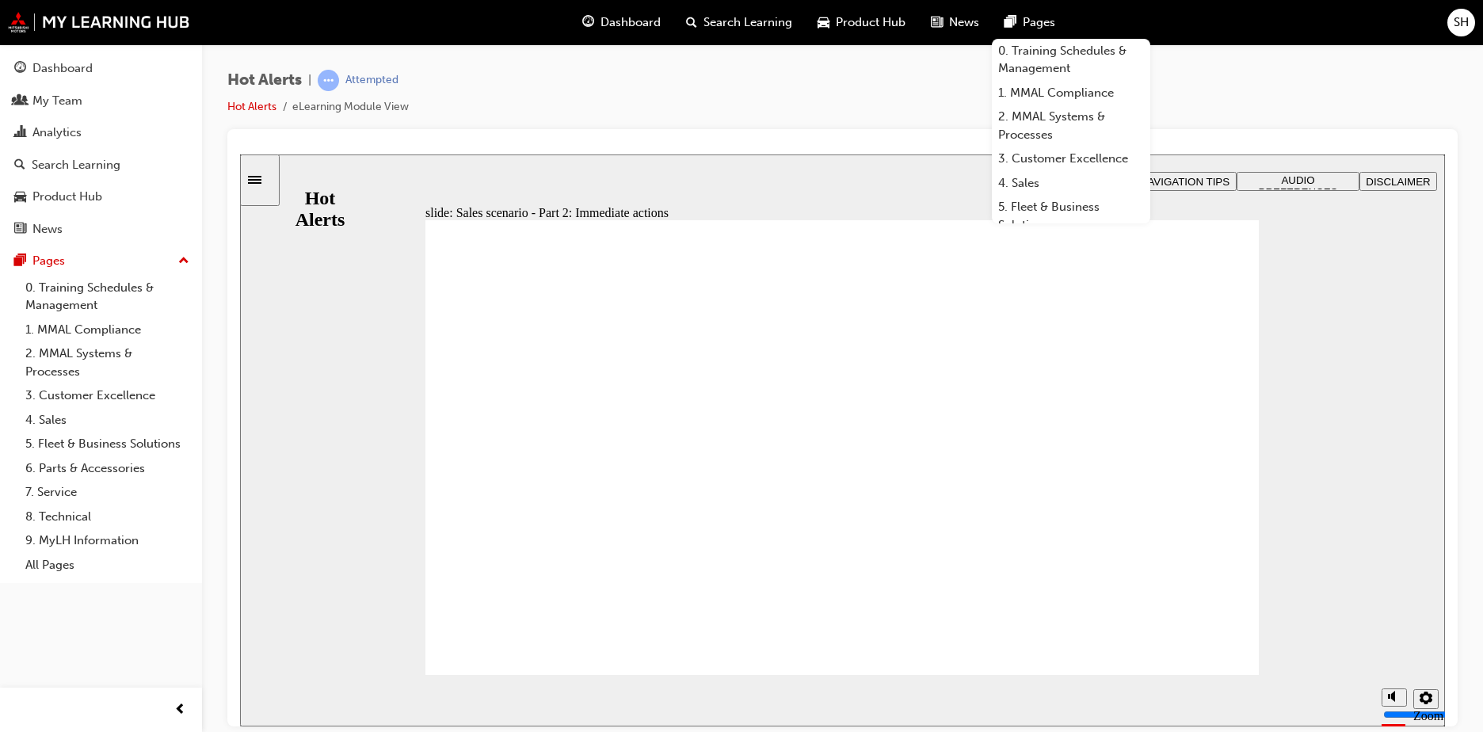
checkbox input "true"
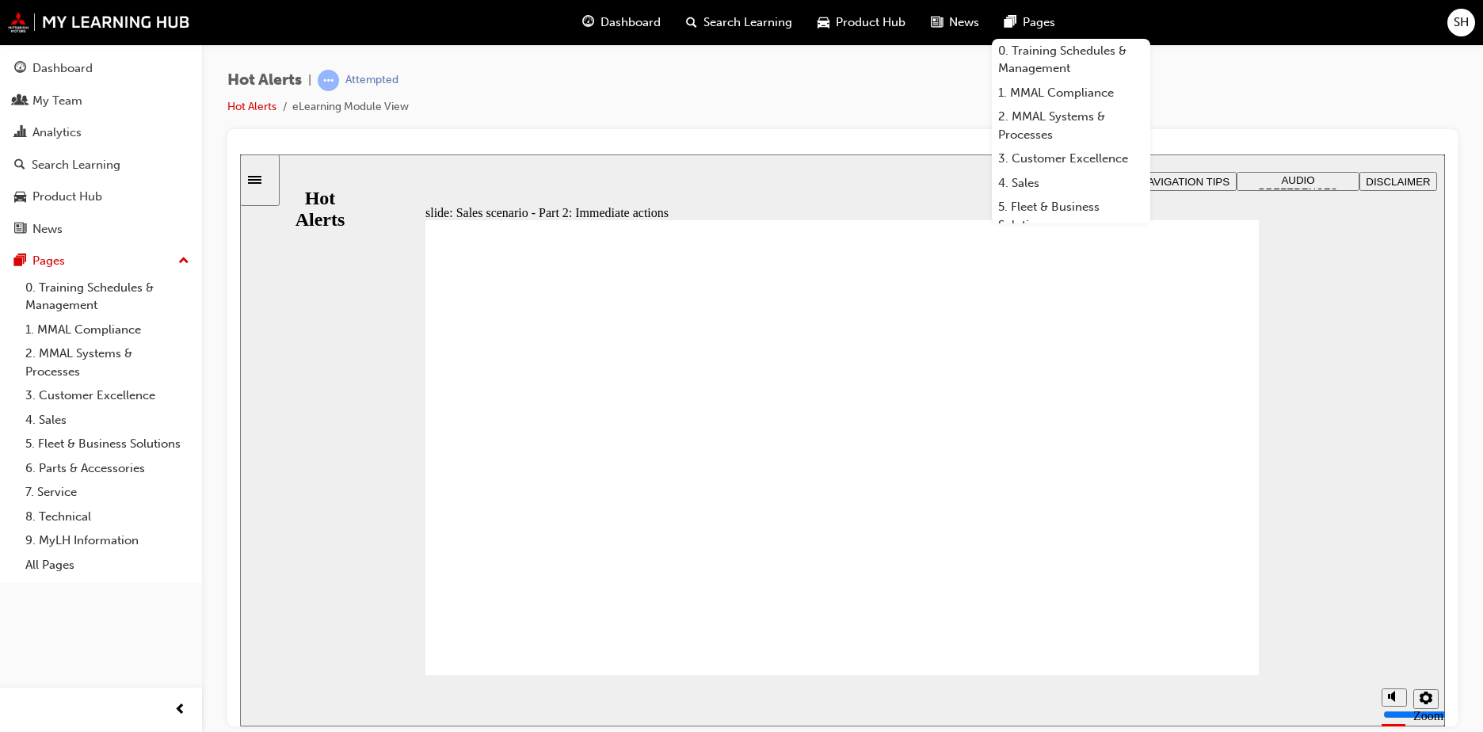
checkbox input "true"
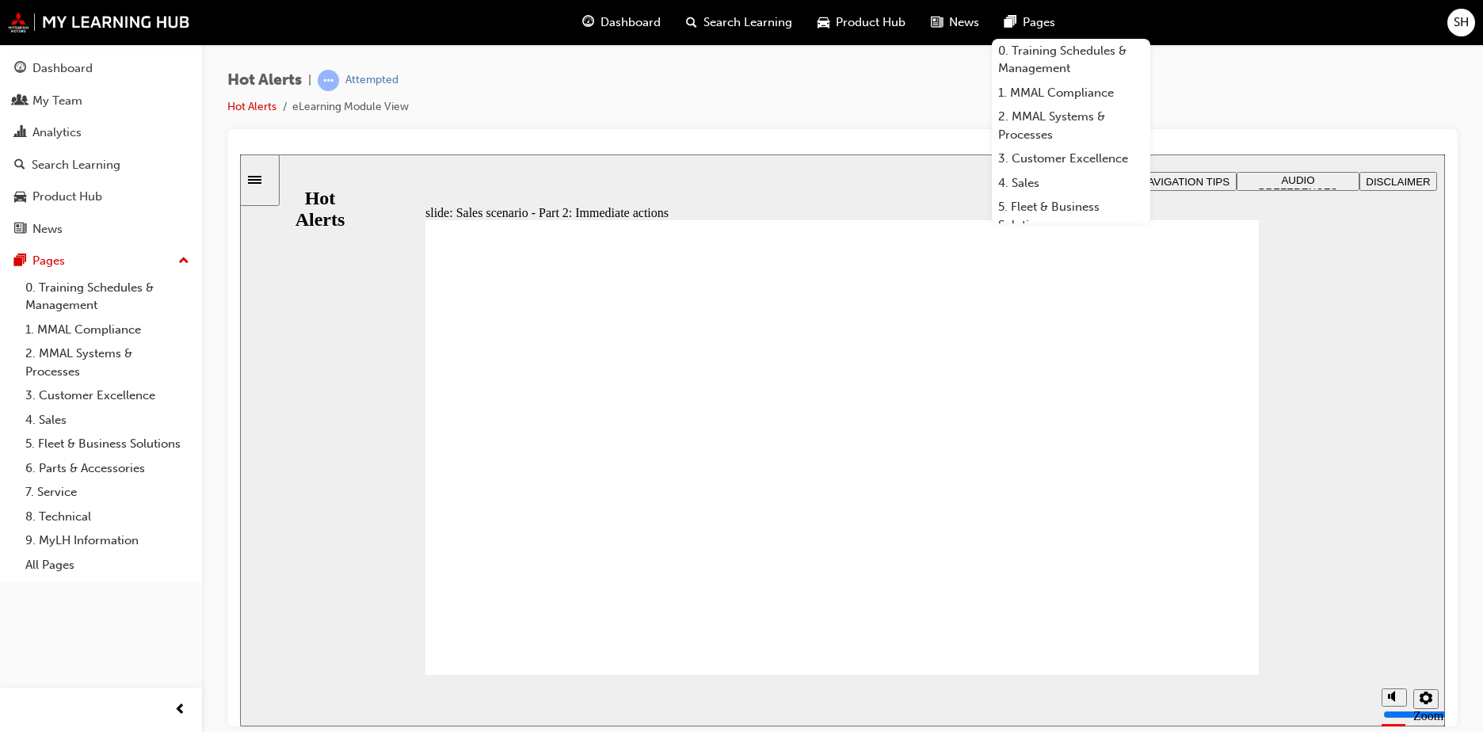
checkbox input "true"
drag, startPoint x: 972, startPoint y: 498, endPoint x: 982, endPoint y: 548, distance: 51.6
checkbox input "true"
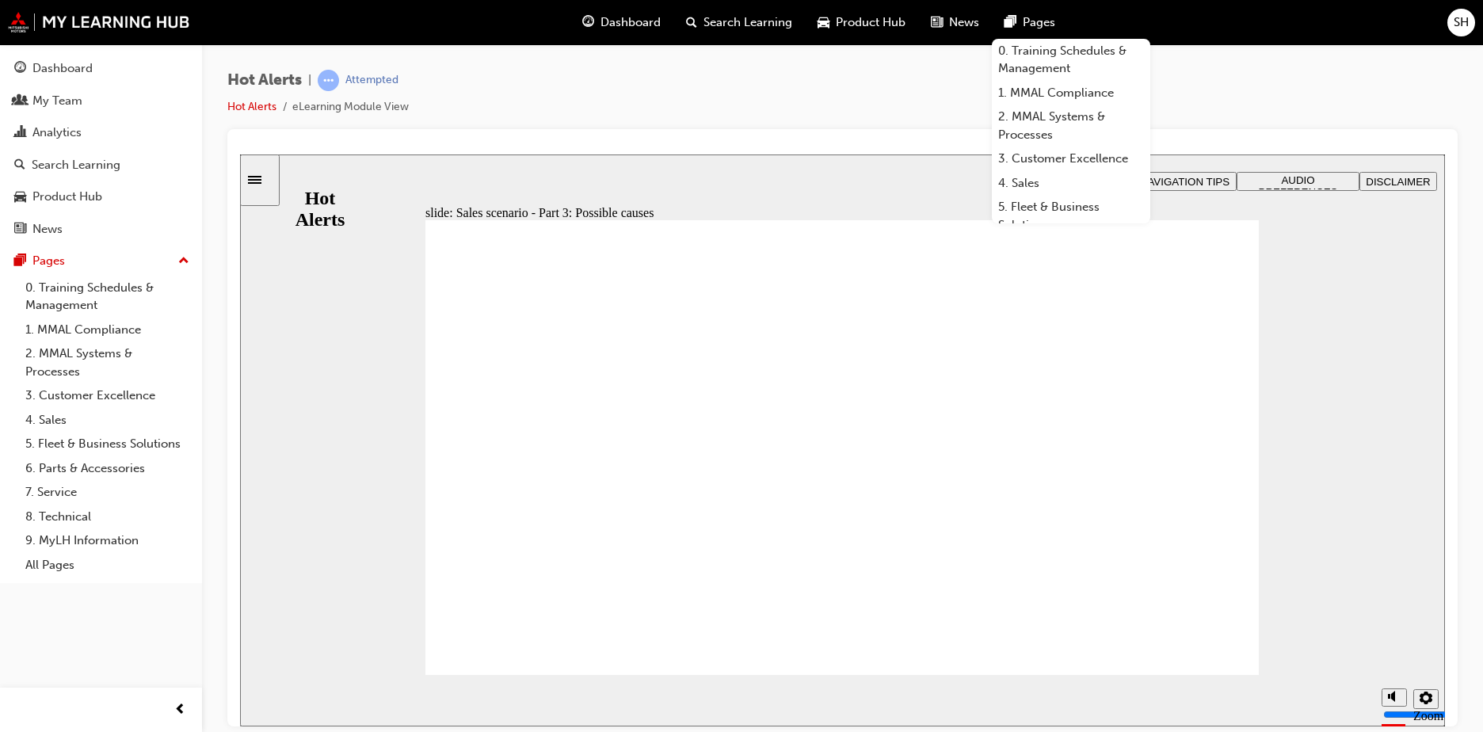
checkbox input "true"
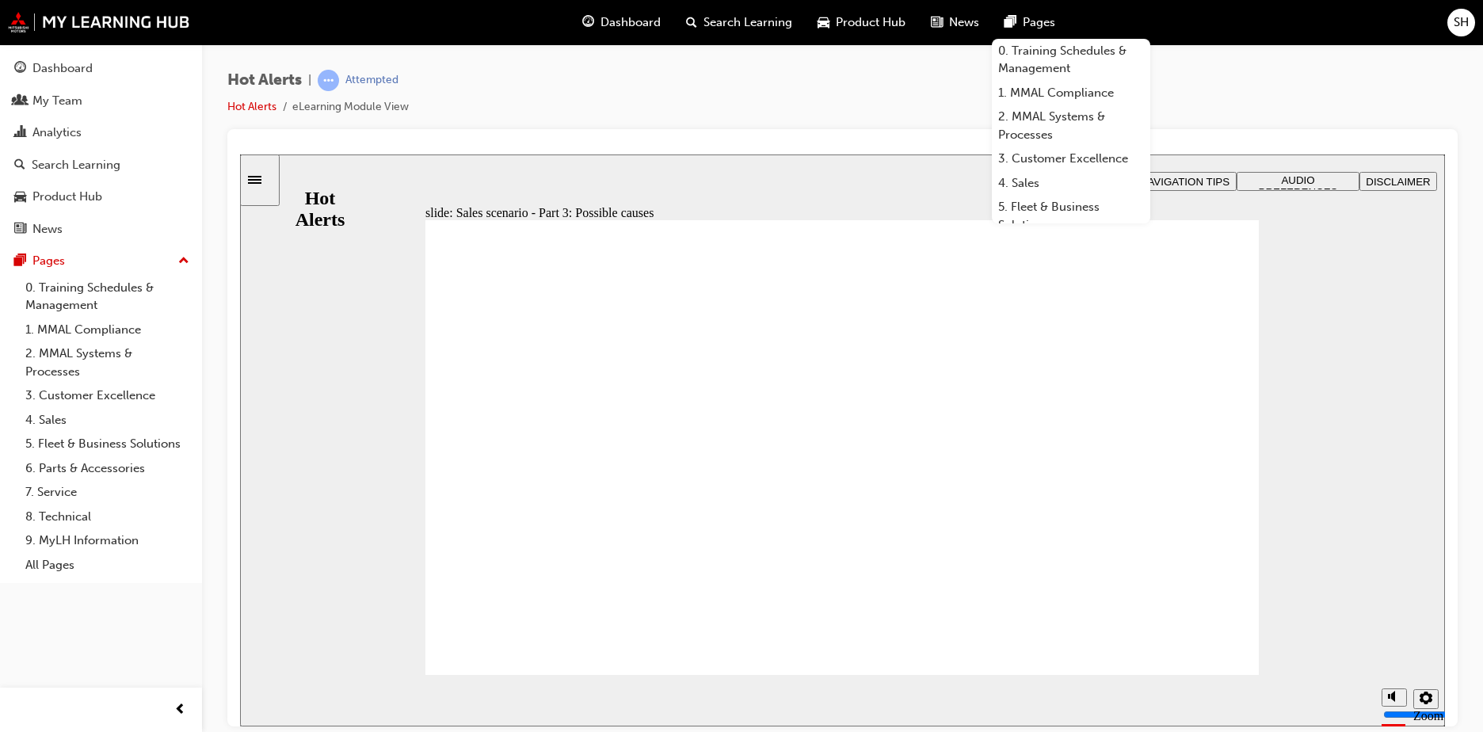
checkbox input "true"
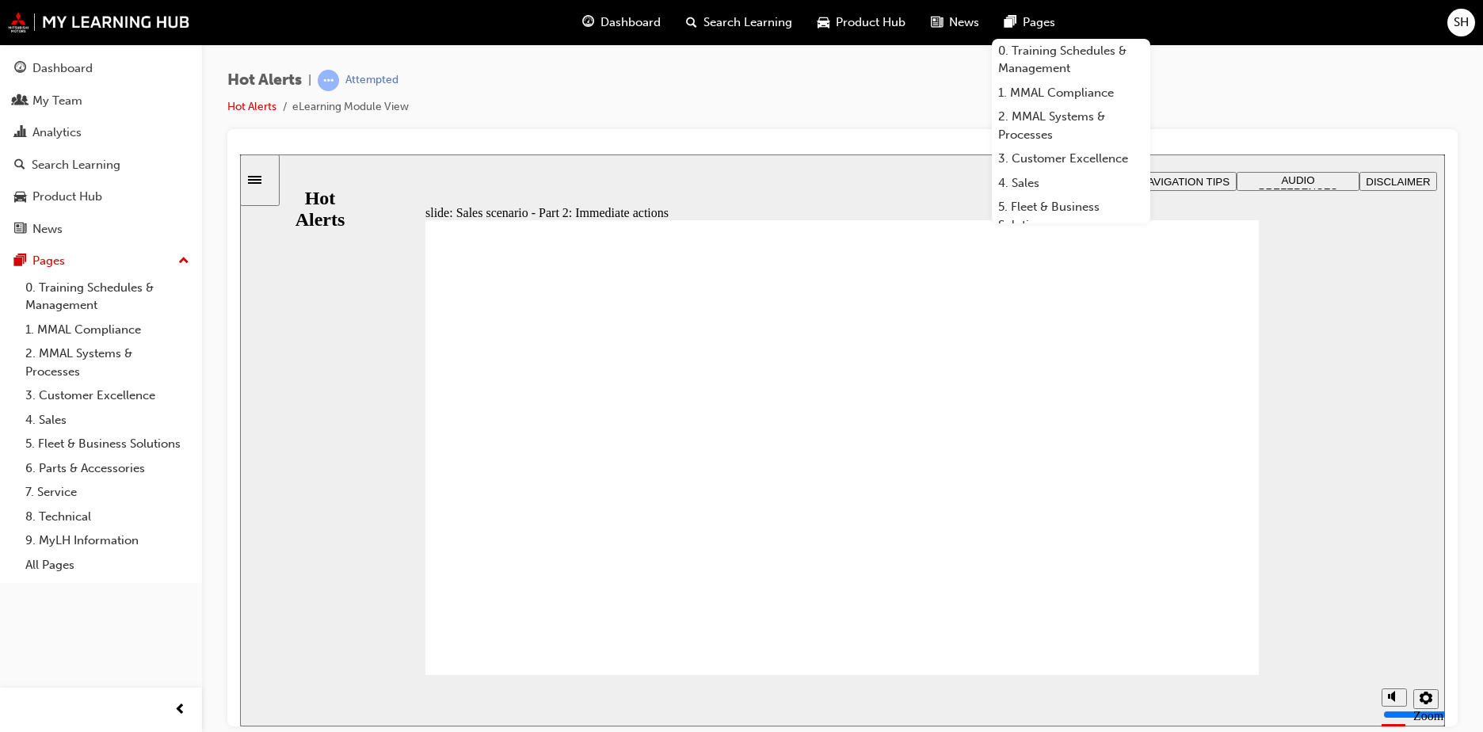
checkbox input "true"
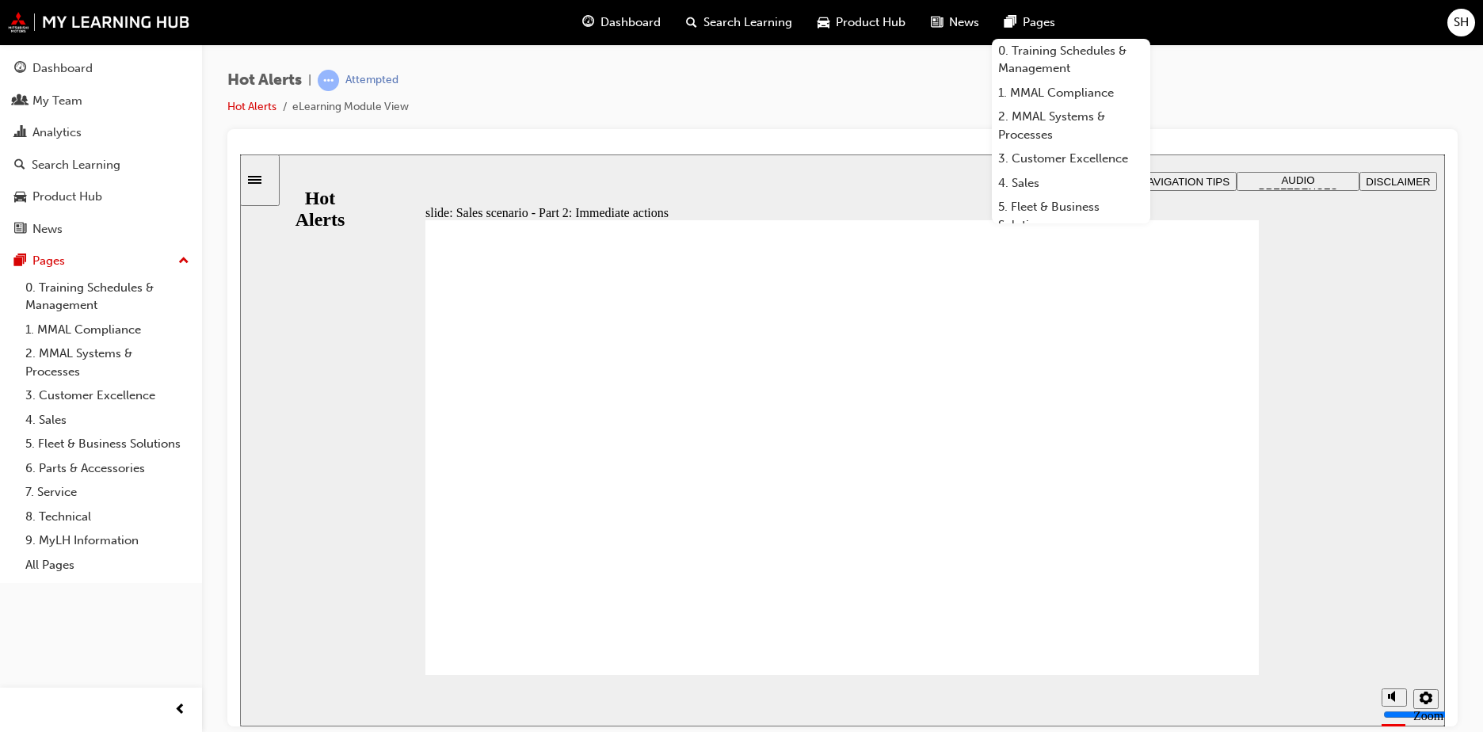
drag, startPoint x: 956, startPoint y: 510, endPoint x: 960, endPoint y: 548, distance: 37.5
checkbox input "true"
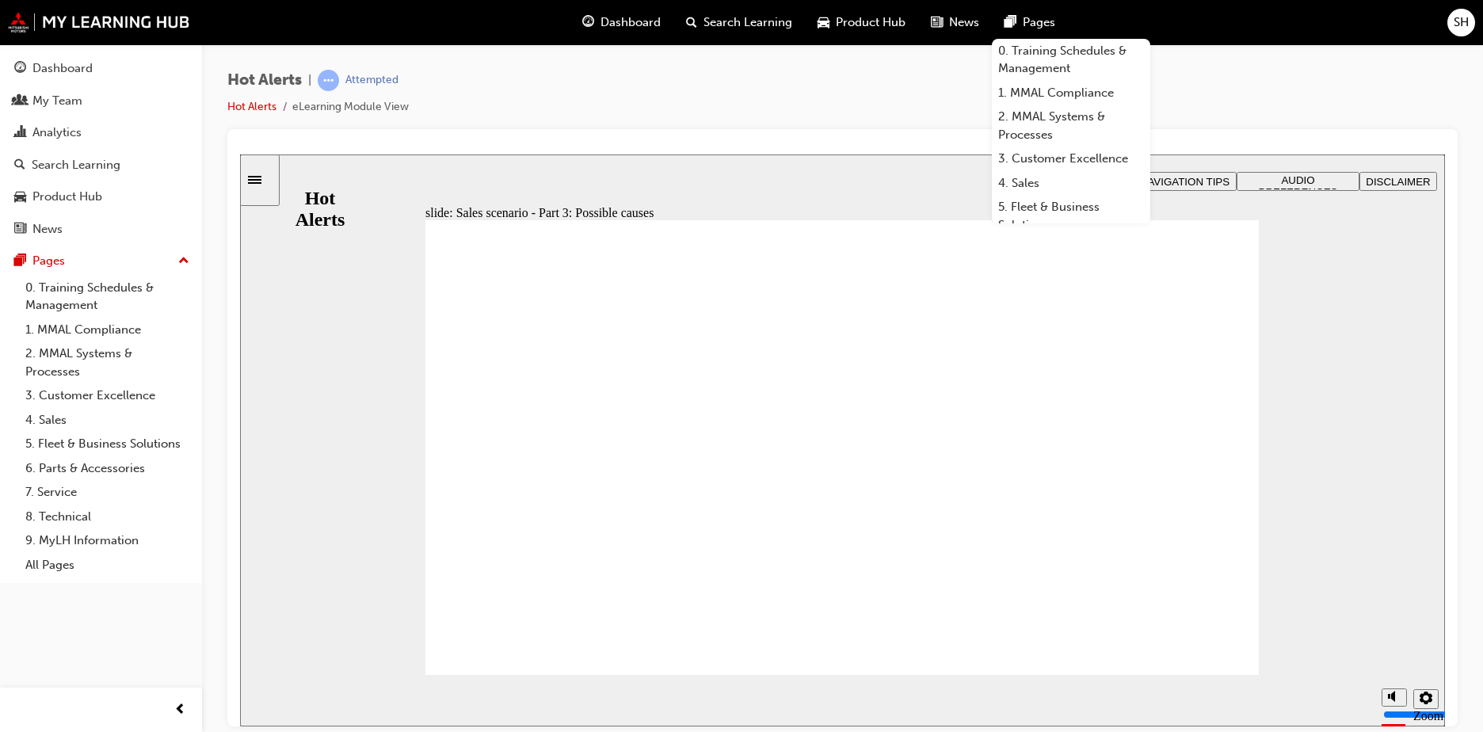
drag, startPoint x: 636, startPoint y: 455, endPoint x: 636, endPoint y: 501, distance: 46.0
checkbox input "true"
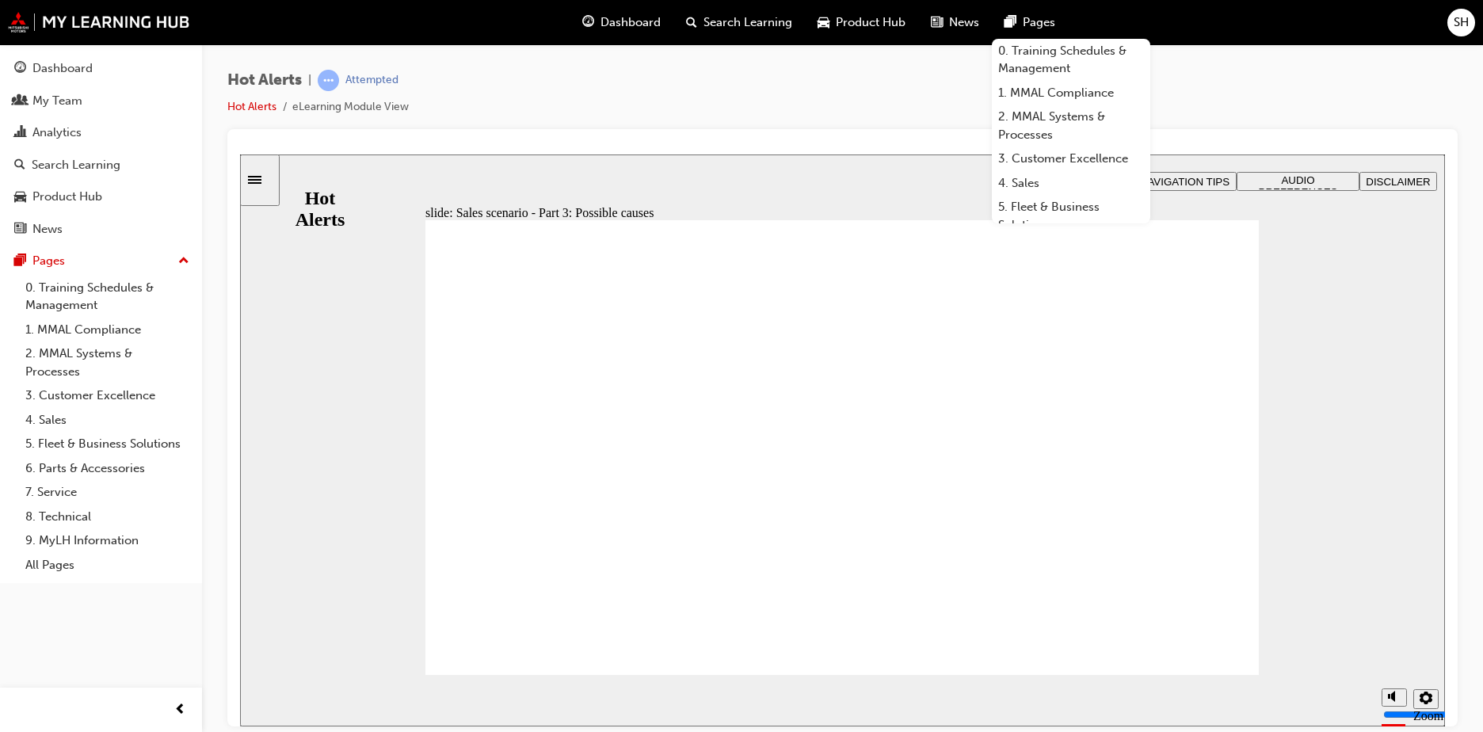
drag, startPoint x: 957, startPoint y: 523, endPoint x: 1112, endPoint y: 618, distance: 181.4
checkbox input "true"
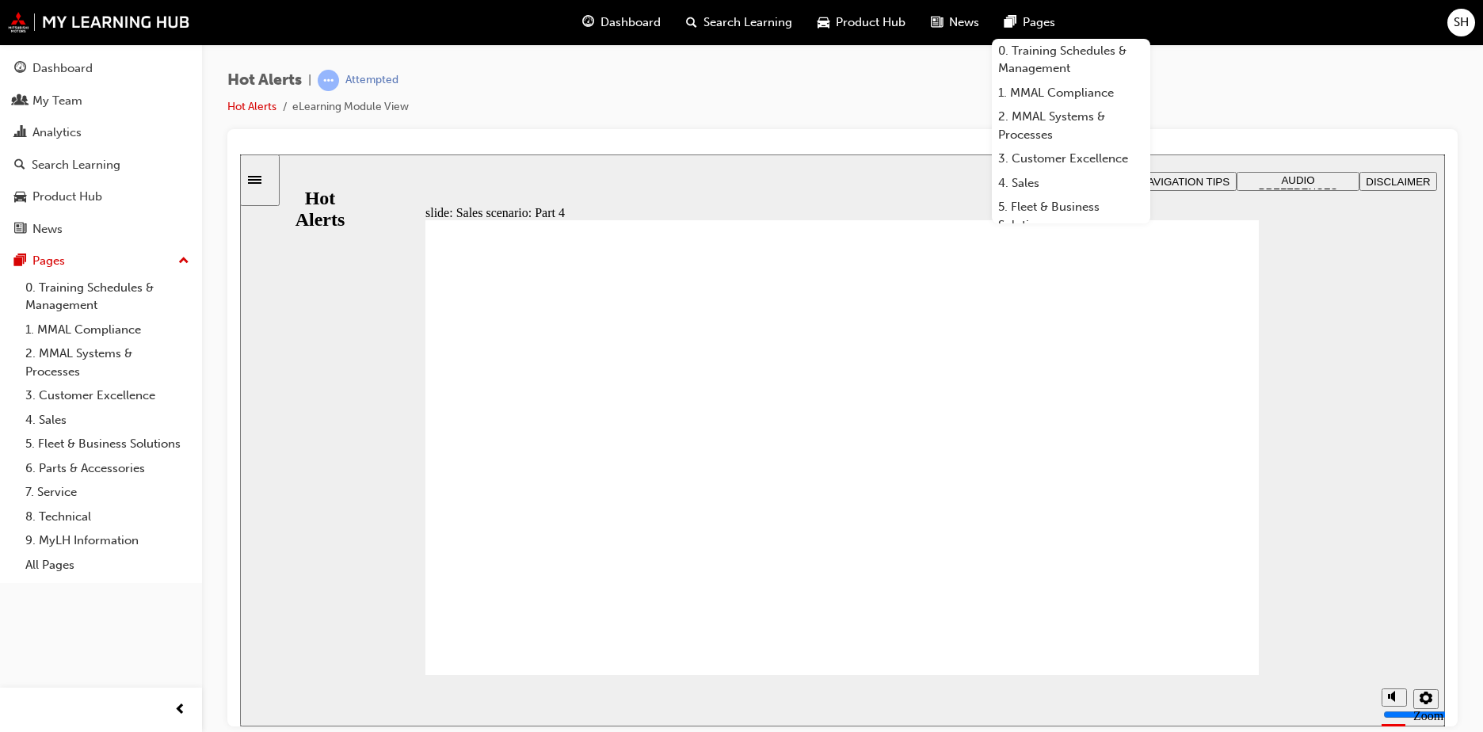
checkbox input "true"
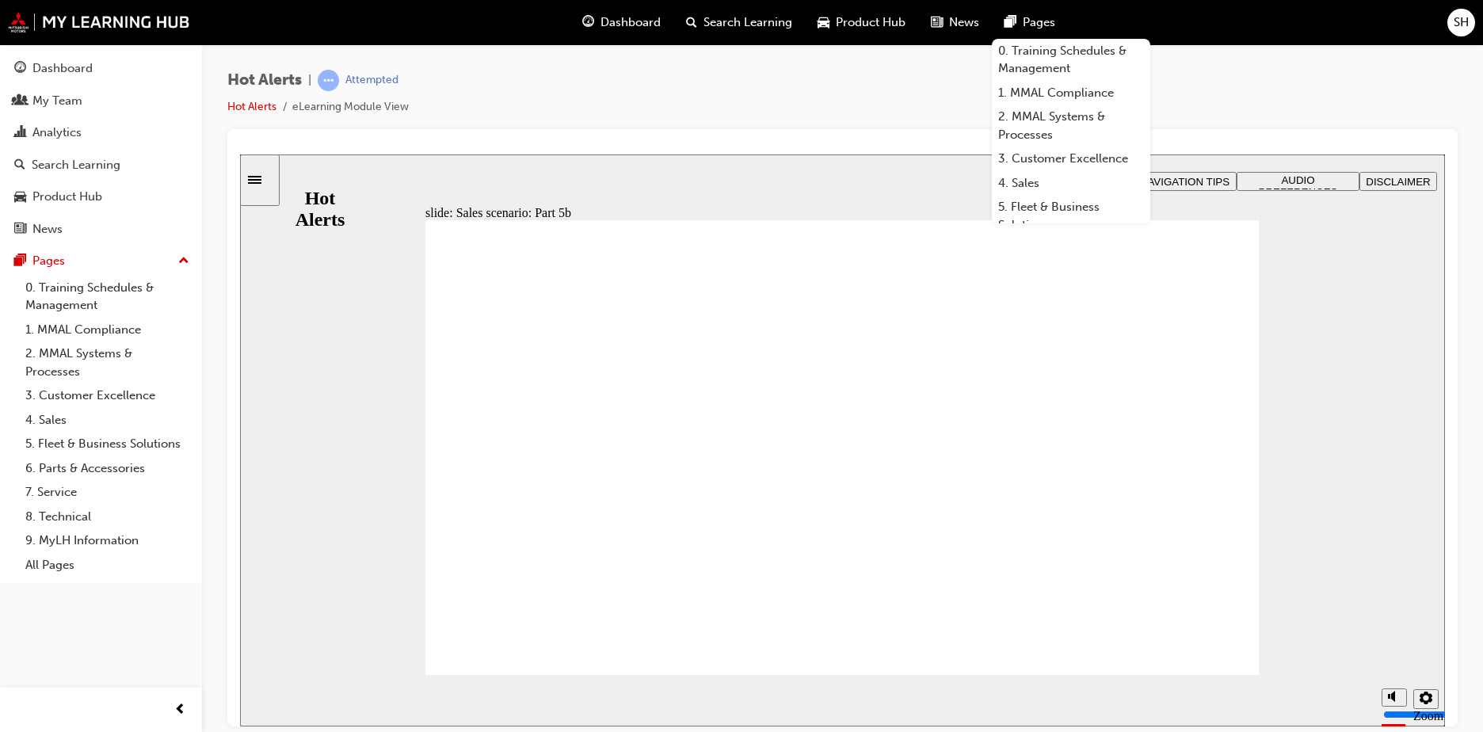
checkbox input "true"
